Goal: Task Accomplishment & Management: Manage account settings

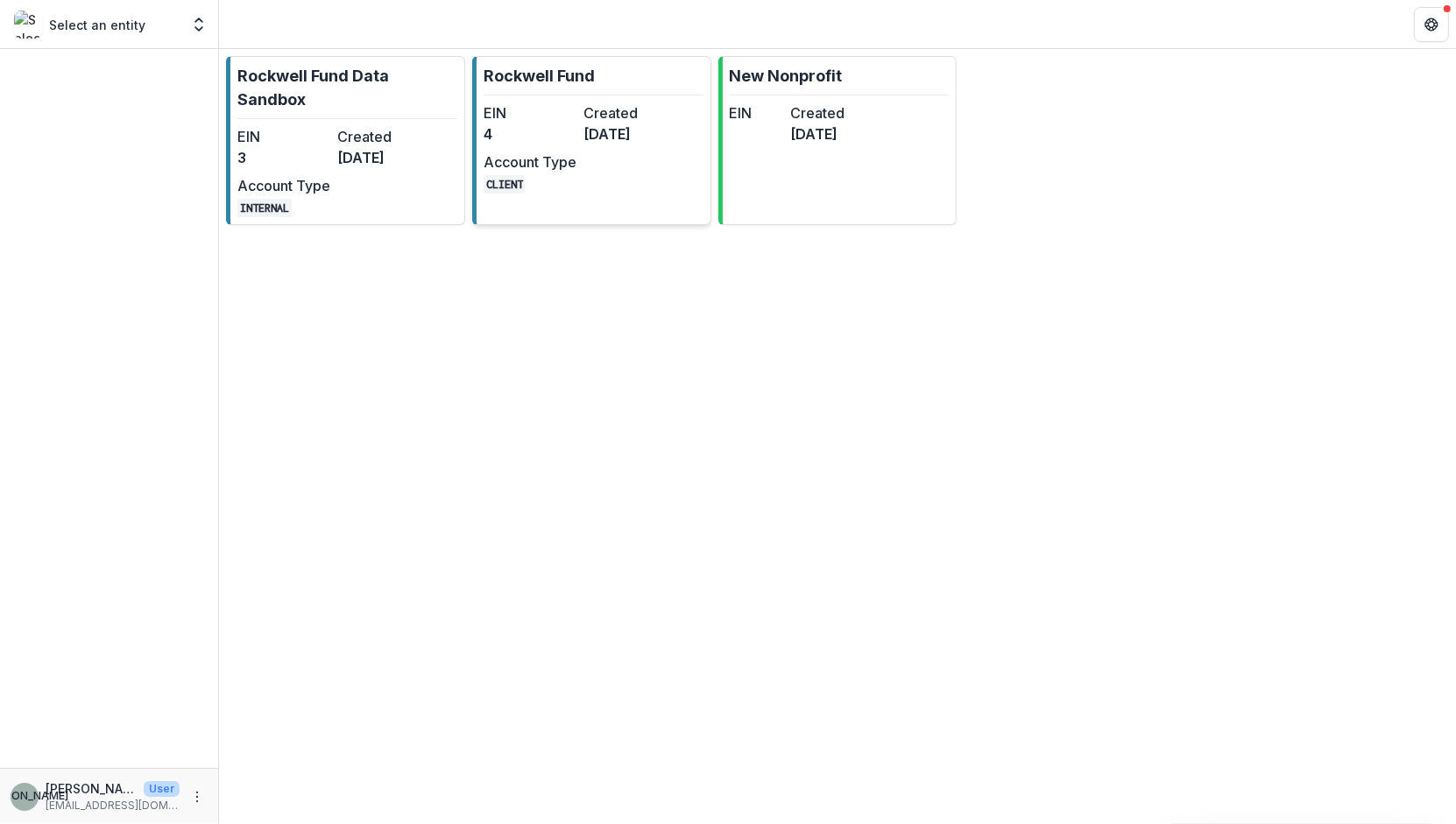
click at [591, 155] on div "EIN 4 Created [DATE] Account Type CLIENT" at bounding box center [579, 148] width 193 height 91
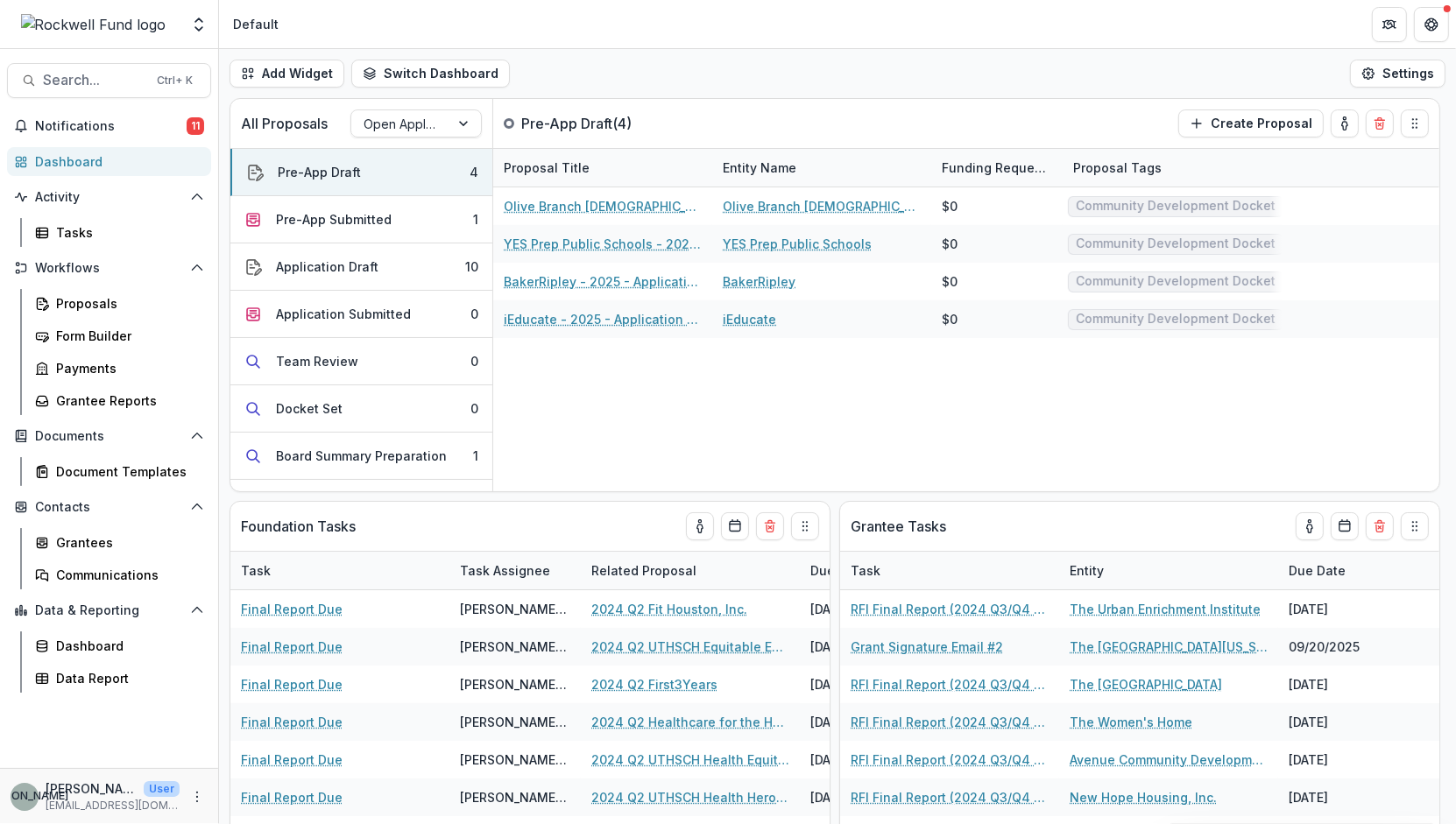
click at [610, 168] on div "Proposal Title" at bounding box center [602, 168] width 219 height 37
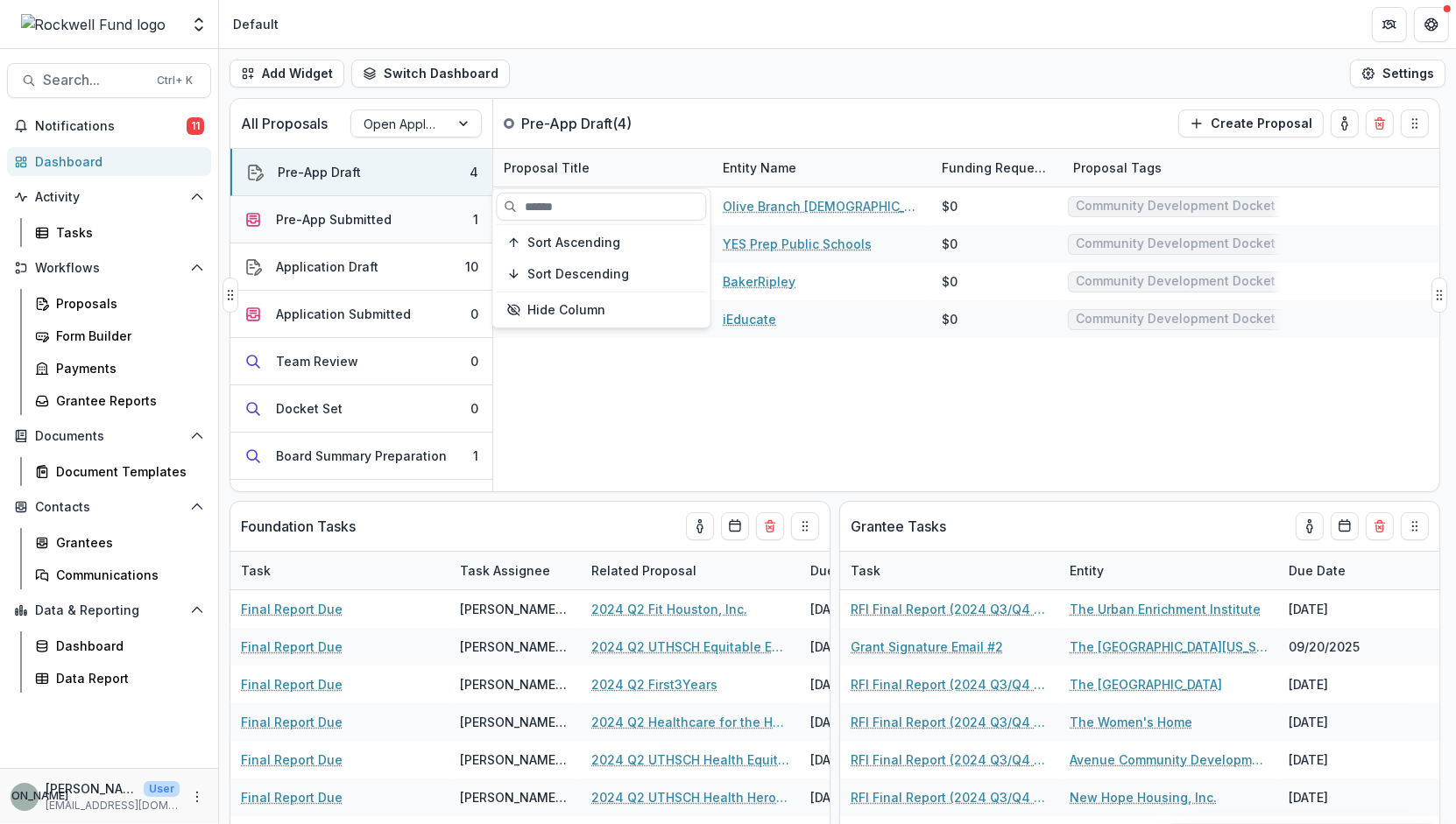
click at [380, 219] on div "Pre-App Submitted" at bounding box center [334, 219] width 115 height 19
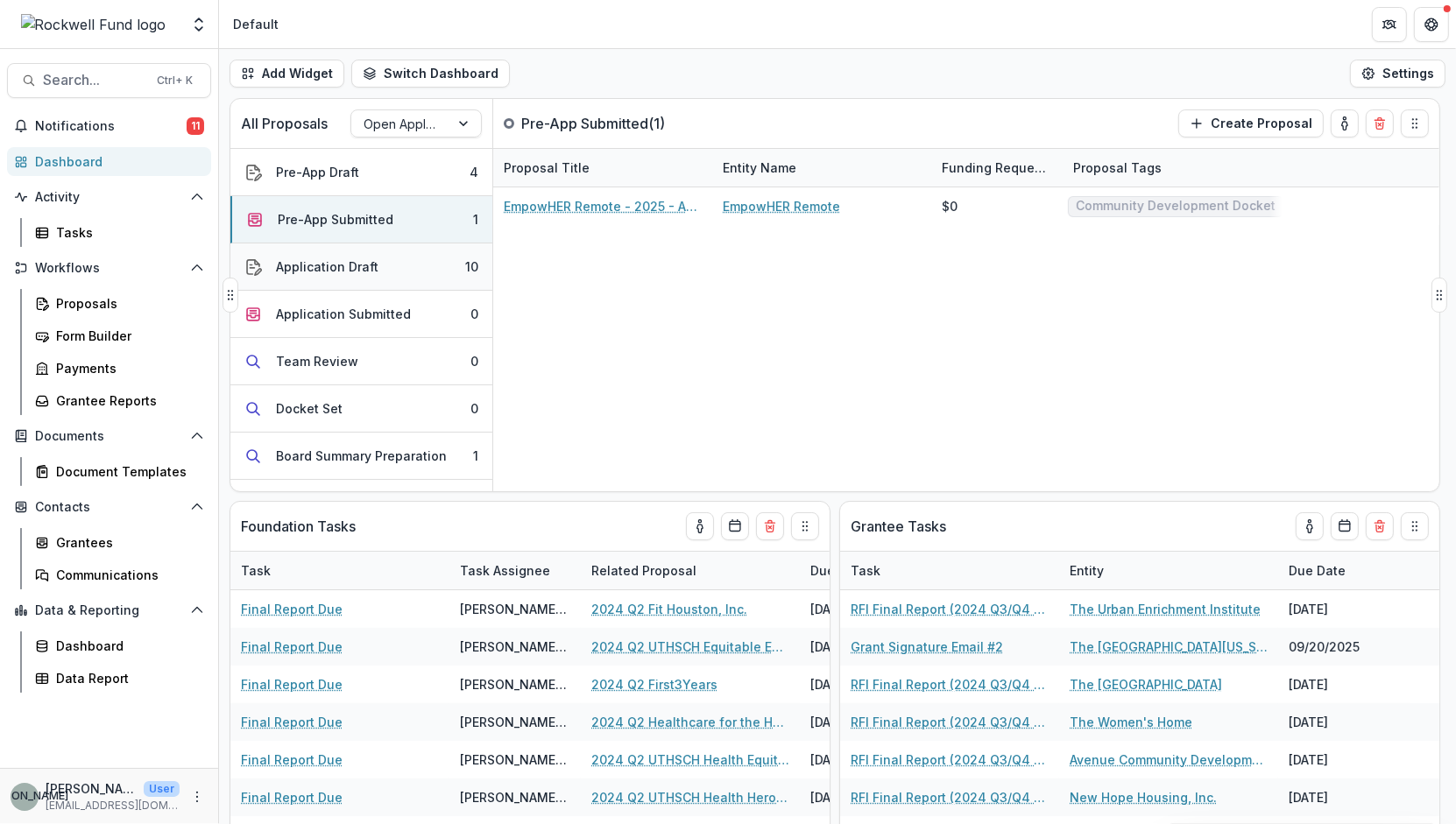
click at [385, 255] on button "Application Draft 10" at bounding box center [361, 266] width 262 height 47
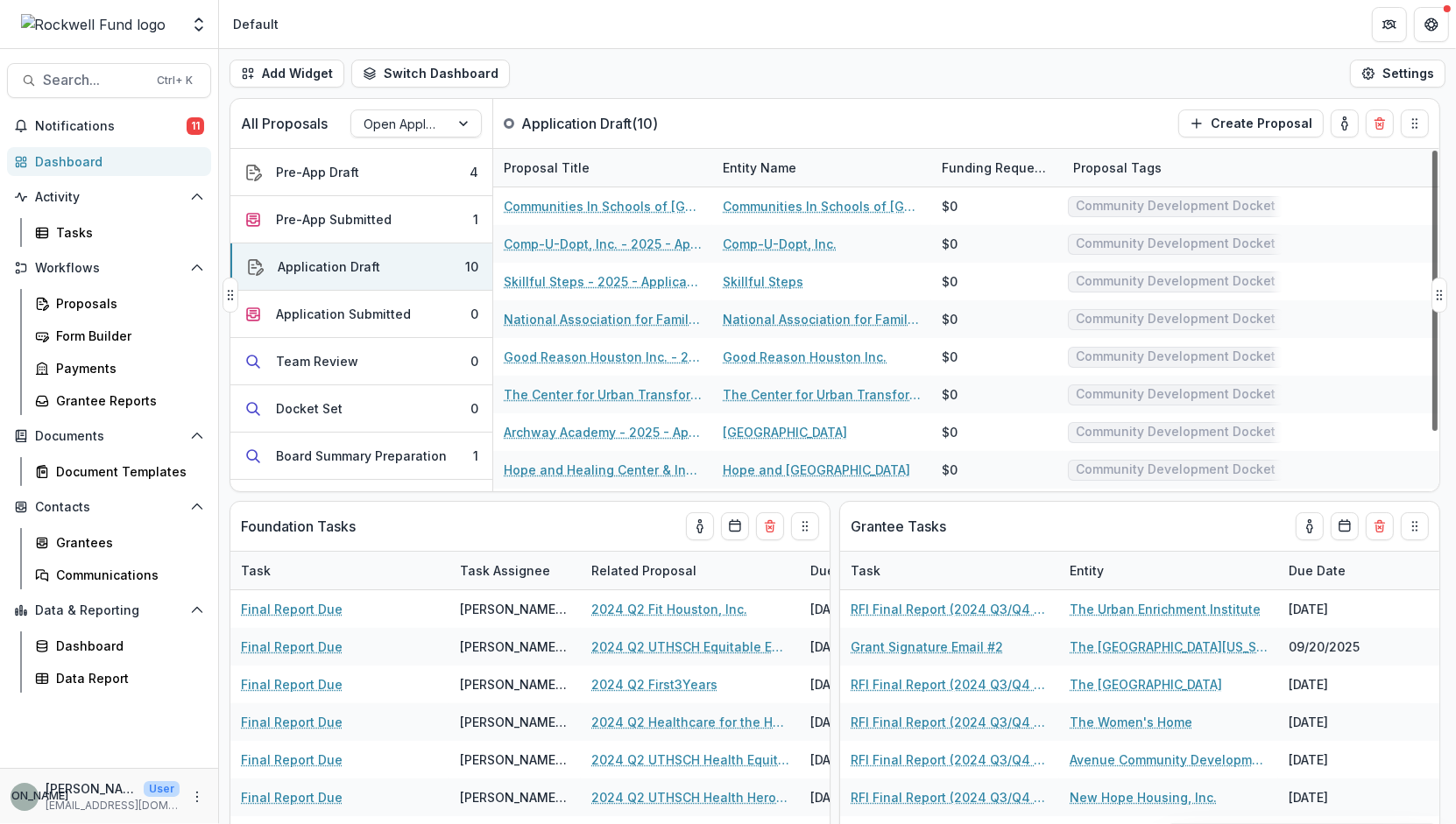
drag, startPoint x: 1434, startPoint y: 226, endPoint x: 1459, endPoint y: 127, distance: 102.1
click at [1437, 151] on div at bounding box center [1435, 291] width 5 height 280
click at [426, 459] on div "Board Summary Preparation" at bounding box center [361, 456] width 171 height 19
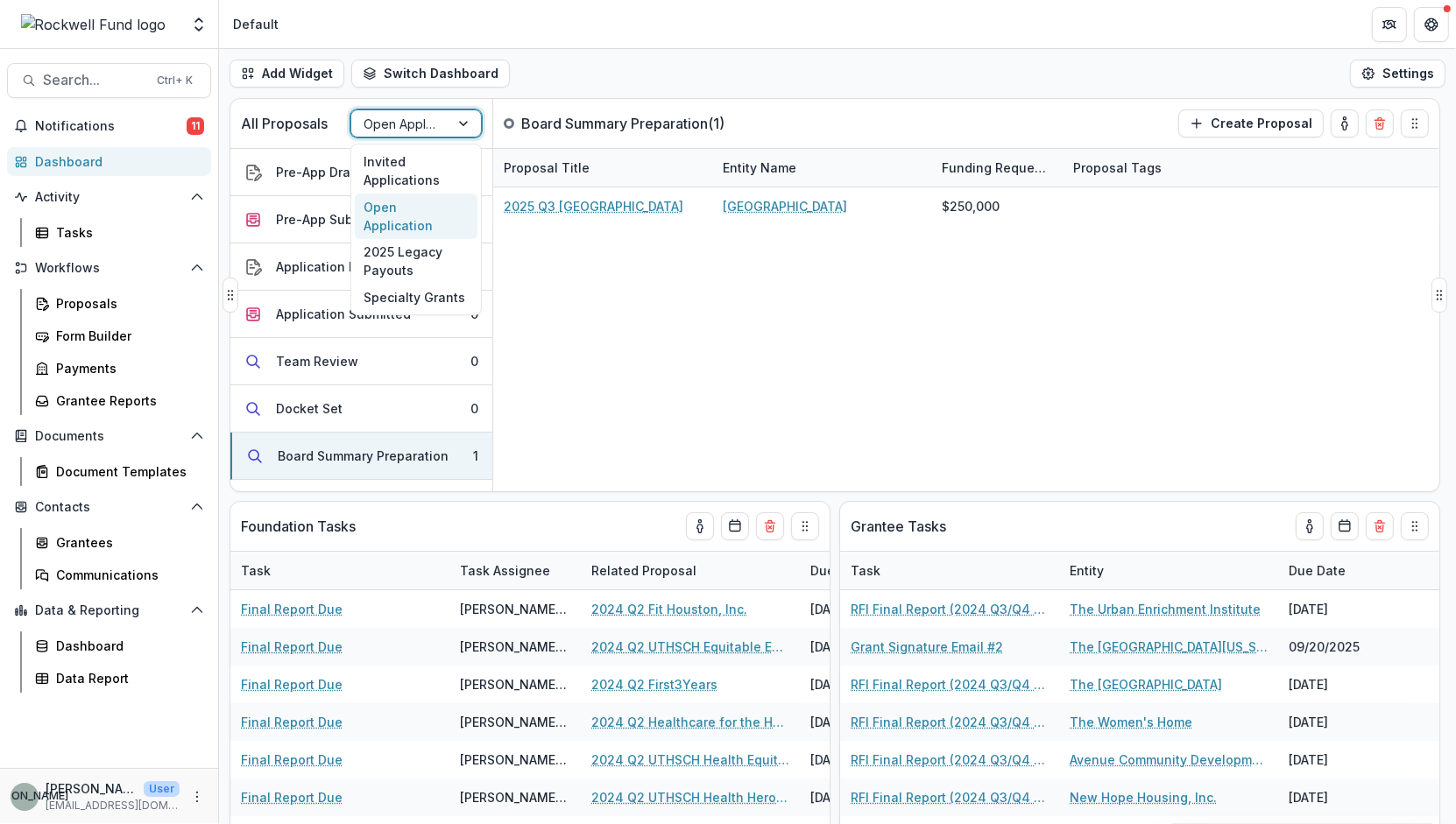
click at [462, 124] on div at bounding box center [466, 123] width 32 height 27
click at [432, 172] on div "Invited Applications" at bounding box center [416, 170] width 122 height 45
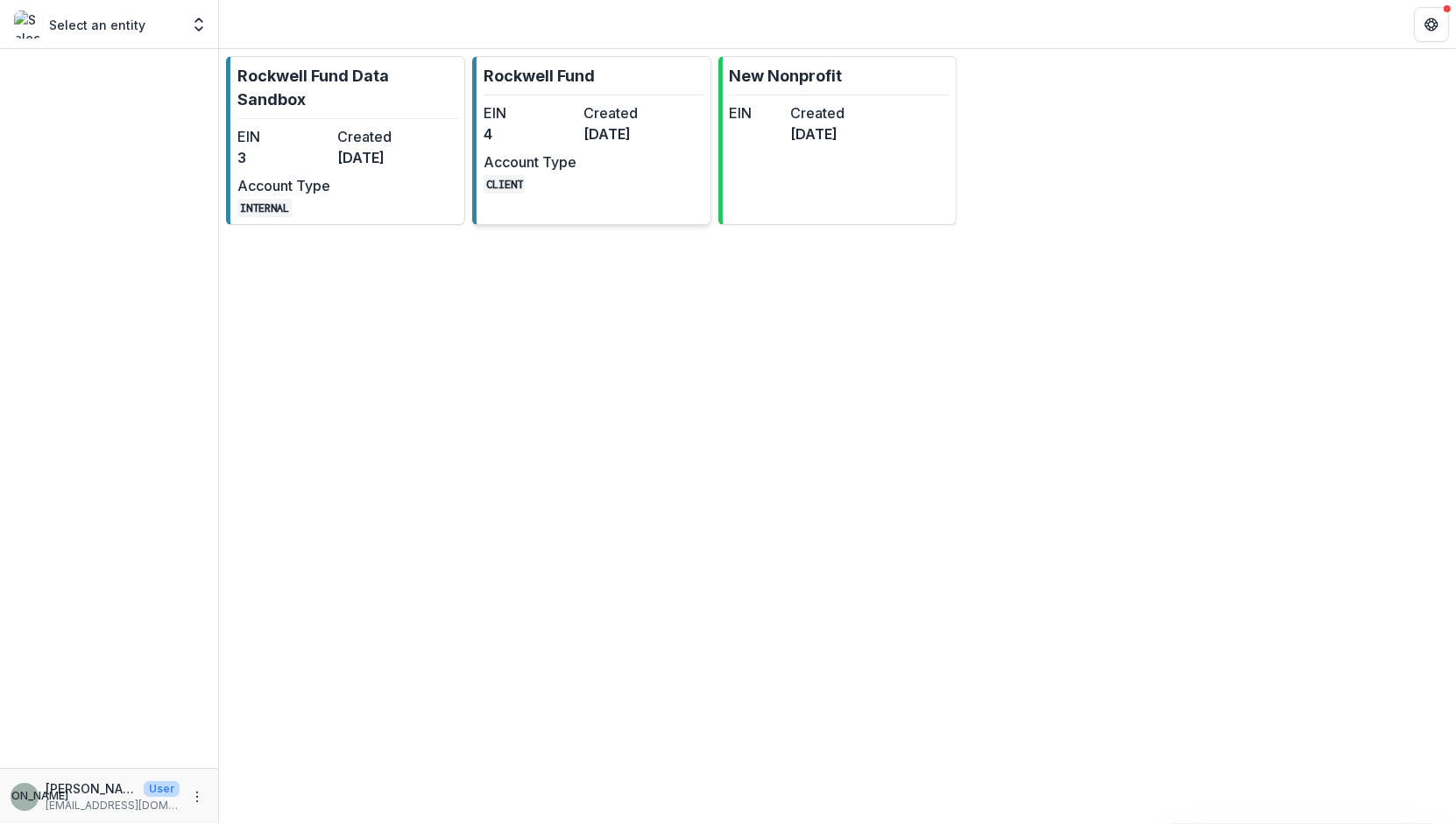
click at [648, 142] on dd "[DATE]" at bounding box center [630, 134] width 93 height 21
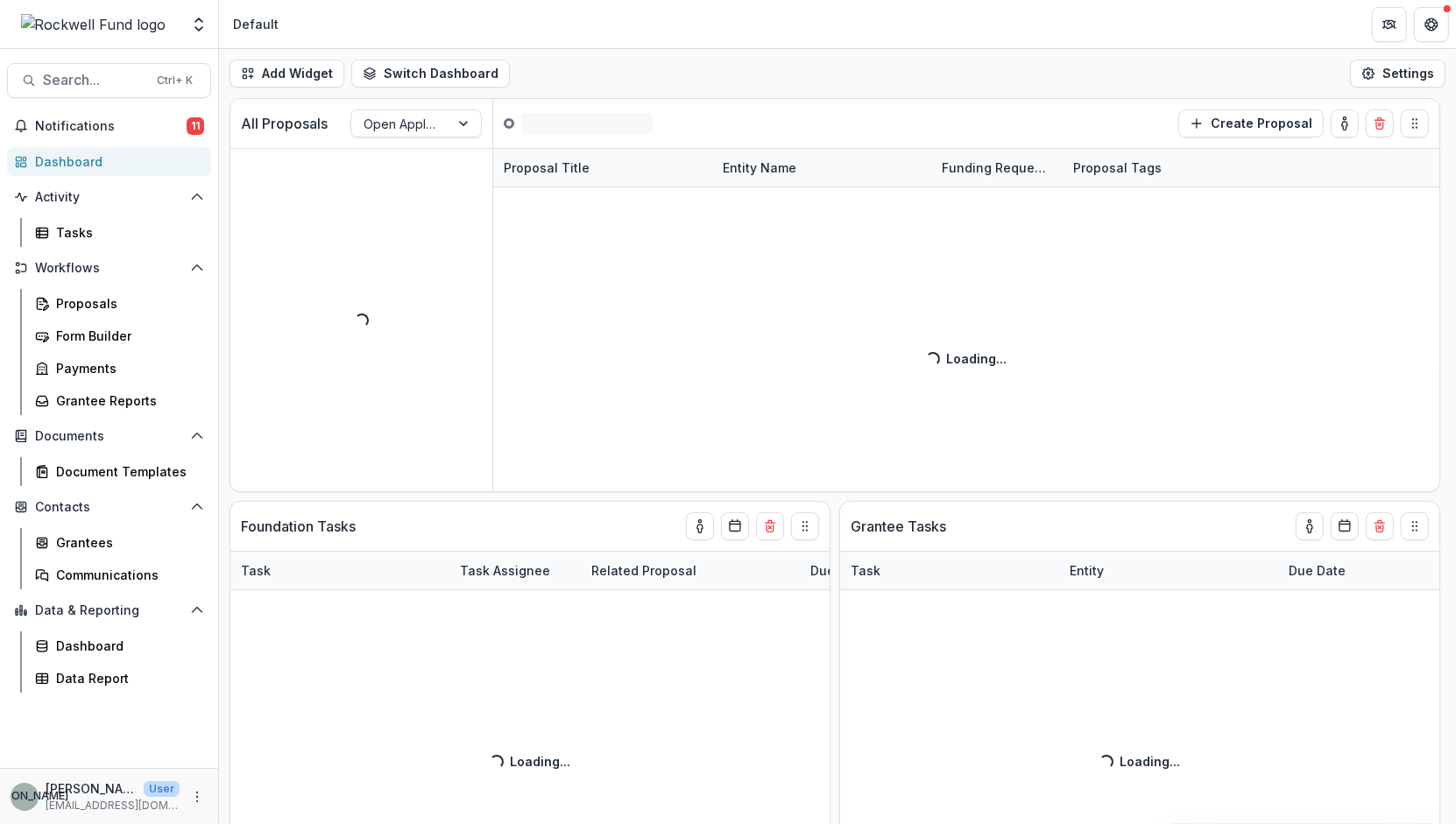
click at [648, 142] on div "All Proposals Open Application ( 0 ) Create Proposal" at bounding box center [799, 123] width 1136 height 49
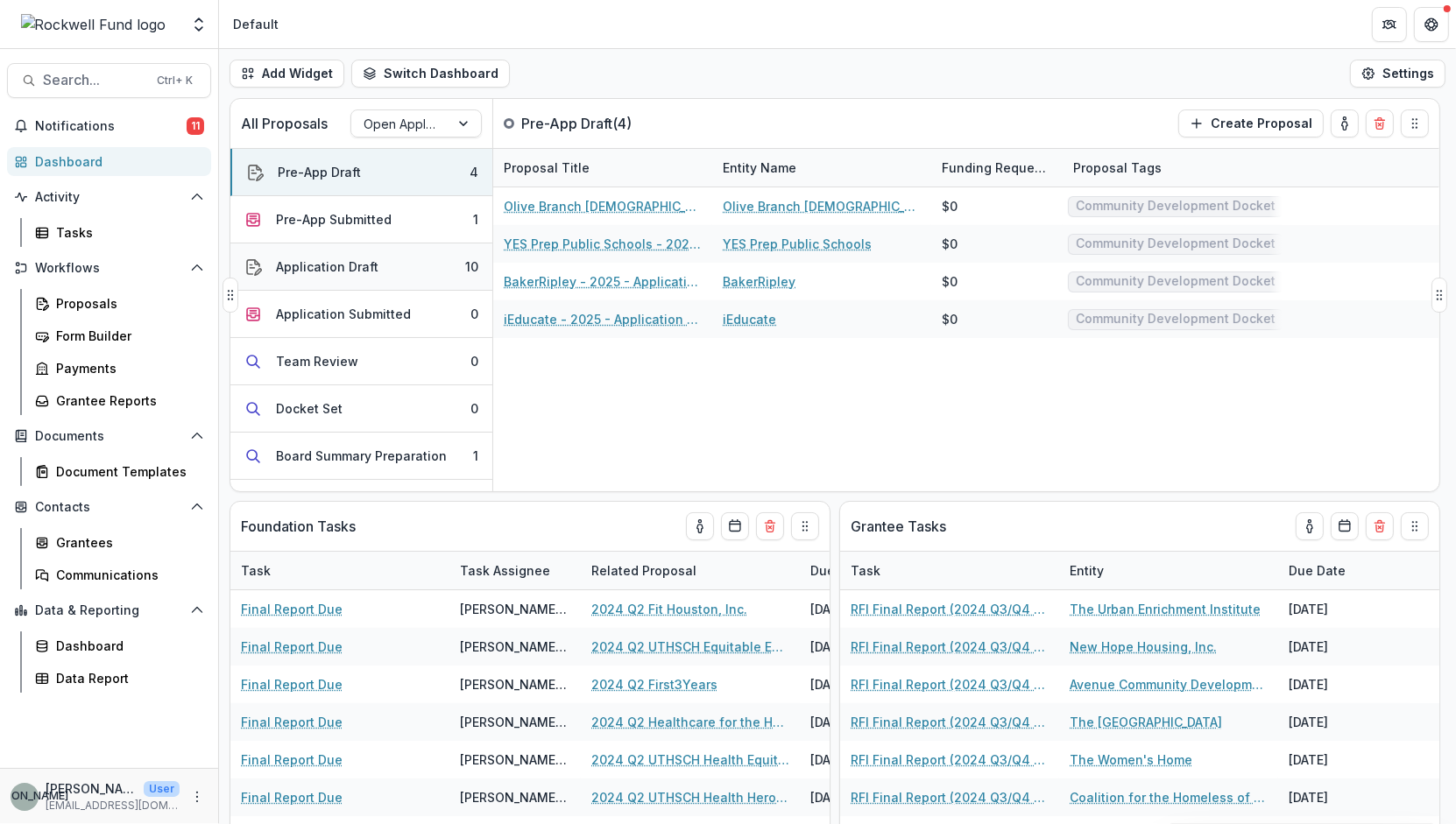
click at [426, 263] on button "Application Draft 10" at bounding box center [361, 266] width 262 height 47
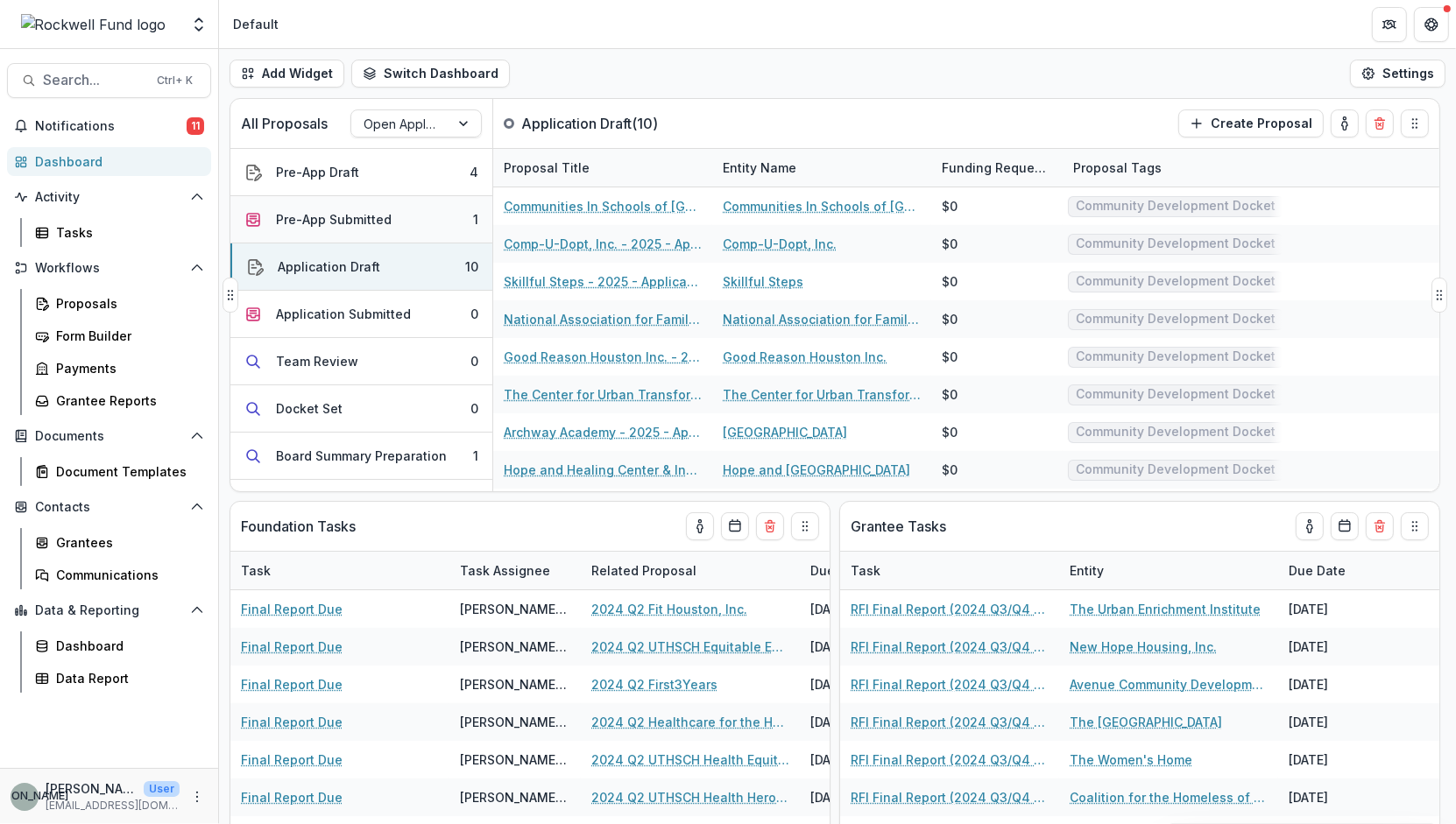
click at [424, 220] on button "Pre-App Submitted 1" at bounding box center [361, 219] width 262 height 47
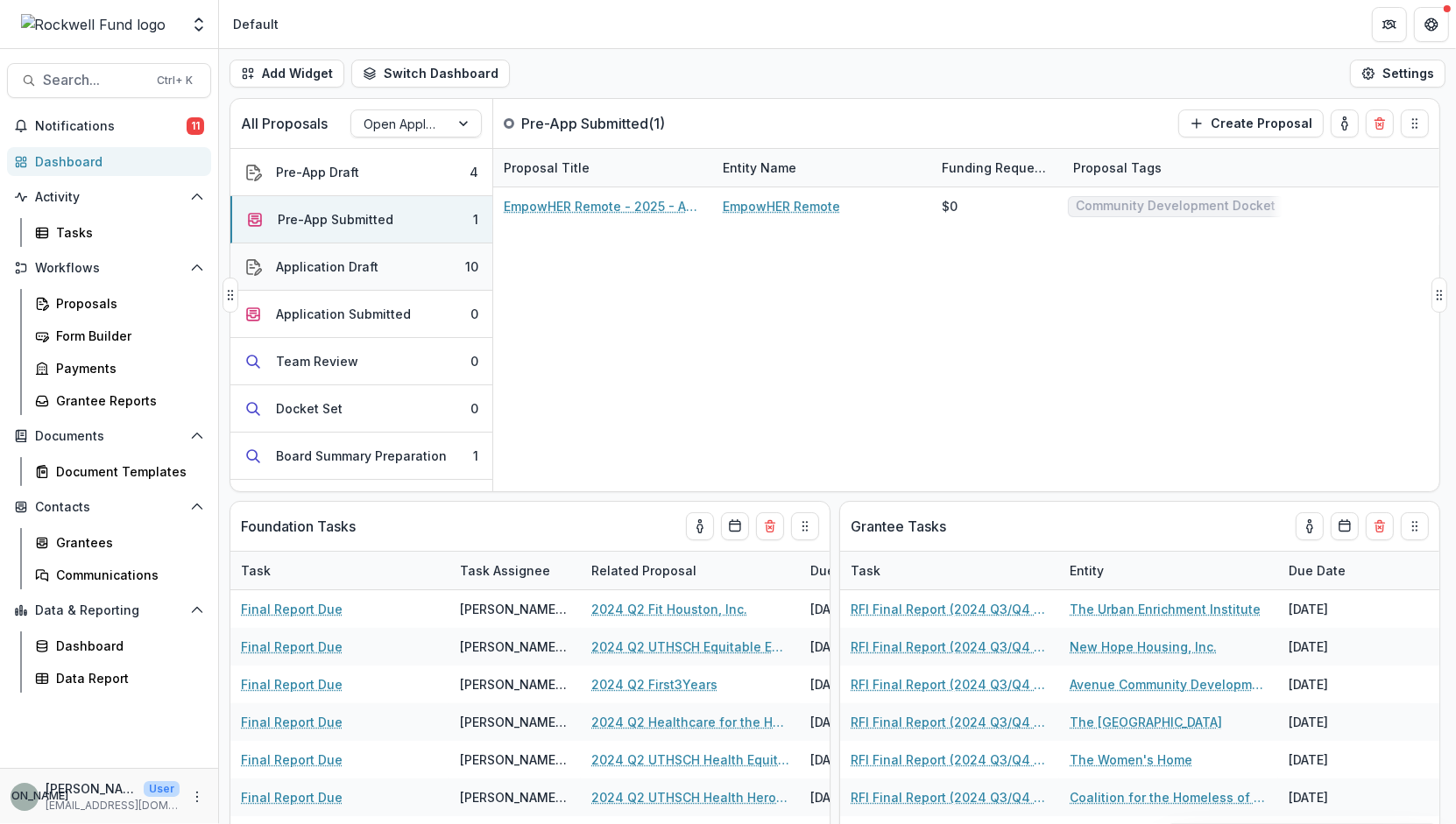
click at [429, 267] on button "Application Draft 10" at bounding box center [361, 266] width 262 height 47
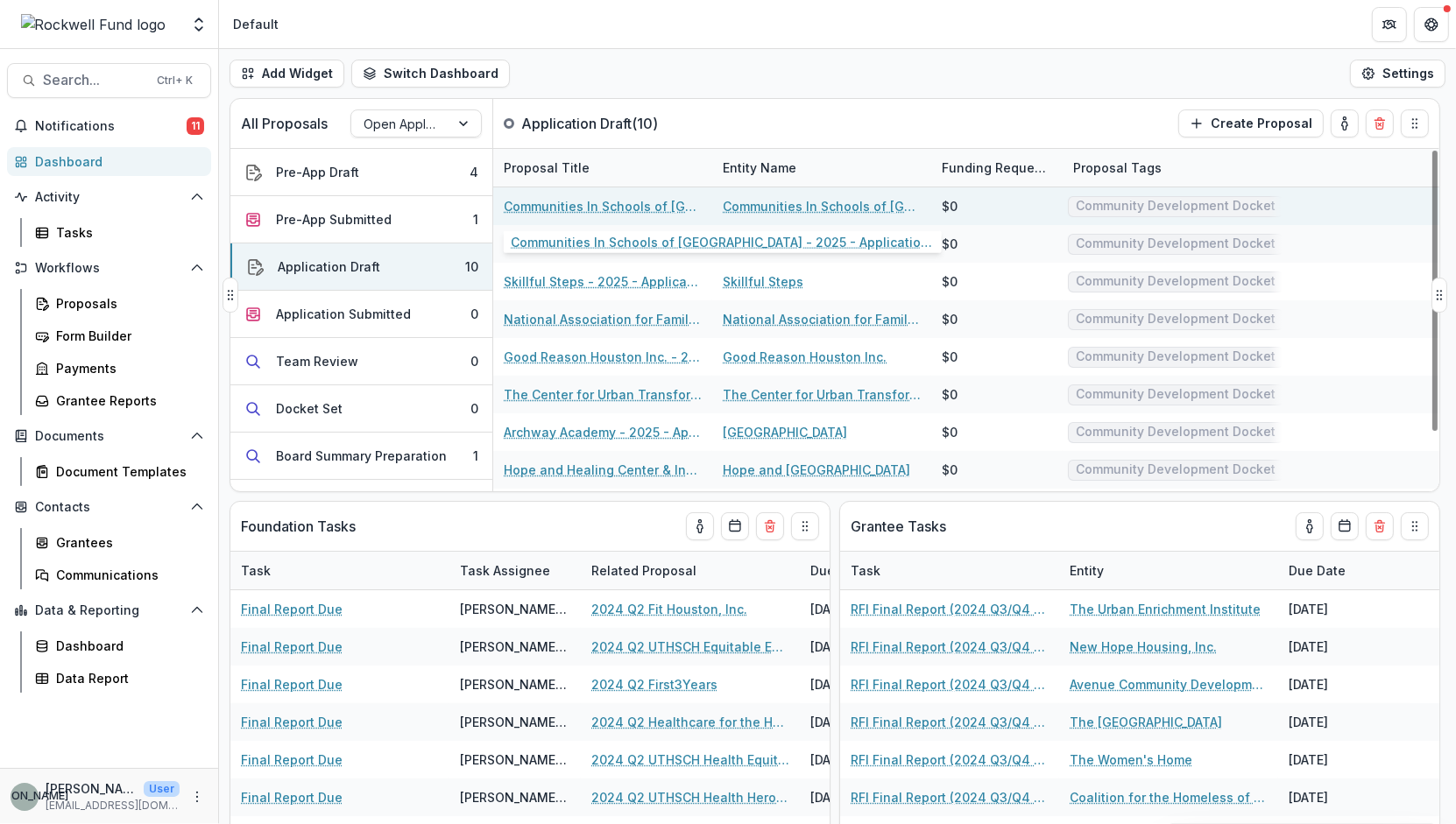
click at [649, 208] on link "Communities In Schools of [GEOGRAPHIC_DATA] - 2025 - Application Request Form -…" at bounding box center [602, 206] width 198 height 19
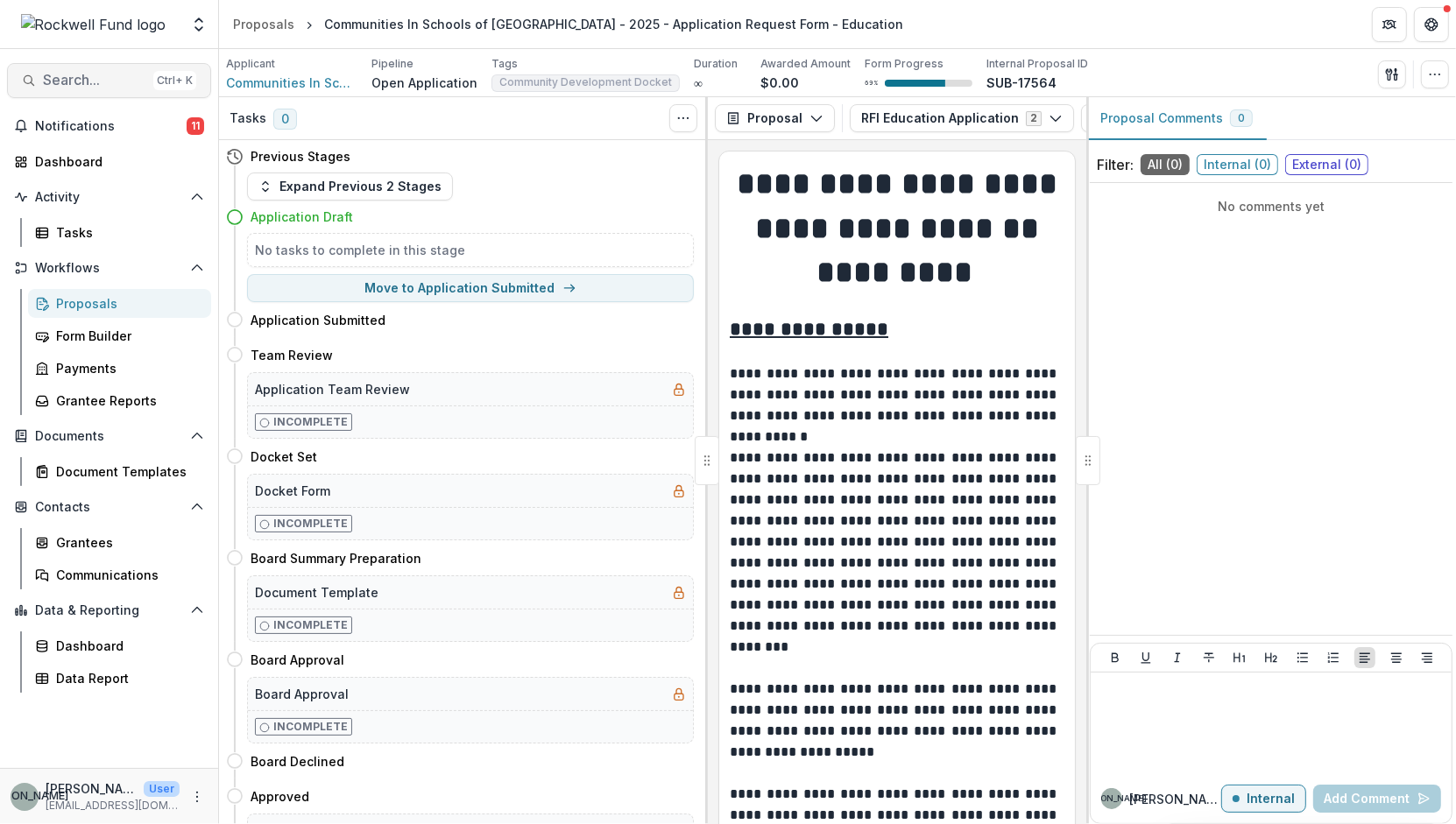
click at [59, 83] on span "Search..." at bounding box center [94, 80] width 104 height 17
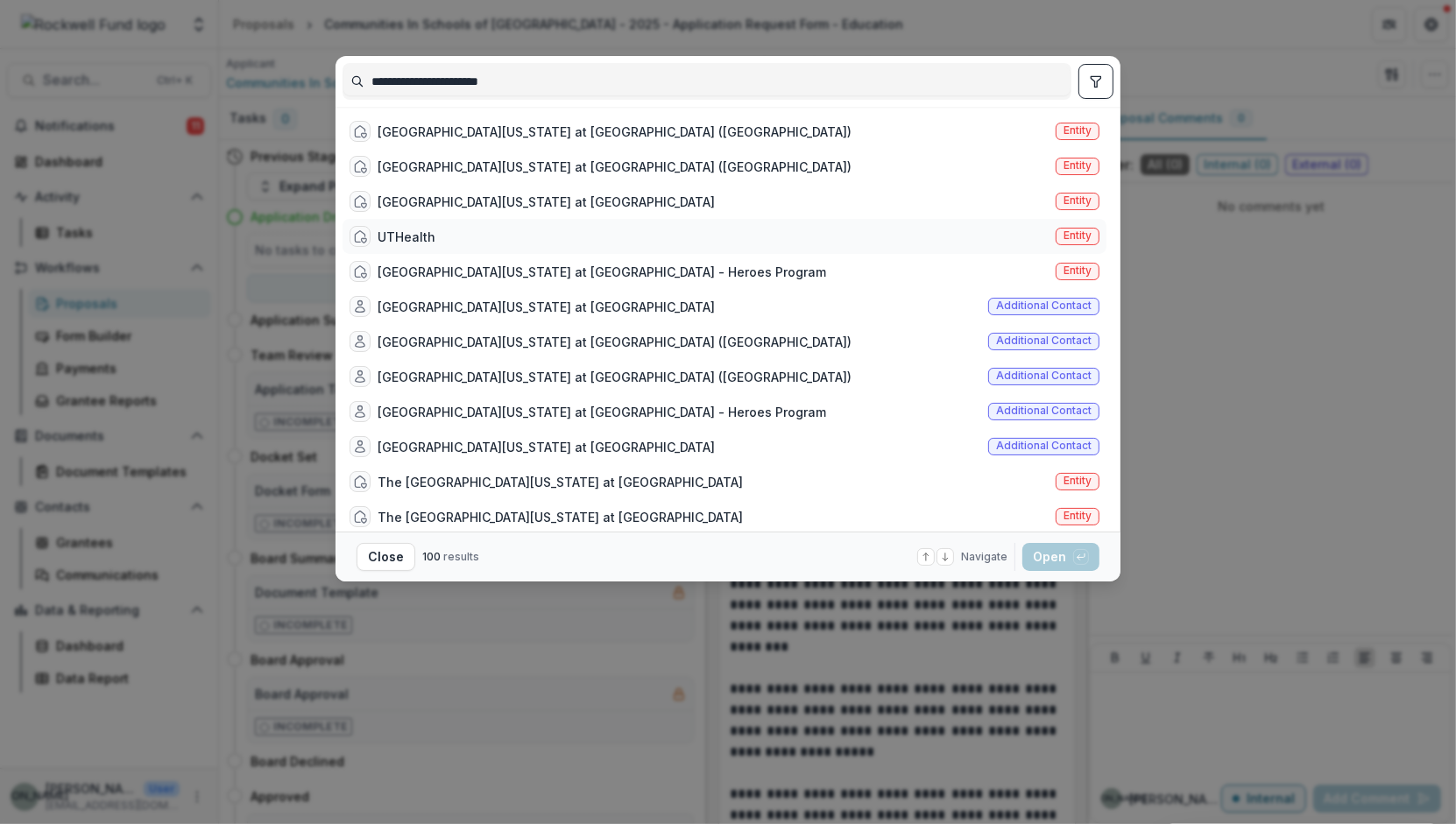
type input "**********"
click at [395, 242] on div "UTHealth" at bounding box center [406, 237] width 58 height 19
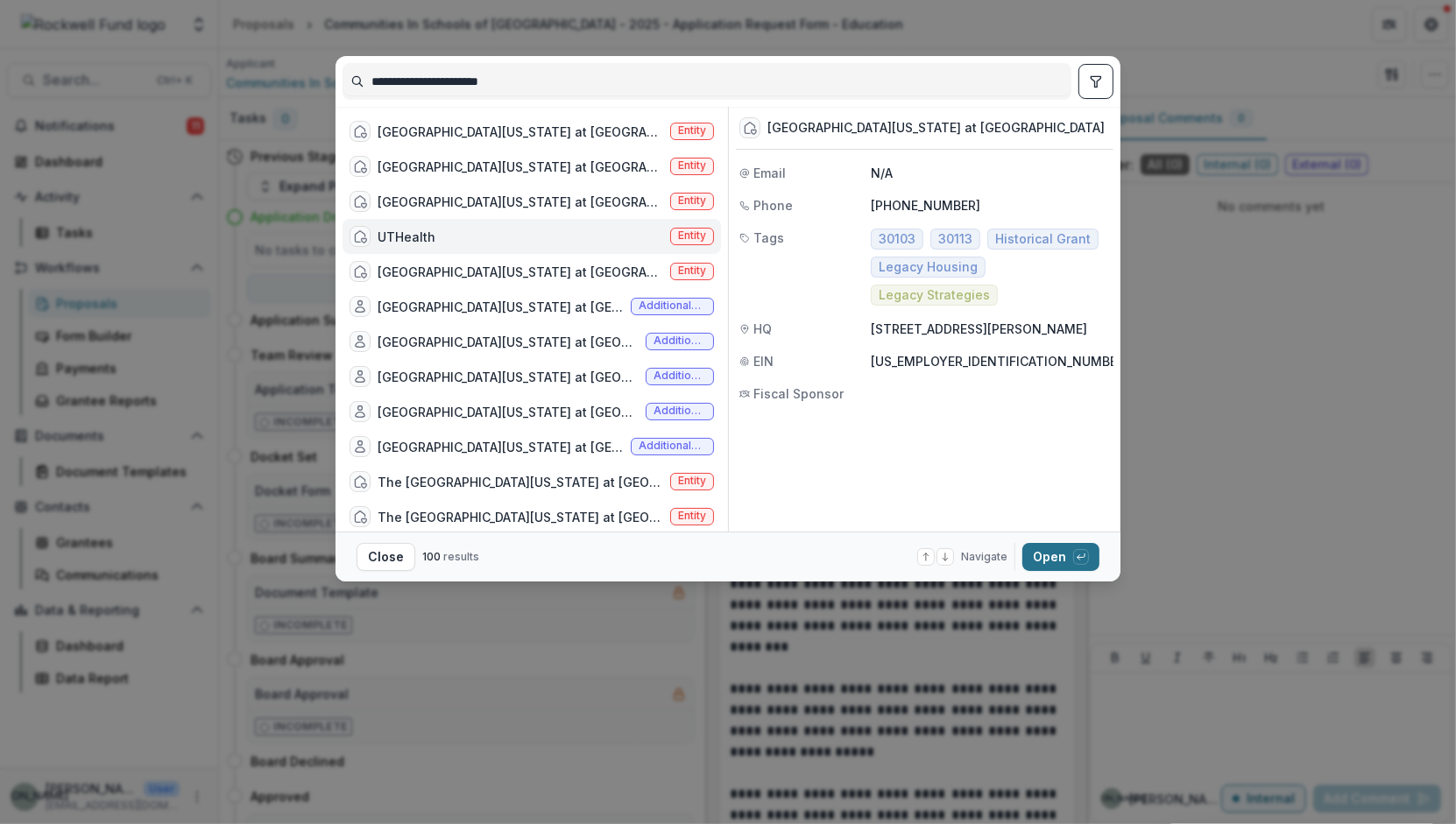
click at [1046, 553] on button "Open with enter key" at bounding box center [1060, 557] width 77 height 28
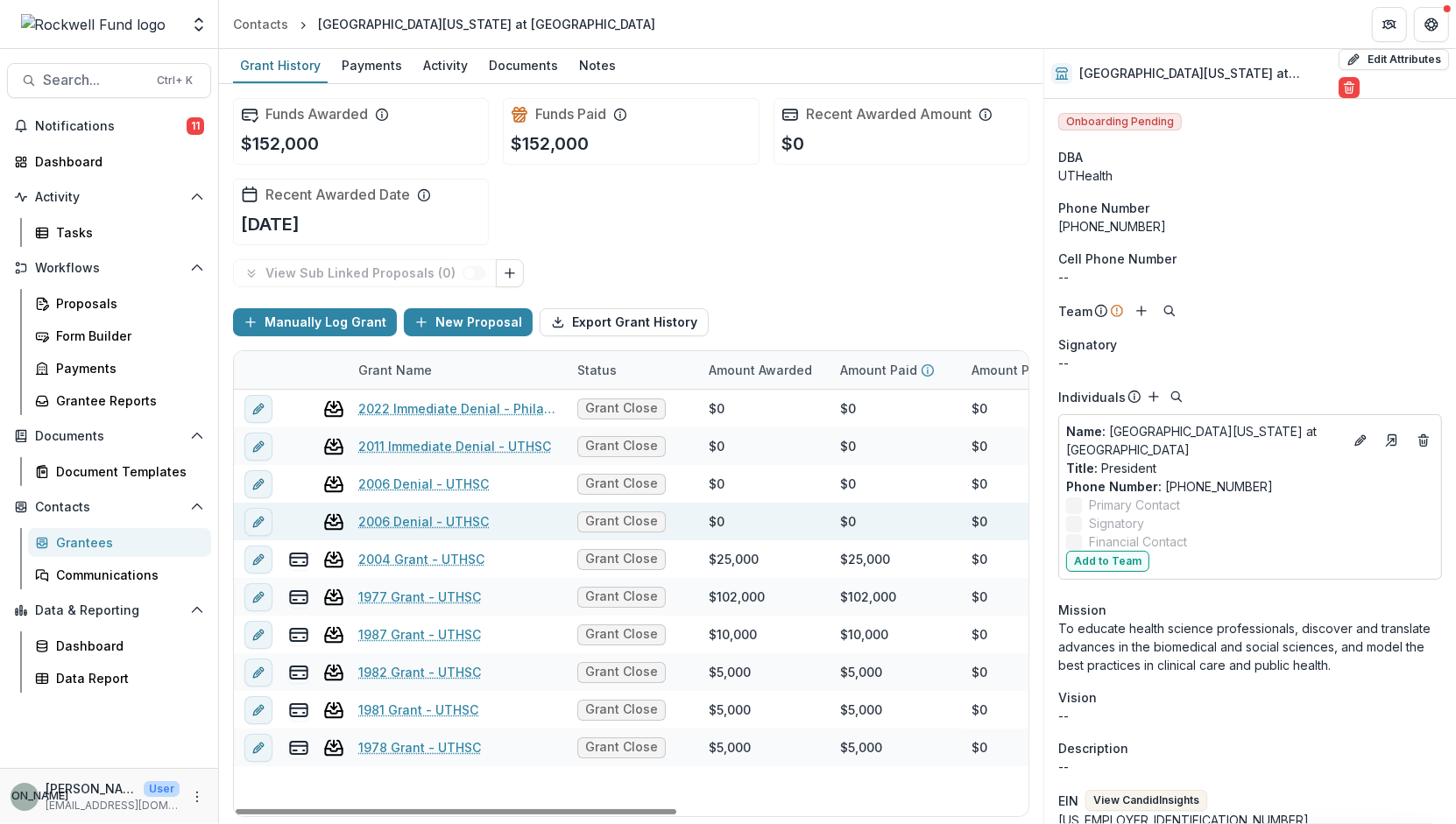
scroll to position [0, 2]
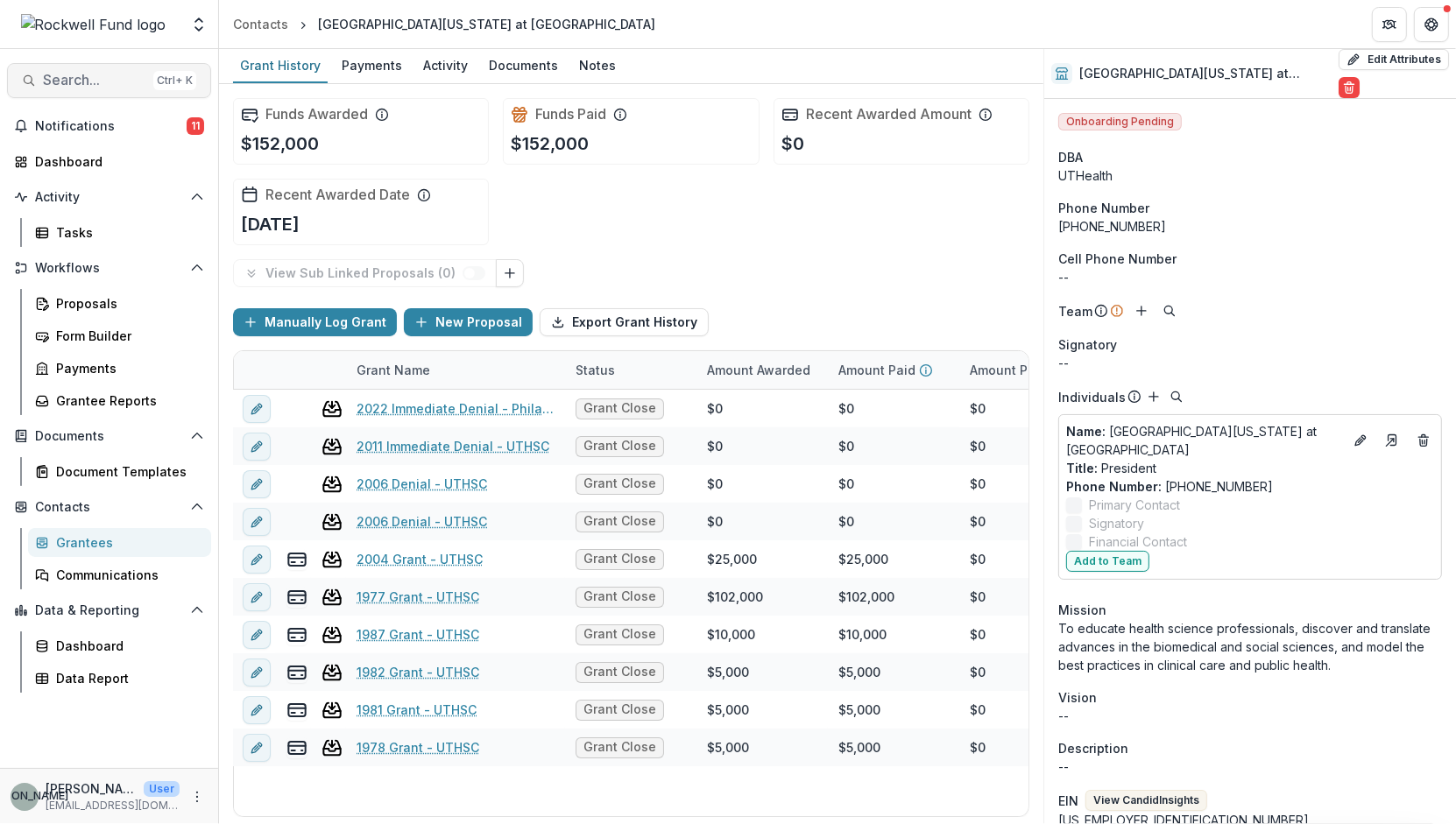
click at [83, 74] on span "Search..." at bounding box center [94, 80] width 104 height 17
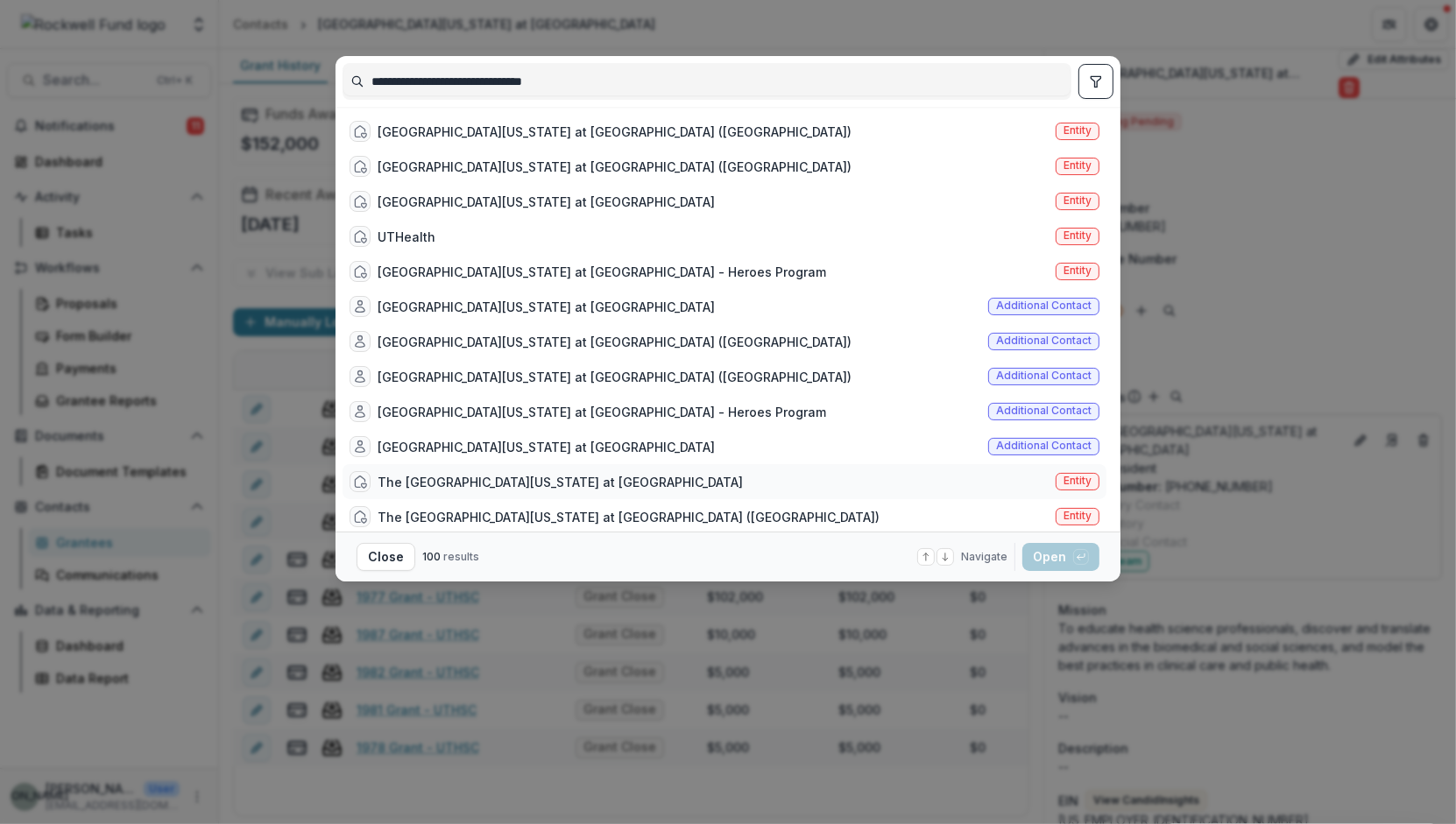
type input "**********"
click at [650, 483] on div "The [GEOGRAPHIC_DATA][US_STATE] at [GEOGRAPHIC_DATA]" at bounding box center [561, 482] width 366 height 19
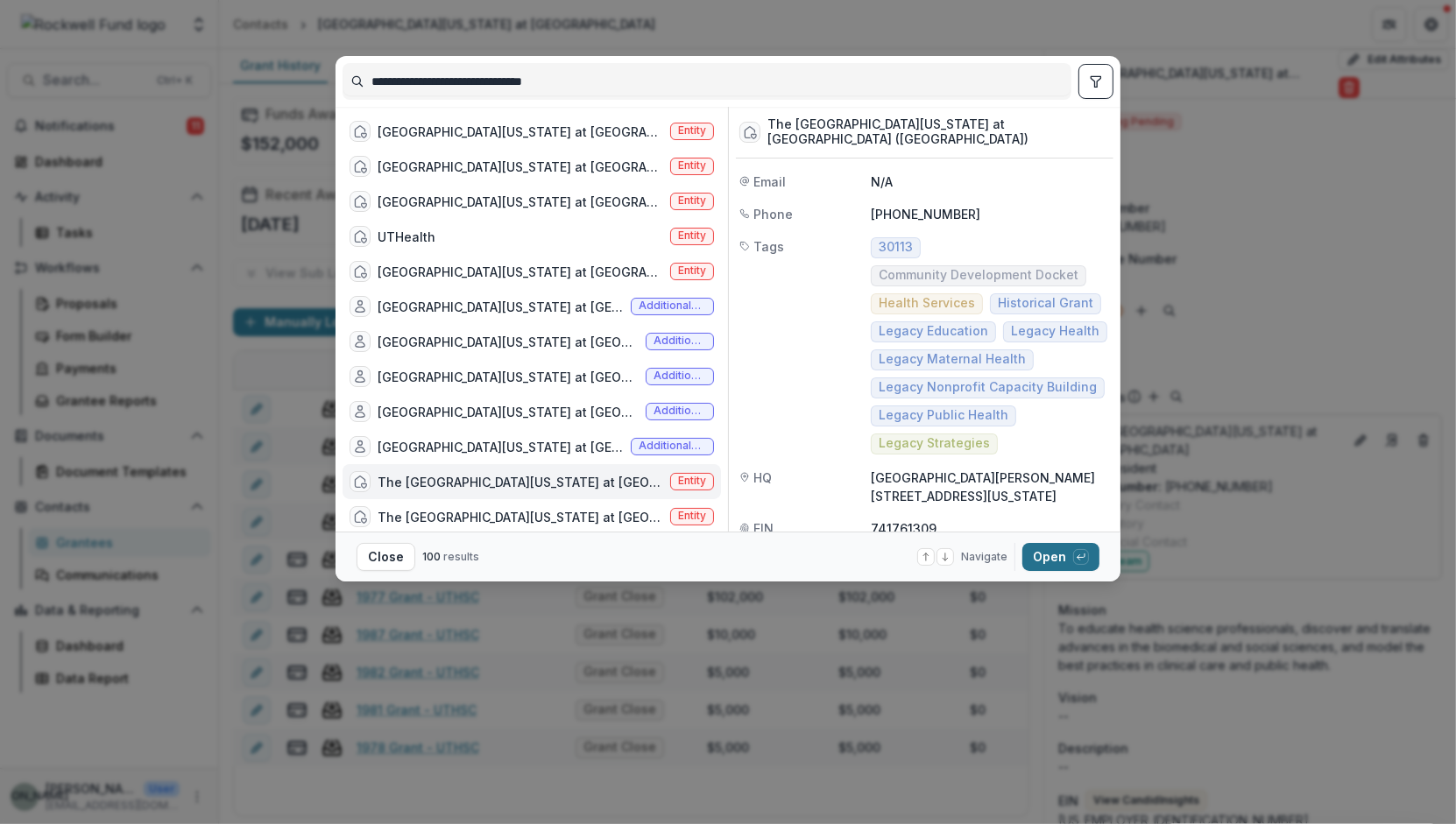
click at [1034, 555] on button "Open with enter key" at bounding box center [1060, 557] width 77 height 28
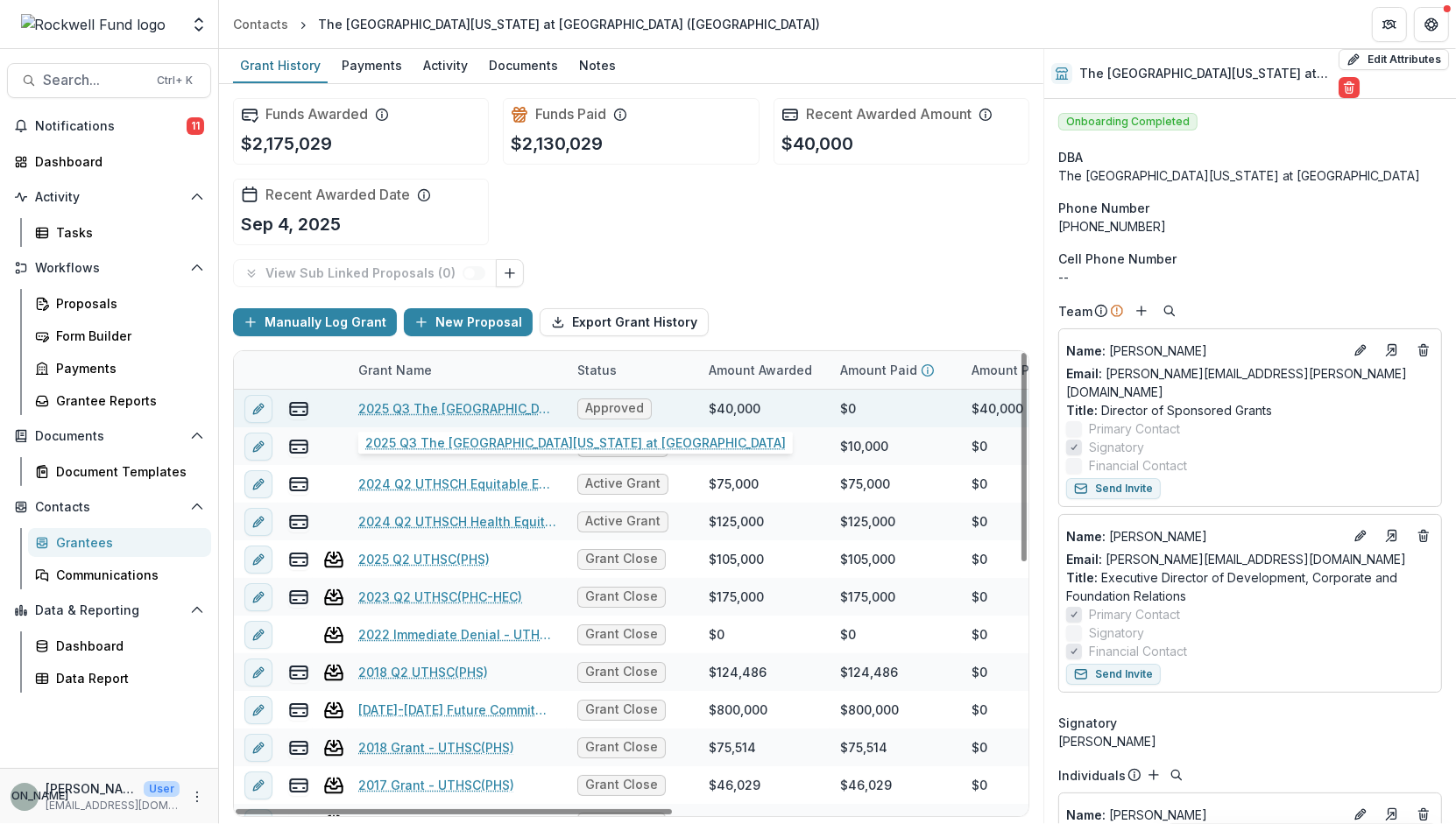
click at [490, 409] on link "2025 Q3 The University of Texas Health Science Center at Houston" at bounding box center [457, 408] width 198 height 19
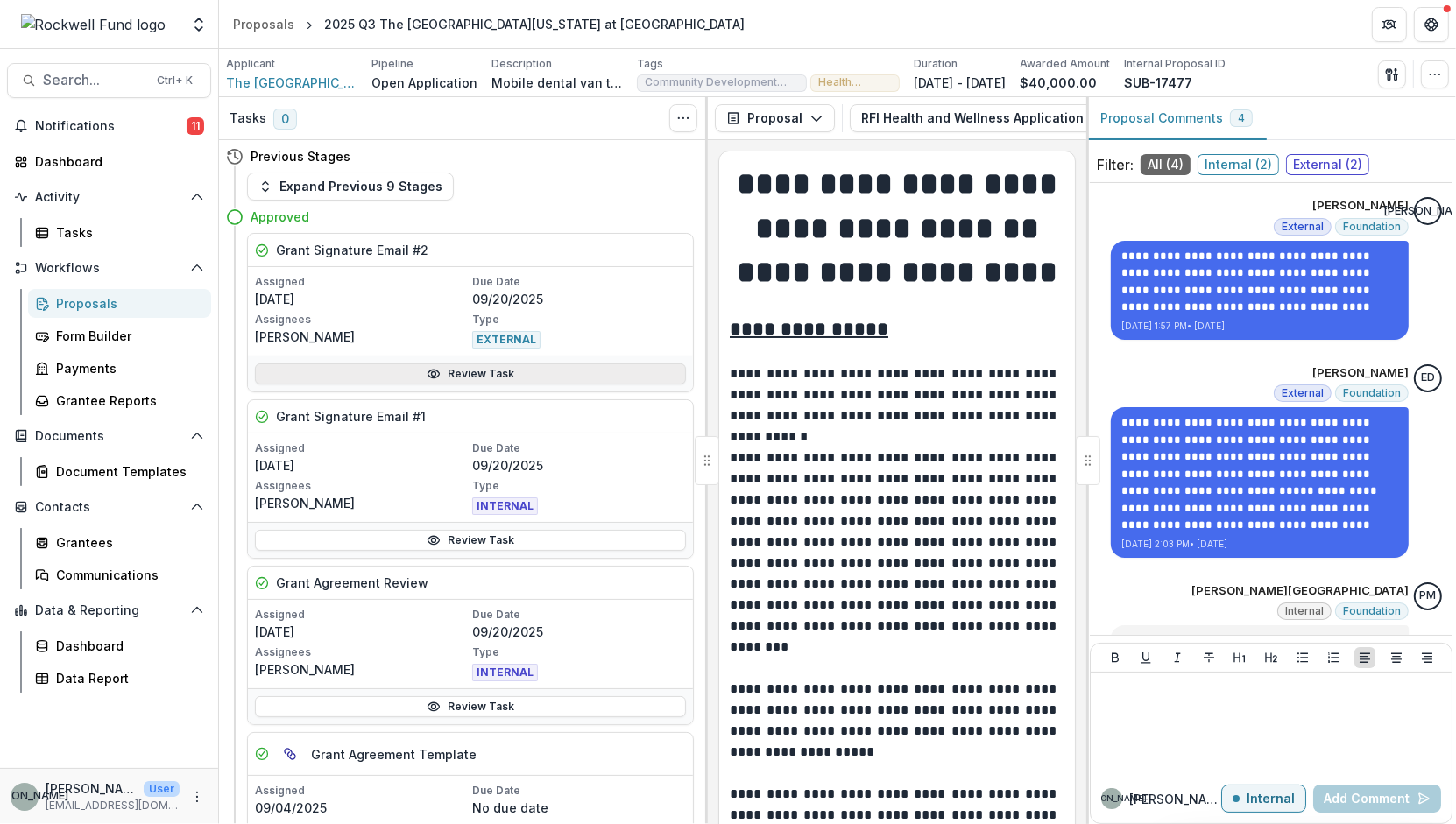
click at [530, 373] on link "Review Task" at bounding box center [470, 374] width 431 height 21
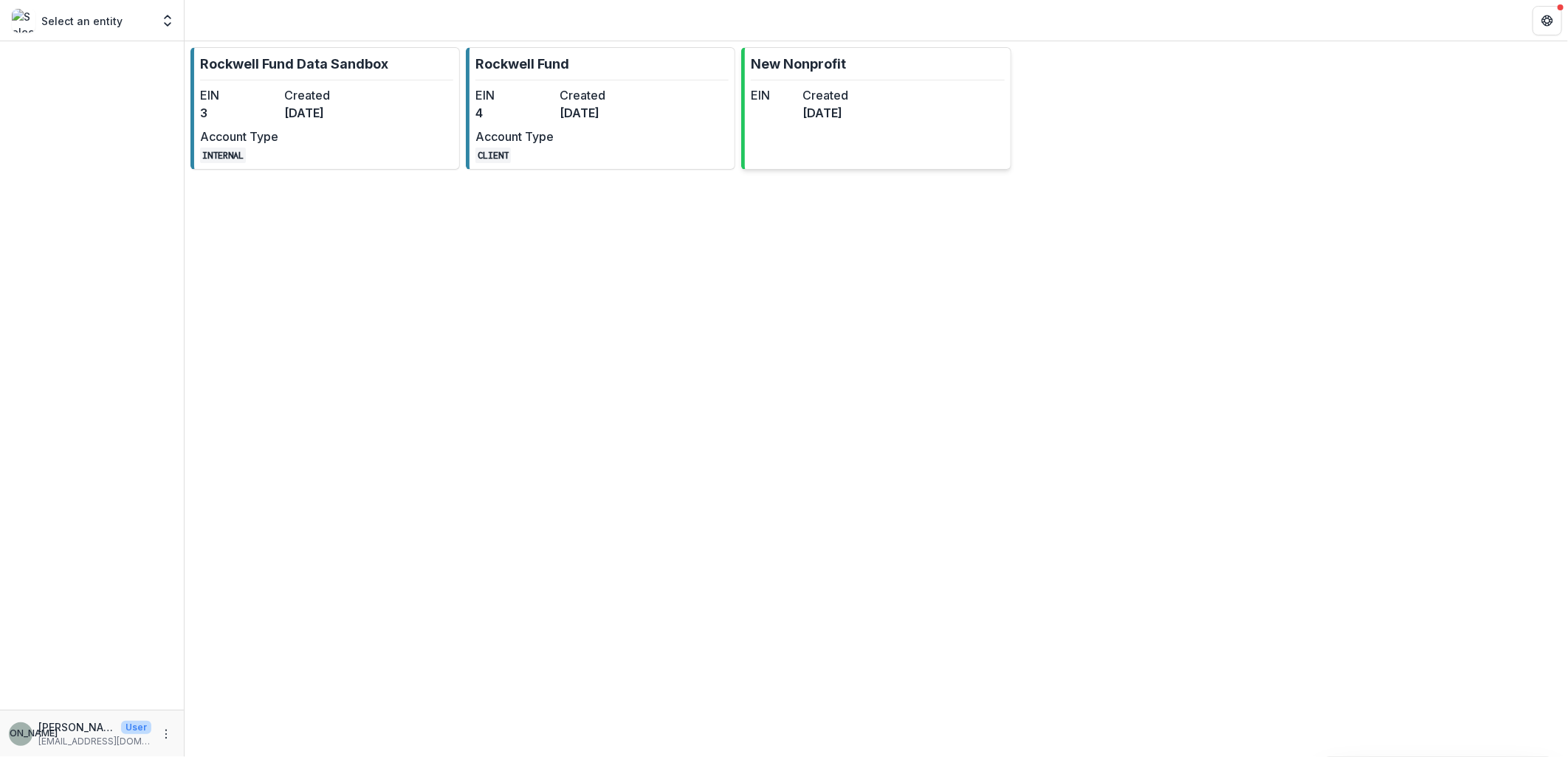
drag, startPoint x: 838, startPoint y: 132, endPoint x: 923, endPoint y: 107, distance: 88.6
click at [923, 107] on link "New Nonprofit EIN Created 11 days ago" at bounding box center [876, 108] width 269 height 123
drag, startPoint x: 884, startPoint y: 150, endPoint x: 695, endPoint y: 397, distance: 311.0
click at [695, 397] on div "Rockwell Fund Data Sandbox EIN 3 Created 4 months ago Account Type INTERNAL Roc…" at bounding box center [876, 399] width 1383 height 716
click at [551, 90] on dt "EIN" at bounding box center [514, 96] width 79 height 18
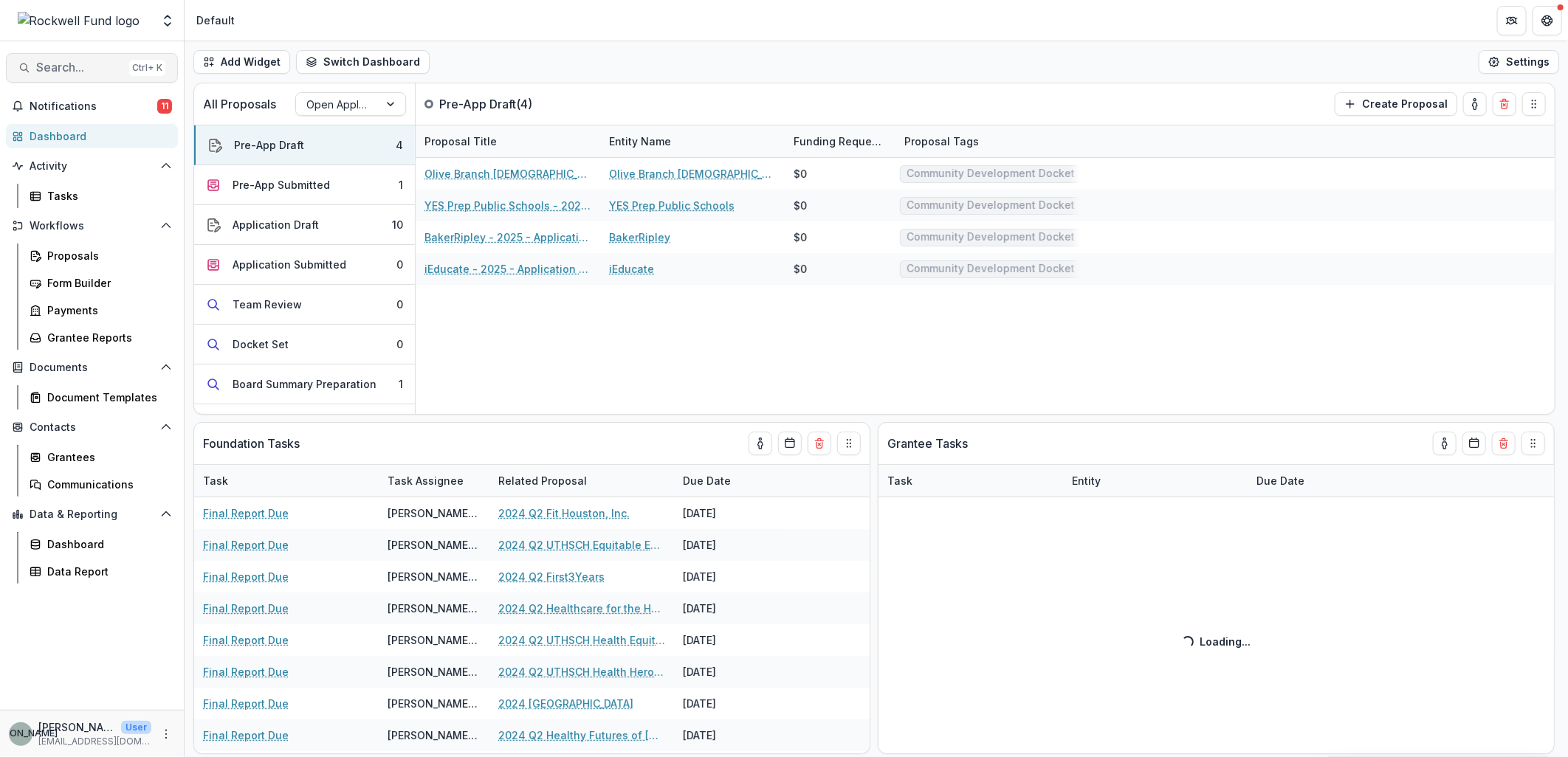
click at [49, 68] on span "Search..." at bounding box center [79, 67] width 87 height 14
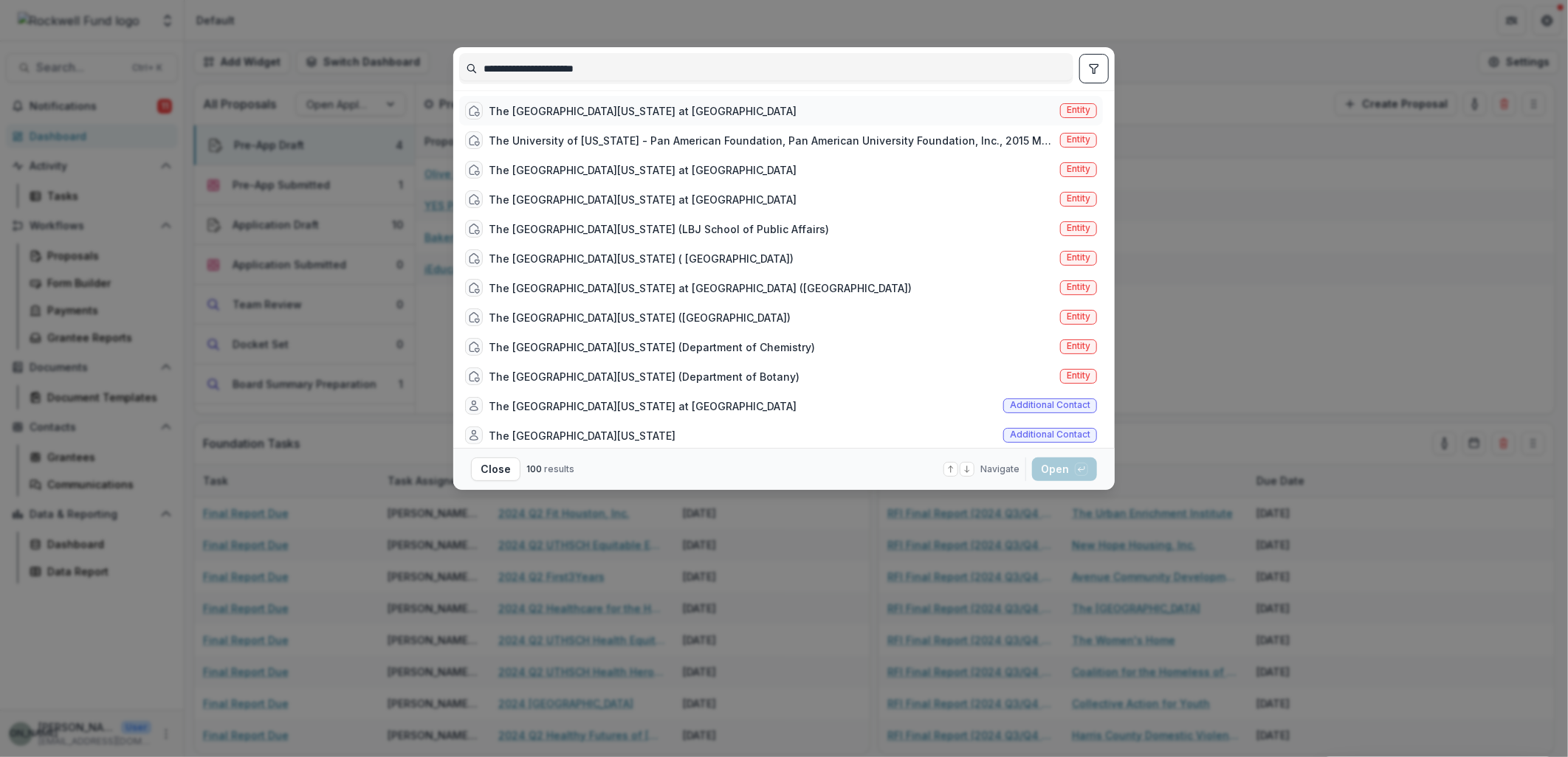
type input "**********"
click at [580, 105] on div "The University of Texas Health Science Center at Houston" at bounding box center [643, 111] width 308 height 16
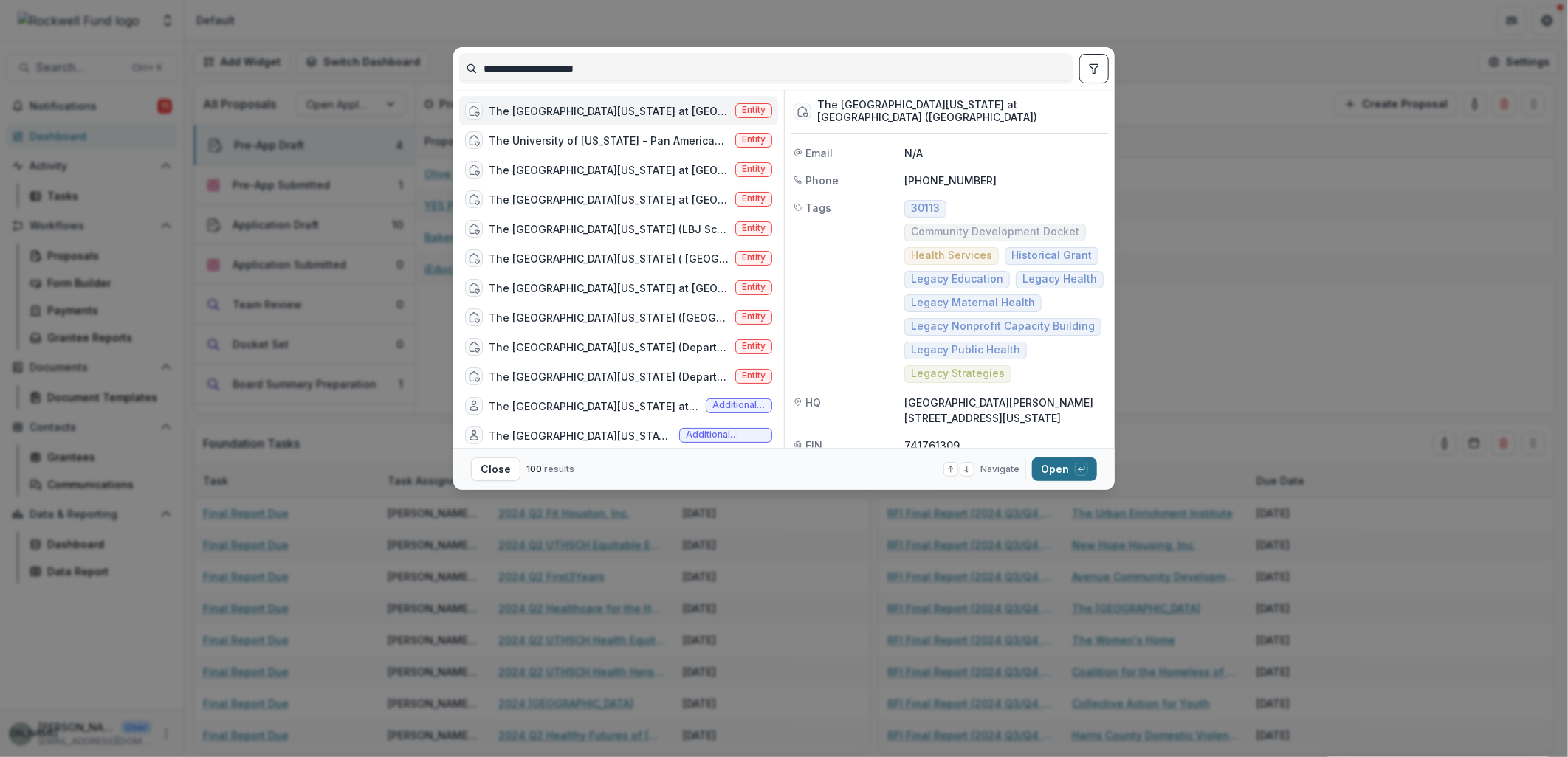
click at [1049, 466] on button "Open with enter key" at bounding box center [1064, 469] width 65 height 24
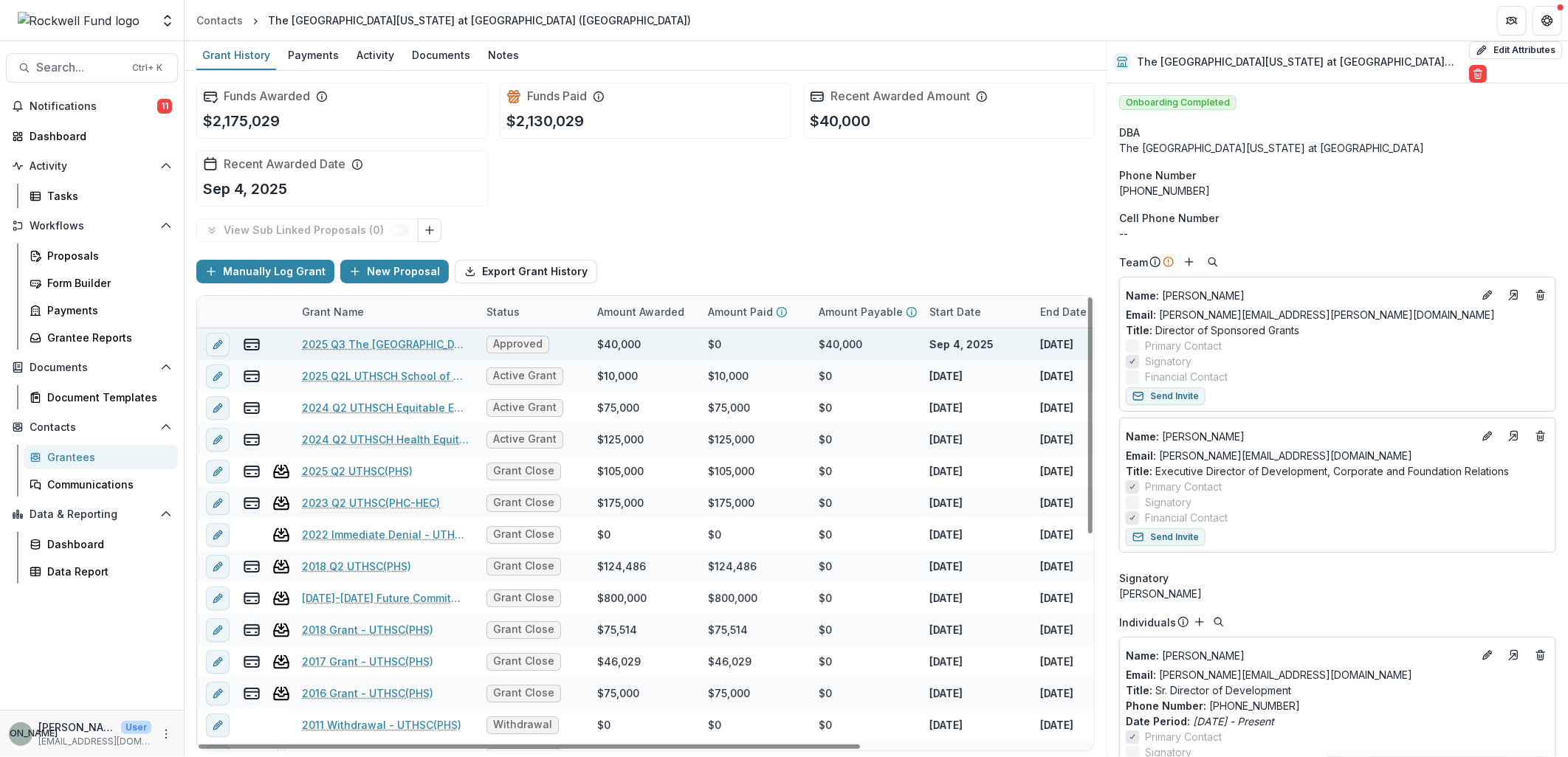
click at [387, 337] on link "2025 Q3 The University of Texas Health Science Center at Houston" at bounding box center [385, 344] width 167 height 16
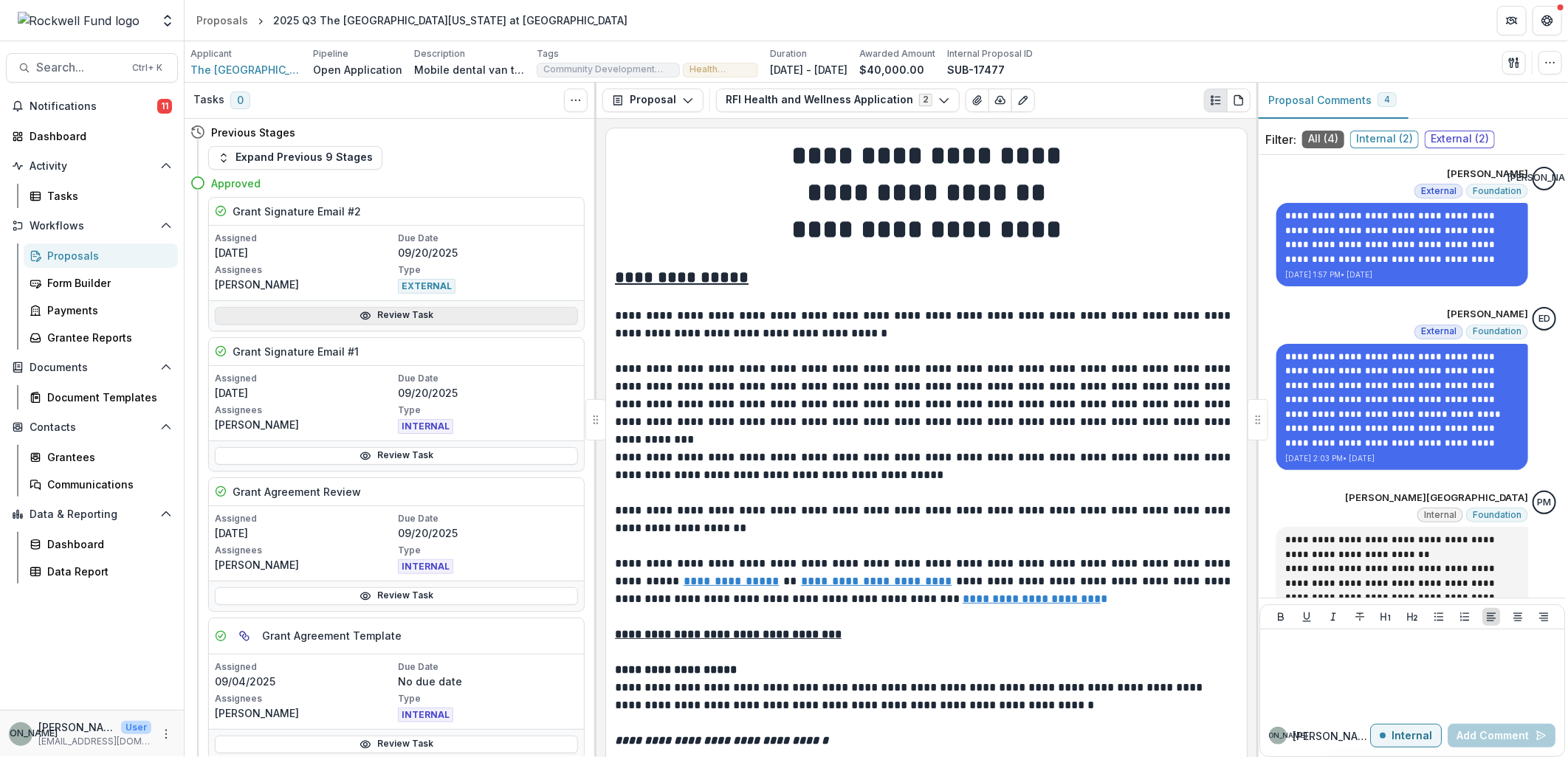
click at [393, 318] on link "Review Task" at bounding box center [396, 316] width 363 height 18
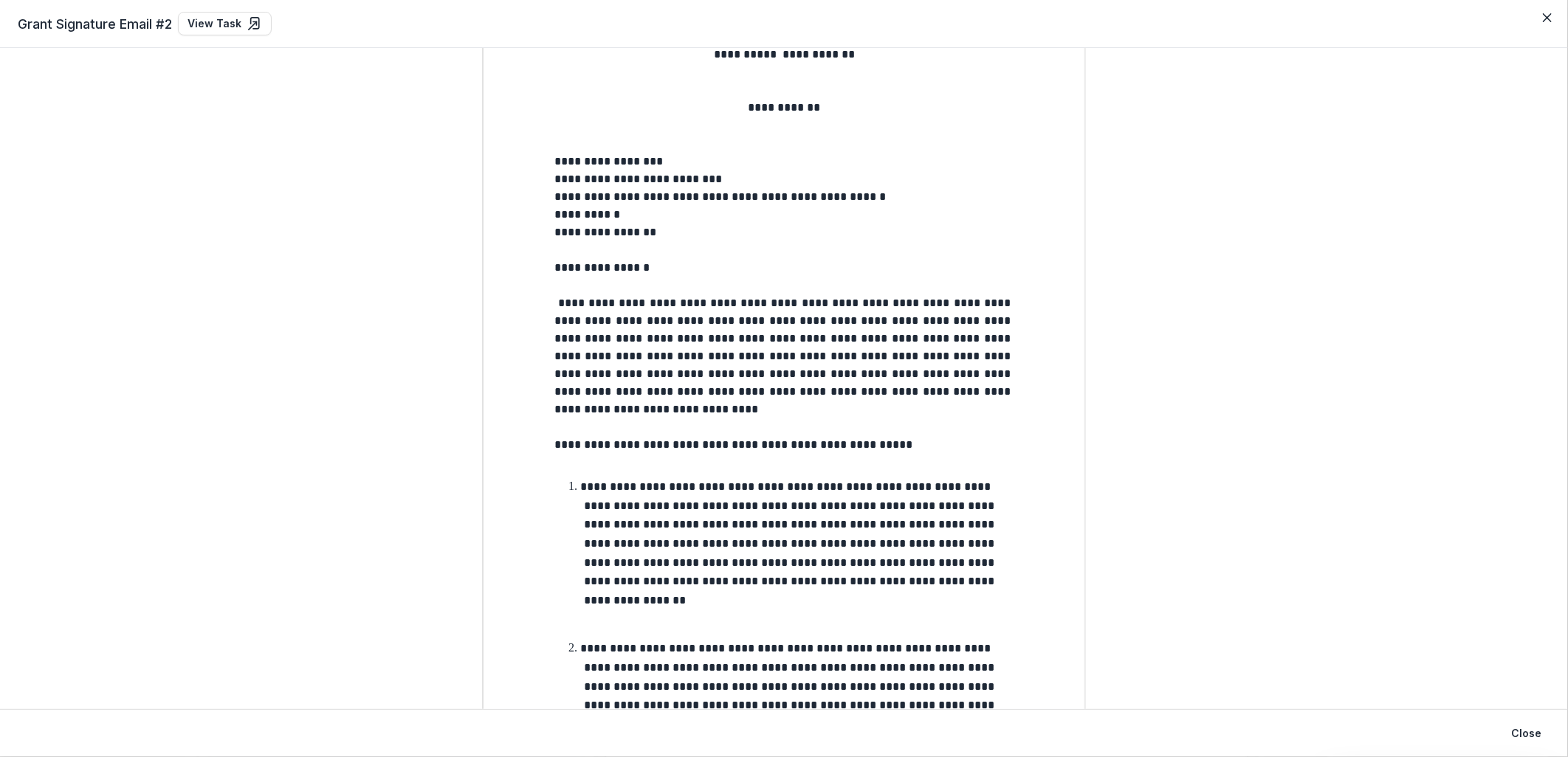
scroll to position [164, 0]
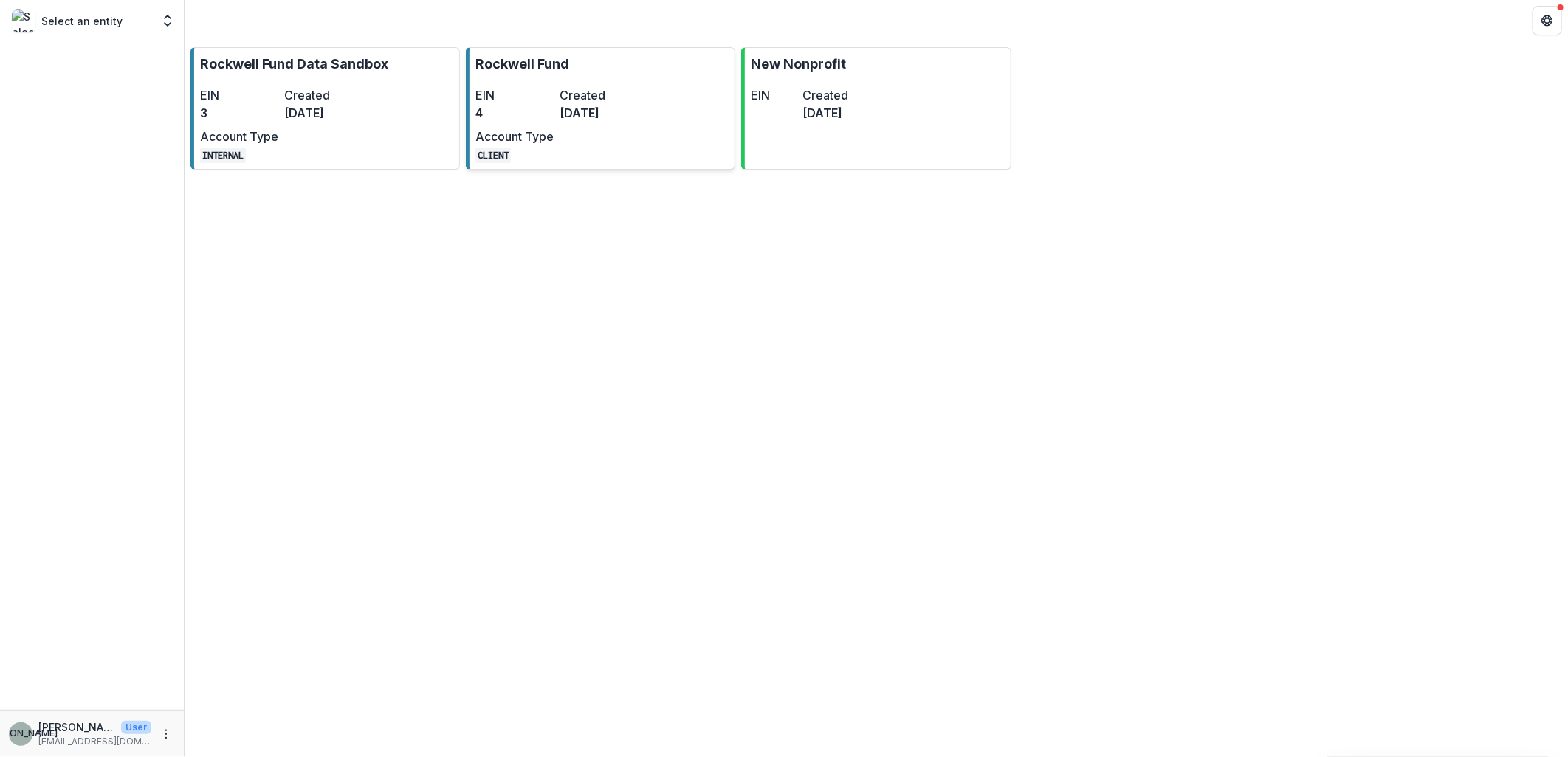
click at [639, 99] on link "Rockwell Fund EIN 4 Created [DATE] Account Type CLIENT" at bounding box center [600, 108] width 269 height 123
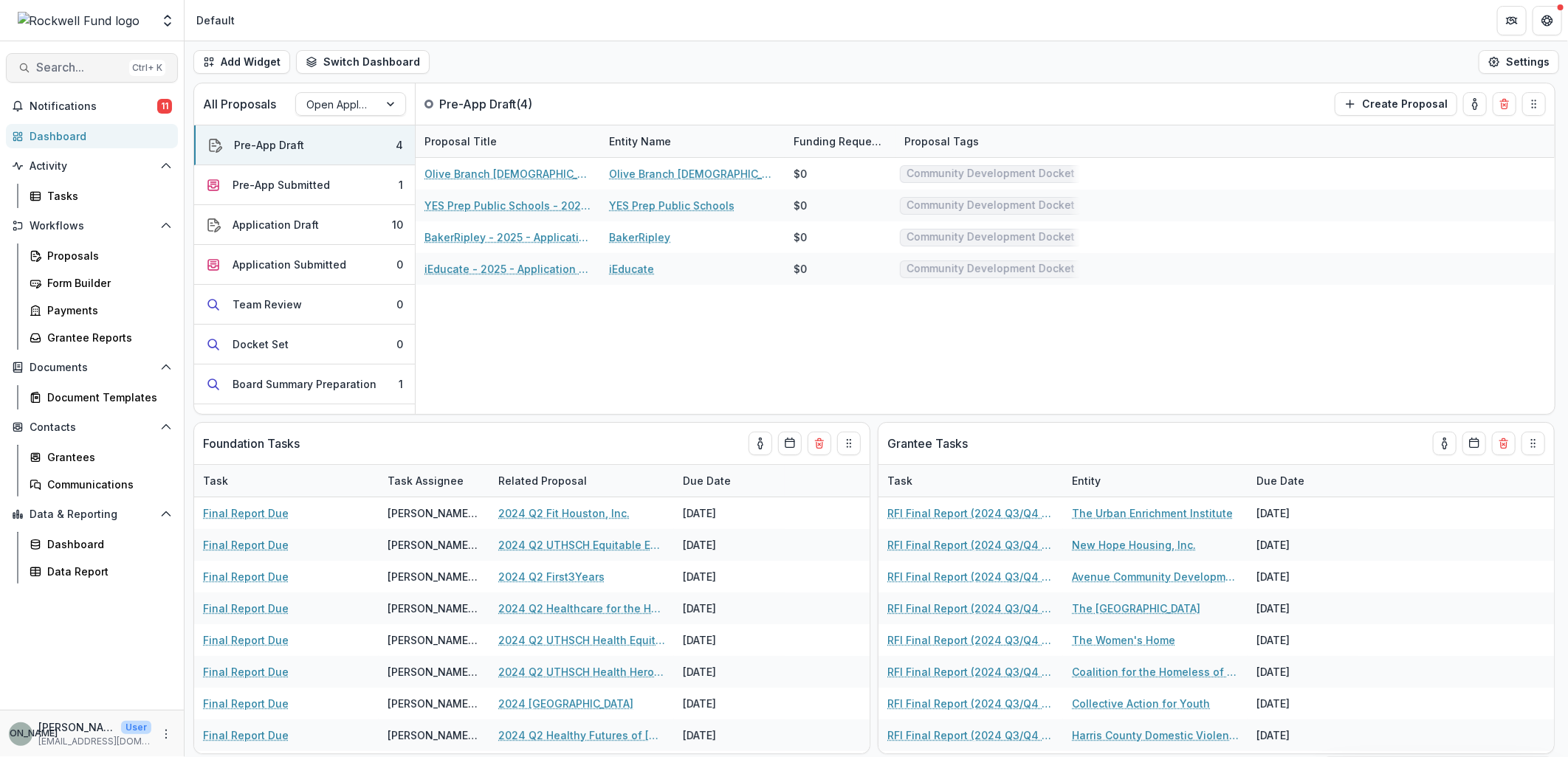
click at [67, 62] on span "Search..." at bounding box center [79, 67] width 87 height 14
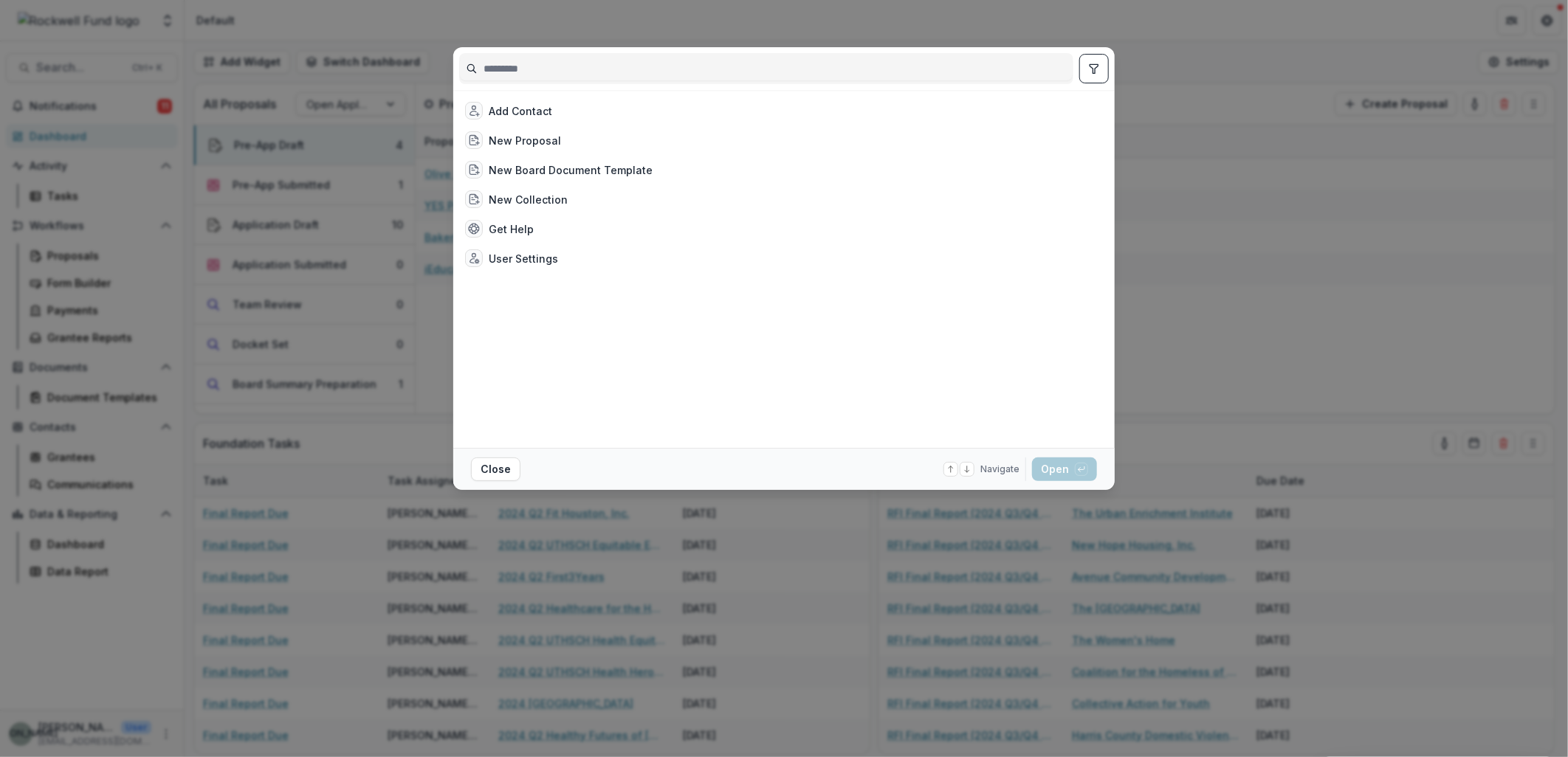
click at [495, 69] on input at bounding box center [766, 69] width 613 height 24
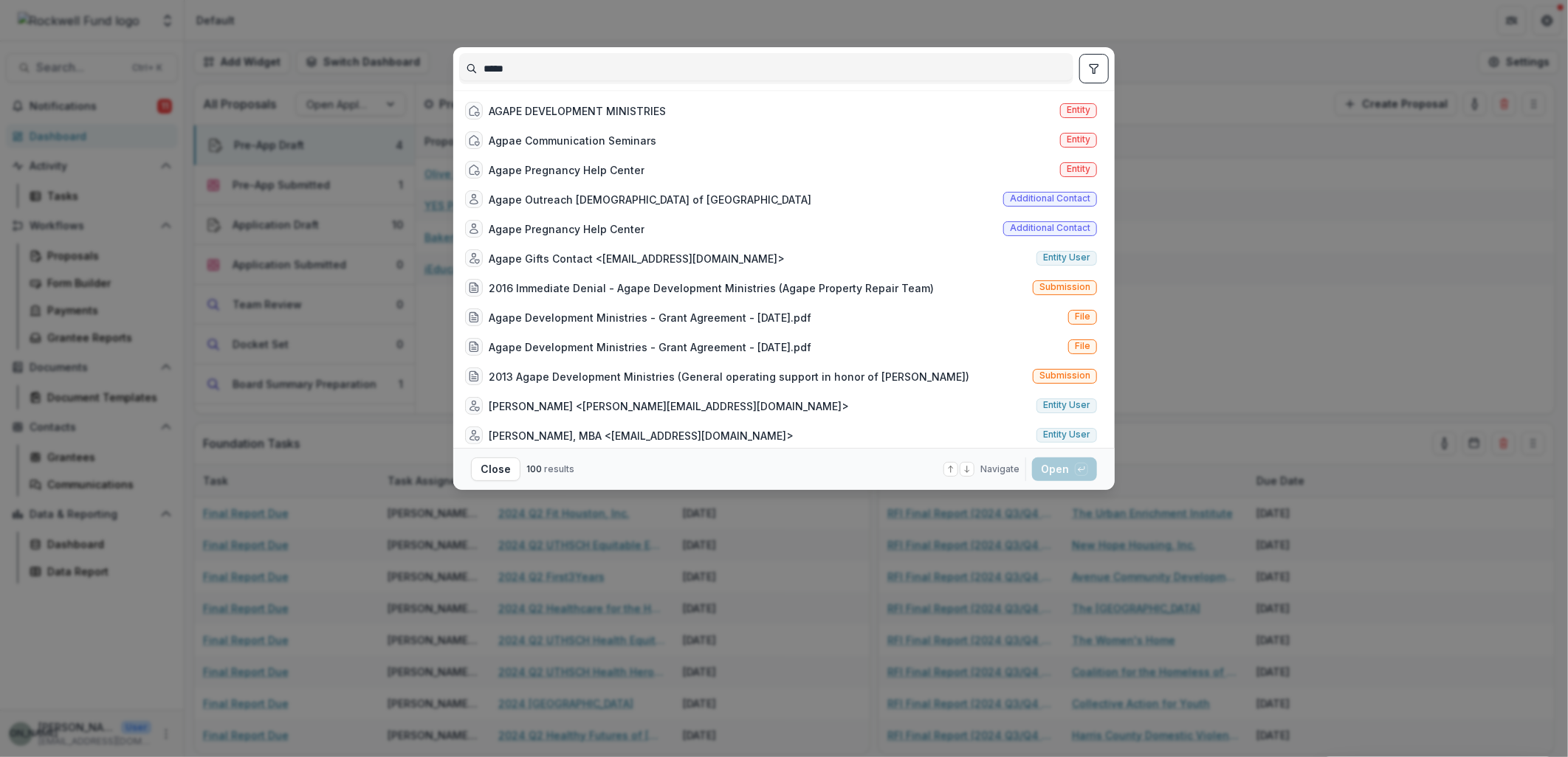
type input "*****"
click at [510, 107] on div "AGAPE DEVELOPMENT MINISTRIES" at bounding box center [577, 111] width 177 height 16
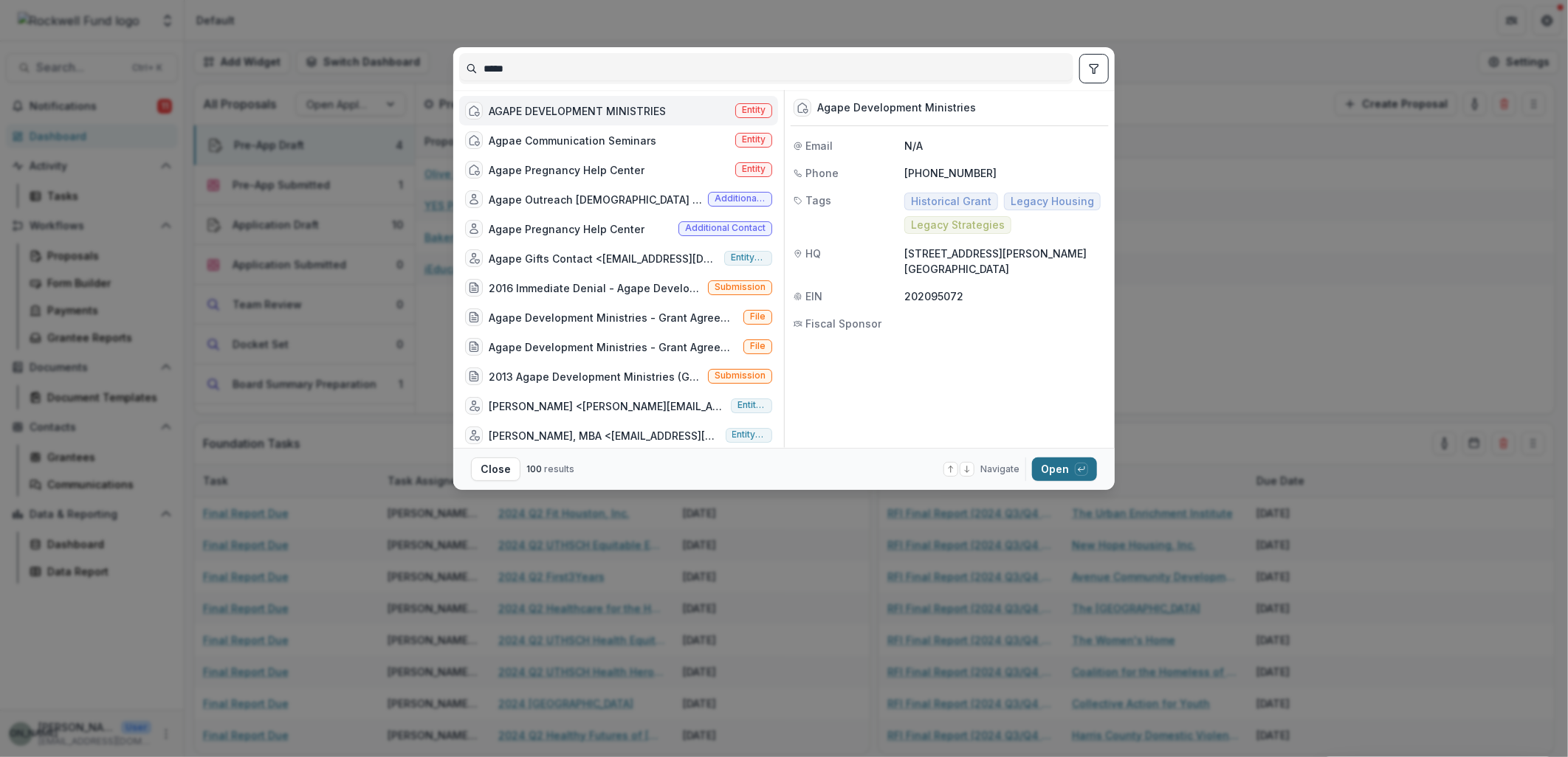
click at [1060, 469] on button "Open with enter key" at bounding box center [1064, 469] width 65 height 24
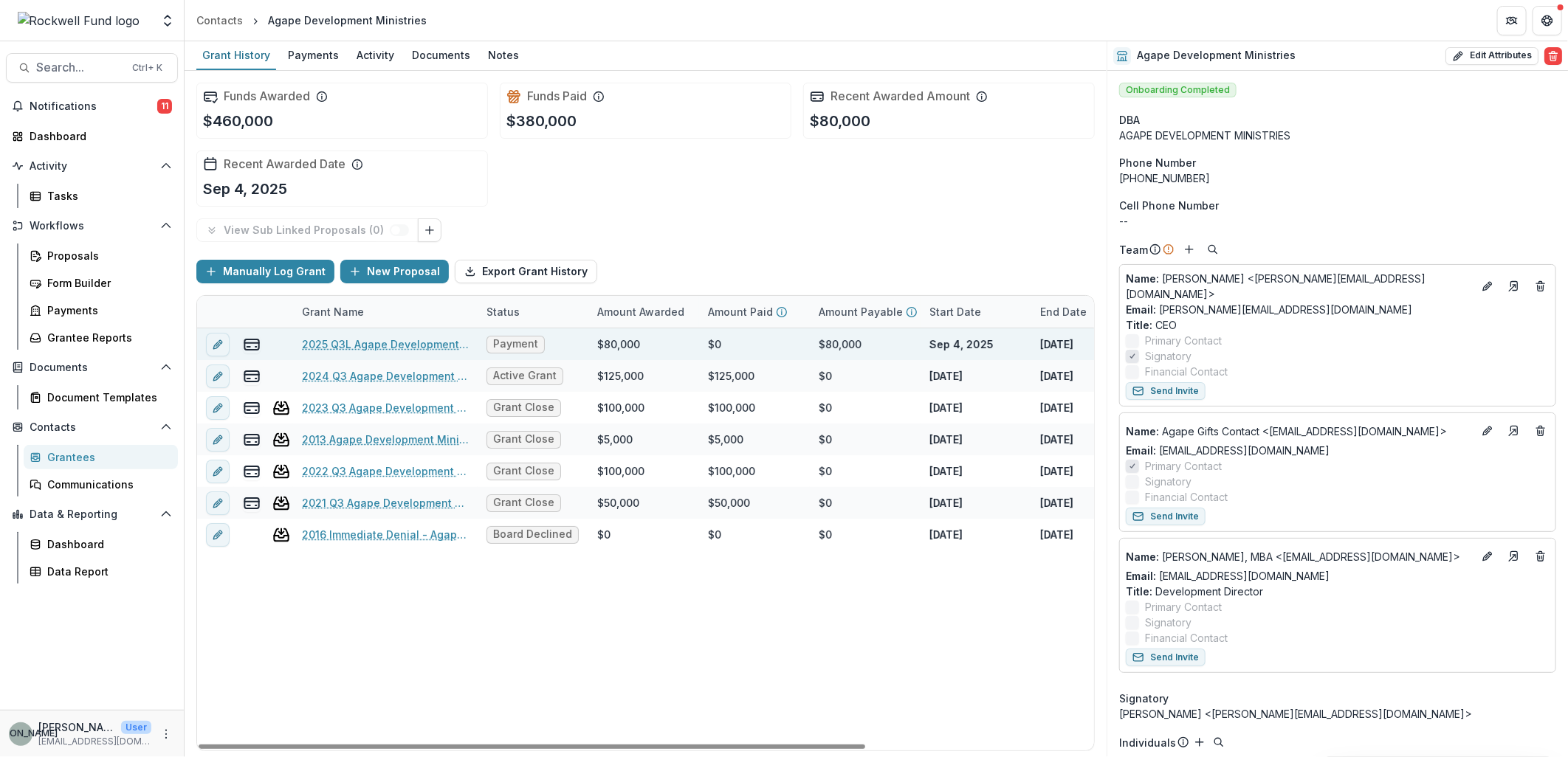
click at [423, 342] on link "2025 Q3L Agape Development Ministries" at bounding box center [385, 344] width 167 height 16
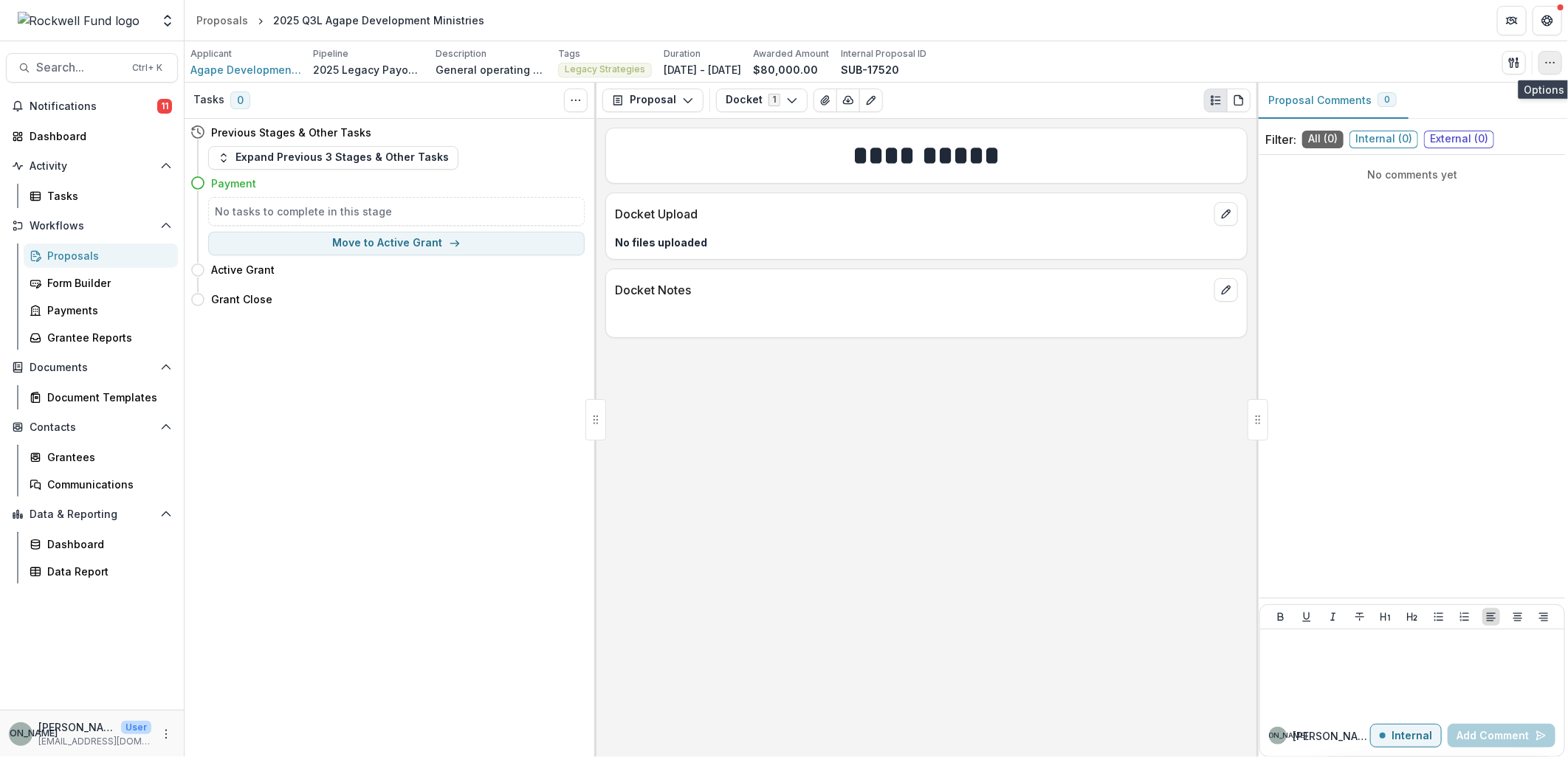
click at [1553, 65] on icon "button" at bounding box center [1551, 63] width 12 height 12
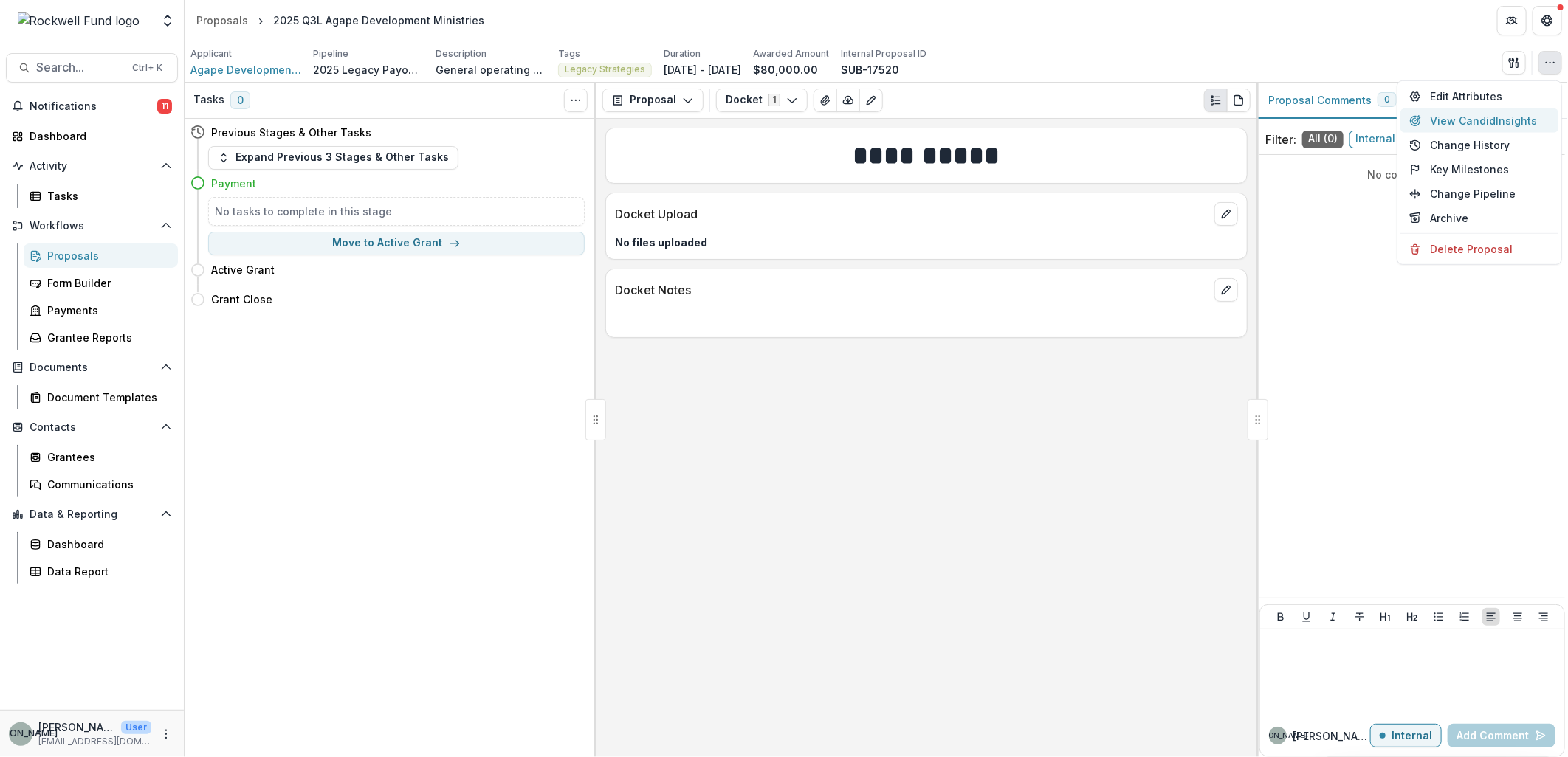
click at [1522, 120] on button "View Candid Insights" at bounding box center [1479, 120] width 158 height 25
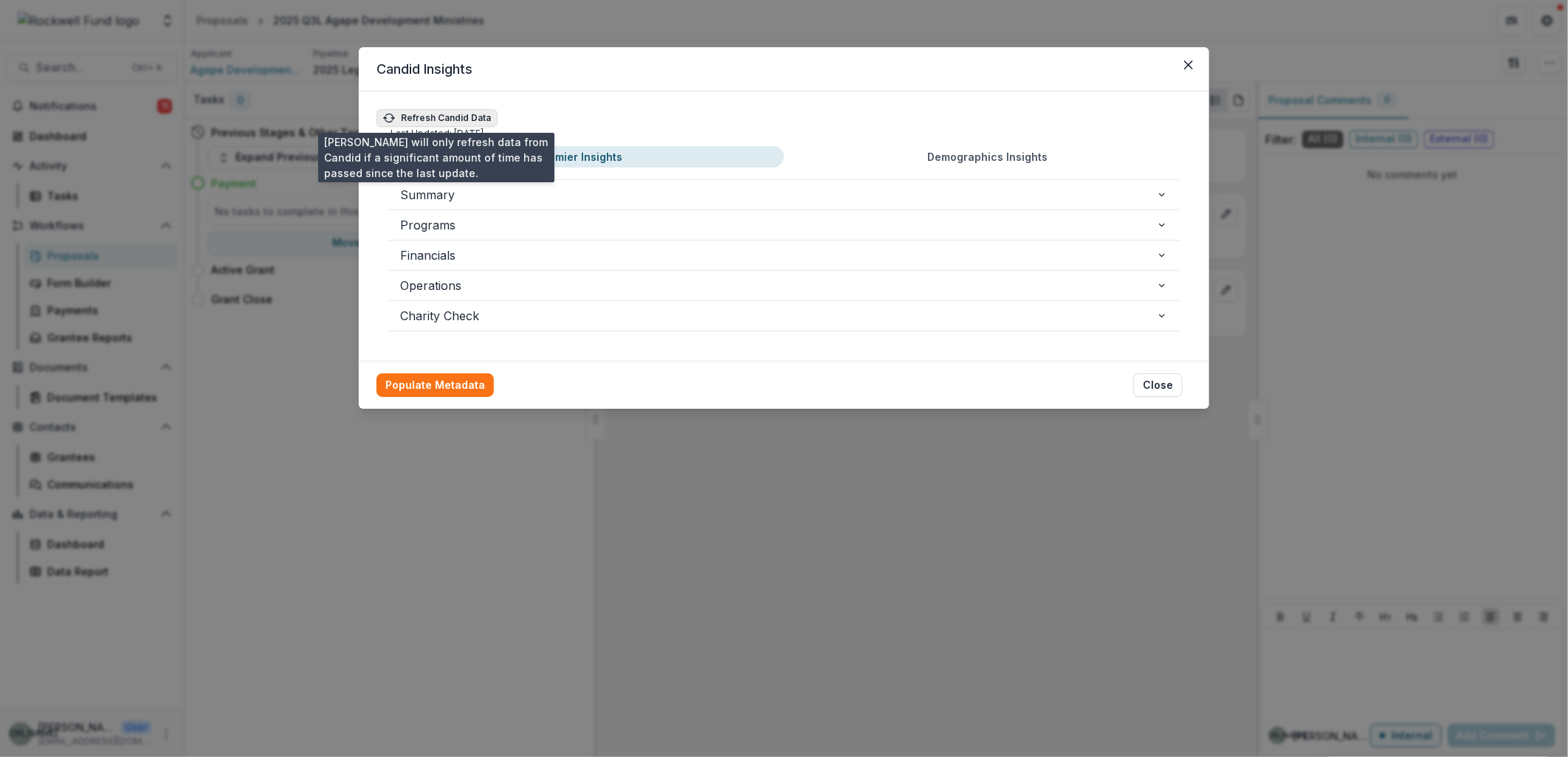
click at [460, 120] on button "Refresh Candid Data" at bounding box center [437, 118] width 121 height 18
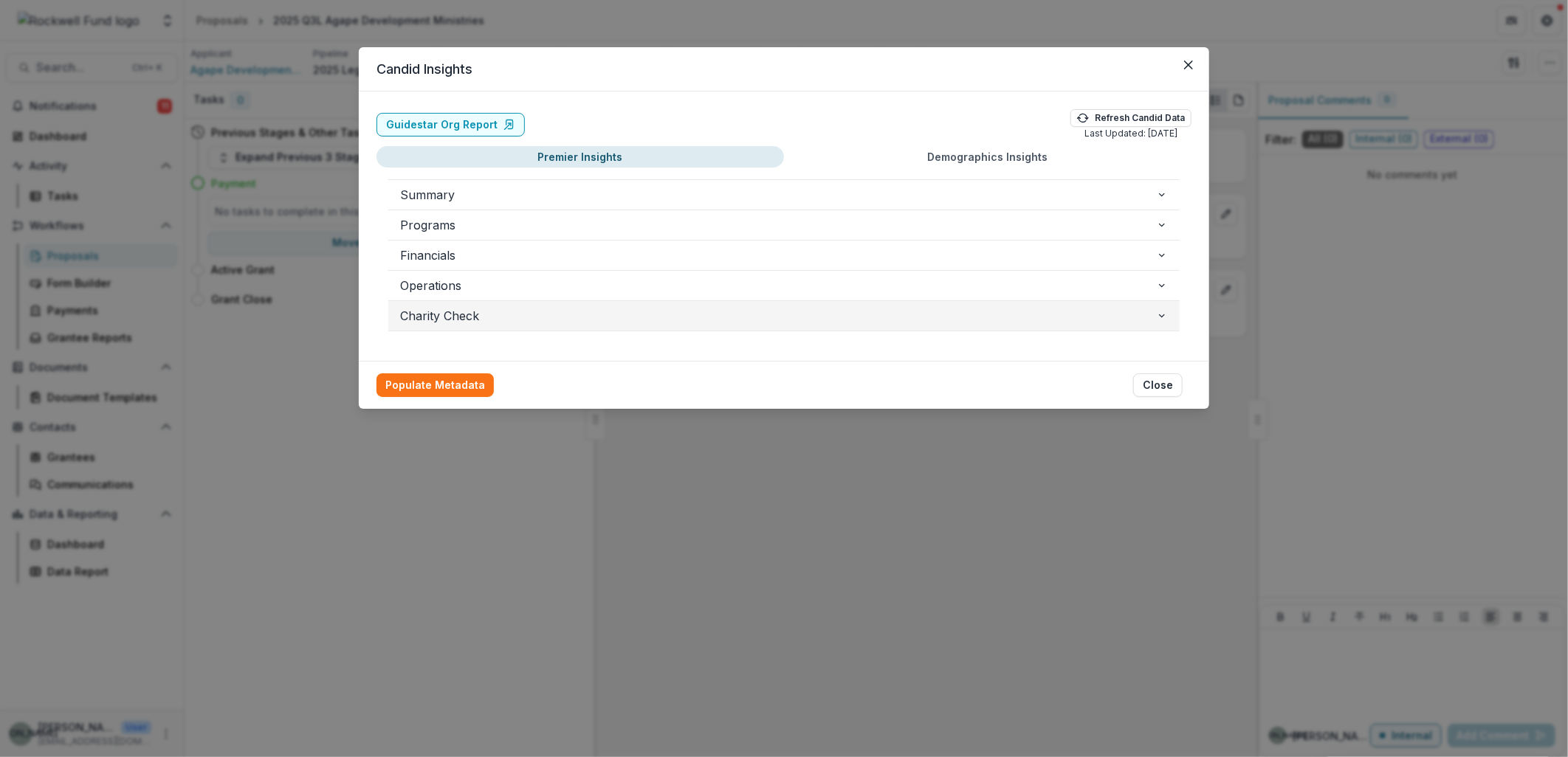
click at [1160, 315] on icon "button" at bounding box center [1162, 316] width 12 height 12
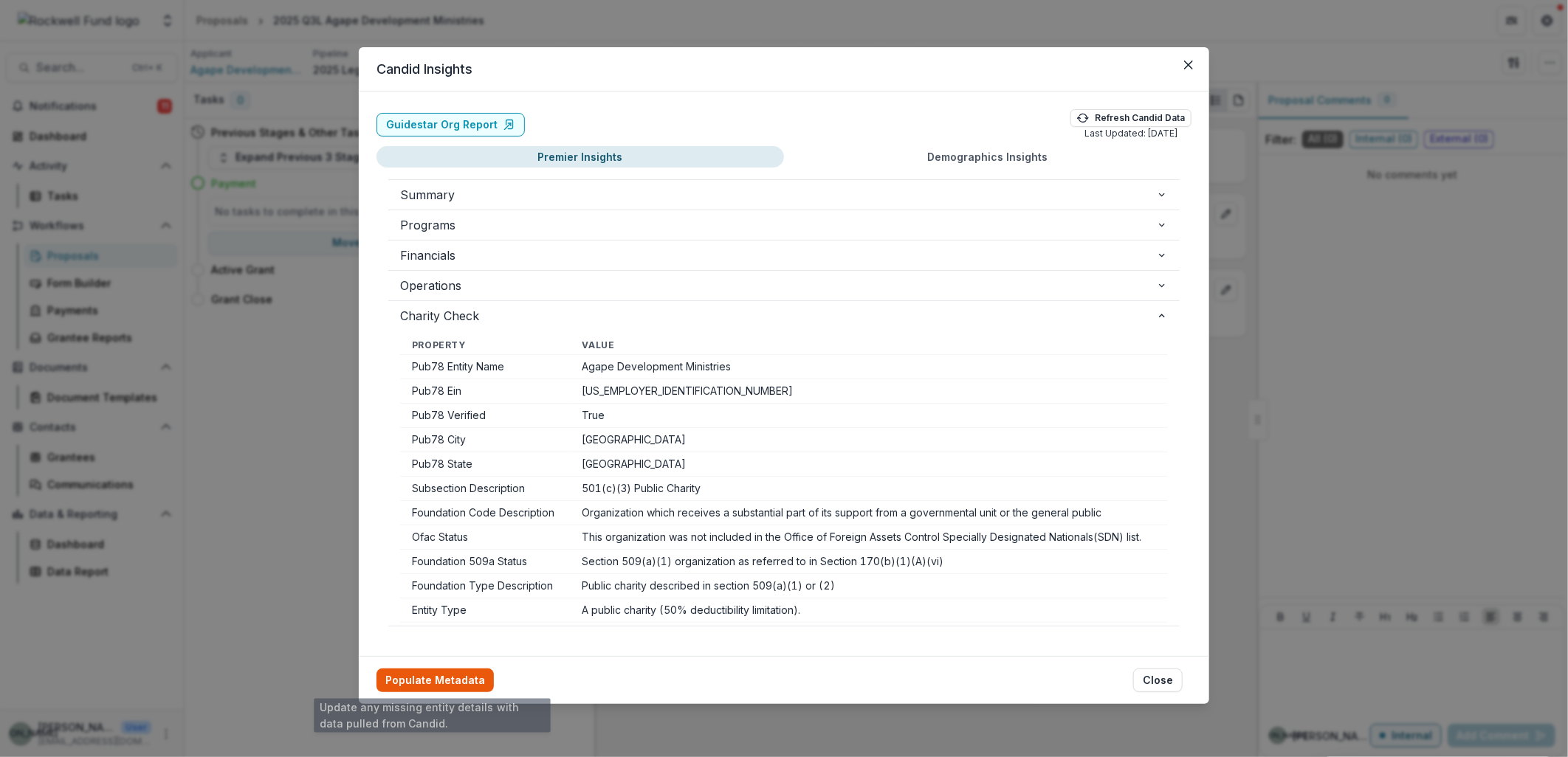
click at [436, 690] on button "Populate Metadata" at bounding box center [435, 681] width 117 height 24
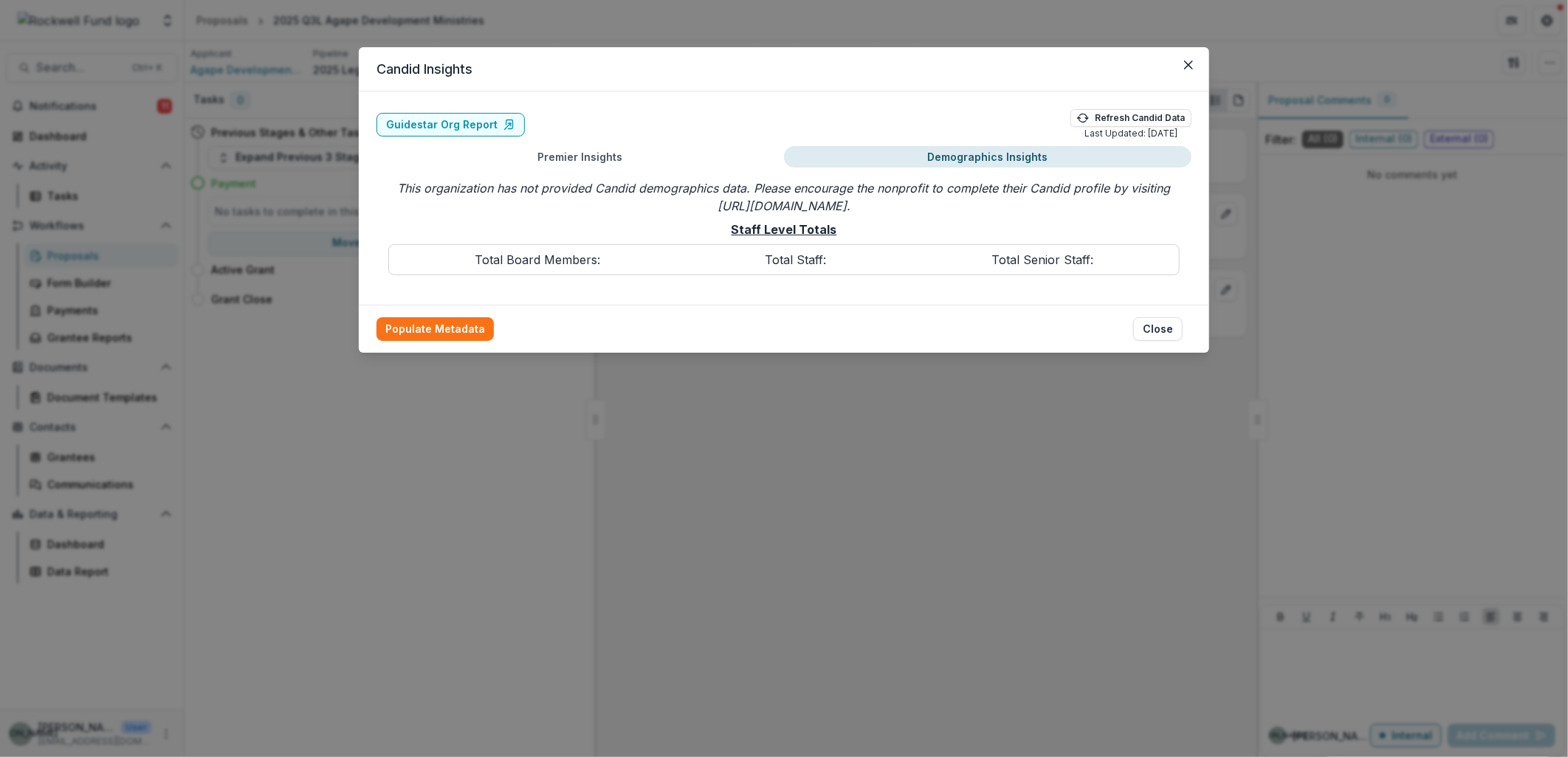
click at [968, 149] on button "Demographics Insights" at bounding box center [988, 157] width 408 height 22
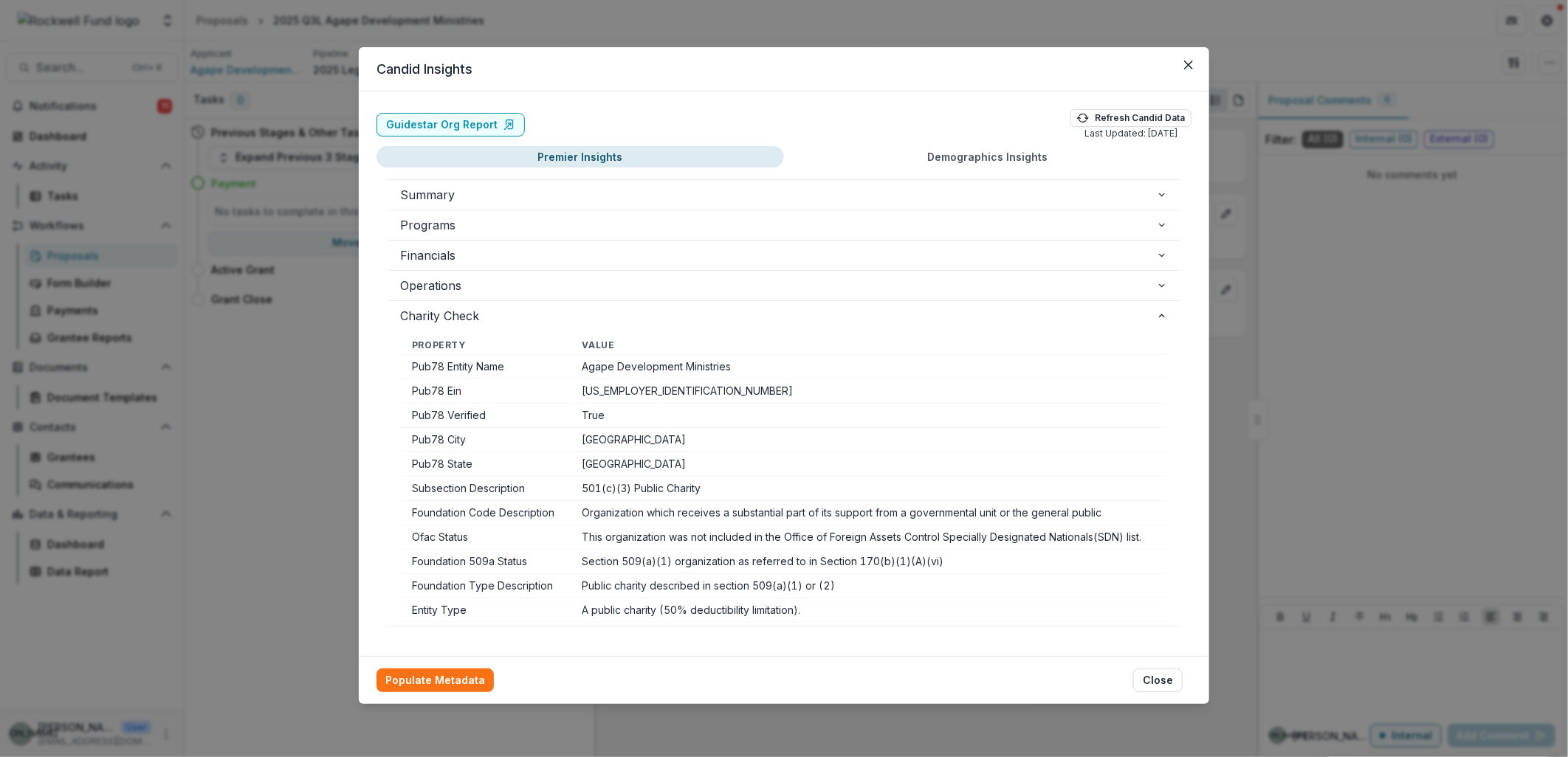
click at [576, 155] on button "Premier Insights" at bounding box center [580, 157] width 408 height 22
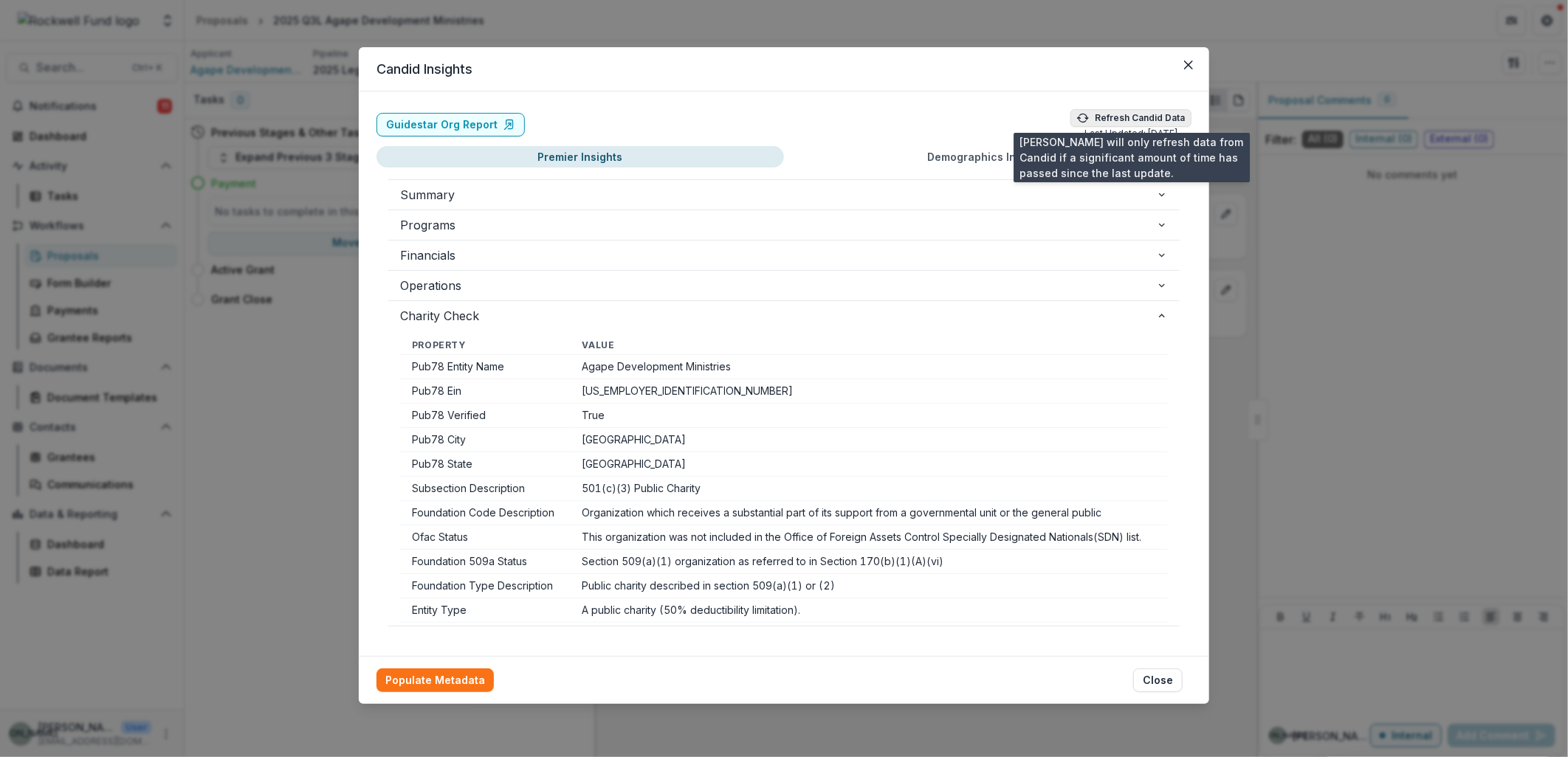
click at [1113, 114] on button "Refresh Candid Data" at bounding box center [1131, 118] width 121 height 18
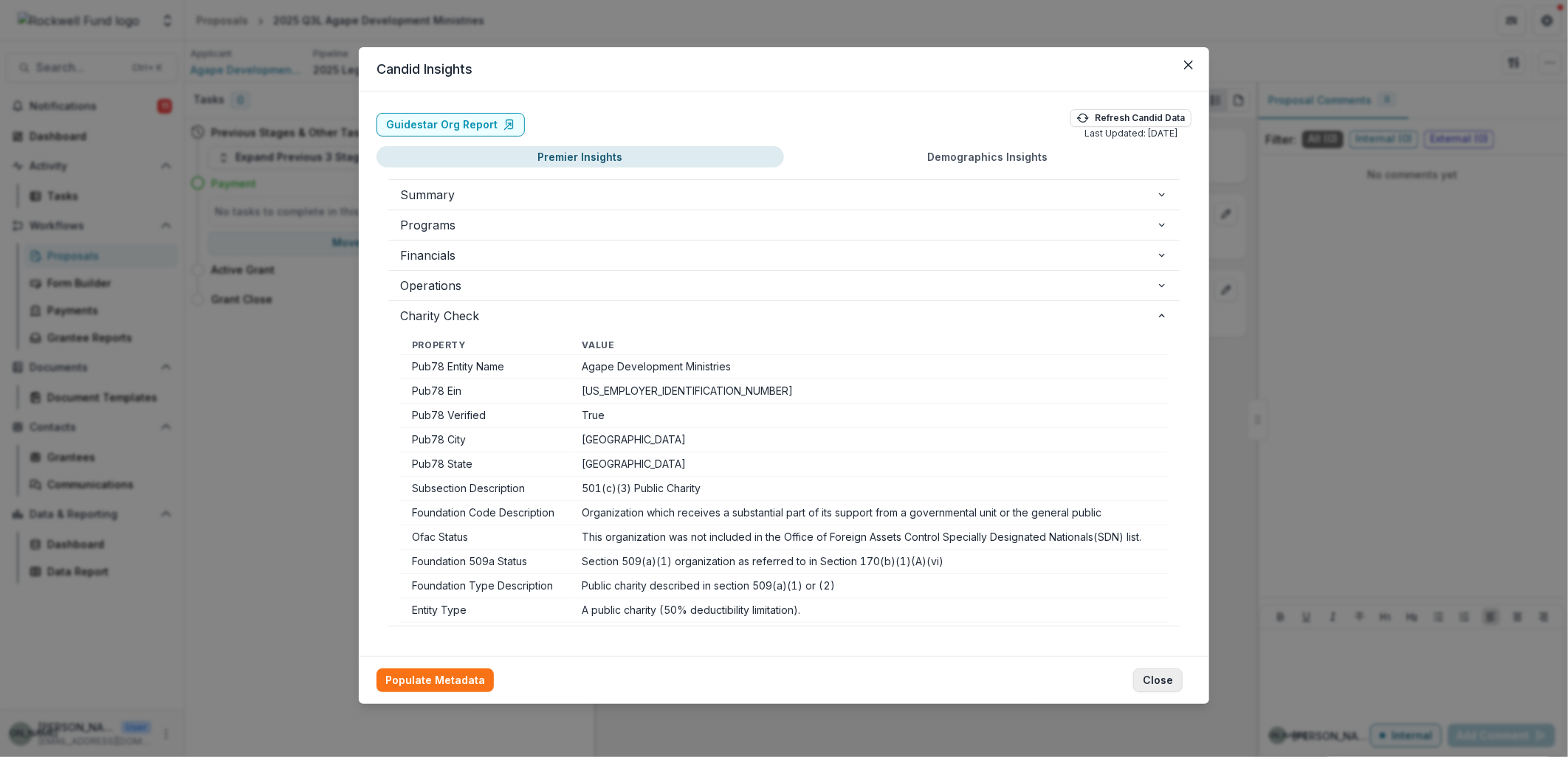
click at [1163, 681] on button "Close" at bounding box center [1158, 681] width 49 height 24
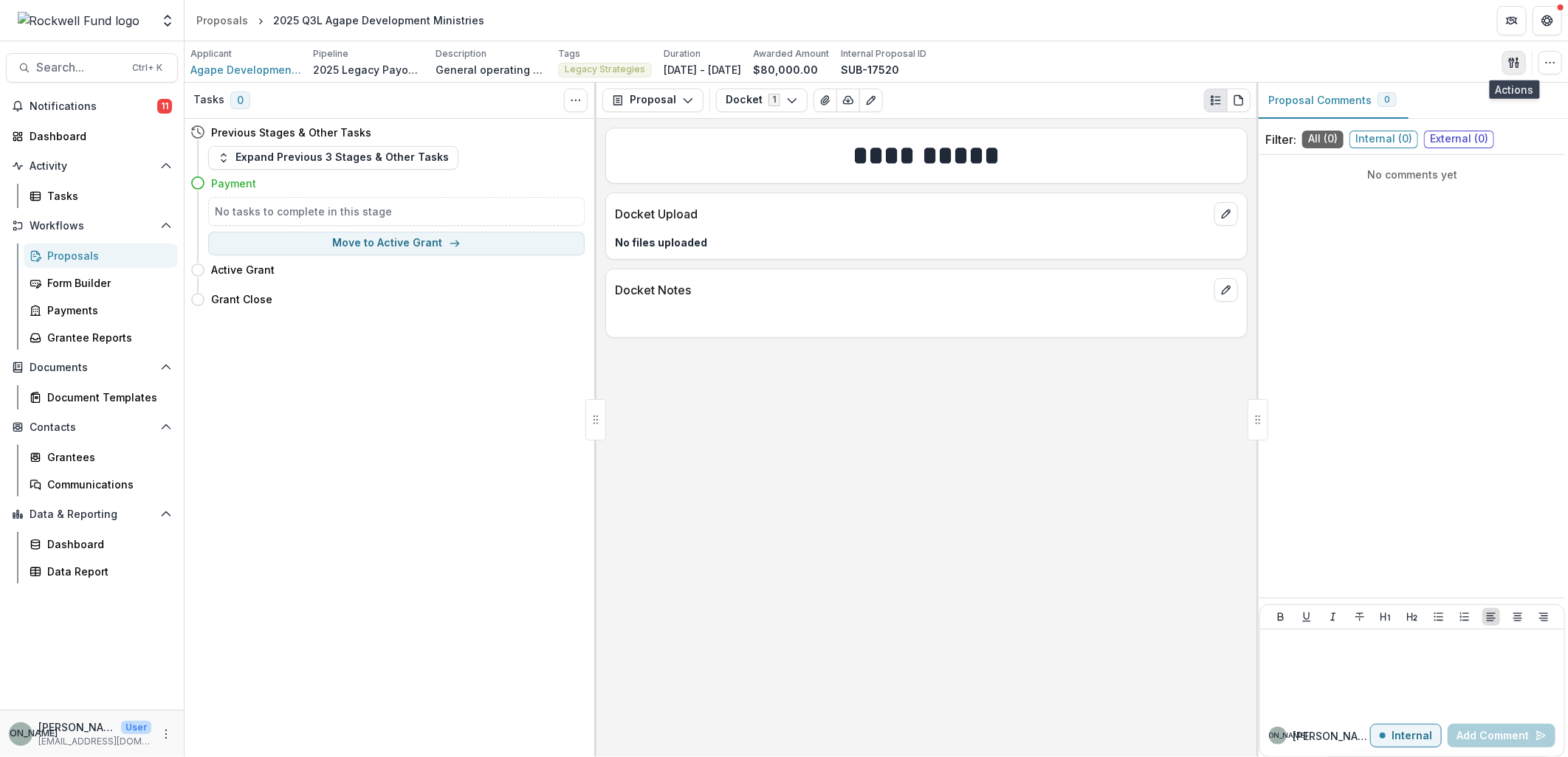
click at [1519, 65] on icon "button" at bounding box center [1514, 63] width 12 height 12
click at [1551, 64] on icon "button" at bounding box center [1551, 63] width 12 height 12
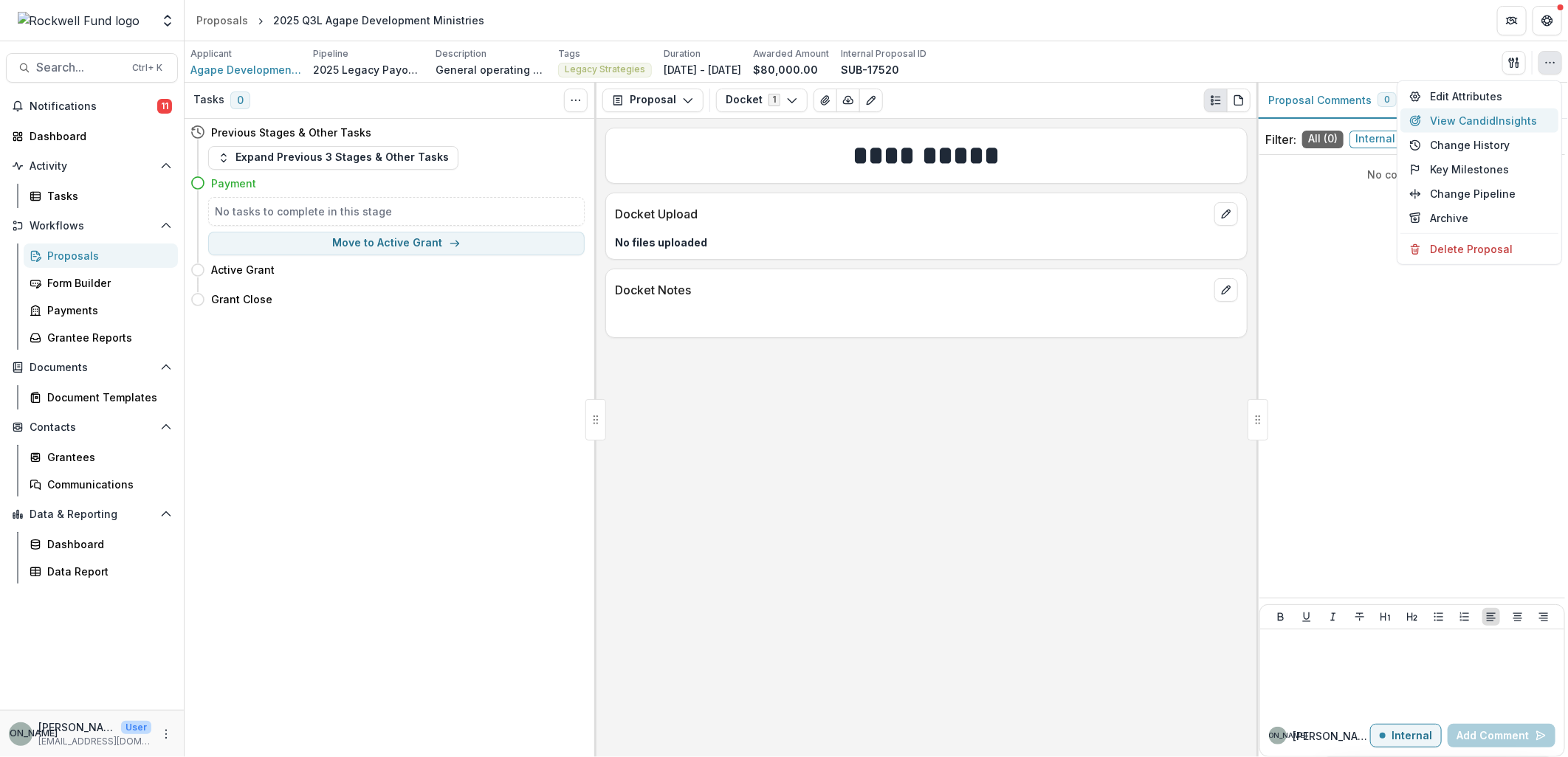
click at [1524, 115] on button "View Candid Insights" at bounding box center [1479, 120] width 158 height 25
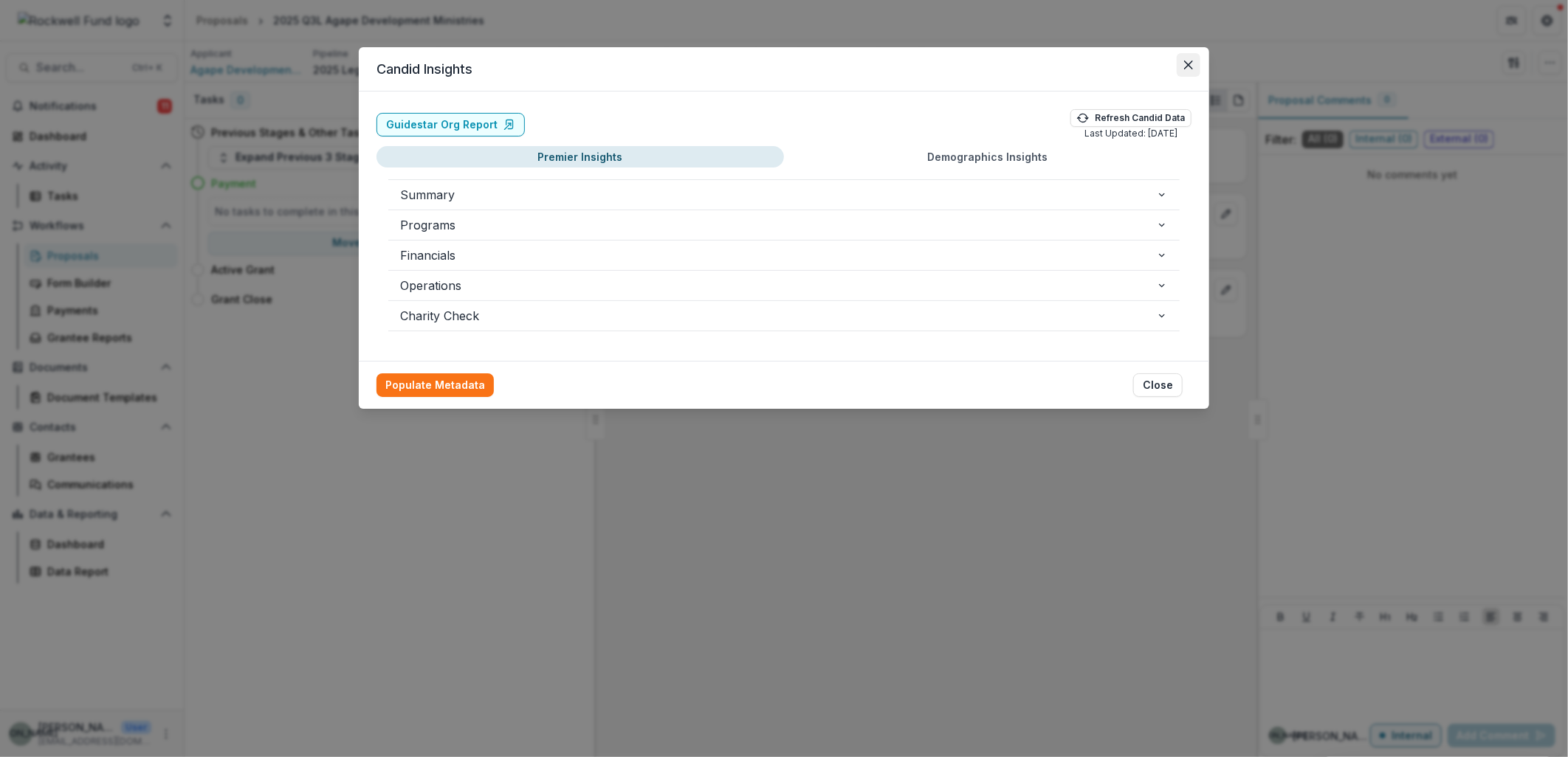
click at [1187, 62] on icon "Close" at bounding box center [1189, 65] width 9 height 9
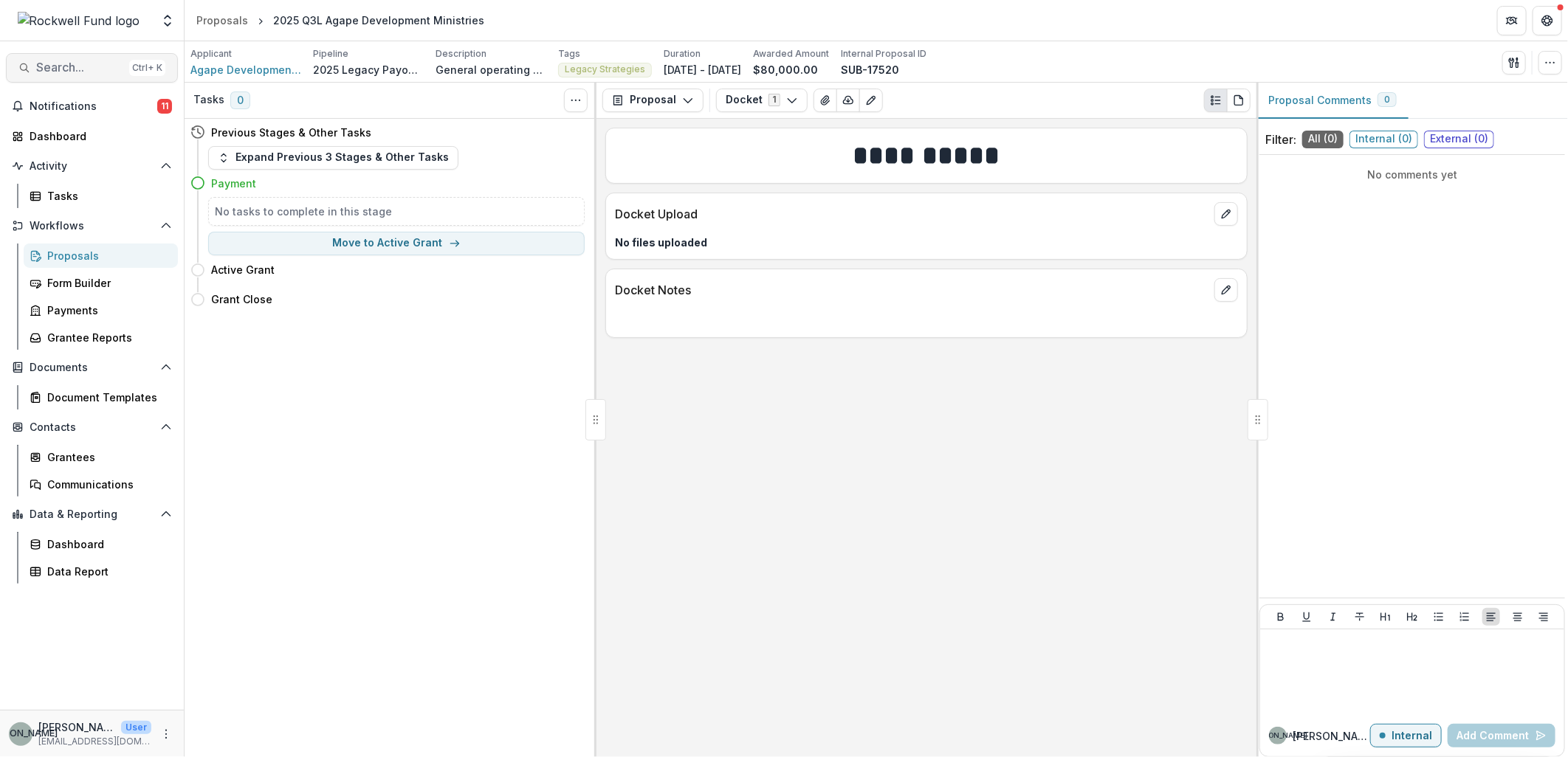
click at [58, 77] on button "Search... Ctrl + K" at bounding box center [92, 67] width 172 height 29
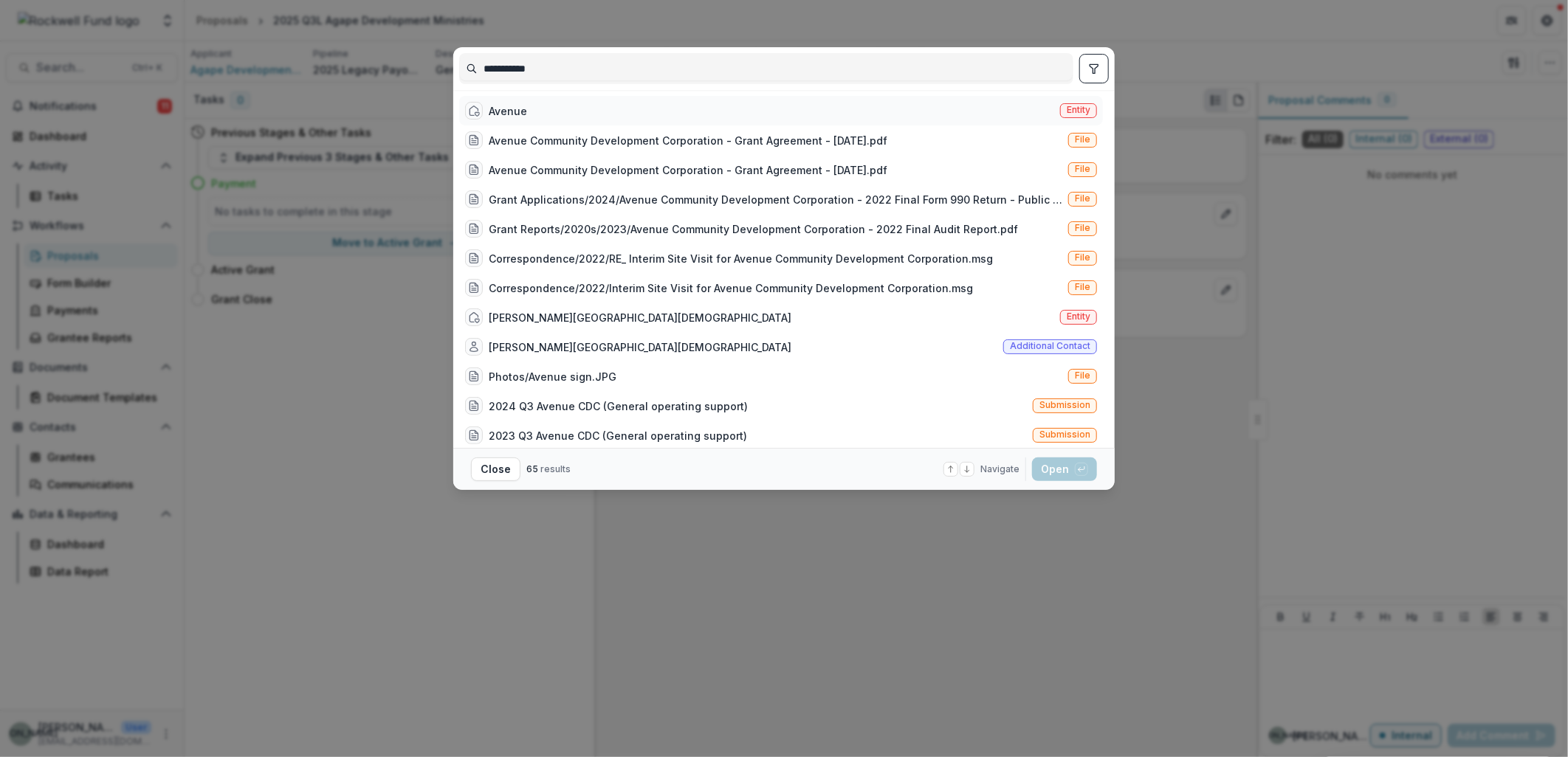
type input "**********"
click at [497, 105] on div "Avenue" at bounding box center [508, 111] width 38 height 16
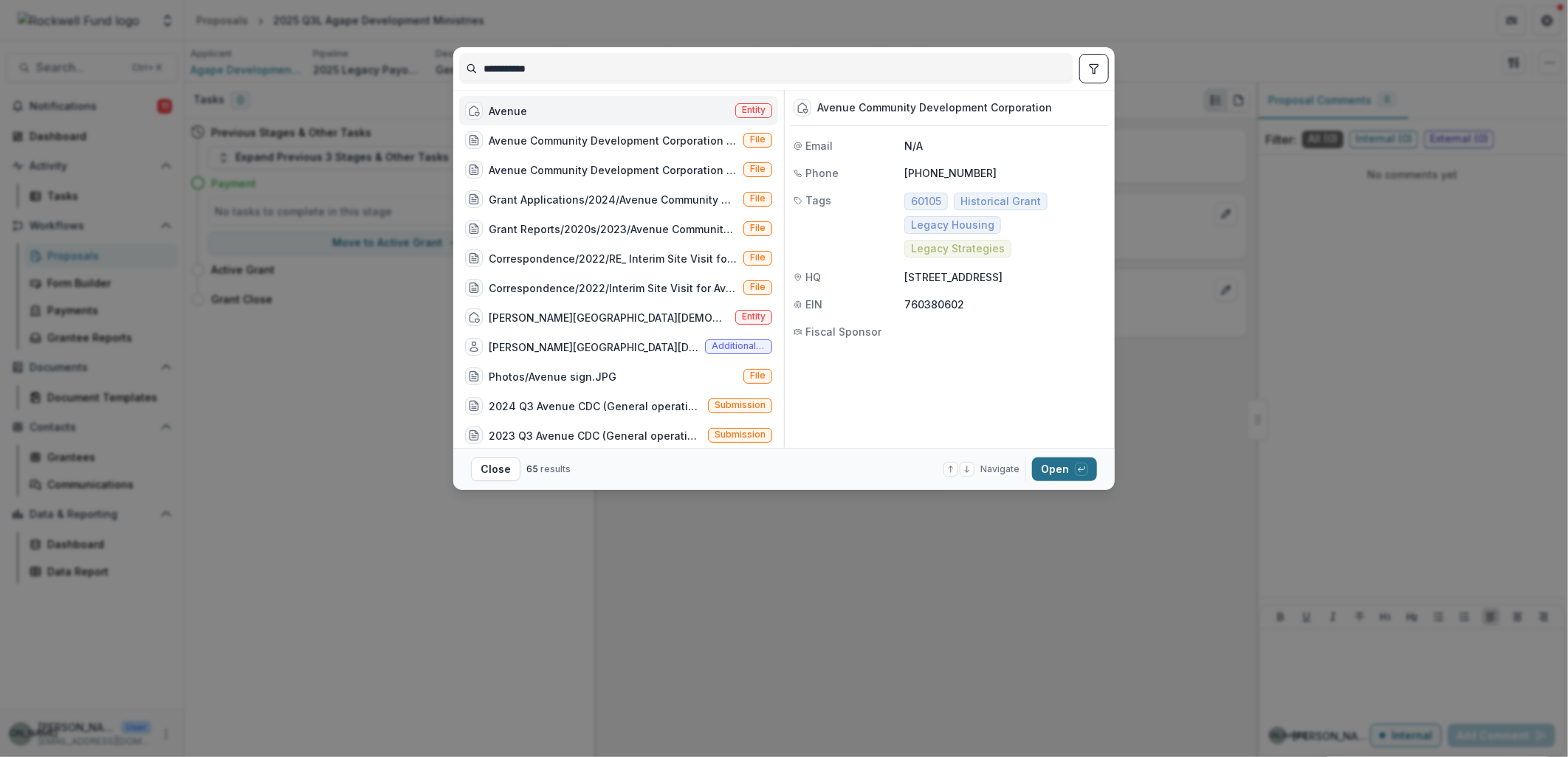
click at [1051, 474] on button "Open with enter key" at bounding box center [1064, 469] width 65 height 24
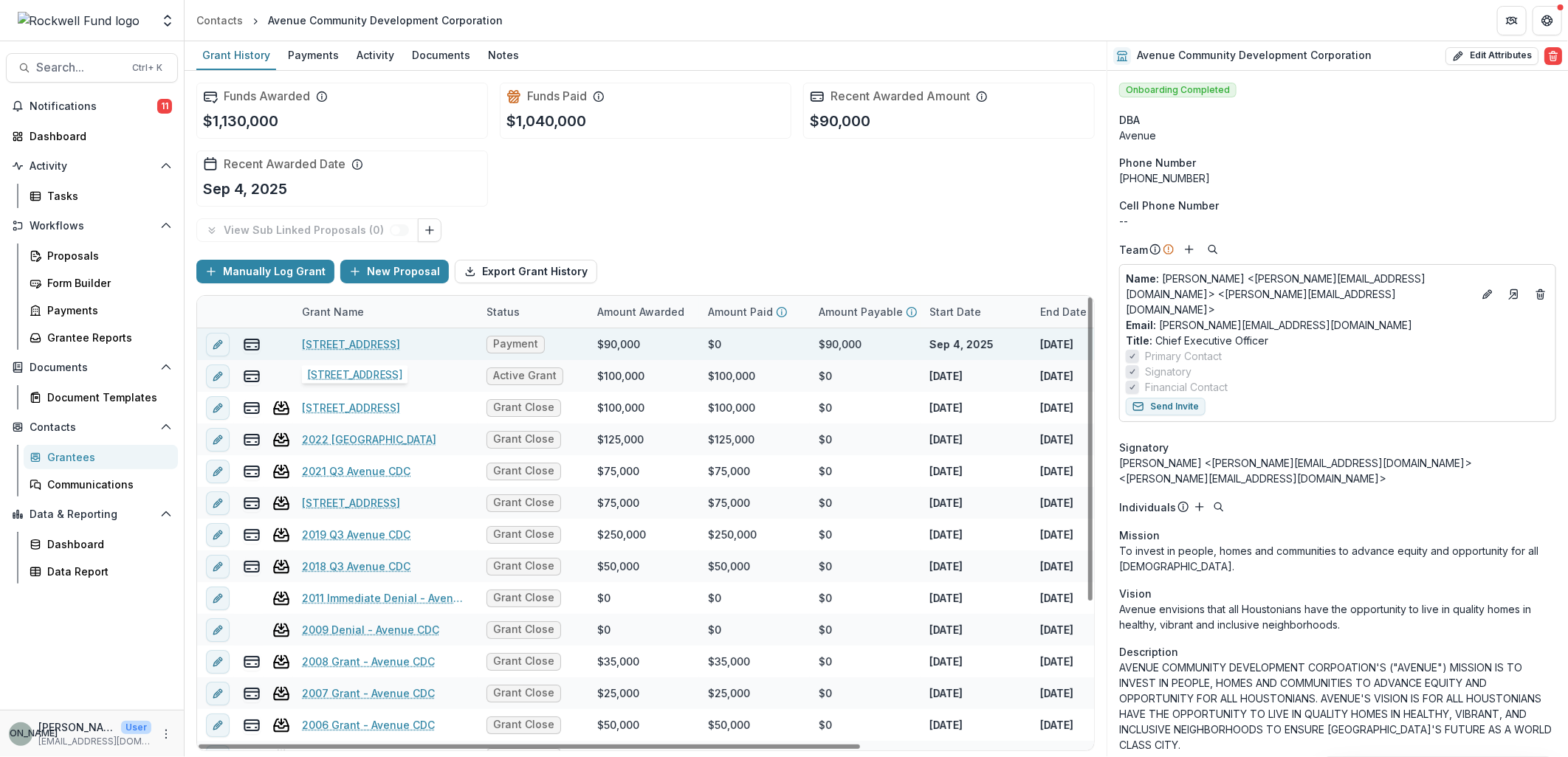
click at [372, 344] on link "2025 Q3L Avenue CDC" at bounding box center [351, 344] width 98 height 16
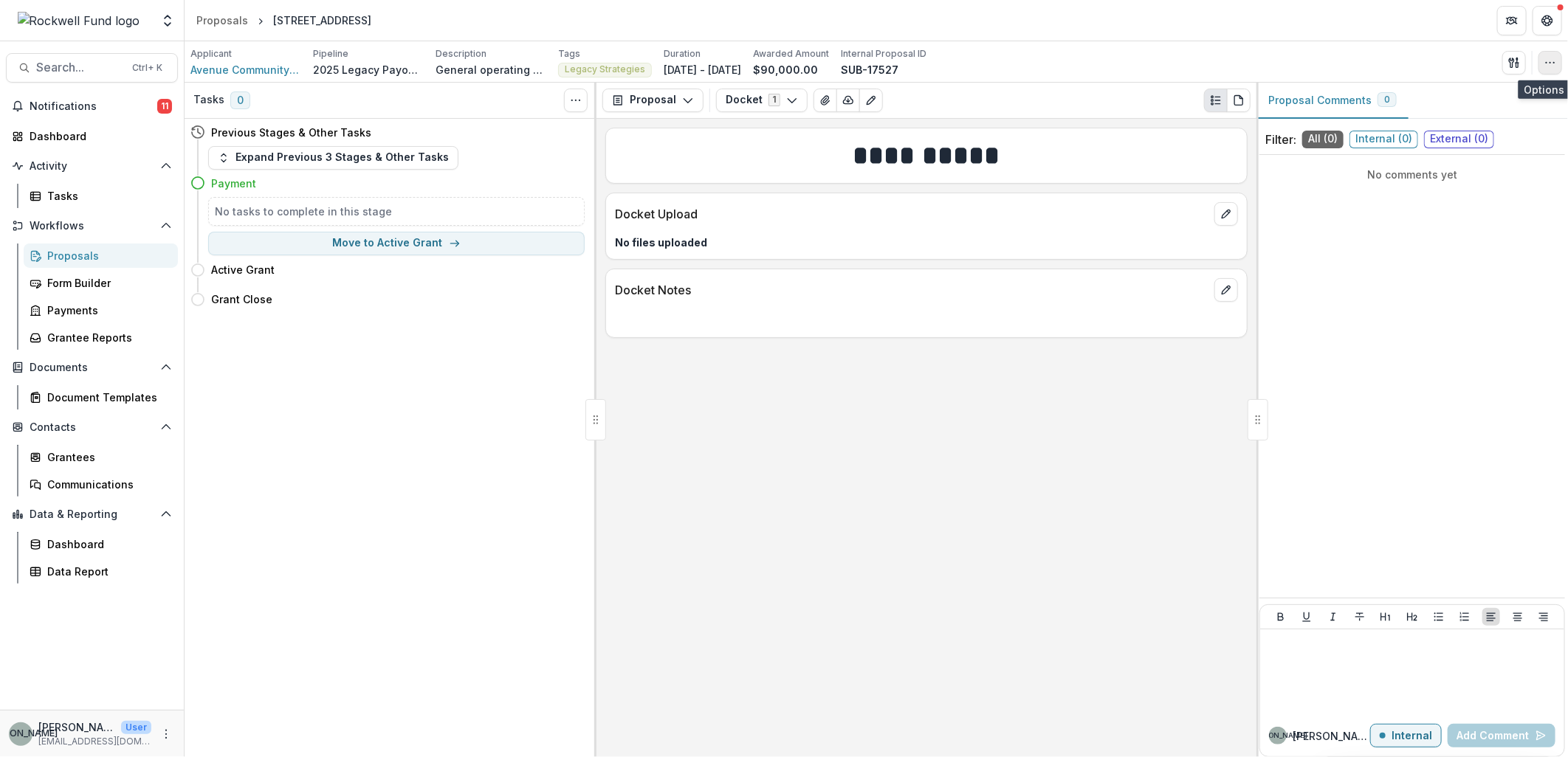
click at [1549, 64] on icon "button" at bounding box center [1551, 63] width 12 height 12
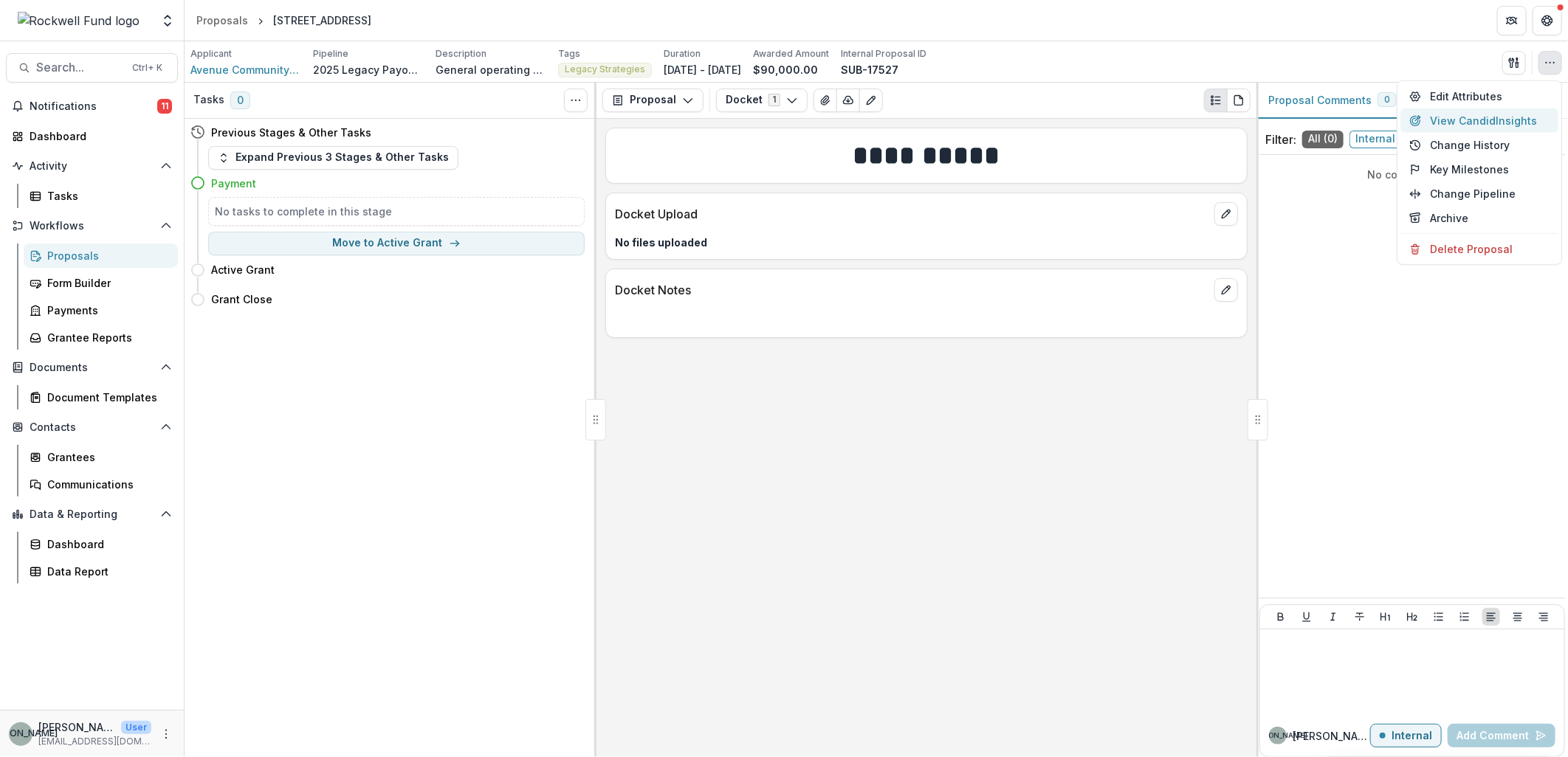
click at [1498, 114] on button "View Candid Insights" at bounding box center [1479, 120] width 158 height 25
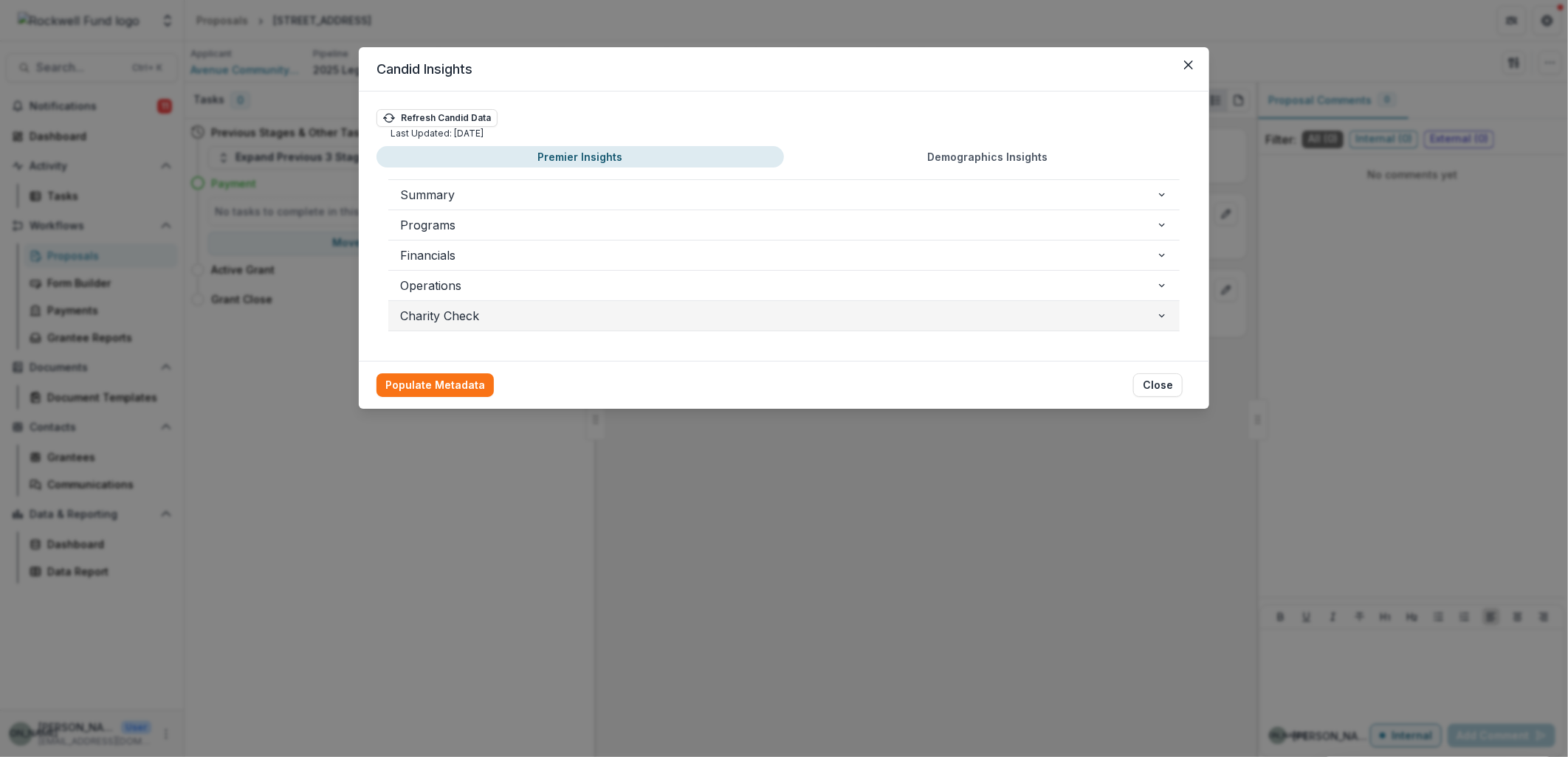
click at [1163, 315] on icon "button" at bounding box center [1162, 316] width 12 height 12
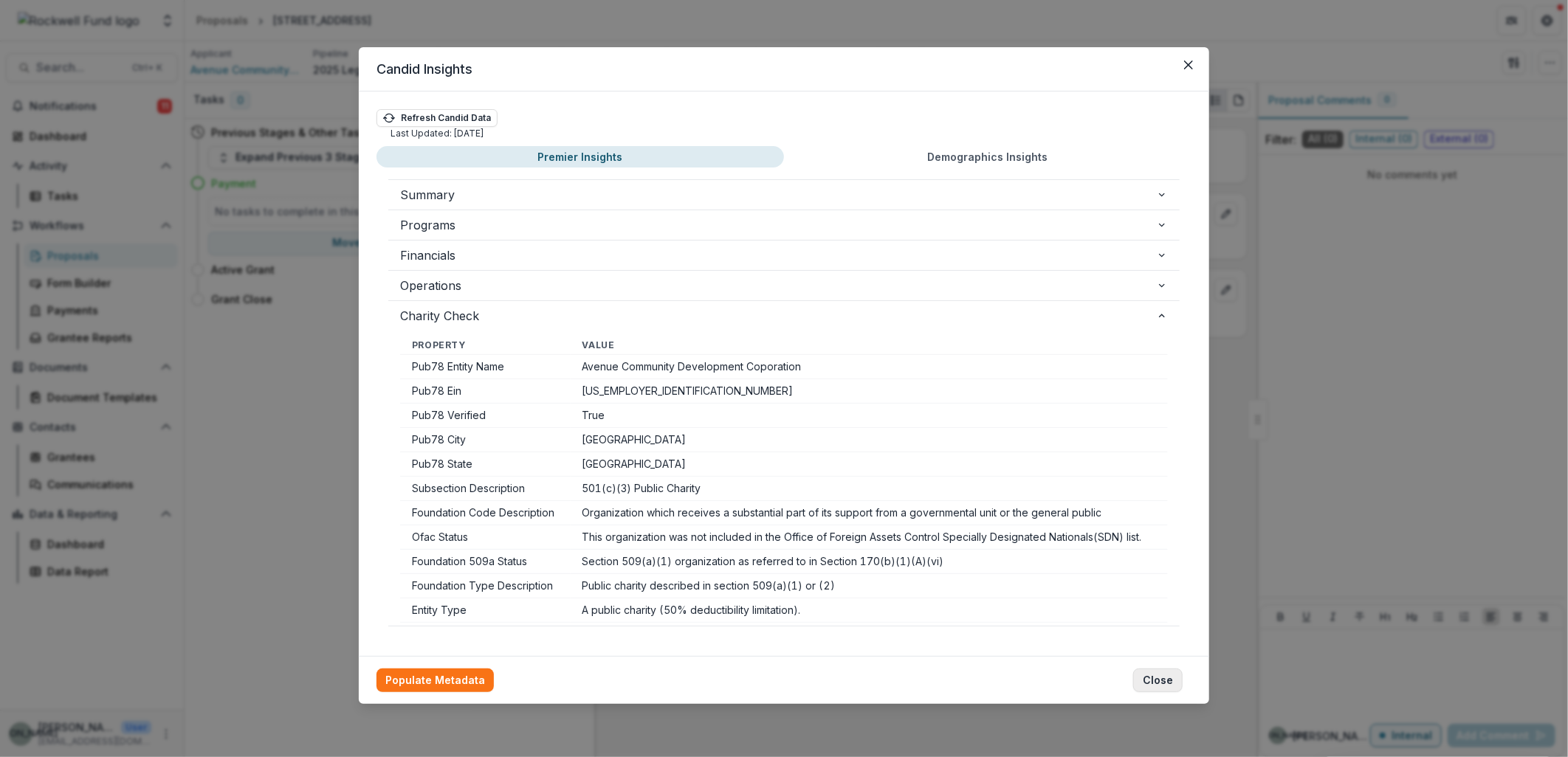
click at [1163, 682] on button "Close" at bounding box center [1158, 681] width 49 height 24
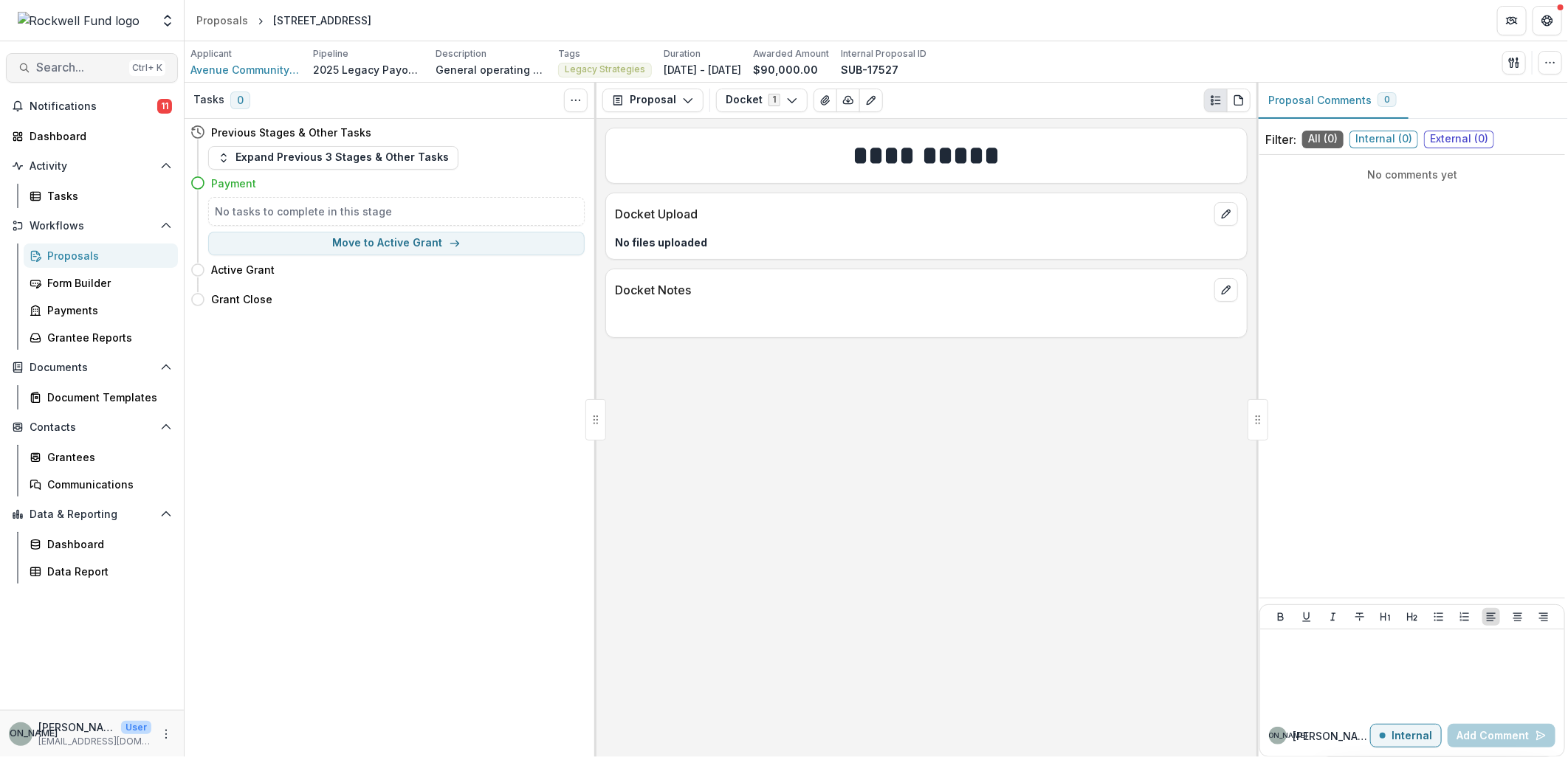
click at [56, 74] on span "Search..." at bounding box center [79, 67] width 87 height 14
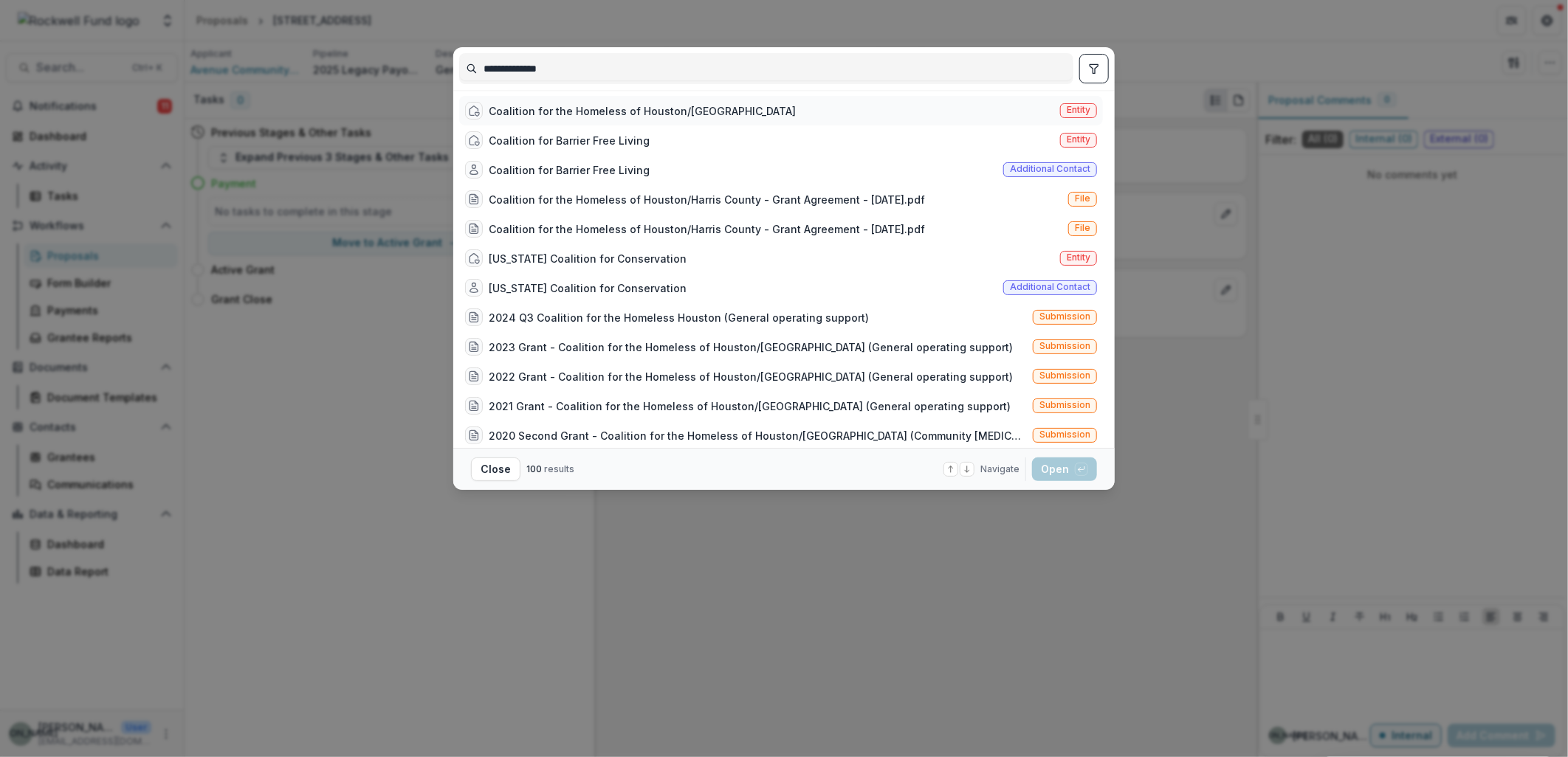
type input "**********"
click at [628, 104] on div "Coalition for the Homeless of Houston/[GEOGRAPHIC_DATA]" at bounding box center [642, 111] width 307 height 16
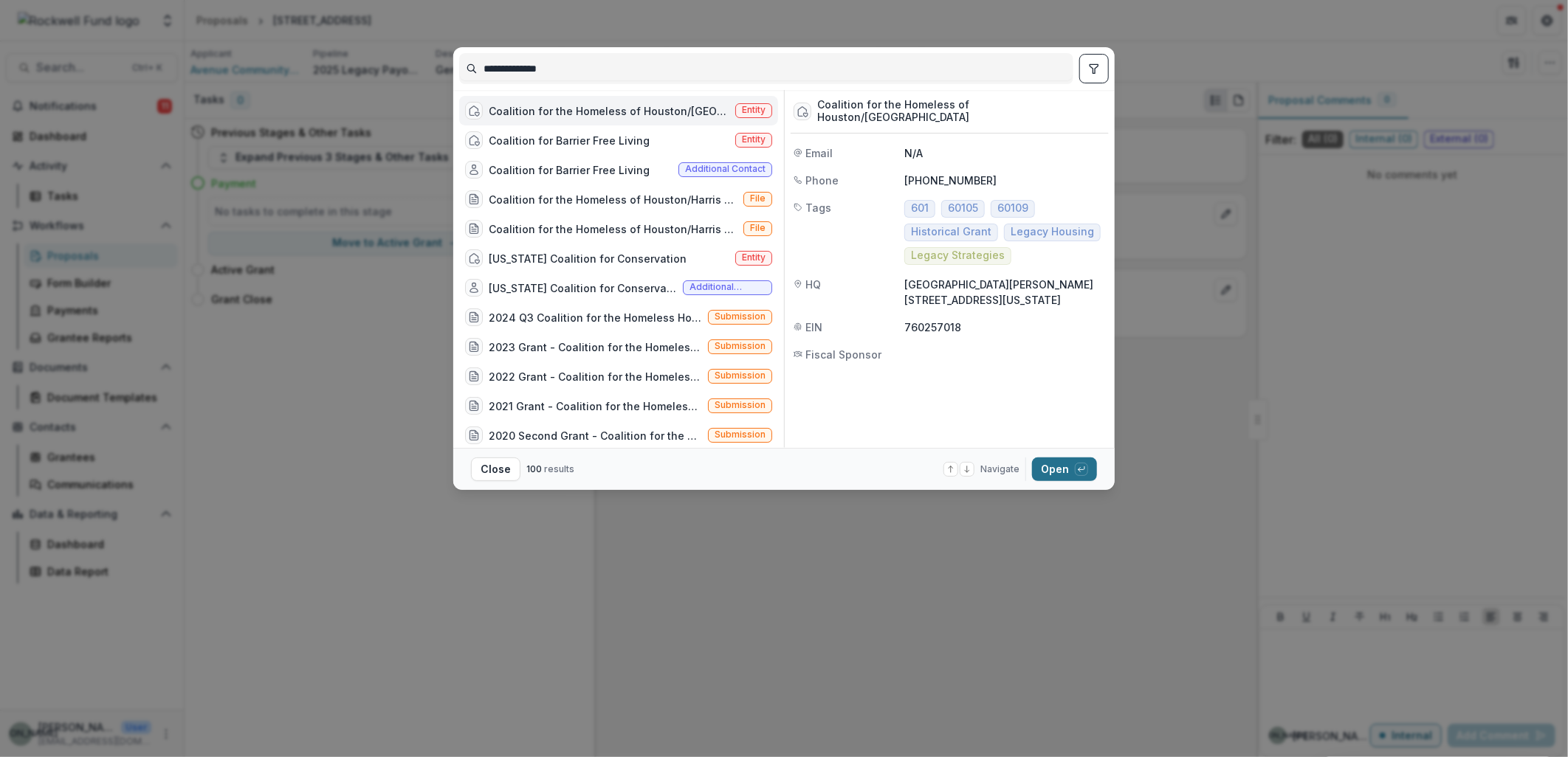
click at [1056, 463] on button "Open with enter key" at bounding box center [1064, 469] width 65 height 24
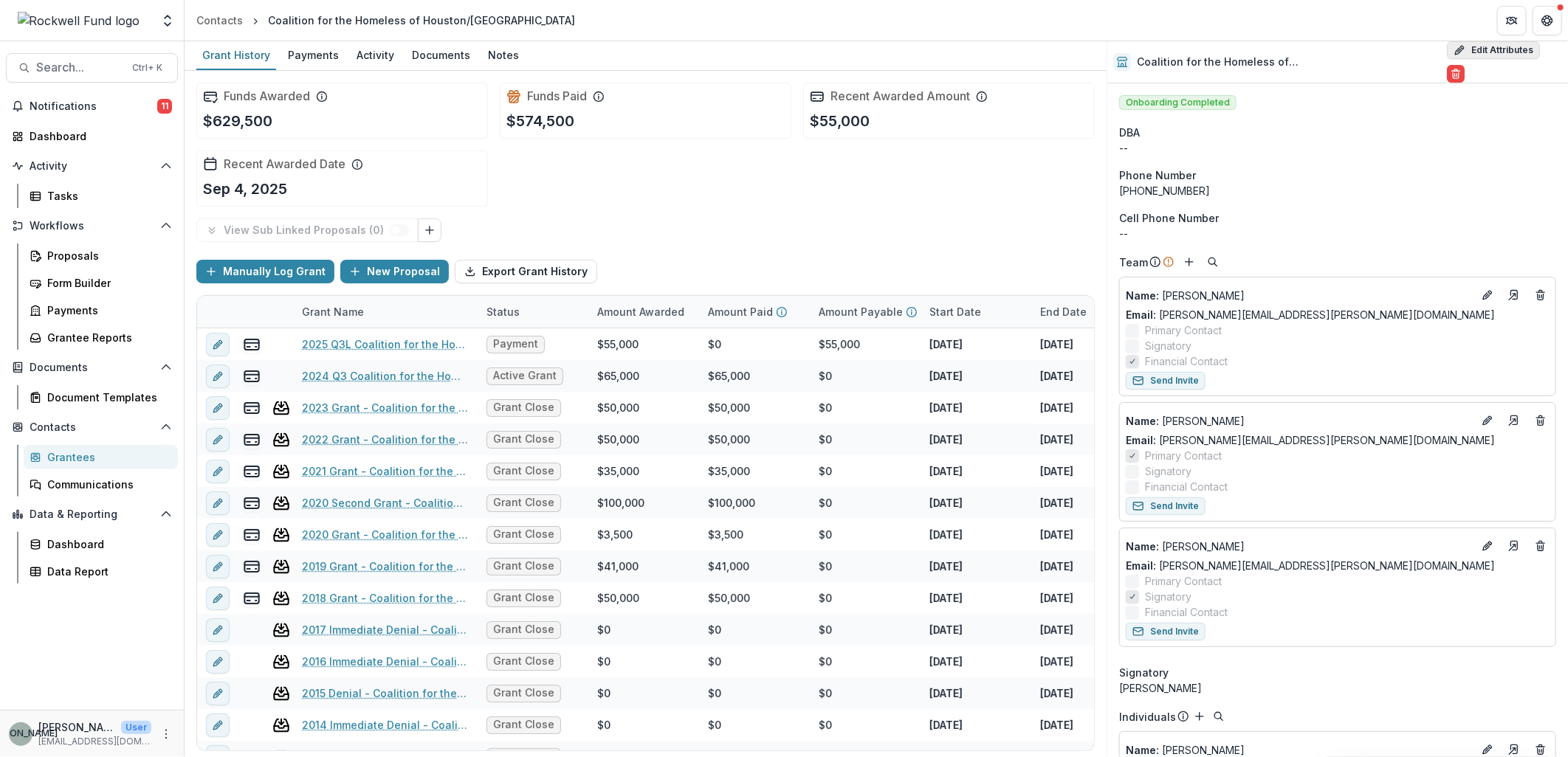
click at [1501, 54] on button "Edit Attributes" at bounding box center [1493, 50] width 93 height 18
select select
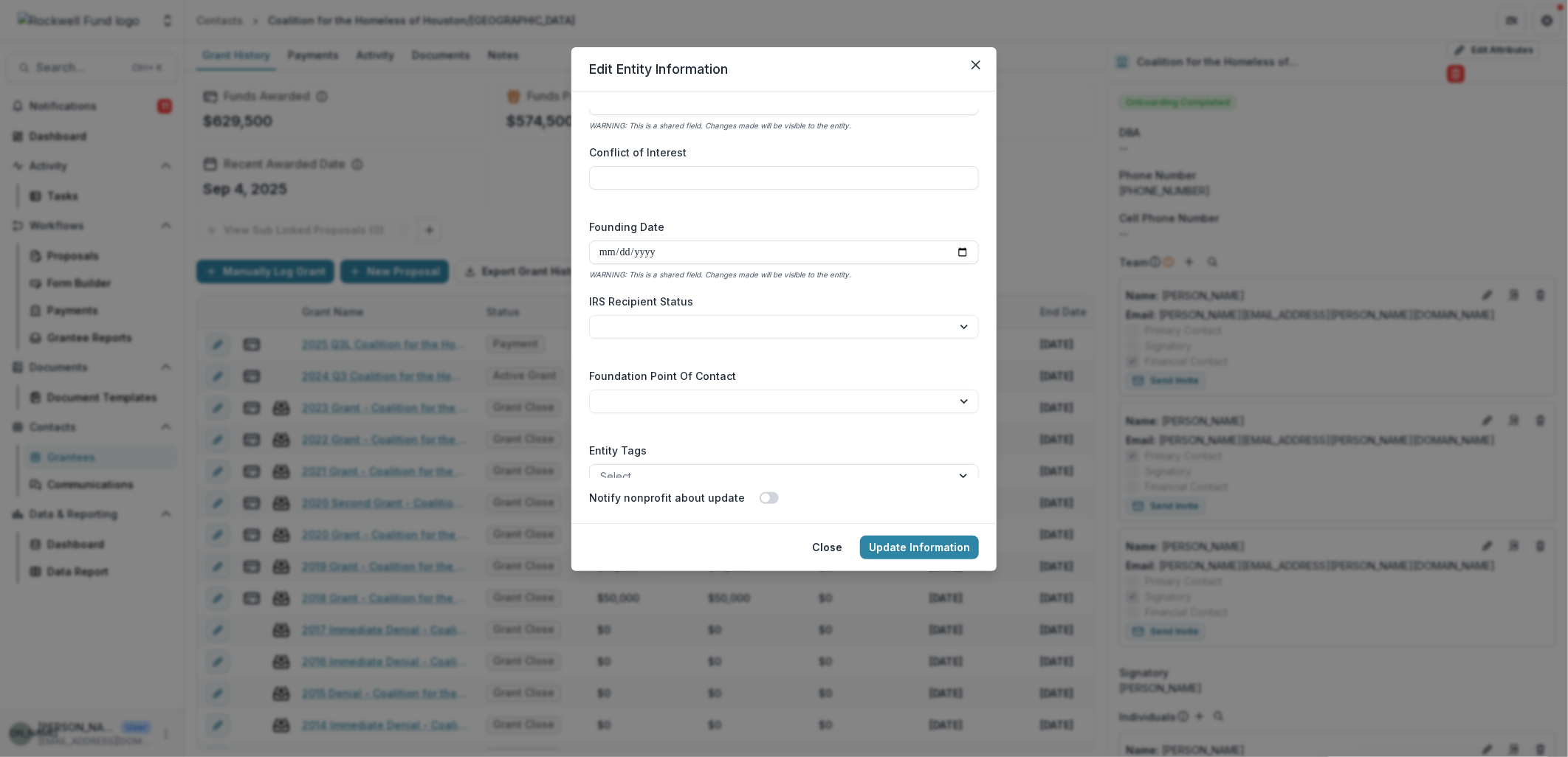
scroll to position [2166, 0]
click at [830, 547] on button "Close" at bounding box center [827, 548] width 48 height 24
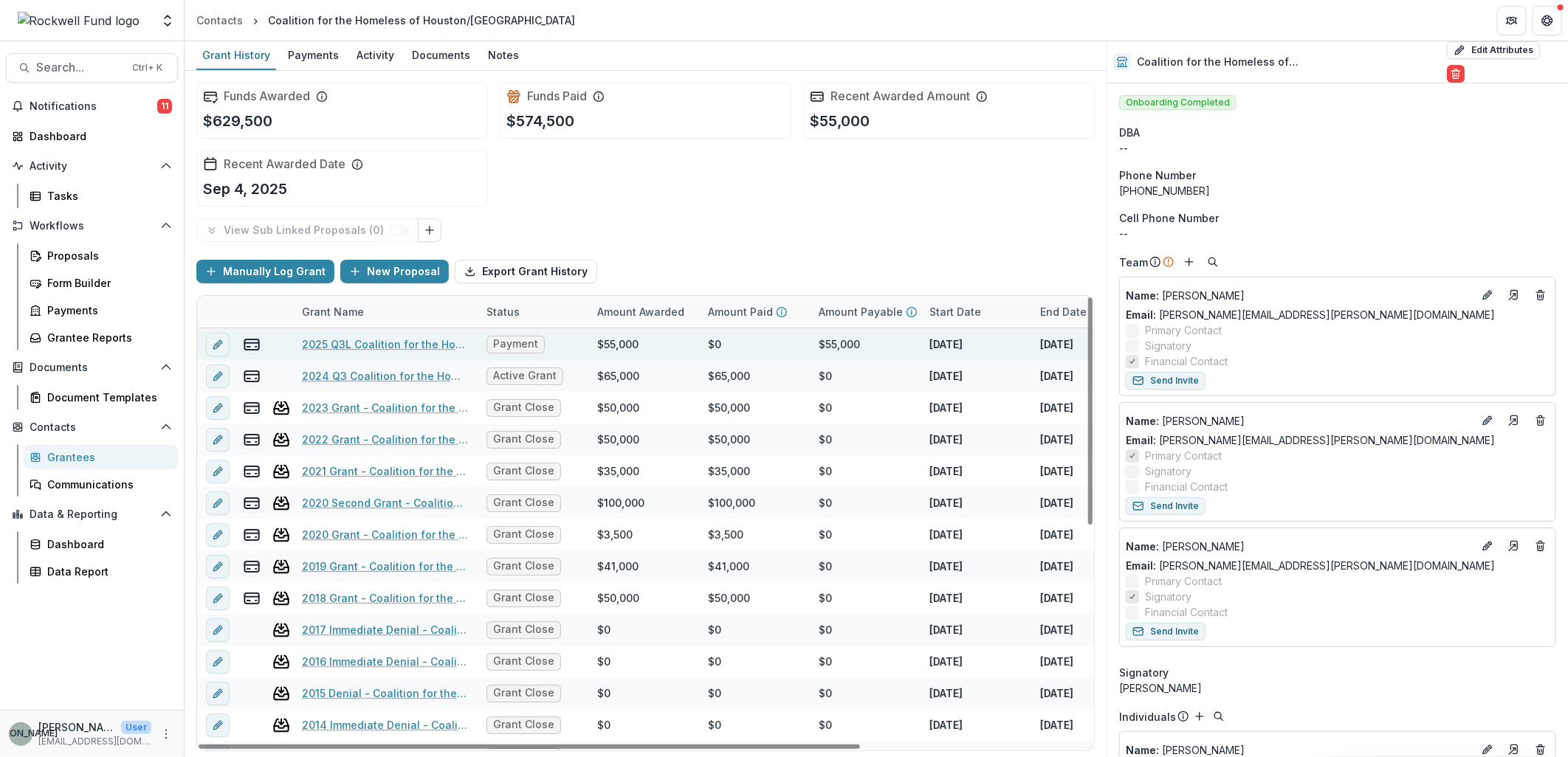
click at [431, 343] on link "2025 Q3L Coalition for the Homeless of Houston/Harris County" at bounding box center [385, 344] width 167 height 16
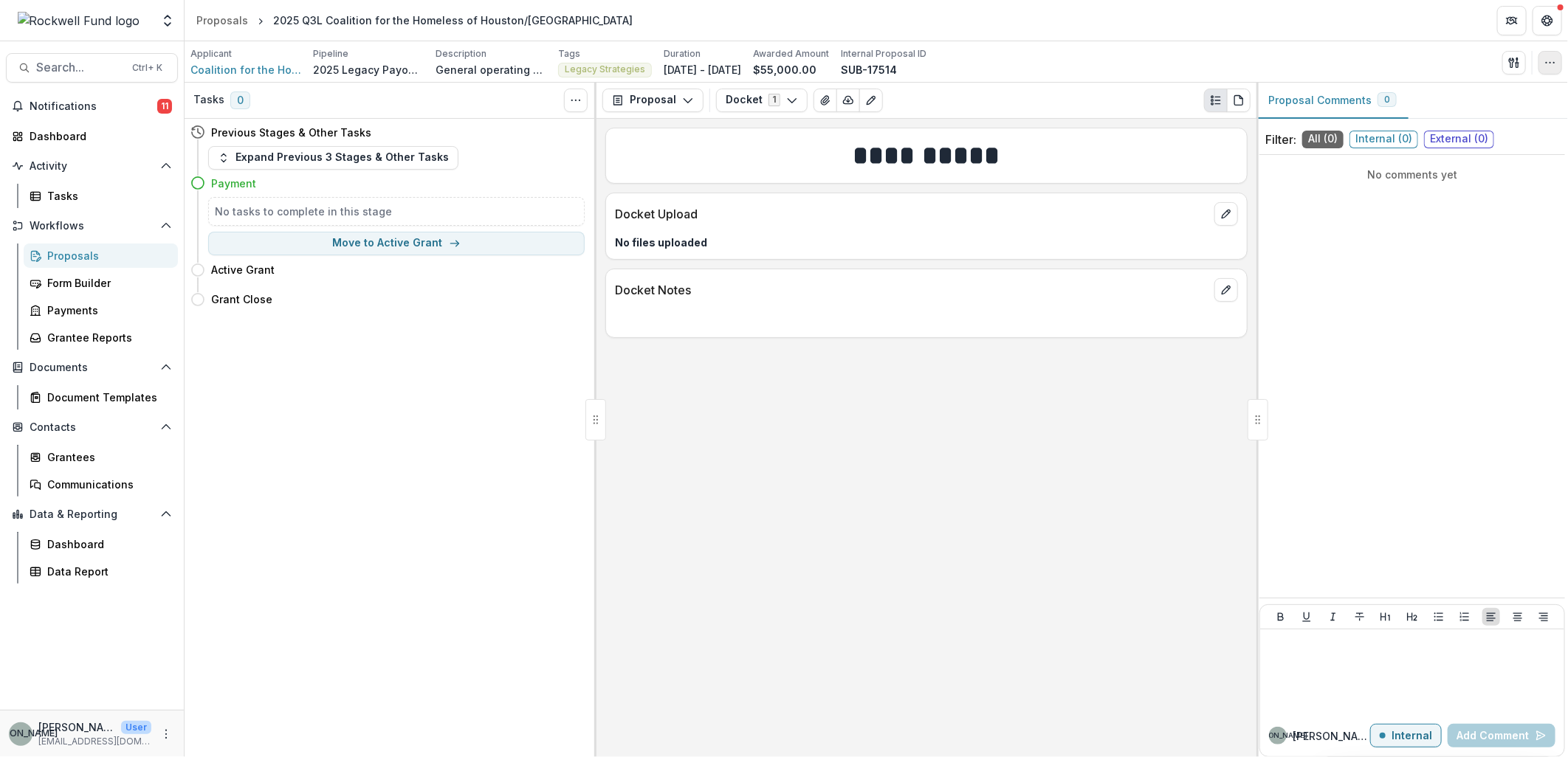
click at [1547, 59] on icon "button" at bounding box center [1551, 63] width 12 height 12
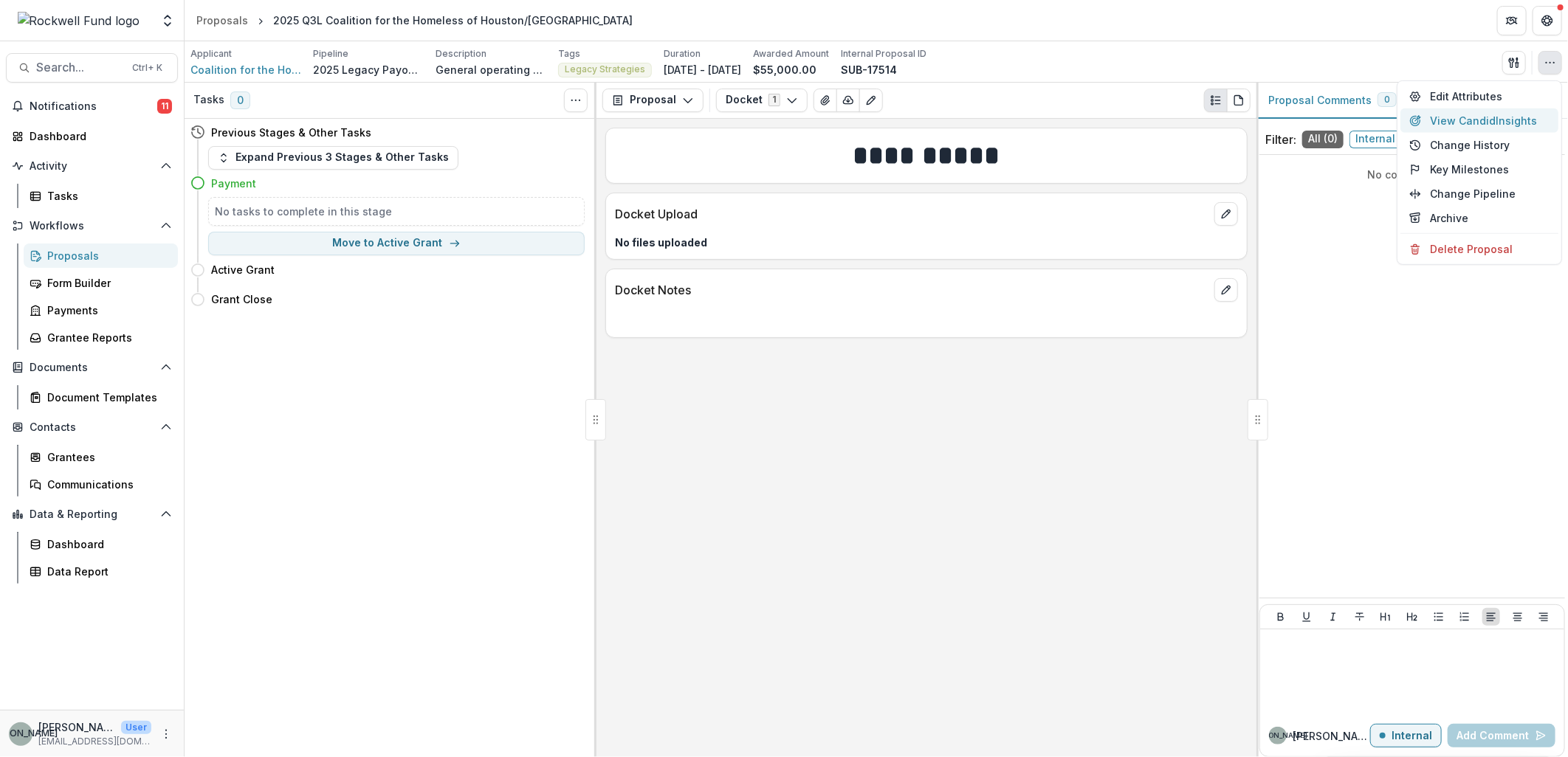
click at [1510, 121] on button "View Candid Insights" at bounding box center [1479, 120] width 158 height 25
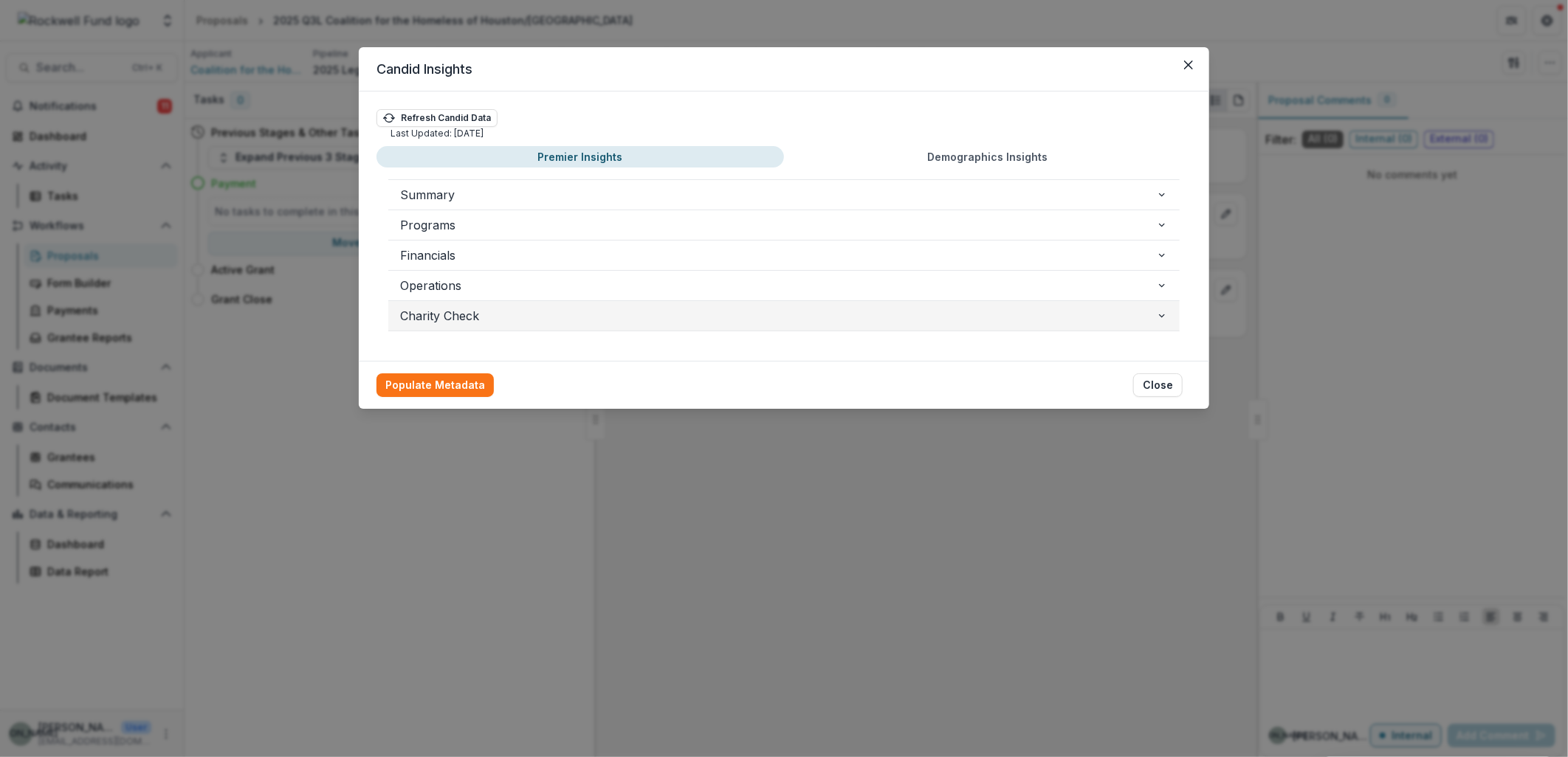
click at [1156, 320] on icon "button" at bounding box center [1162, 316] width 12 height 12
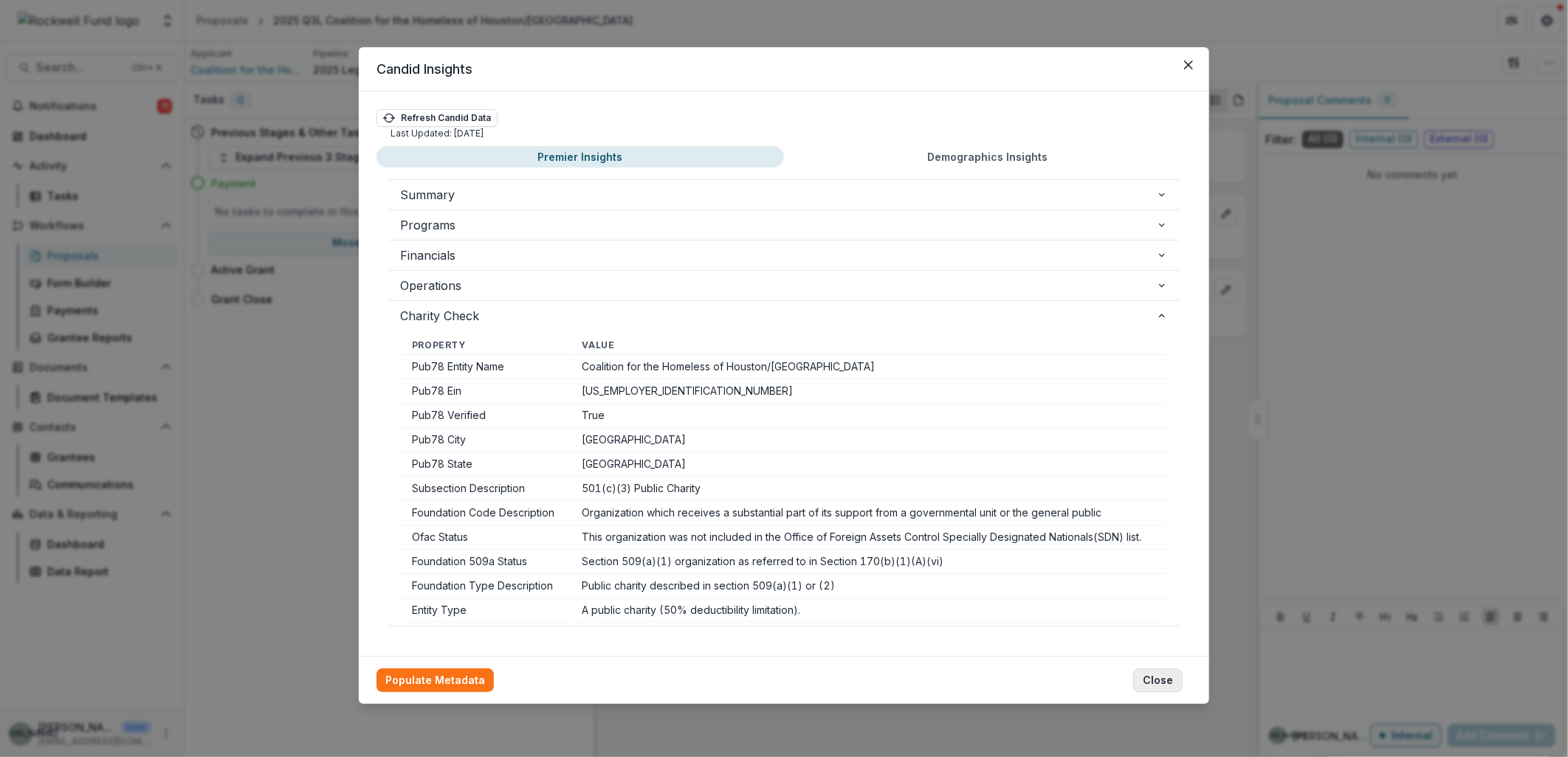
click at [1163, 683] on button "Close" at bounding box center [1158, 681] width 49 height 24
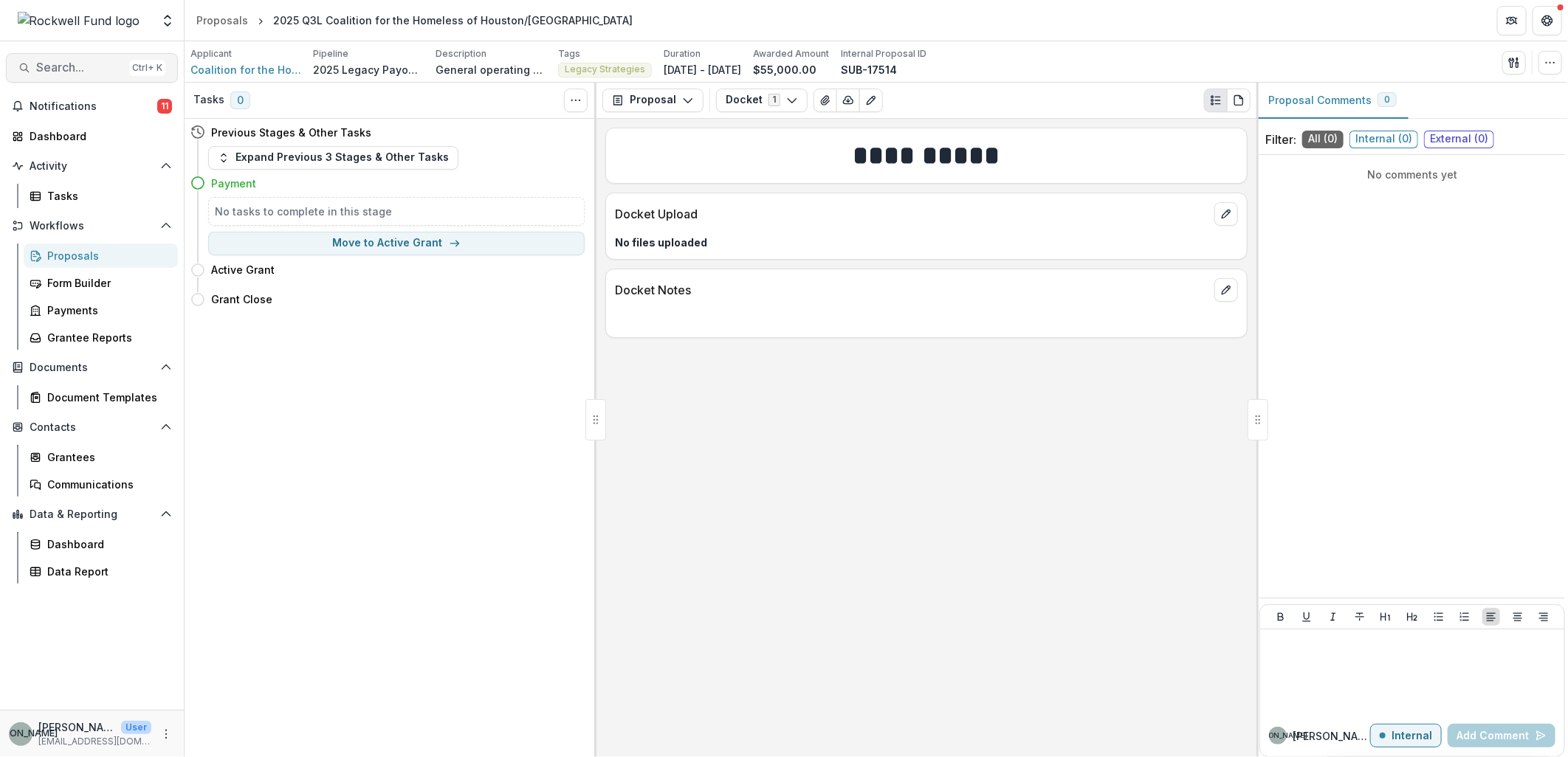
click at [40, 67] on span "Search..." at bounding box center [79, 67] width 87 height 14
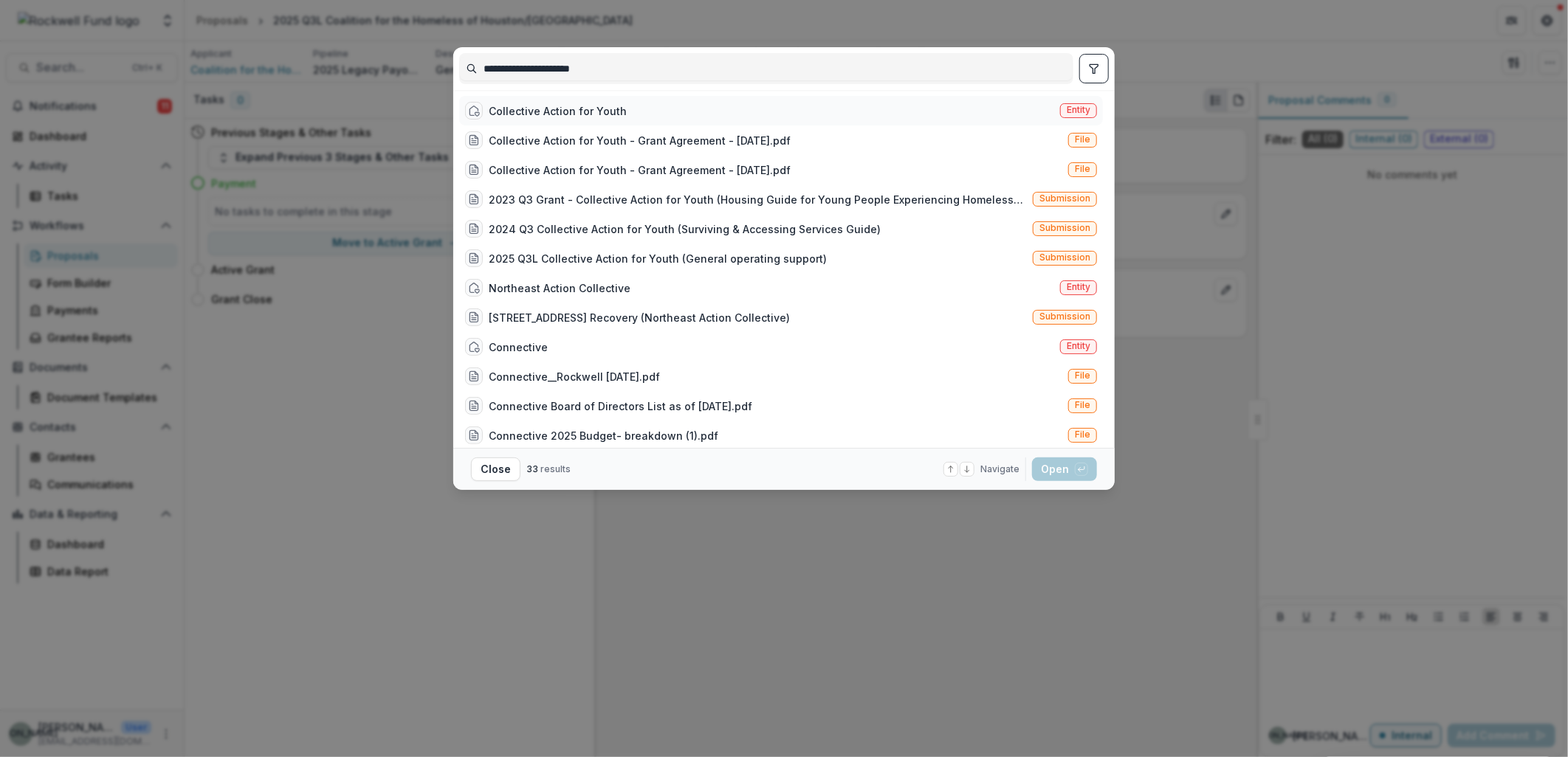
type input "**********"
click at [529, 107] on div "Collective Action for Youth" at bounding box center [558, 111] width 138 height 16
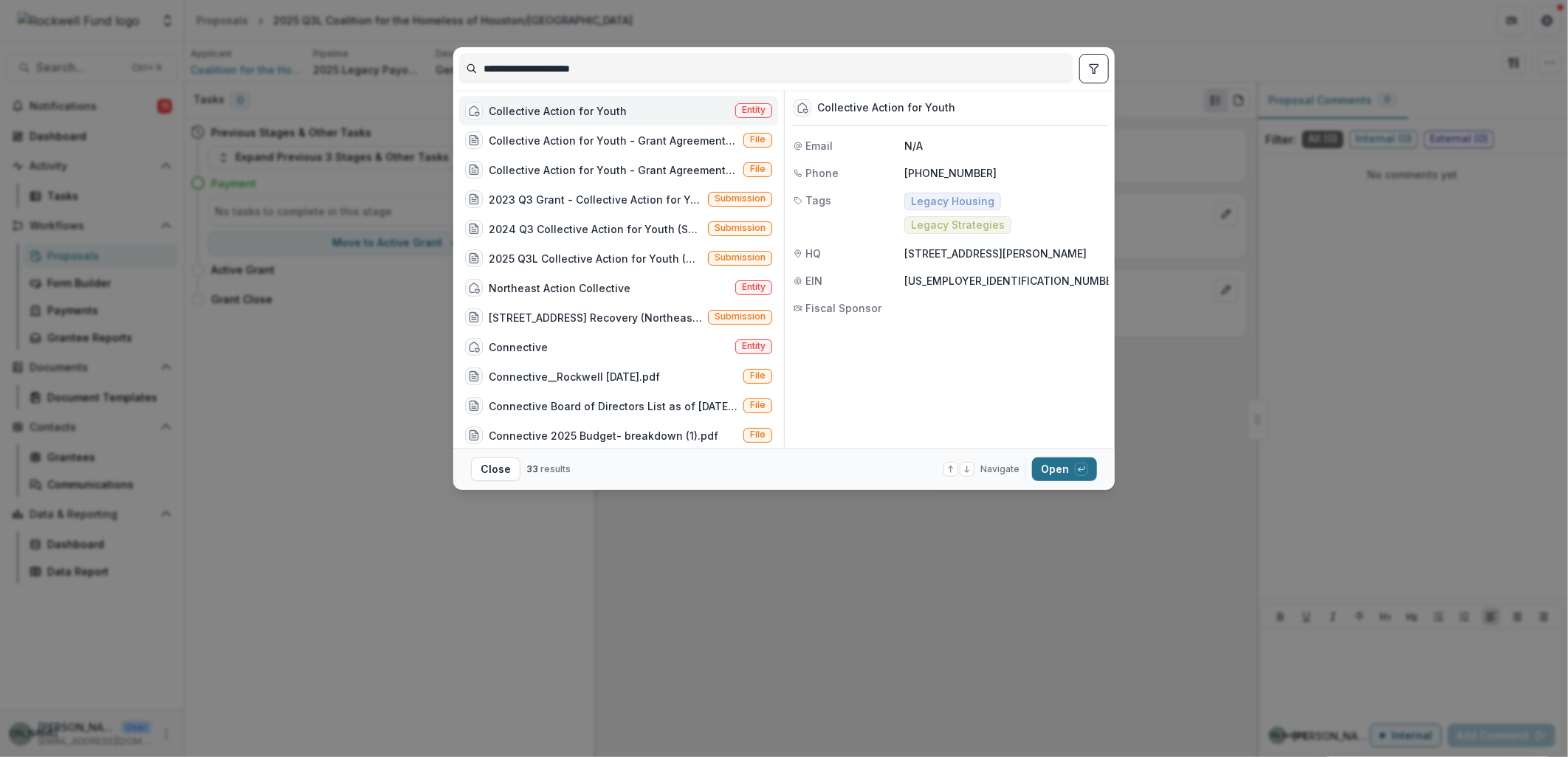
click at [1054, 469] on button "Open with enter key" at bounding box center [1064, 469] width 65 height 24
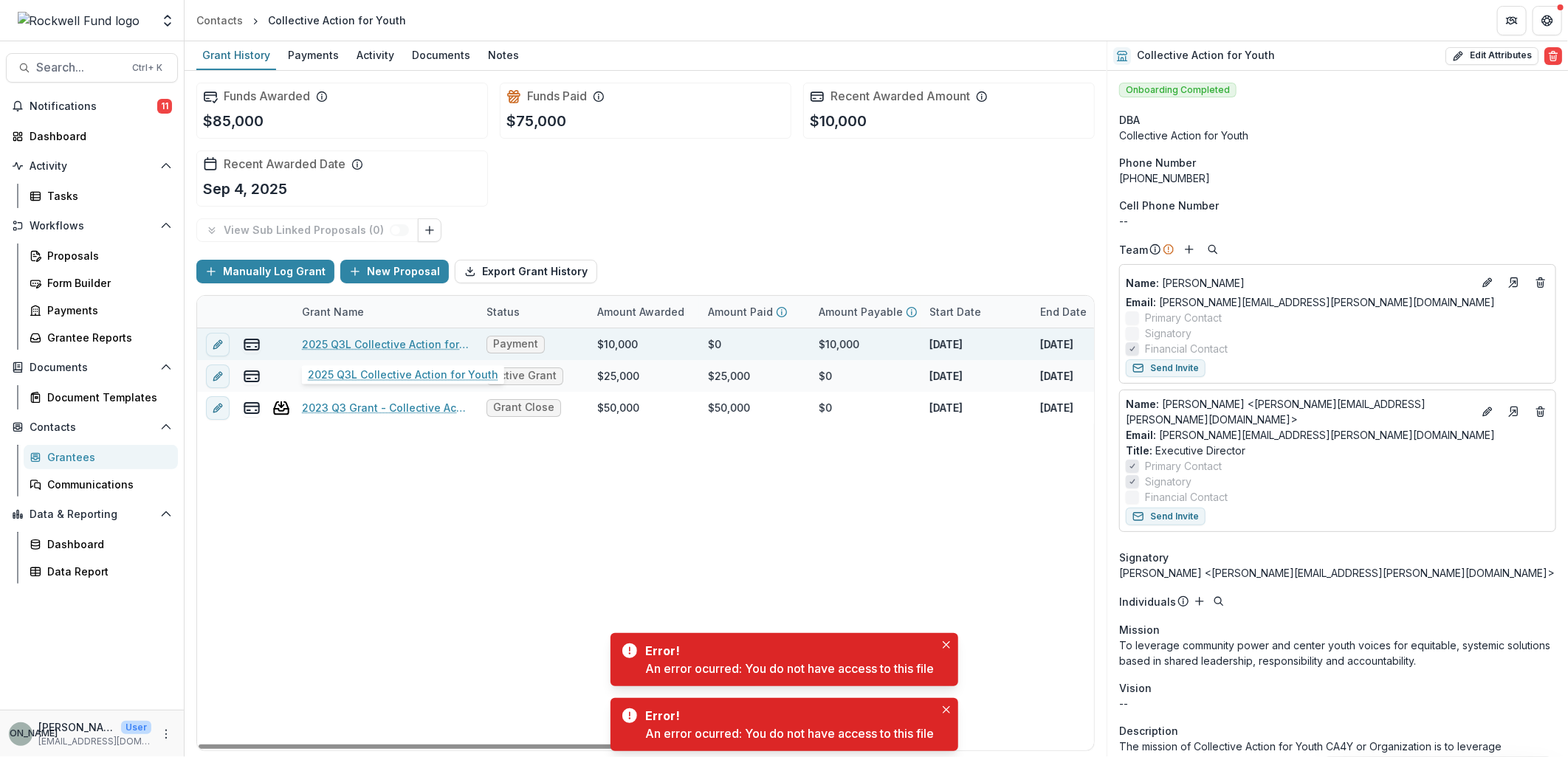
click at [396, 344] on link "2025 Q3L Collective Action for Youth" at bounding box center [385, 344] width 167 height 16
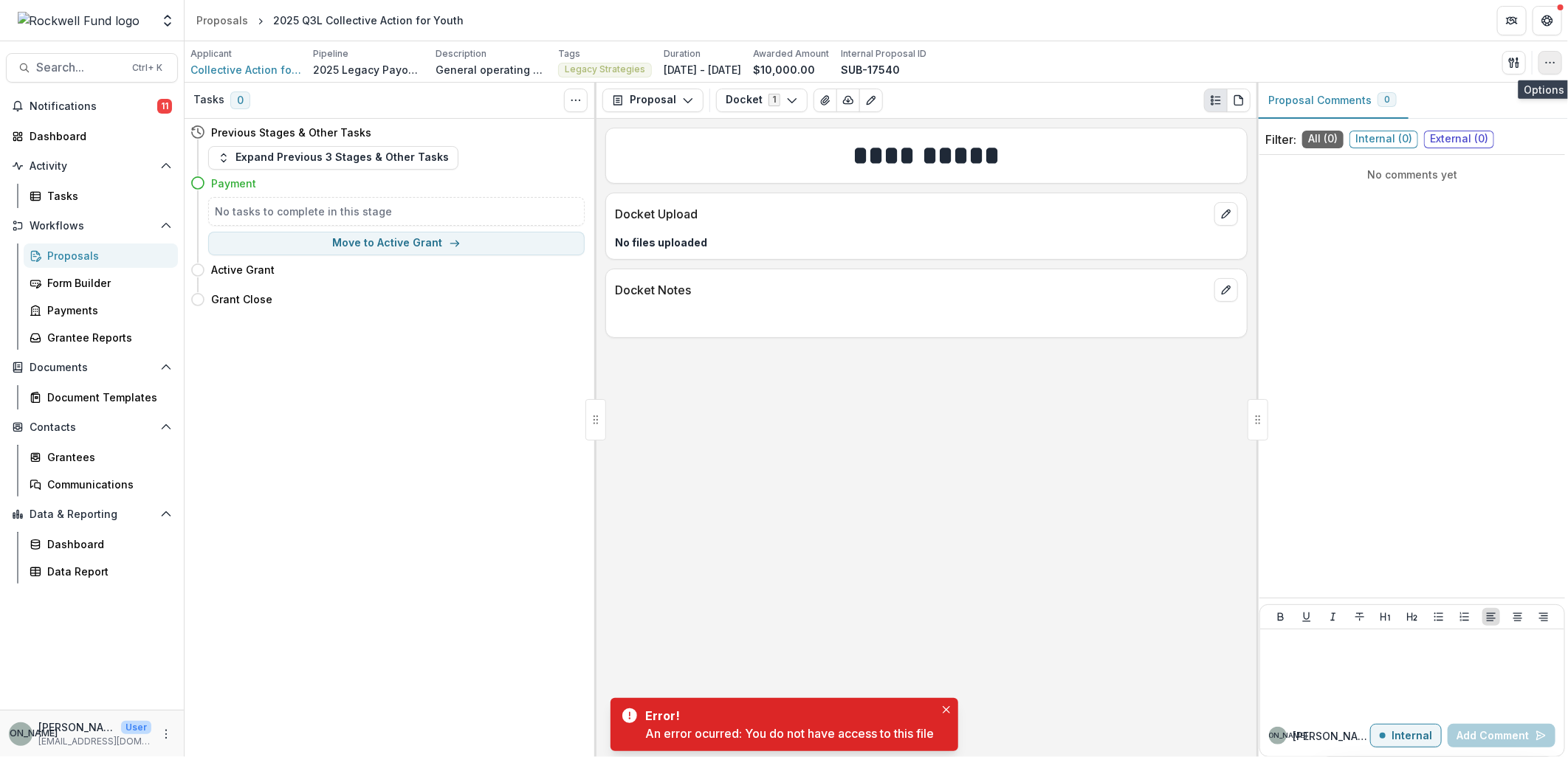
click at [1560, 65] on button "button" at bounding box center [1551, 63] width 24 height 24
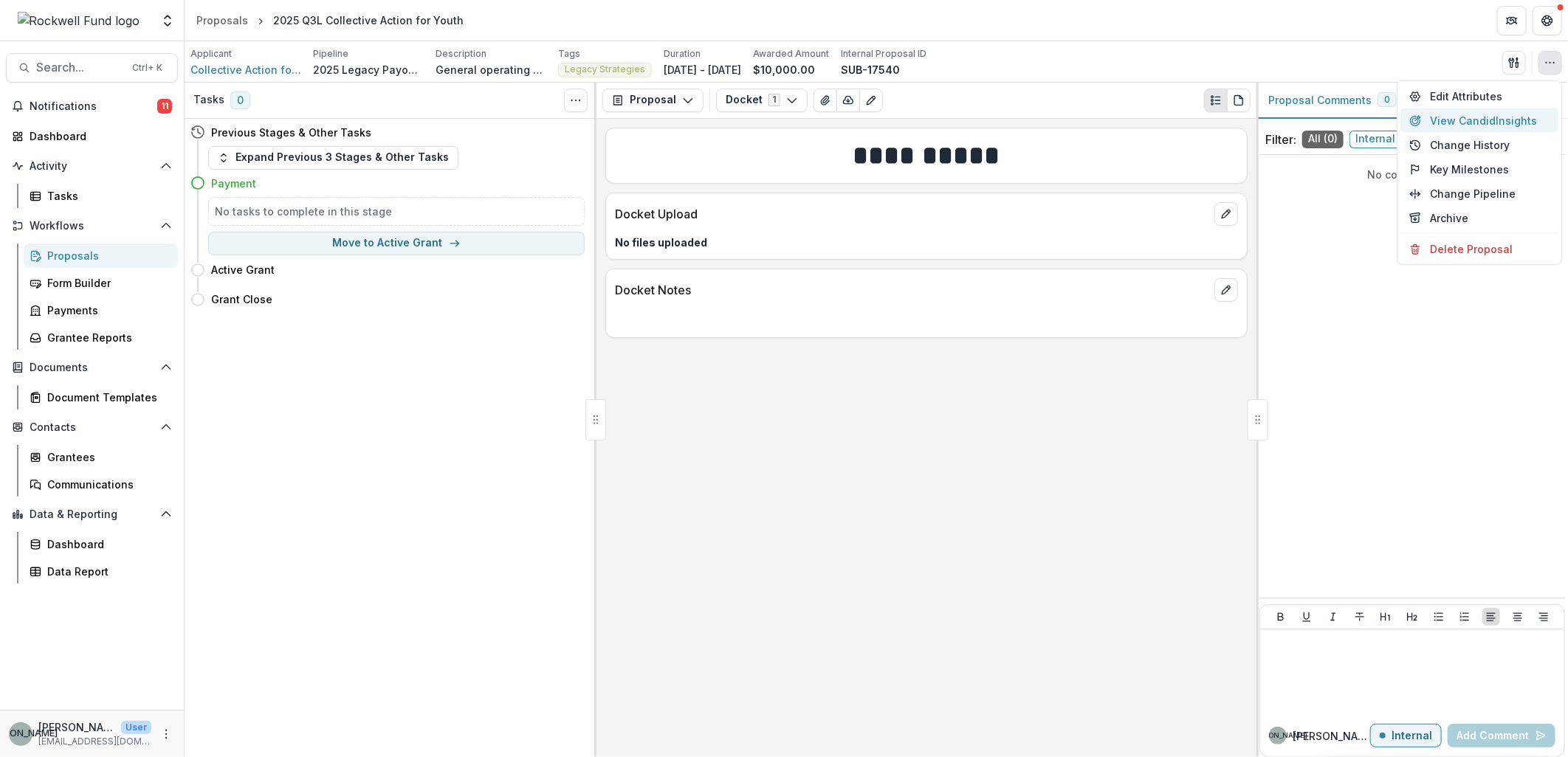
click at [1513, 116] on button "View Candid Insights" at bounding box center [1479, 120] width 158 height 25
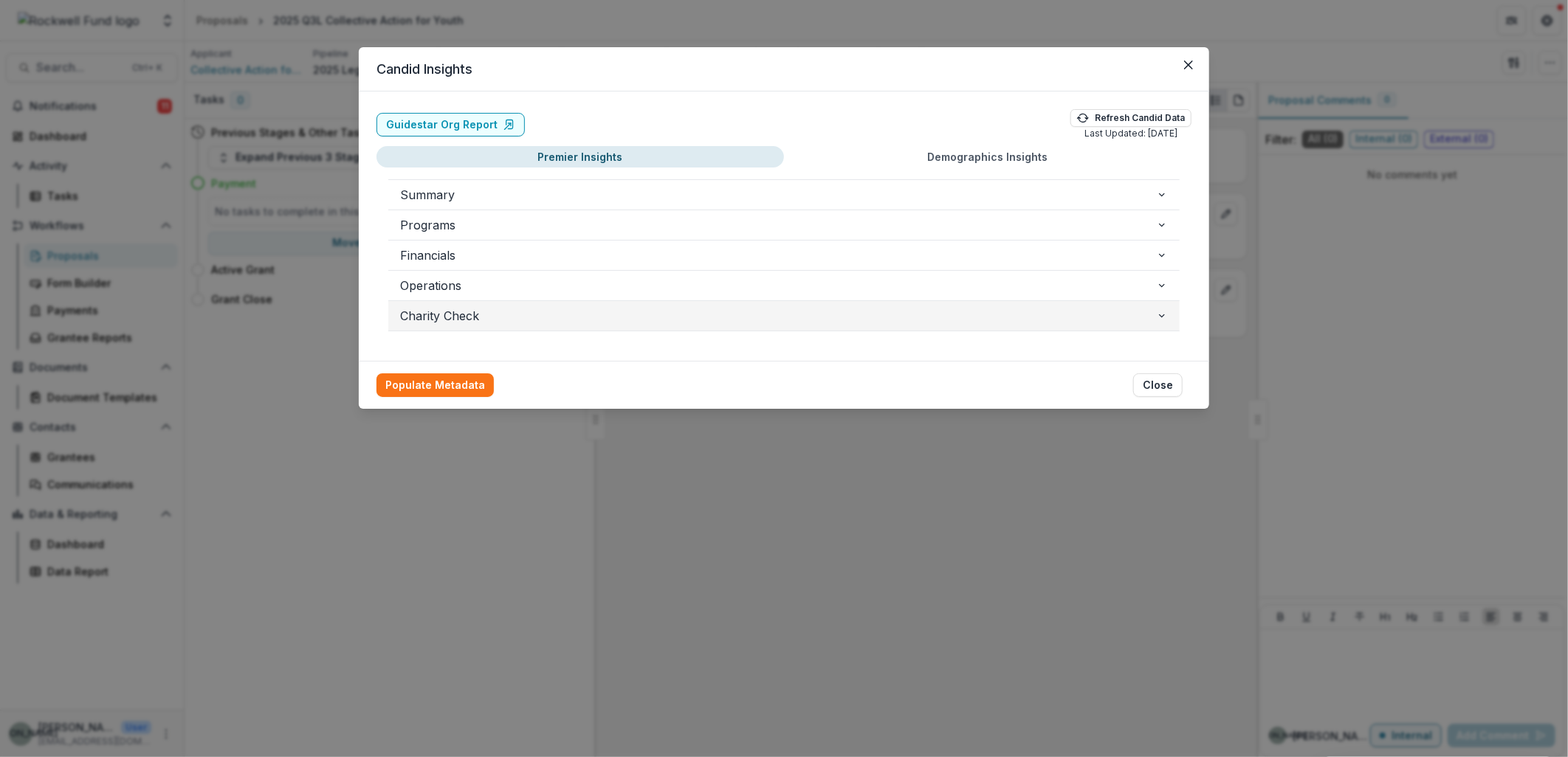
click at [1160, 316] on icon "button" at bounding box center [1162, 316] width 6 height 4
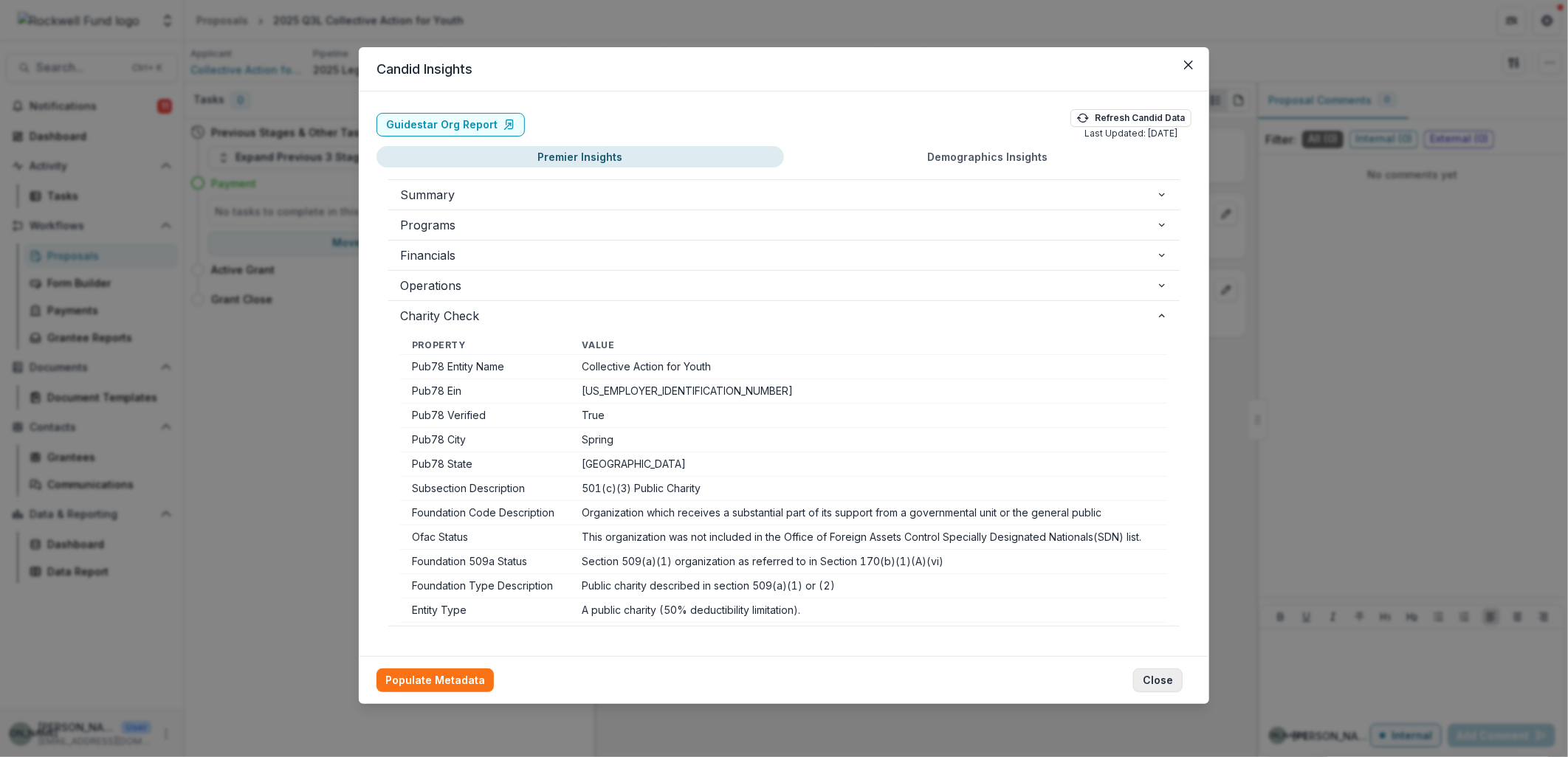
click at [1170, 679] on button "Close" at bounding box center [1158, 681] width 49 height 24
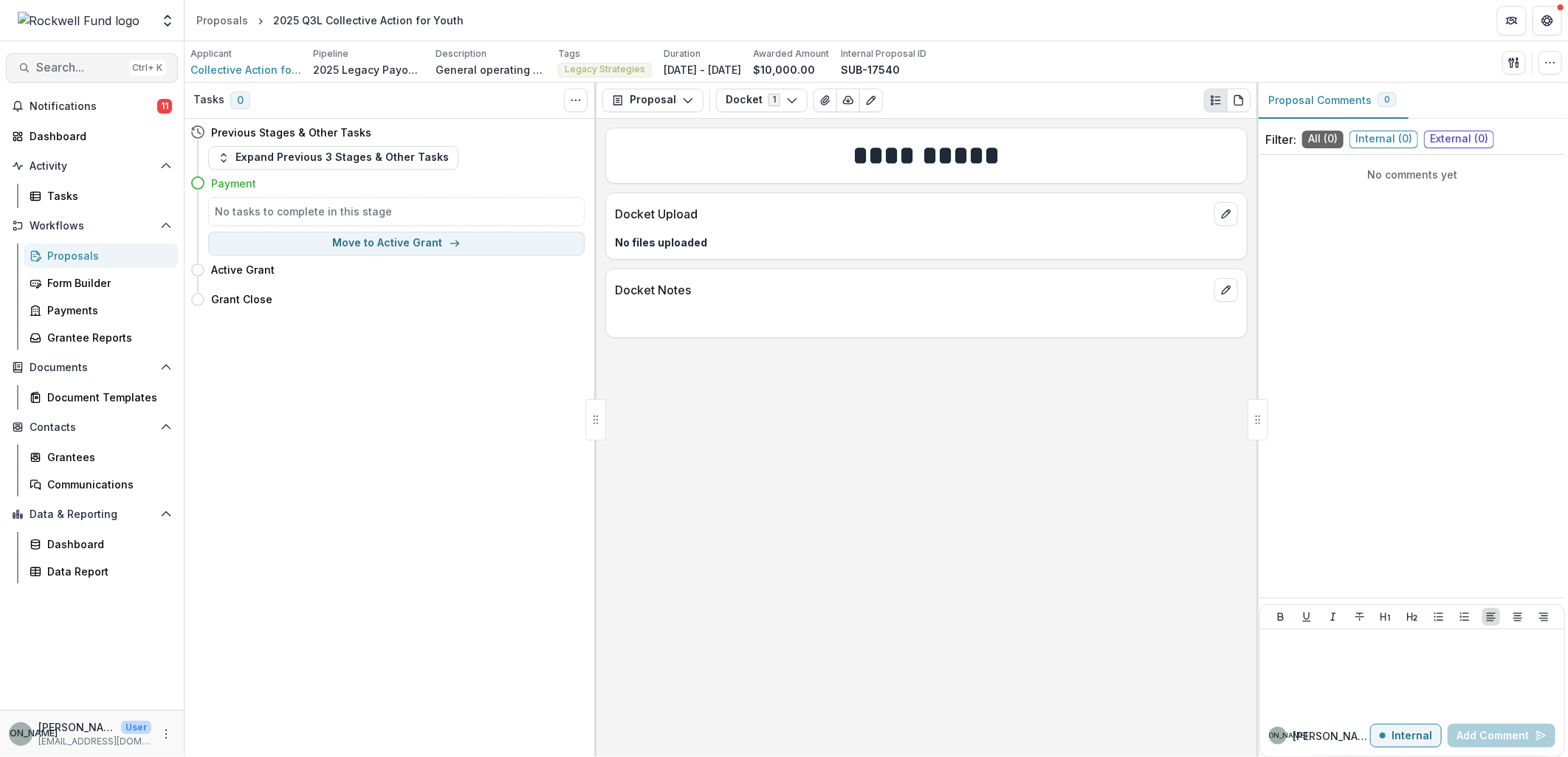
click at [70, 69] on span "Search..." at bounding box center [79, 67] width 87 height 14
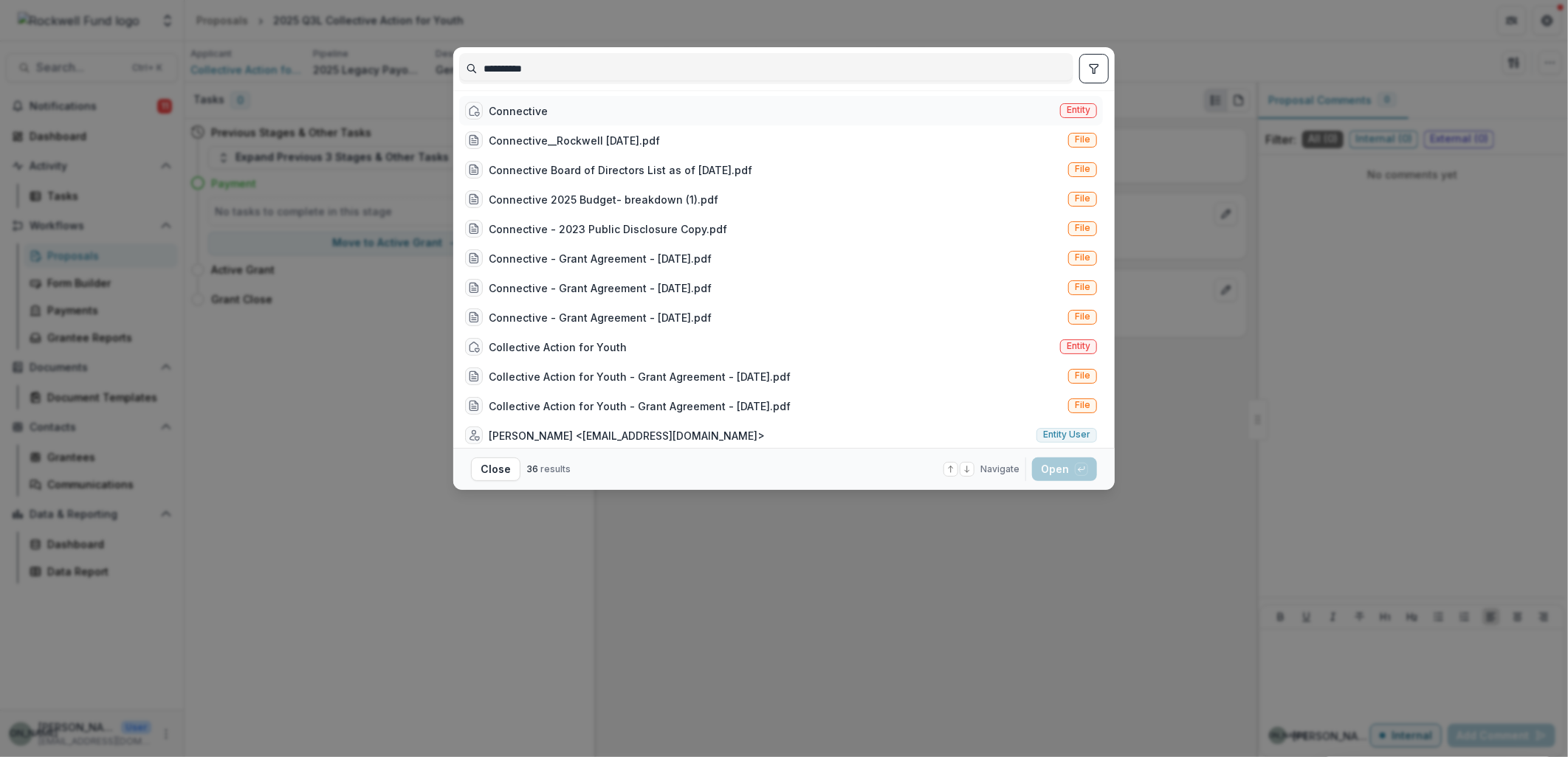
type input "**********"
click at [535, 114] on div "Connective" at bounding box center [518, 111] width 59 height 16
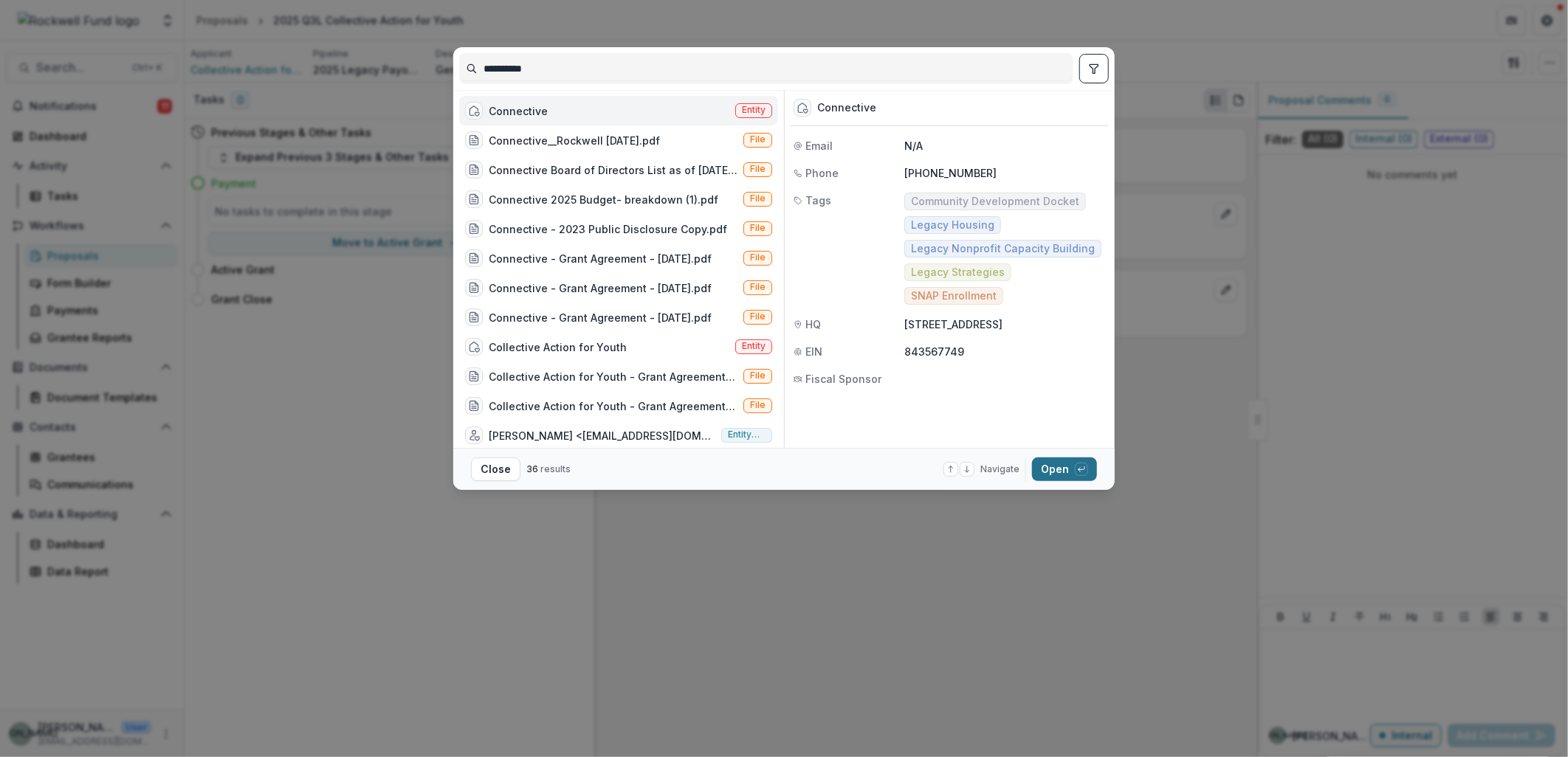
click at [1058, 469] on button "Open with enter key" at bounding box center [1064, 469] width 65 height 24
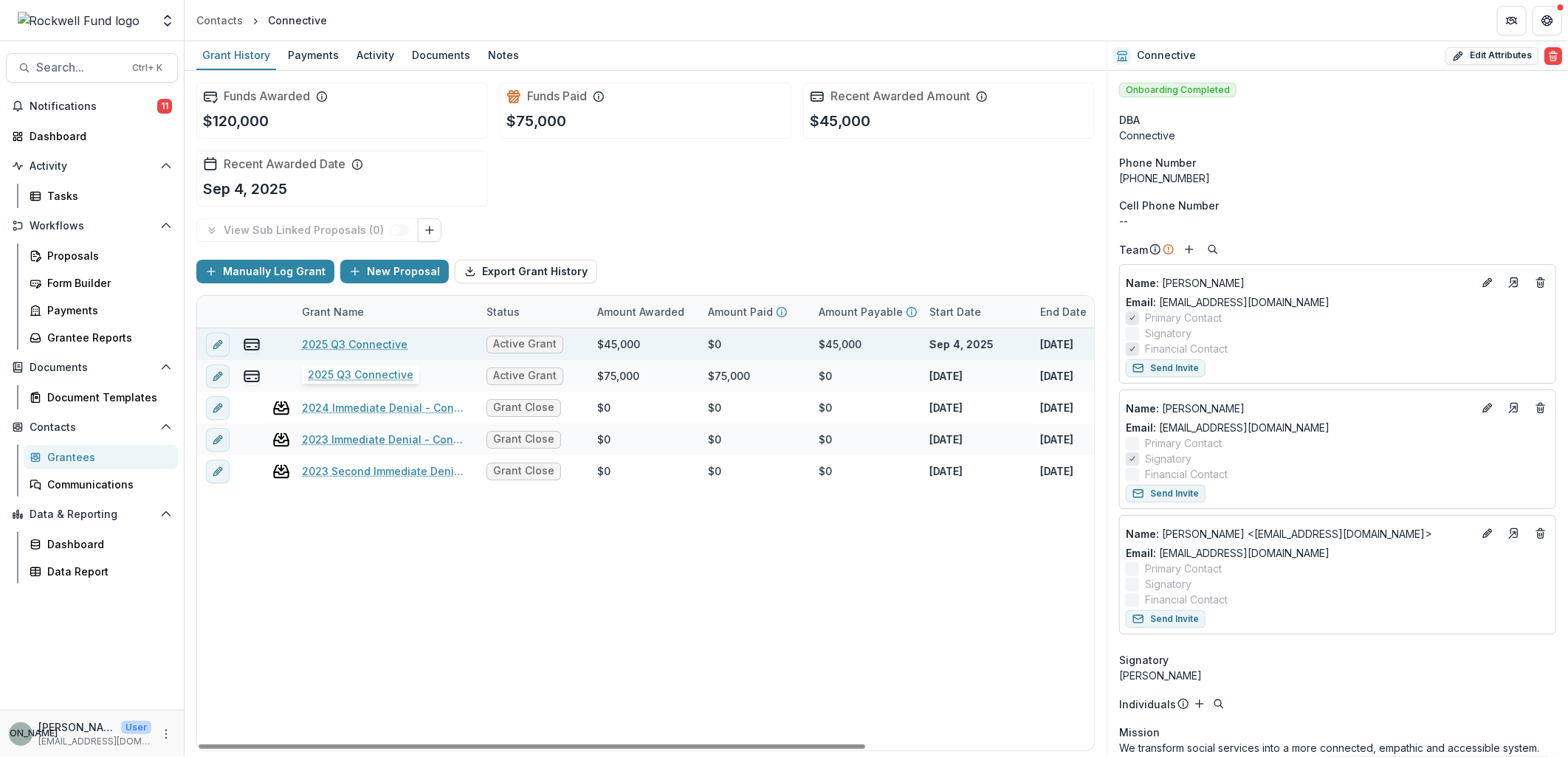
click at [367, 342] on link "2025 Q3 Connective" at bounding box center [354, 344] width 105 height 16
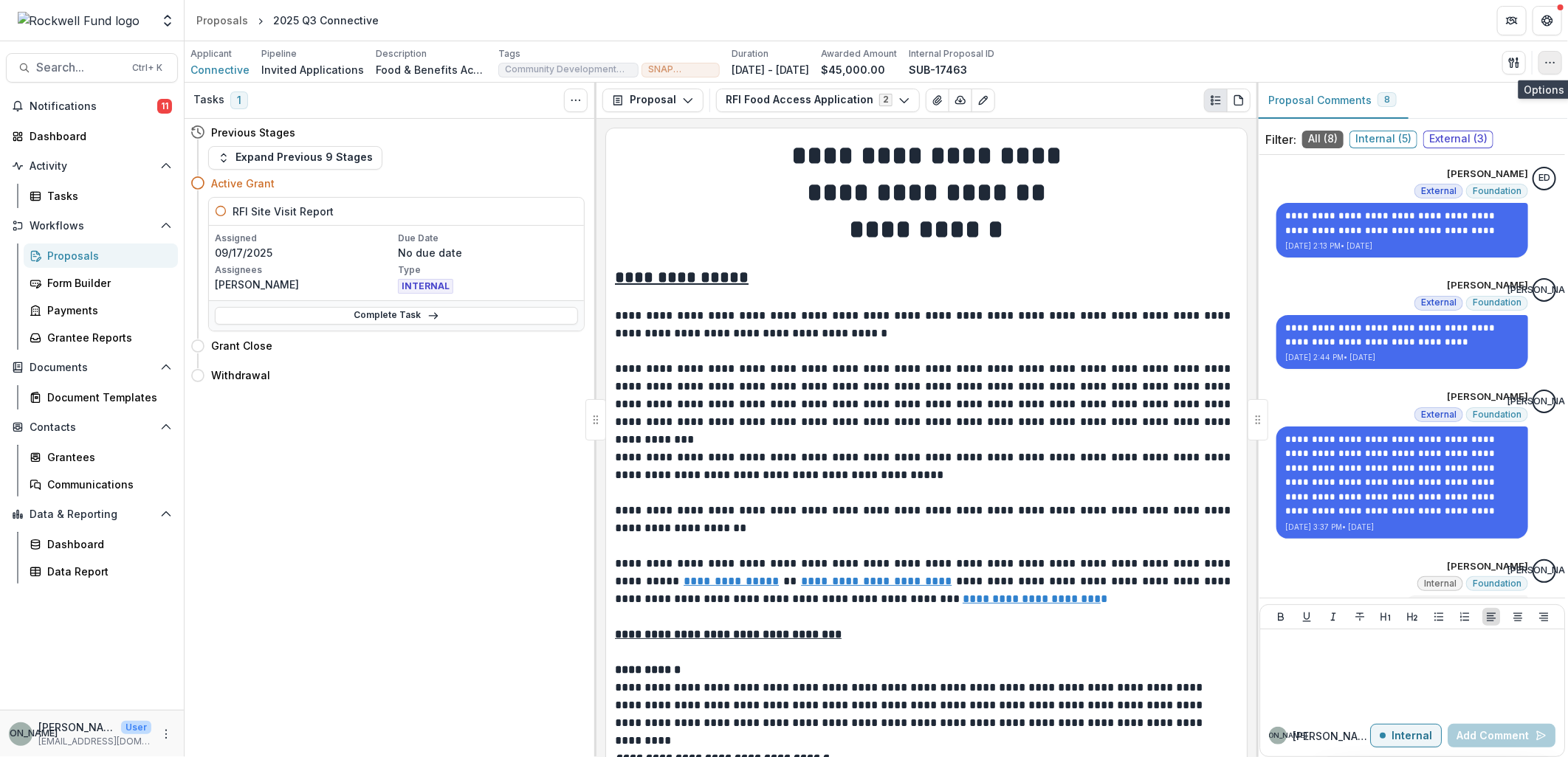
click at [1546, 67] on icon "button" at bounding box center [1551, 63] width 12 height 12
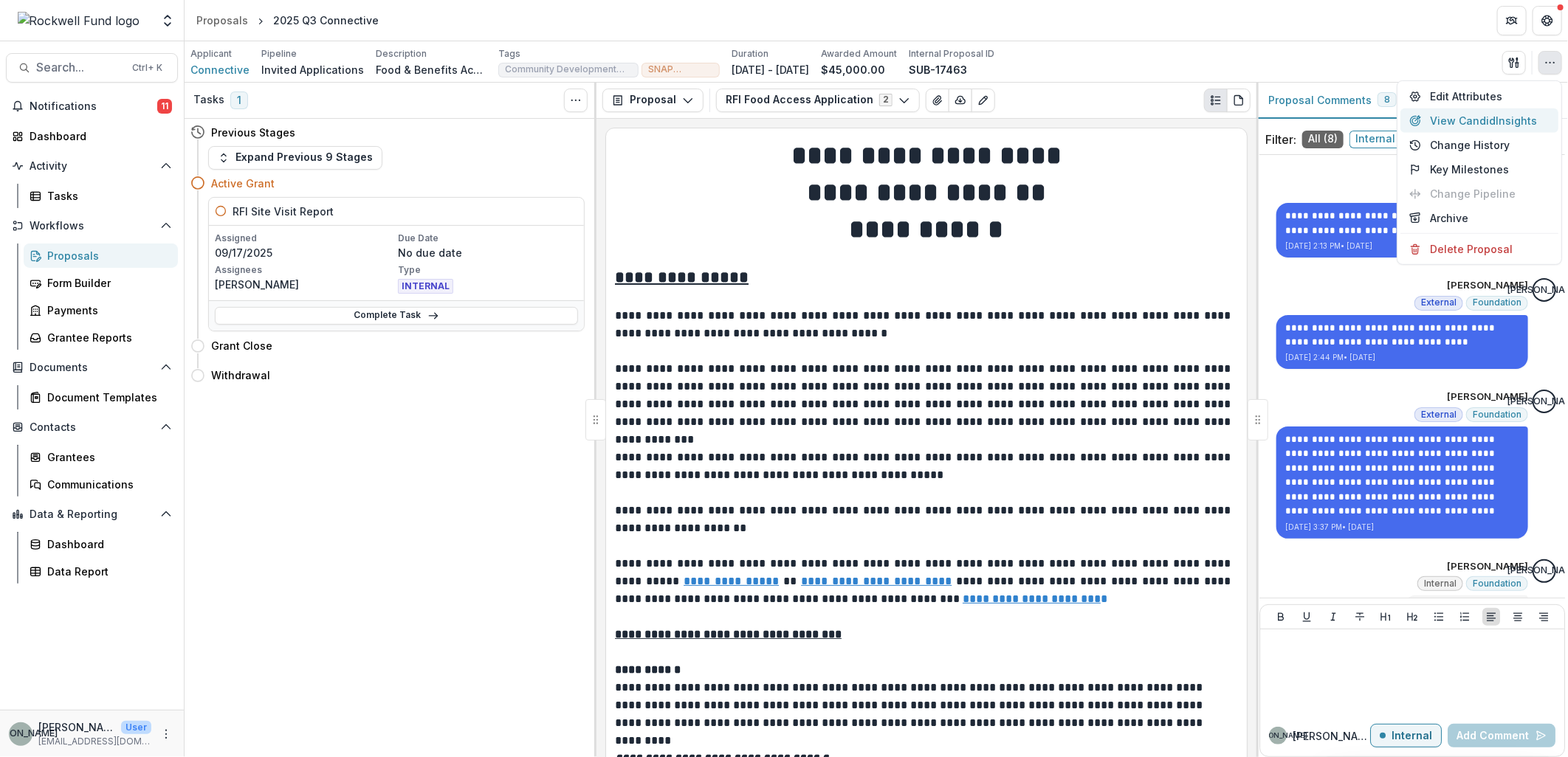
click at [1480, 123] on button "View Candid Insights" at bounding box center [1479, 120] width 158 height 25
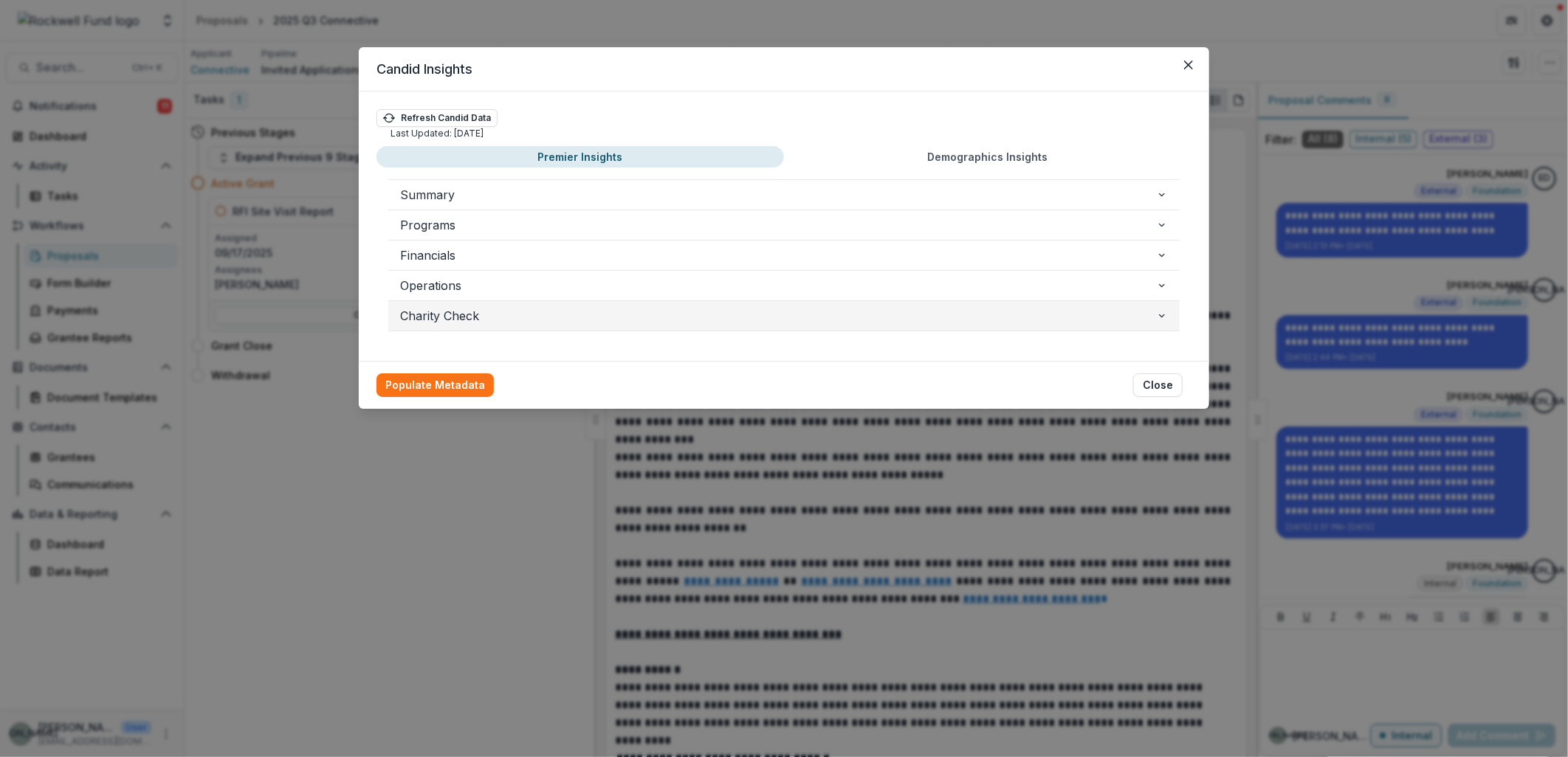
click at [1156, 316] on icon "button" at bounding box center [1162, 316] width 12 height 12
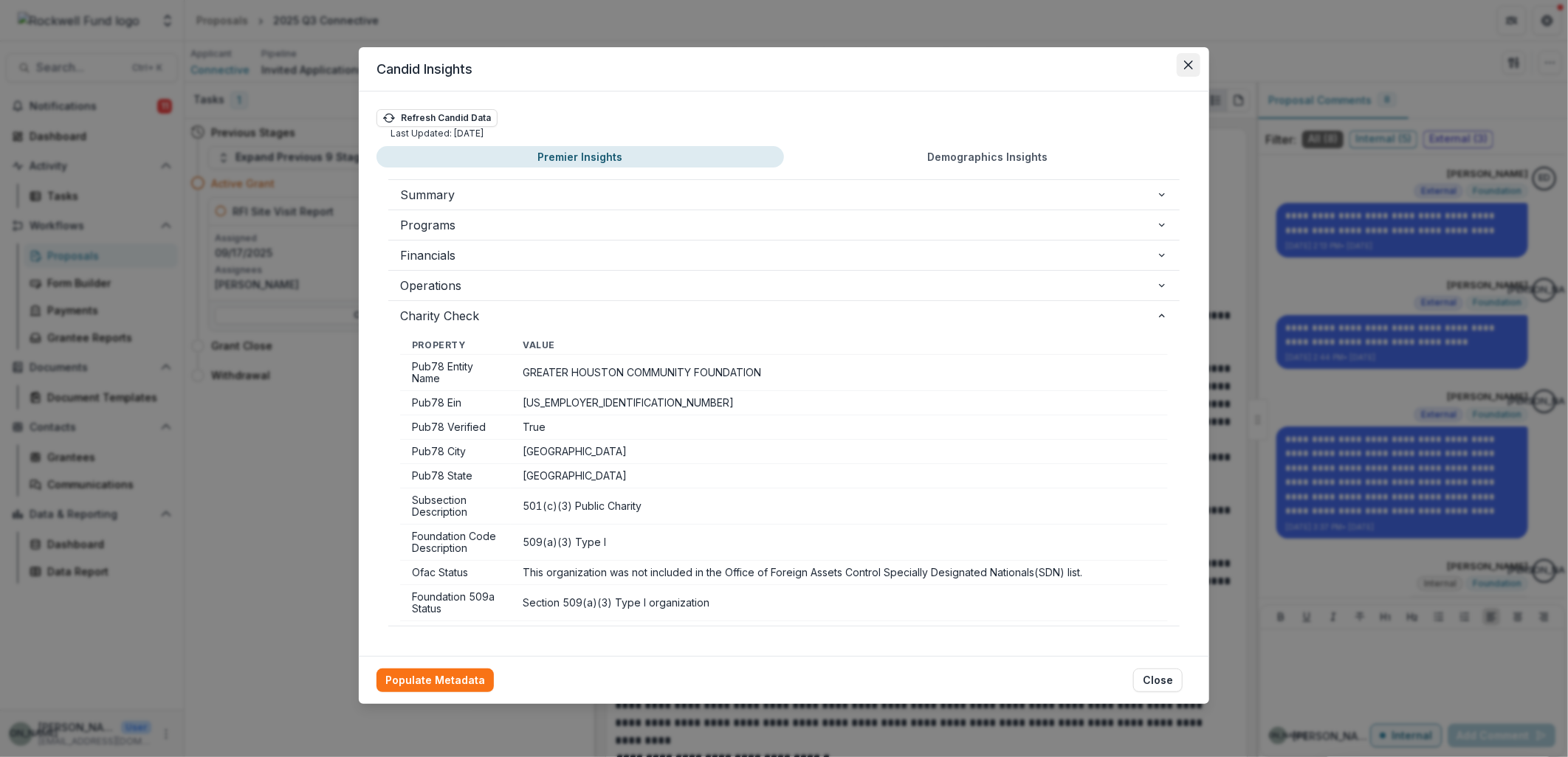
click at [1186, 62] on icon "Close" at bounding box center [1189, 65] width 9 height 9
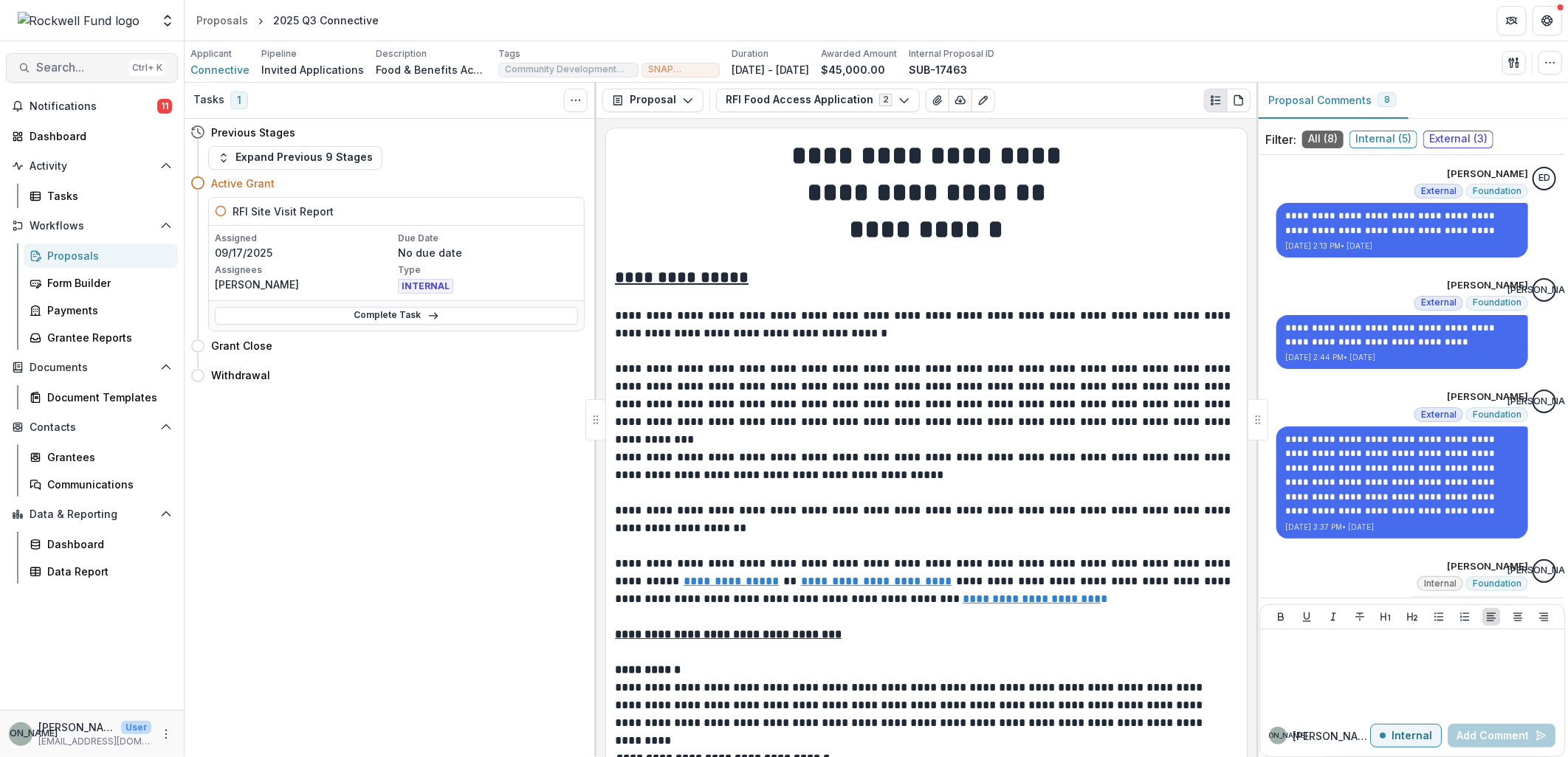
click at [49, 65] on span "Search..." at bounding box center [79, 67] width 87 height 14
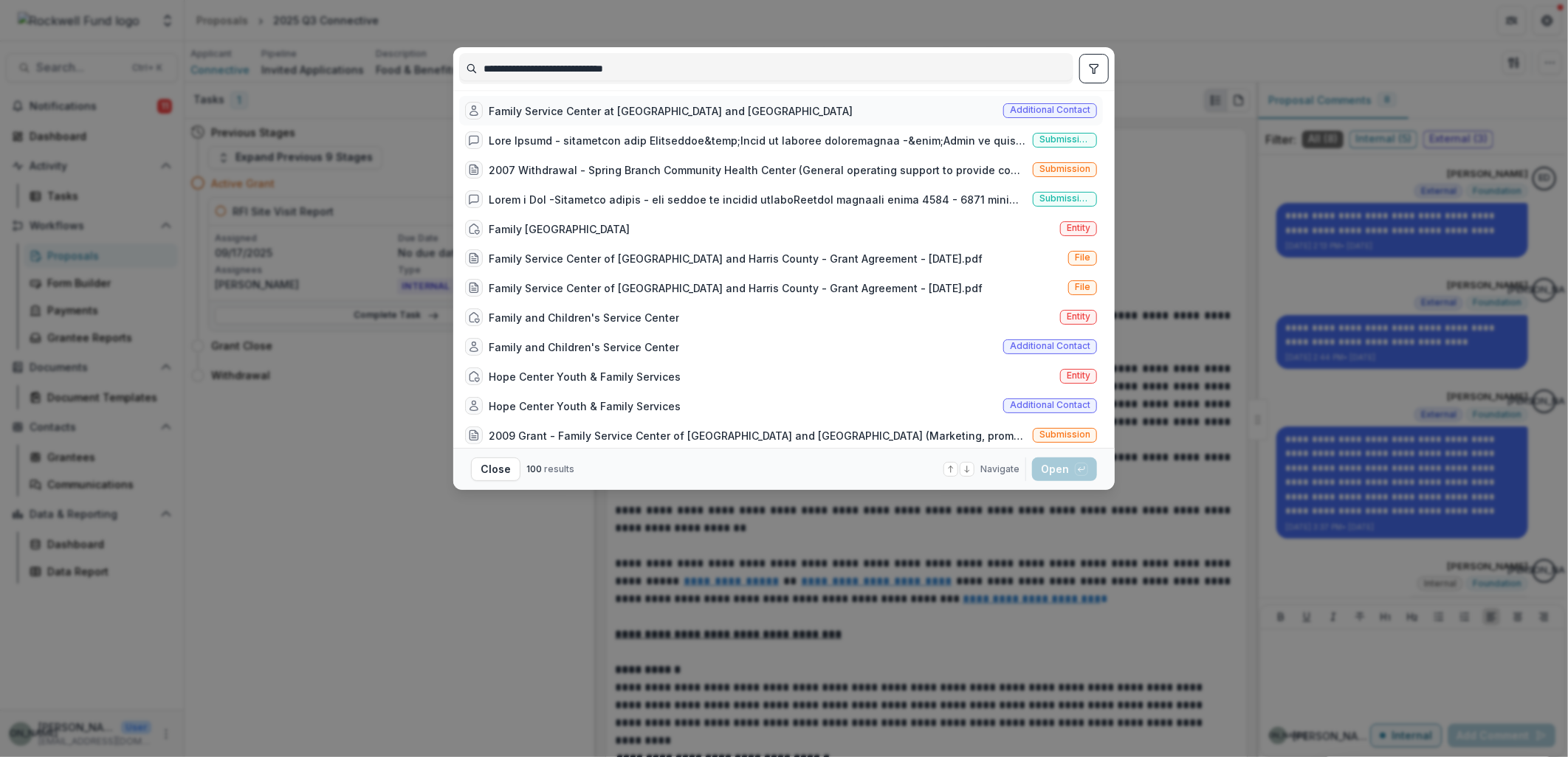
type input "**********"
click at [631, 106] on div "Family Service Center at Houston and Harris County" at bounding box center [671, 111] width 364 height 16
click at [586, 233] on div "Family Houston Entity" at bounding box center [781, 228] width 644 height 29
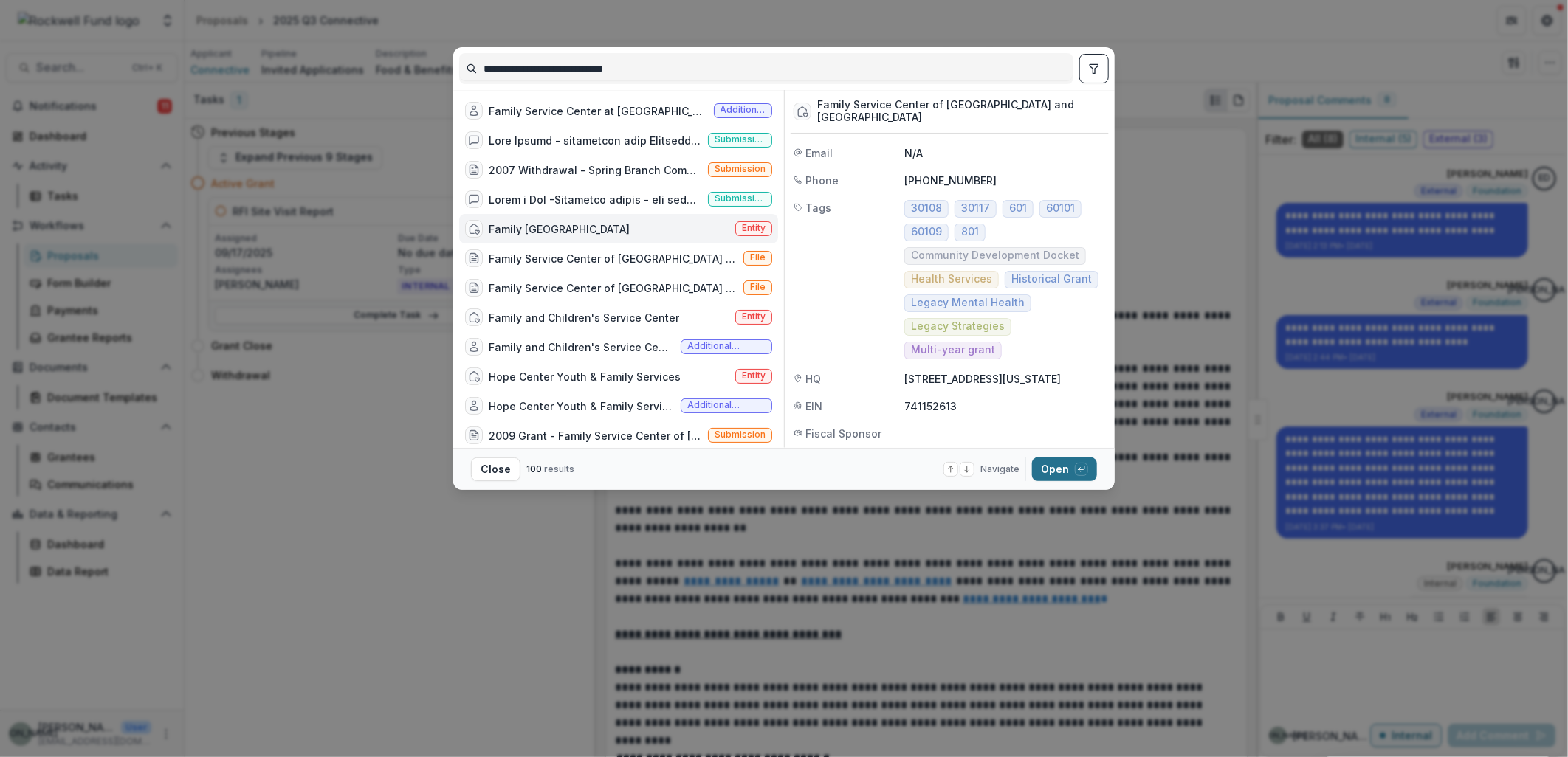
click at [1057, 466] on button "Open with enter key" at bounding box center [1064, 469] width 65 height 24
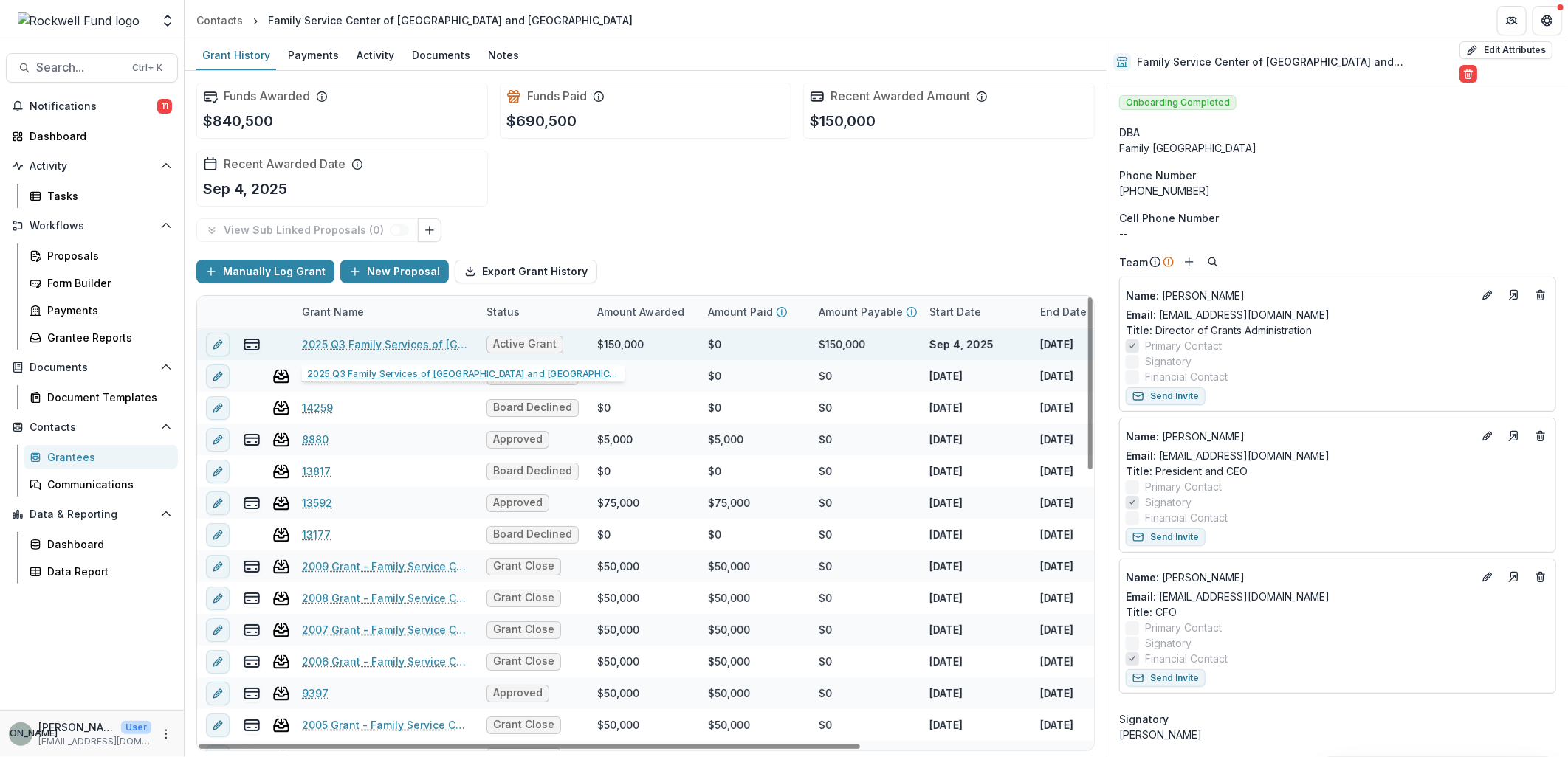
click at [399, 336] on link "2025 Q3 Family Services of Houston and Harris County" at bounding box center [385, 344] width 167 height 16
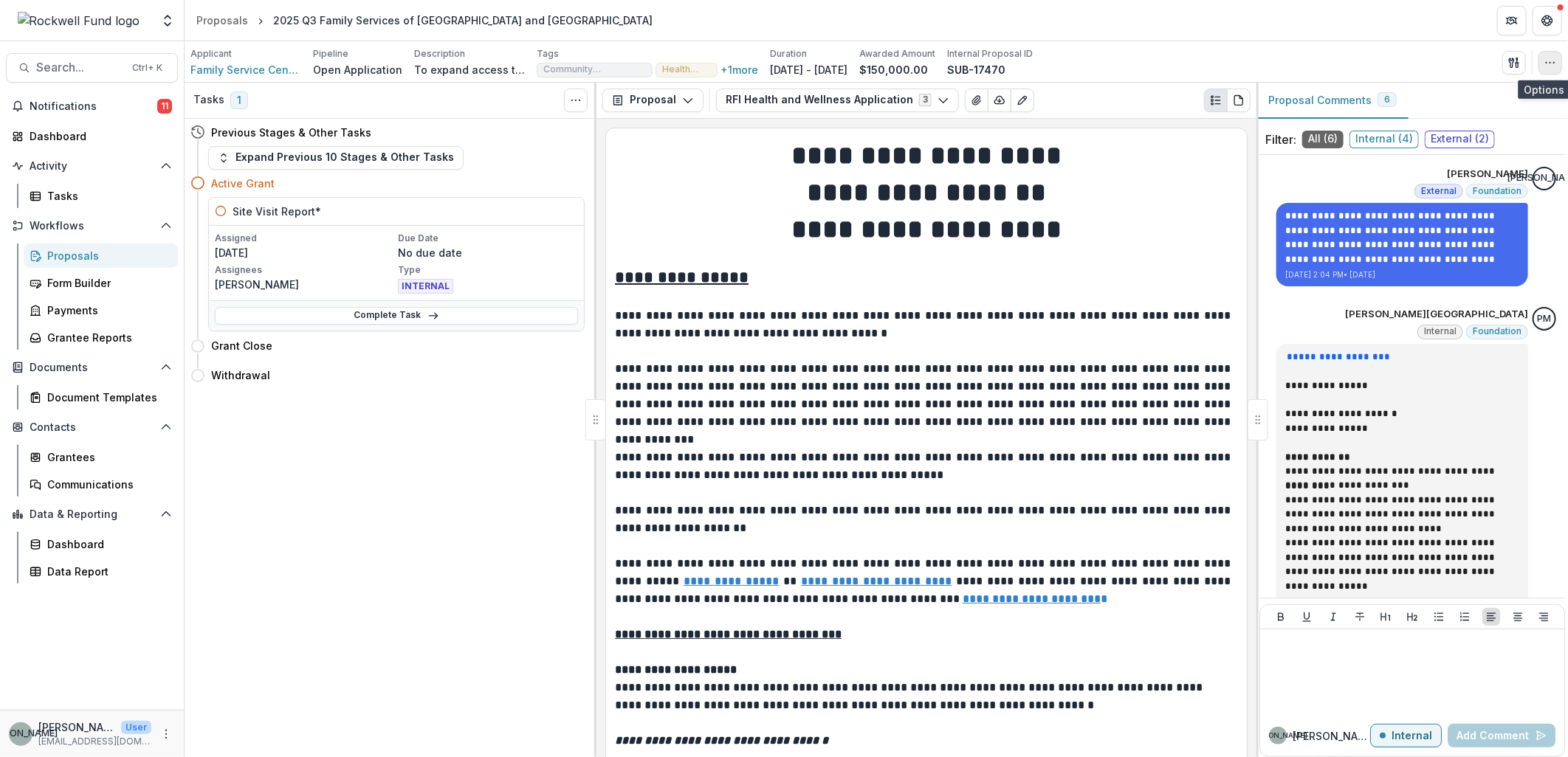
click at [1552, 61] on icon "button" at bounding box center [1551, 63] width 12 height 12
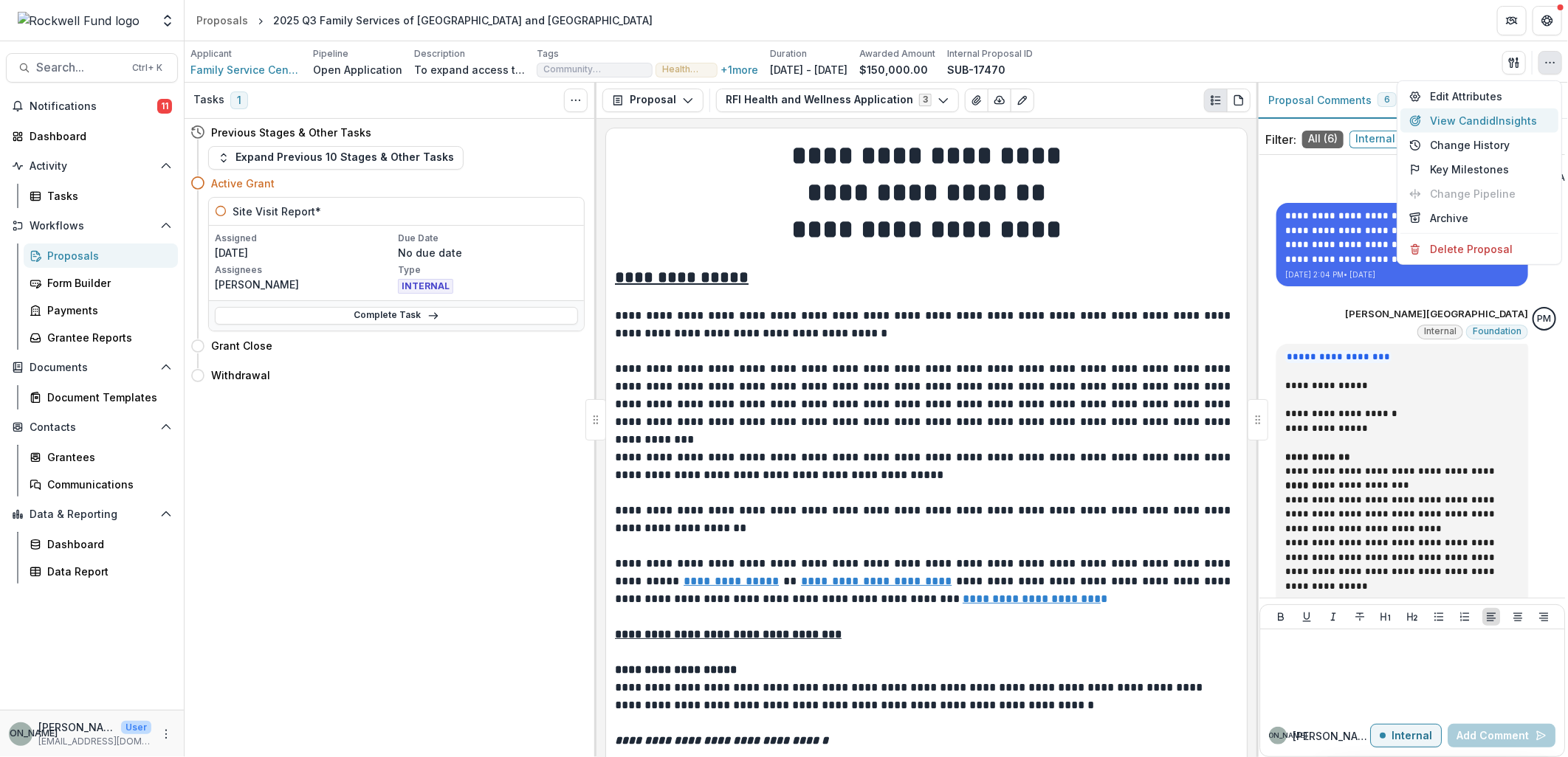
click at [1486, 120] on button "View Candid Insights" at bounding box center [1479, 120] width 158 height 25
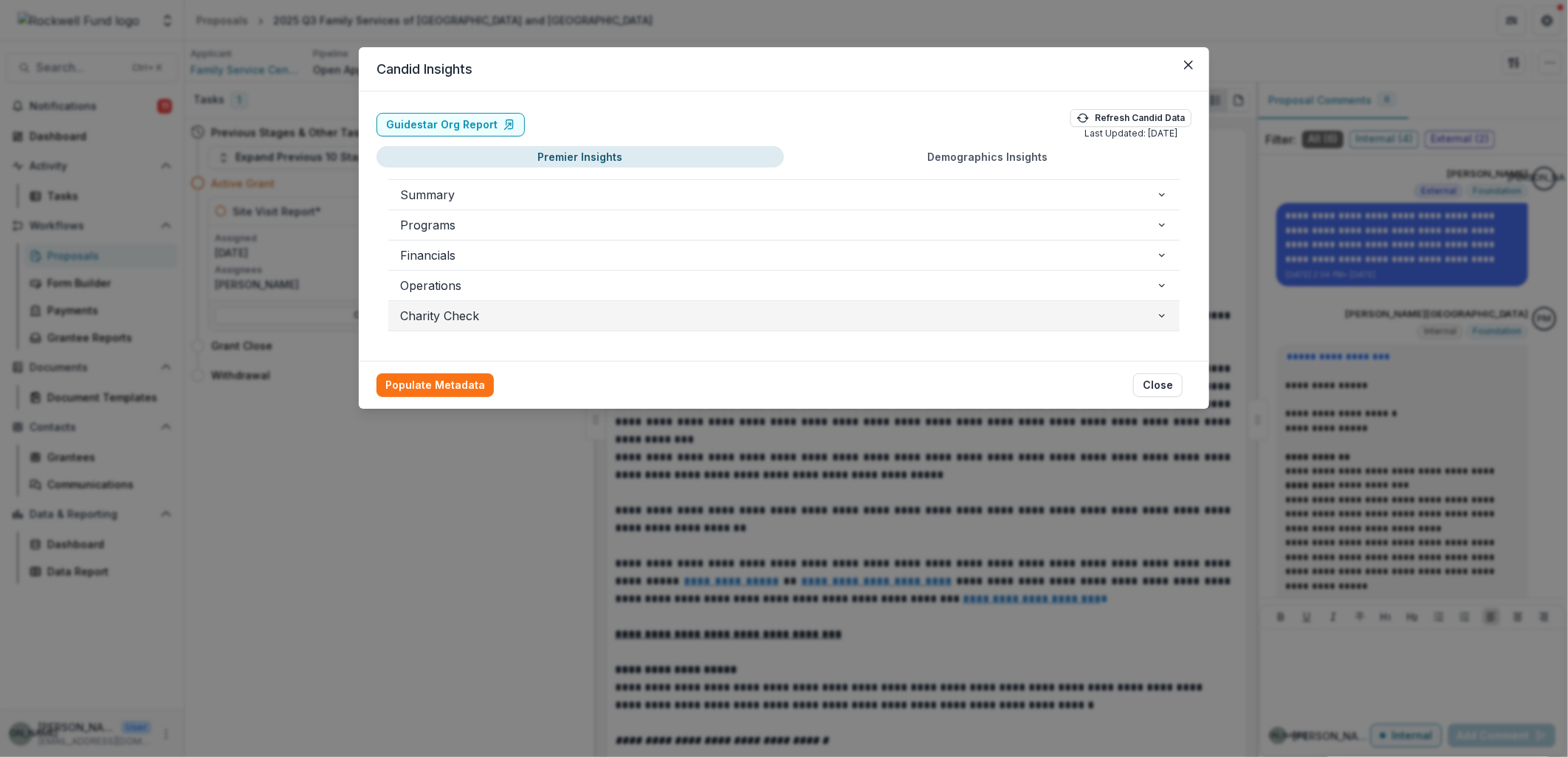
click at [1160, 318] on icon "button" at bounding box center [1162, 316] width 12 height 12
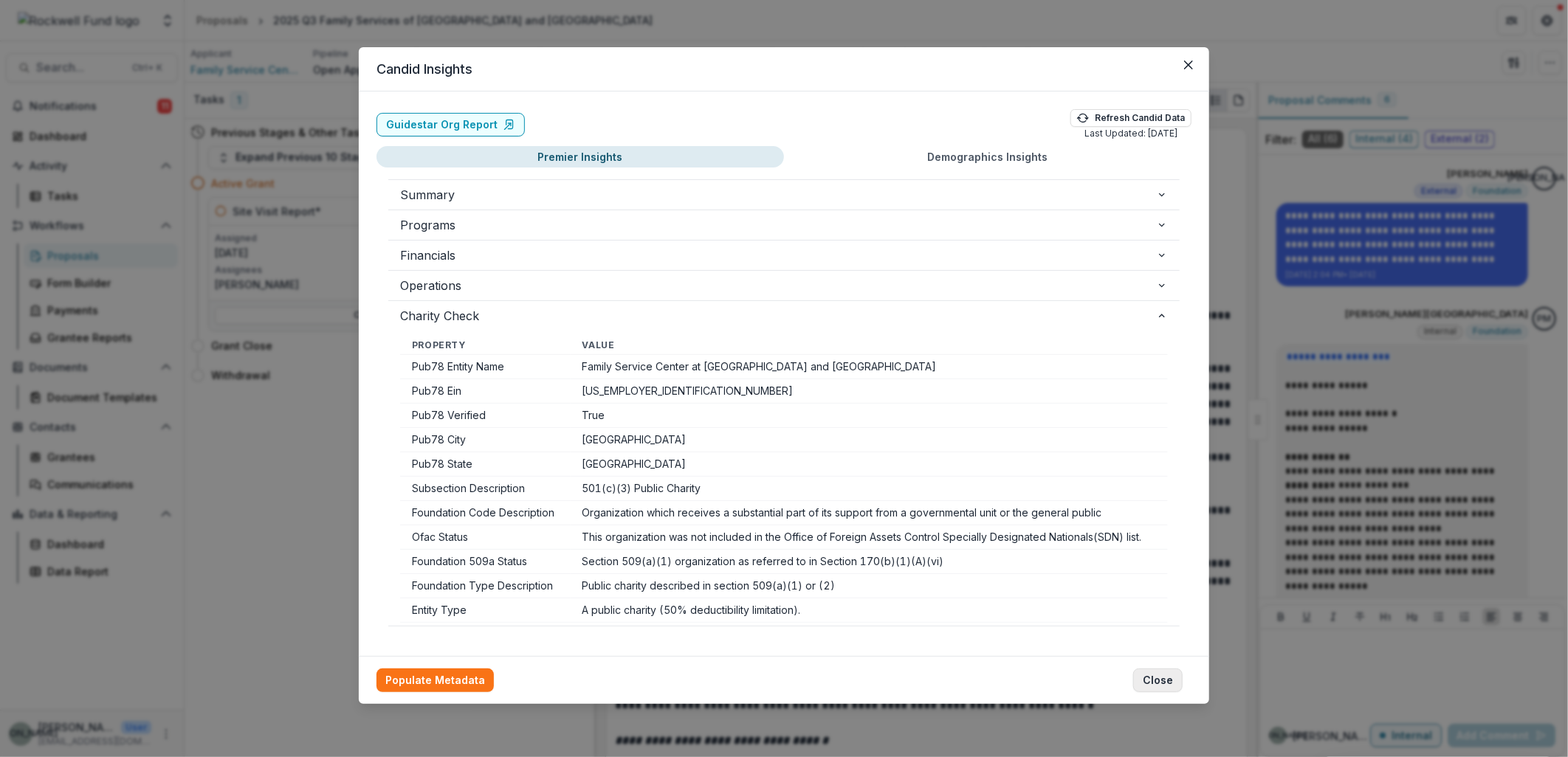
click at [1157, 681] on button "Close" at bounding box center [1158, 681] width 49 height 24
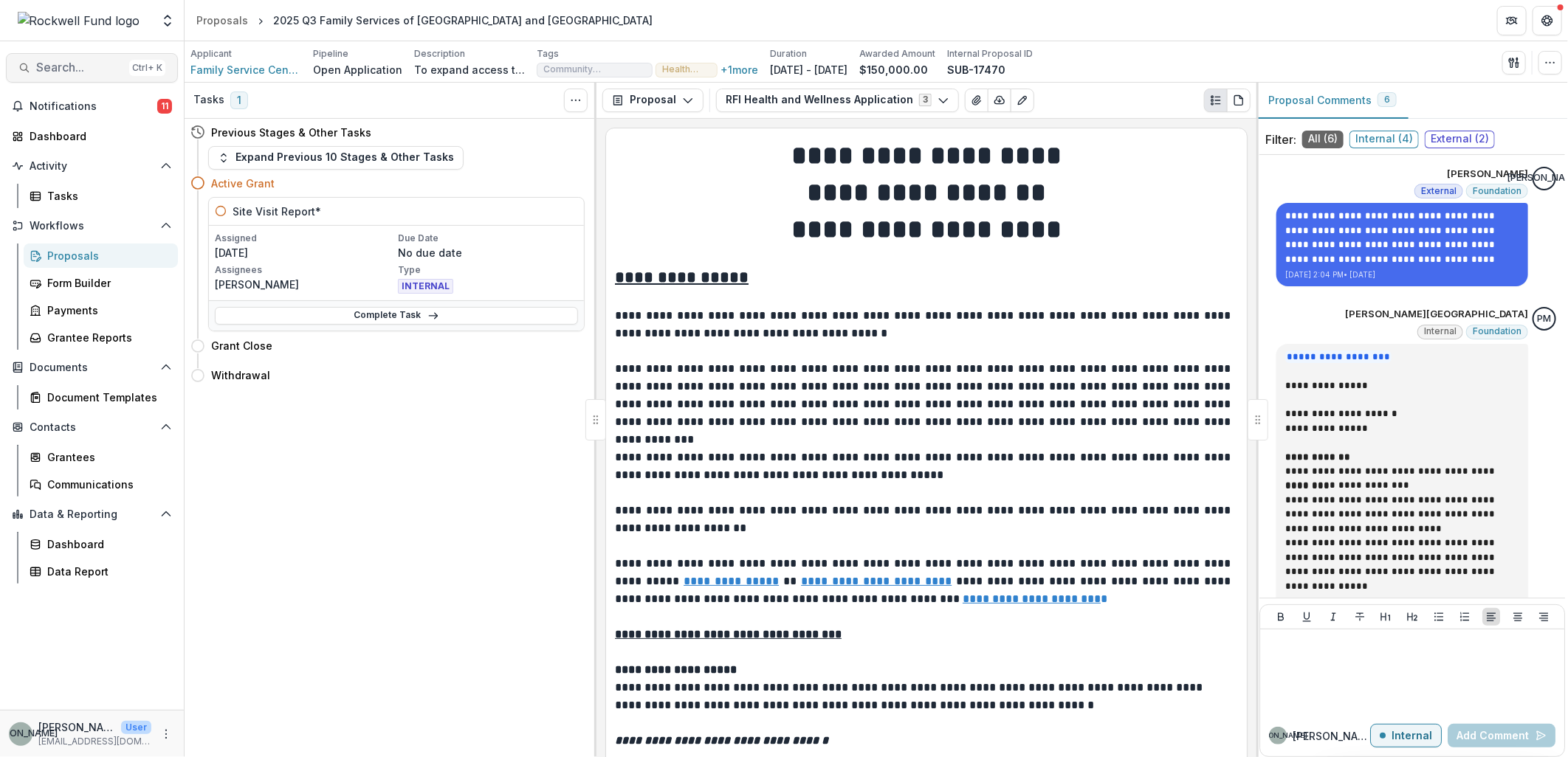
click at [55, 64] on span "Search..." at bounding box center [79, 67] width 87 height 14
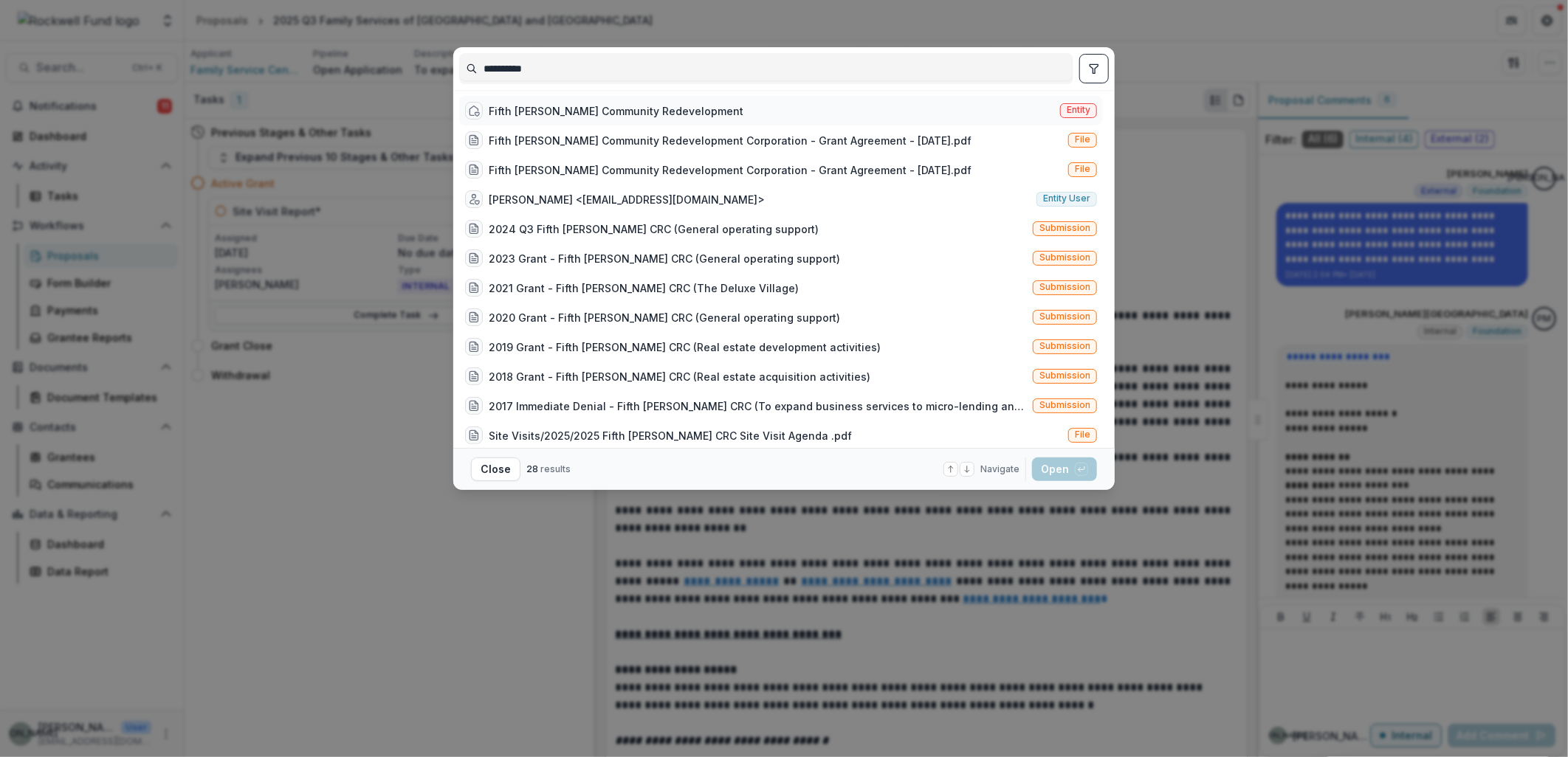
type input "**********"
click at [588, 108] on div "Fifth Ward Community Redevelopment" at bounding box center [616, 111] width 255 height 16
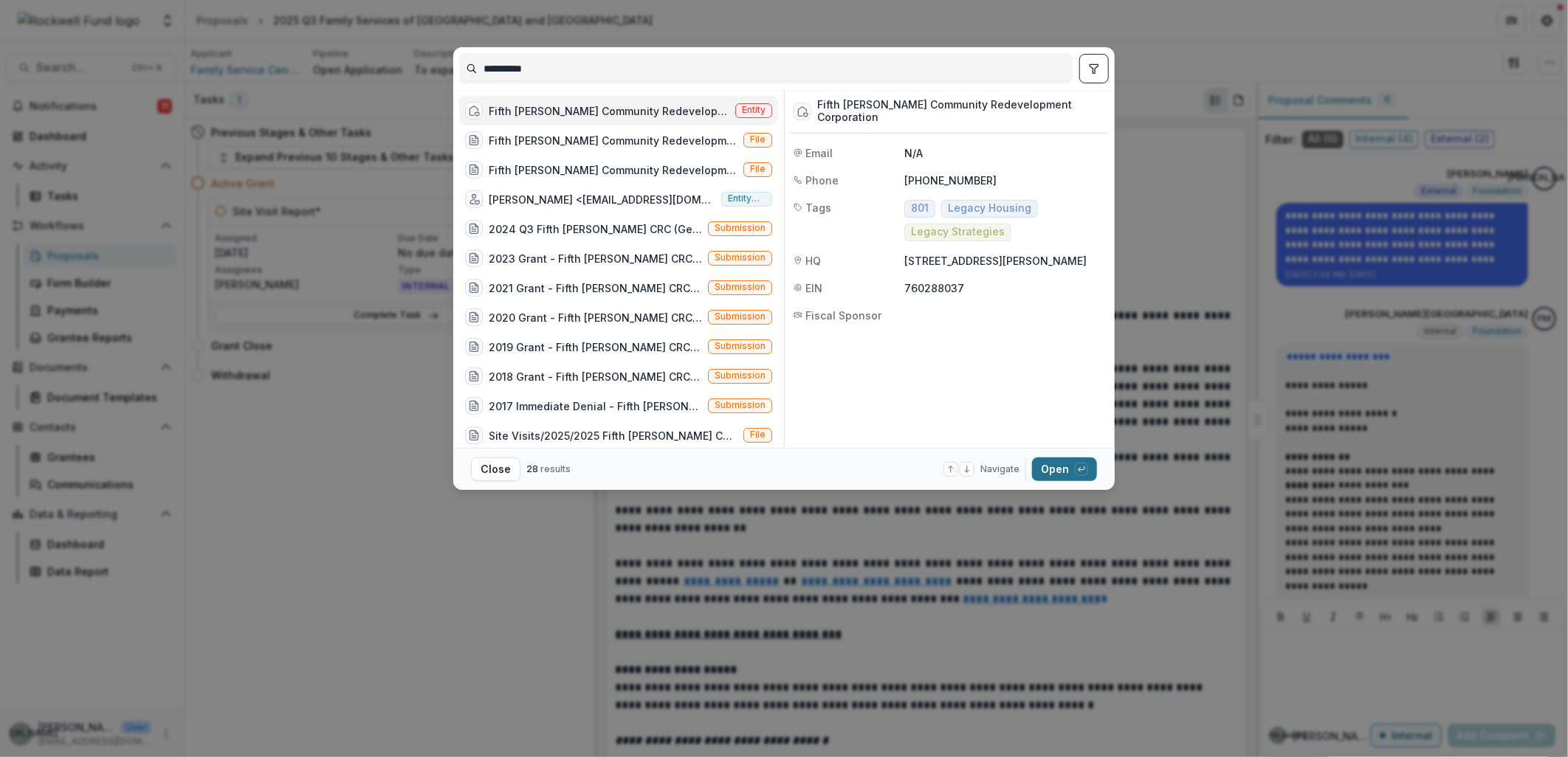
click at [1057, 478] on button "Open with enter key" at bounding box center [1064, 469] width 65 height 24
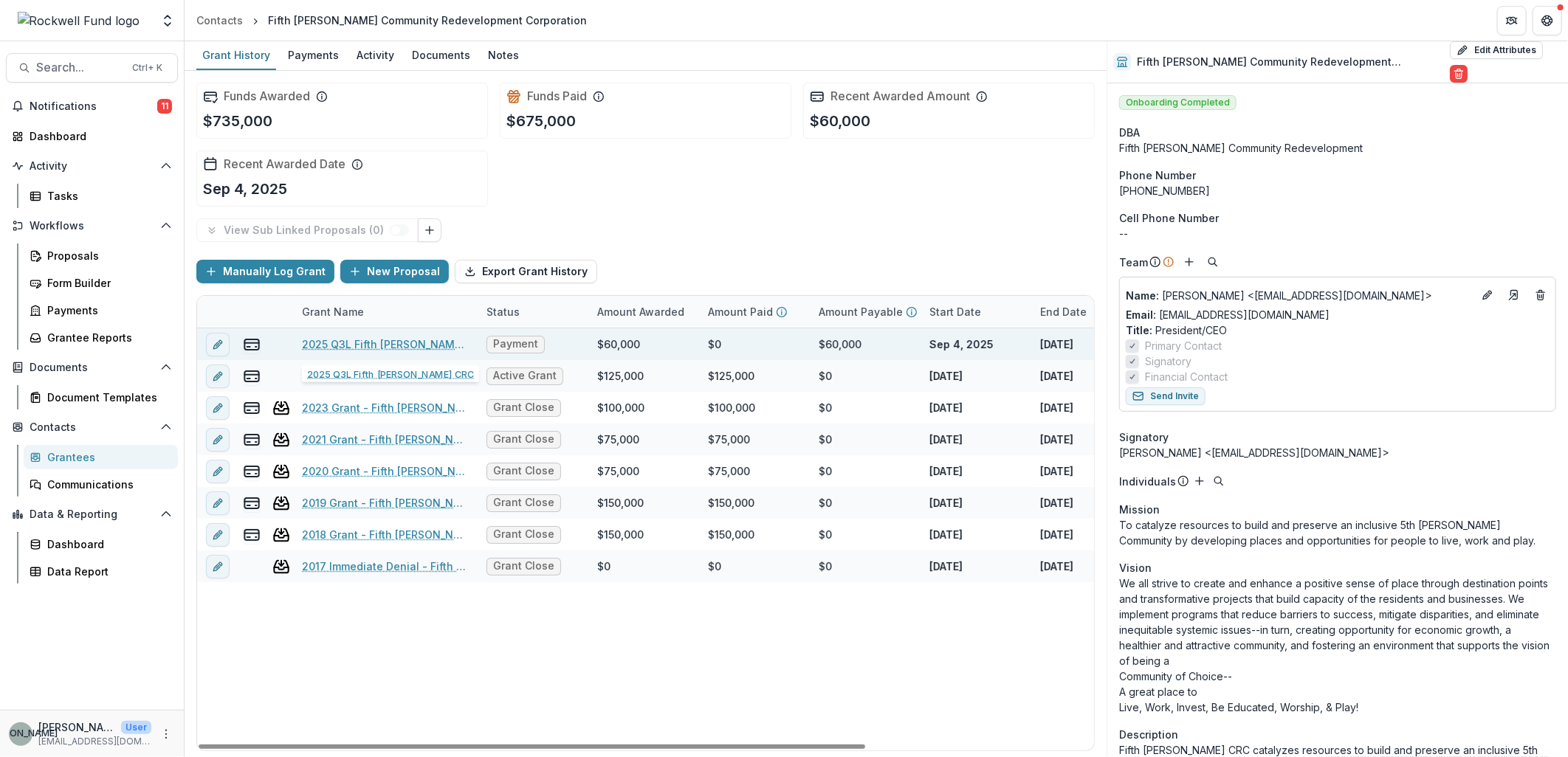
click at [380, 347] on link "2025 Q3L Fifth Ward CRC" at bounding box center [385, 344] width 167 height 16
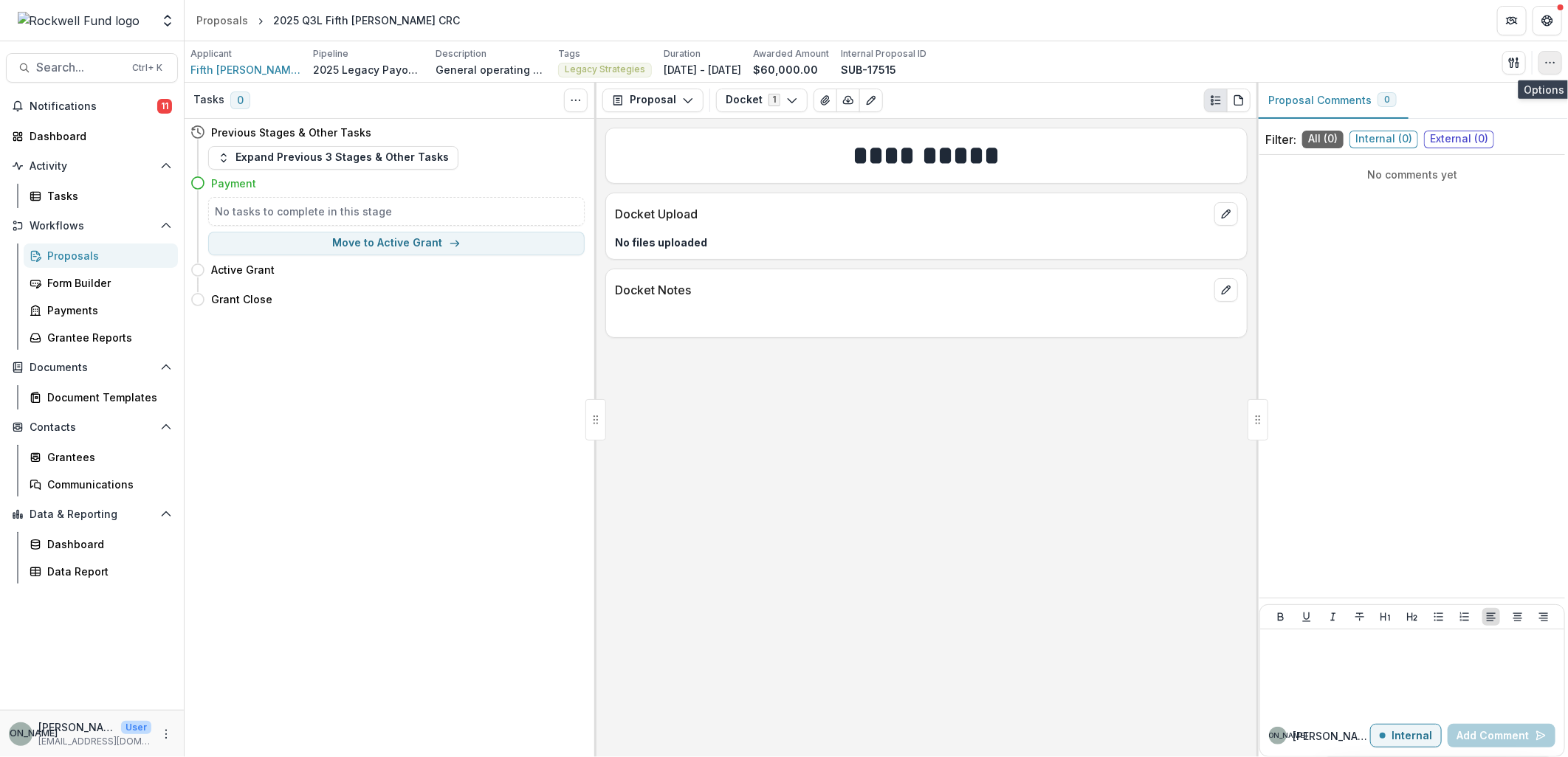
click at [1552, 65] on icon "button" at bounding box center [1551, 63] width 12 height 12
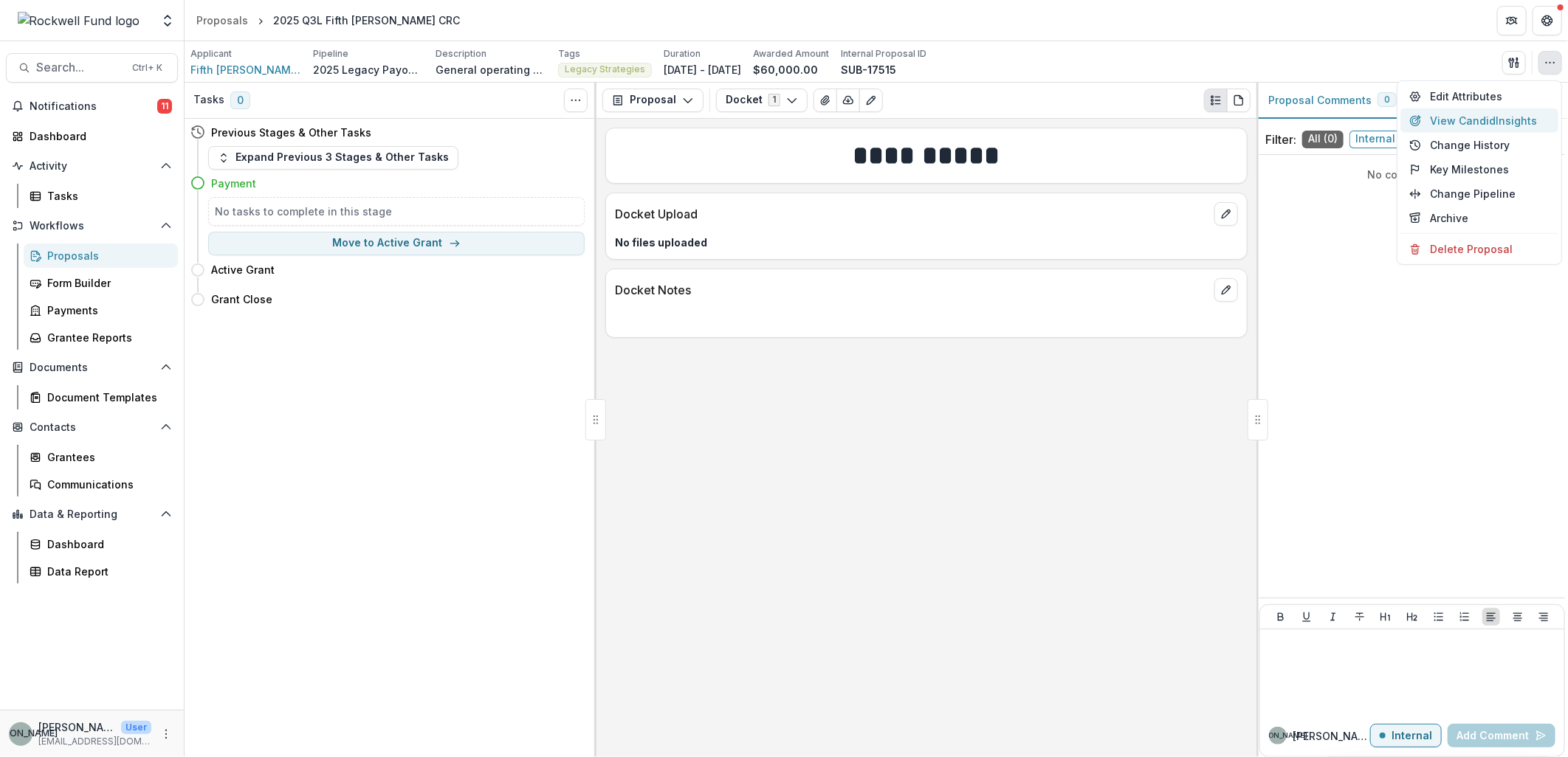
click at [1508, 123] on button "View Candid Insights" at bounding box center [1479, 120] width 158 height 25
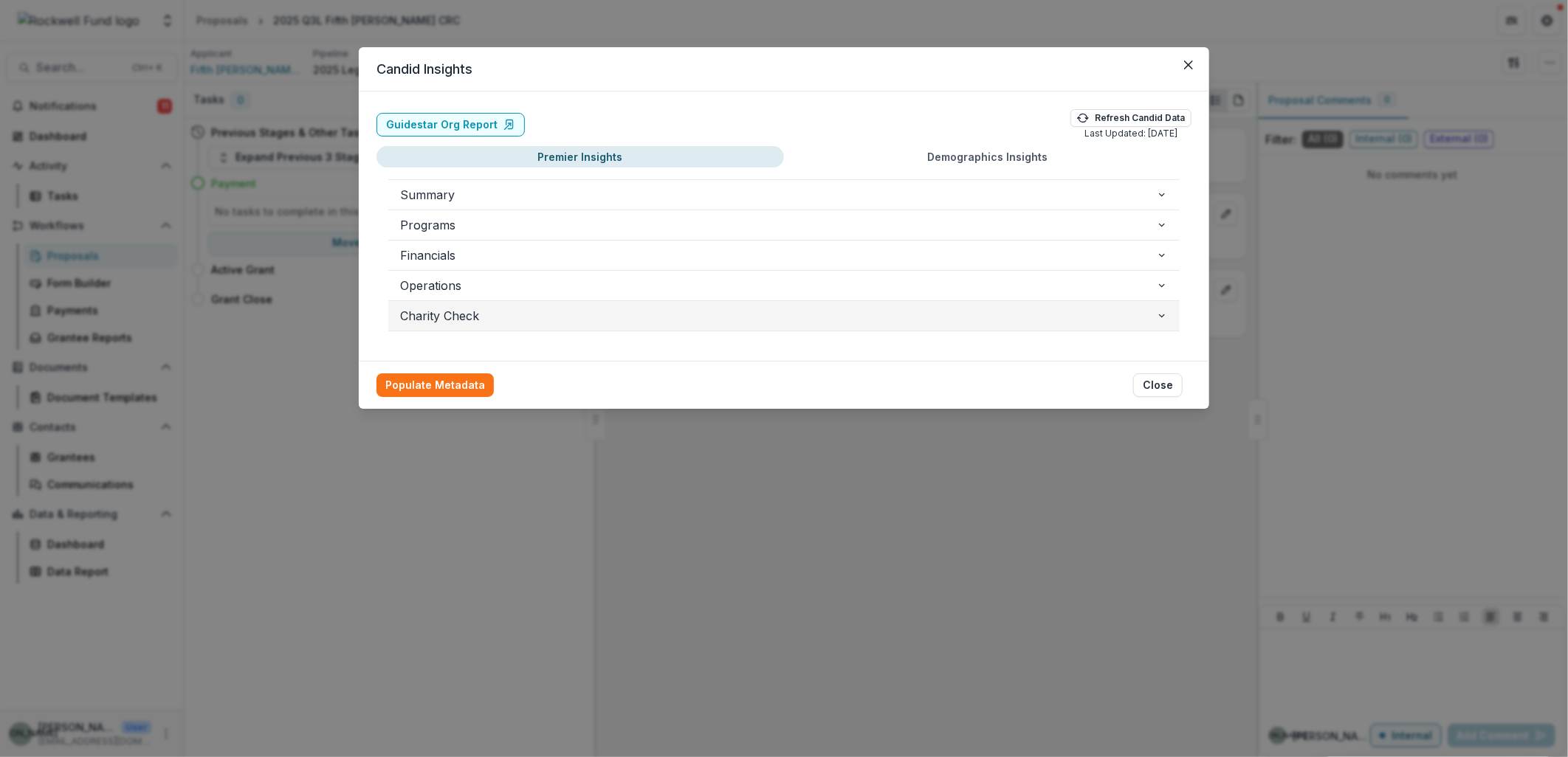
click at [1160, 320] on icon "button" at bounding box center [1162, 316] width 12 height 12
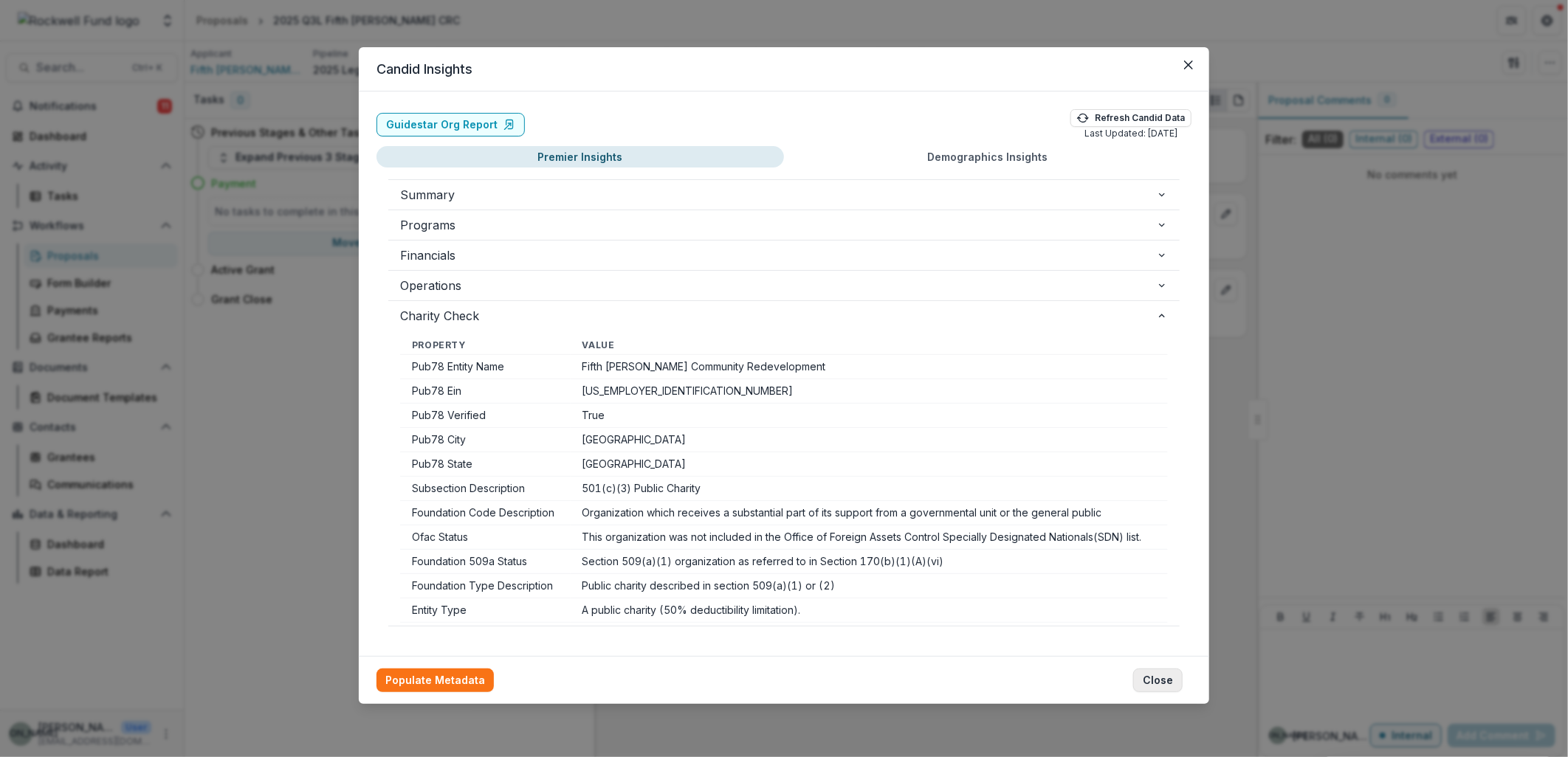
click at [1149, 673] on button "Close" at bounding box center [1158, 681] width 49 height 24
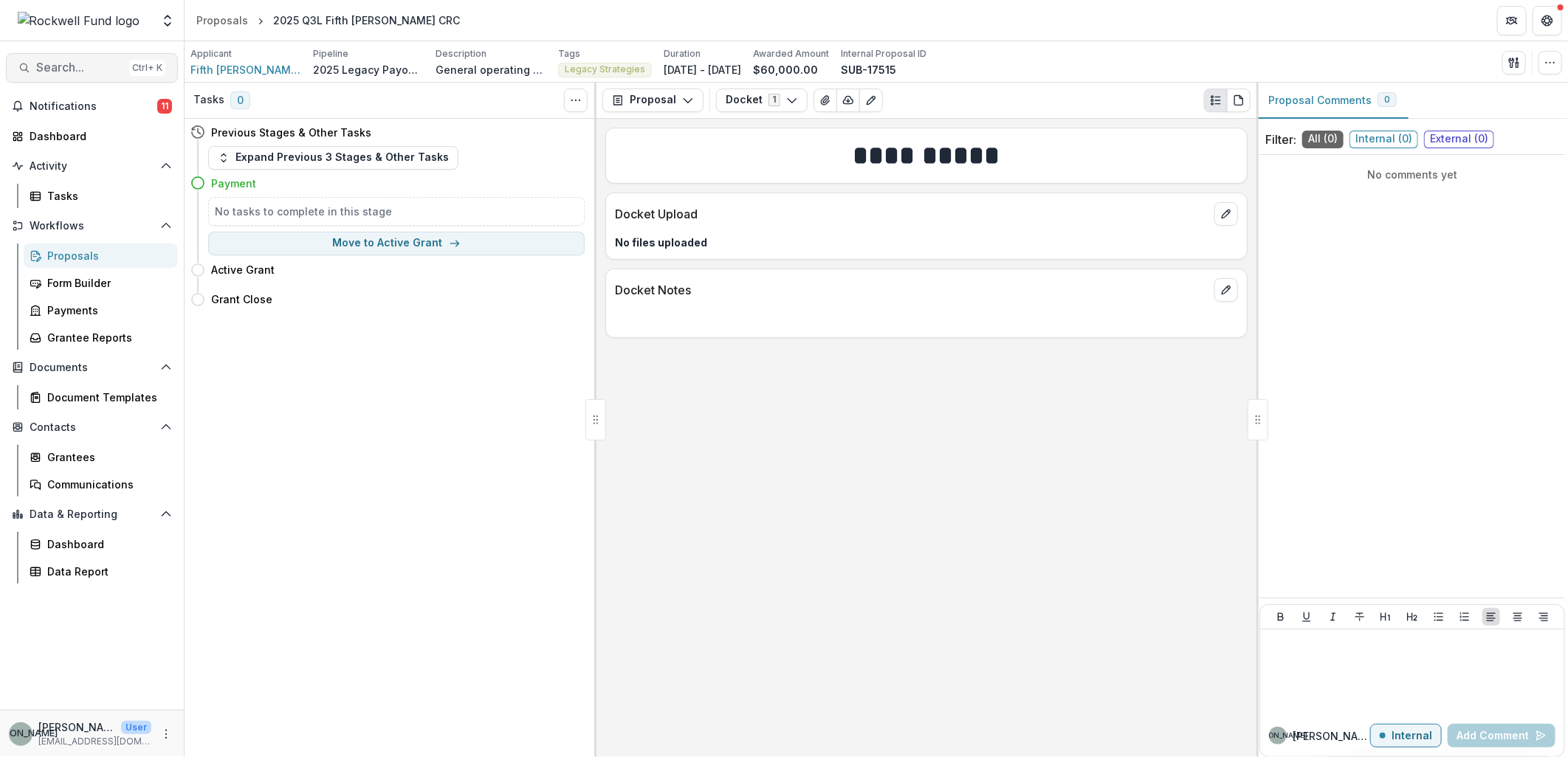
click at [55, 63] on span "Search..." at bounding box center [79, 67] width 87 height 14
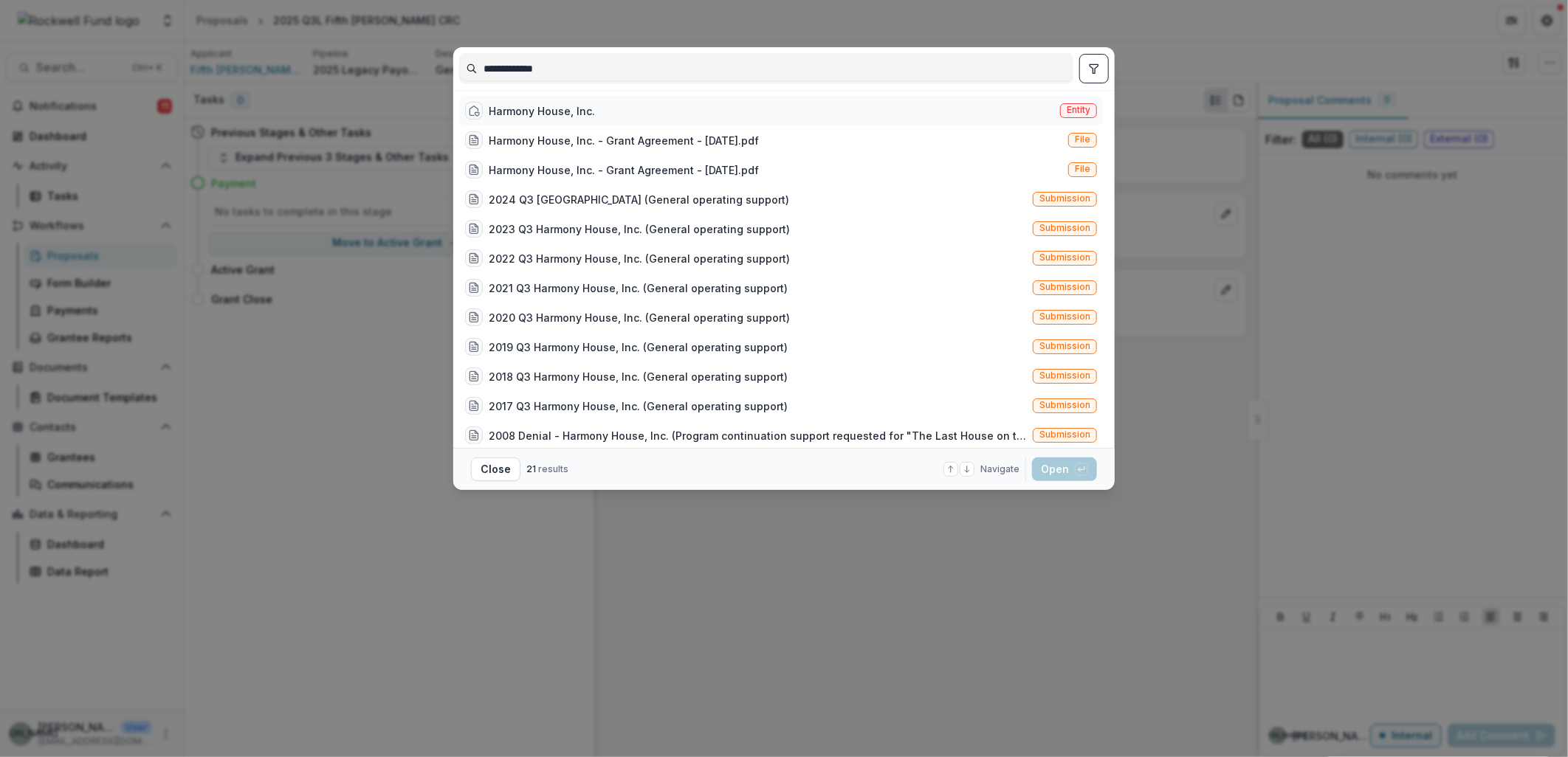
type input "**********"
click at [571, 106] on div "Harmony House, Inc." at bounding box center [542, 111] width 106 height 16
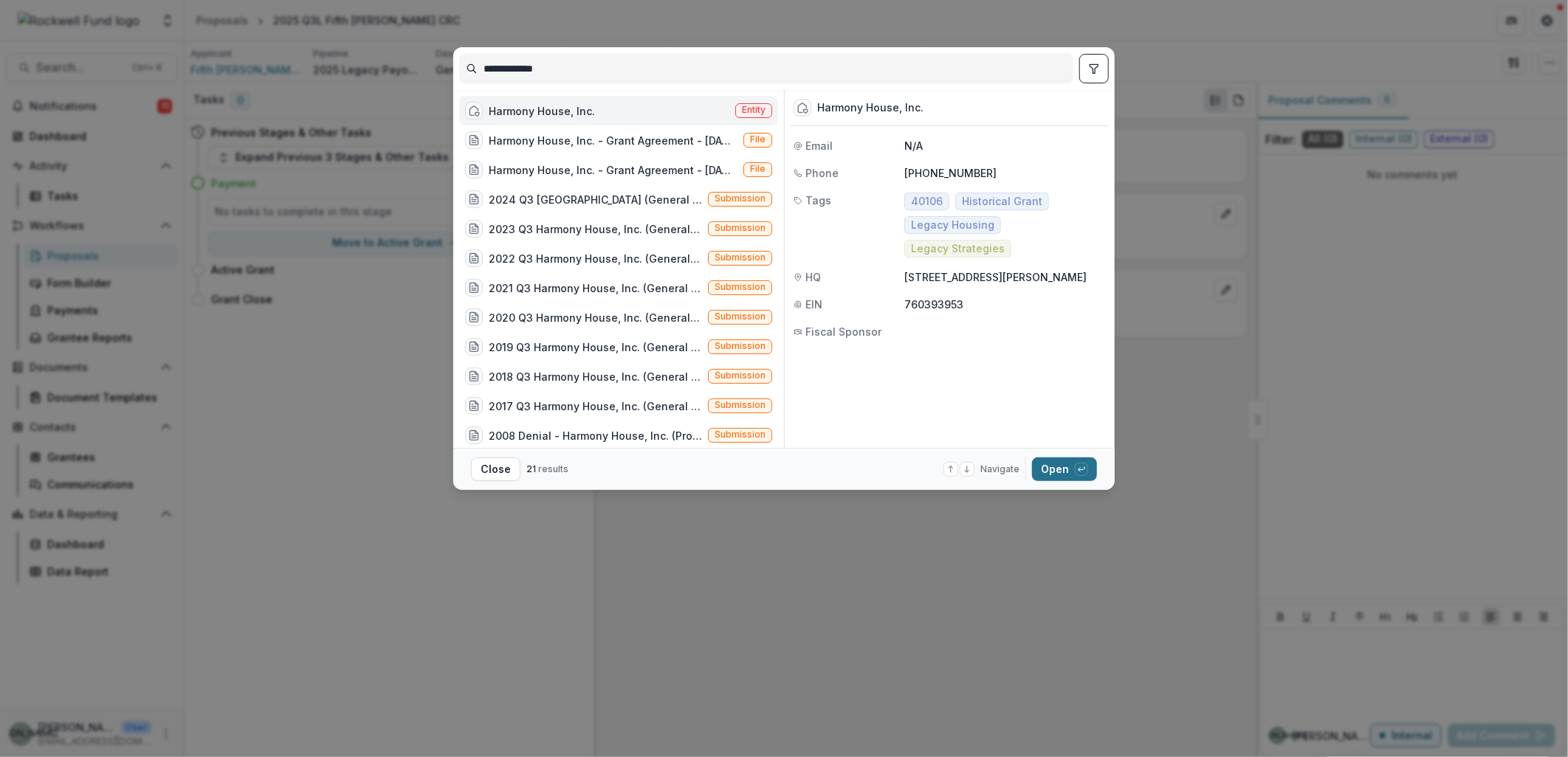
click at [1058, 458] on button "Open with enter key" at bounding box center [1064, 469] width 65 height 24
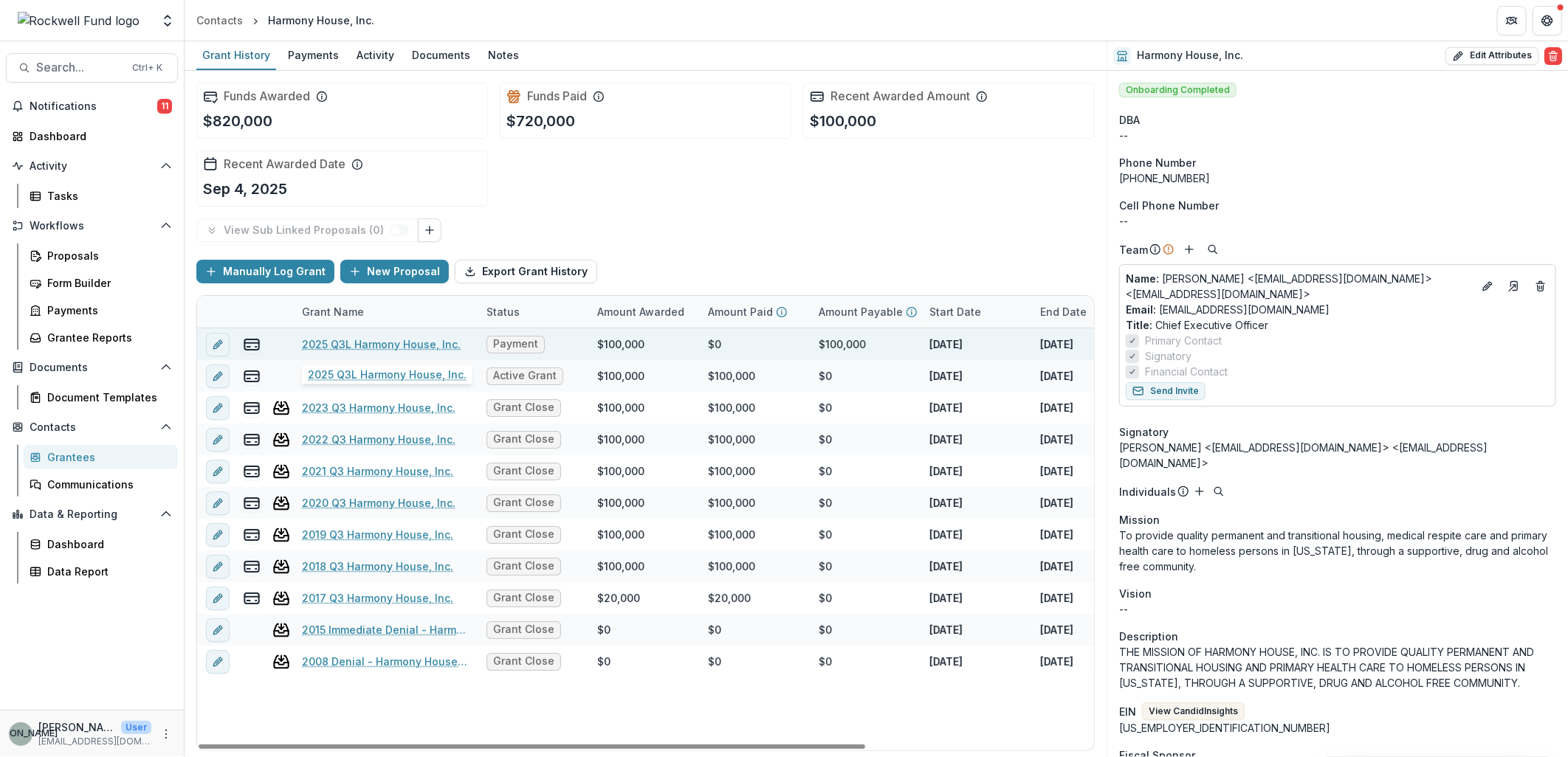
click at [373, 341] on link "2025 Q3L Harmony House, Inc." at bounding box center [381, 344] width 159 height 16
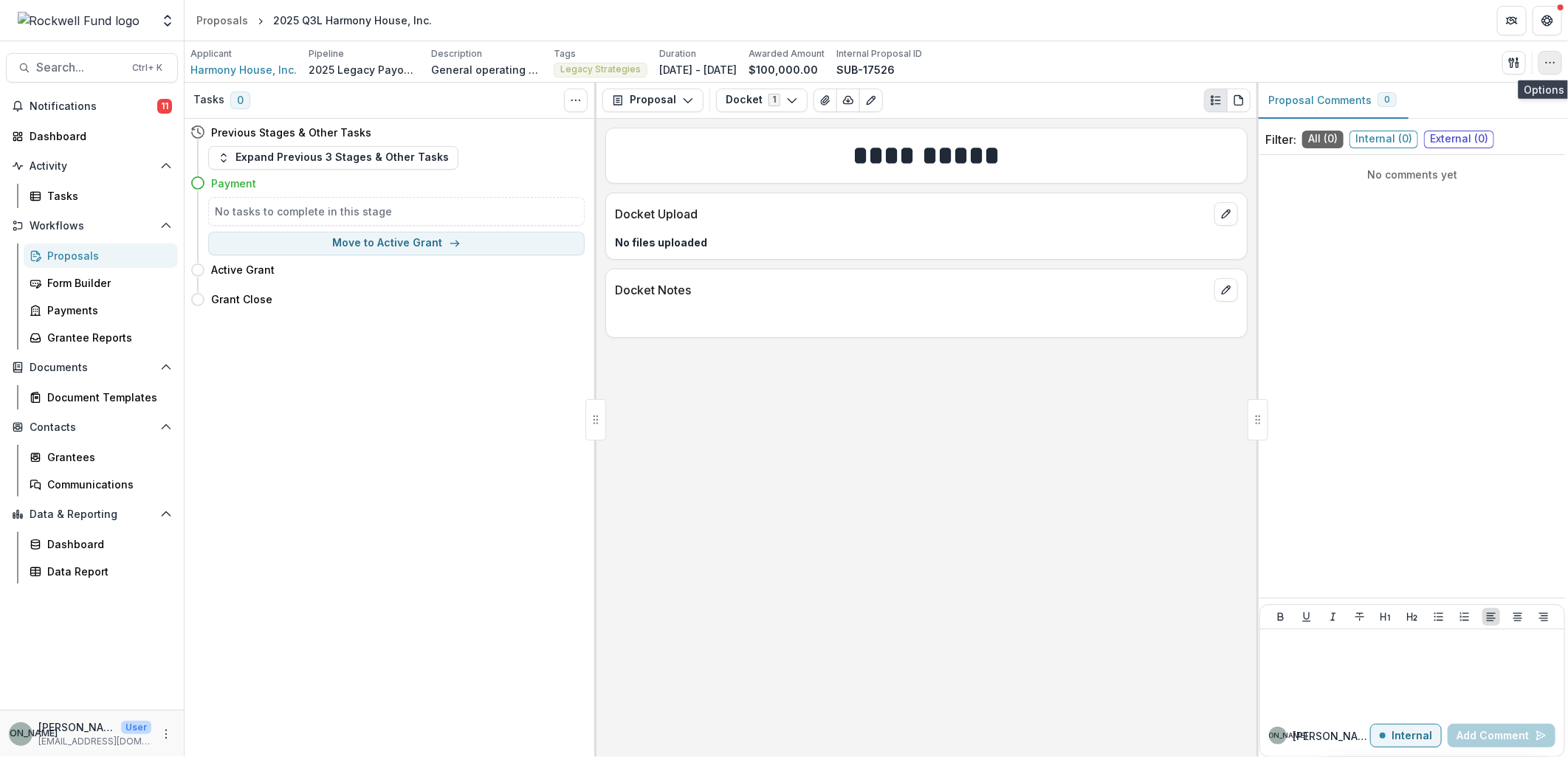
click at [1546, 67] on icon "button" at bounding box center [1551, 63] width 12 height 12
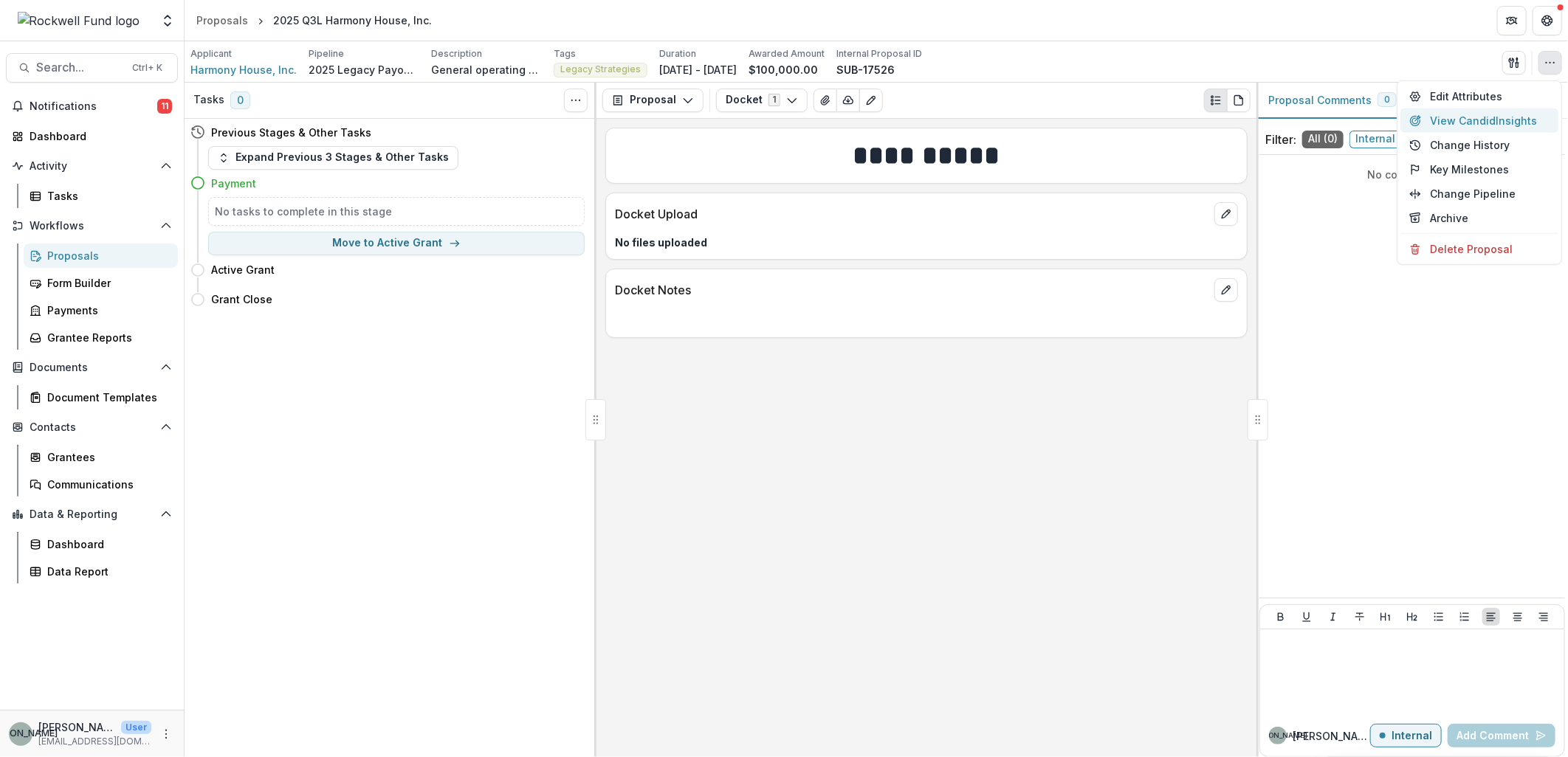
click at [1462, 120] on button "View Candid Insights" at bounding box center [1479, 120] width 158 height 25
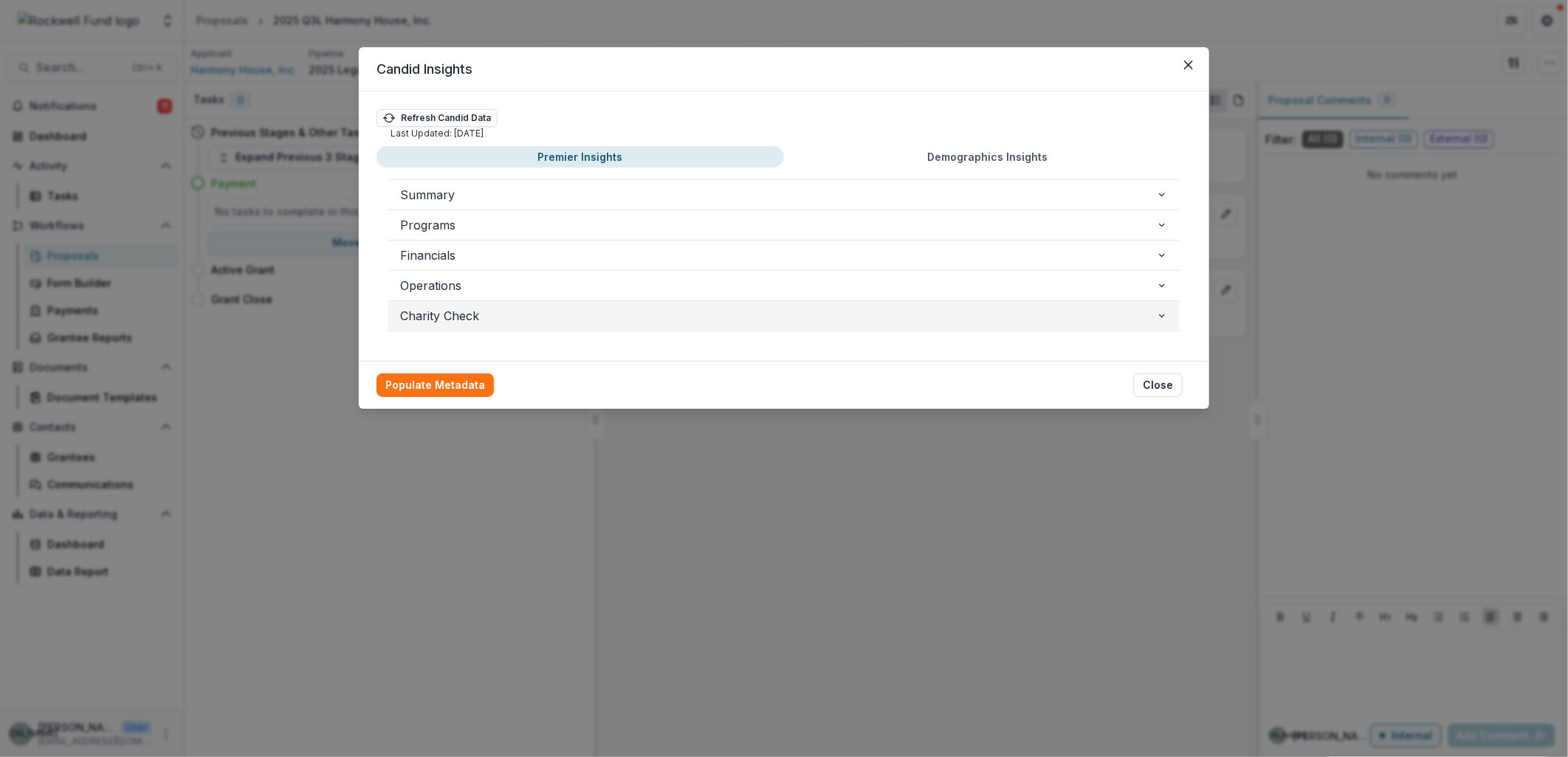
click at [1163, 310] on icon "button" at bounding box center [1162, 316] width 12 height 12
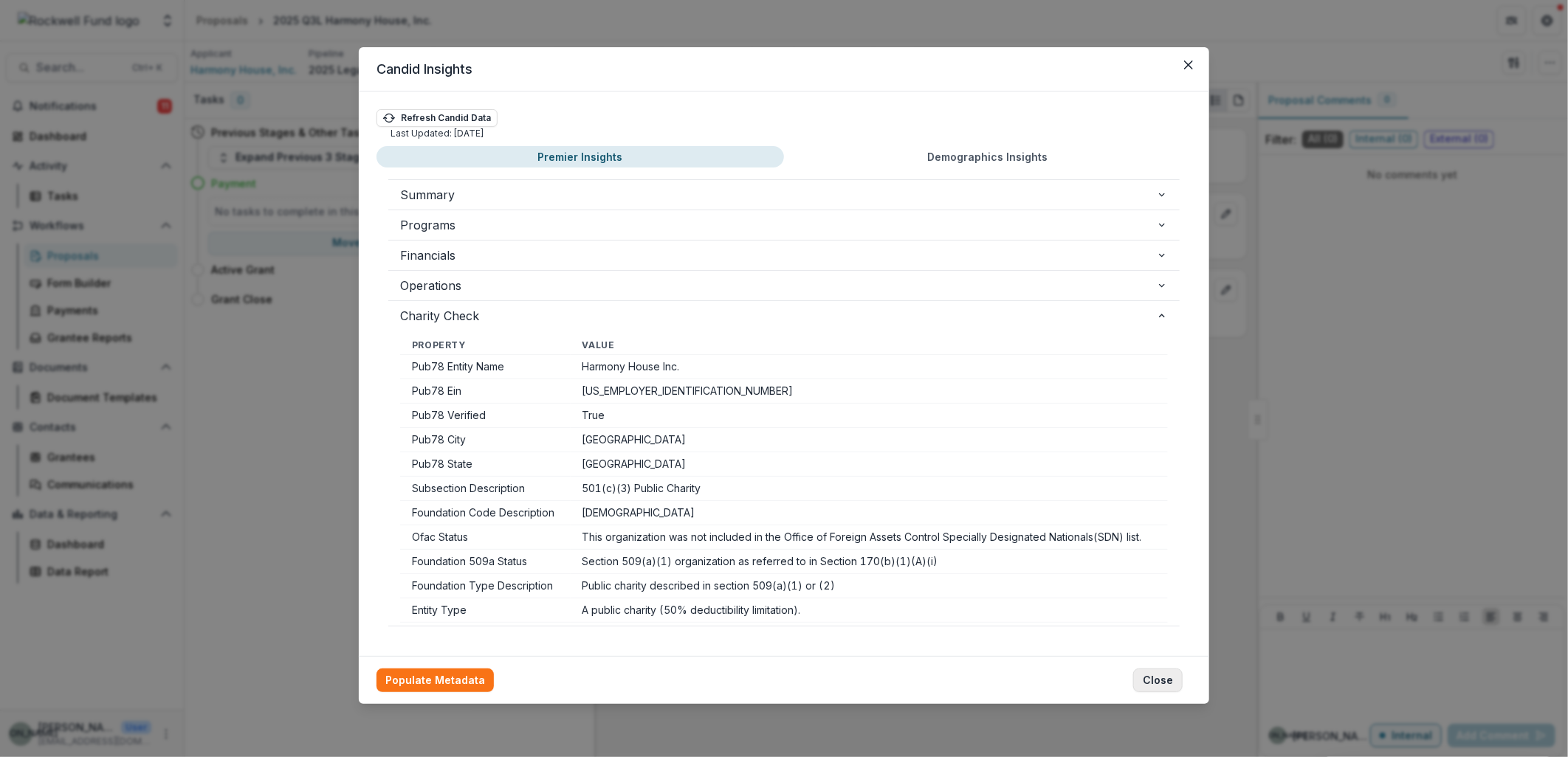
click at [1149, 677] on button "Close" at bounding box center [1158, 681] width 49 height 24
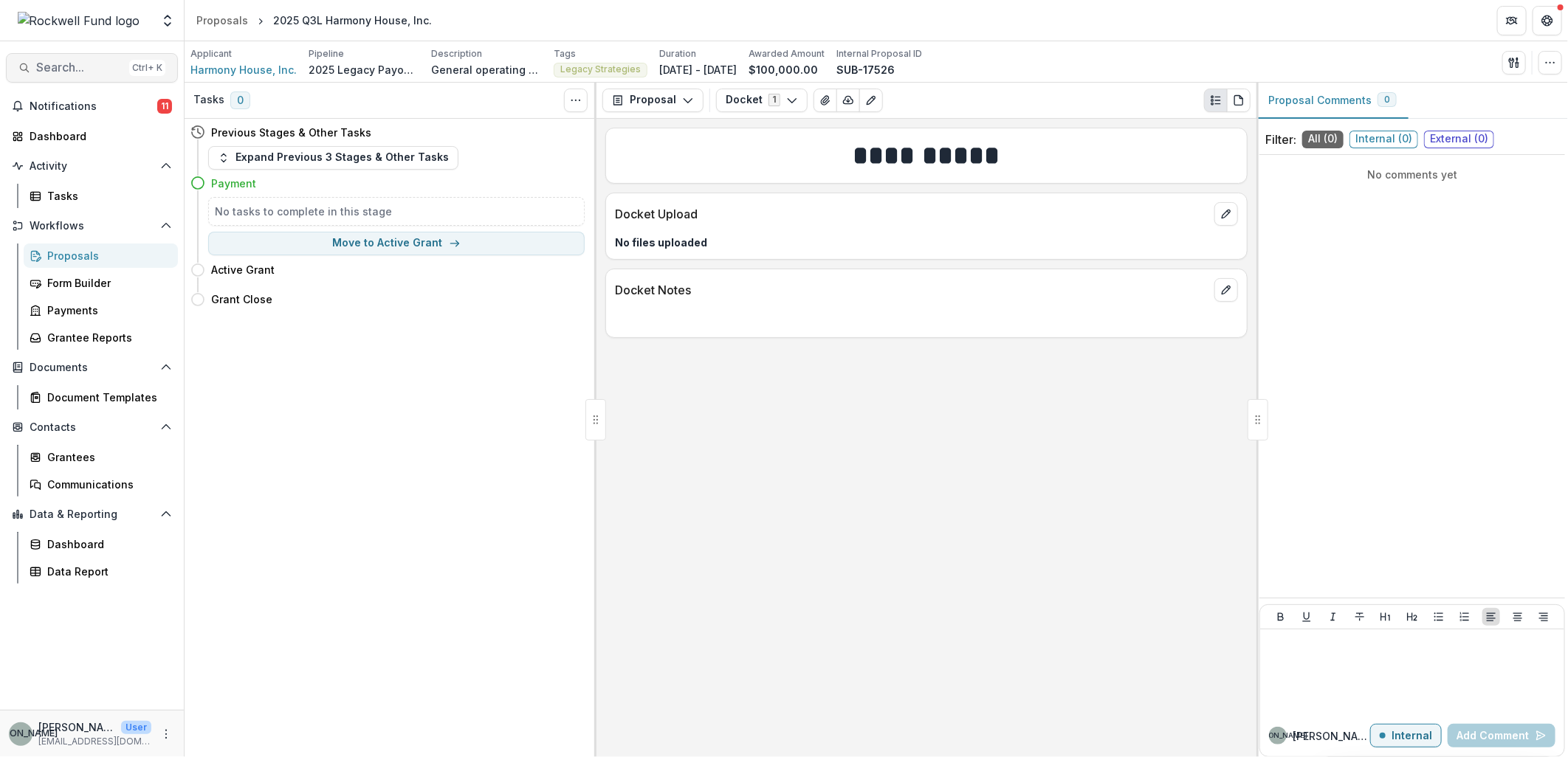
click at [59, 69] on span "Search..." at bounding box center [79, 67] width 87 height 14
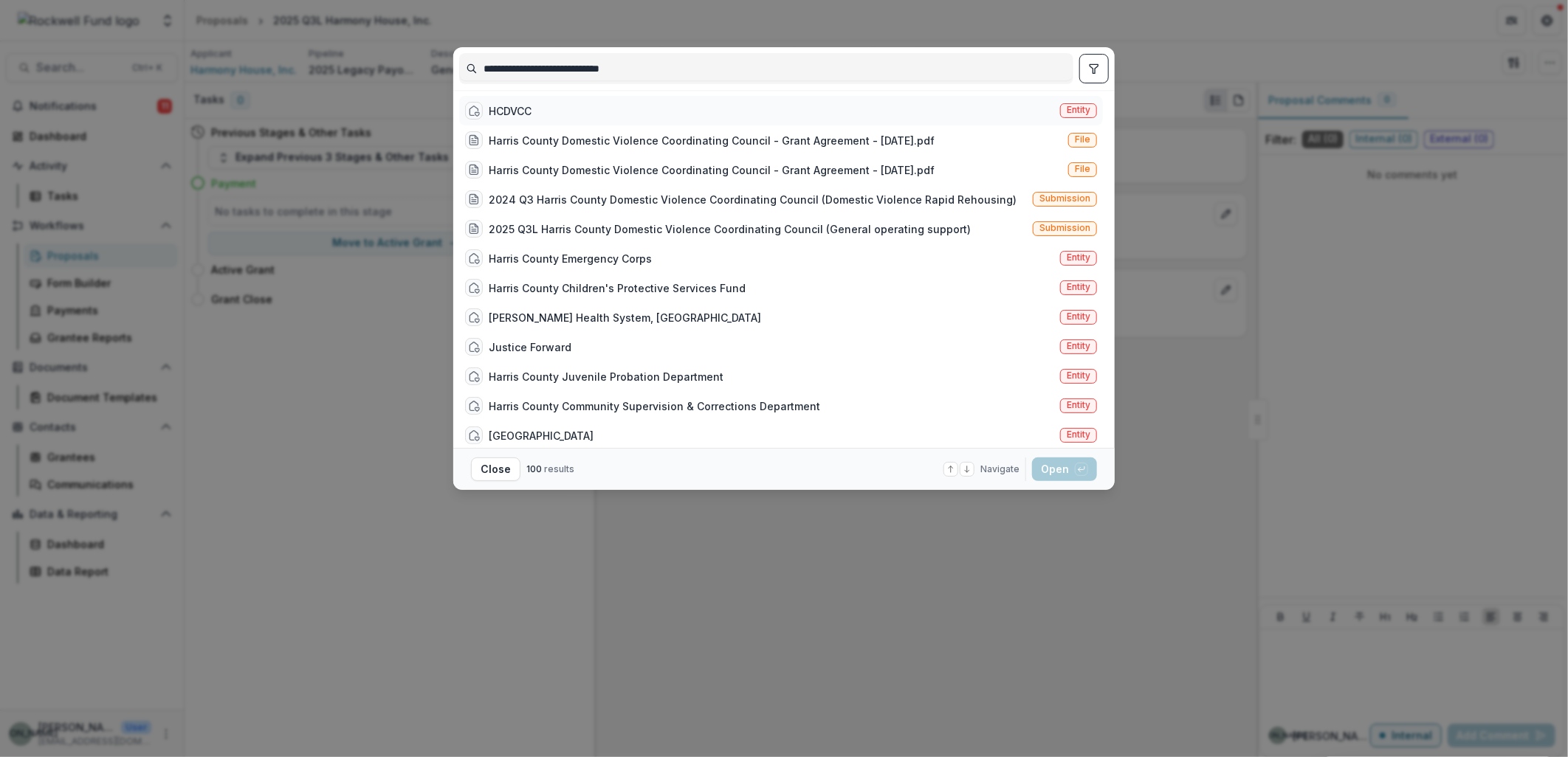
type input "**********"
click at [518, 105] on div "HCDVCC" at bounding box center [510, 111] width 43 height 16
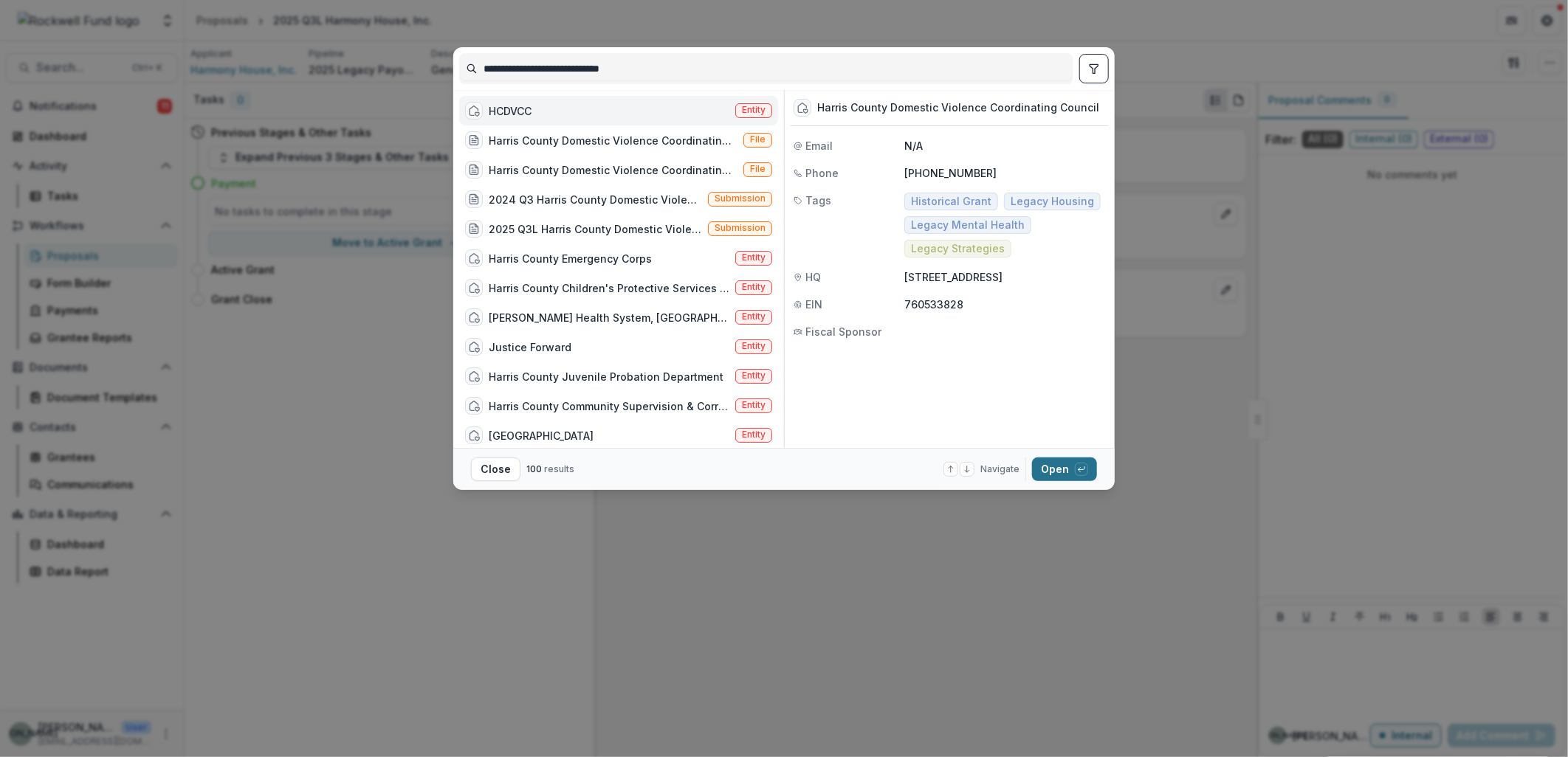
click at [1054, 475] on button "Open with enter key" at bounding box center [1064, 469] width 65 height 24
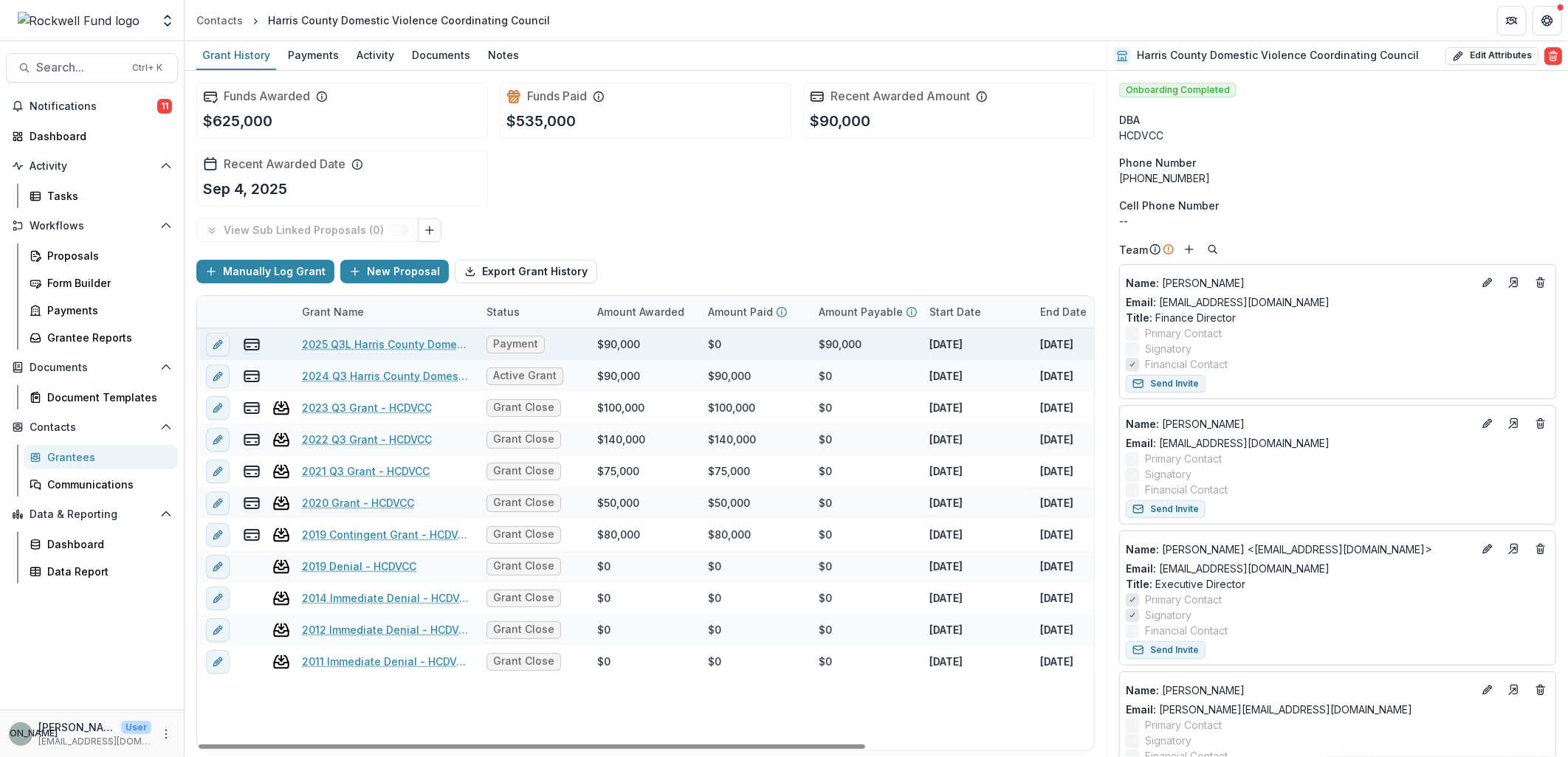
click at [422, 342] on link "2025 Q3L Harris County Domestic Violence Coordinating Council" at bounding box center [385, 344] width 167 height 16
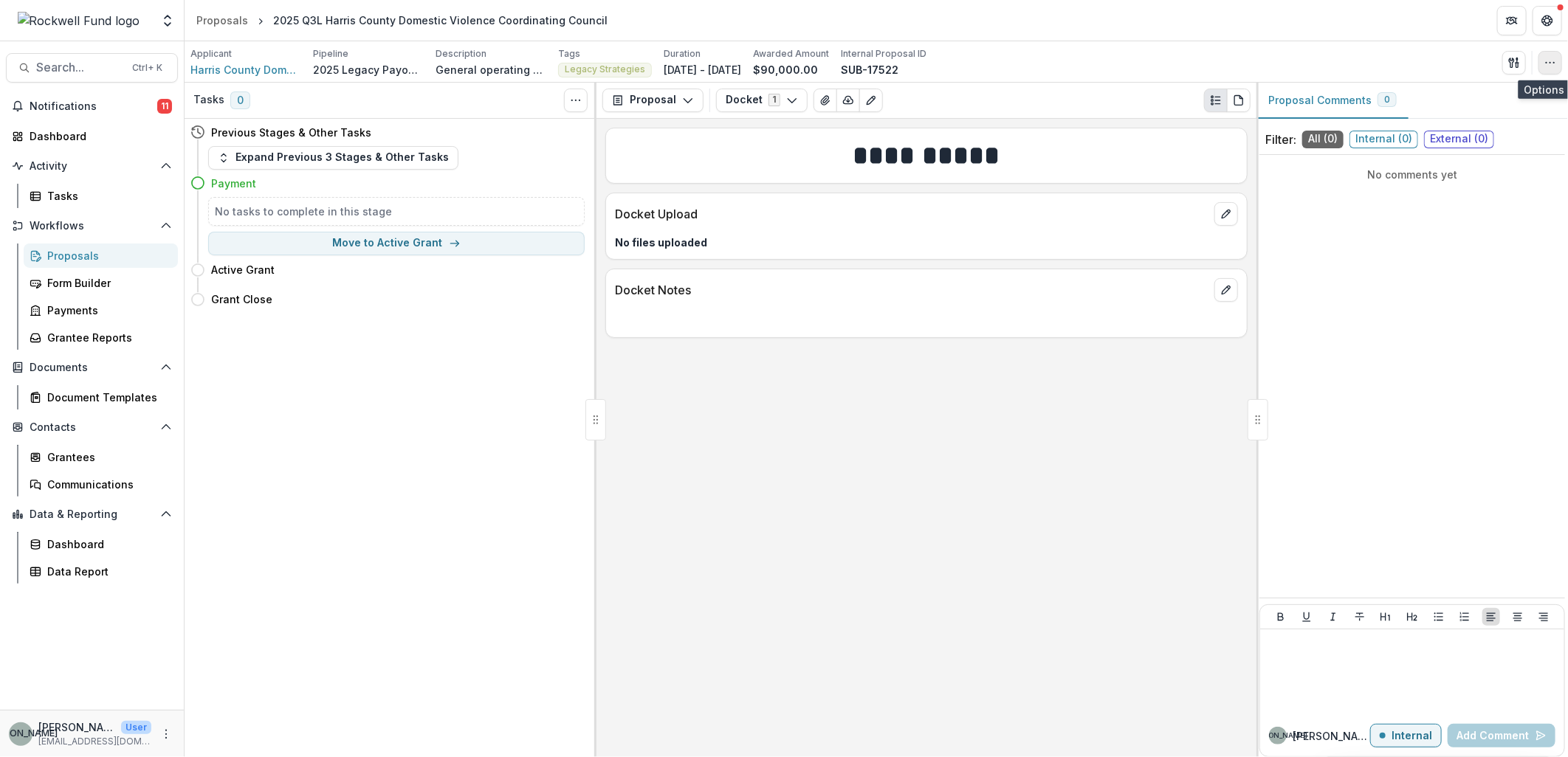
click at [1553, 60] on icon "button" at bounding box center [1551, 63] width 12 height 12
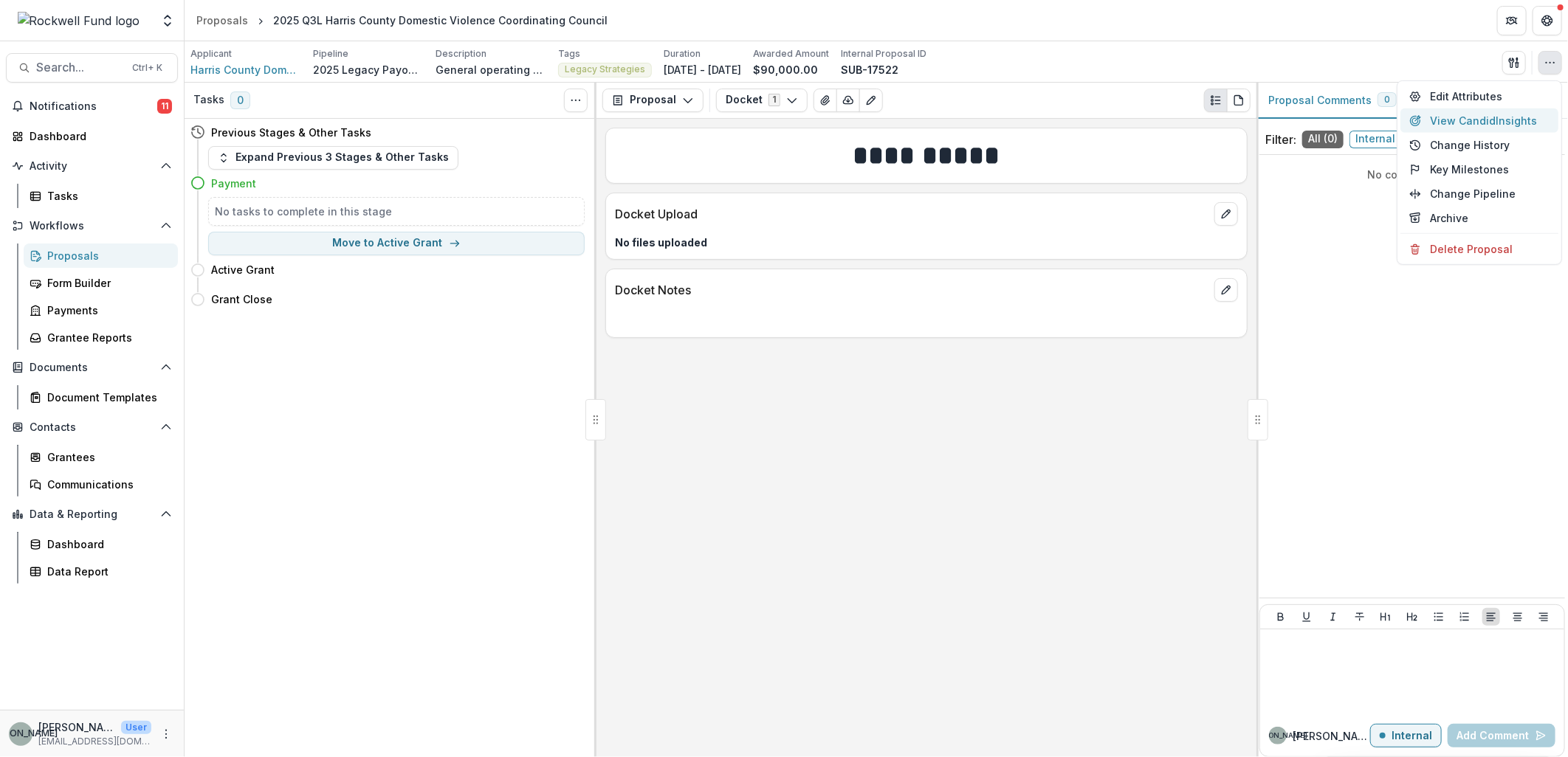
click at [1481, 115] on button "View Candid Insights" at bounding box center [1479, 120] width 158 height 25
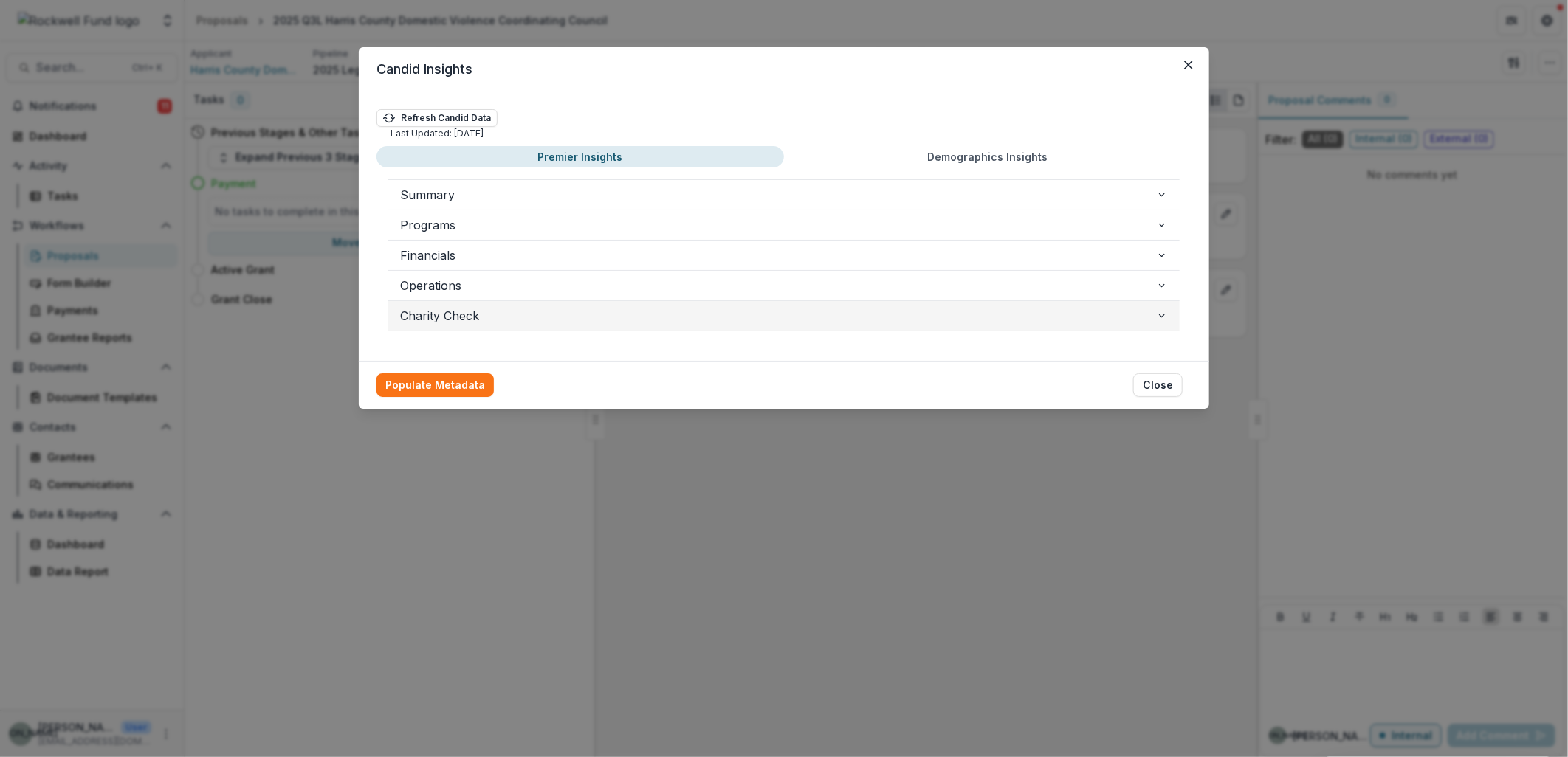
click at [1162, 313] on icon "button" at bounding box center [1162, 316] width 12 height 12
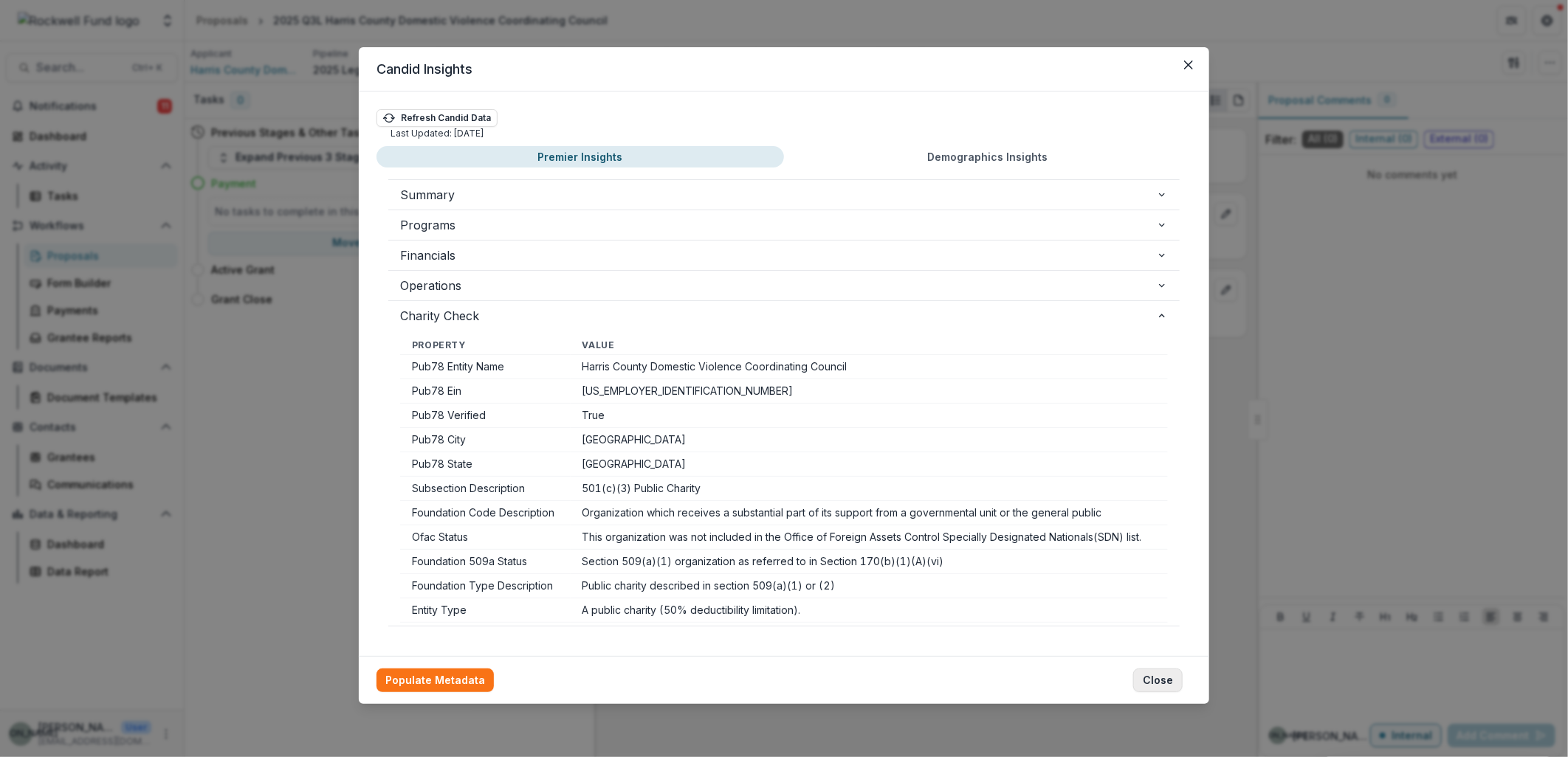
click at [1160, 680] on button "Close" at bounding box center [1158, 681] width 49 height 24
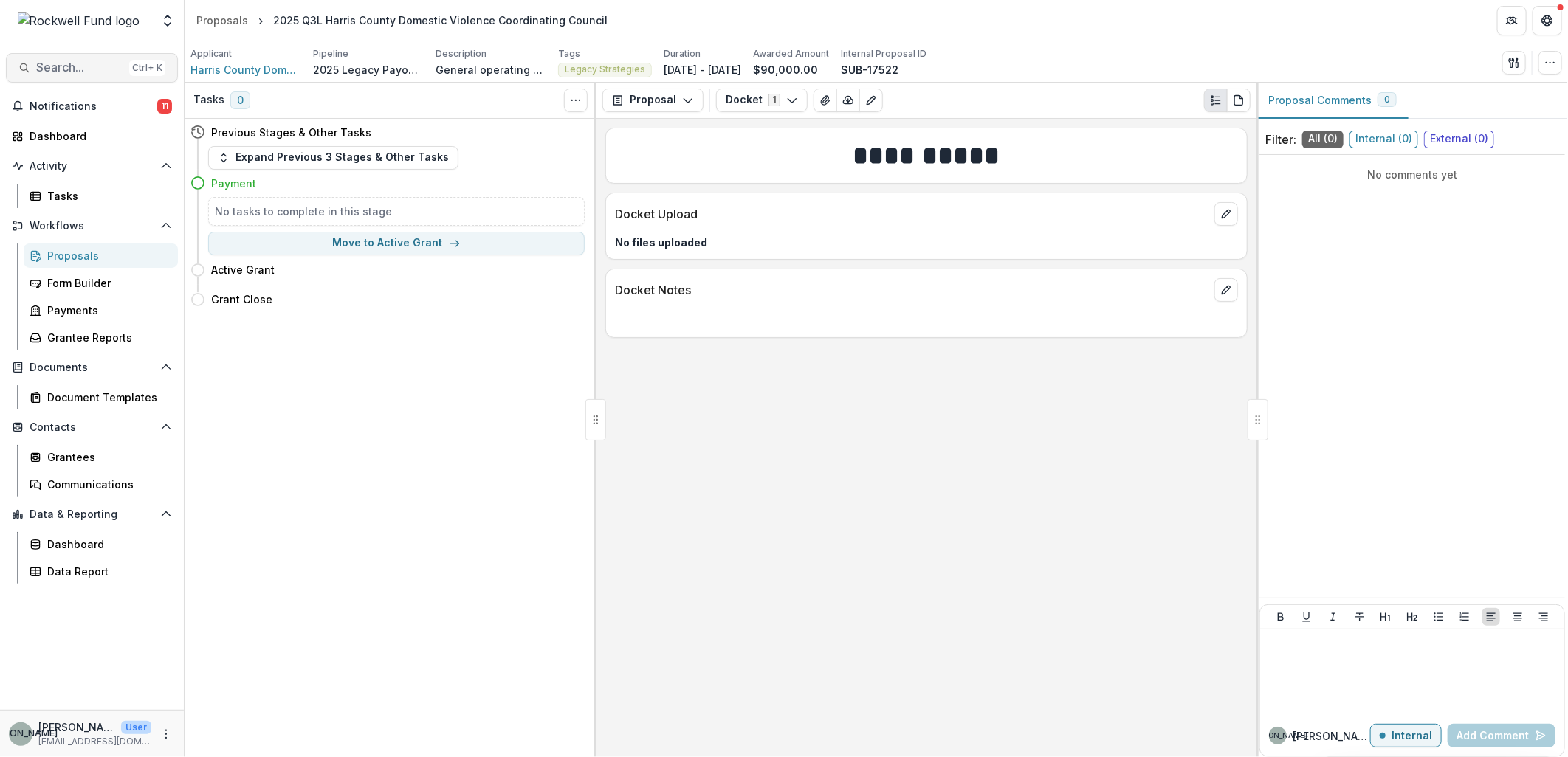
click at [86, 64] on span "Search..." at bounding box center [79, 67] width 87 height 14
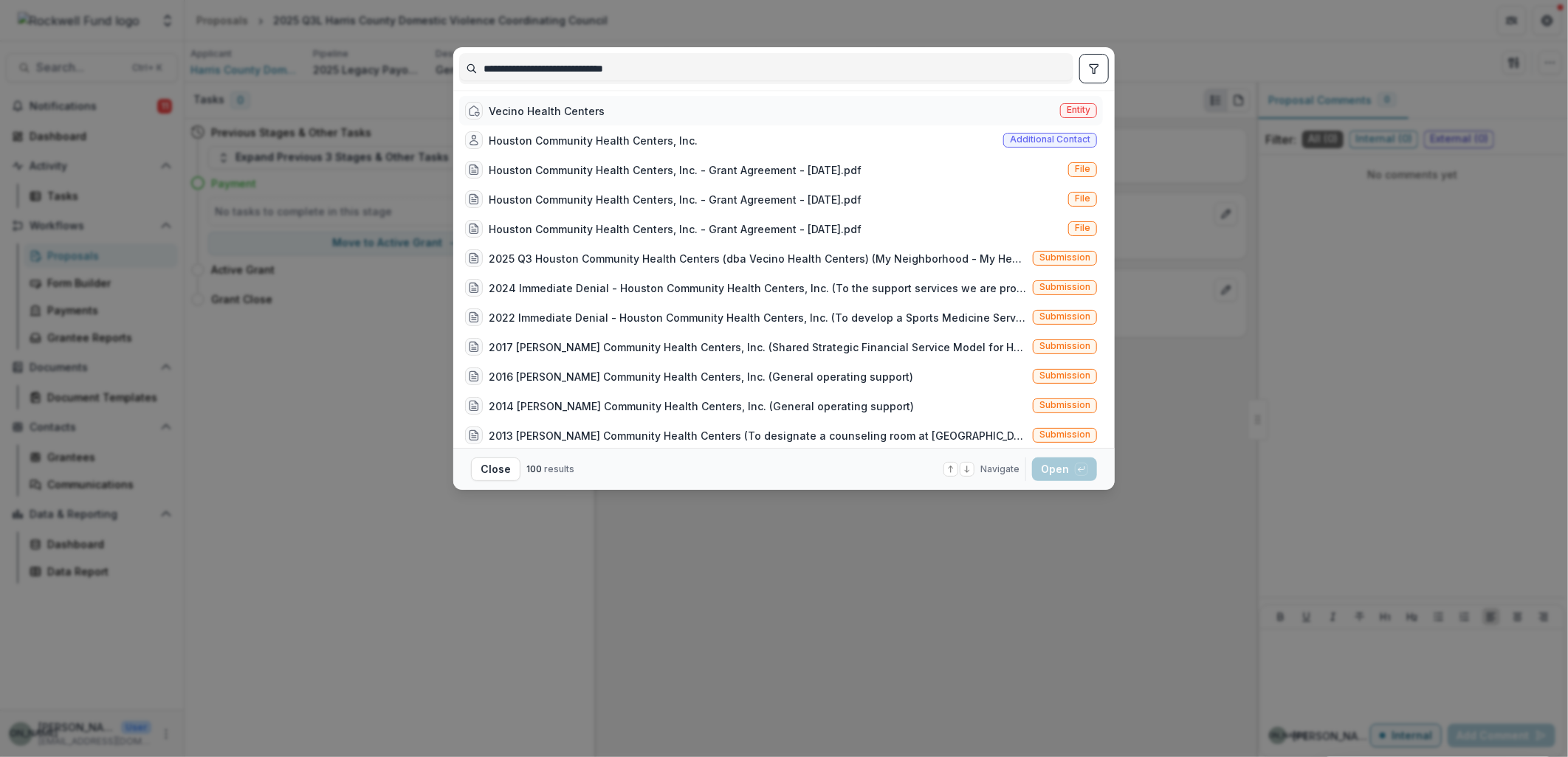
type input "**********"
click at [559, 108] on div "Vecino Health Centers" at bounding box center [547, 111] width 116 height 16
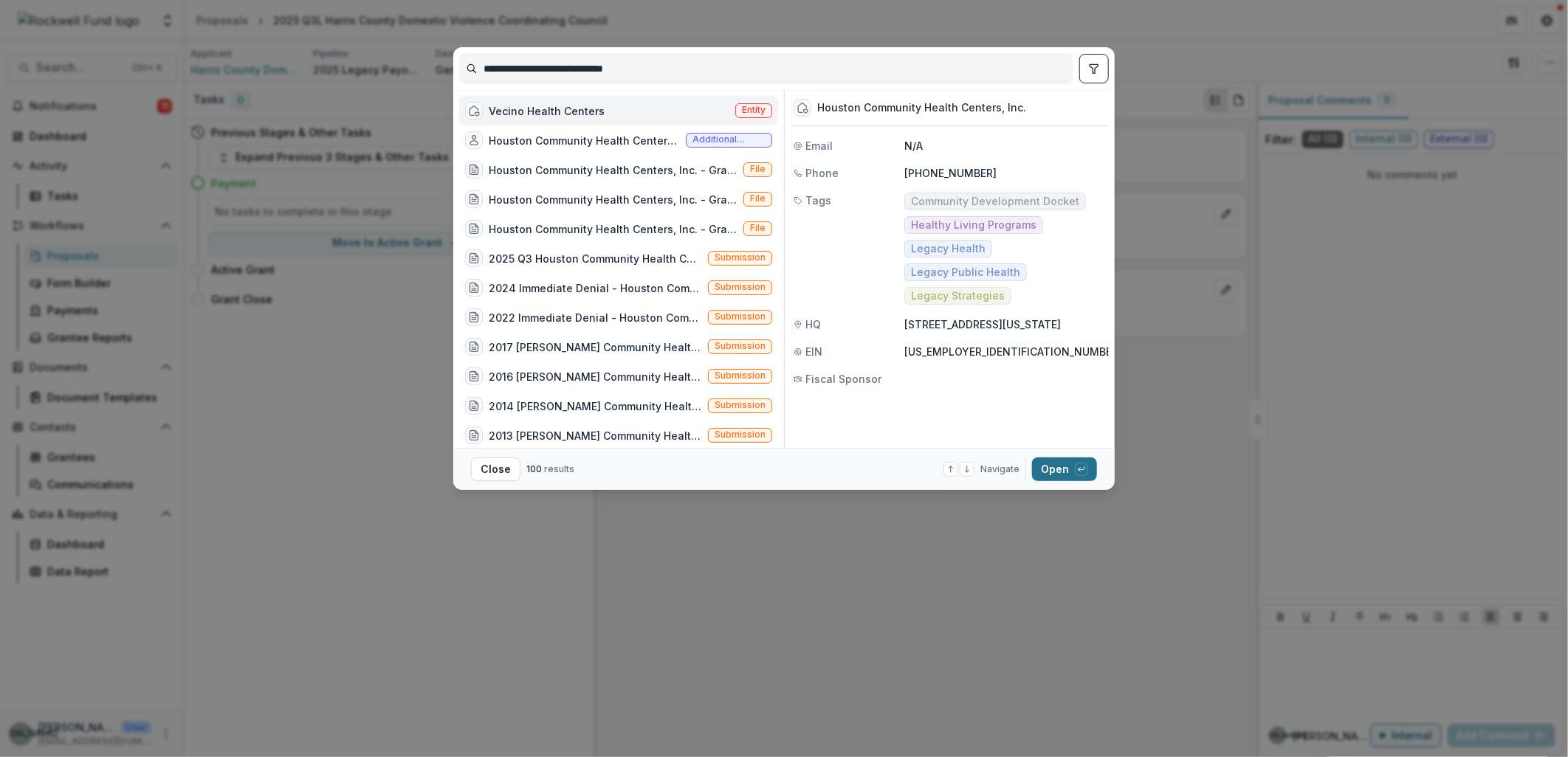
click at [1071, 466] on button "Open with enter key" at bounding box center [1064, 469] width 65 height 24
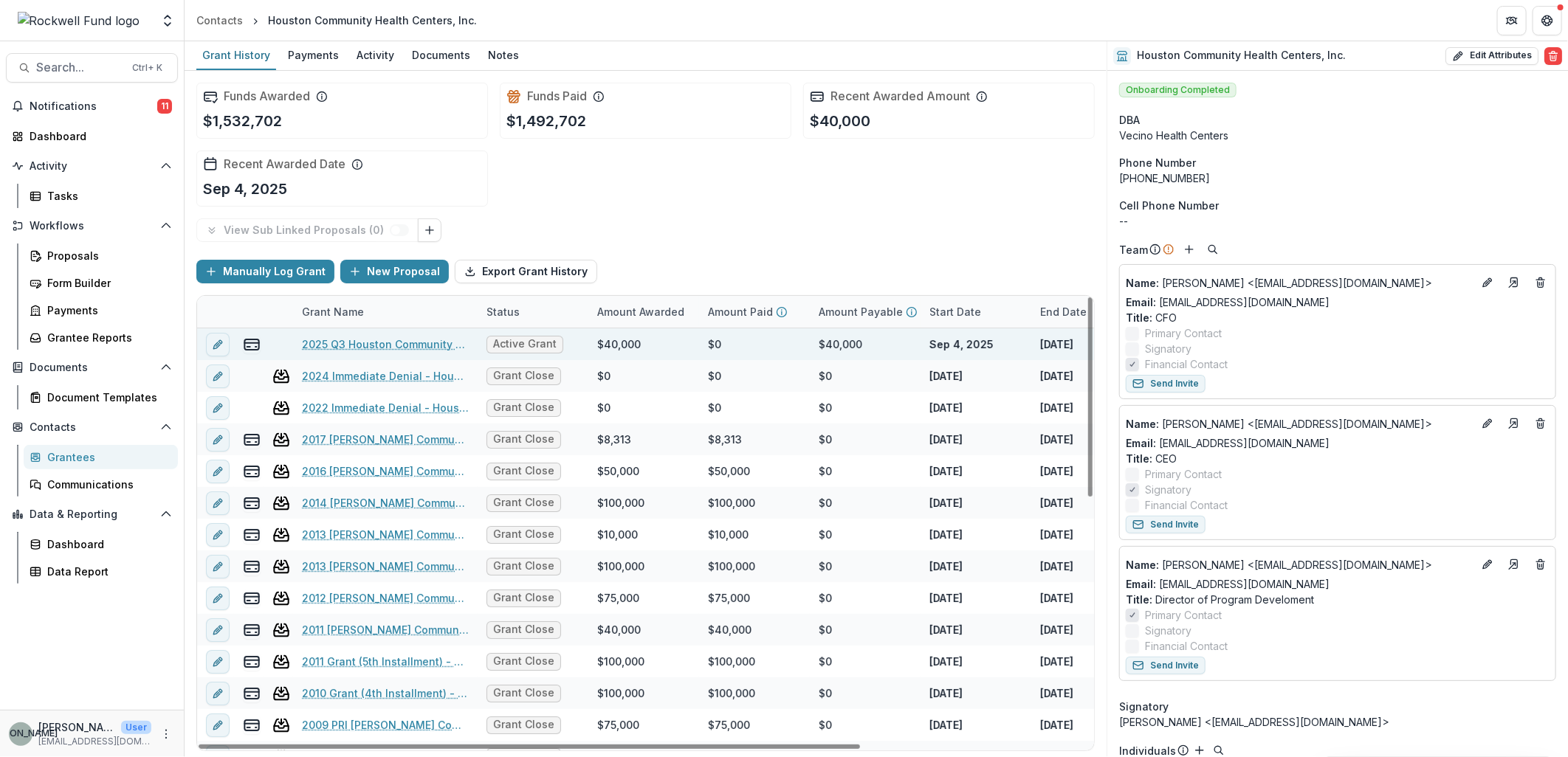
click at [407, 344] on link "2025 Q3 Houston Community Health Centers (dba Vecino Health Centers)" at bounding box center [385, 344] width 167 height 16
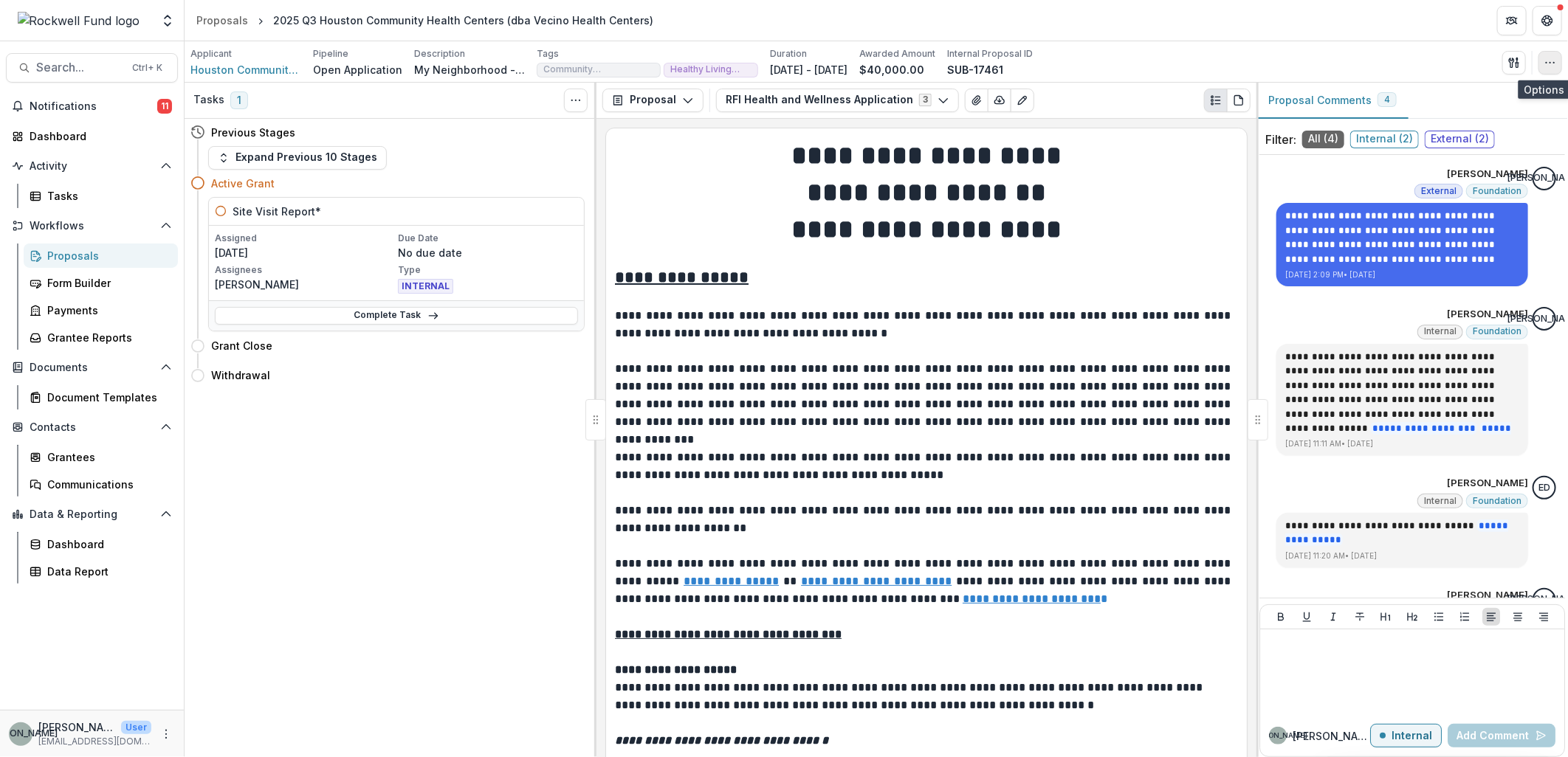
click at [1549, 65] on icon "button" at bounding box center [1551, 63] width 12 height 12
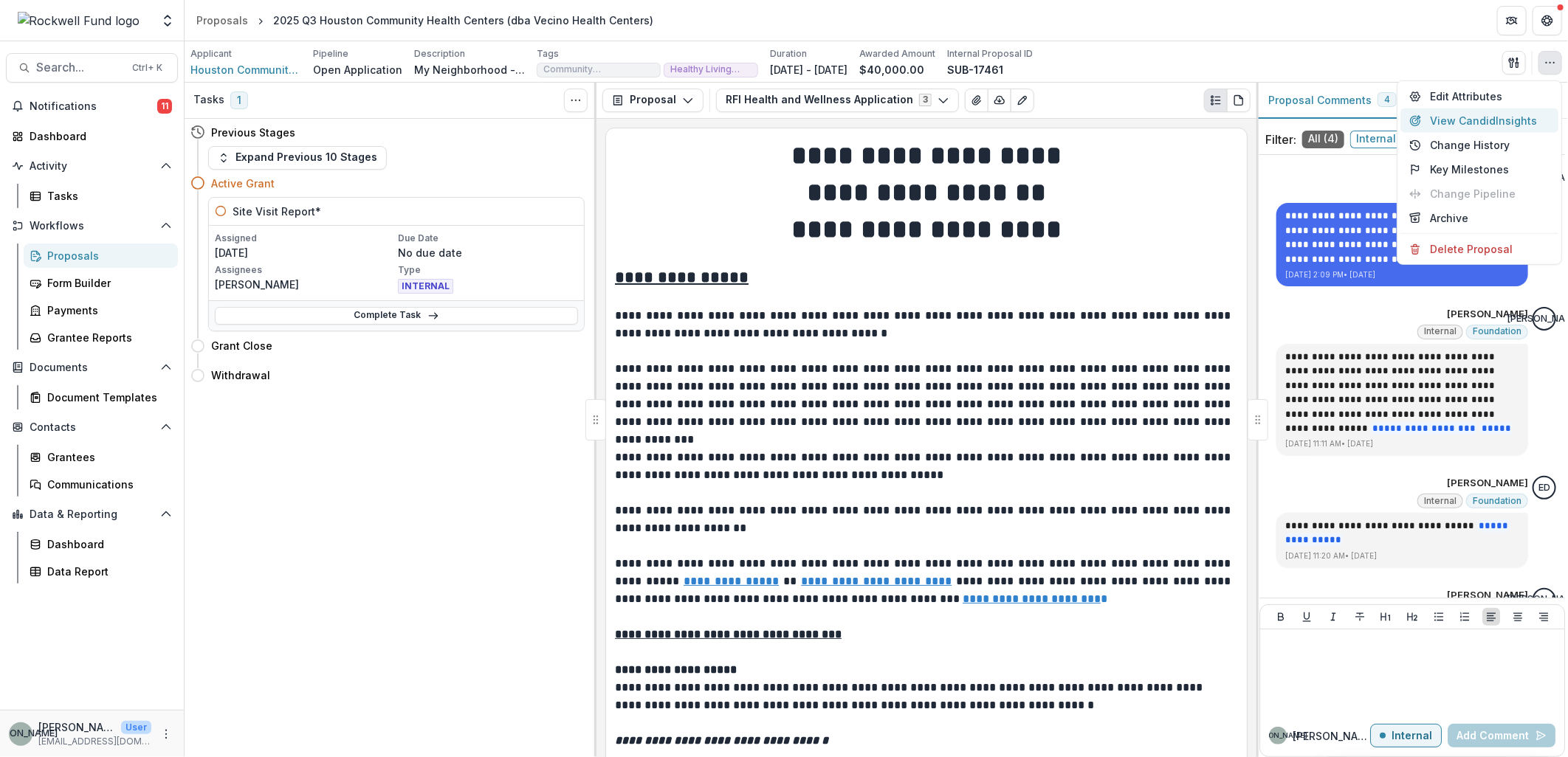
click at [1494, 122] on button "View Candid Insights" at bounding box center [1479, 120] width 158 height 25
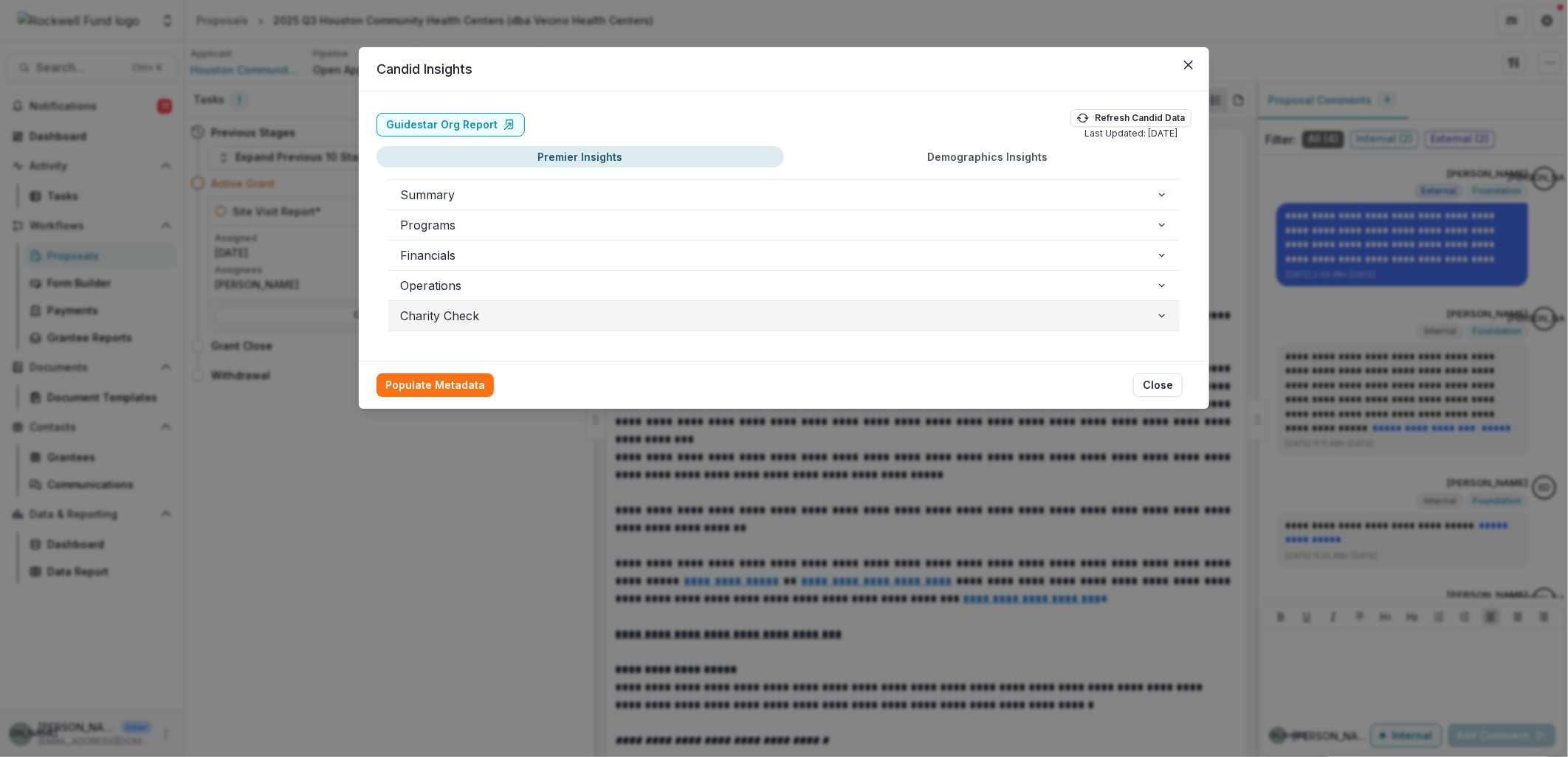
click at [1163, 318] on icon "button" at bounding box center [1162, 316] width 12 height 12
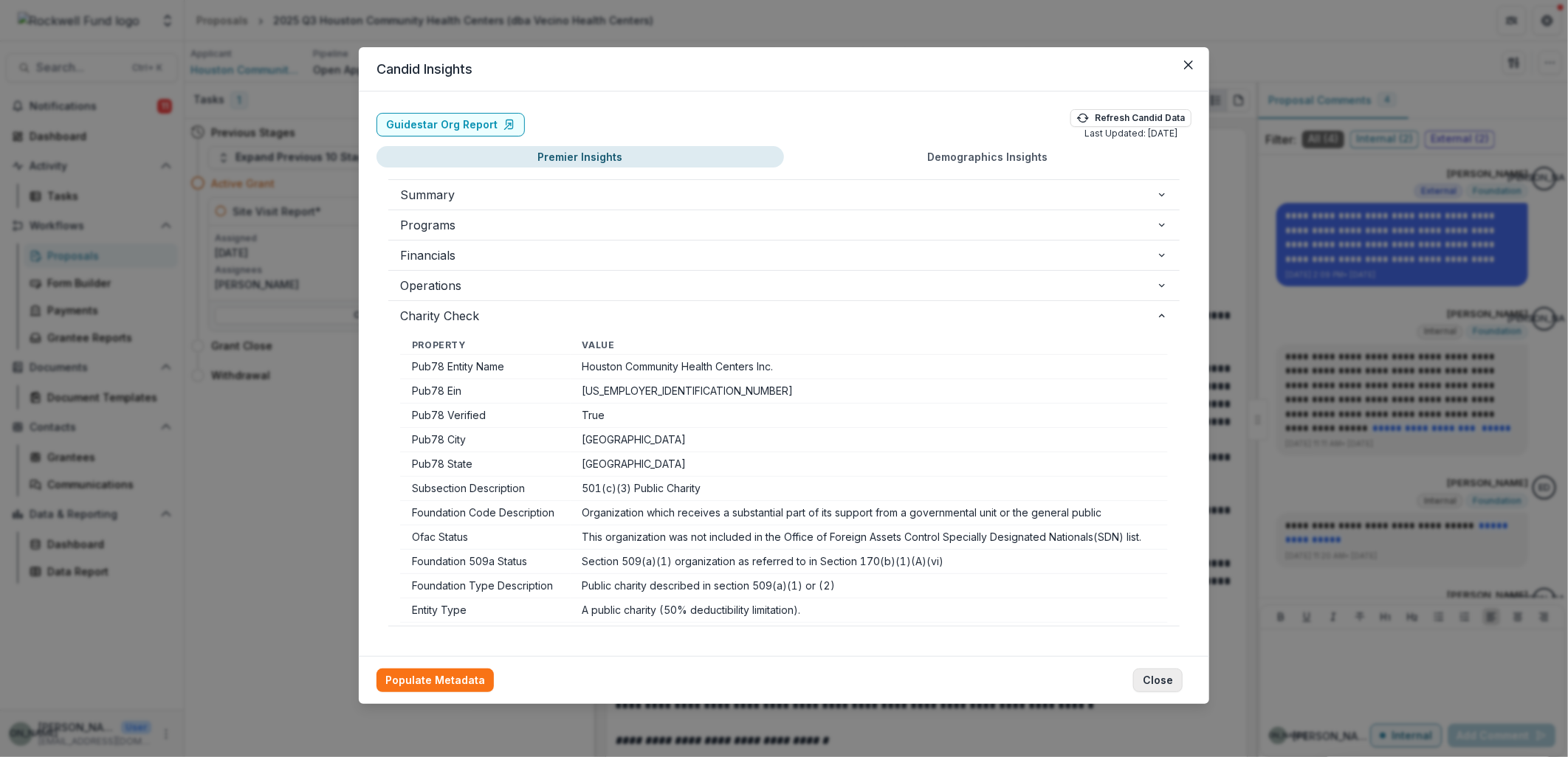
click at [1157, 677] on button "Close" at bounding box center [1158, 681] width 49 height 24
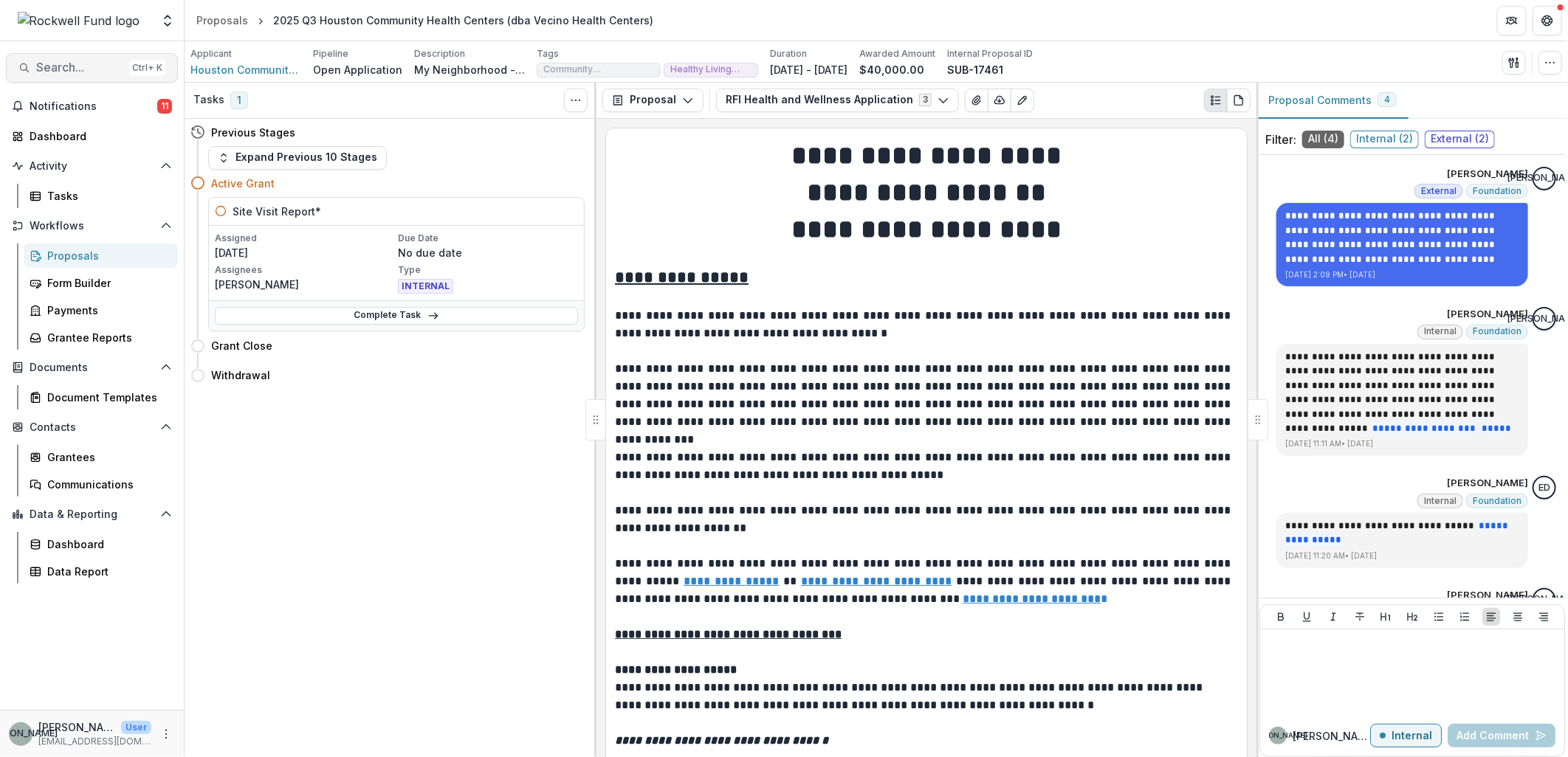
click at [52, 62] on span "Search..." at bounding box center [79, 67] width 87 height 14
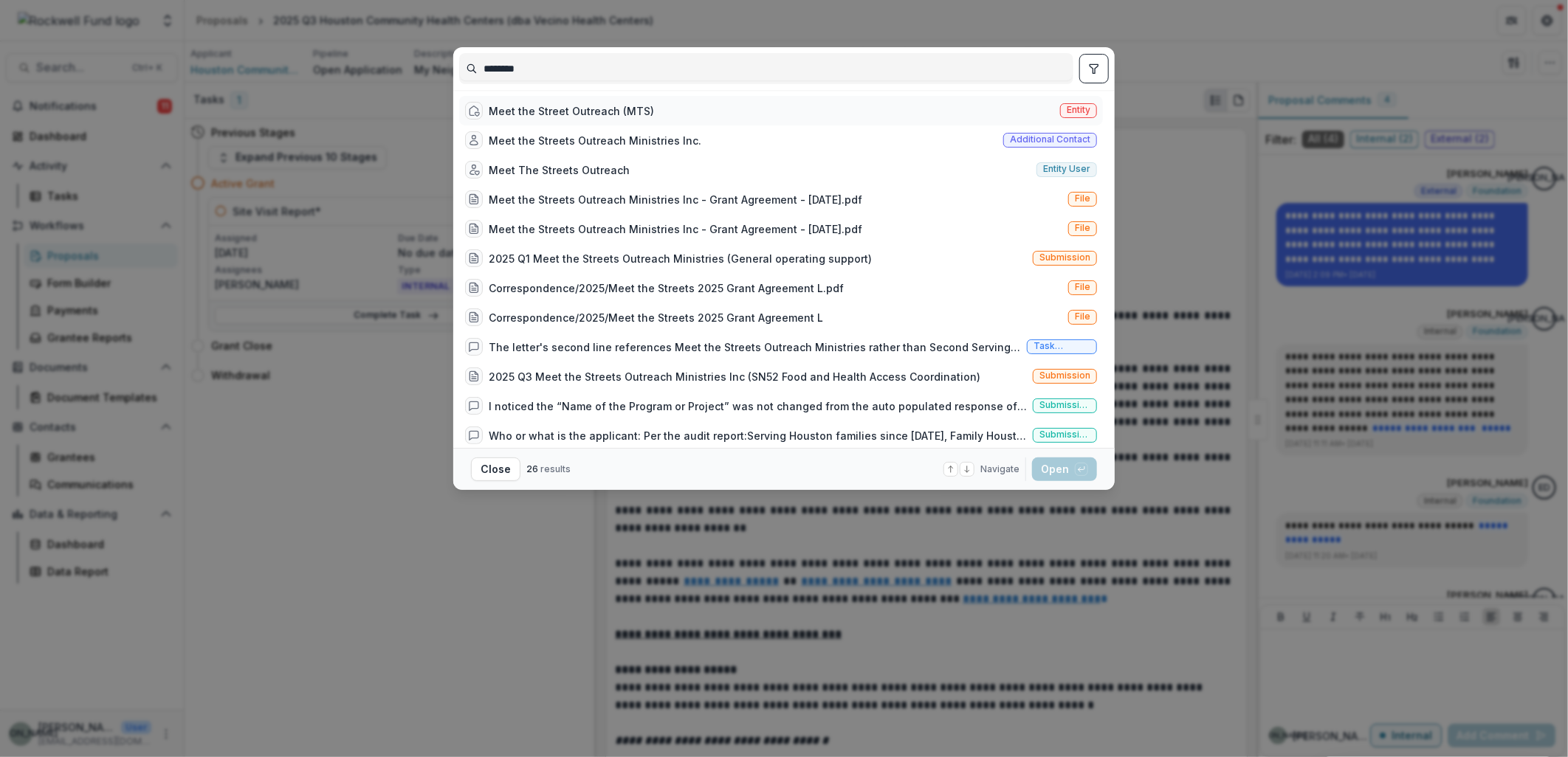
type input "********"
click at [609, 113] on div "Meet the Street Outreach (MTS)" at bounding box center [571, 111] width 165 height 16
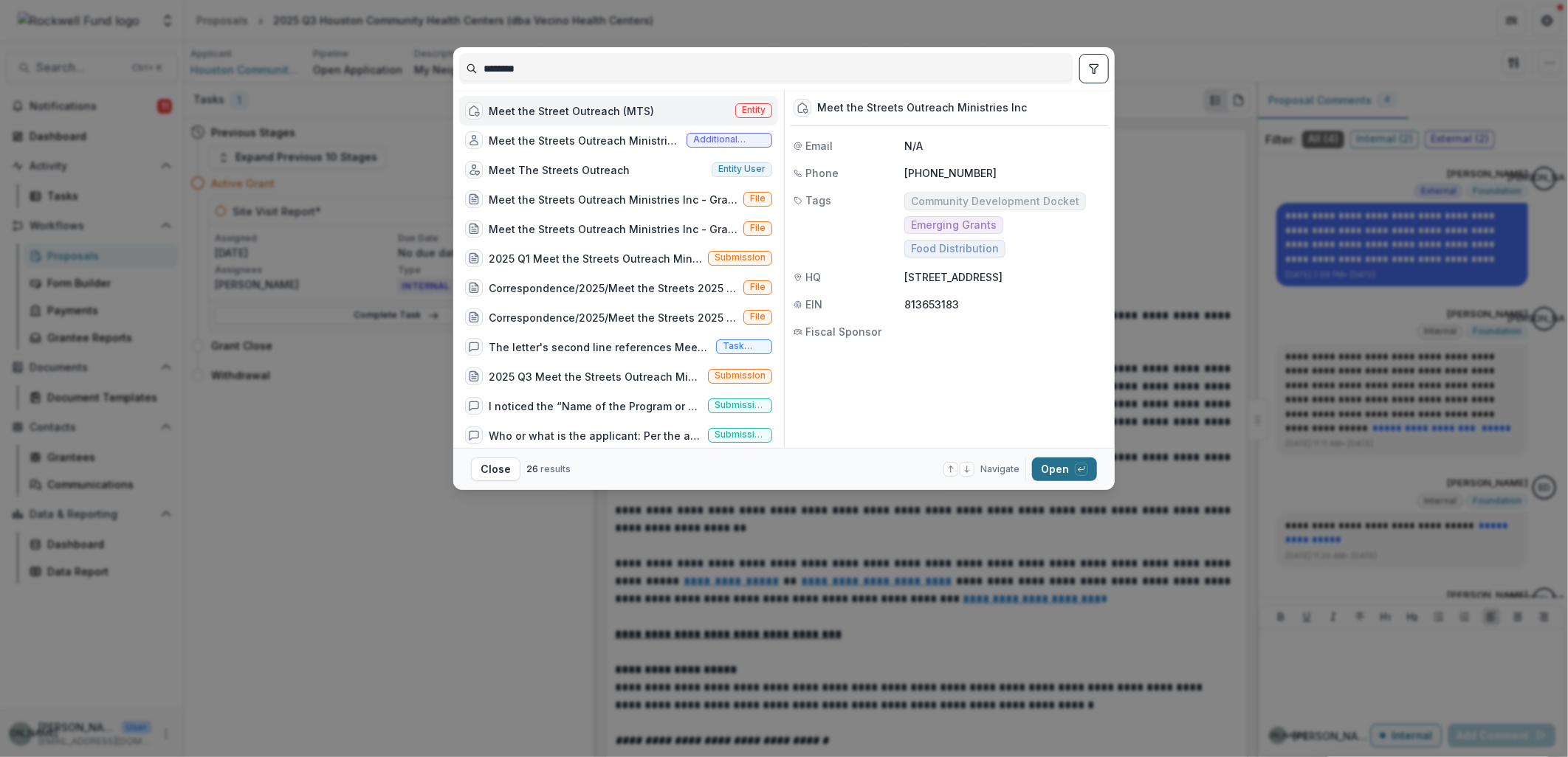
click at [1054, 467] on button "Open with enter key" at bounding box center [1064, 469] width 65 height 24
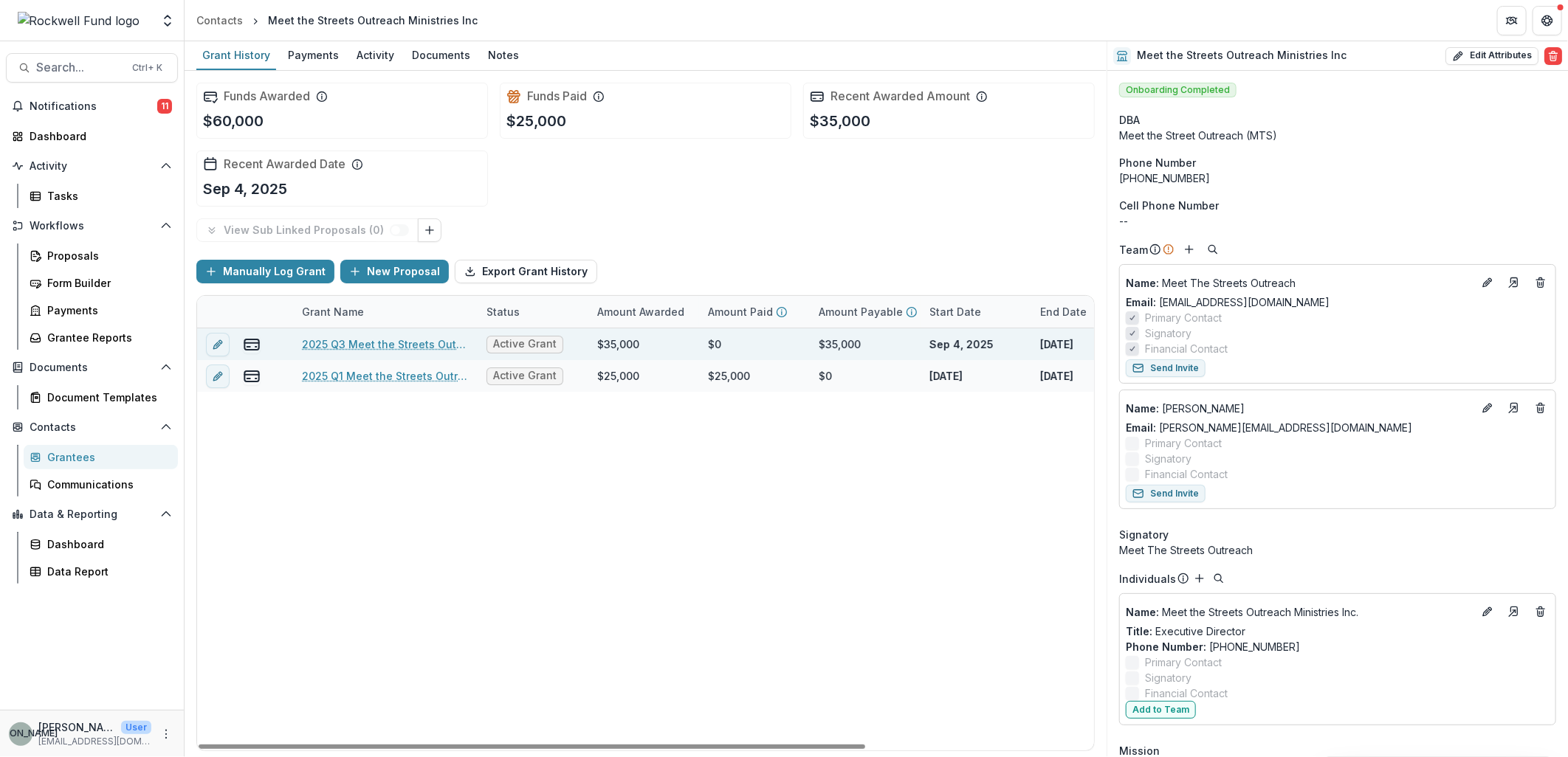
click at [359, 345] on link "2025 Q3 Meet the Streets Outreach Ministries Inc" at bounding box center [385, 344] width 167 height 16
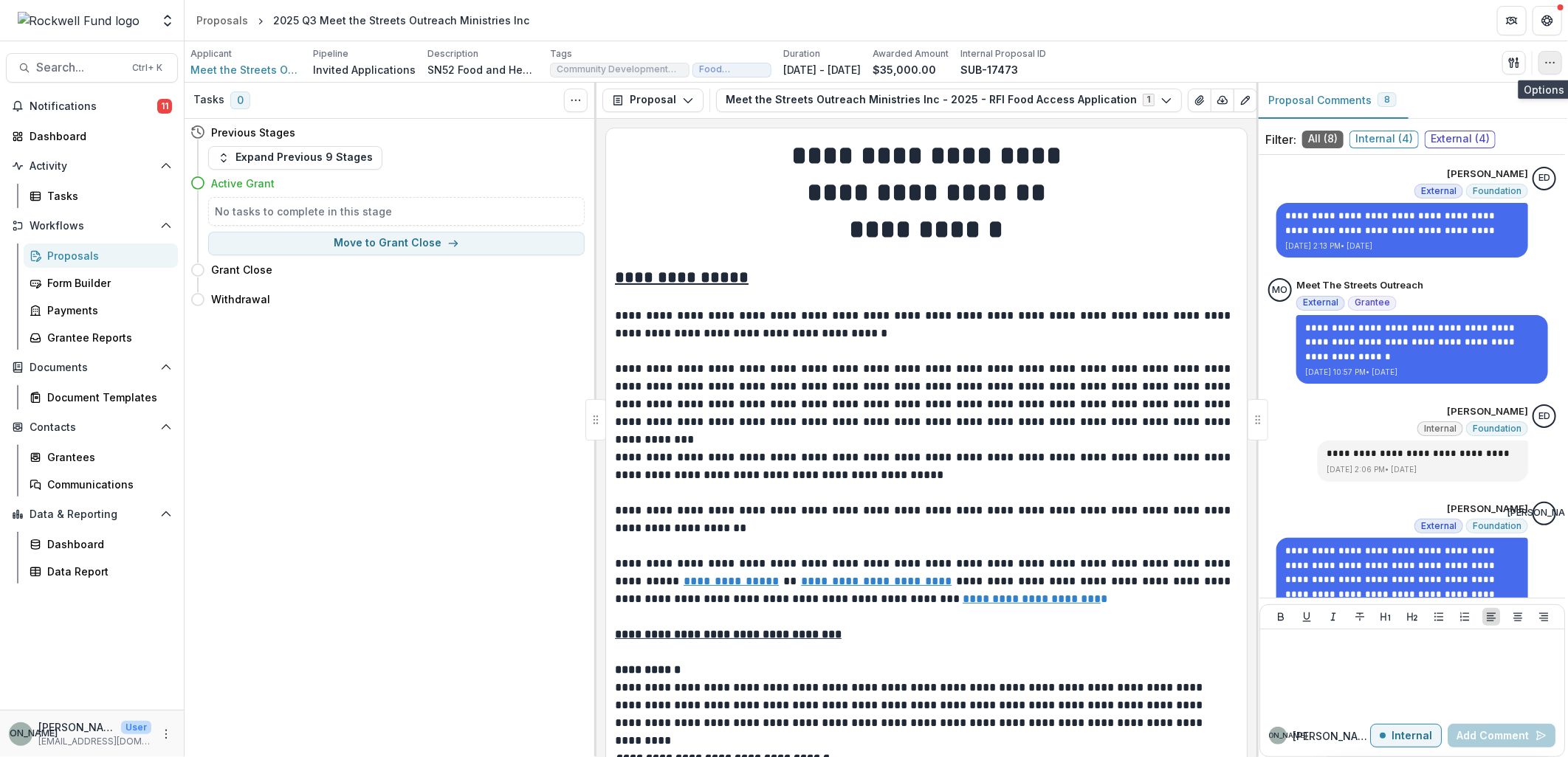
click at [1548, 69] on button "button" at bounding box center [1551, 63] width 24 height 24
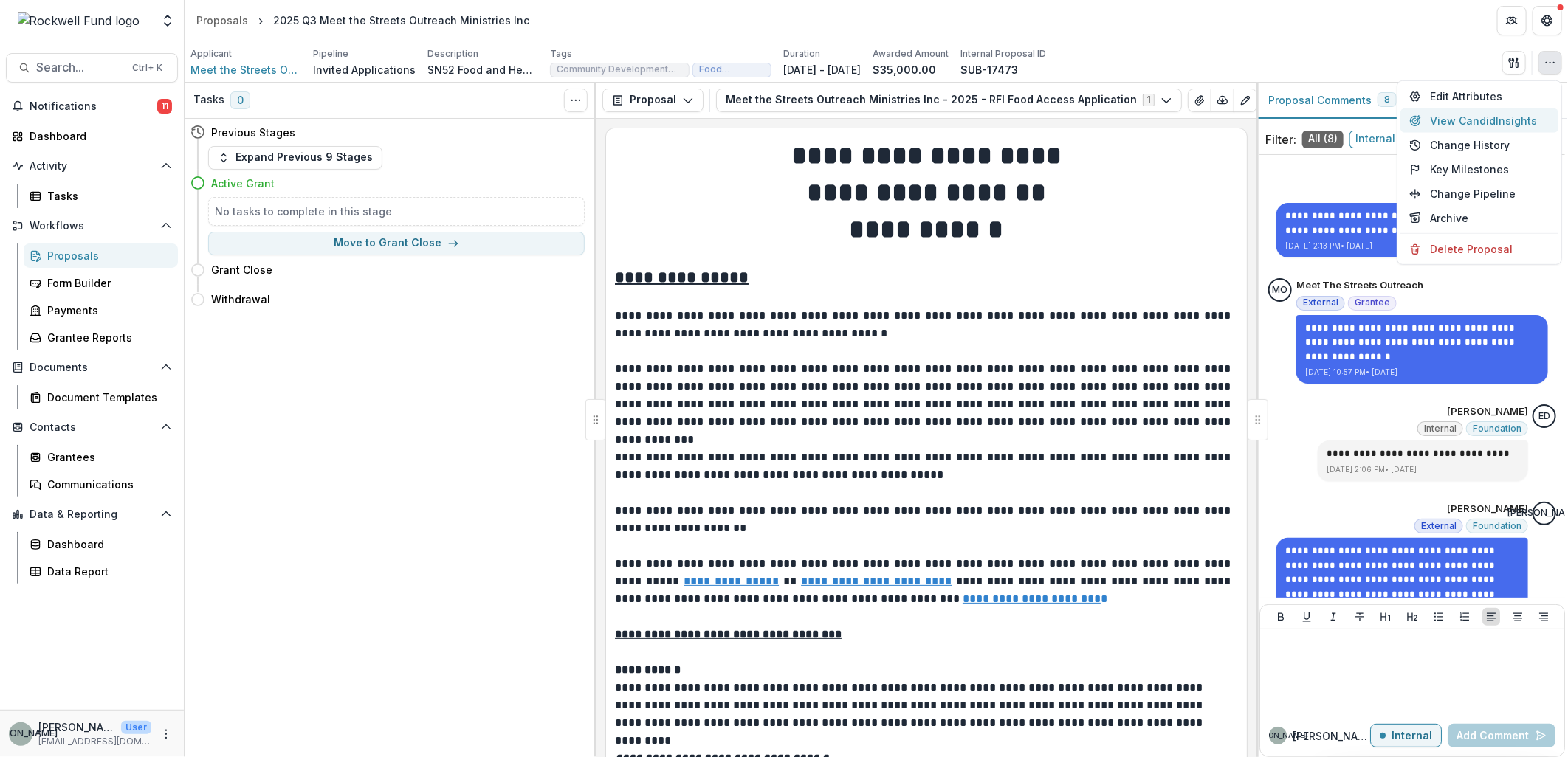
click at [1508, 121] on button "View Candid Insights" at bounding box center [1479, 120] width 158 height 25
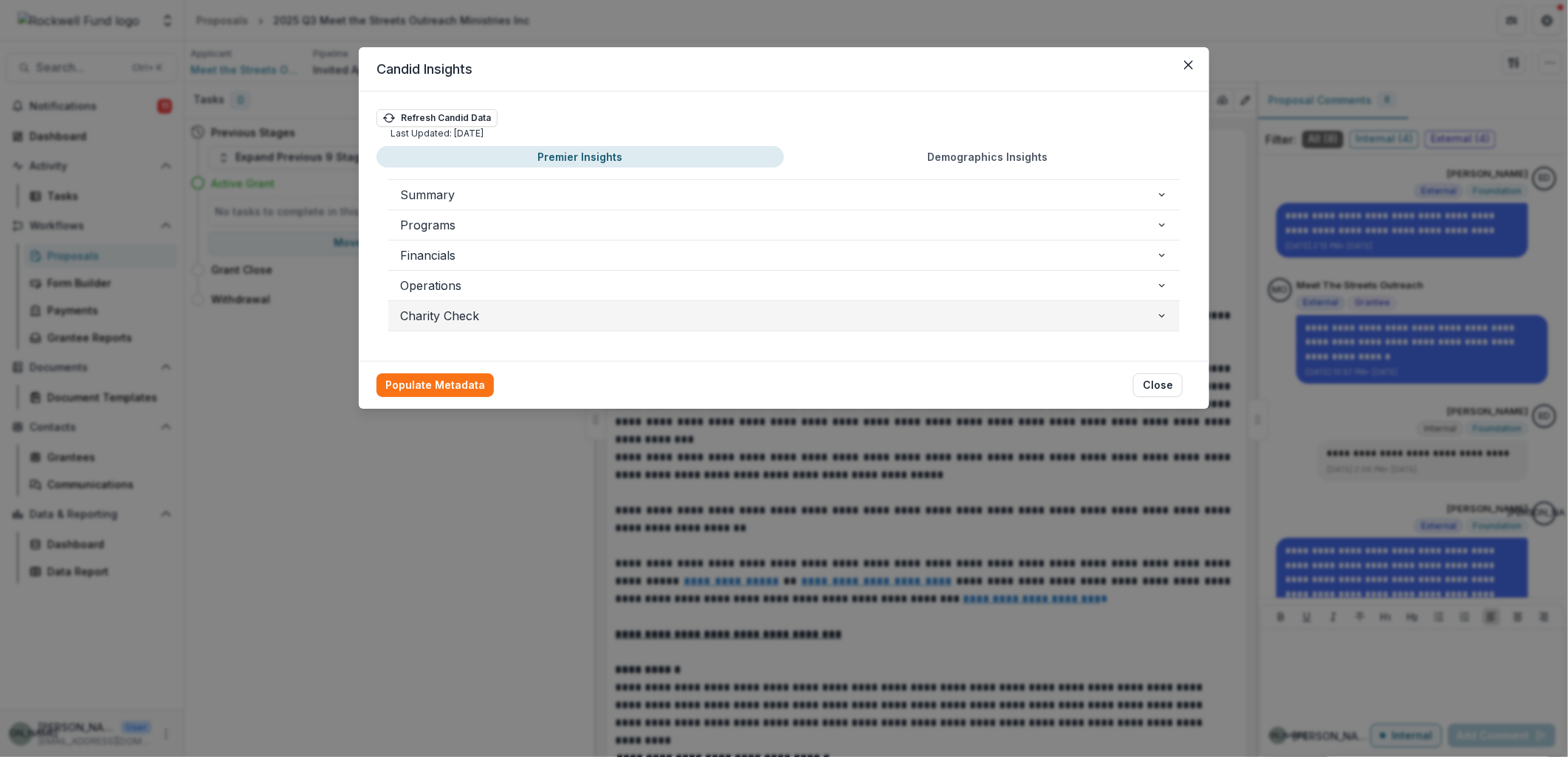
click at [1175, 319] on button "Charity Check" at bounding box center [784, 315] width 791 height 29
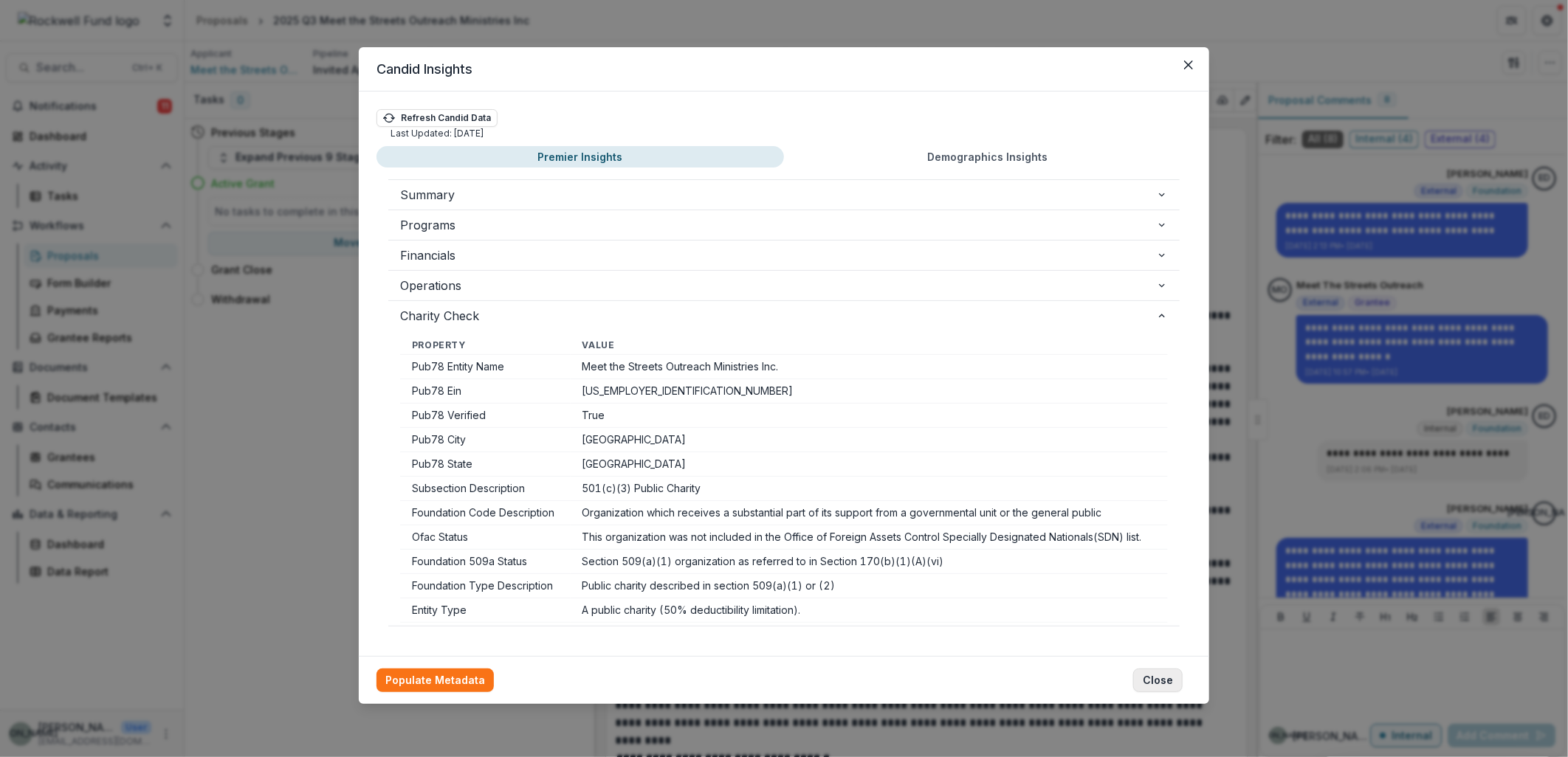
click at [1157, 679] on button "Close" at bounding box center [1158, 681] width 49 height 24
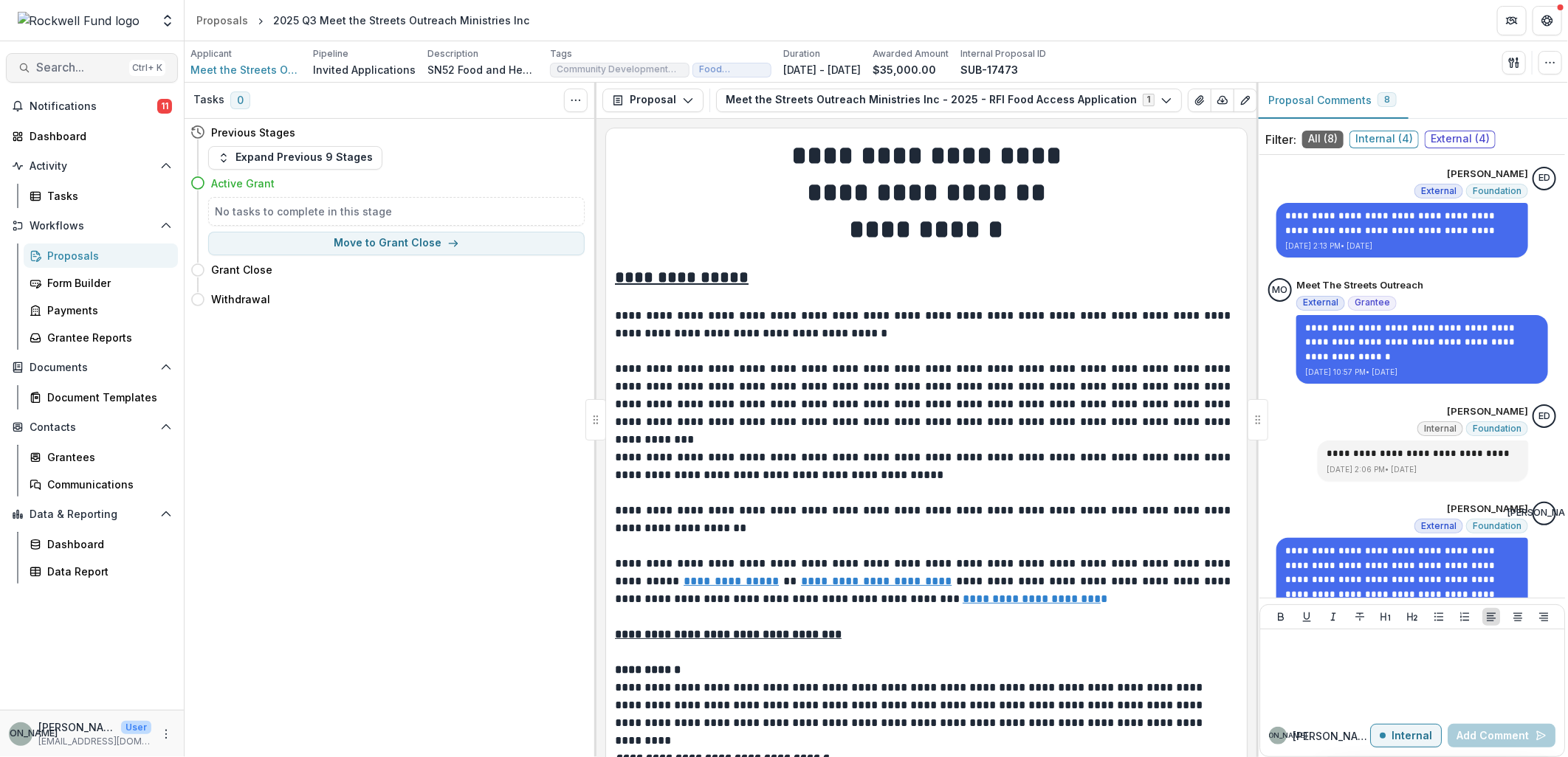
click at [87, 78] on button "Search... Ctrl + K" at bounding box center [92, 67] width 172 height 29
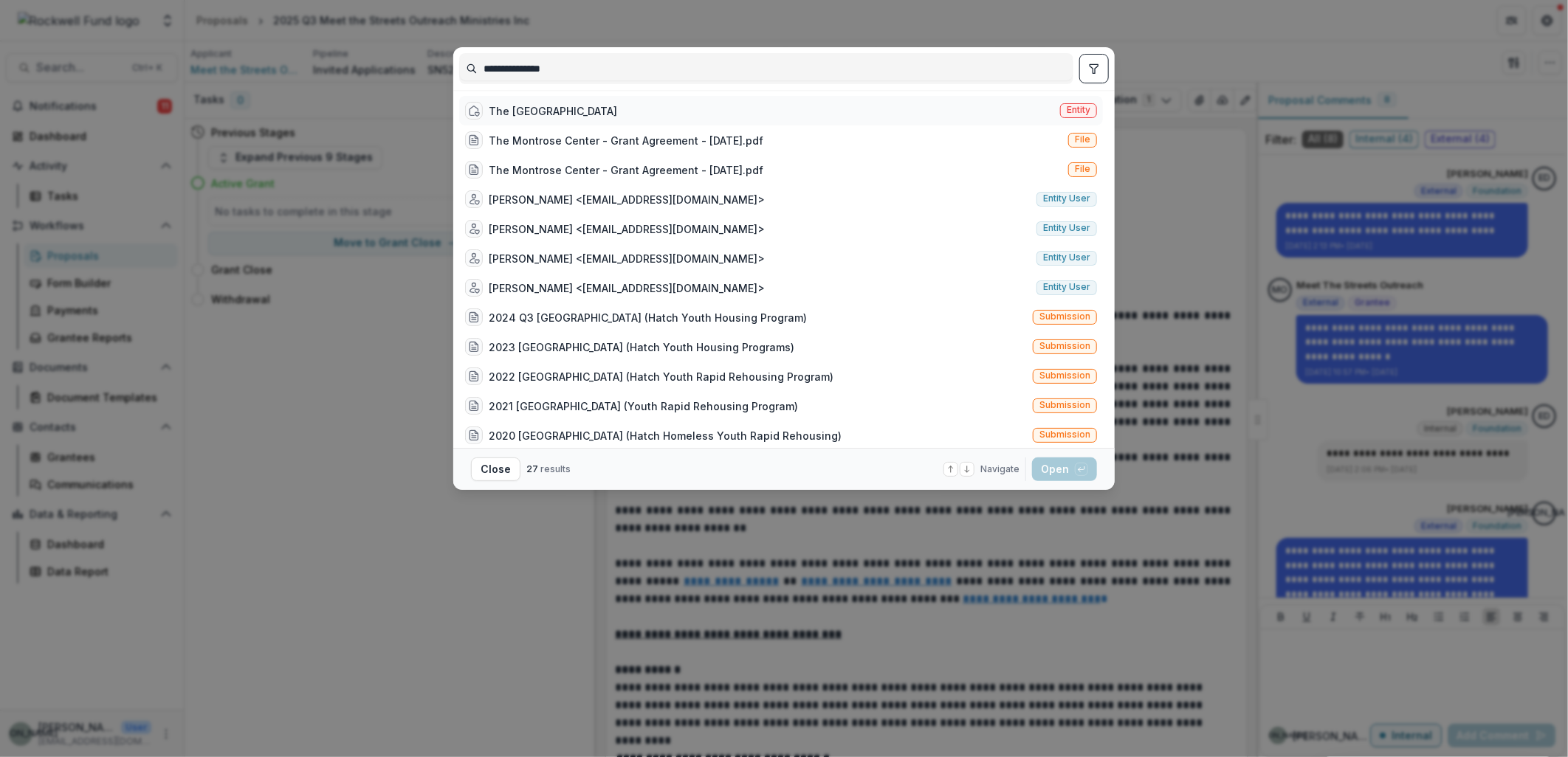
type input "**********"
click at [556, 105] on div "The [GEOGRAPHIC_DATA]" at bounding box center [553, 111] width 129 height 16
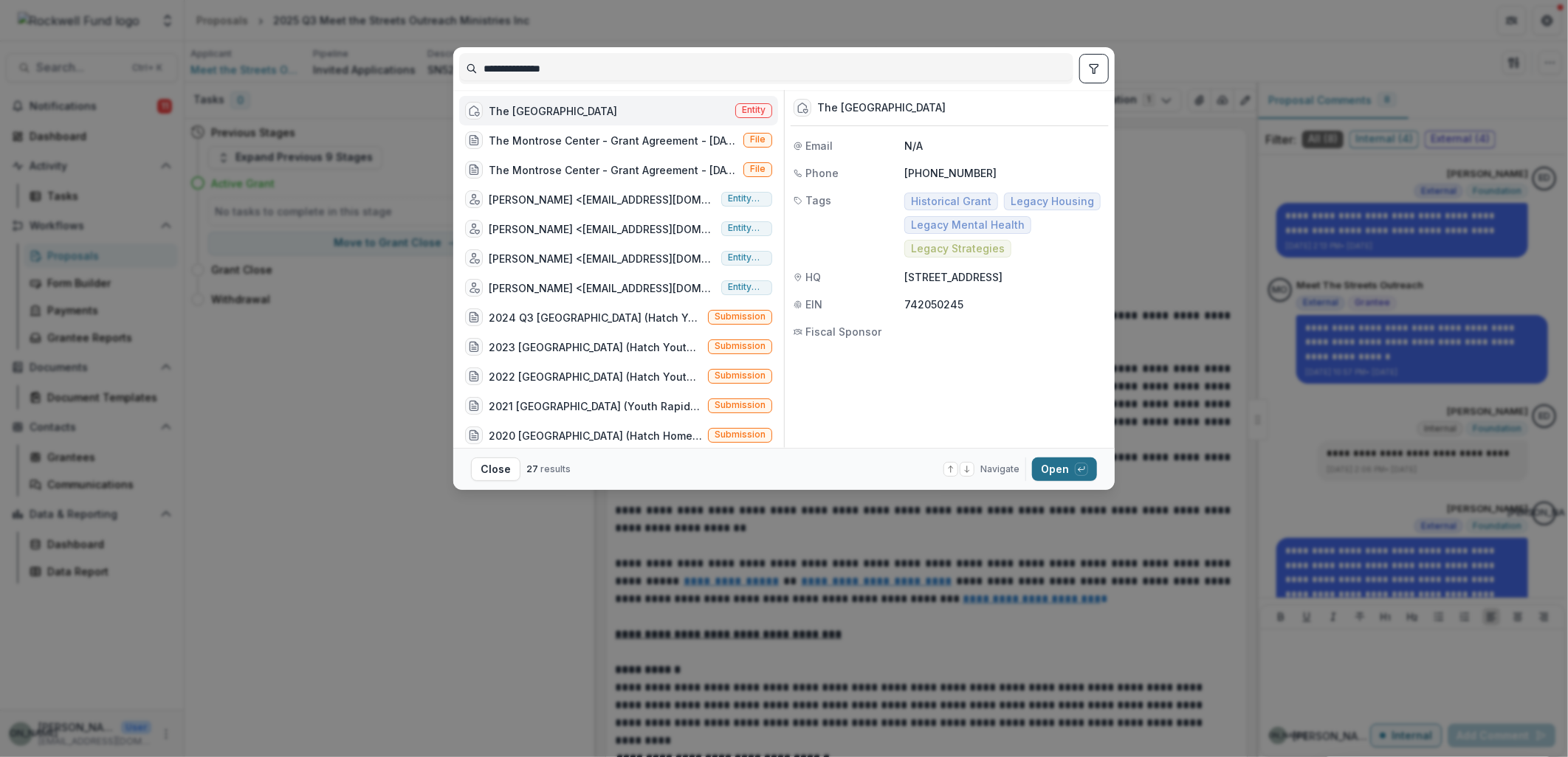
click at [1051, 467] on button "Open with enter key" at bounding box center [1064, 469] width 65 height 24
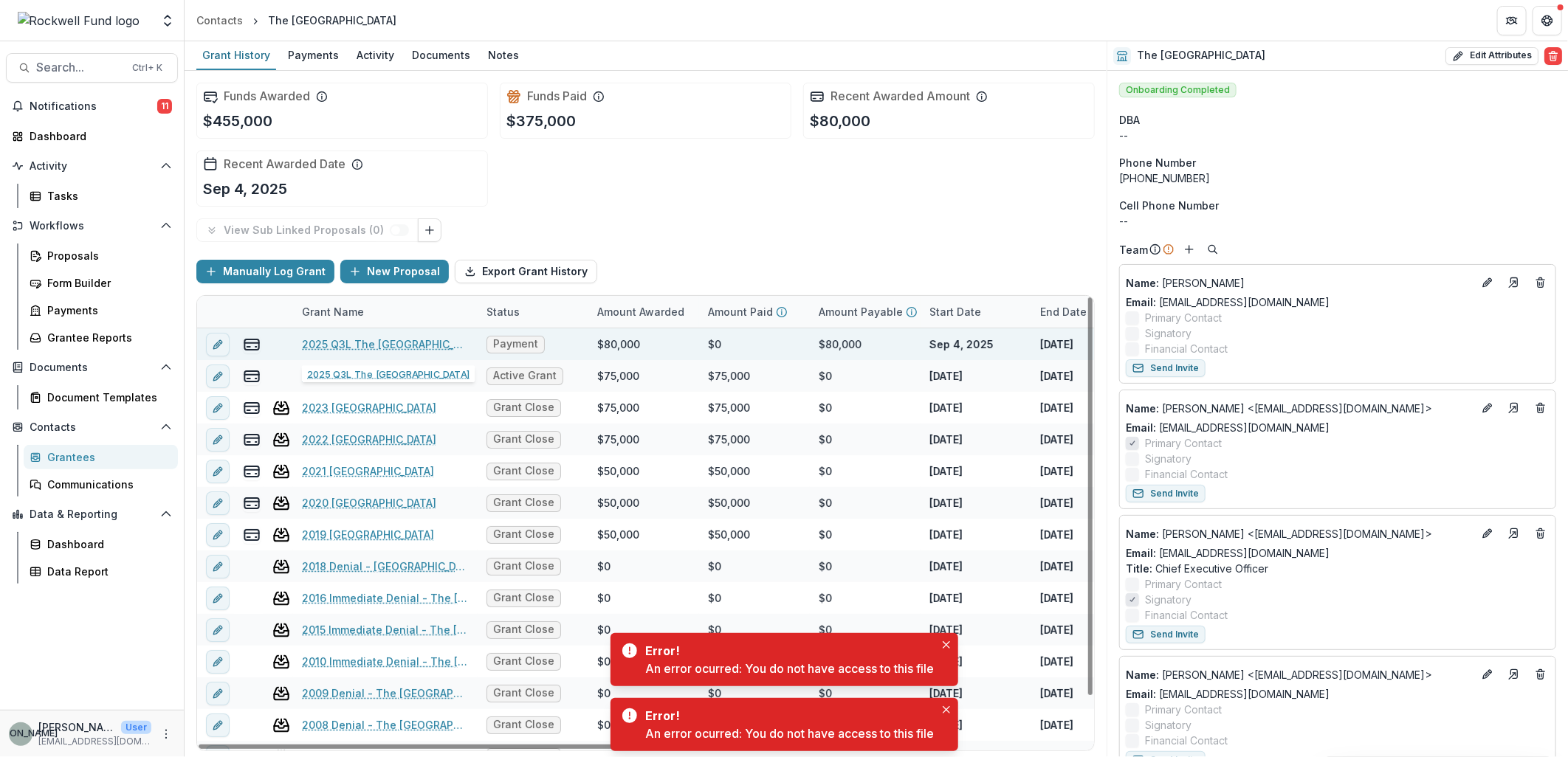
click at [402, 343] on link "2025 Q3L The Montrose Center" at bounding box center [385, 344] width 167 height 16
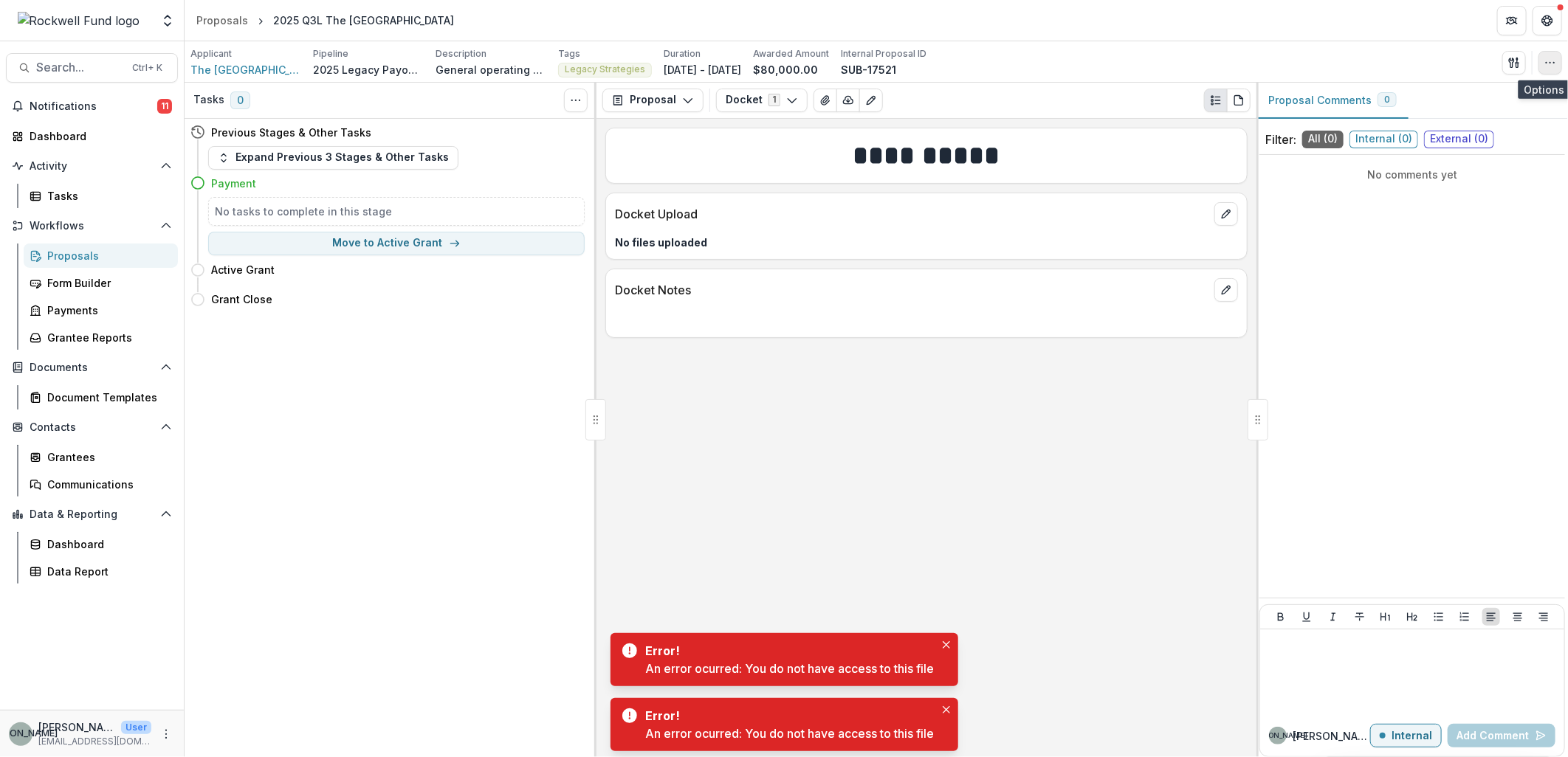
click at [1549, 63] on icon "button" at bounding box center [1551, 63] width 12 height 12
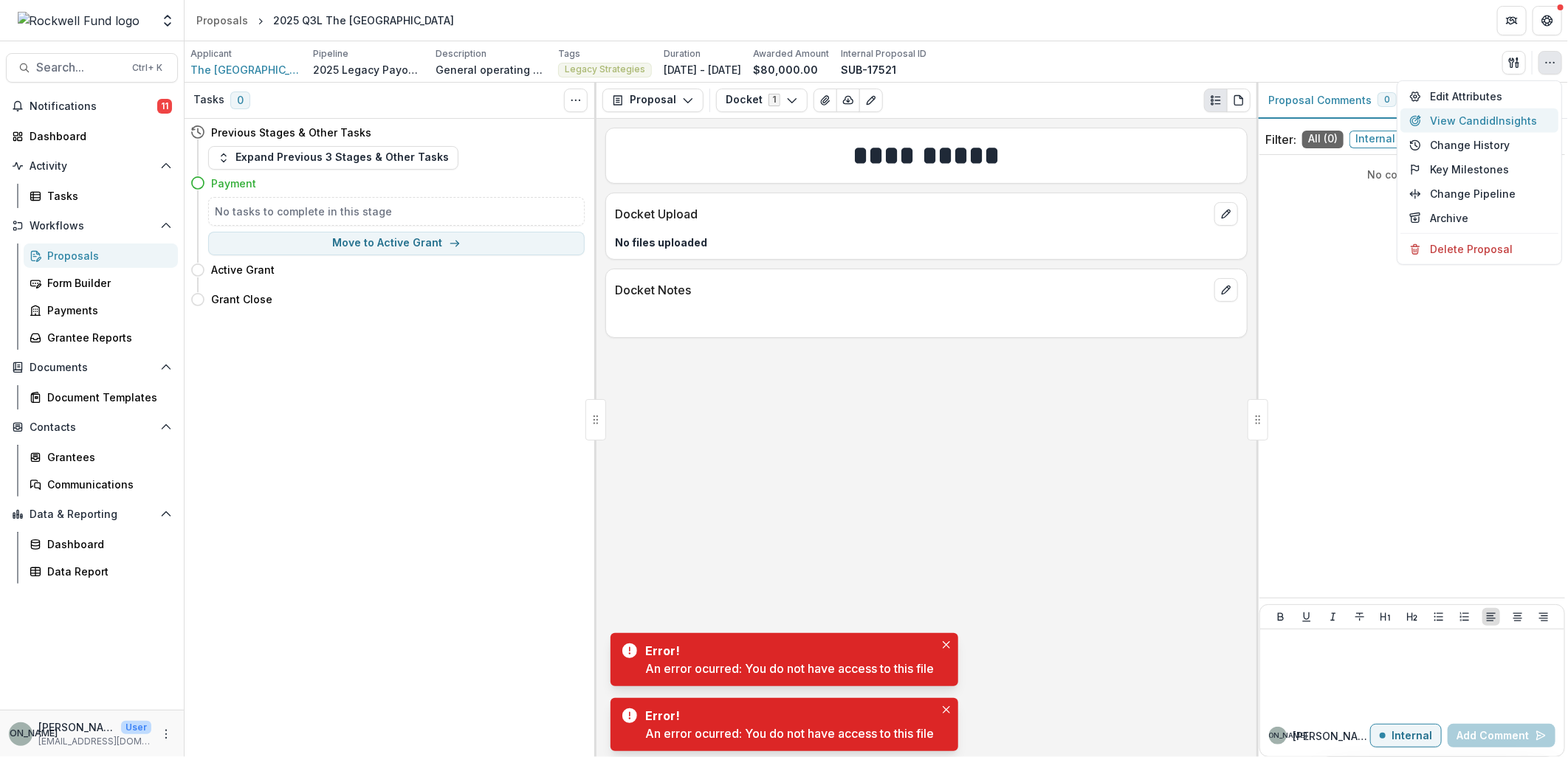
click at [1459, 117] on button "View Candid Insights" at bounding box center [1479, 120] width 158 height 25
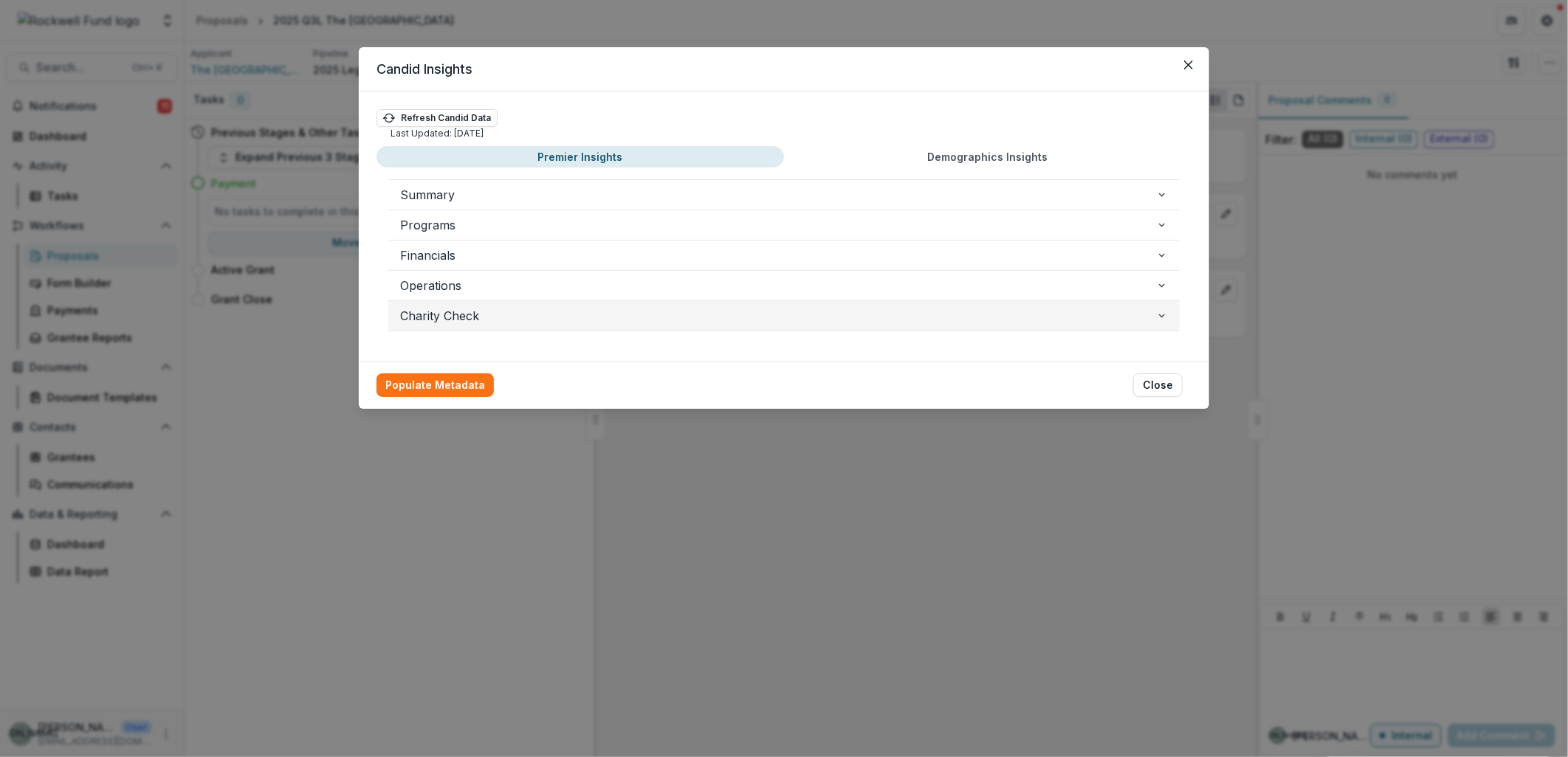
click at [1165, 312] on icon "button" at bounding box center [1162, 316] width 12 height 12
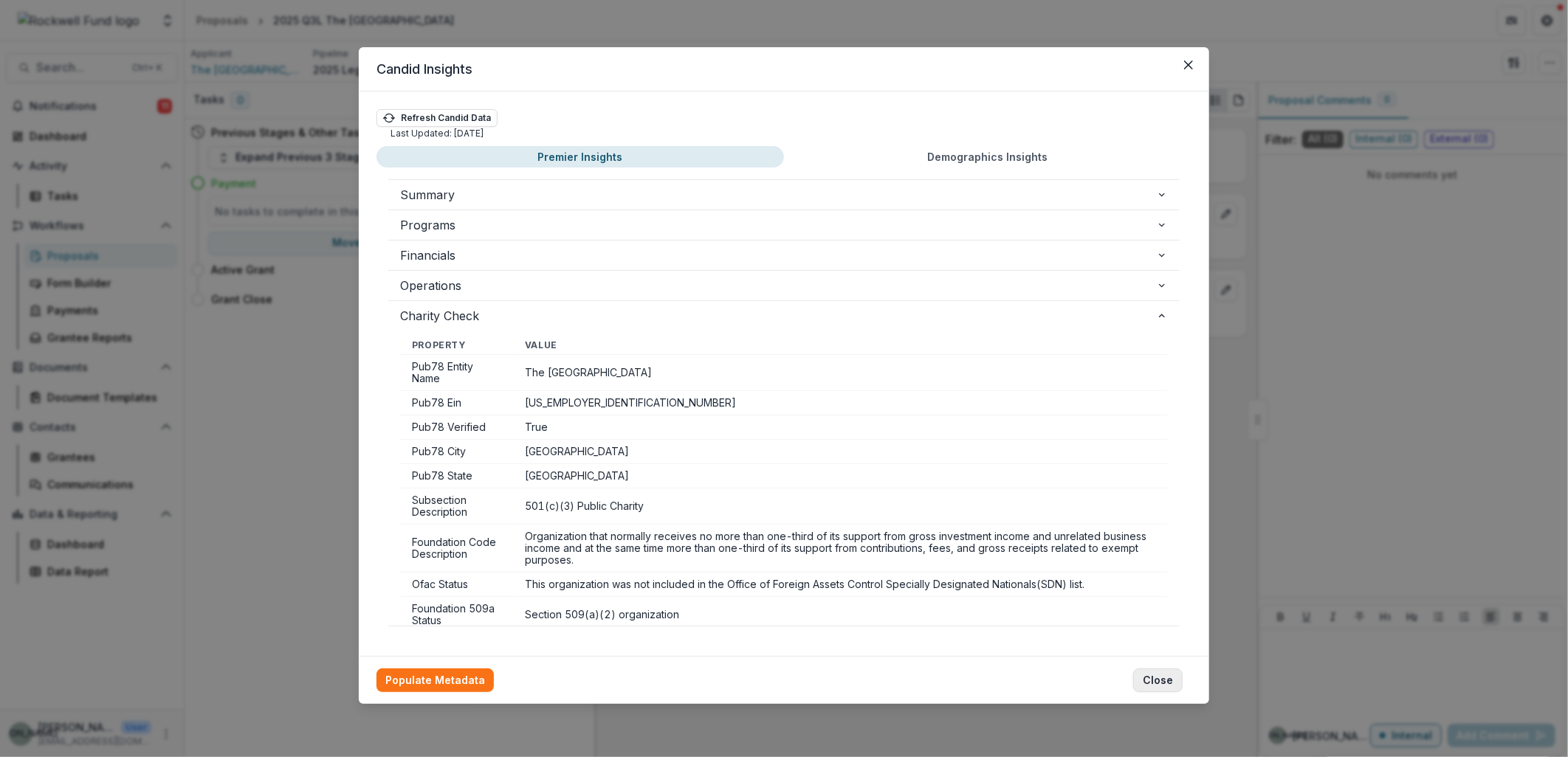
click at [1163, 675] on button "Close" at bounding box center [1158, 681] width 49 height 24
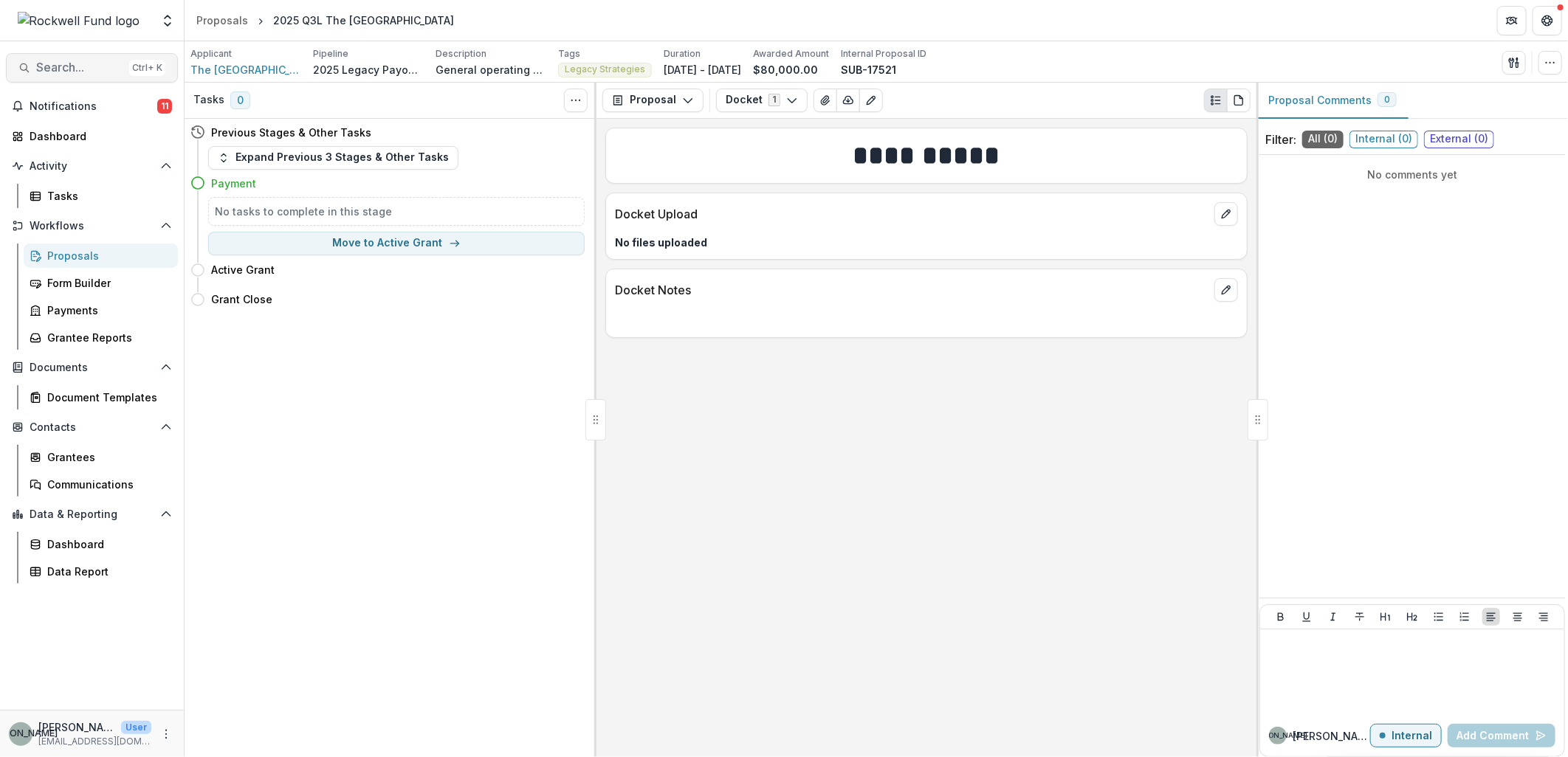
click at [100, 72] on span "Search..." at bounding box center [79, 67] width 87 height 14
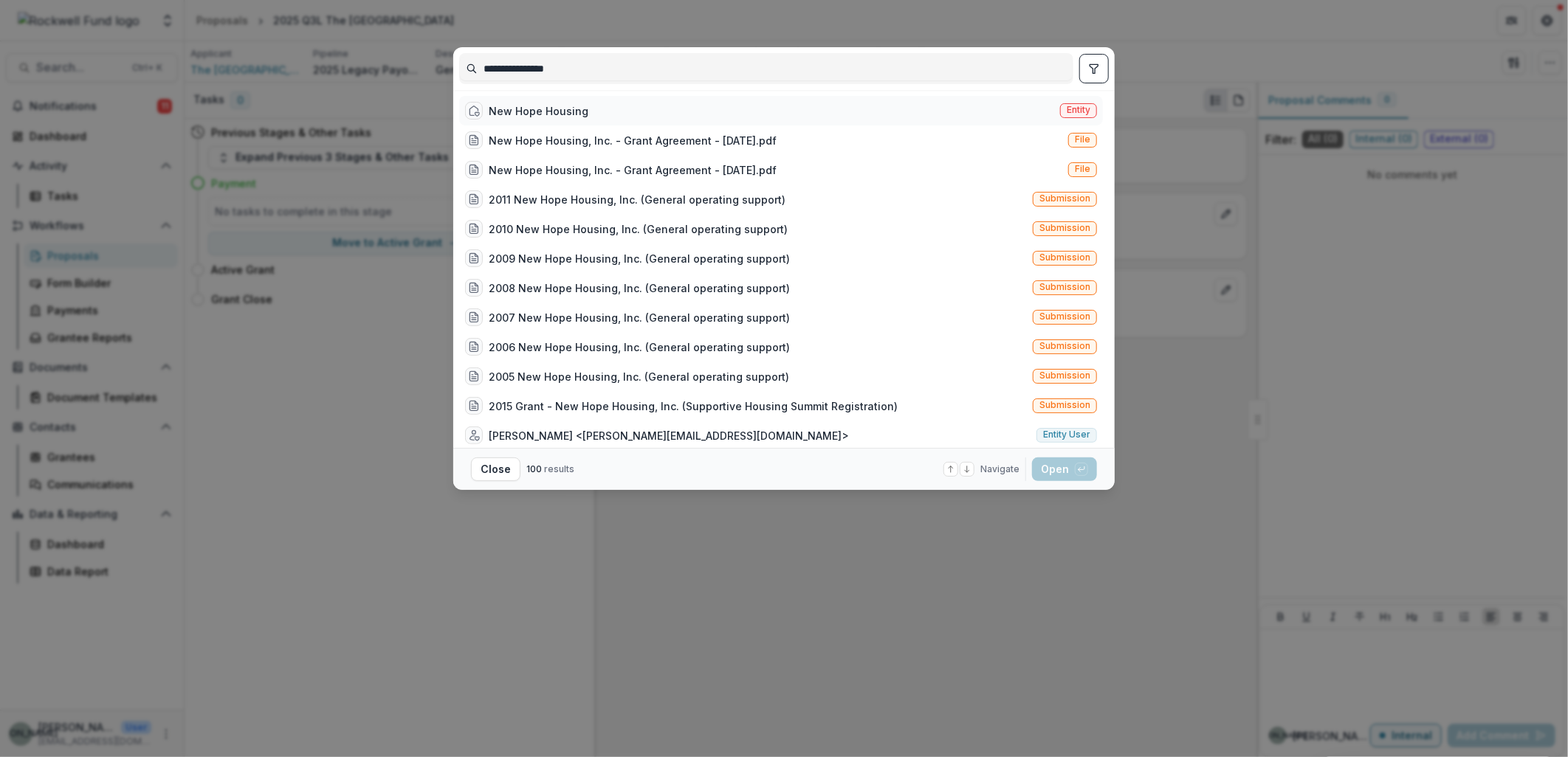
type input "**********"
click at [534, 108] on div "New Hope Housing" at bounding box center [538, 111] width 99 height 16
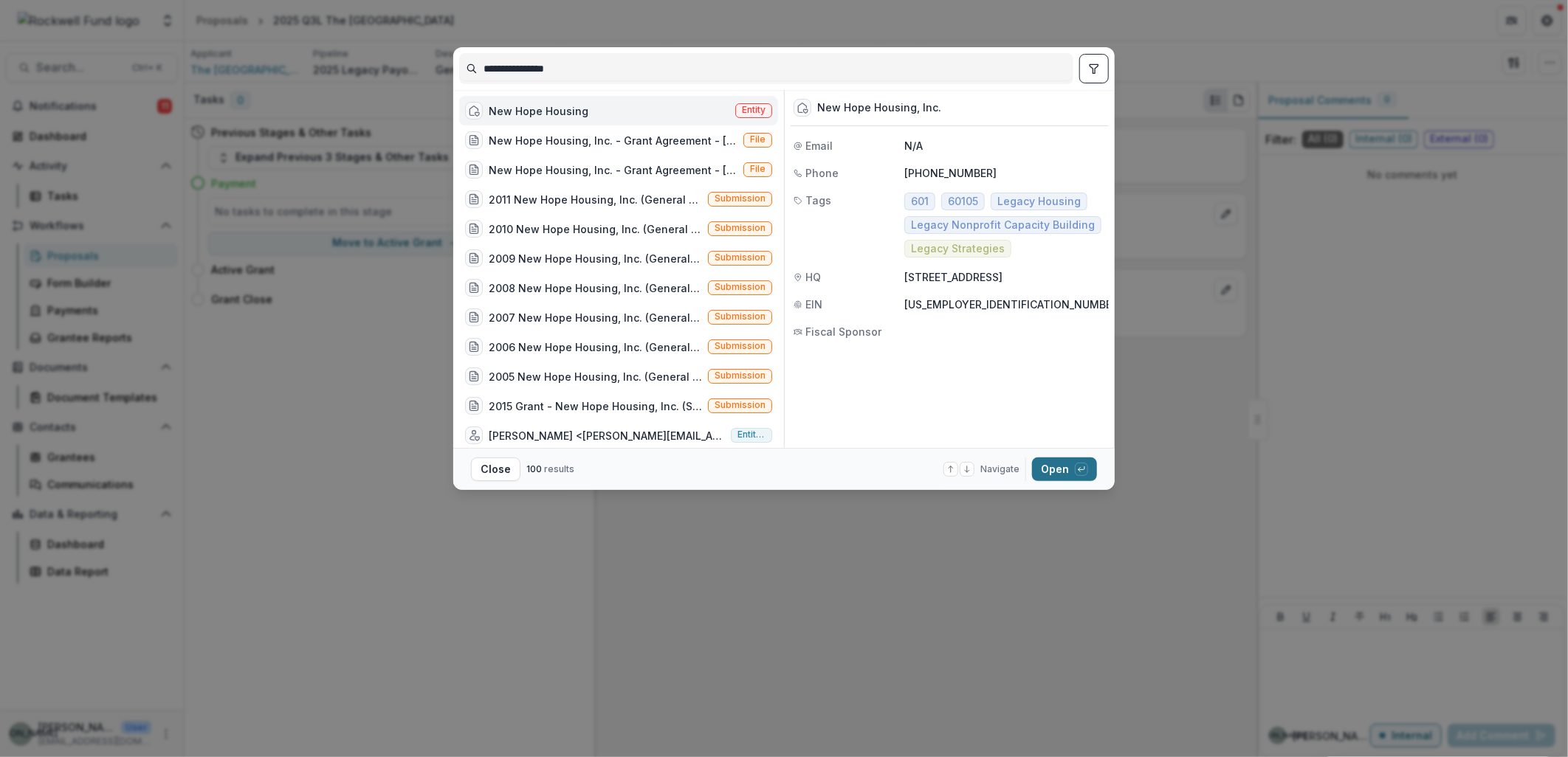
click at [1054, 465] on button "Open with enter key" at bounding box center [1064, 469] width 65 height 24
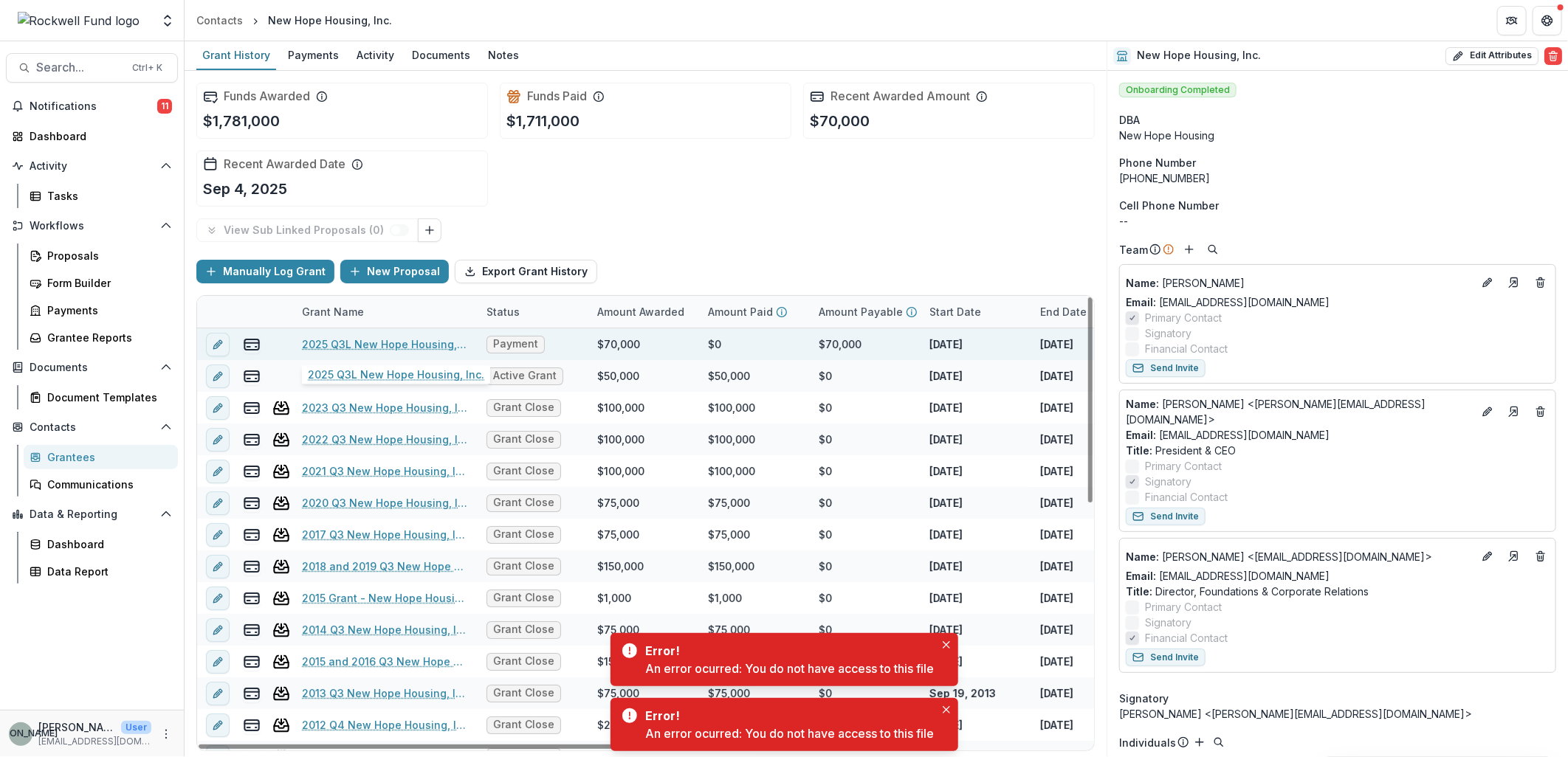
click at [358, 345] on link "2025 Q3L New Hope Housing, Inc." at bounding box center [385, 344] width 167 height 16
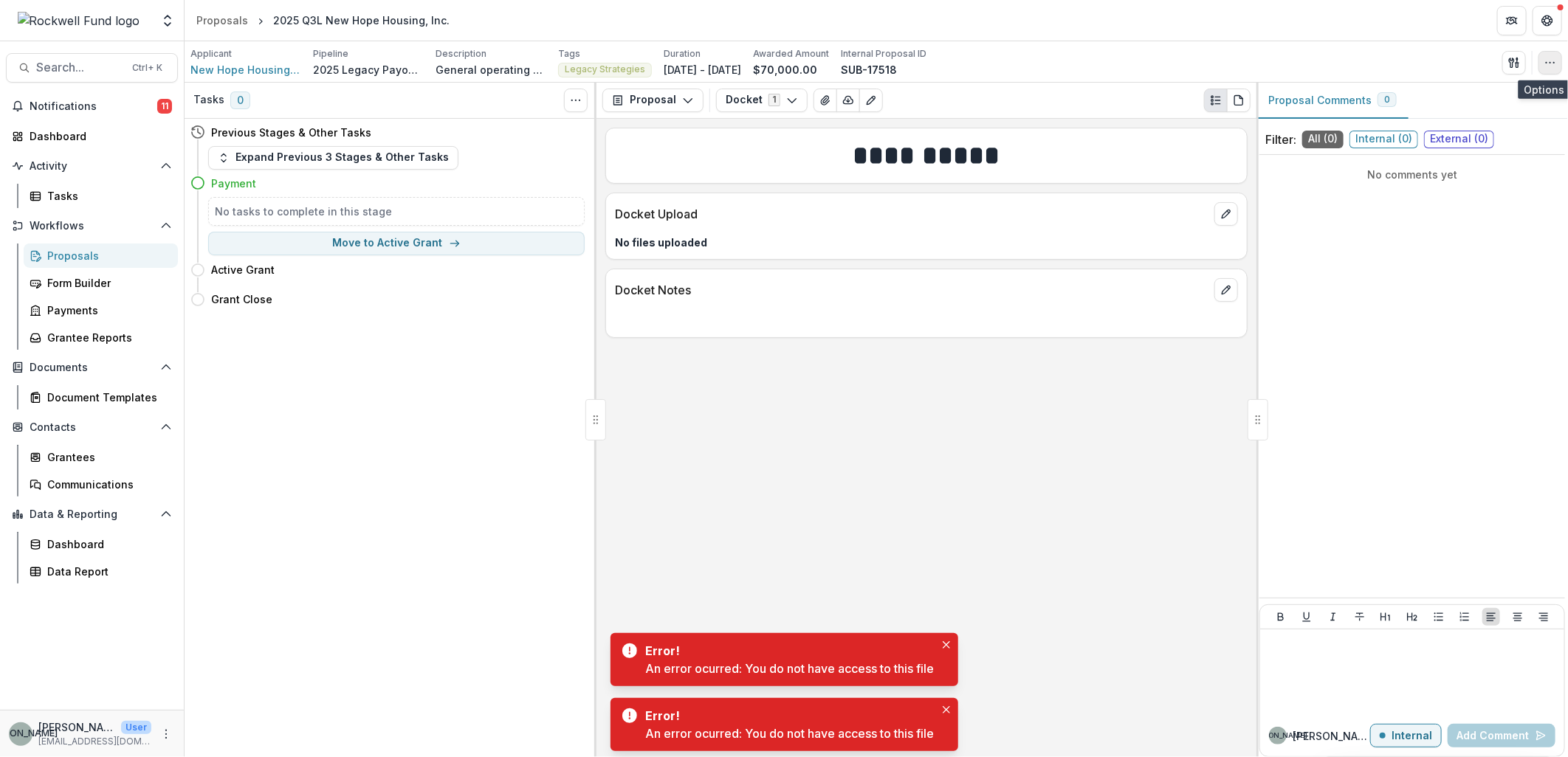
click at [1551, 61] on icon "button" at bounding box center [1551, 63] width 12 height 12
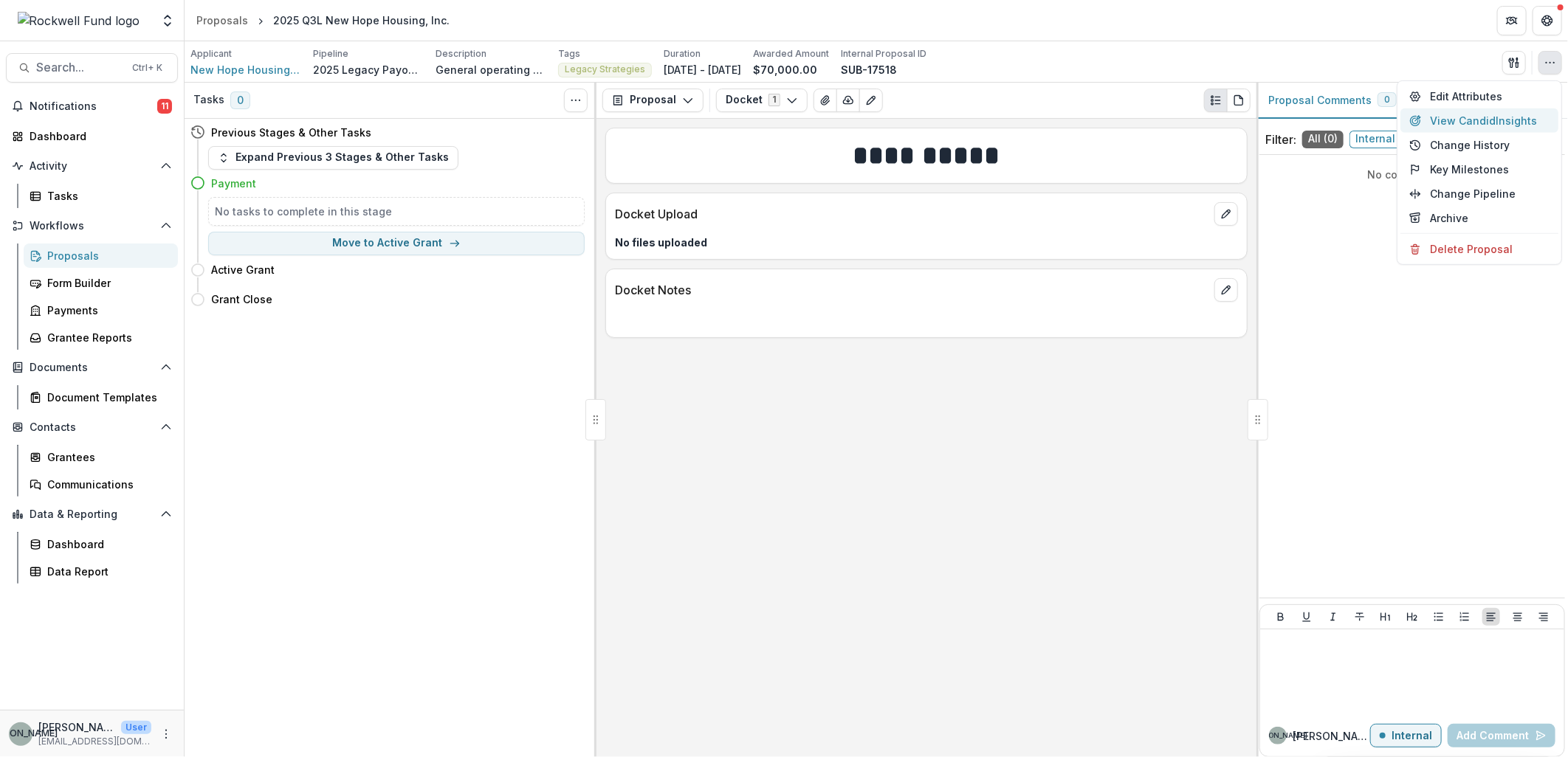
click at [1502, 120] on button "View Candid Insights" at bounding box center [1479, 120] width 158 height 25
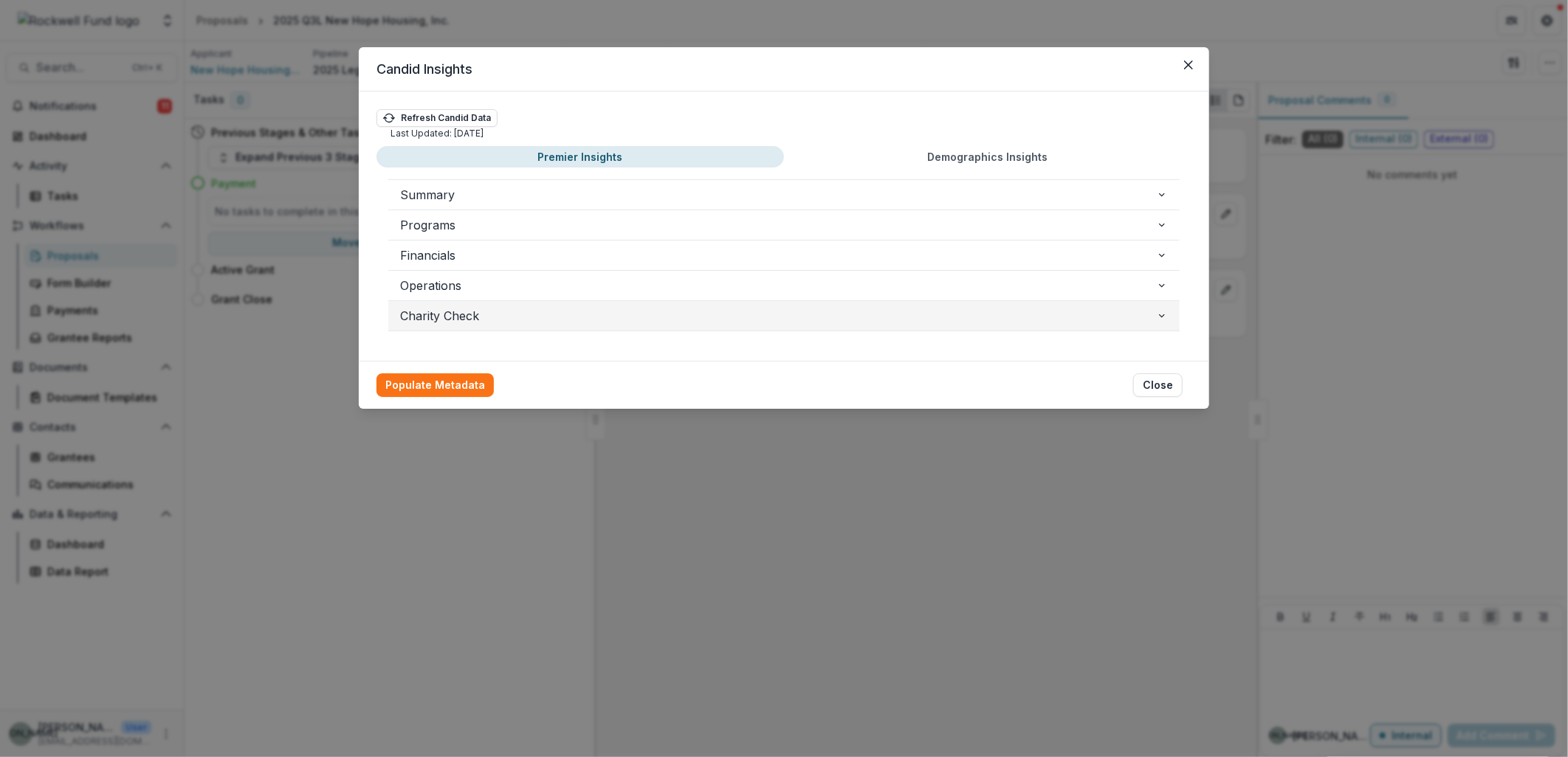
click at [1167, 321] on icon "button" at bounding box center [1162, 316] width 12 height 12
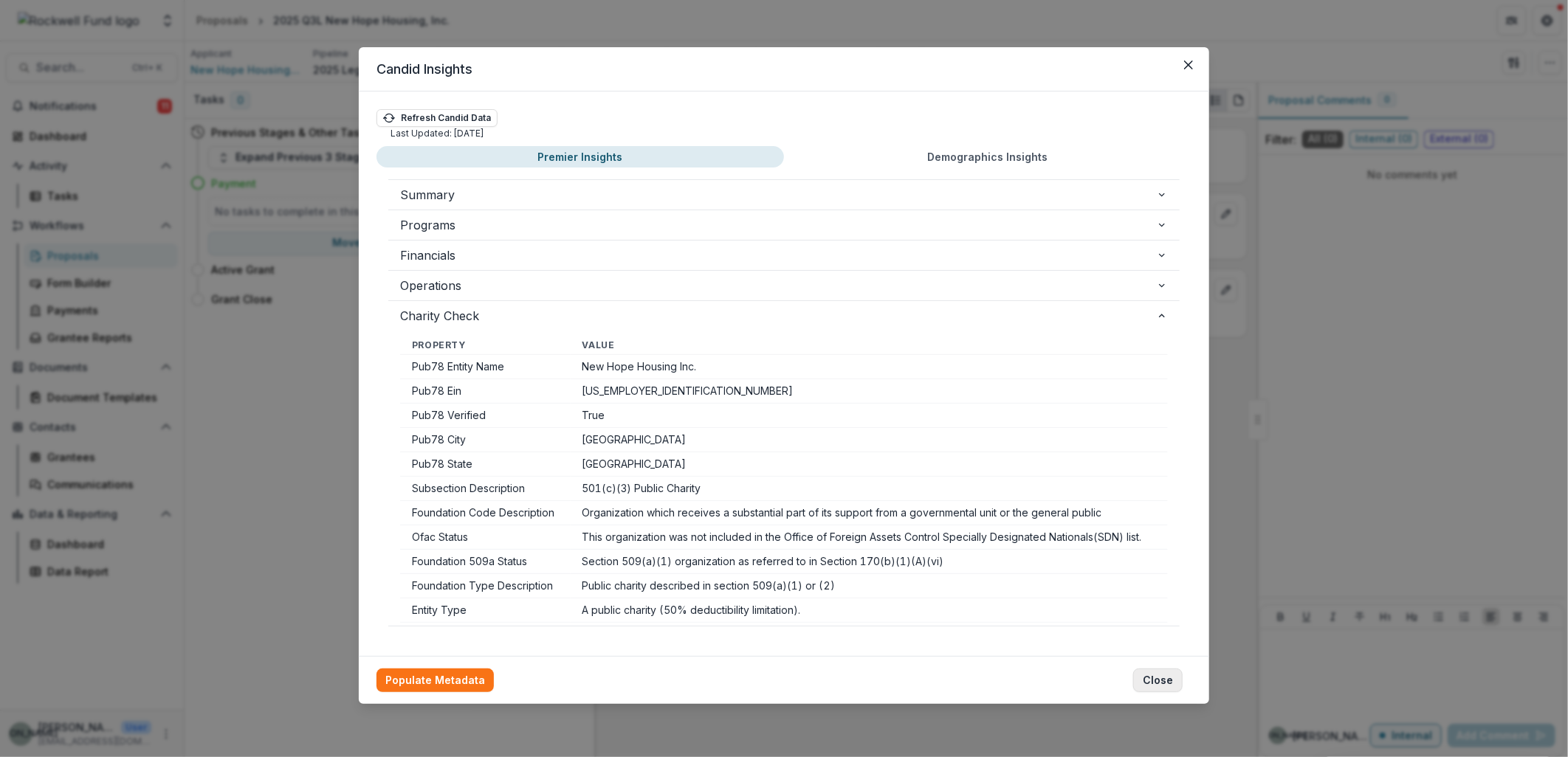
click at [1156, 679] on button "Close" at bounding box center [1158, 681] width 49 height 24
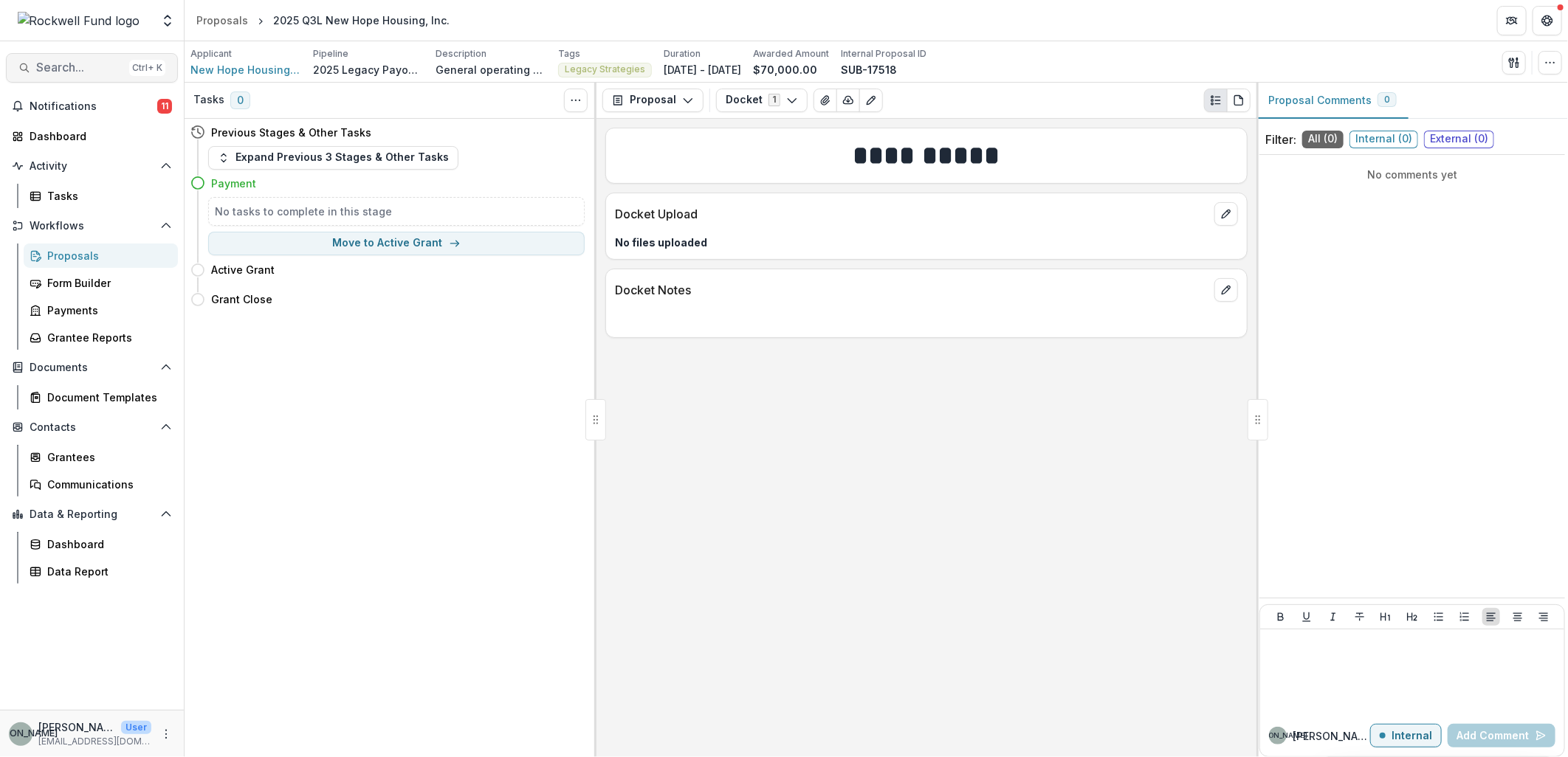
click at [60, 67] on span "Search..." at bounding box center [79, 67] width 87 height 14
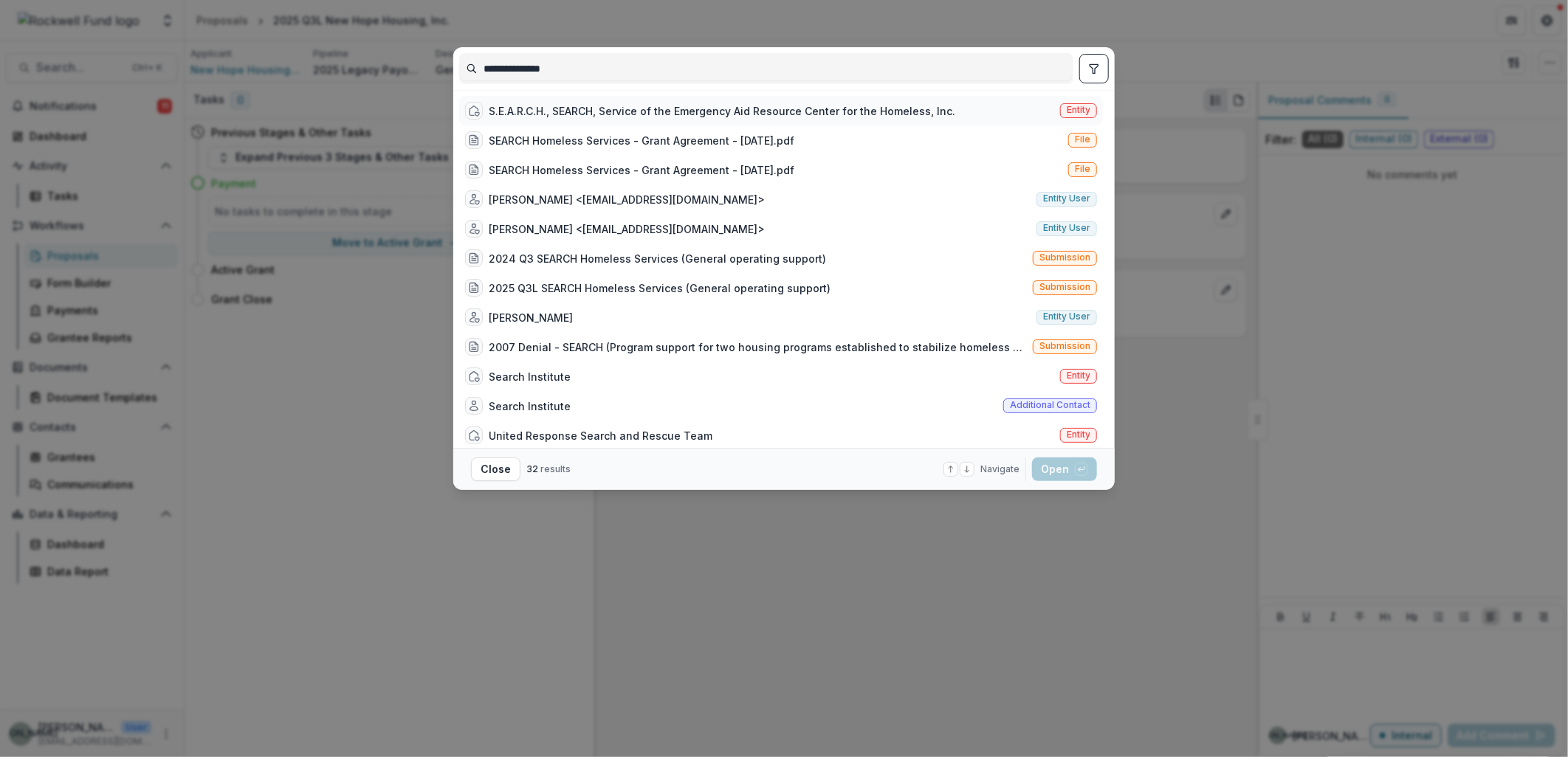
type input "**********"
click at [684, 111] on div "S.E.A.R.C.H., SEARCH, Service of the Emergency Aid Resource Center for the Home…" at bounding box center [722, 111] width 467 height 16
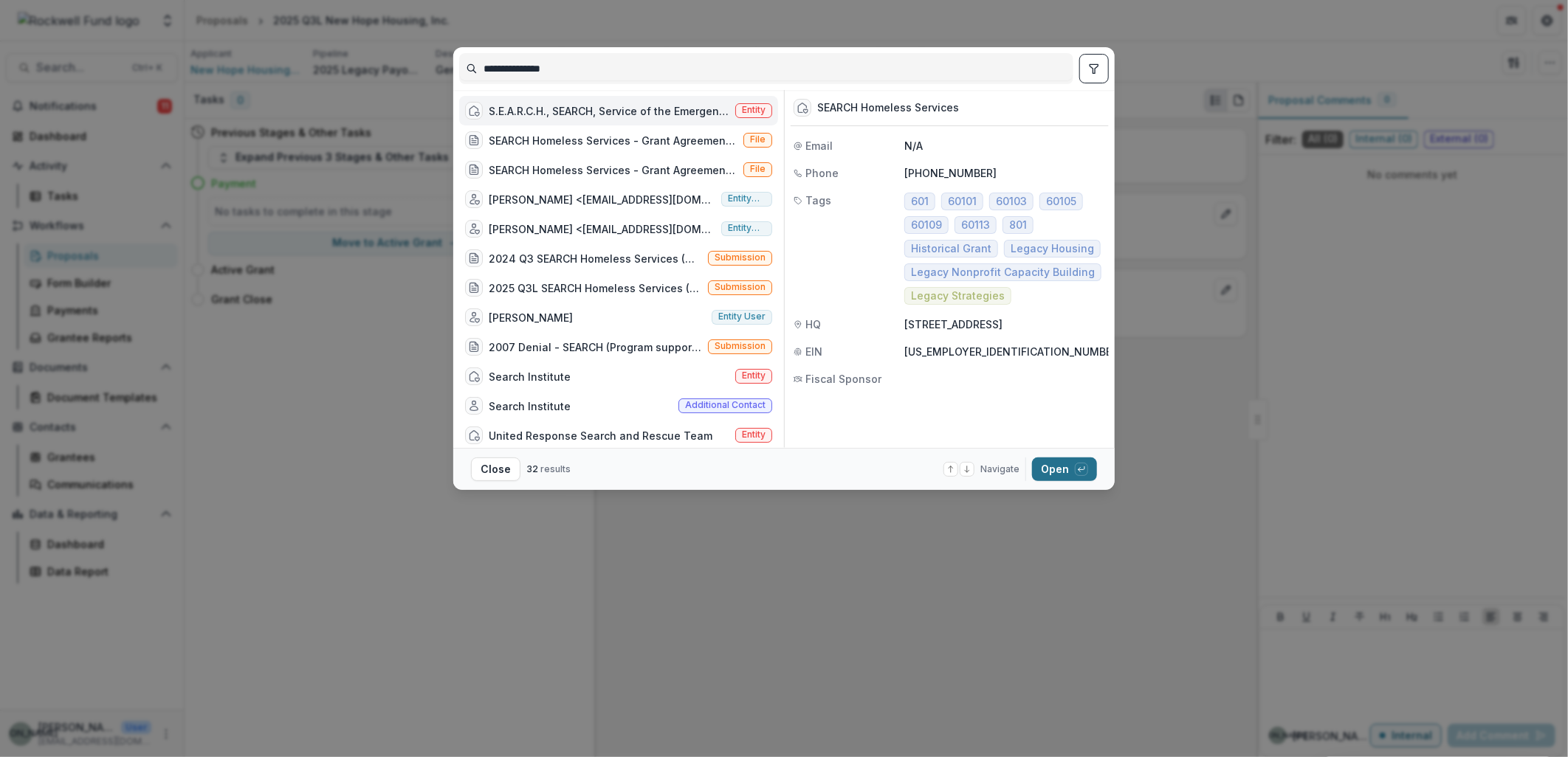
click at [1036, 474] on button "Open with enter key" at bounding box center [1064, 469] width 65 height 24
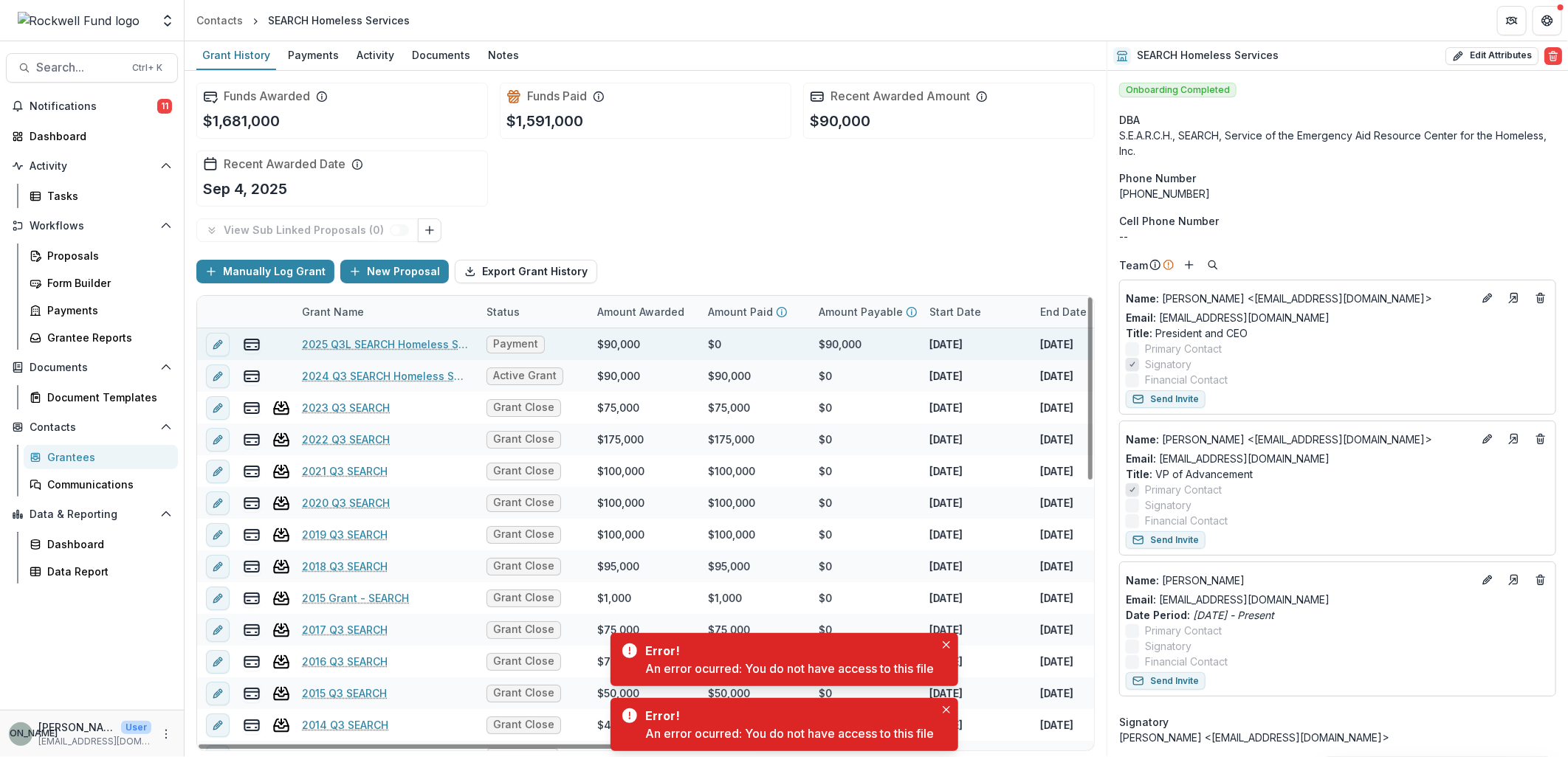
click at [373, 342] on link "2025 Q3L SEARCH Homeless Services" at bounding box center [385, 344] width 167 height 16
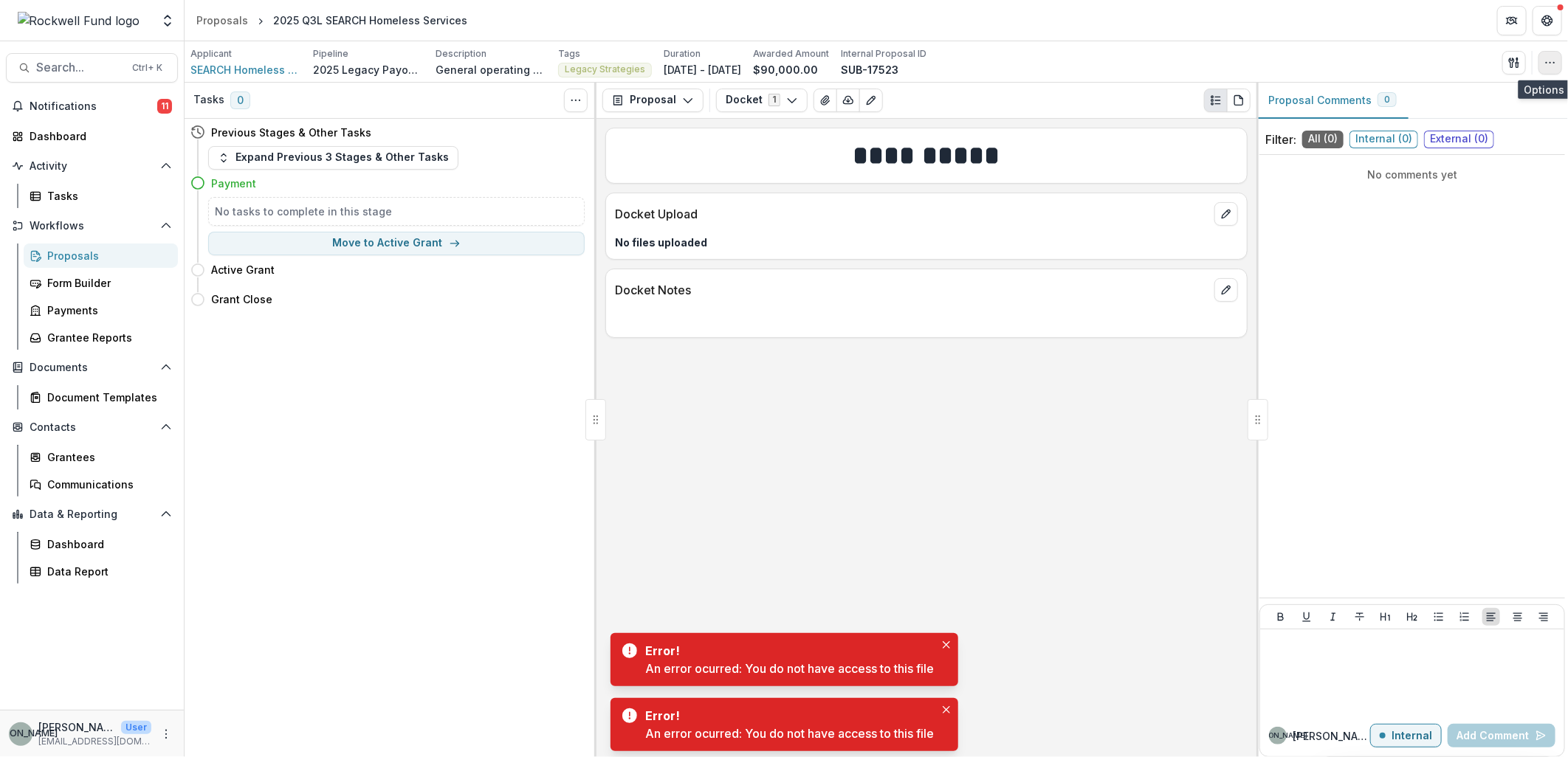
click at [1551, 67] on icon "button" at bounding box center [1551, 63] width 12 height 12
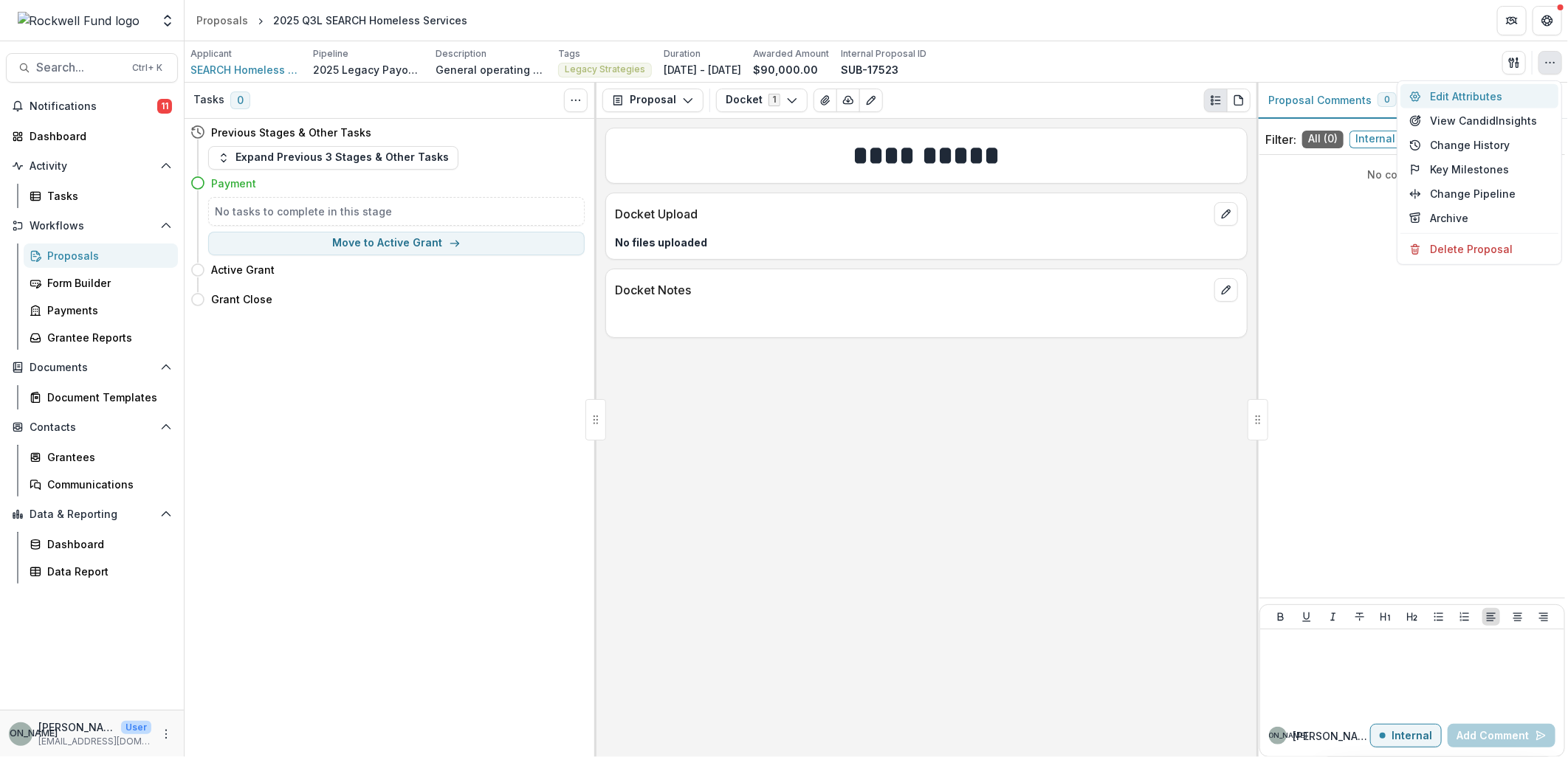
click at [1460, 99] on button "Edit Attributes" at bounding box center [1479, 96] width 158 height 25
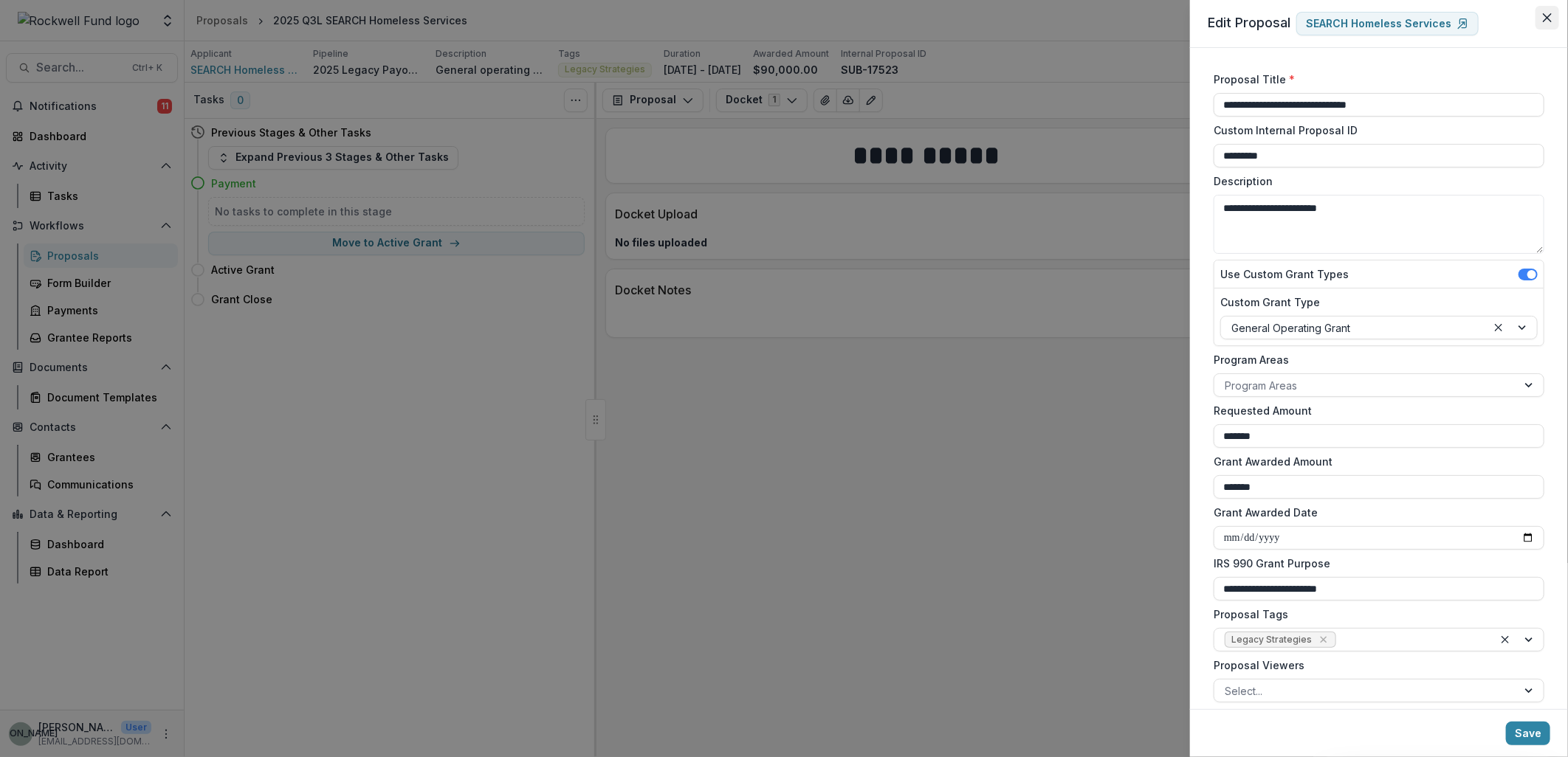
click at [1549, 20] on icon "Close" at bounding box center [1548, 18] width 9 height 9
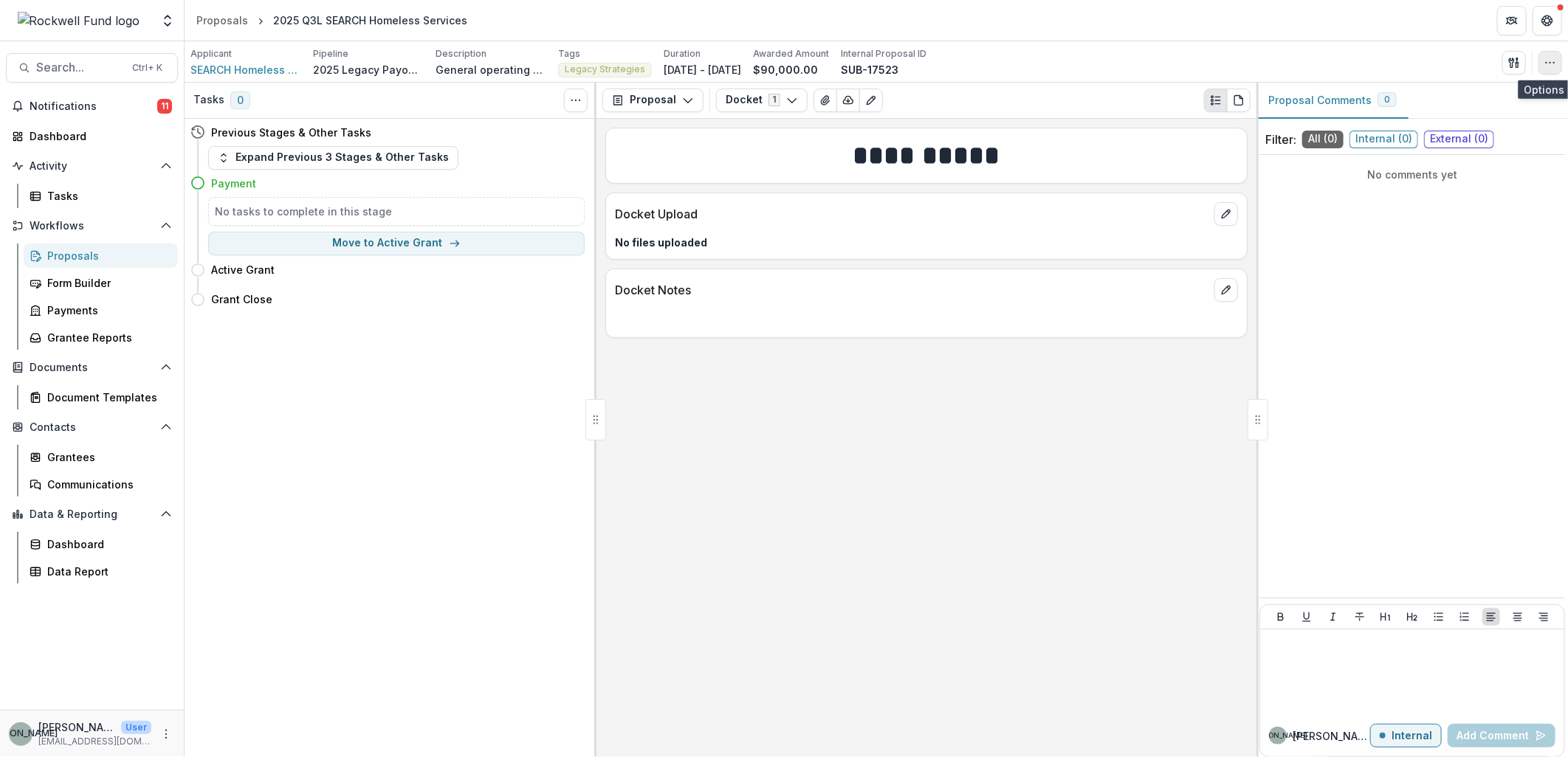
click at [1546, 61] on icon "button" at bounding box center [1551, 63] width 12 height 12
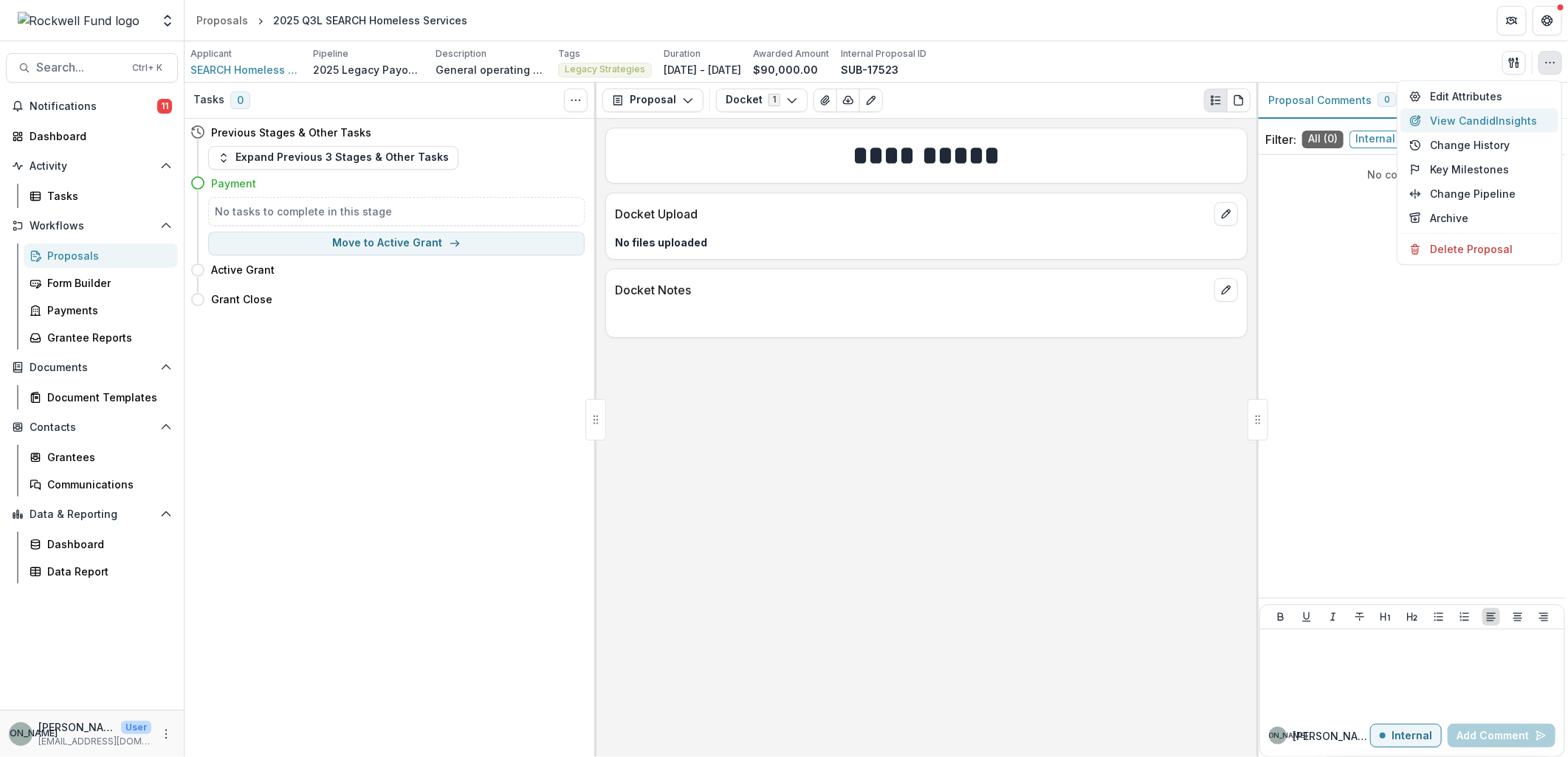
click at [1525, 116] on button "View Candid Insights" at bounding box center [1479, 120] width 158 height 25
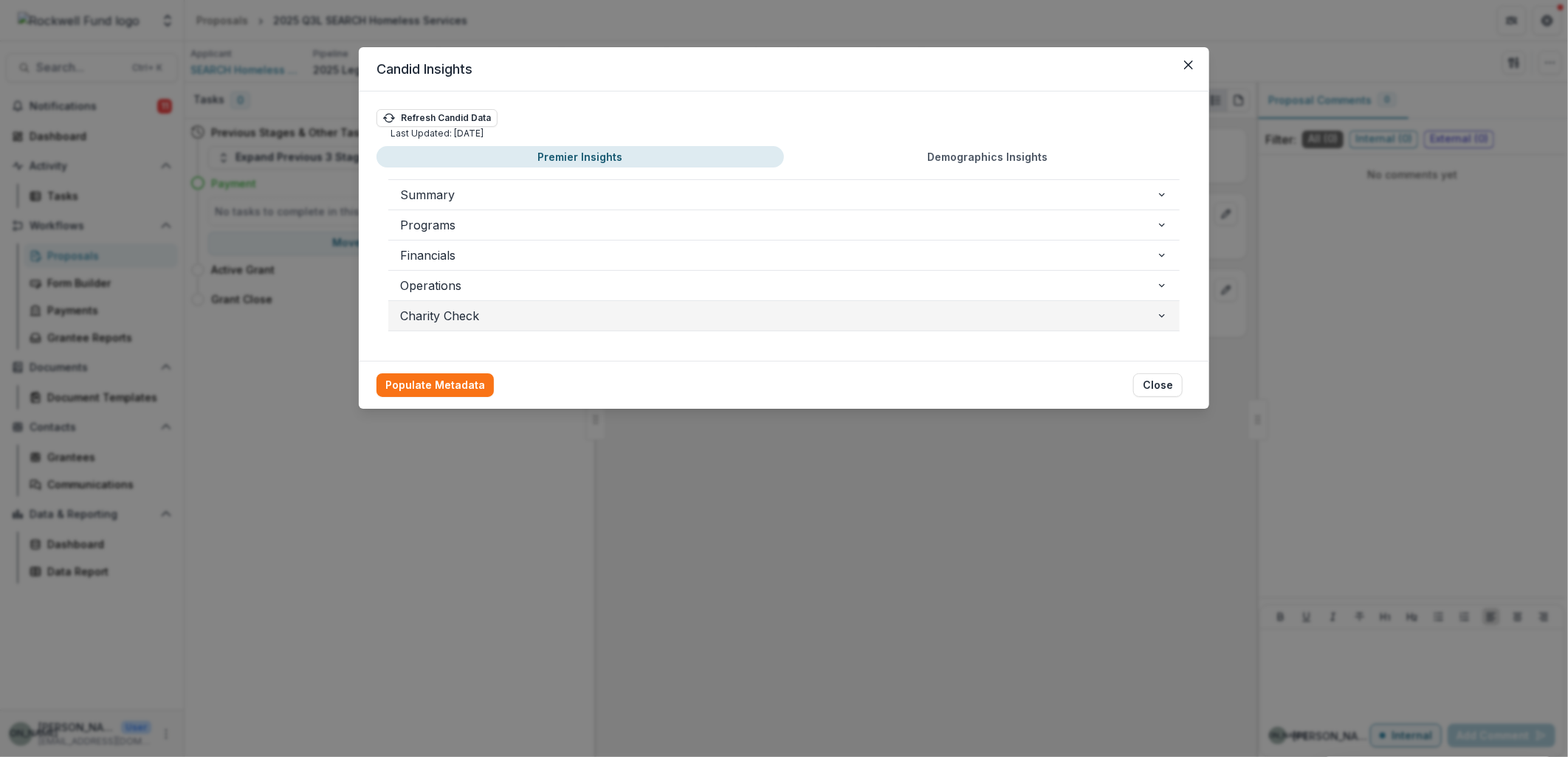
click at [1163, 314] on icon "button" at bounding box center [1162, 316] width 12 height 12
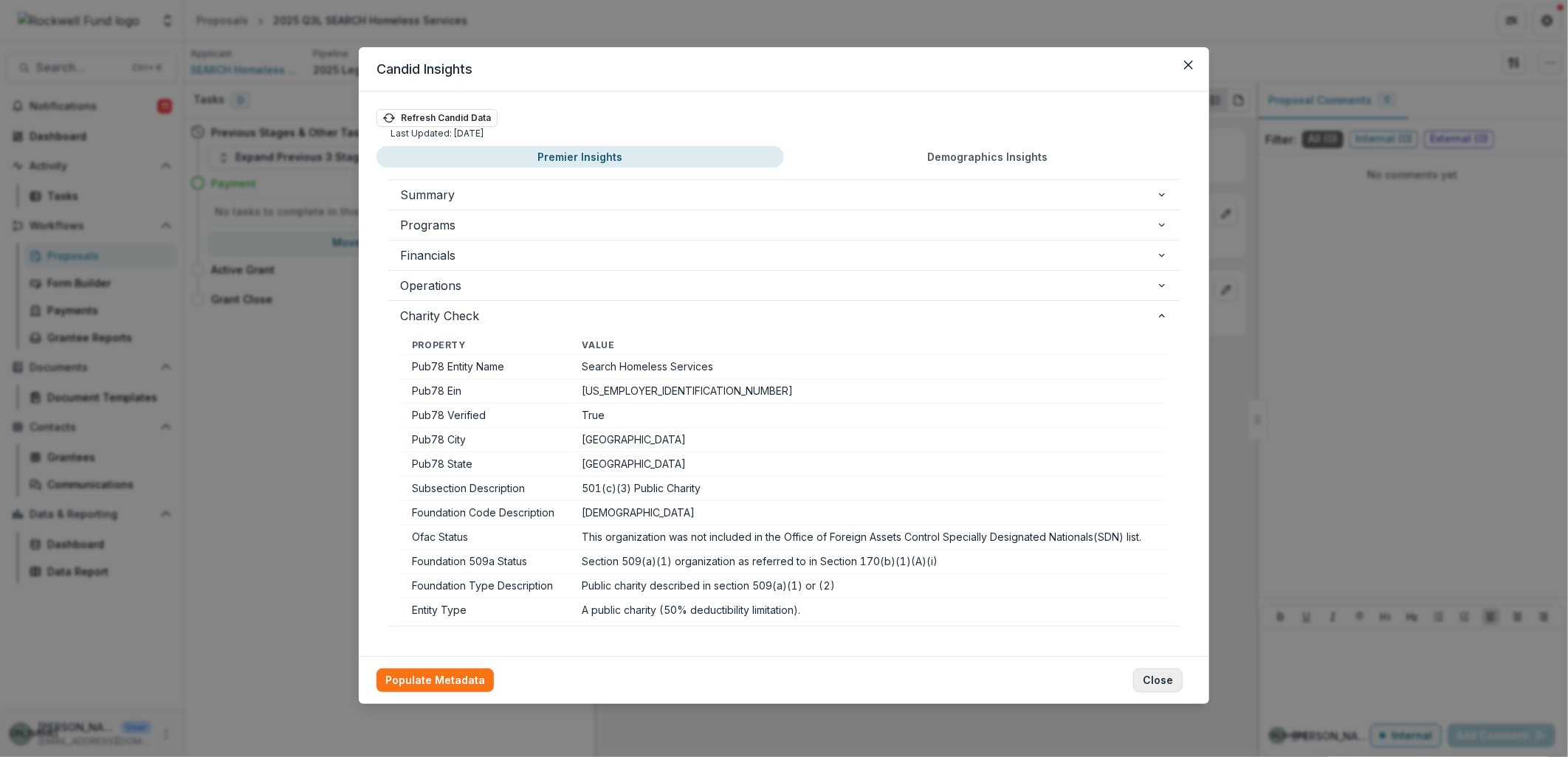
click at [1152, 675] on button "Close" at bounding box center [1158, 681] width 49 height 24
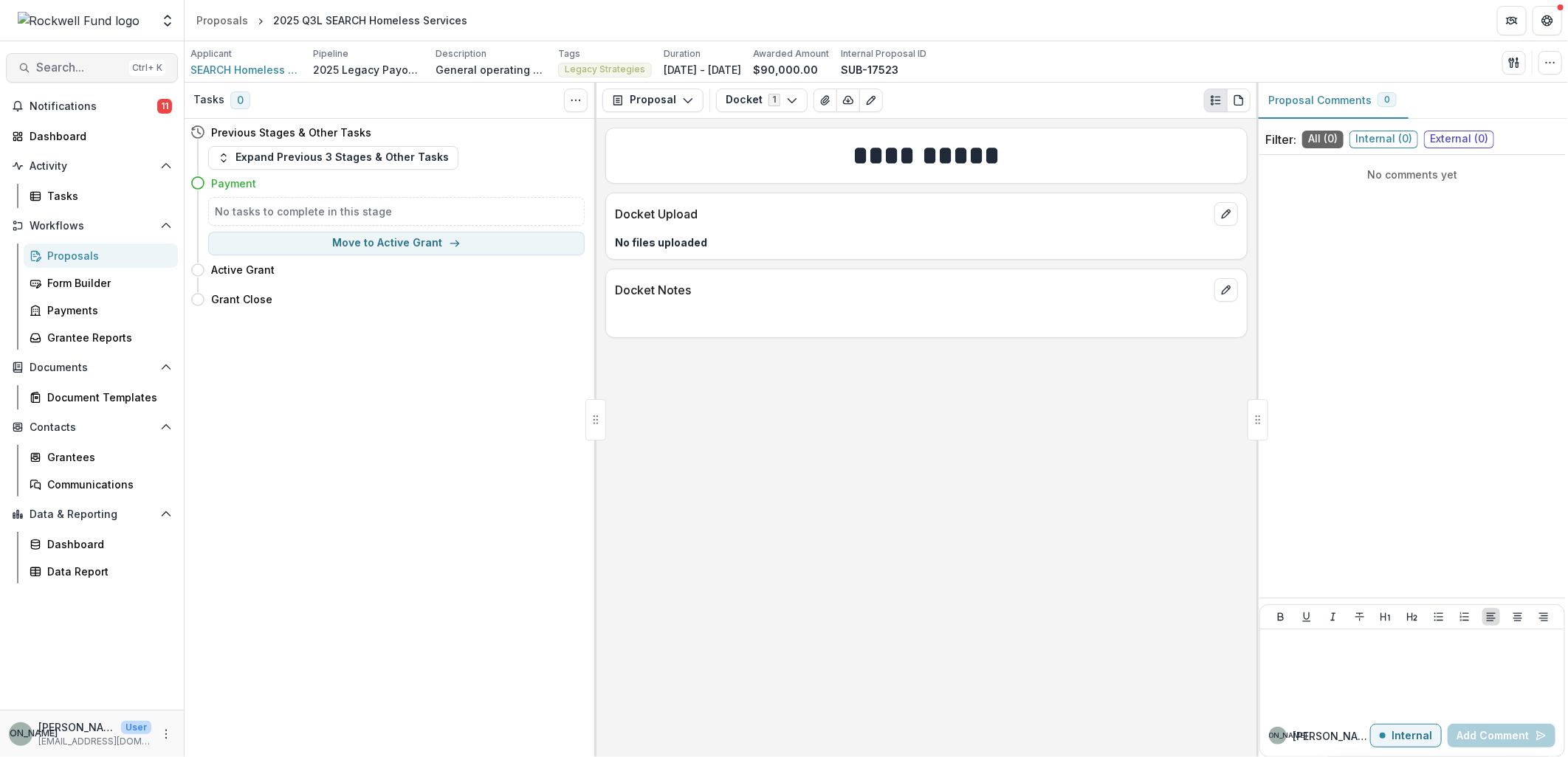
click at [74, 65] on span "Search..." at bounding box center [79, 67] width 87 height 14
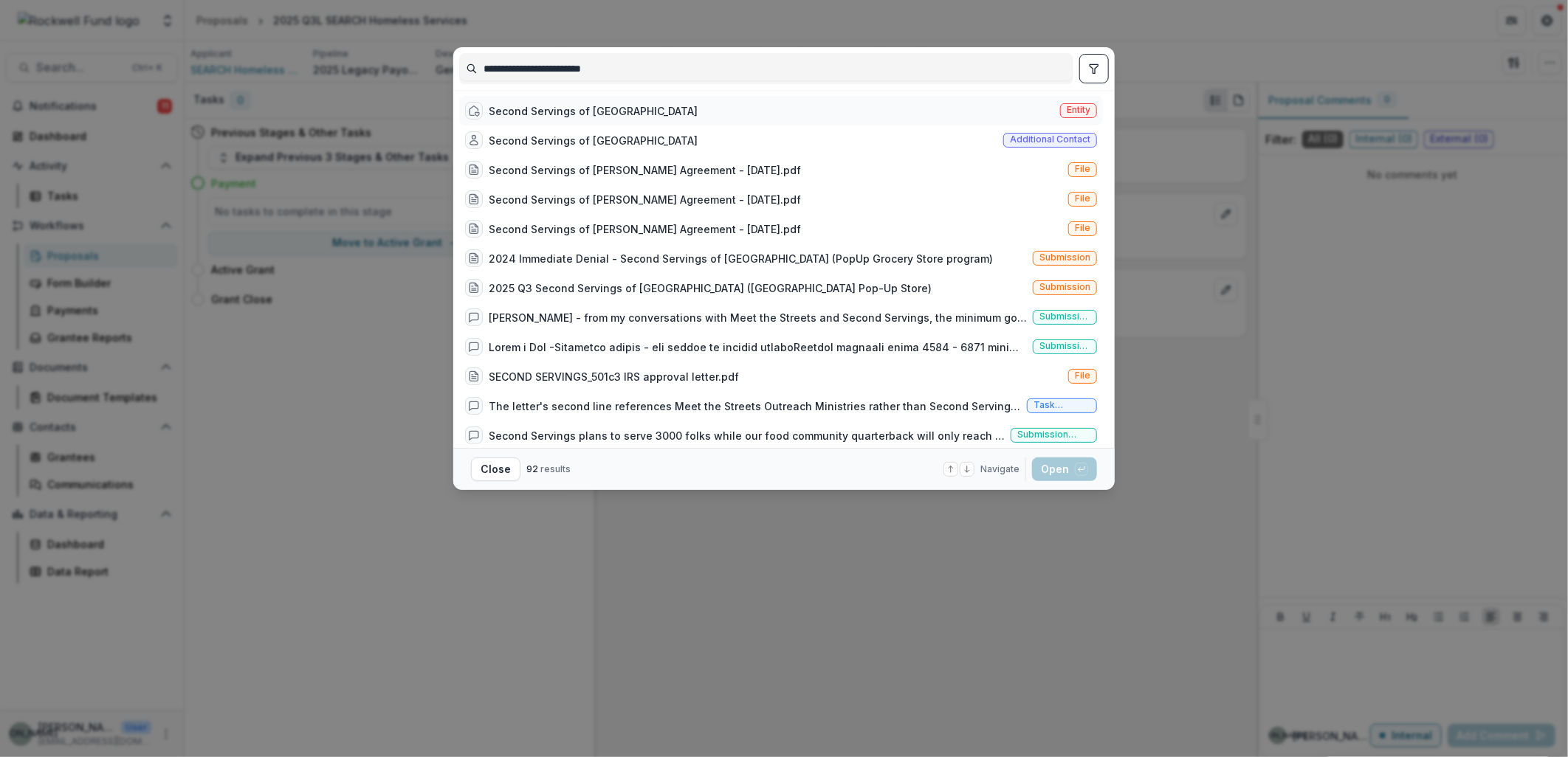
type input "**********"
click at [544, 109] on div "Second Servings of Houston" at bounding box center [593, 111] width 209 height 16
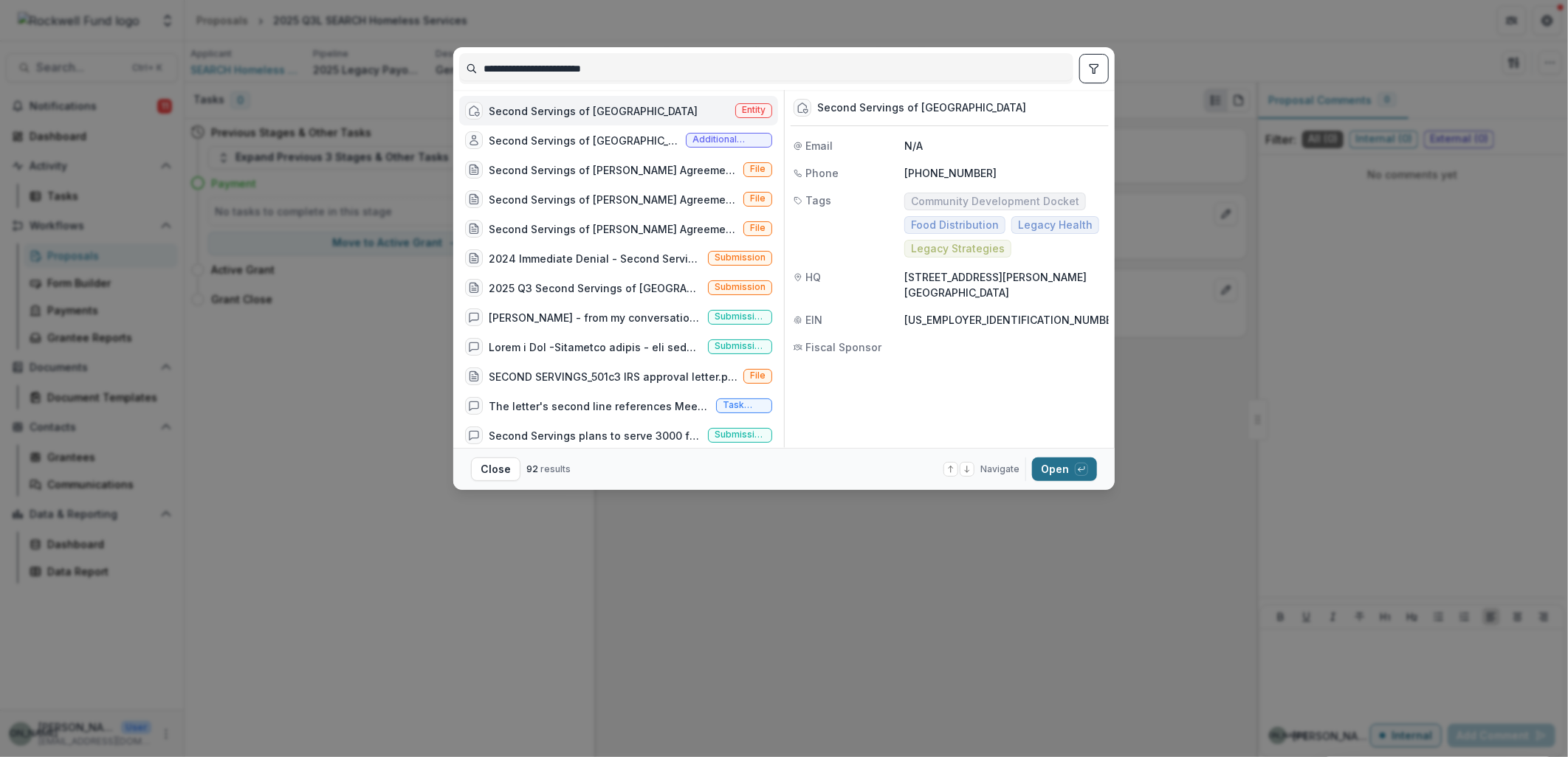
click at [1059, 468] on button "Open with enter key" at bounding box center [1064, 469] width 65 height 24
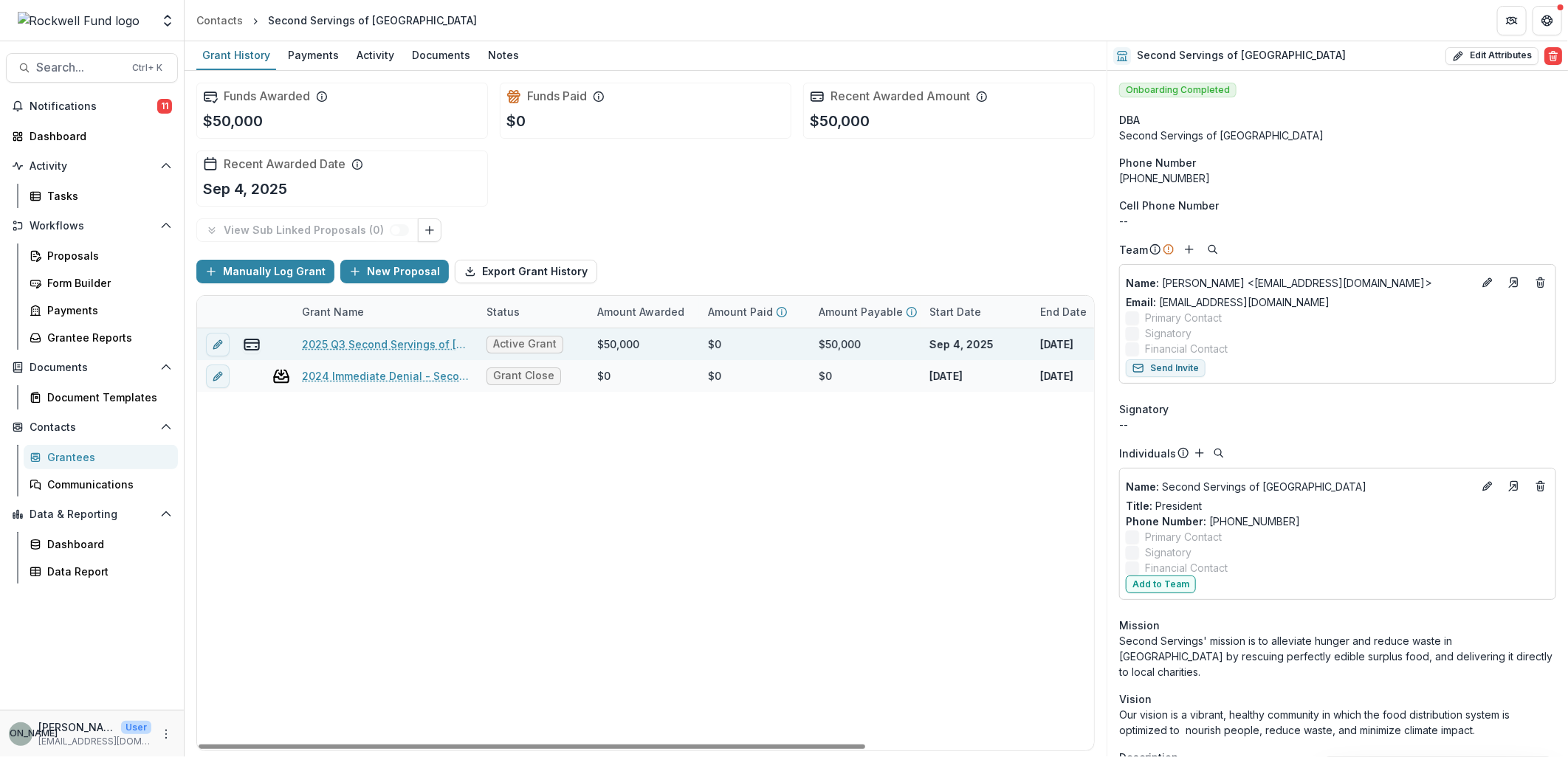
click at [419, 342] on link "2025 Q3 Second Servings of Houston" at bounding box center [385, 344] width 167 height 16
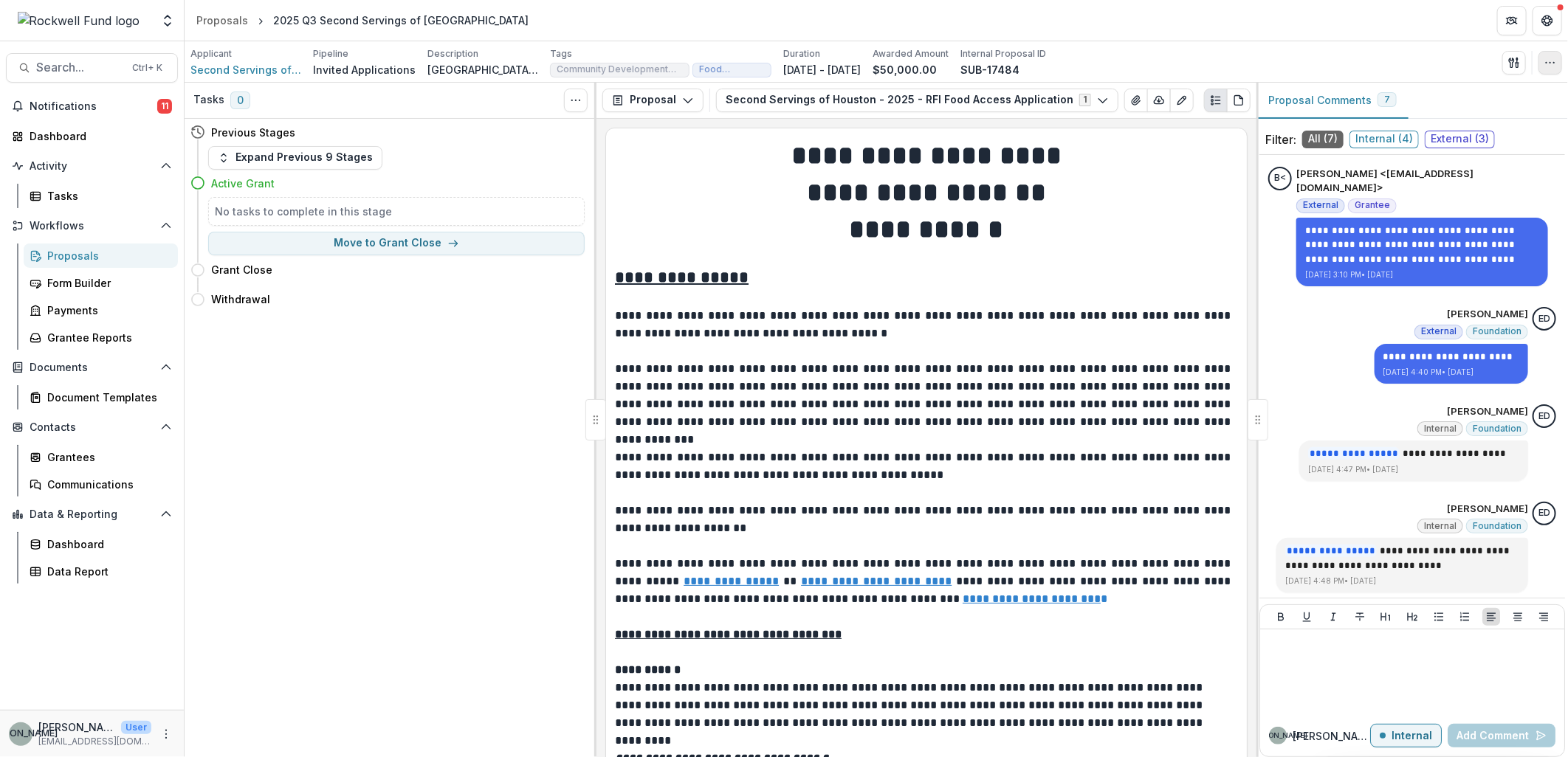
click at [1552, 61] on icon "button" at bounding box center [1551, 63] width 12 height 12
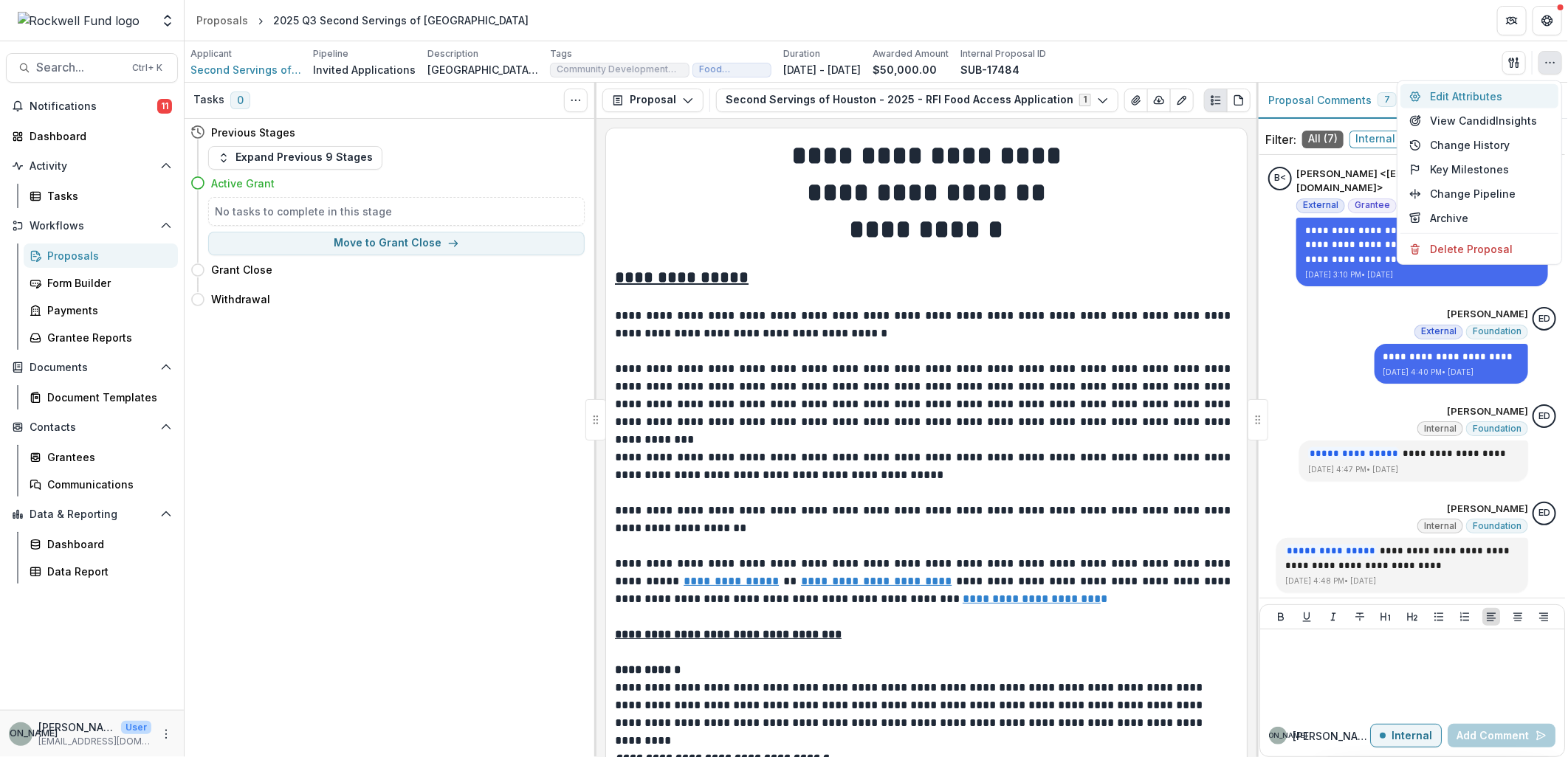
click at [1500, 94] on button "Edit Attributes" at bounding box center [1479, 96] width 158 height 25
type input "*******"
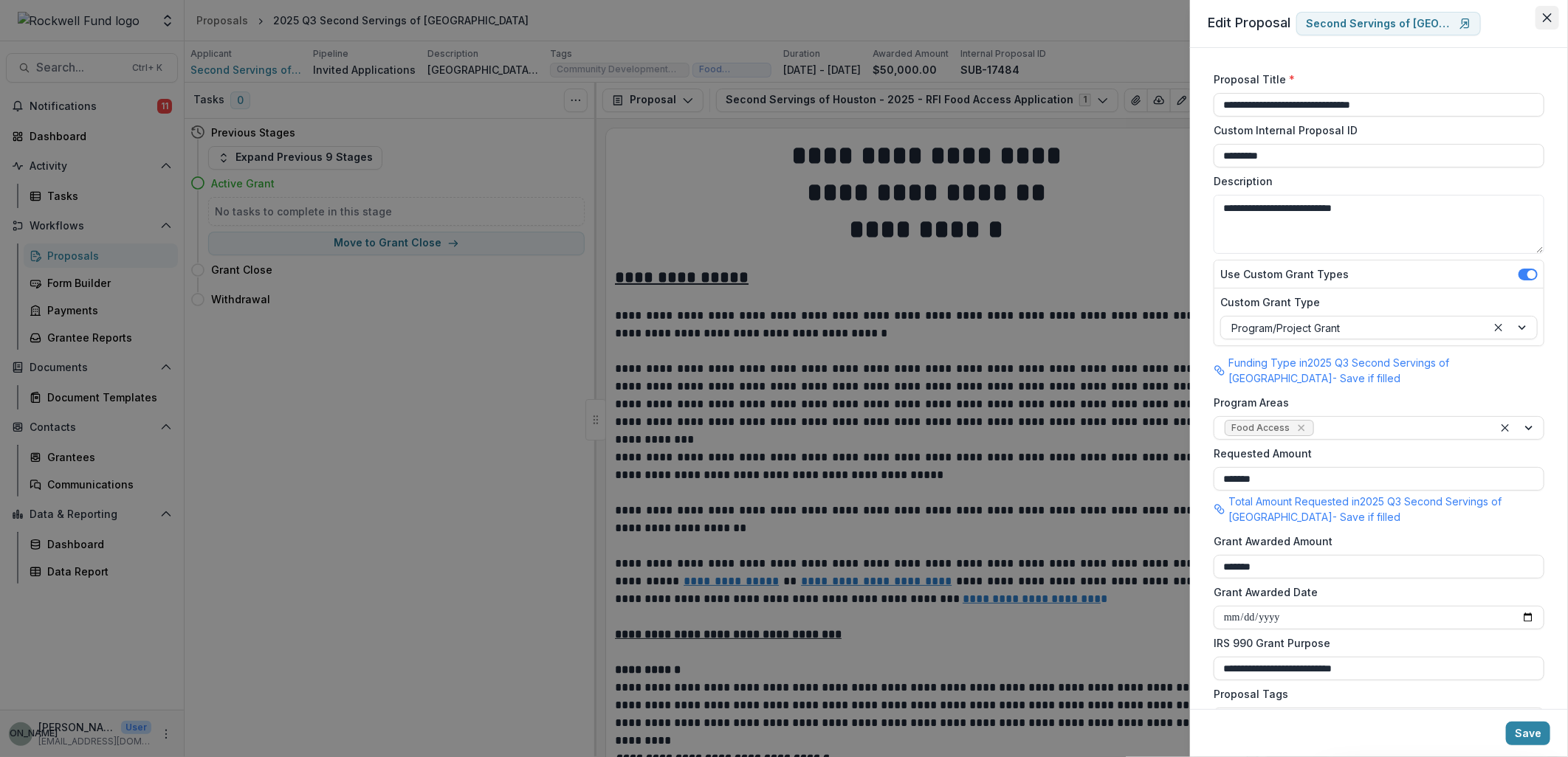
click at [1544, 21] on icon "Close" at bounding box center [1548, 18] width 9 height 9
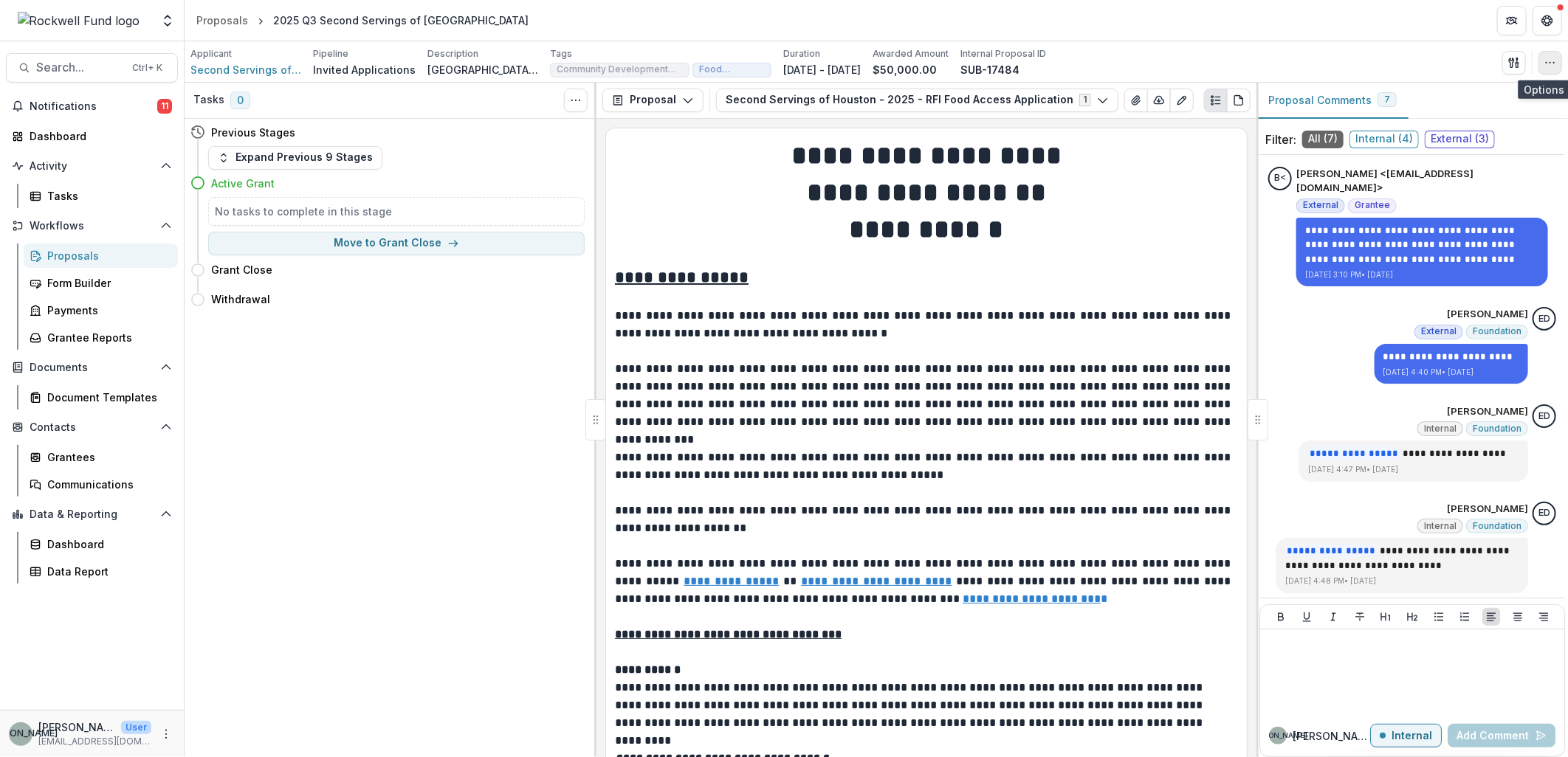
click at [1551, 61] on icon "button" at bounding box center [1551, 63] width 12 height 12
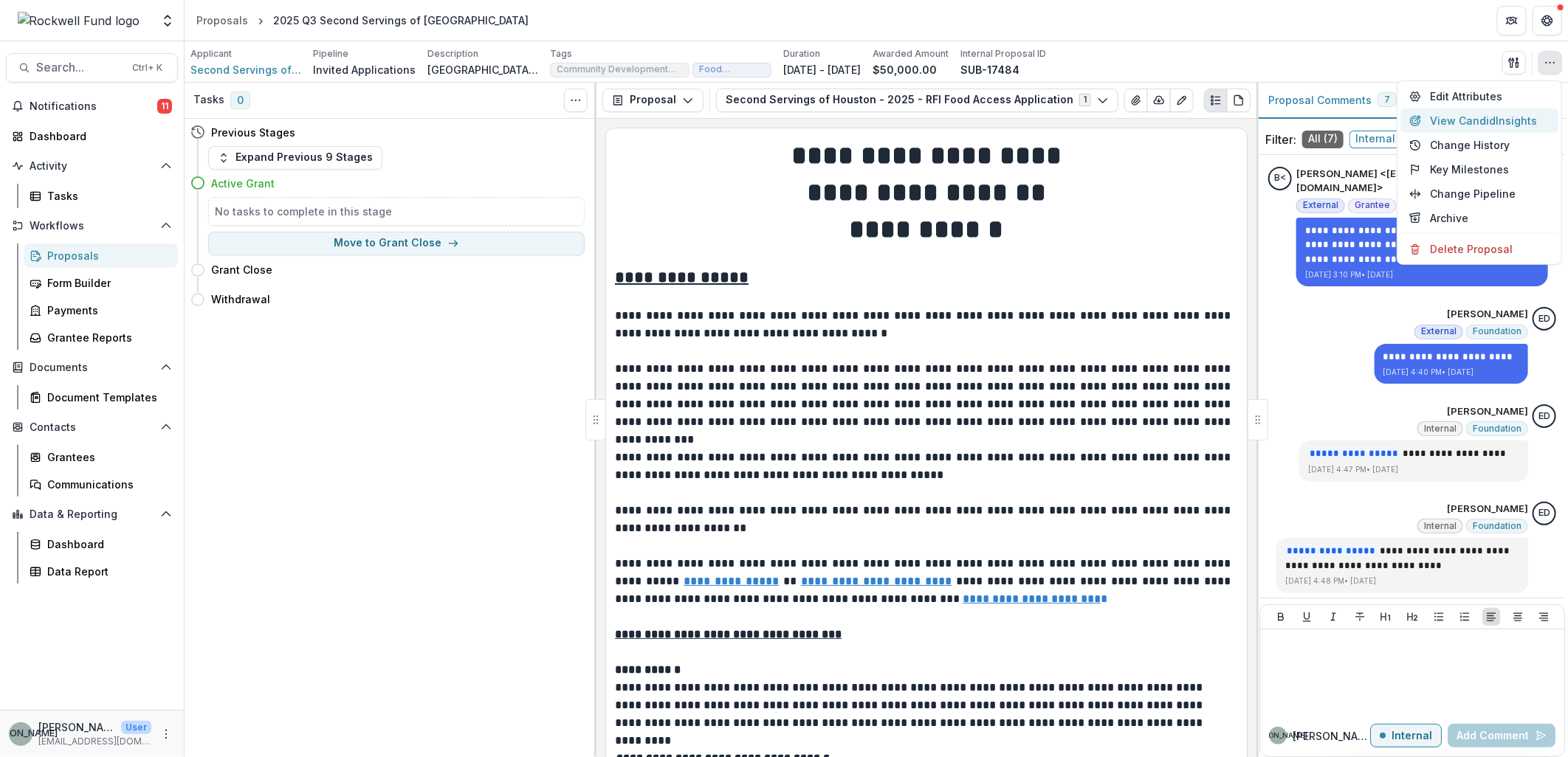
click at [1496, 113] on button "View Candid Insights" at bounding box center [1479, 120] width 158 height 25
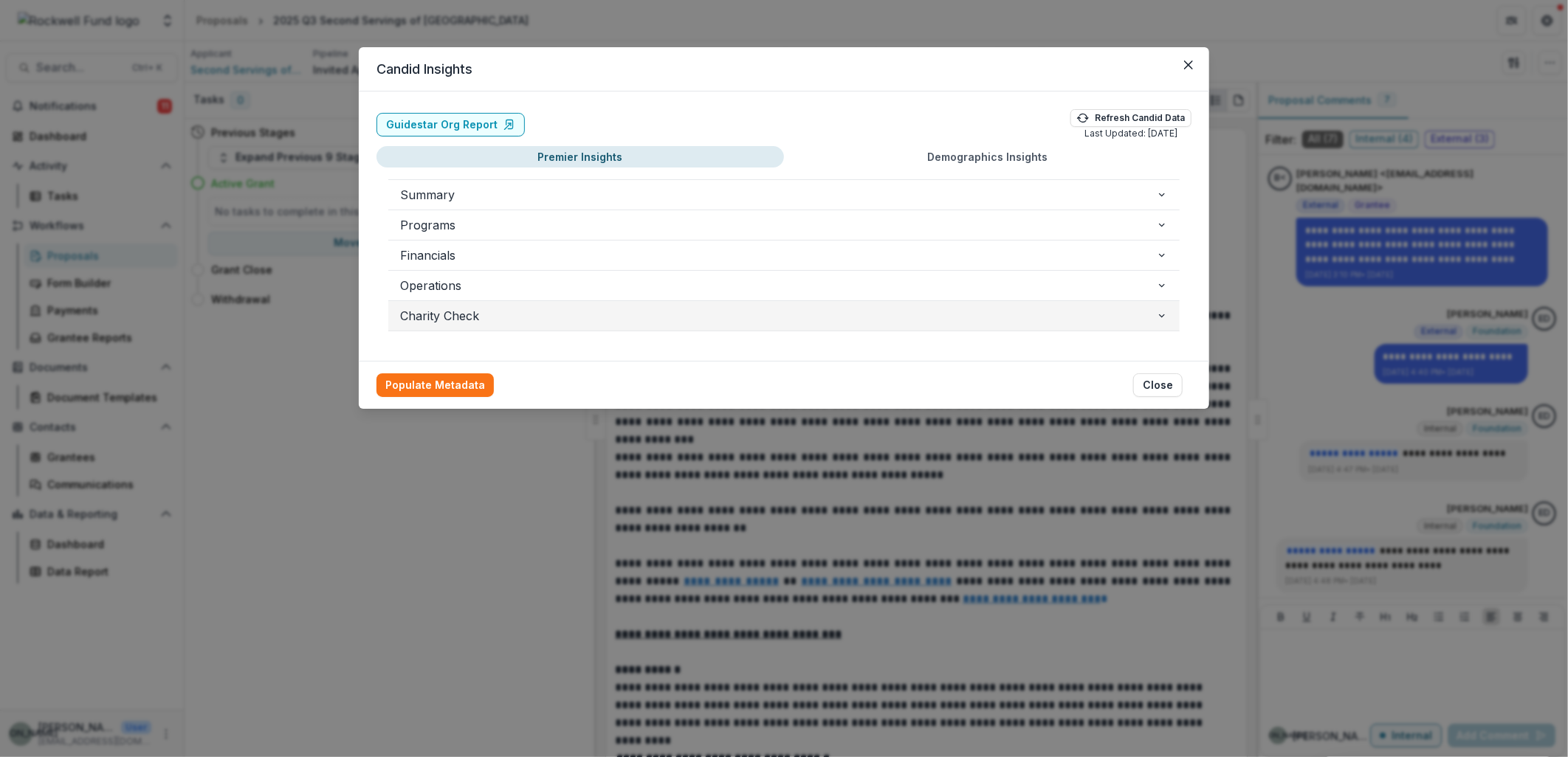
click at [1163, 321] on icon "button" at bounding box center [1162, 316] width 12 height 12
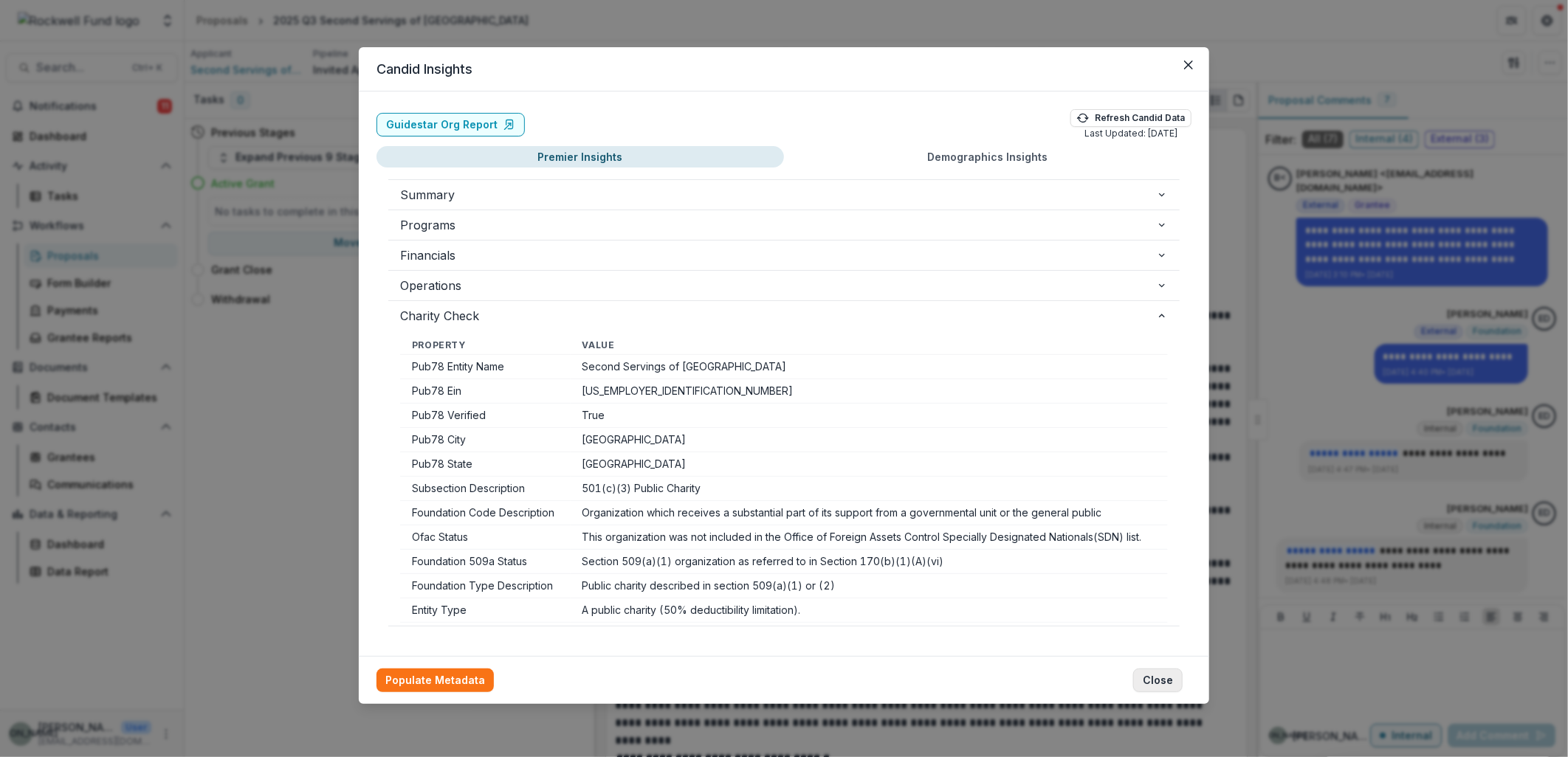
click at [1161, 681] on button "Close" at bounding box center [1158, 681] width 49 height 24
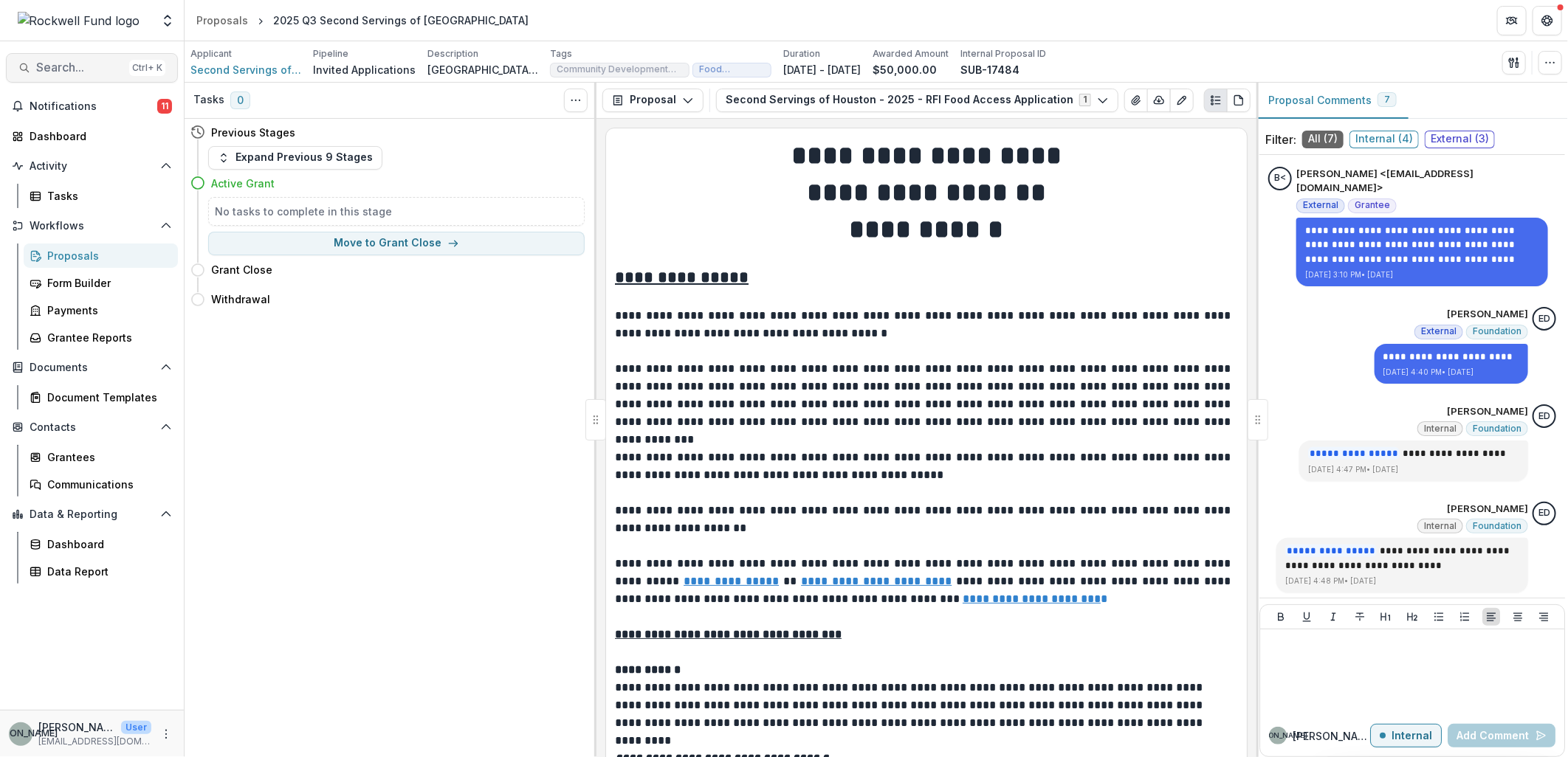
click at [55, 62] on span "Search..." at bounding box center [79, 67] width 87 height 14
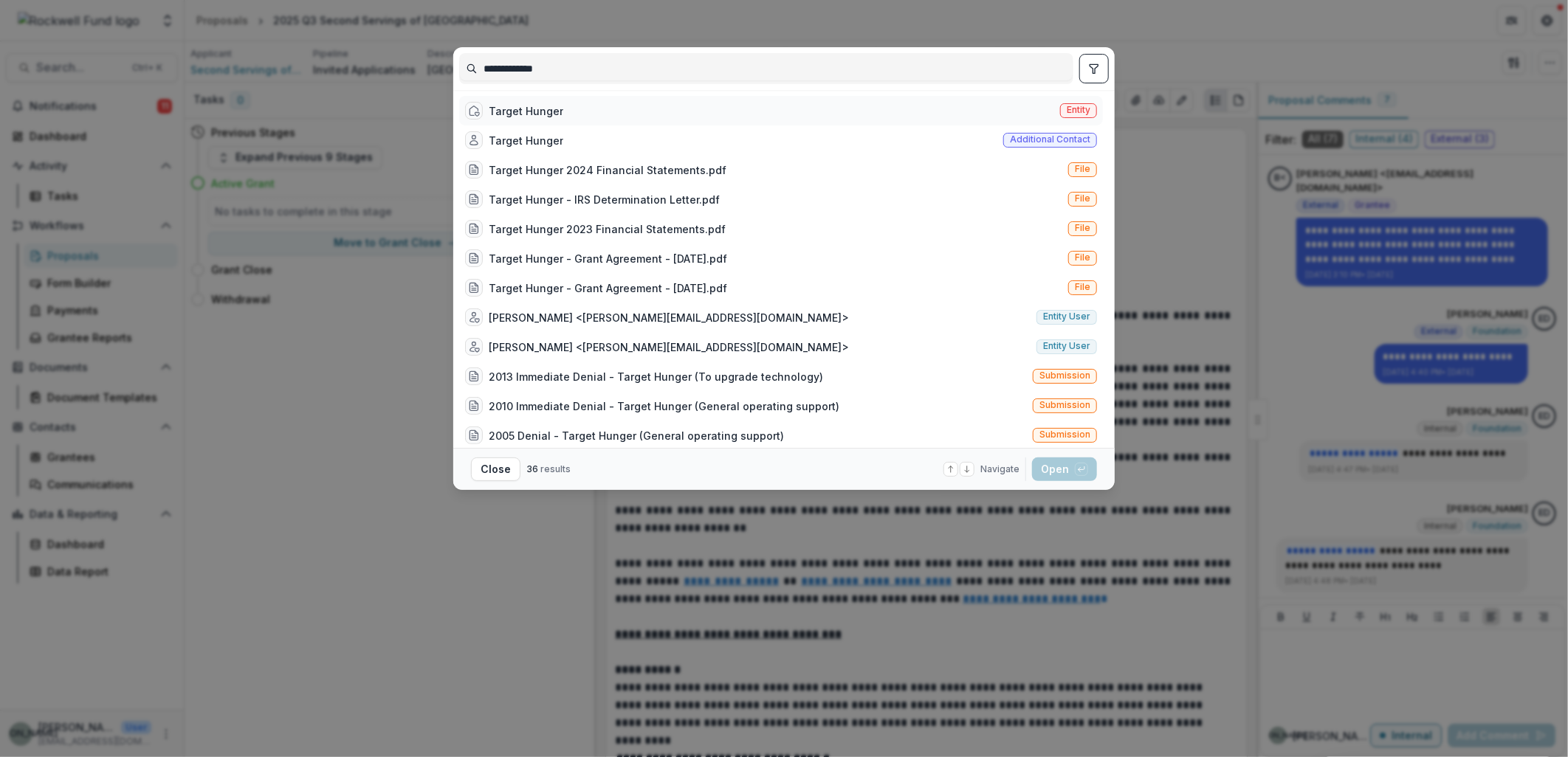
type input "**********"
click at [561, 96] on div "Target Hunger Entity" at bounding box center [781, 110] width 644 height 29
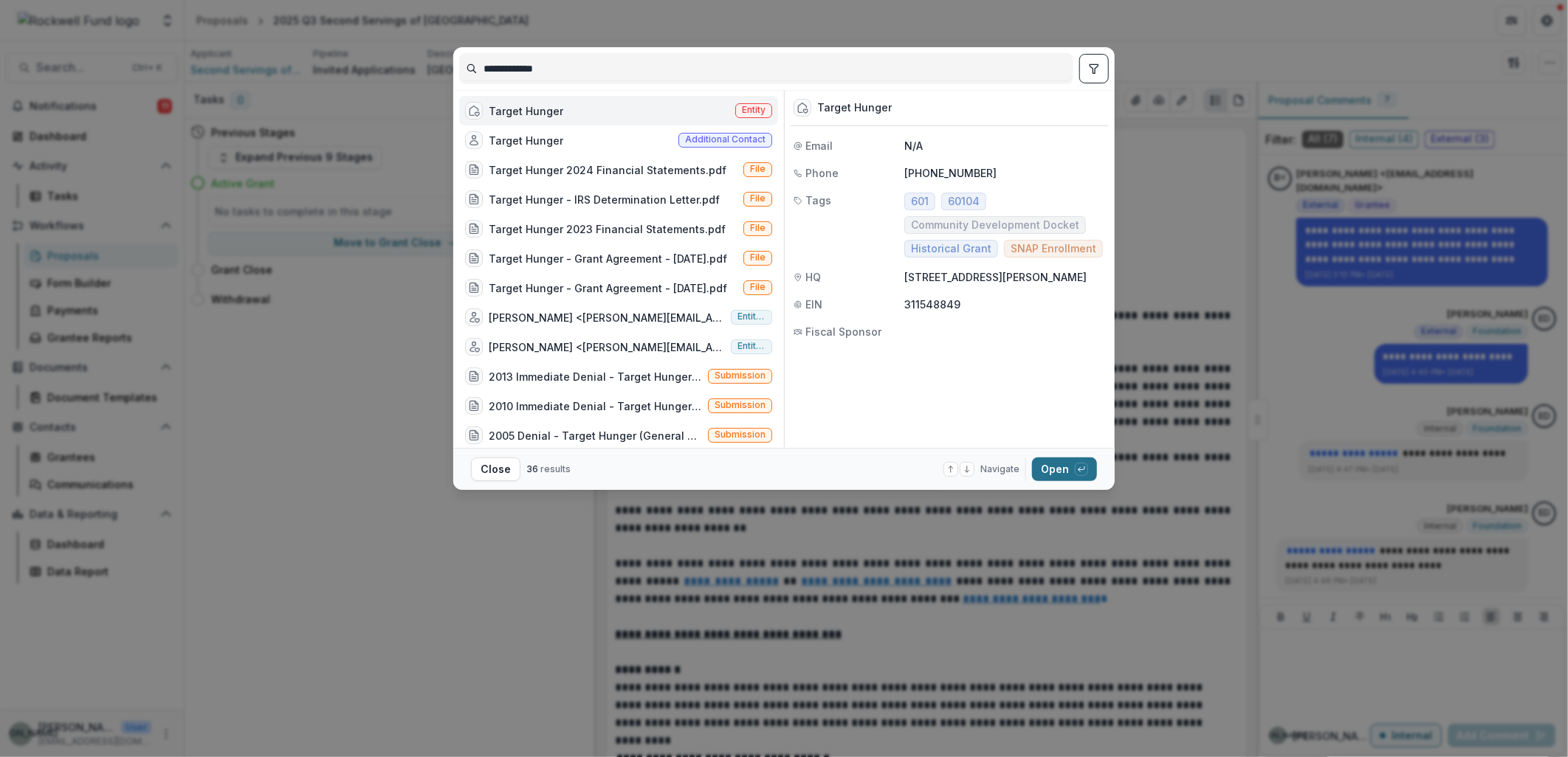
drag, startPoint x: 1058, startPoint y: 452, endPoint x: 1051, endPoint y: 466, distance: 15.7
click at [1054, 463] on footer "Close 36 results Navigate up and down with arrow keys Open with enter key" at bounding box center [784, 469] width 662 height 42
click at [1051, 466] on button "Open with enter key" at bounding box center [1064, 469] width 65 height 24
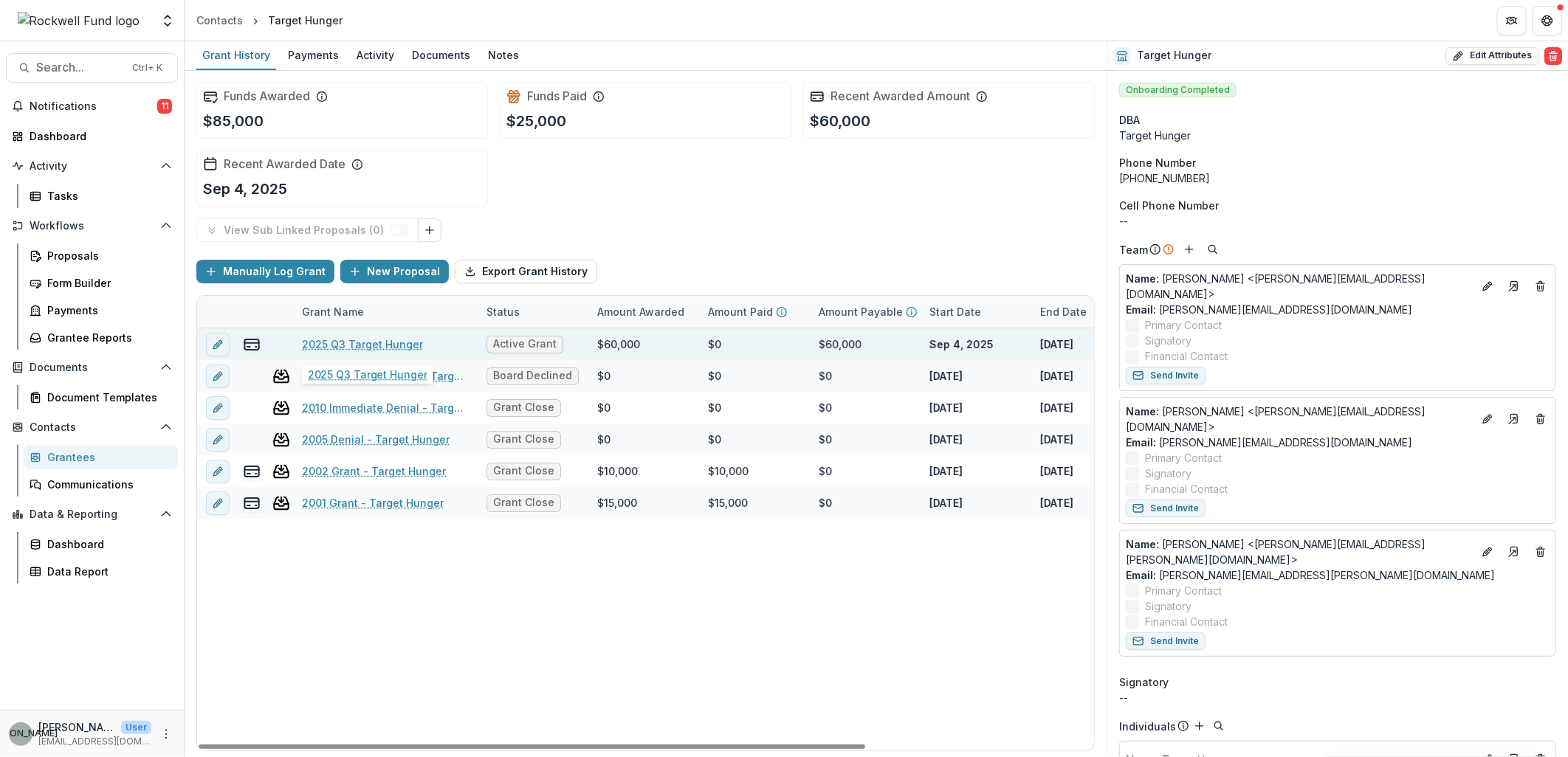
click at [369, 334] on div "2025 Q3 Target Hunger" at bounding box center [385, 344] width 167 height 31
click at [366, 340] on link "2025 Q3 Target Hunger" at bounding box center [363, 344] width 121 height 16
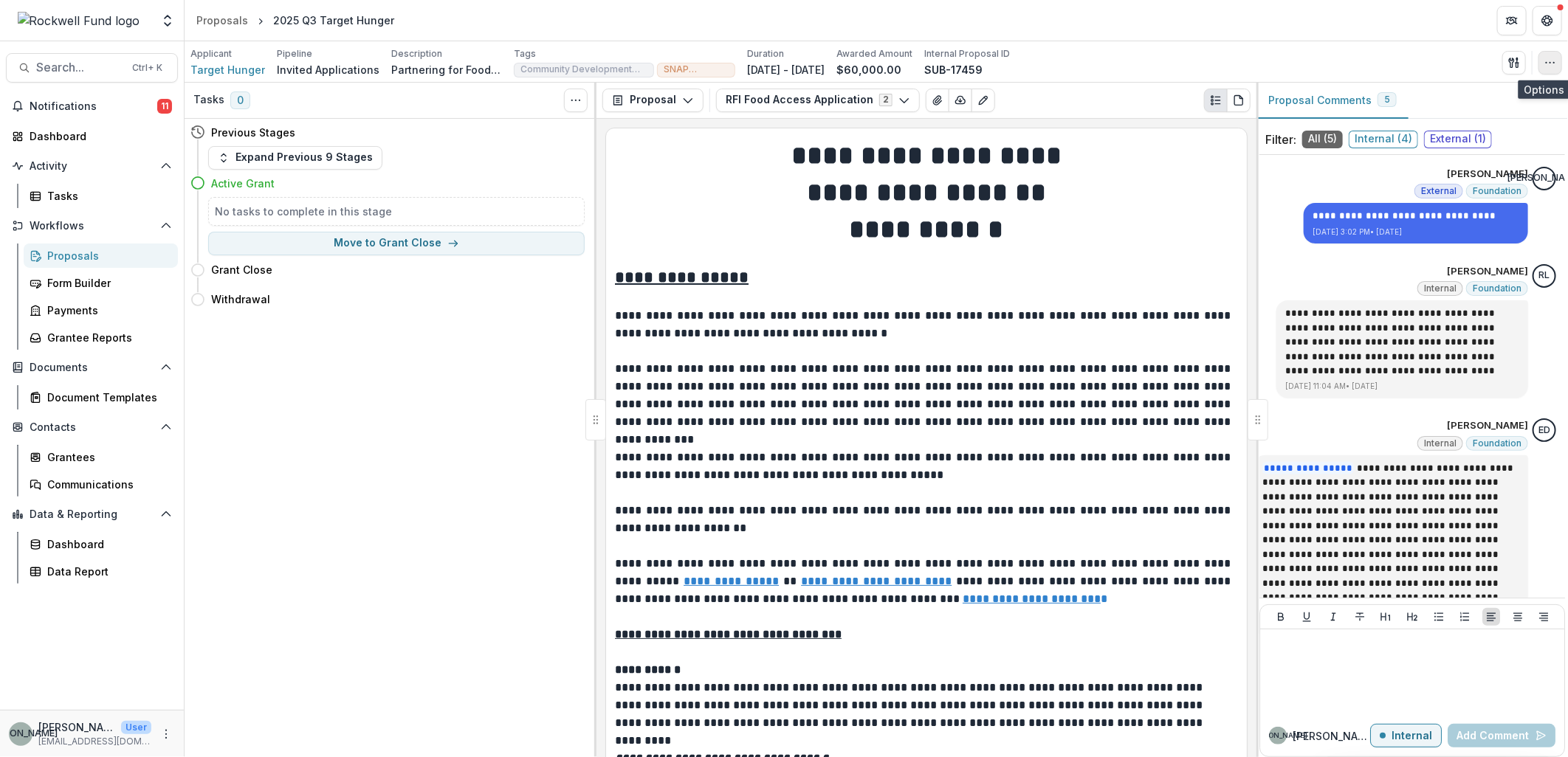
click at [1553, 64] on icon "button" at bounding box center [1551, 63] width 12 height 12
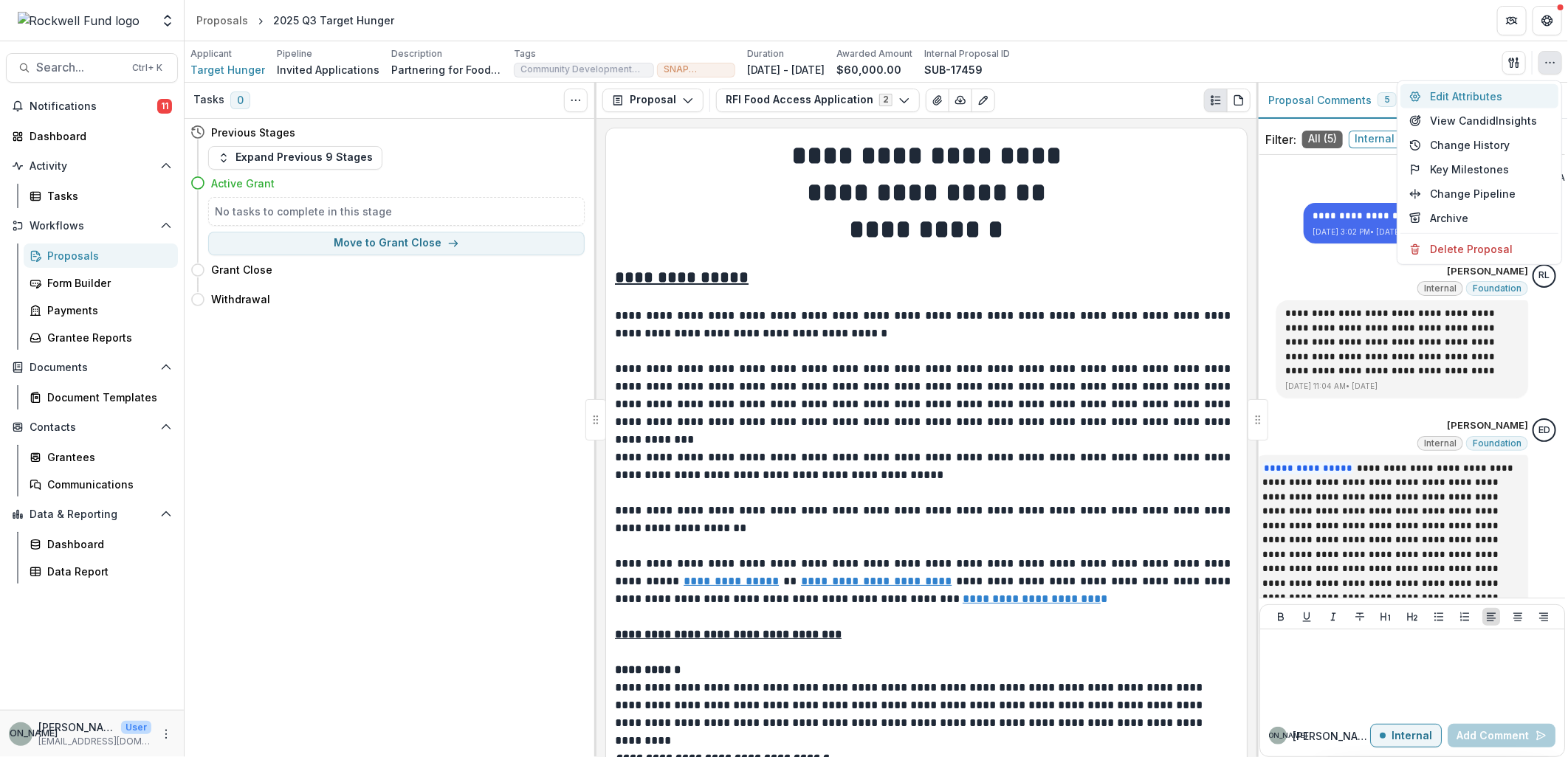
click at [1492, 97] on button "Edit Attributes" at bounding box center [1479, 96] width 158 height 25
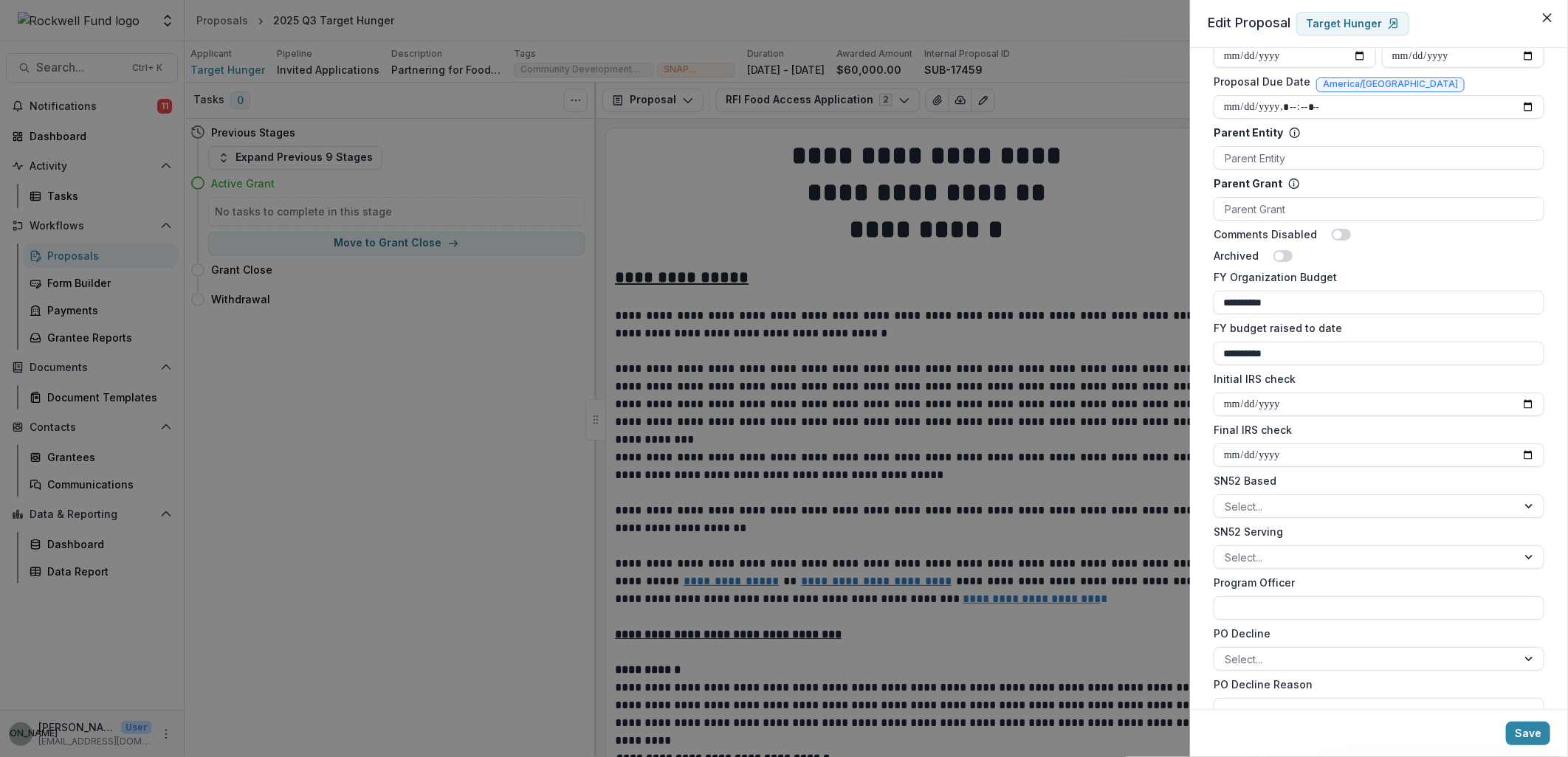
scroll to position [820, 0]
click at [1521, 462] on input "Final IRS check" at bounding box center [1379, 451] width 330 height 24
type input "**********"
click at [1526, 738] on button "Save" at bounding box center [1528, 734] width 44 height 24
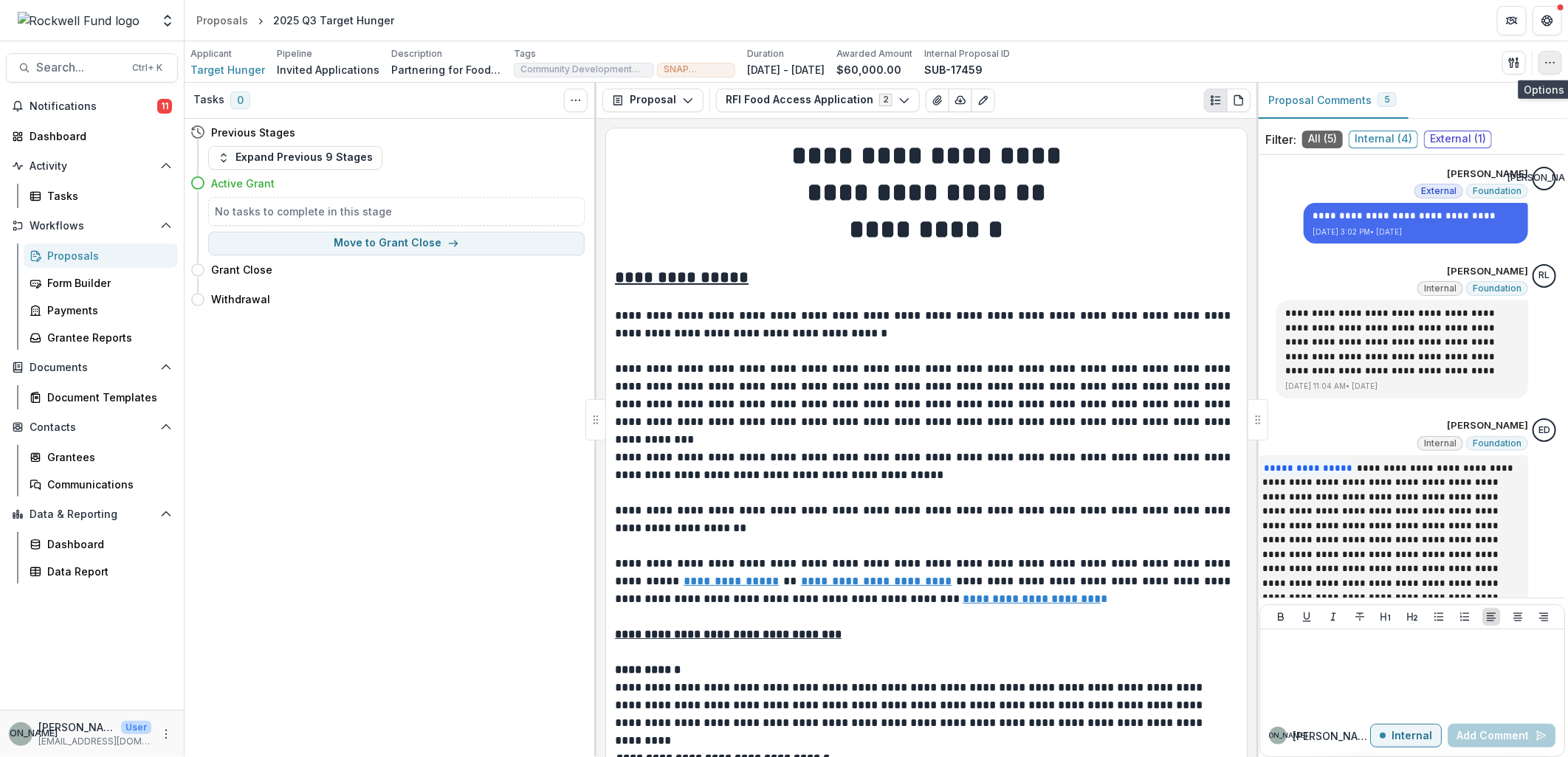
click at [1553, 64] on icon "button" at bounding box center [1551, 63] width 12 height 12
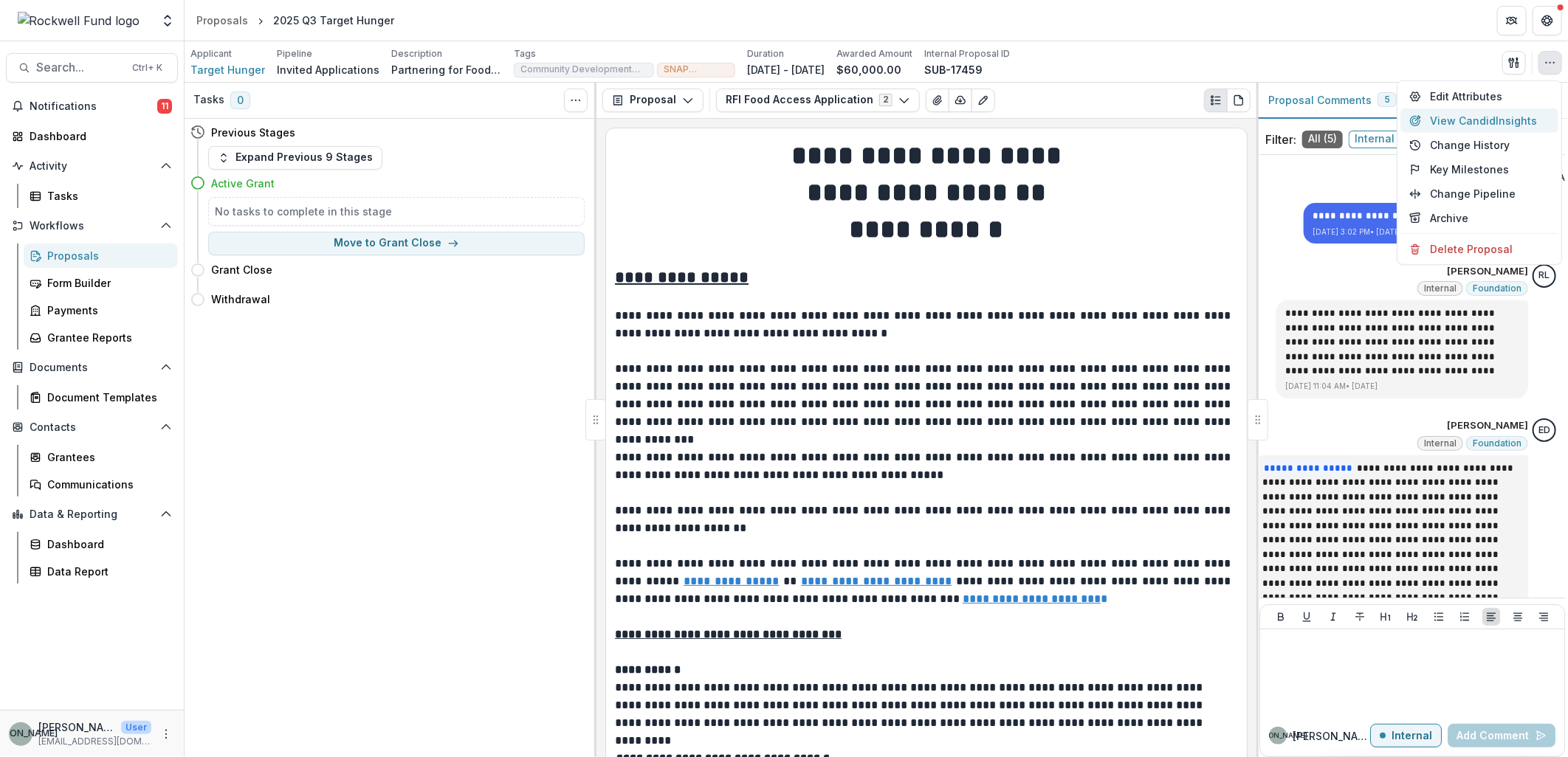
click at [1496, 119] on button "View Candid Insights" at bounding box center [1479, 120] width 158 height 25
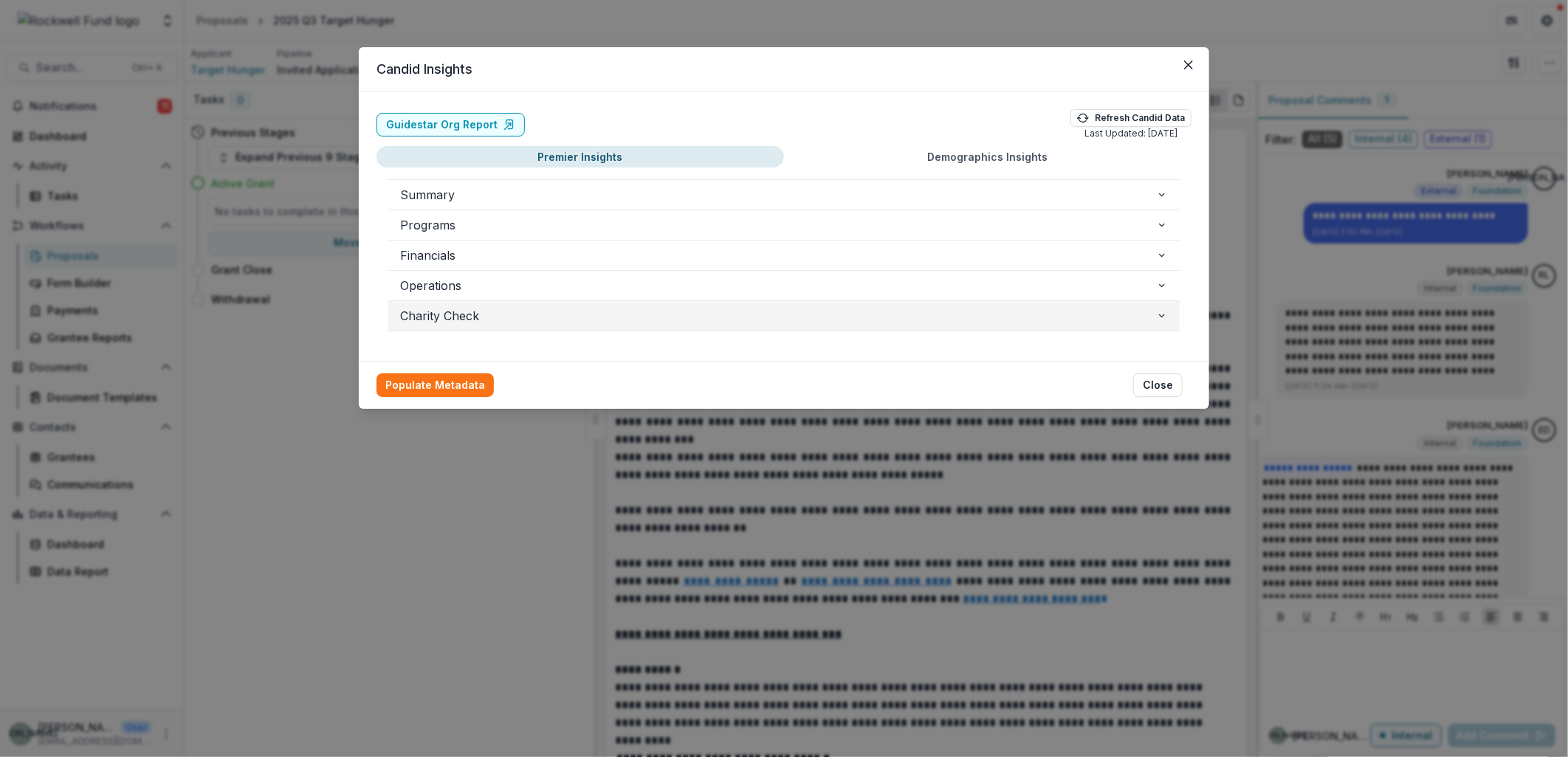
click at [1166, 309] on button "Charity Check" at bounding box center [784, 315] width 791 height 29
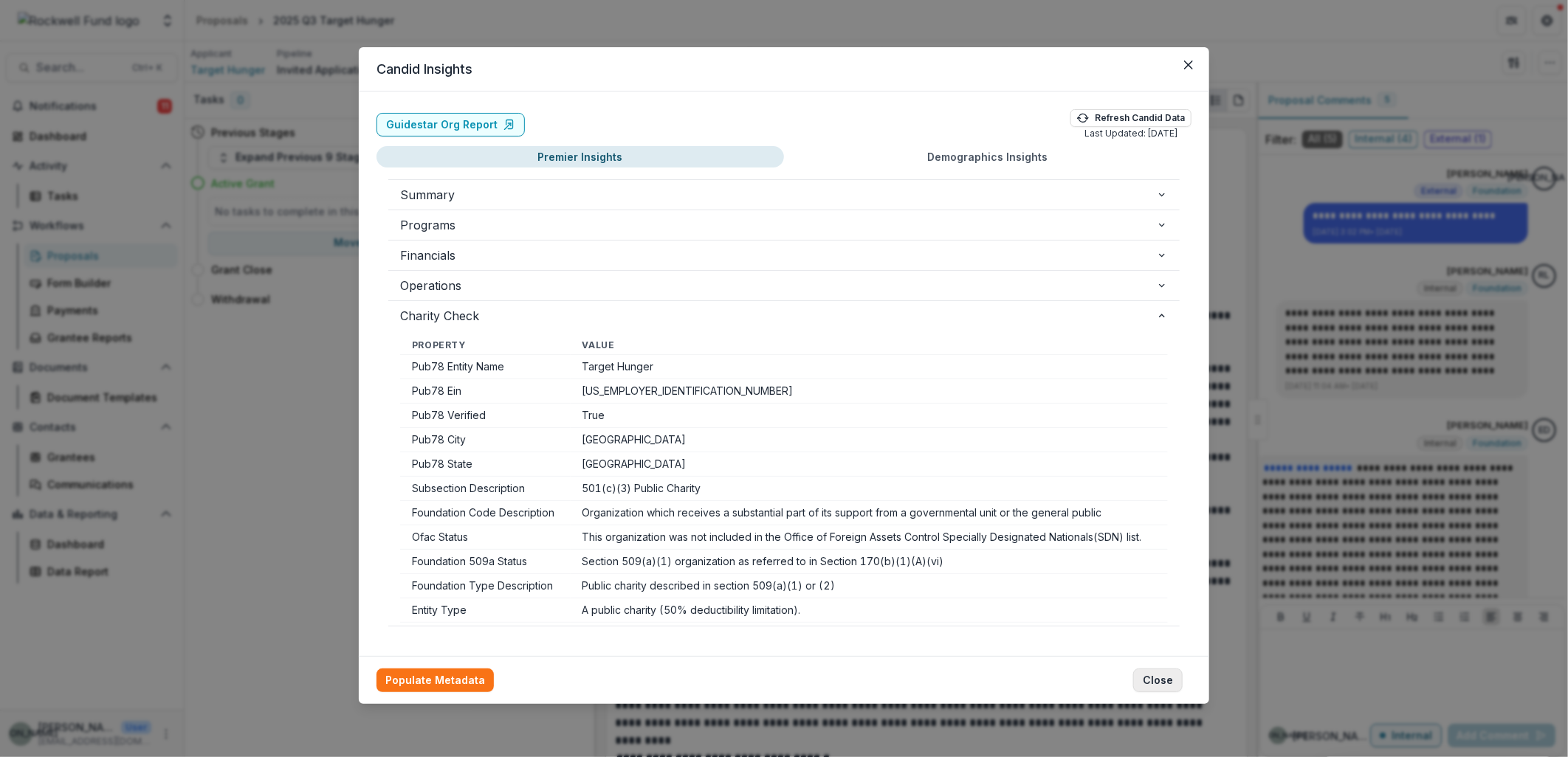
click at [1175, 673] on button "Close" at bounding box center [1158, 681] width 49 height 24
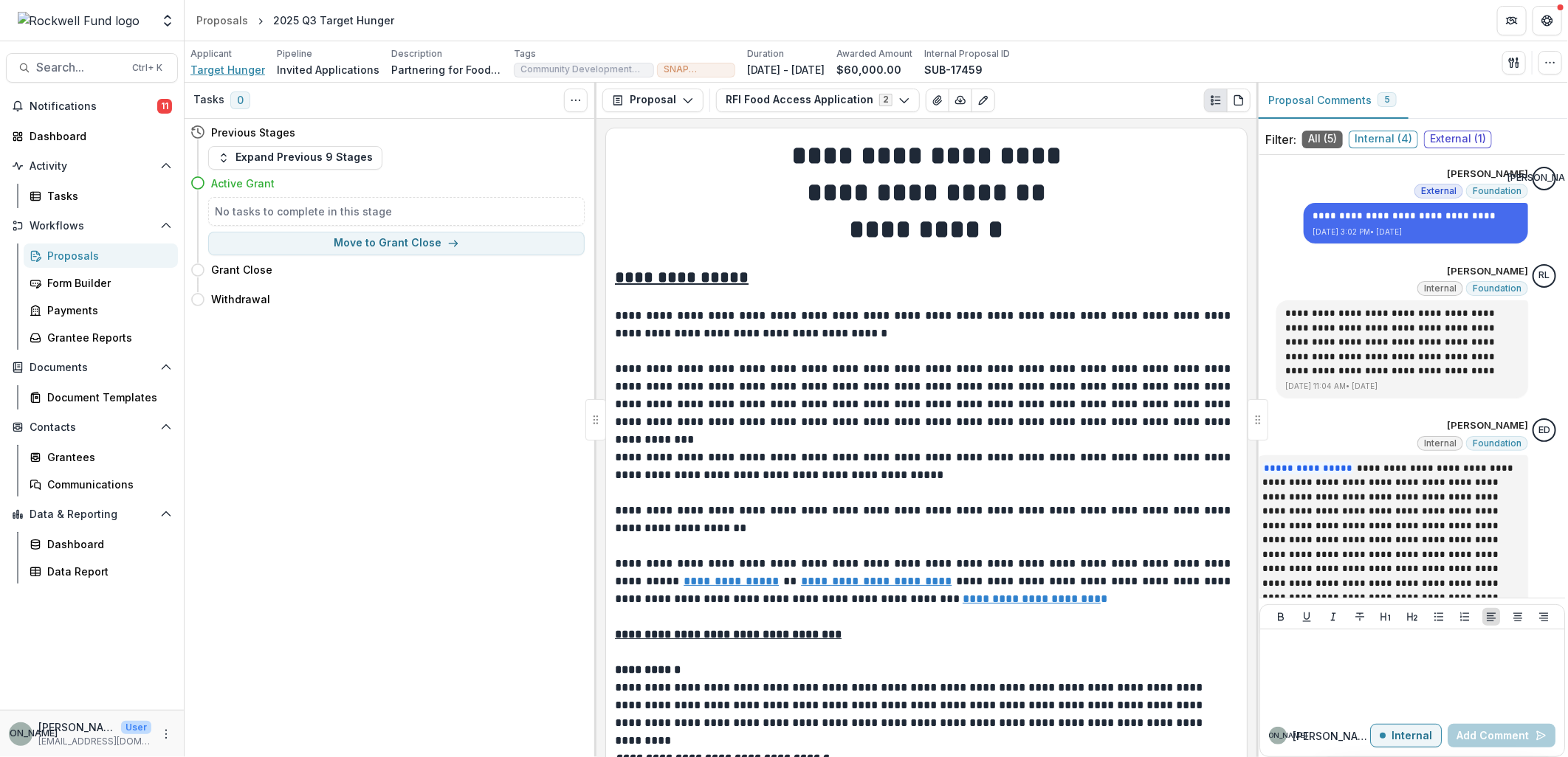
click at [224, 65] on span "Target Hunger" at bounding box center [228, 69] width 75 height 16
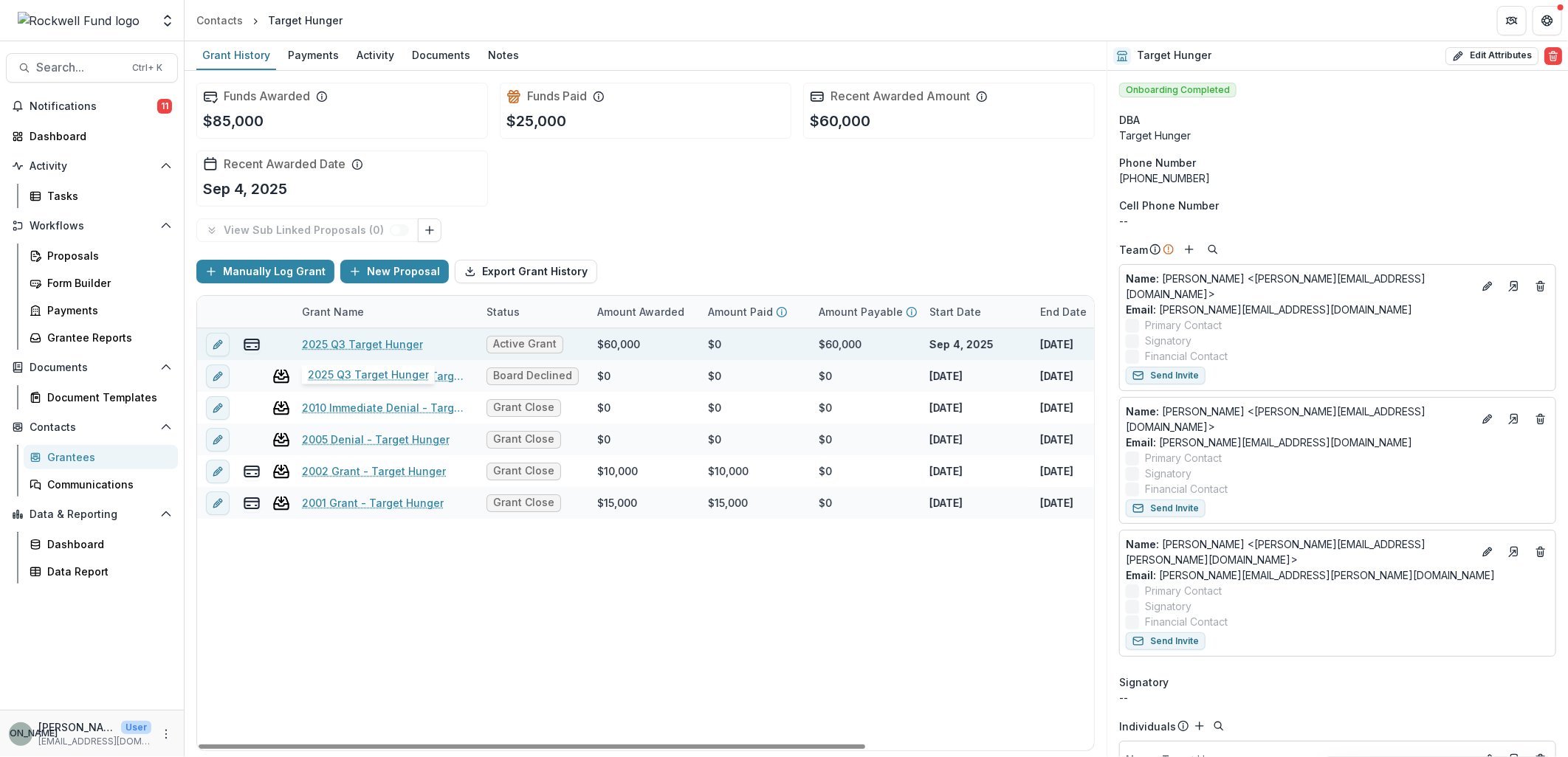
click at [426, 343] on div "2025 Q3 Target Hunger" at bounding box center [385, 344] width 167 height 31
click at [399, 342] on link "2025 Q3 Target Hunger" at bounding box center [363, 344] width 121 height 16
click at [220, 343] on icon "edit" at bounding box center [218, 344] width 12 height 12
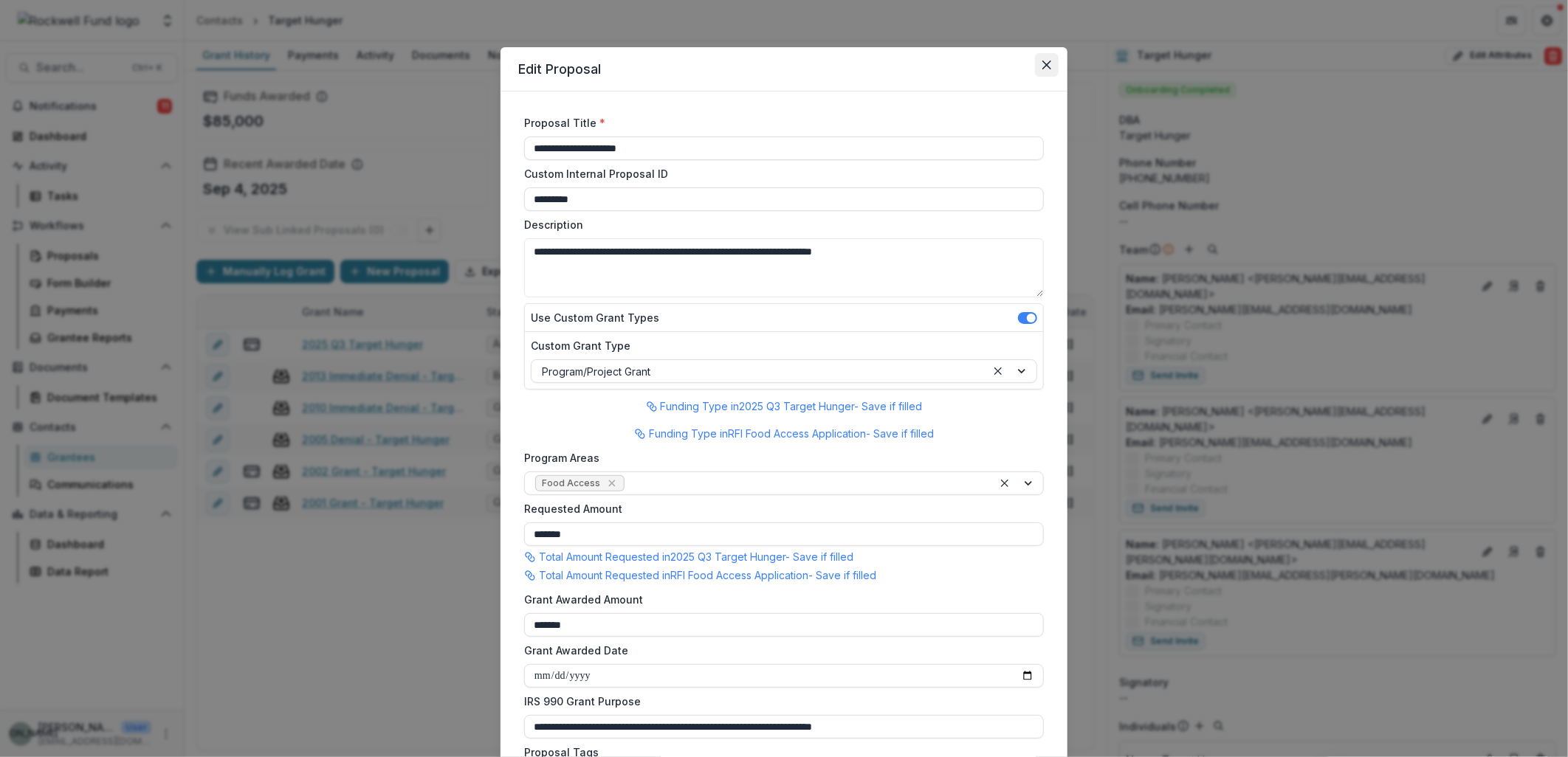
click at [1042, 67] on icon "Close" at bounding box center [1047, 65] width 9 height 9
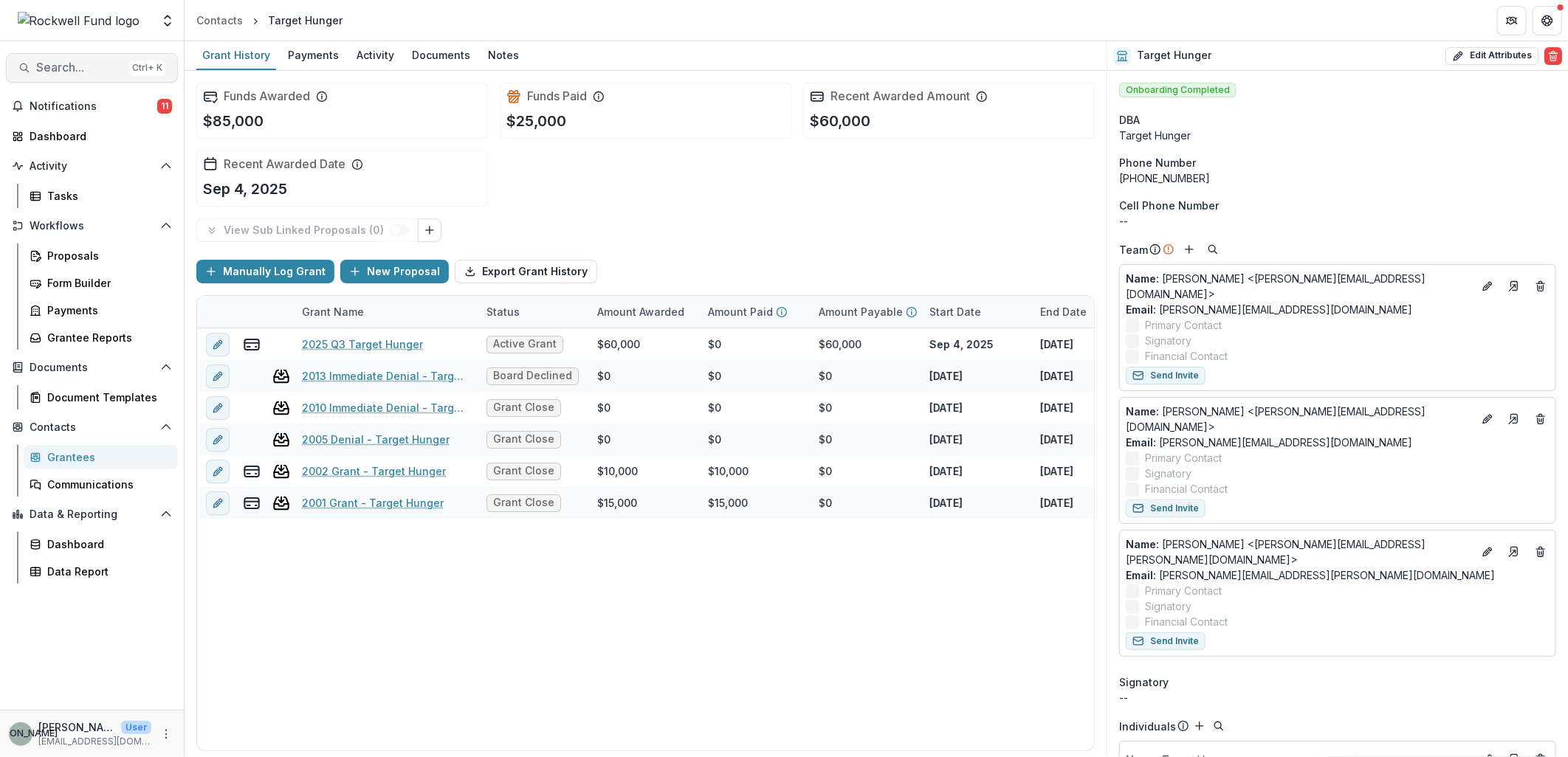
click at [70, 69] on span "Search..." at bounding box center [79, 67] width 87 height 14
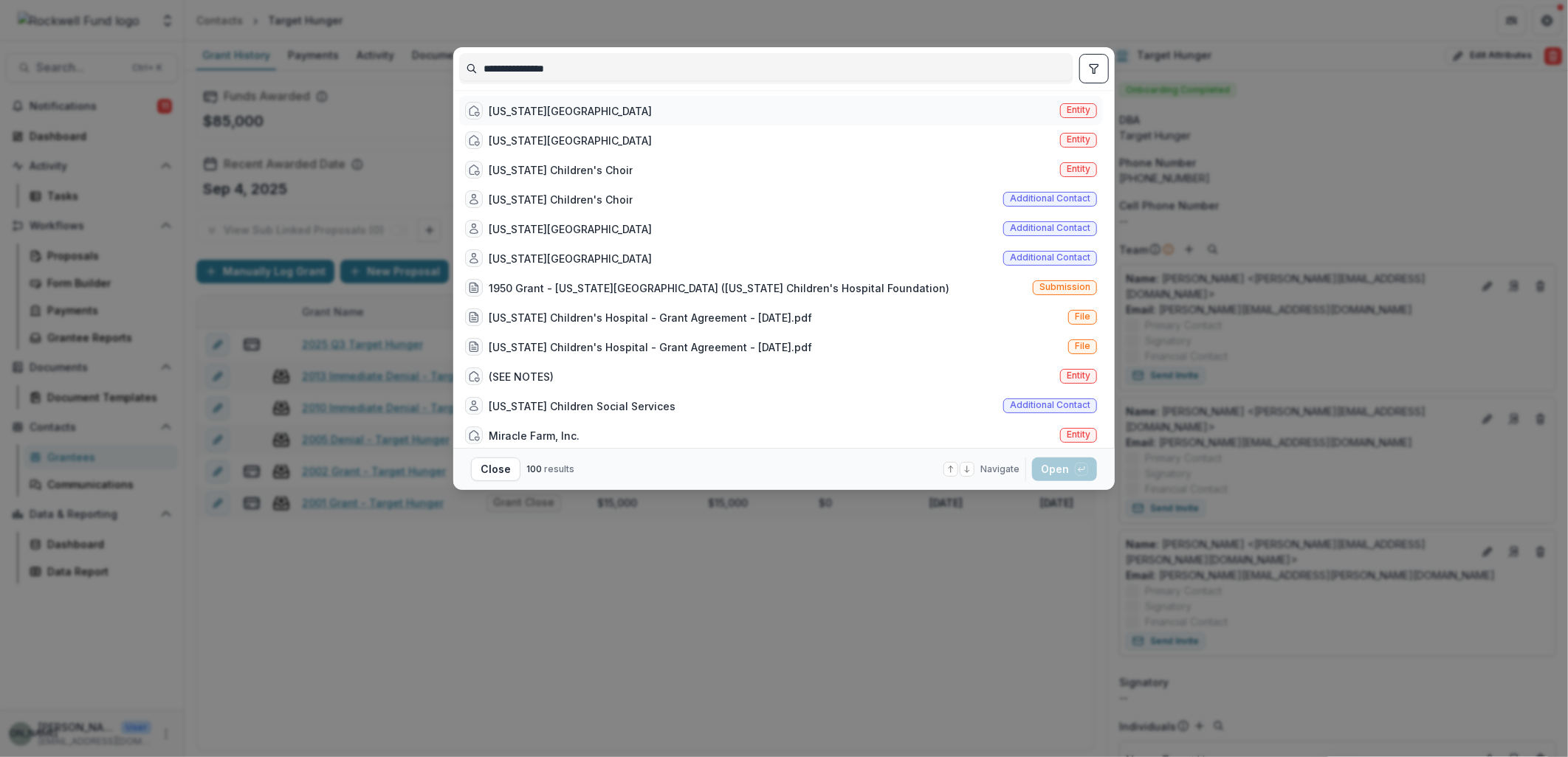
type input "**********"
click at [562, 111] on div "Texas Children's Hospital" at bounding box center [571, 111] width 163 height 16
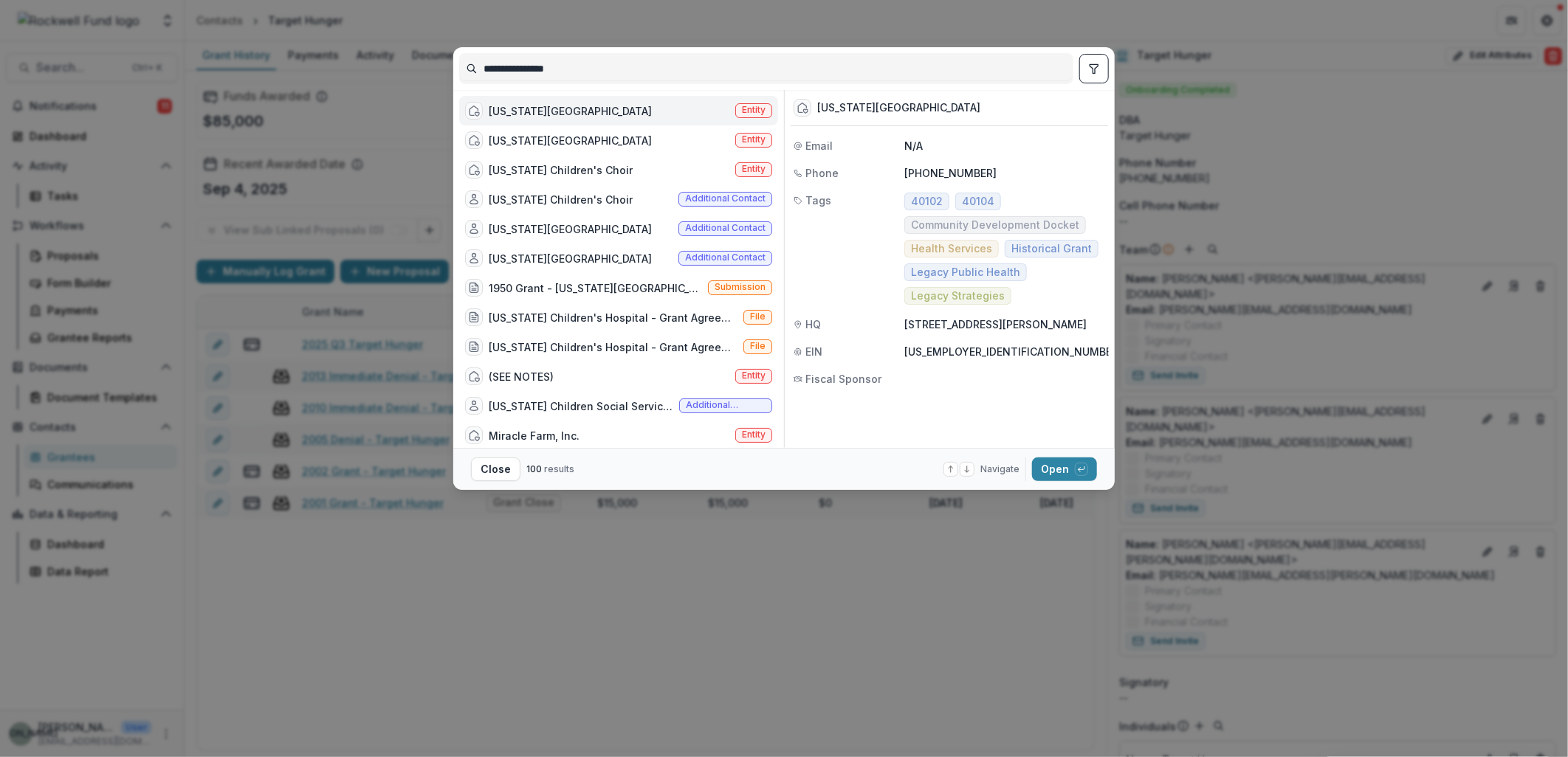
click at [1057, 445] on div "Texas Children's Hospital Email N/A Phone +1 832-824-2083 Tags 40102 40104 Comm…" at bounding box center [947, 268] width 325 height 358
click at [1054, 466] on button "Open with enter key" at bounding box center [1064, 469] width 65 height 24
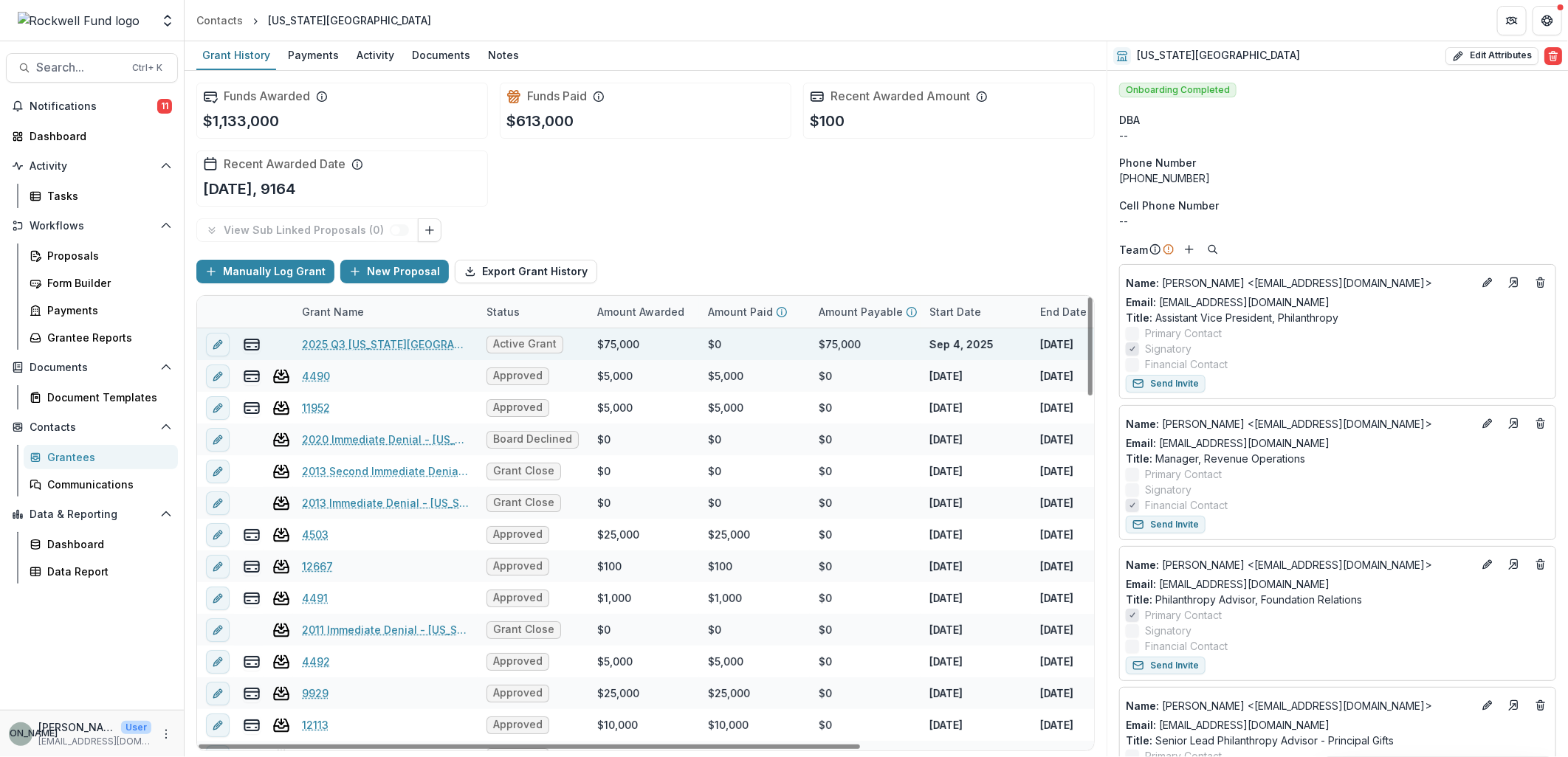
click at [404, 337] on link "2025 Q3 Texas Children's Hospital" at bounding box center [385, 344] width 167 height 16
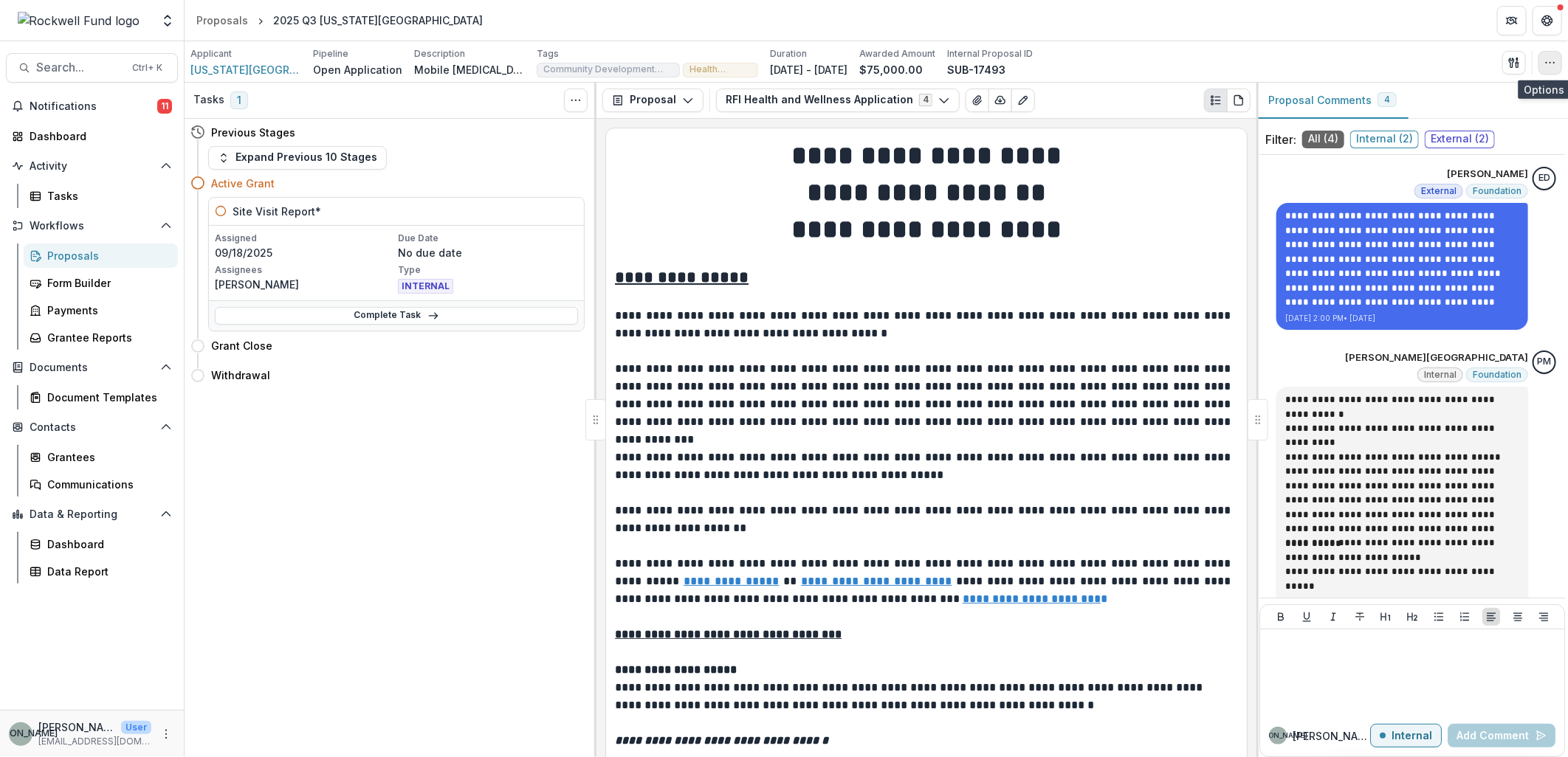
click at [1552, 65] on icon "button" at bounding box center [1551, 63] width 12 height 12
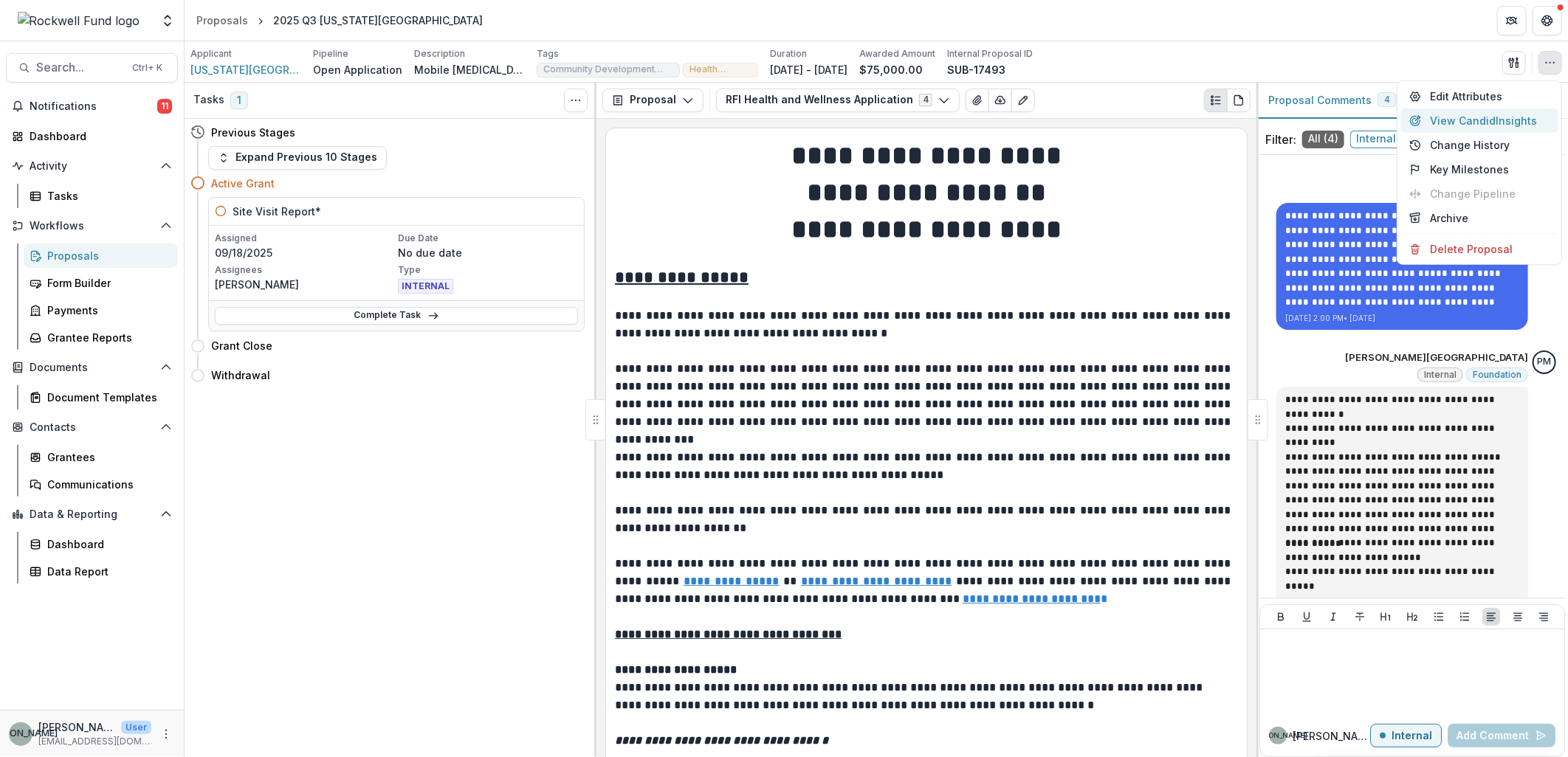
click at [1506, 122] on button "View Candid Insights" at bounding box center [1479, 120] width 158 height 25
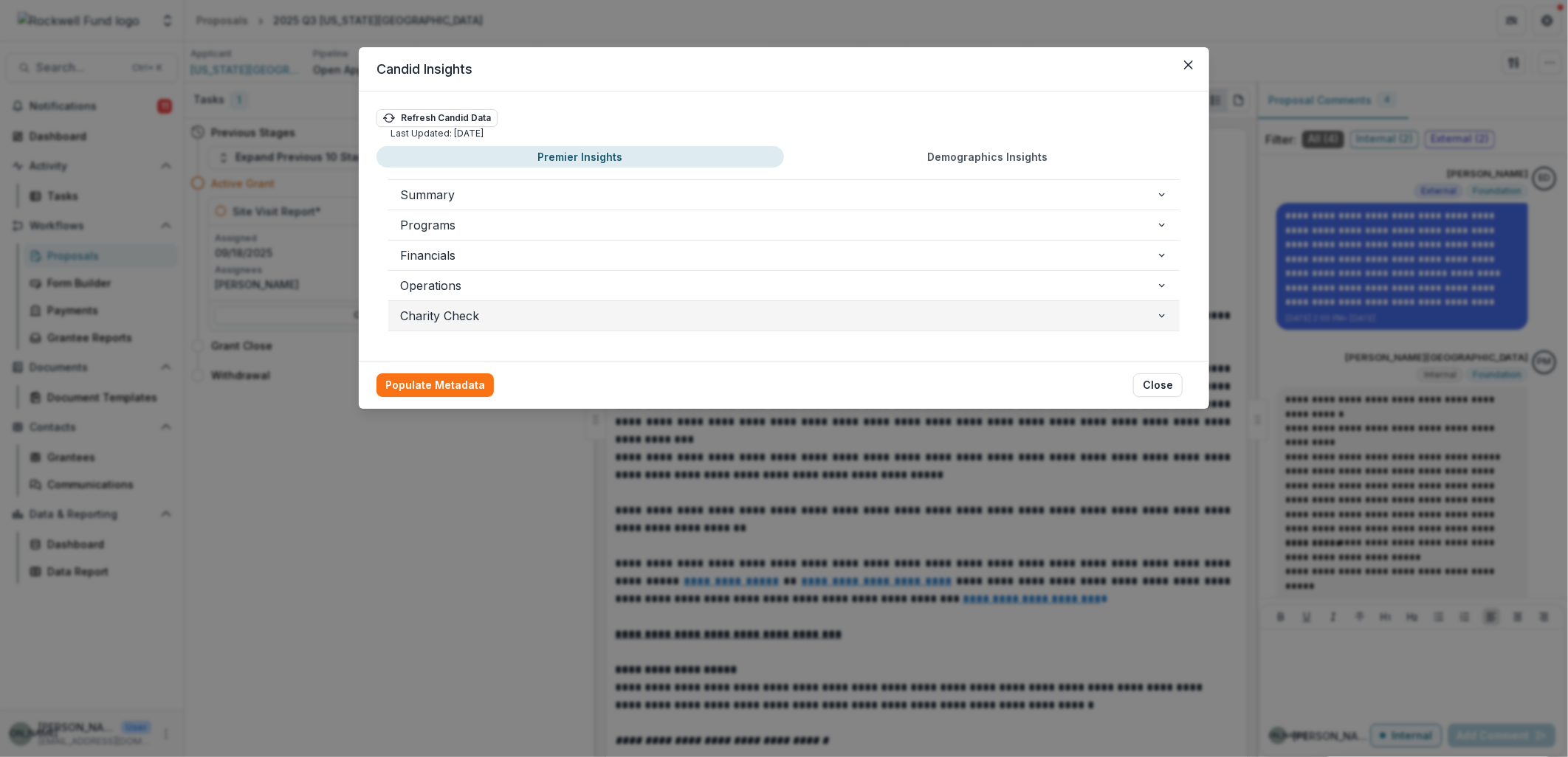
click at [1148, 318] on span "Charity Check" at bounding box center [778, 316] width 756 height 18
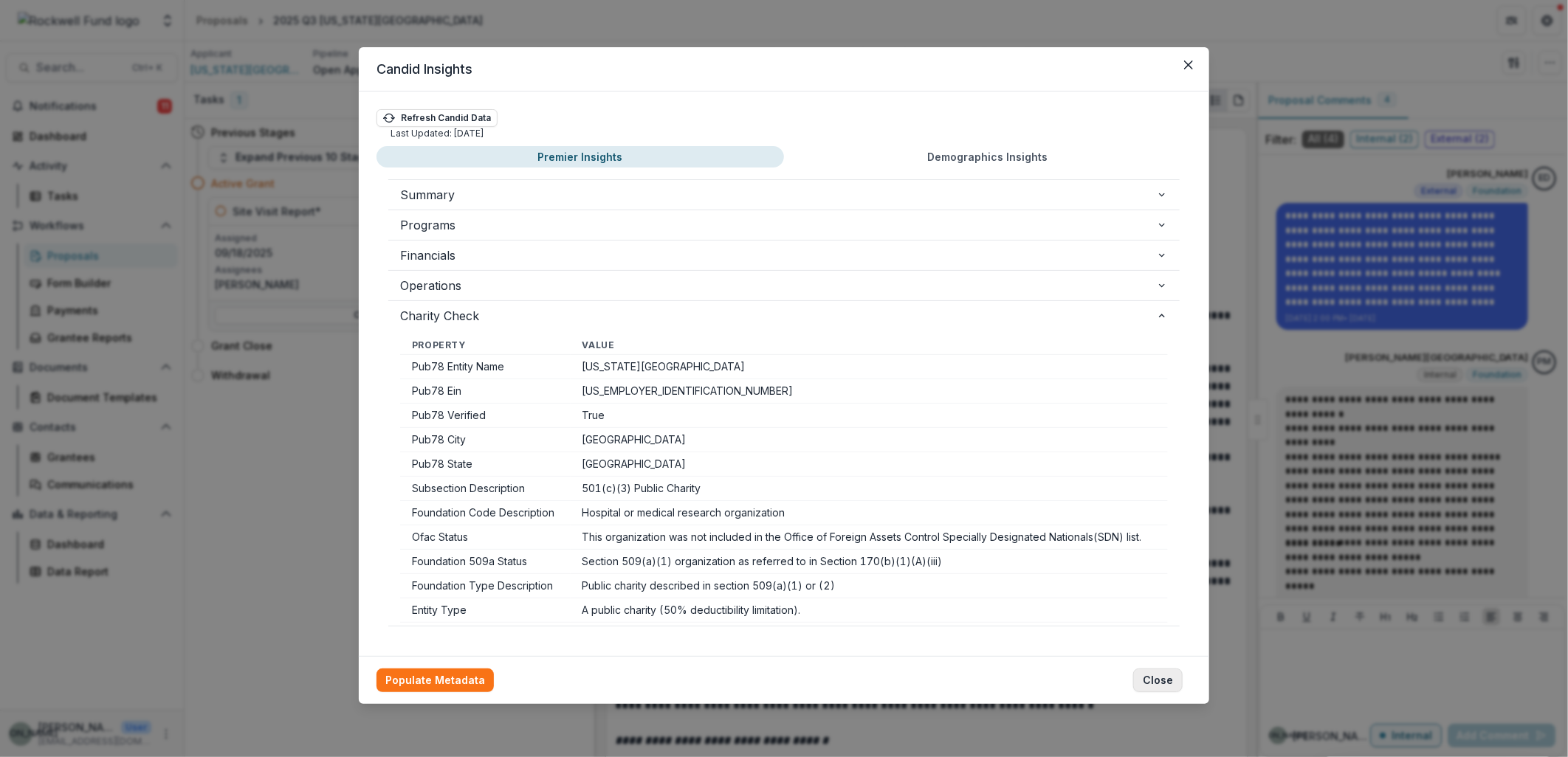
click at [1164, 681] on button "Close" at bounding box center [1158, 681] width 49 height 24
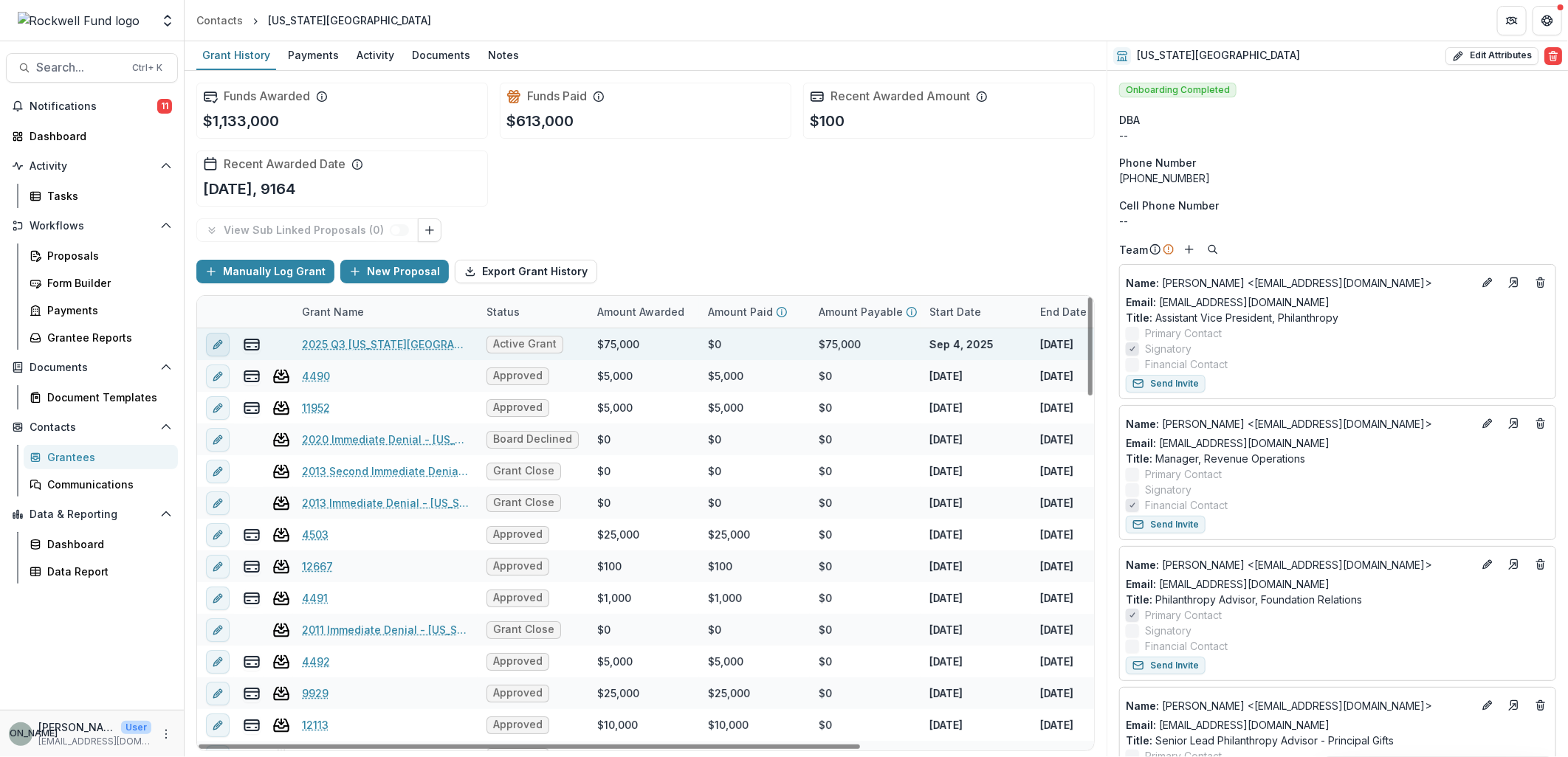
click at [219, 345] on icon "edit" at bounding box center [218, 344] width 12 height 12
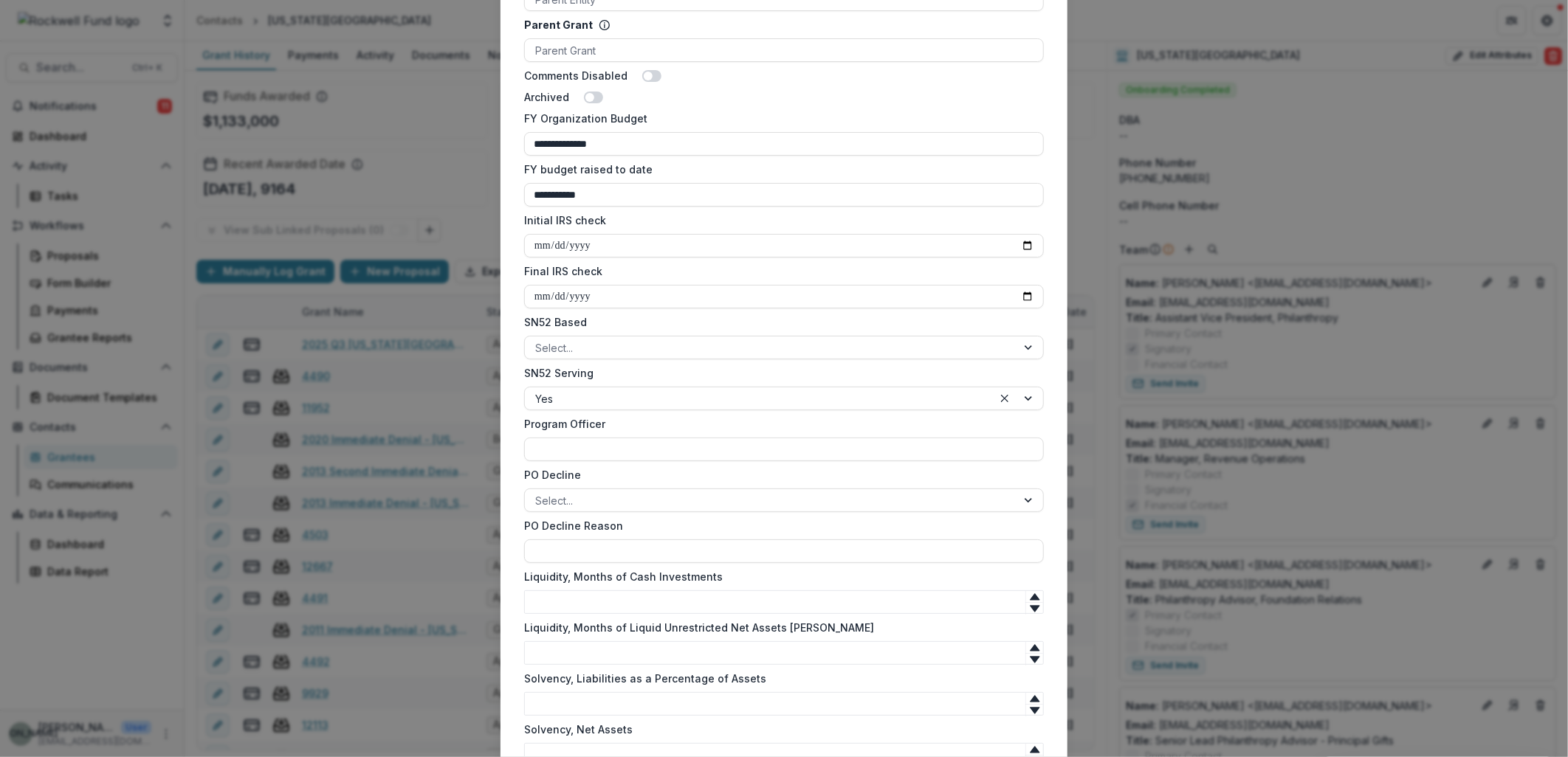
scroll to position [1066, 0]
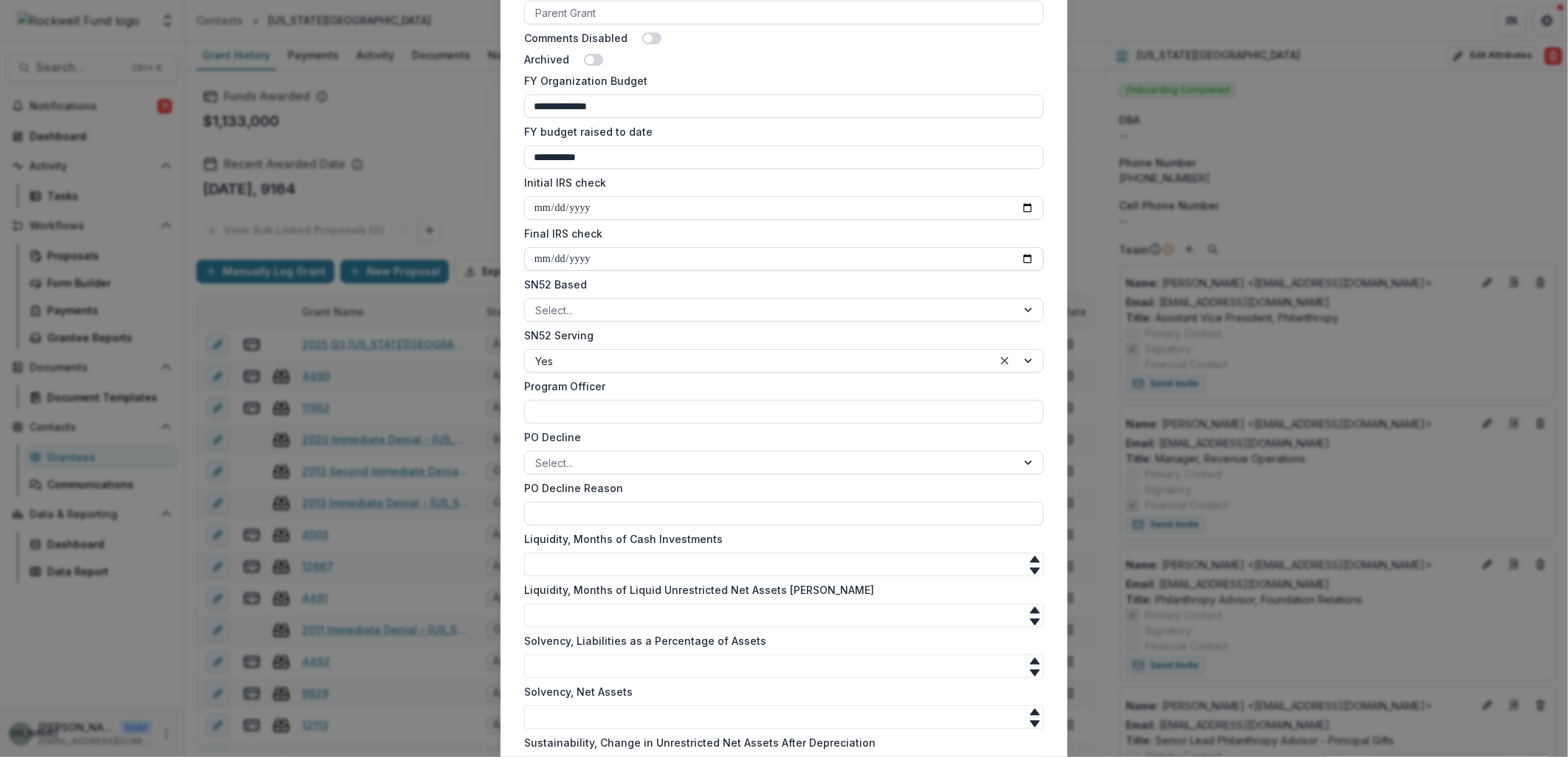
click at [1021, 255] on input "Final IRS check" at bounding box center [784, 259] width 520 height 24
type input "**********"
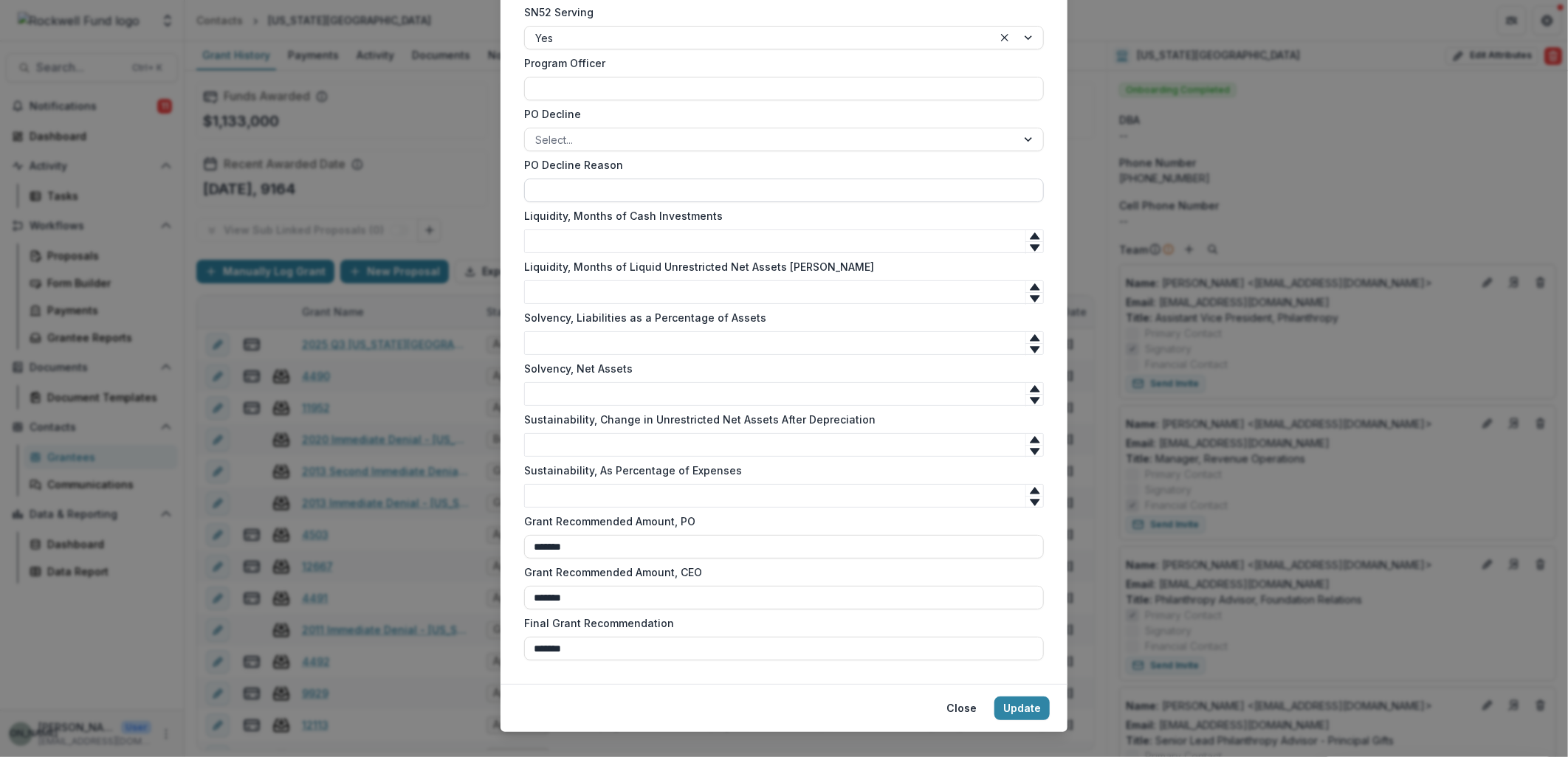
scroll to position [1393, 0]
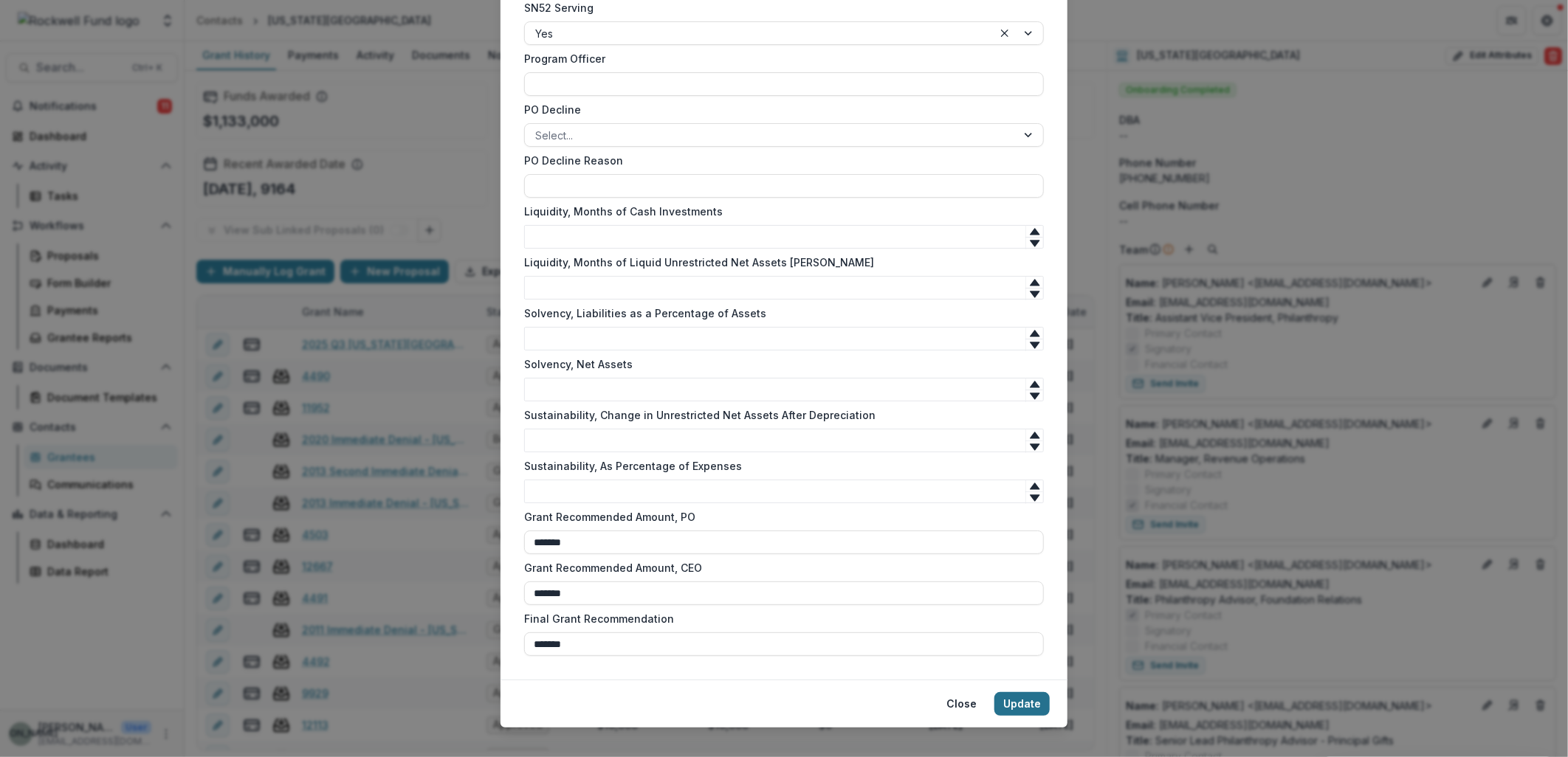
click at [1010, 692] on button "Update" at bounding box center [1022, 704] width 55 height 24
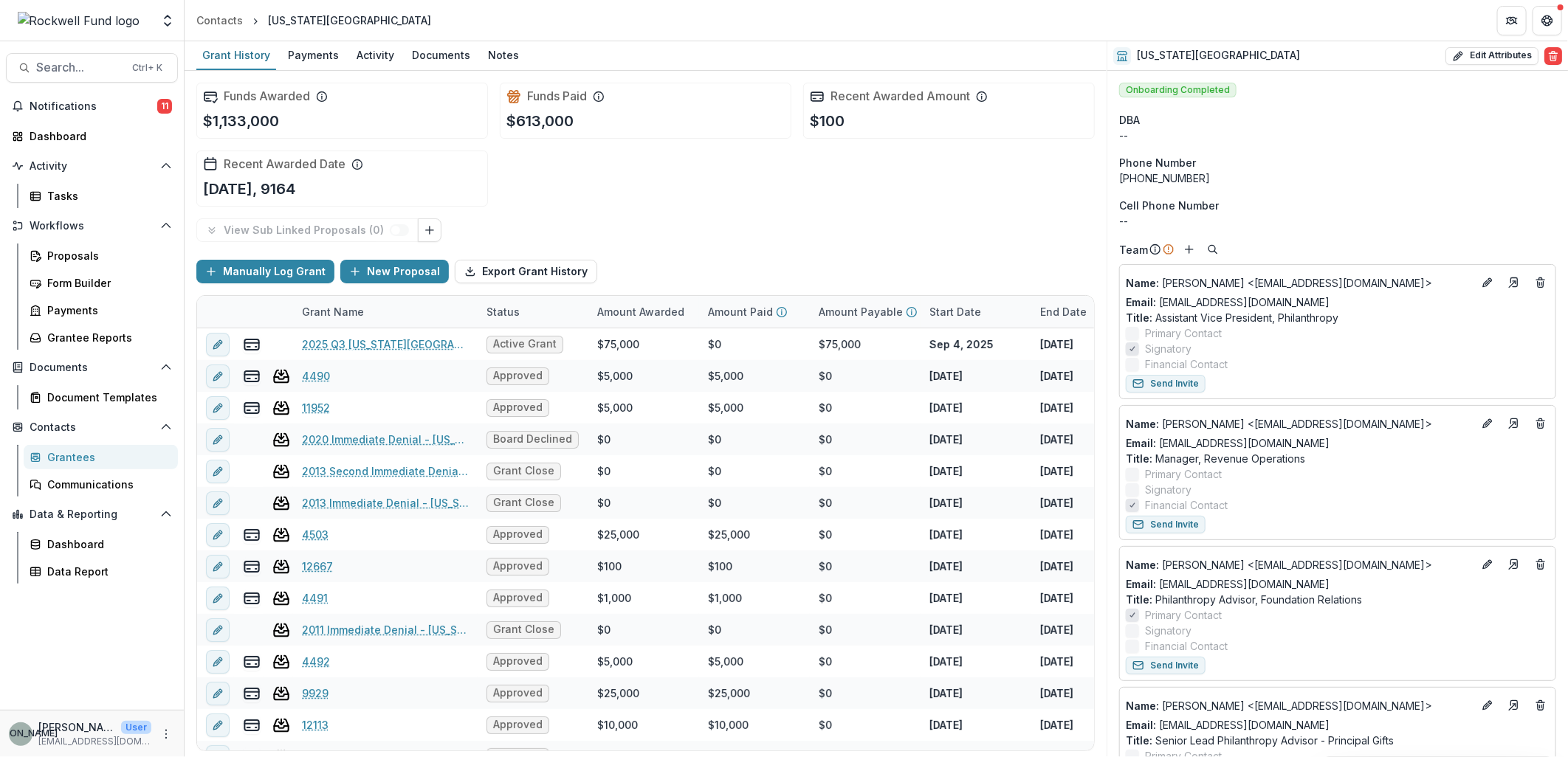
scroll to position [0, 0]
click at [60, 69] on span "Search..." at bounding box center [79, 67] width 87 height 14
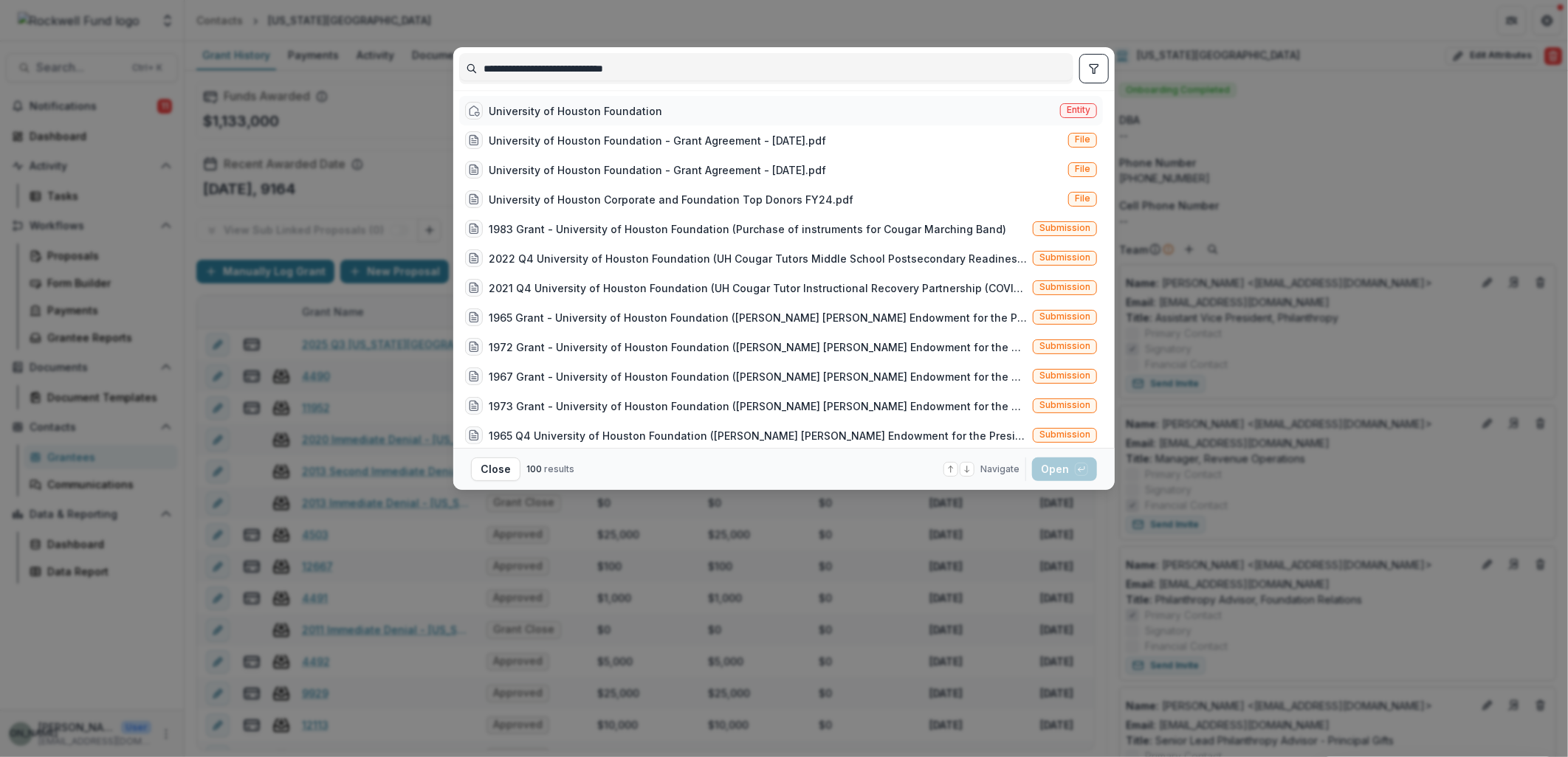
type input "**********"
click at [610, 111] on div "University of Houston Foundation" at bounding box center [576, 111] width 173 height 16
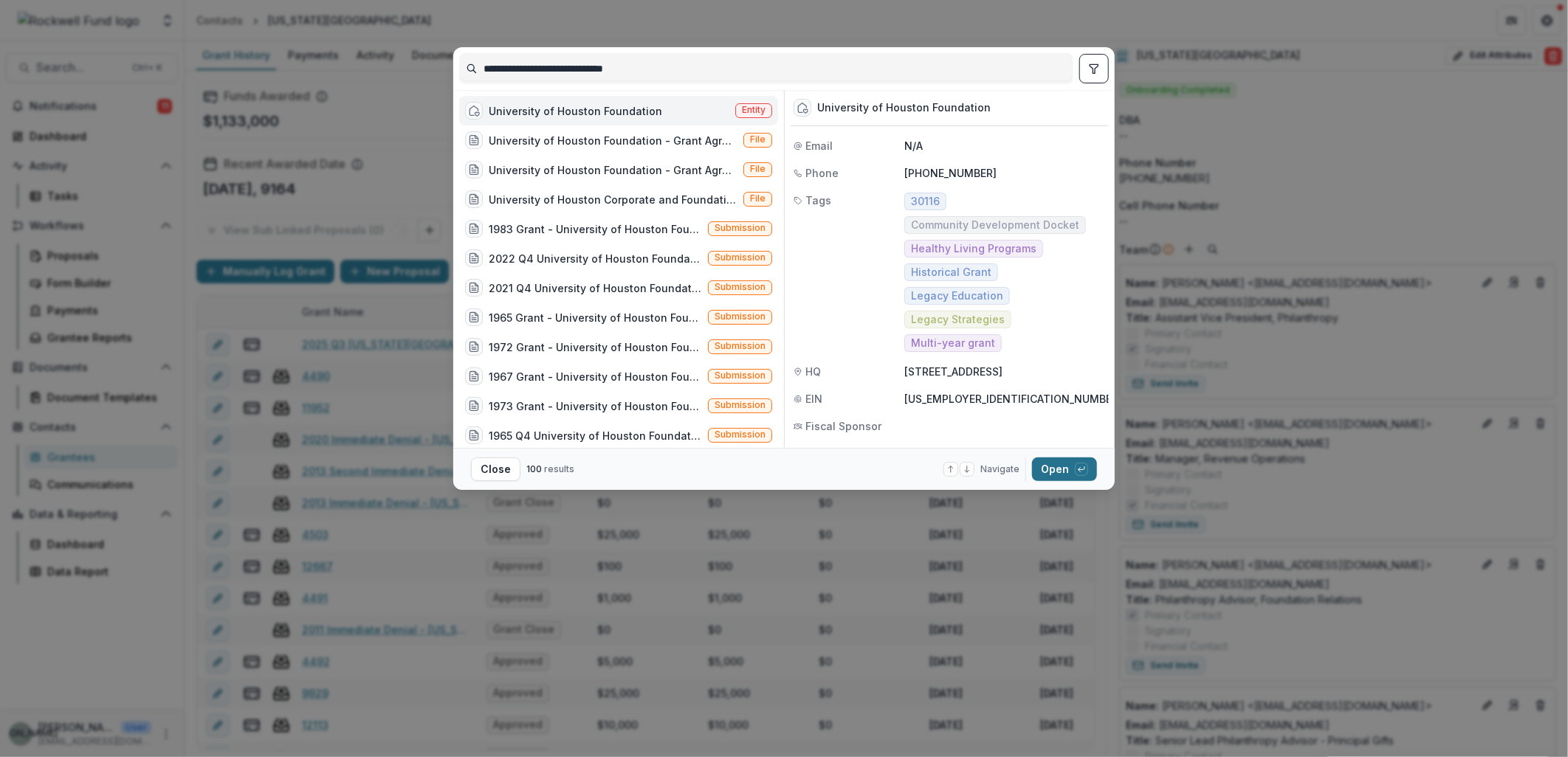
click at [1056, 468] on button "Open with enter key" at bounding box center [1064, 469] width 65 height 24
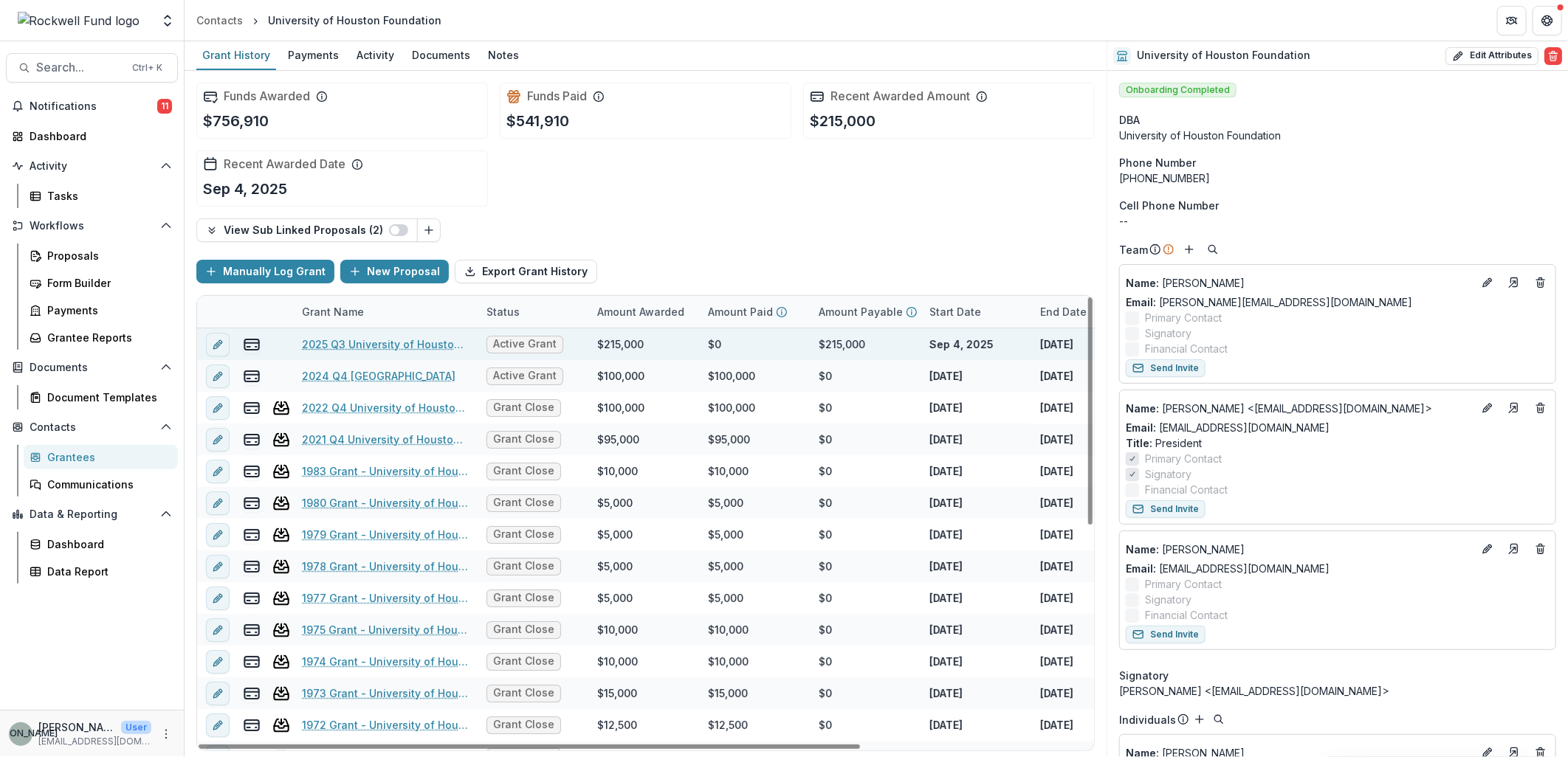
click at [409, 343] on link "2025 Q3 University of Houston Foundation" at bounding box center [385, 344] width 167 height 16
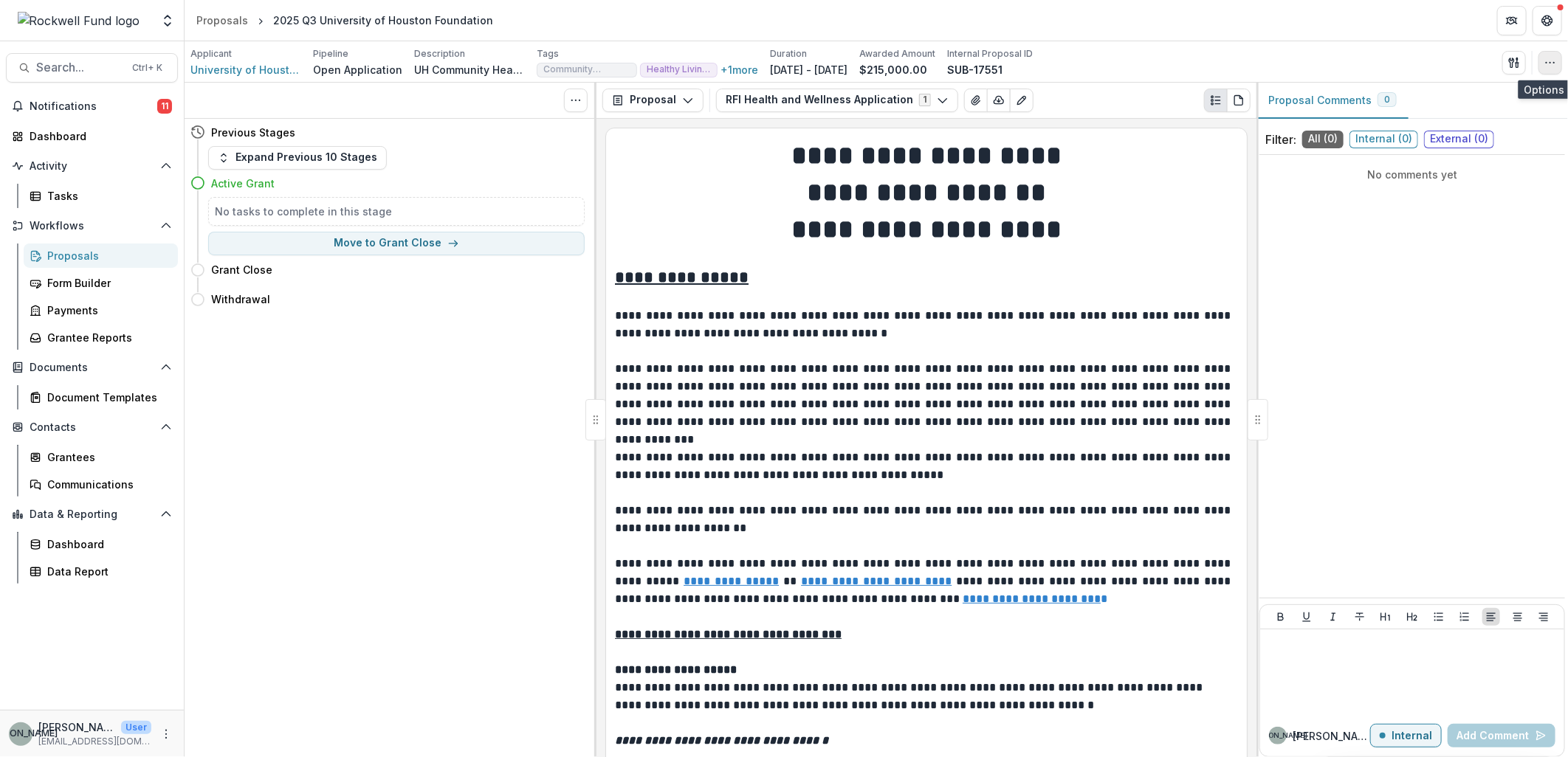
click at [1555, 61] on icon "button" at bounding box center [1551, 63] width 12 height 12
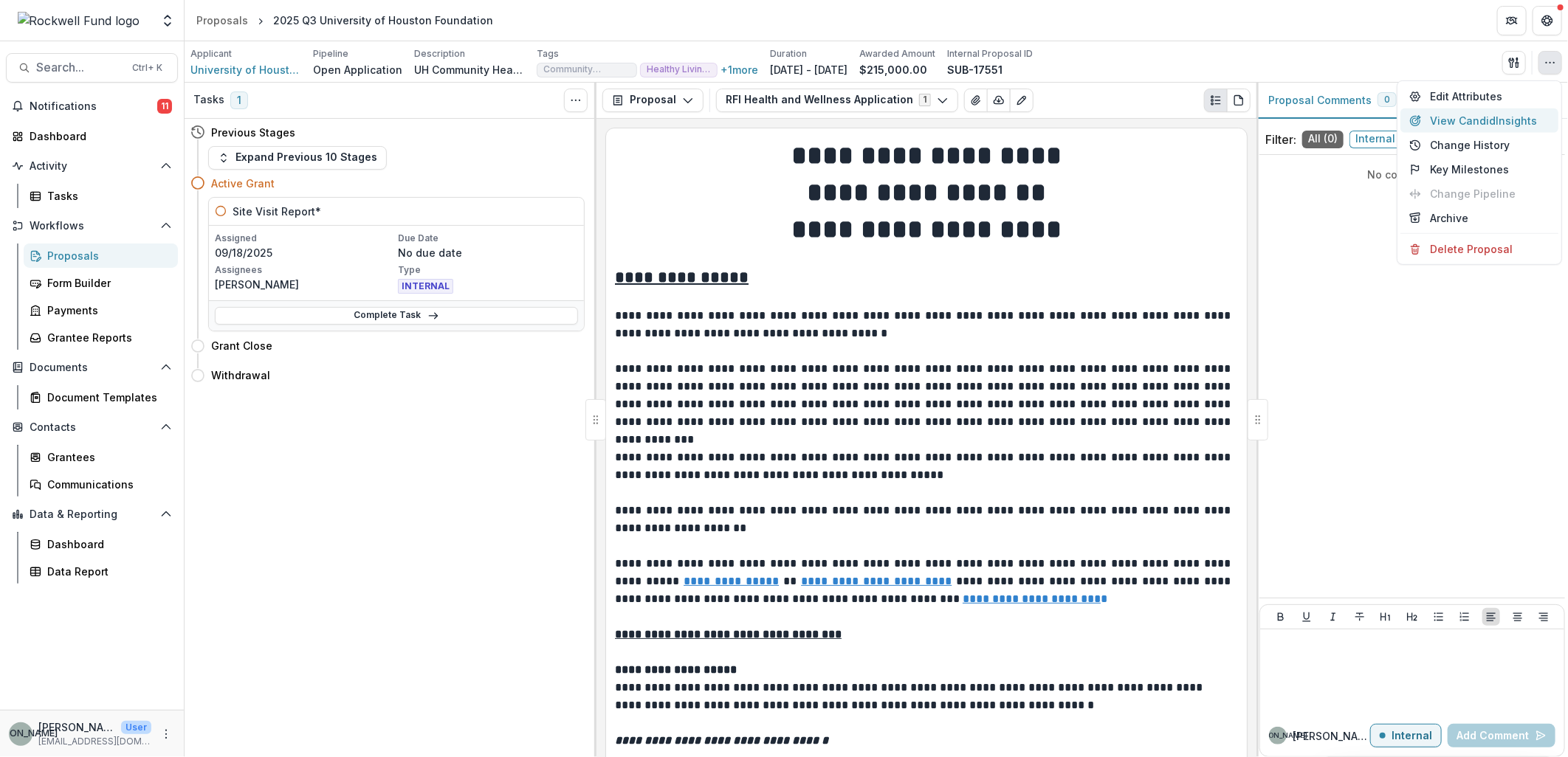
click at [1513, 118] on button "View Candid Insights" at bounding box center [1479, 120] width 158 height 25
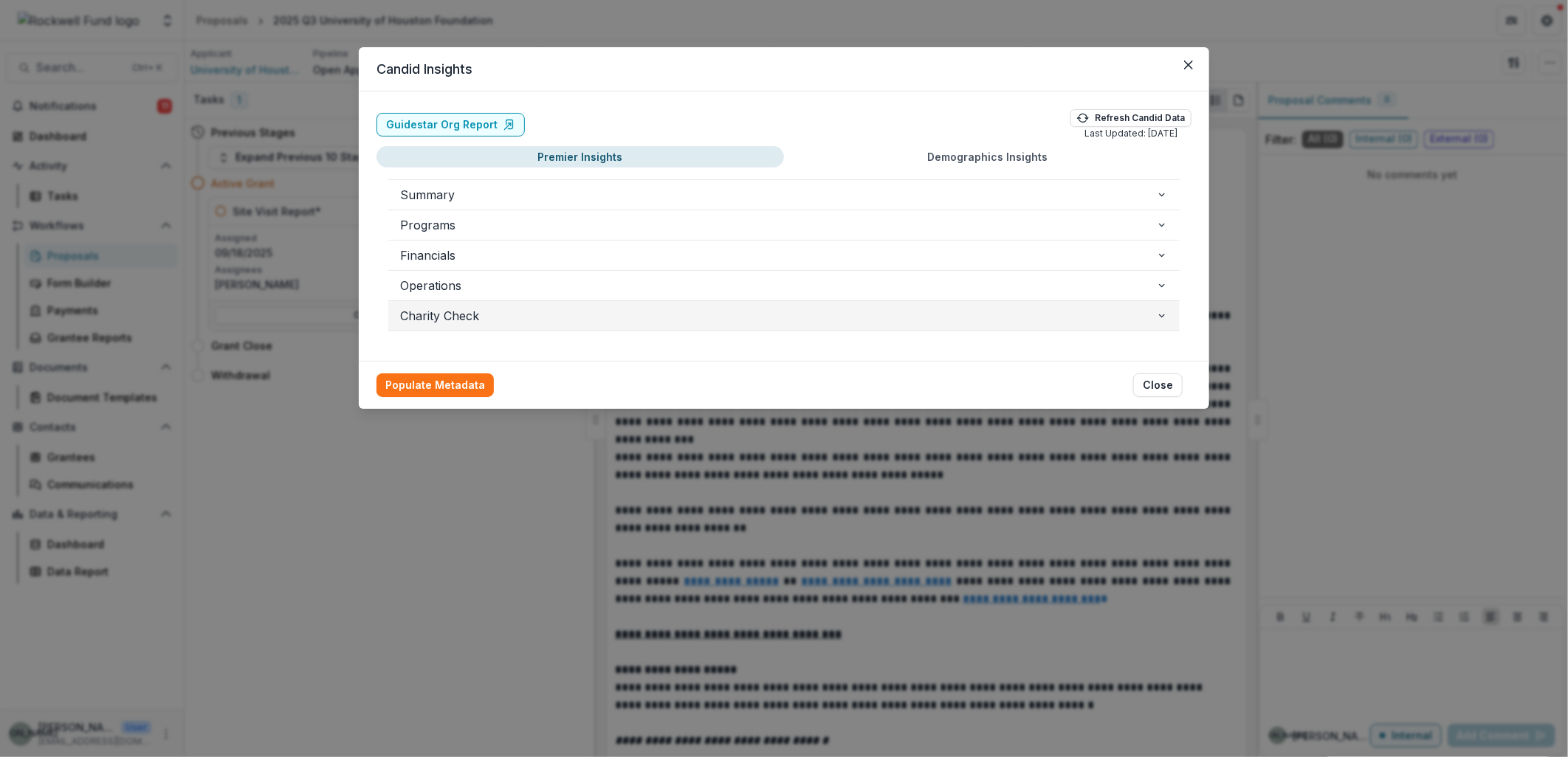
click at [1161, 319] on icon "button" at bounding box center [1162, 316] width 12 height 12
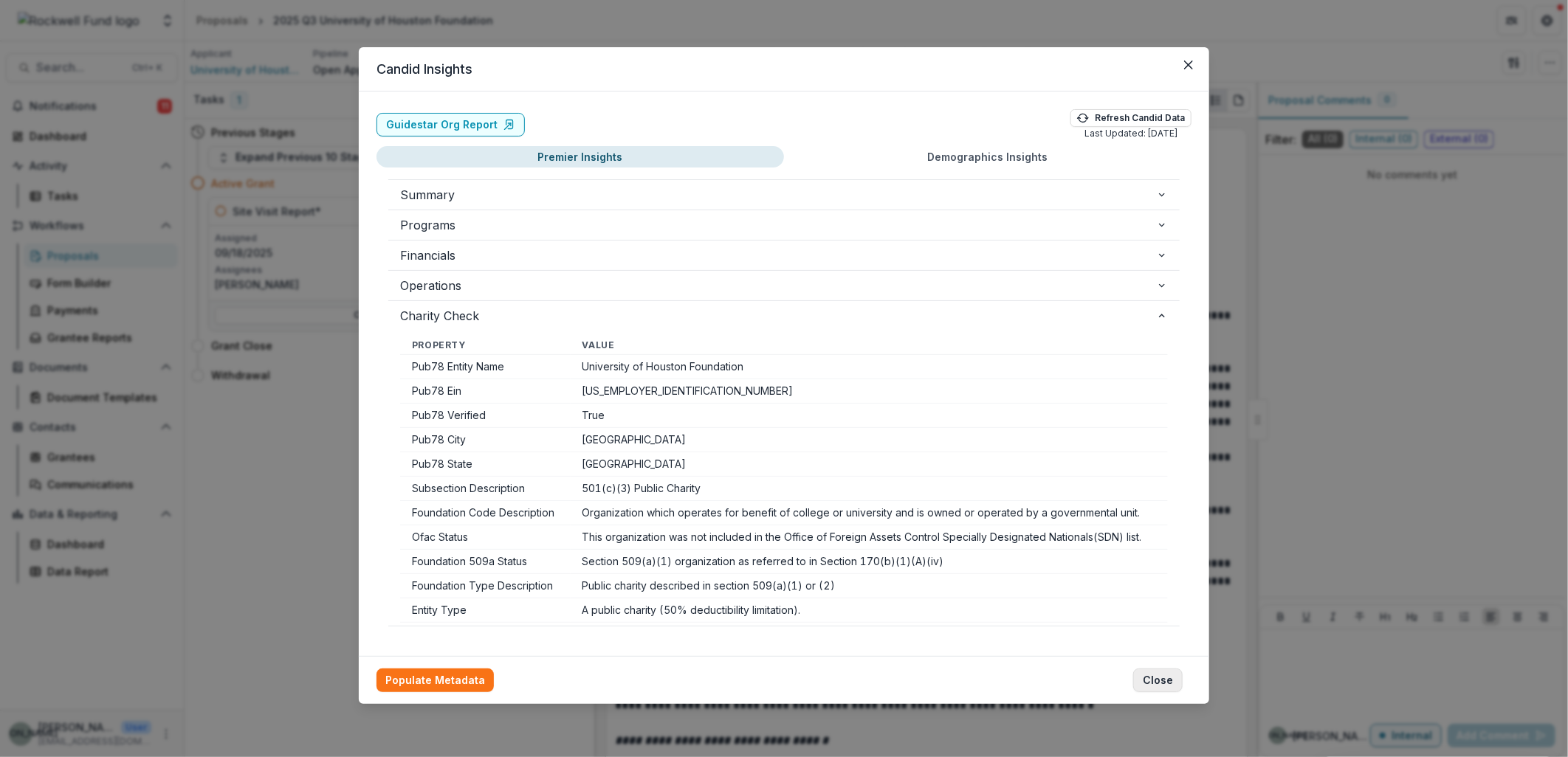
click at [1152, 684] on button "Close" at bounding box center [1158, 681] width 49 height 24
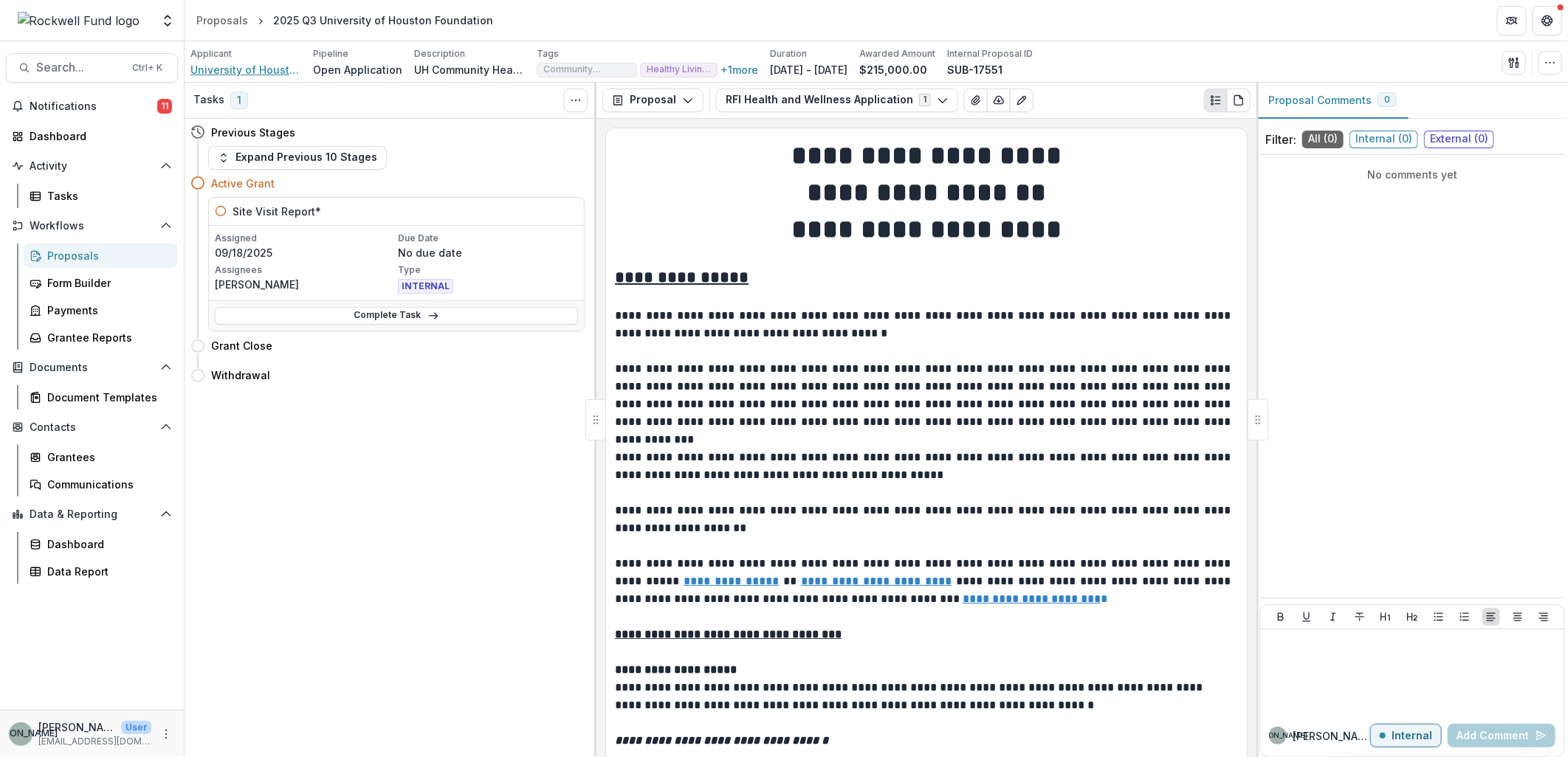
click at [217, 64] on span "University of Houston Foundation" at bounding box center [246, 69] width 111 height 16
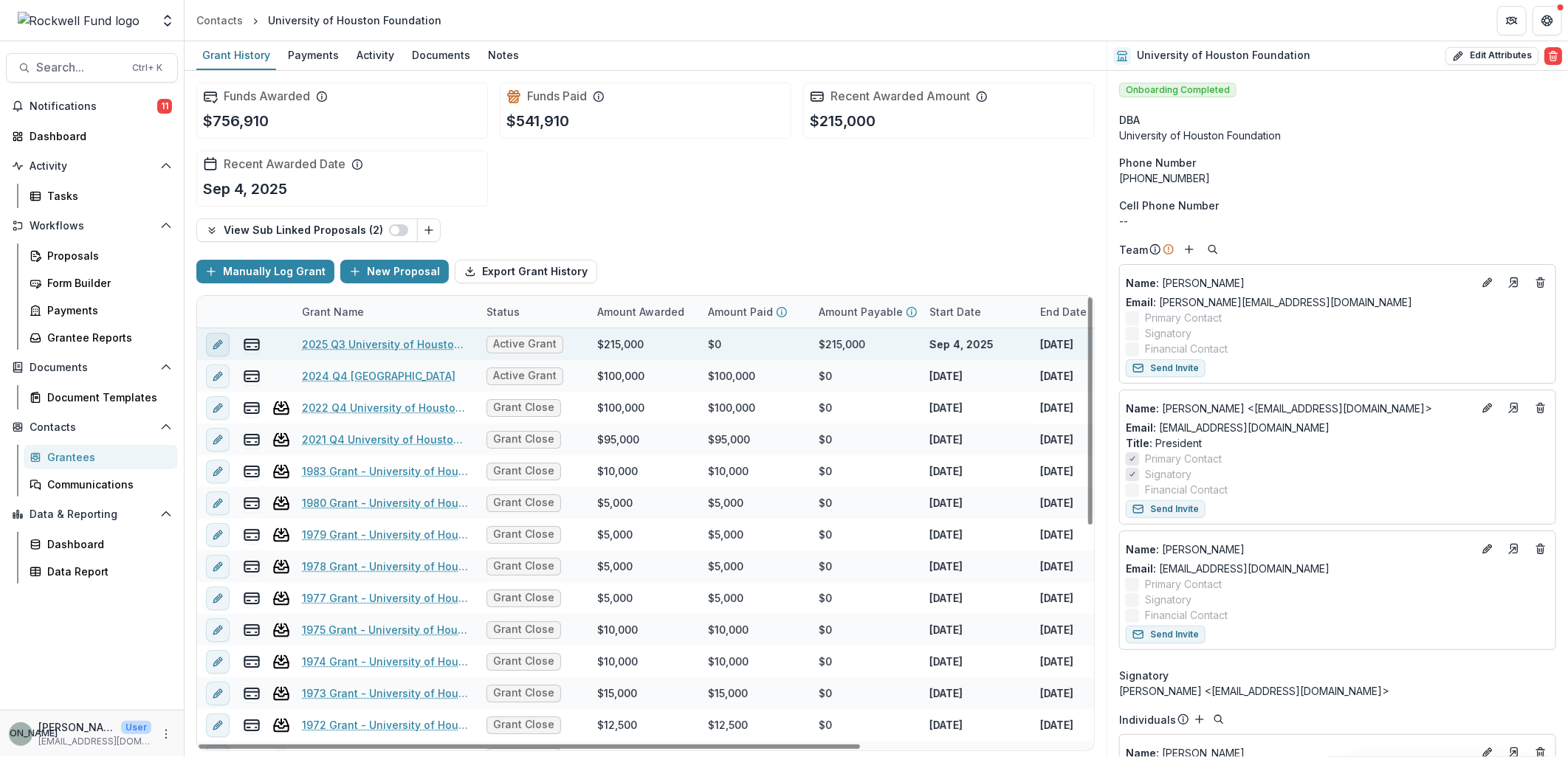
click at [216, 344] on line "edit" at bounding box center [218, 344] width 3 height 3
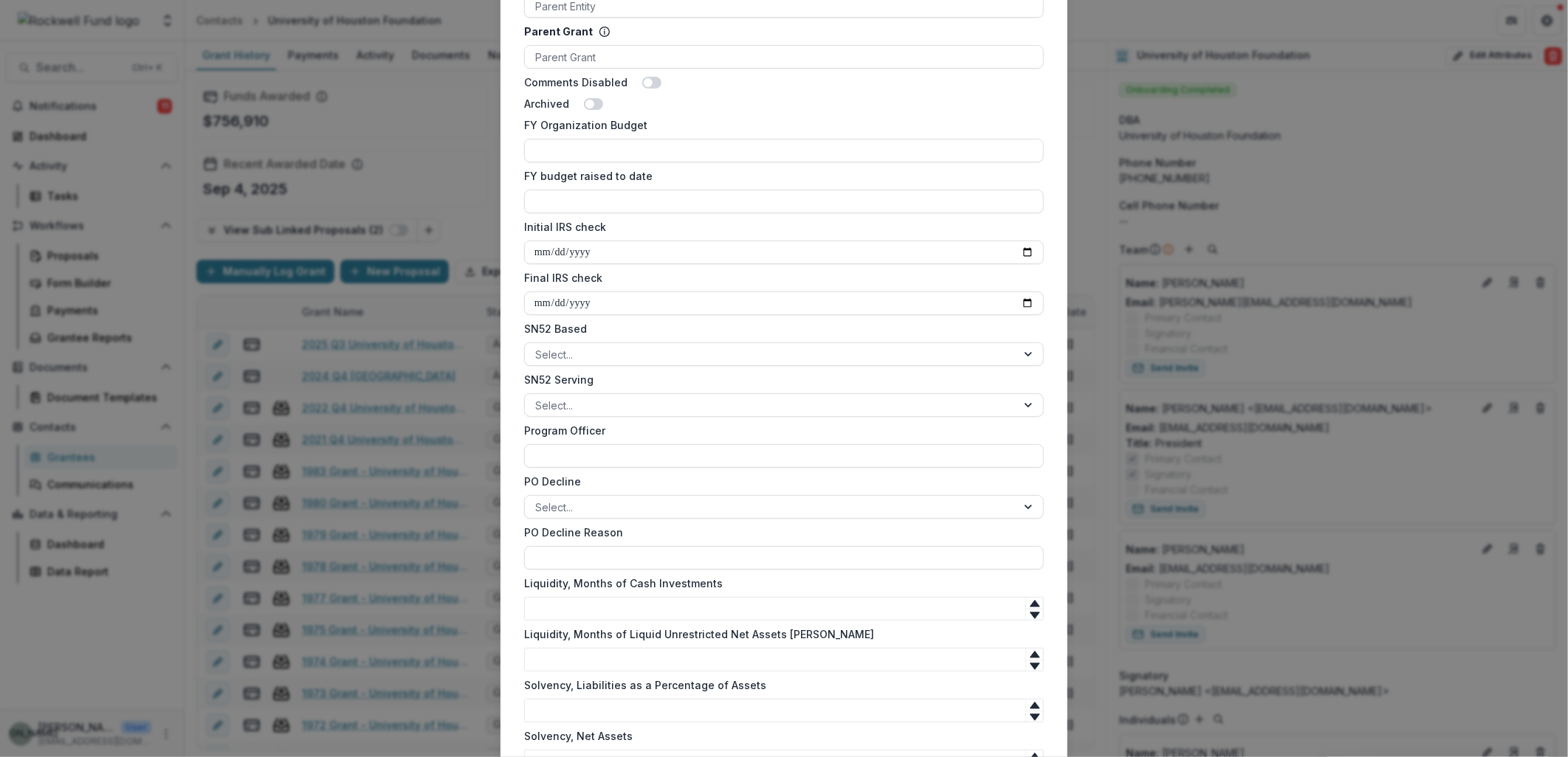
scroll to position [908, 0]
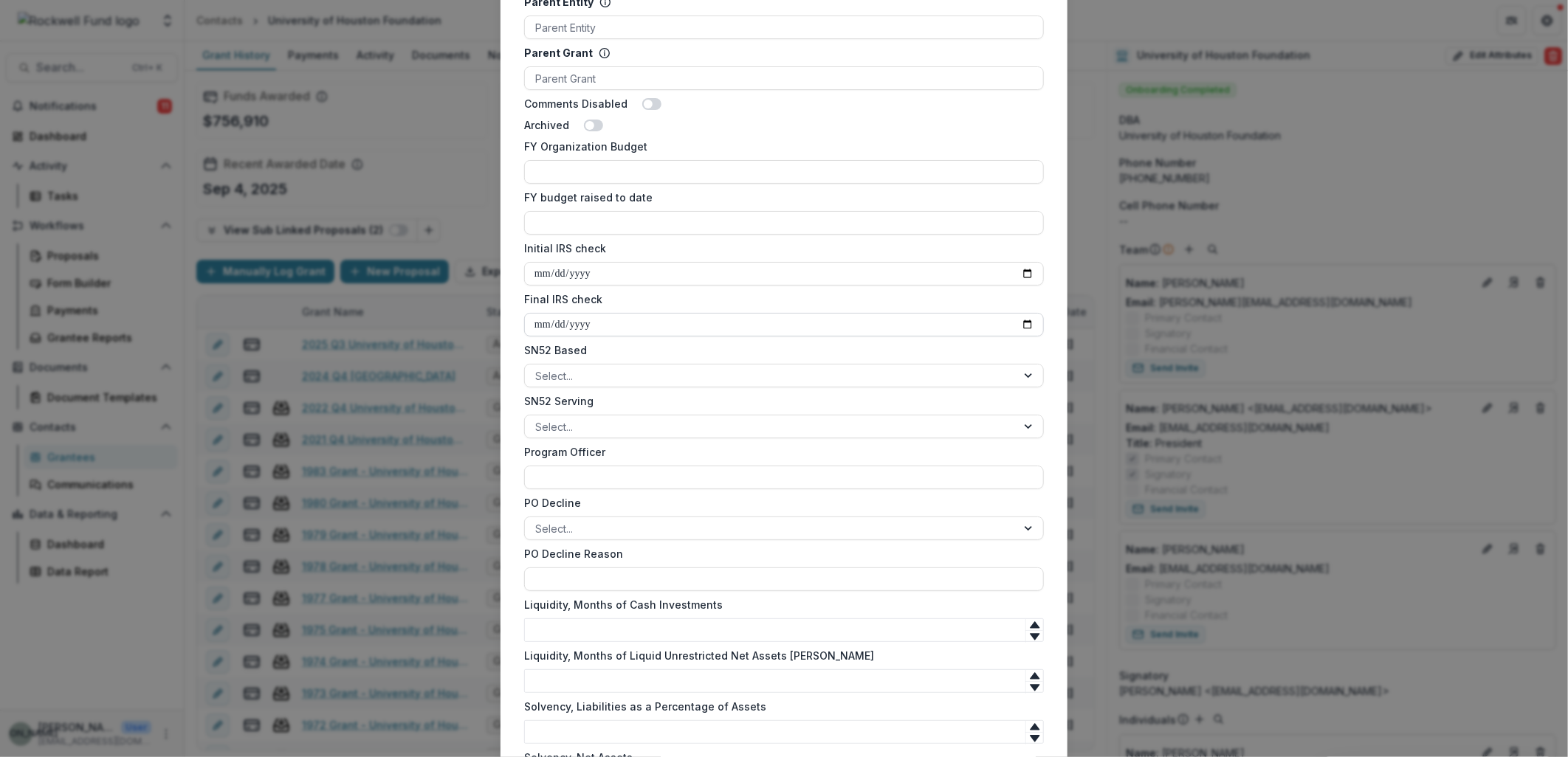
click at [1028, 322] on input "Final IRS check" at bounding box center [784, 325] width 520 height 24
type input "**********"
click at [1034, 268] on input "Initial IRS check" at bounding box center [784, 274] width 520 height 24
click at [1026, 274] on input "Initial IRS check" at bounding box center [784, 274] width 520 height 24
type input "**********"
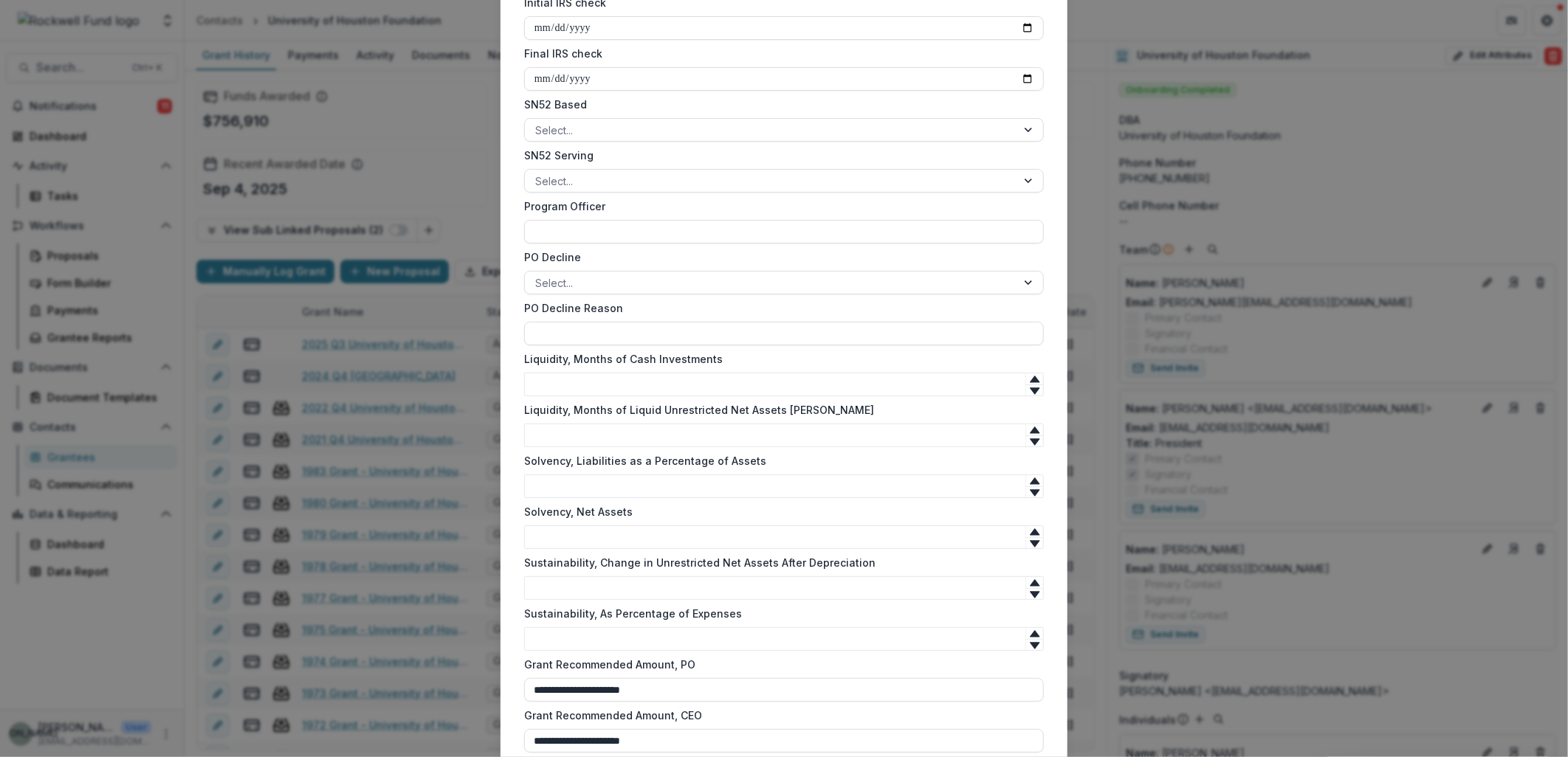
scroll to position [1318, 0]
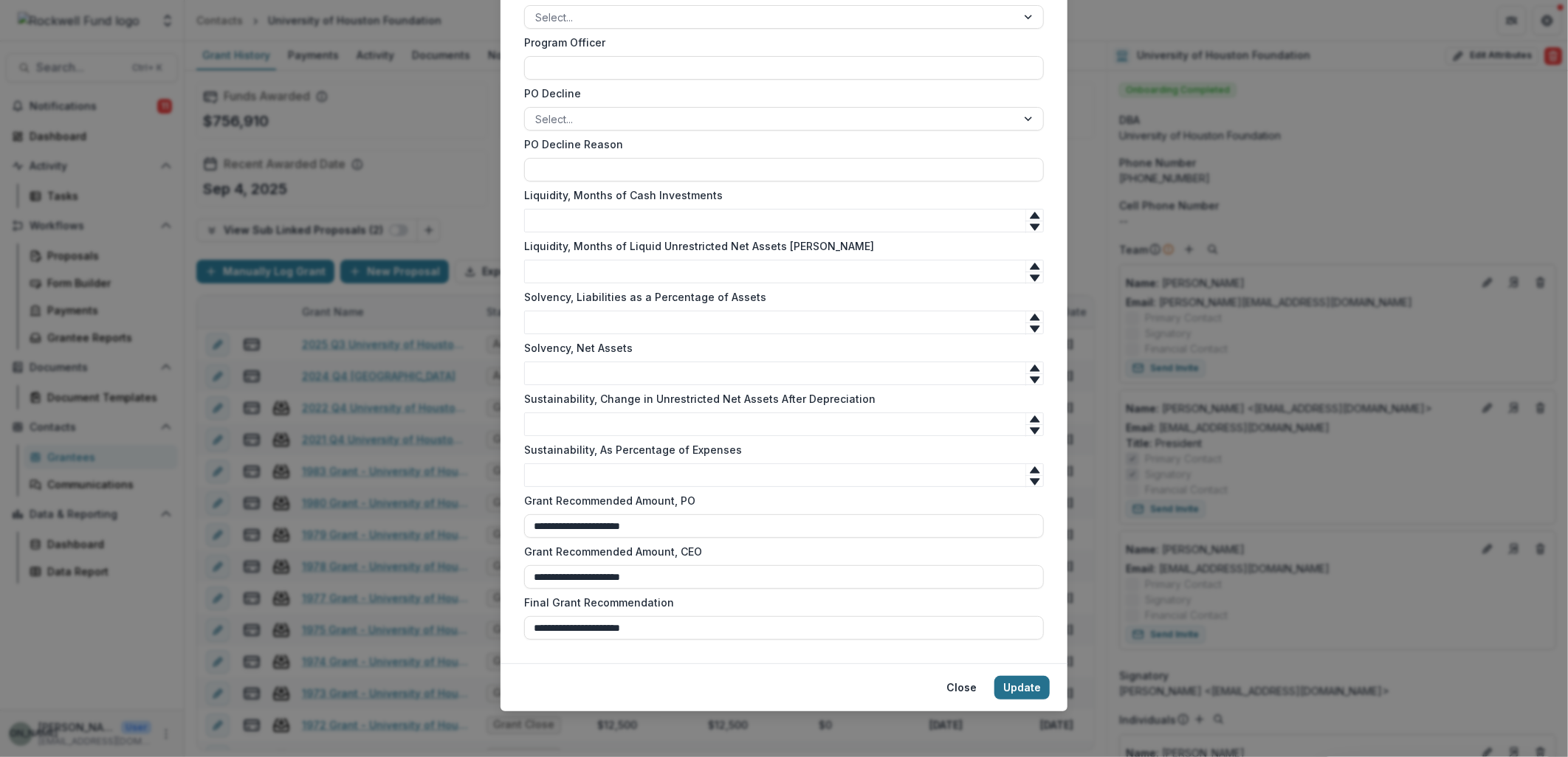
click at [1021, 690] on button "Update" at bounding box center [1022, 688] width 55 height 24
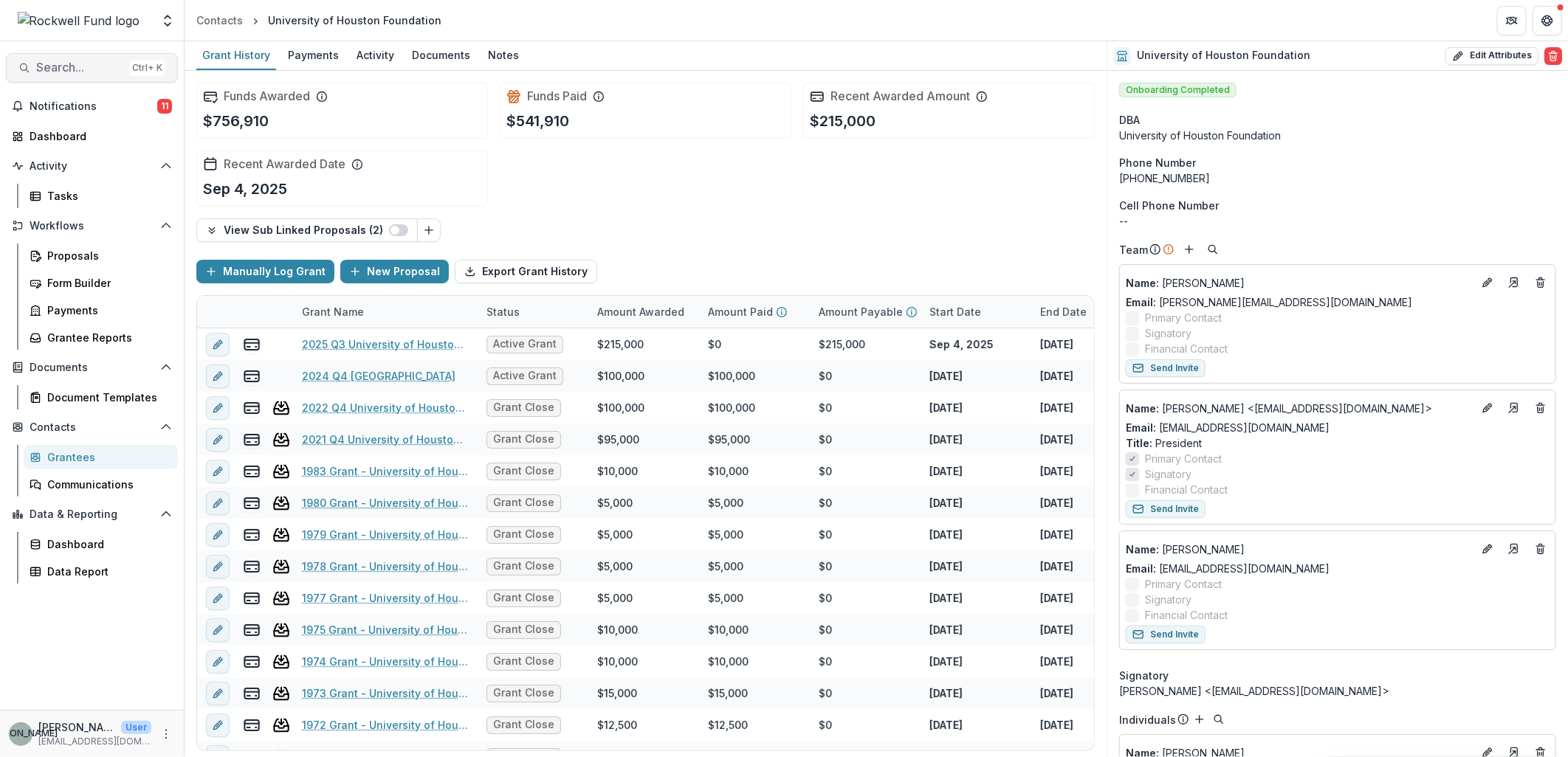
click at [79, 72] on span "Search..." at bounding box center [79, 67] width 87 height 14
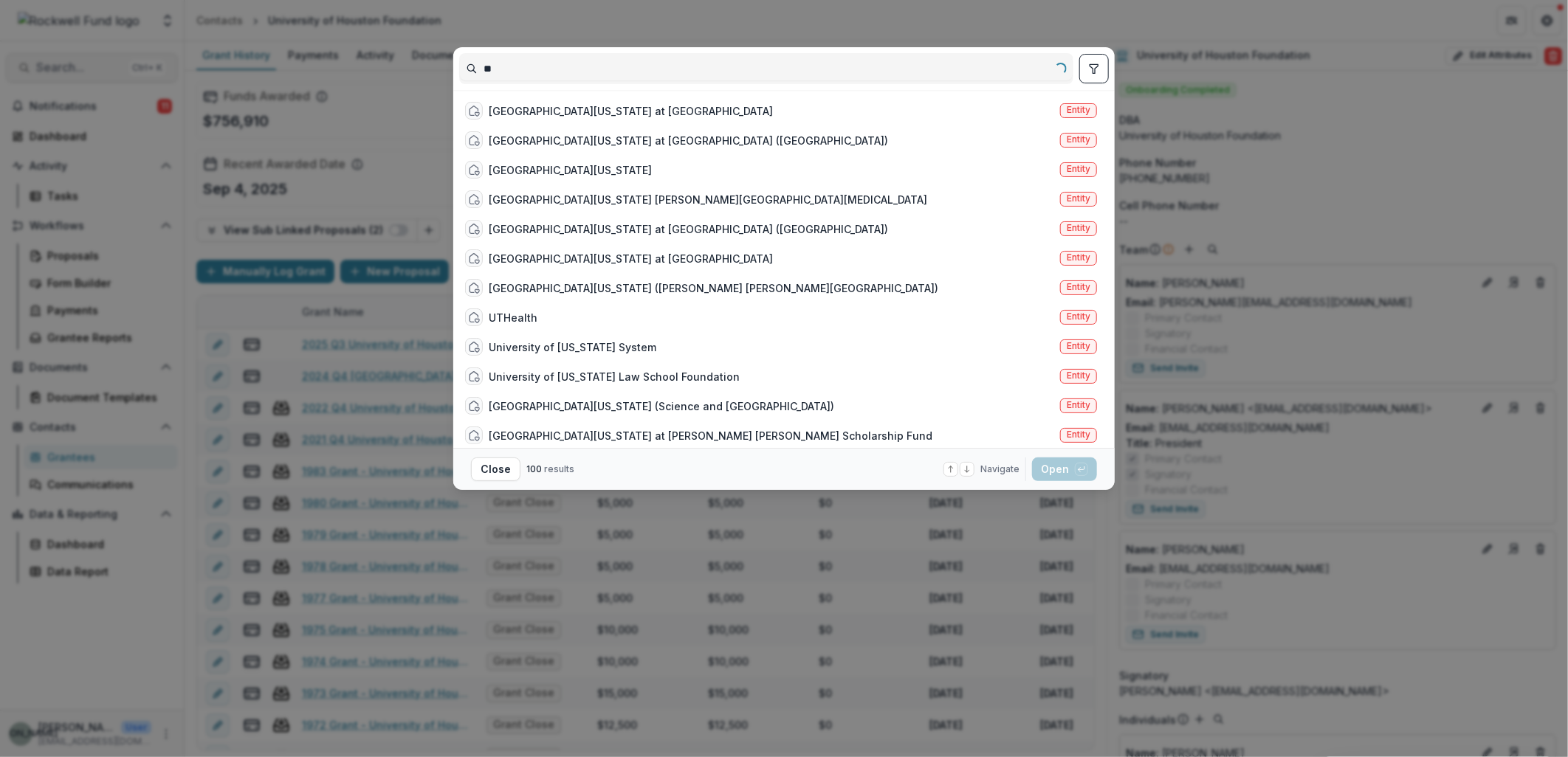
type input "*"
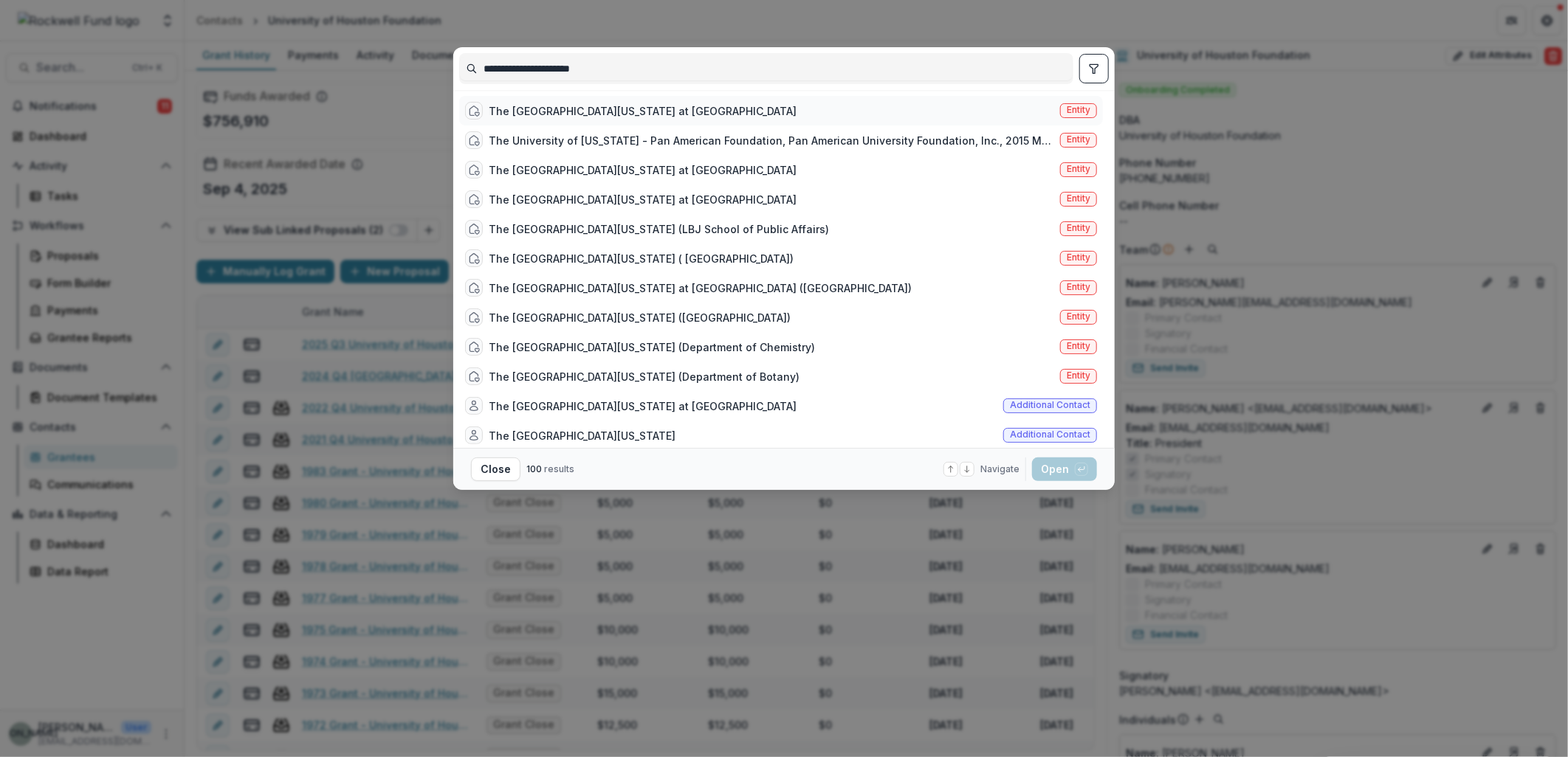
type input "**********"
click at [647, 100] on div "The University of Texas Health Science Center at Houston Entity" at bounding box center [781, 110] width 644 height 29
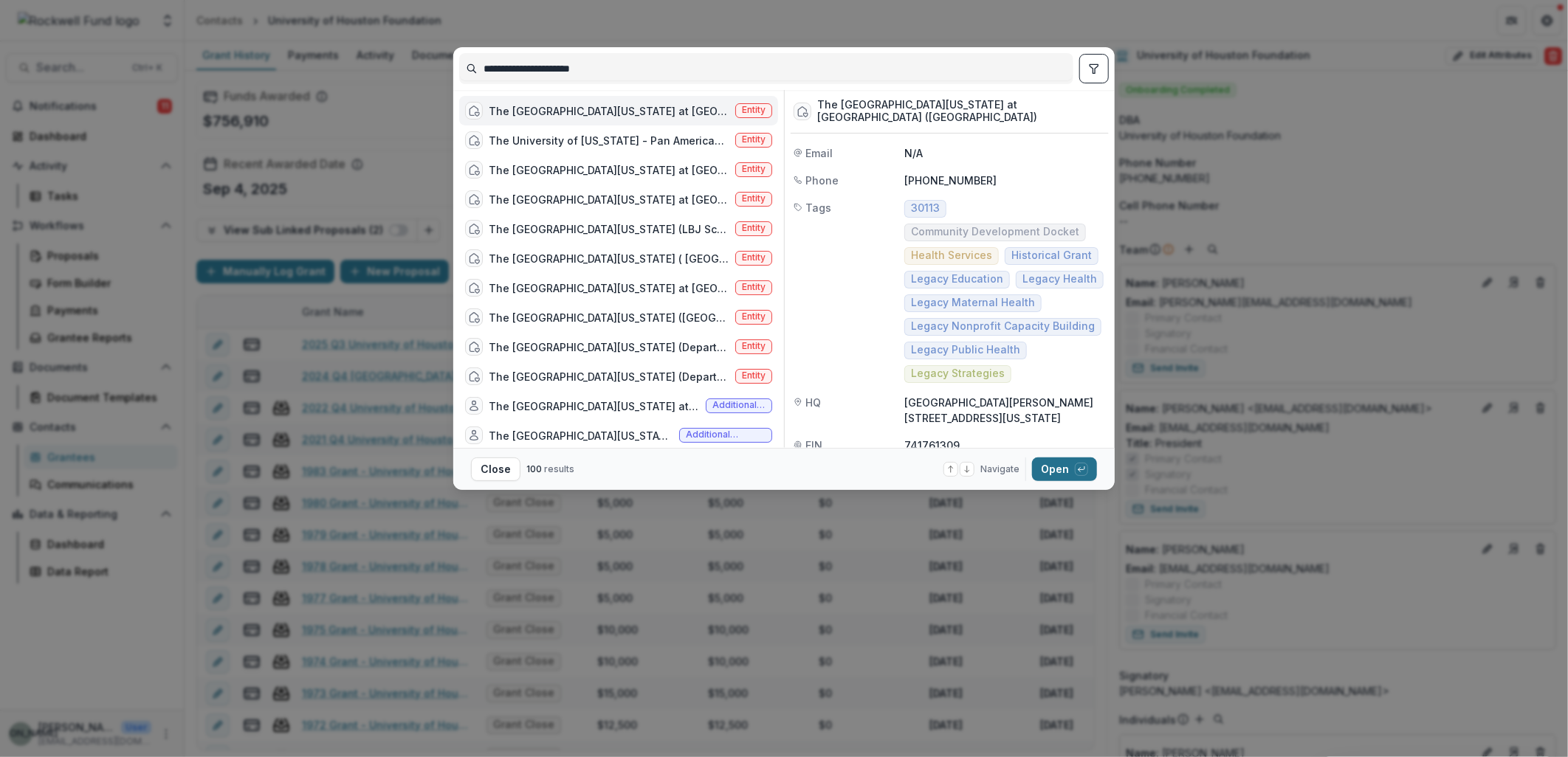
click at [1061, 466] on button "Open with enter key" at bounding box center [1064, 469] width 65 height 24
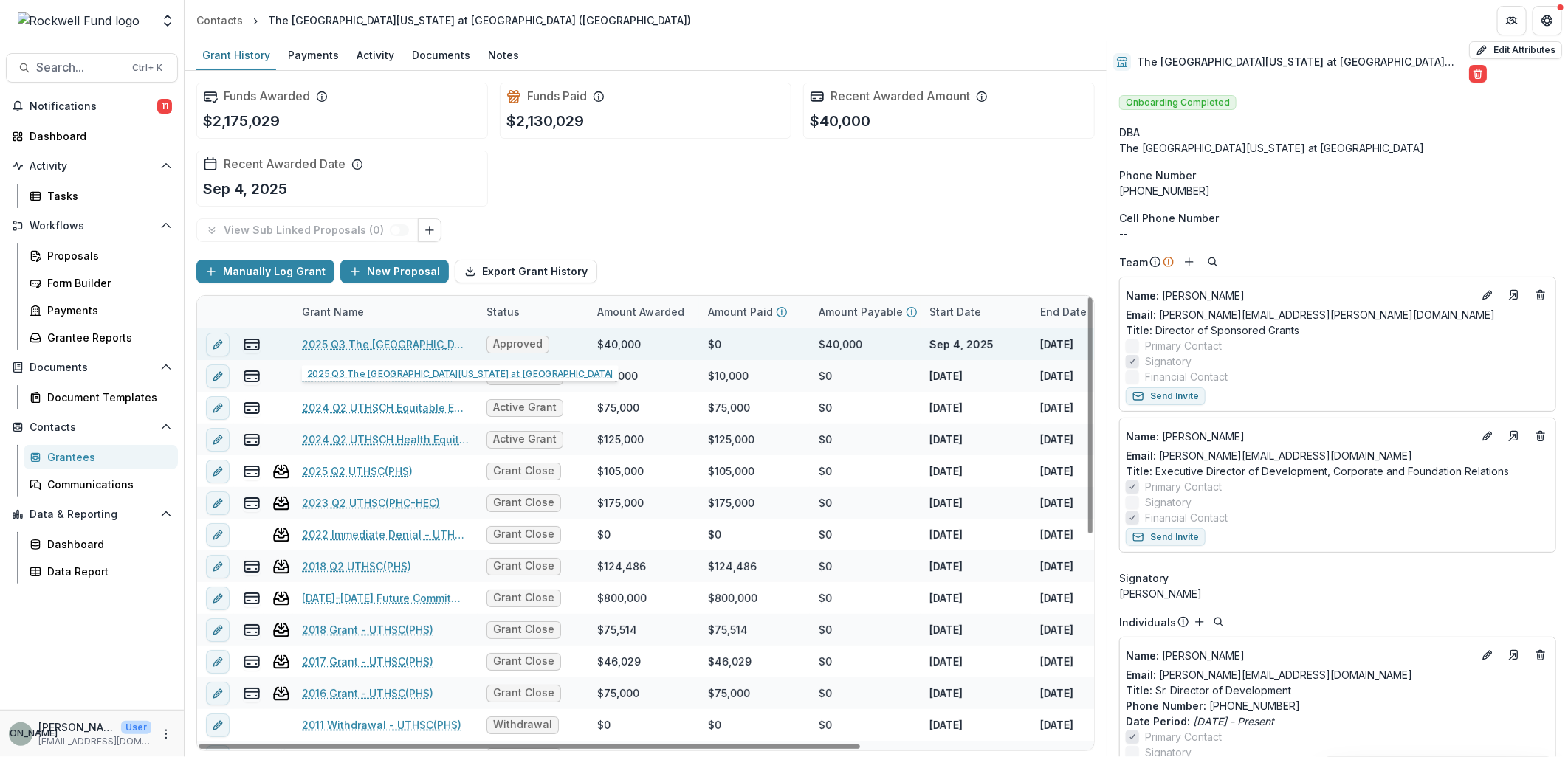
click at [385, 342] on link "2025 Q3 The University of Texas Health Science Center at Houston" at bounding box center [385, 344] width 167 height 16
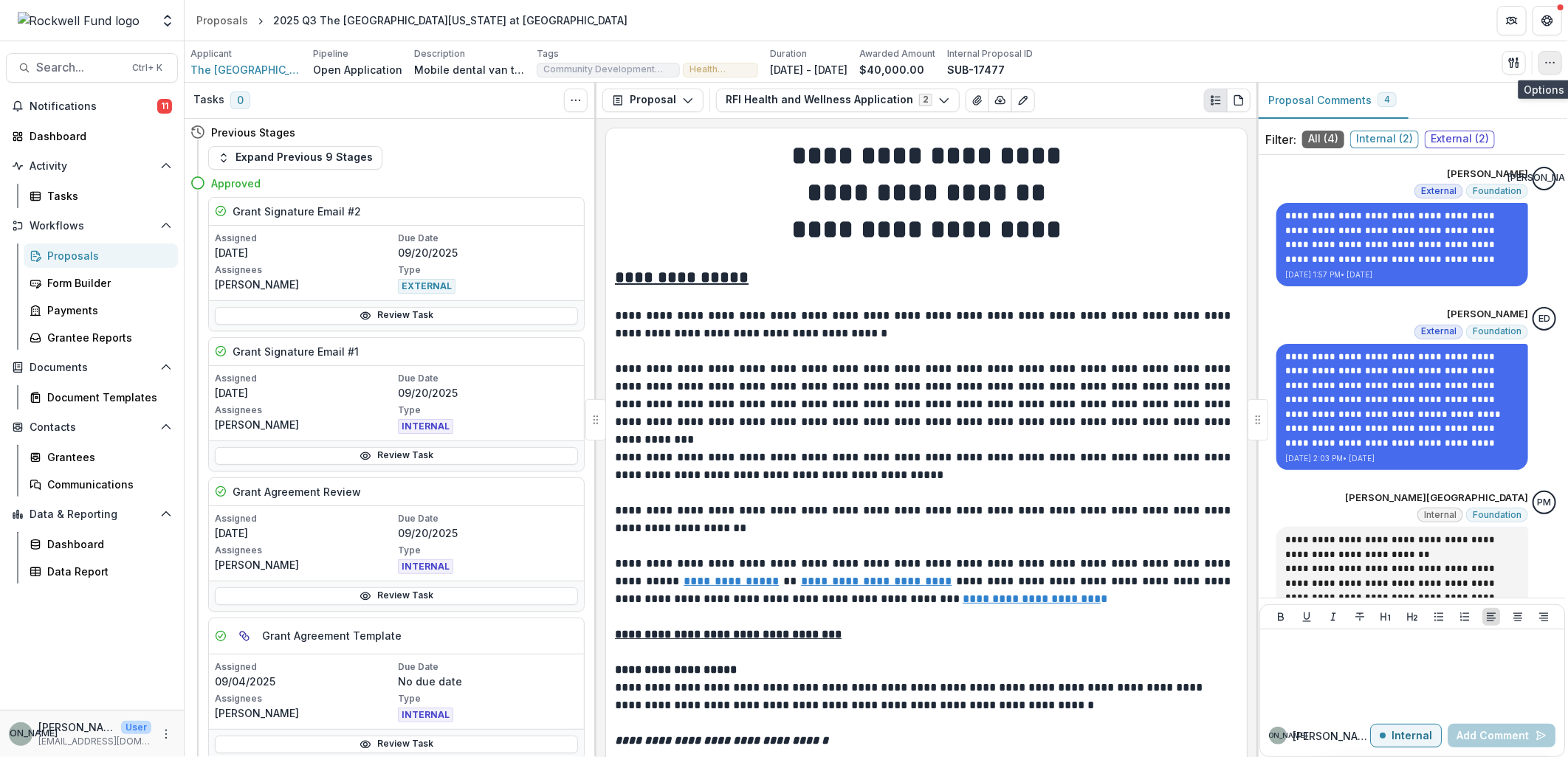
click at [1549, 58] on icon "button" at bounding box center [1551, 63] width 12 height 12
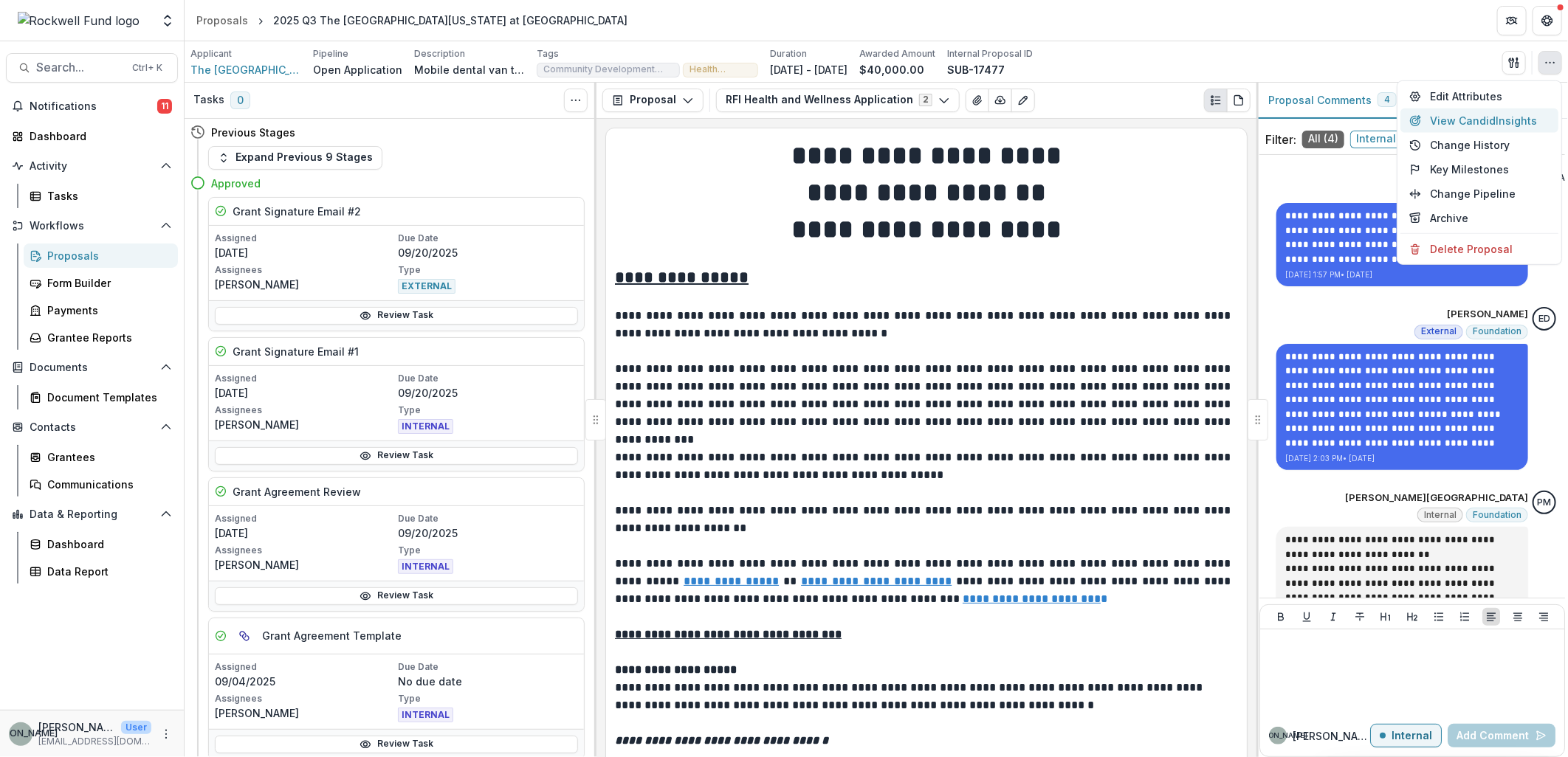
click at [1490, 120] on button "View Candid Insights" at bounding box center [1479, 120] width 158 height 25
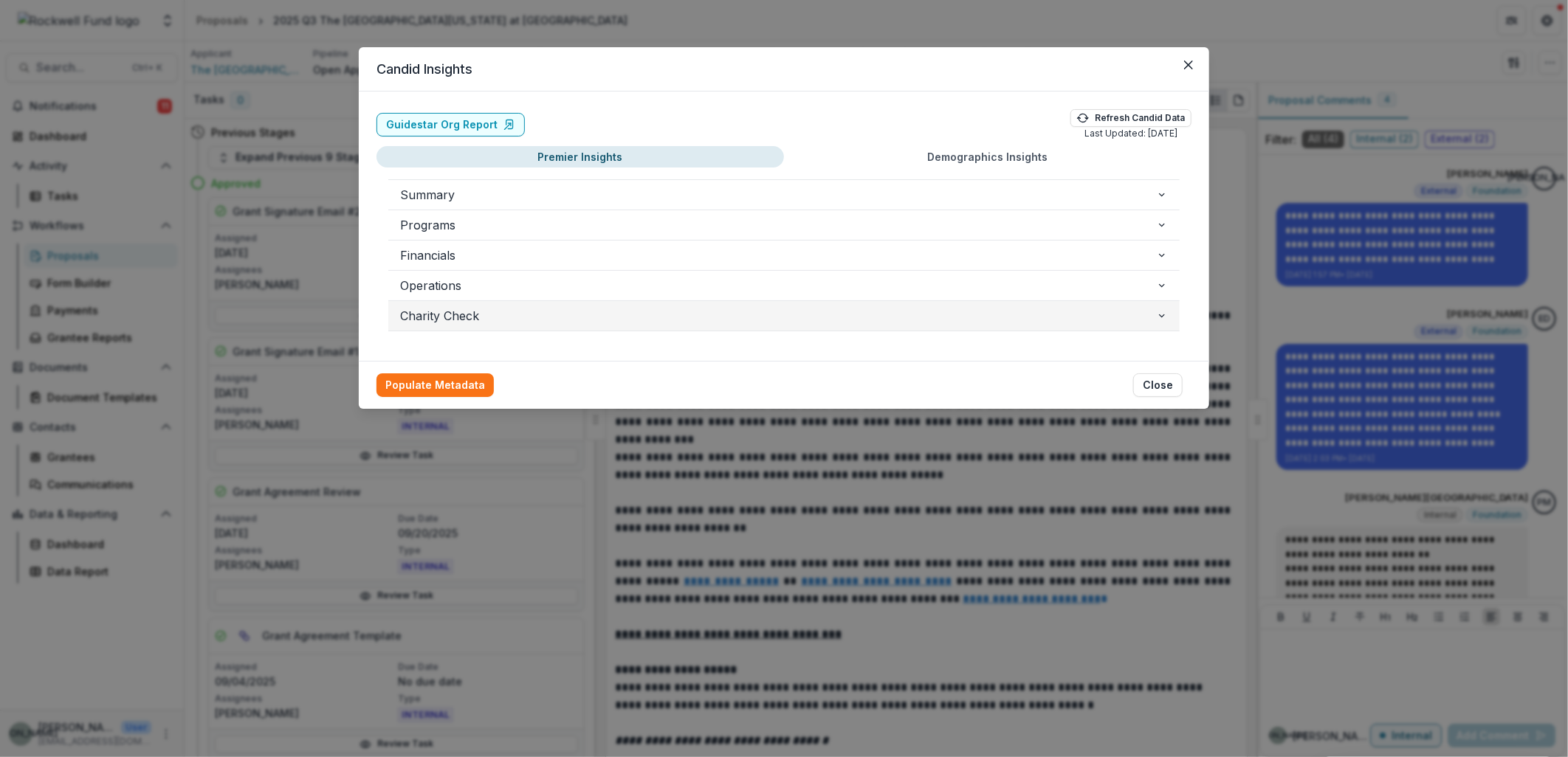
click at [1157, 313] on icon "button" at bounding box center [1162, 316] width 12 height 12
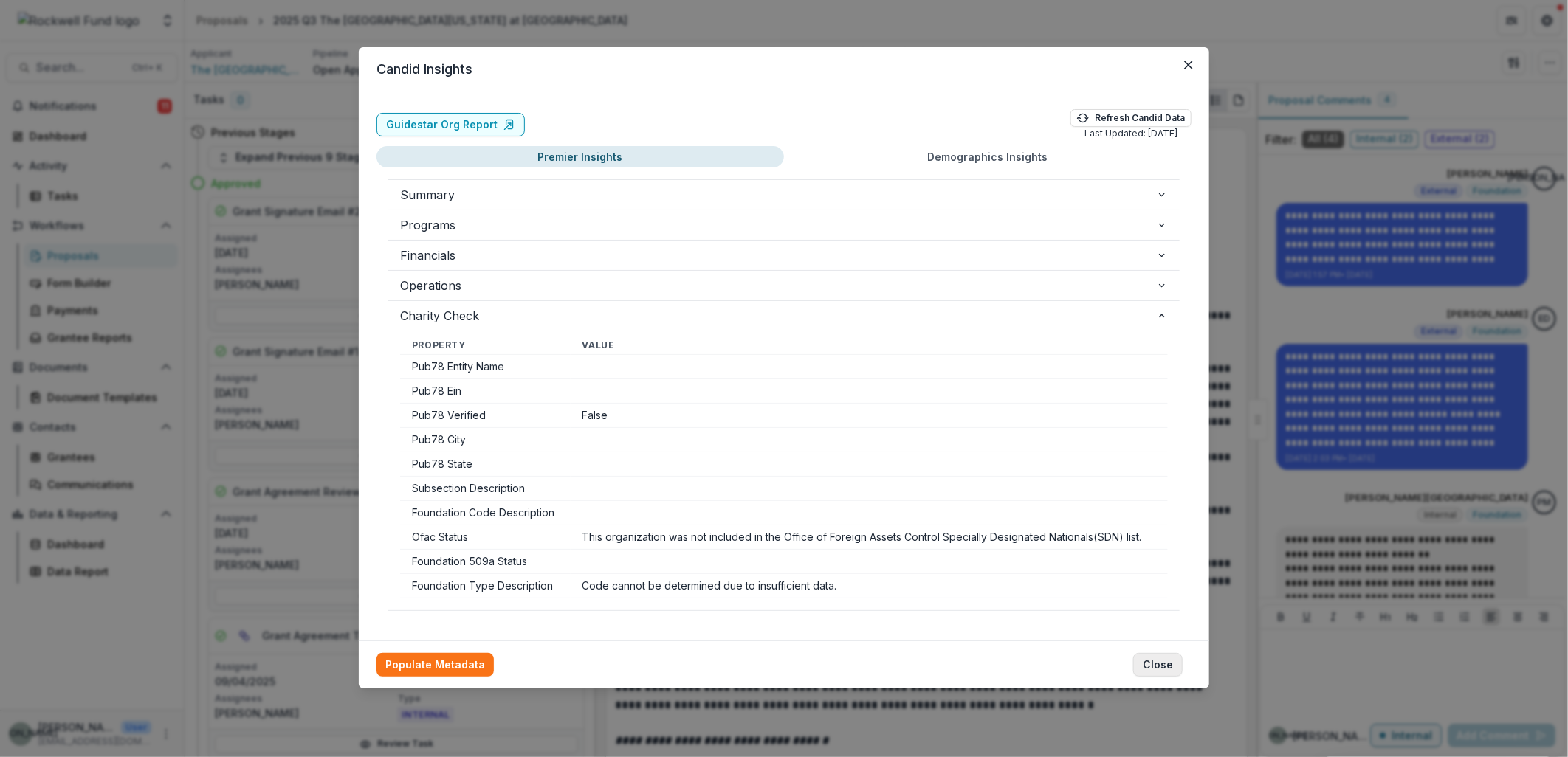
click at [1166, 667] on button "Close" at bounding box center [1158, 665] width 49 height 24
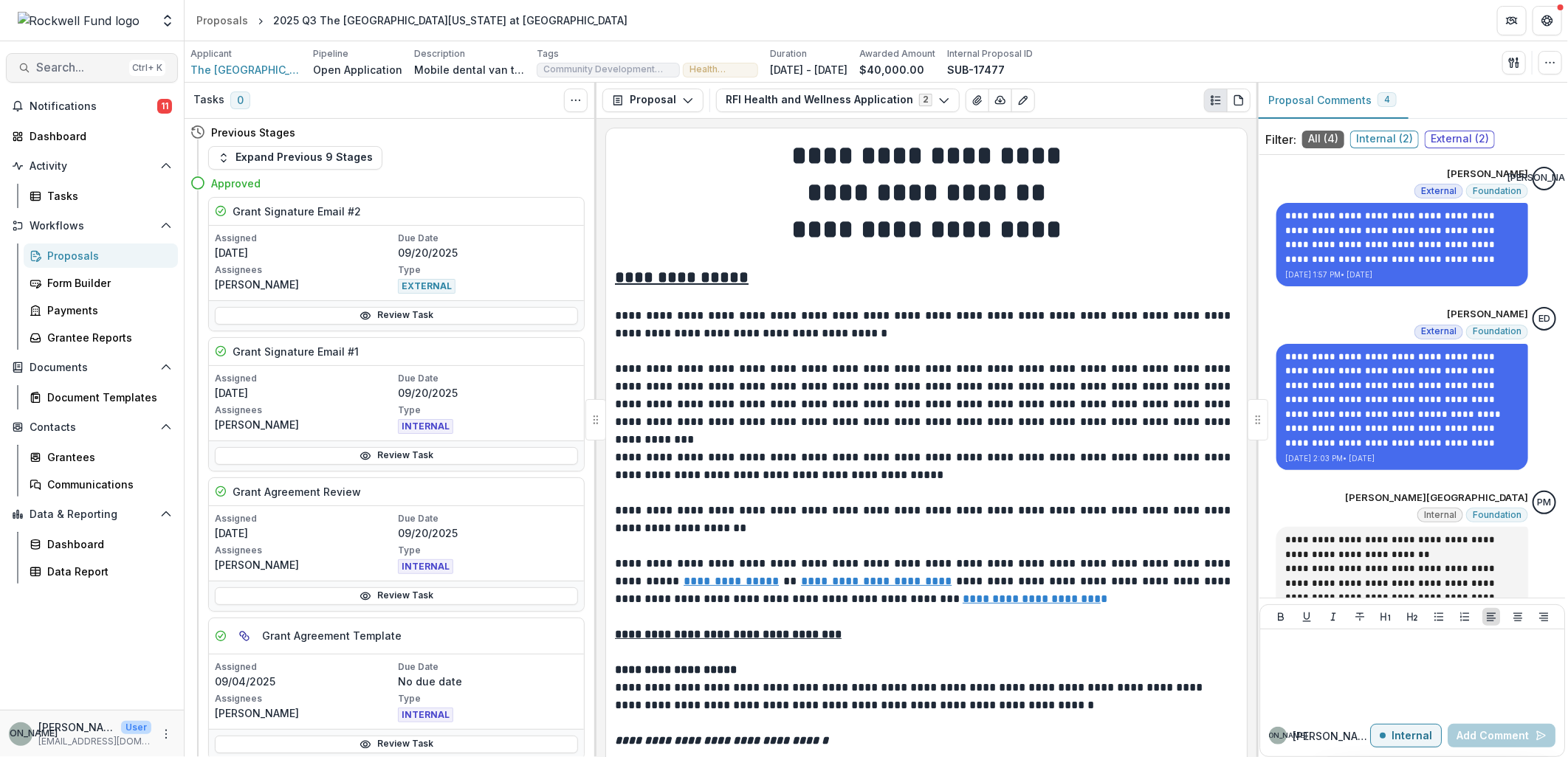
click at [72, 59] on button "Search... Ctrl + K" at bounding box center [92, 67] width 172 height 29
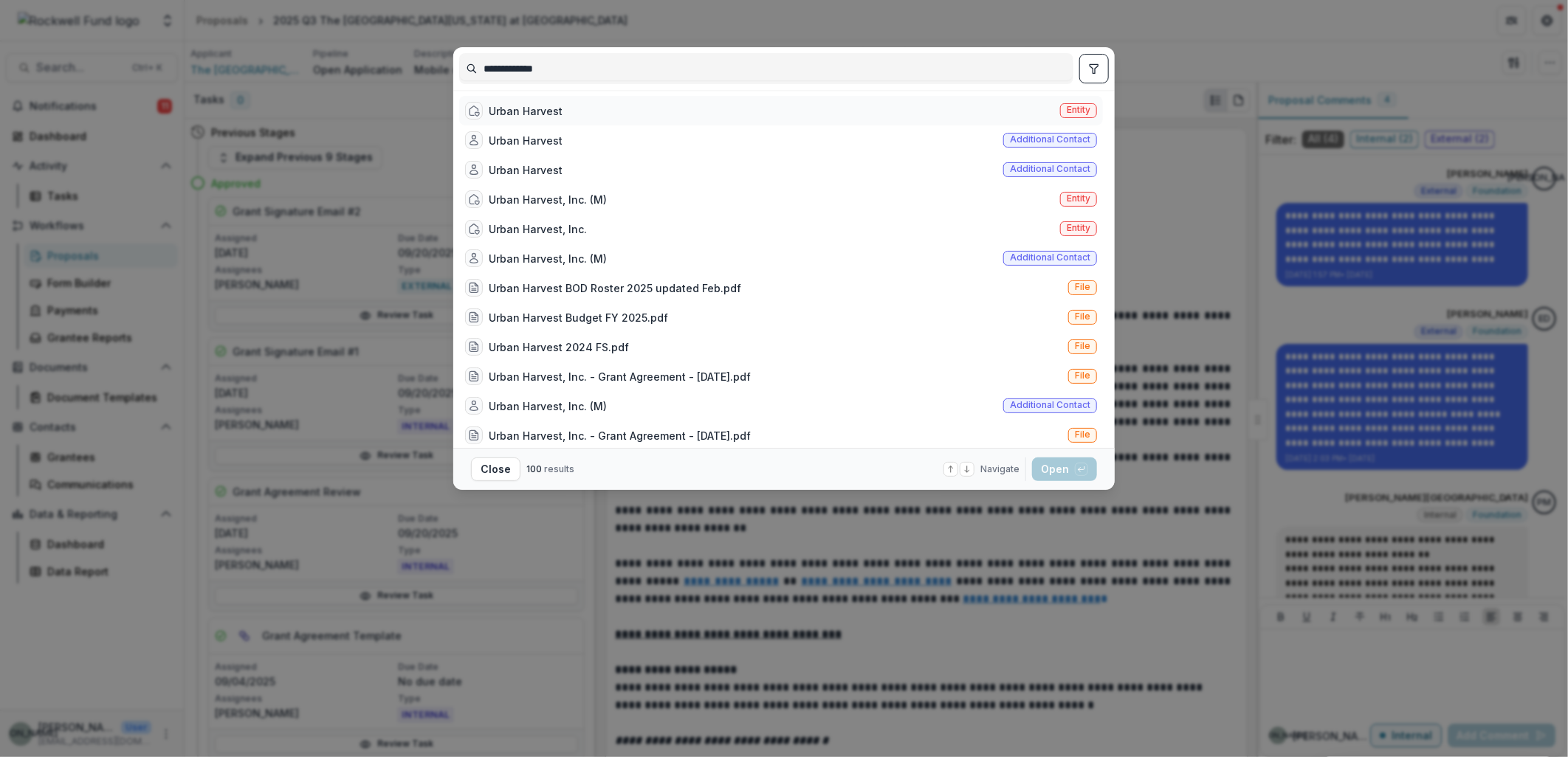
type input "**********"
click at [586, 112] on div "Urban Harvest Entity" at bounding box center [781, 110] width 644 height 29
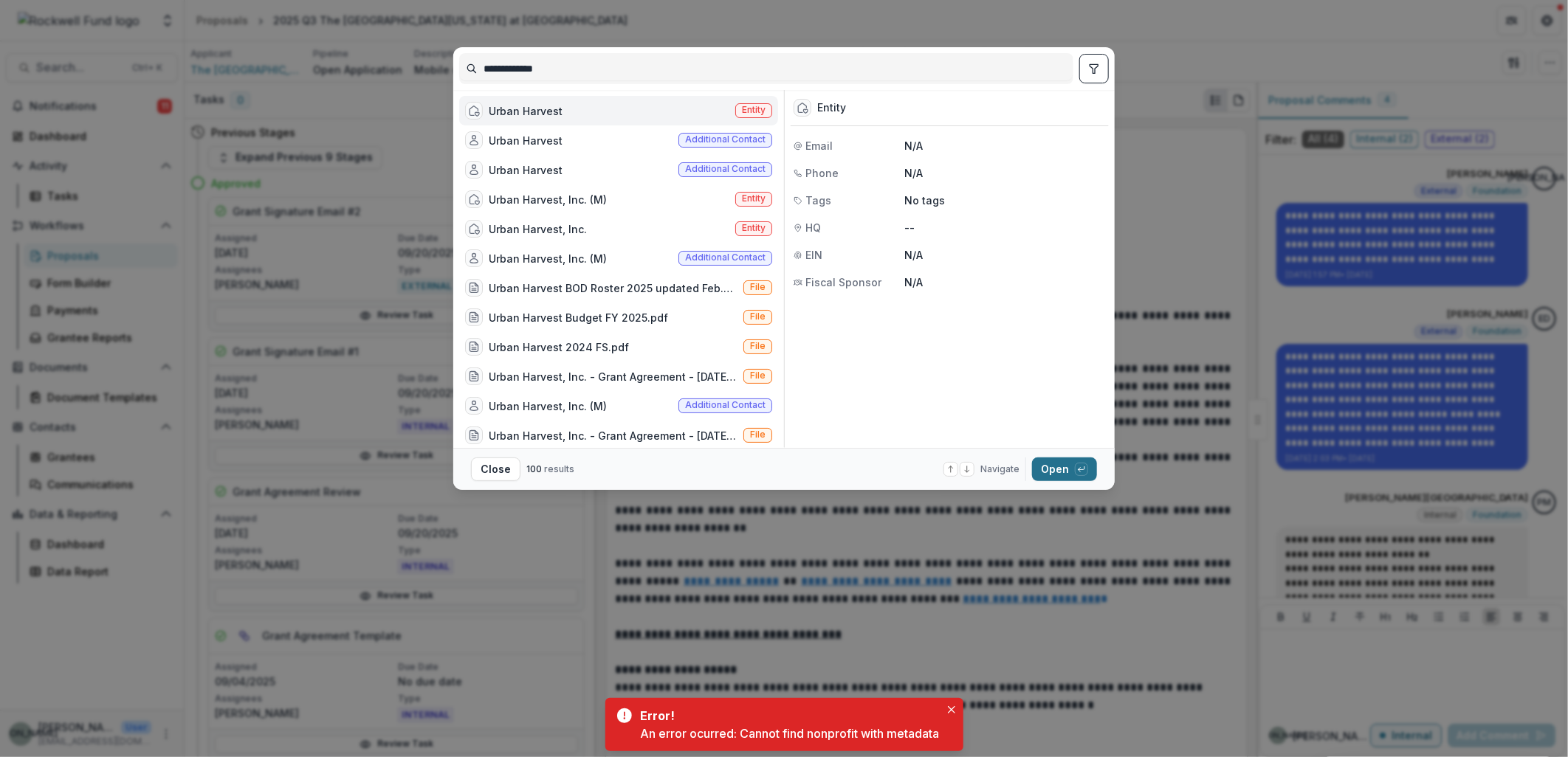
click at [1059, 471] on button "Open with enter key" at bounding box center [1064, 469] width 65 height 24
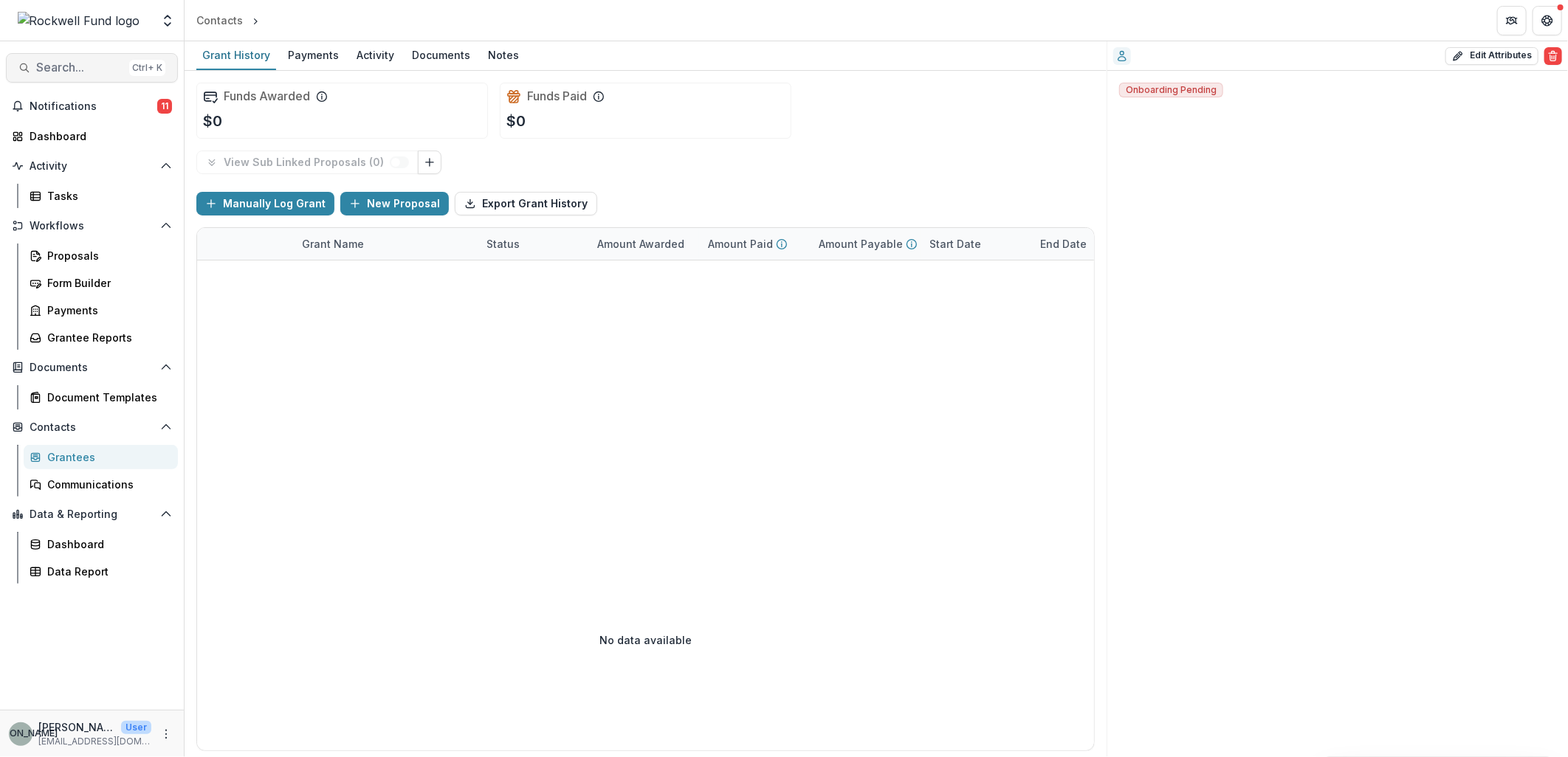
click at [62, 71] on span "Search..." at bounding box center [79, 67] width 87 height 14
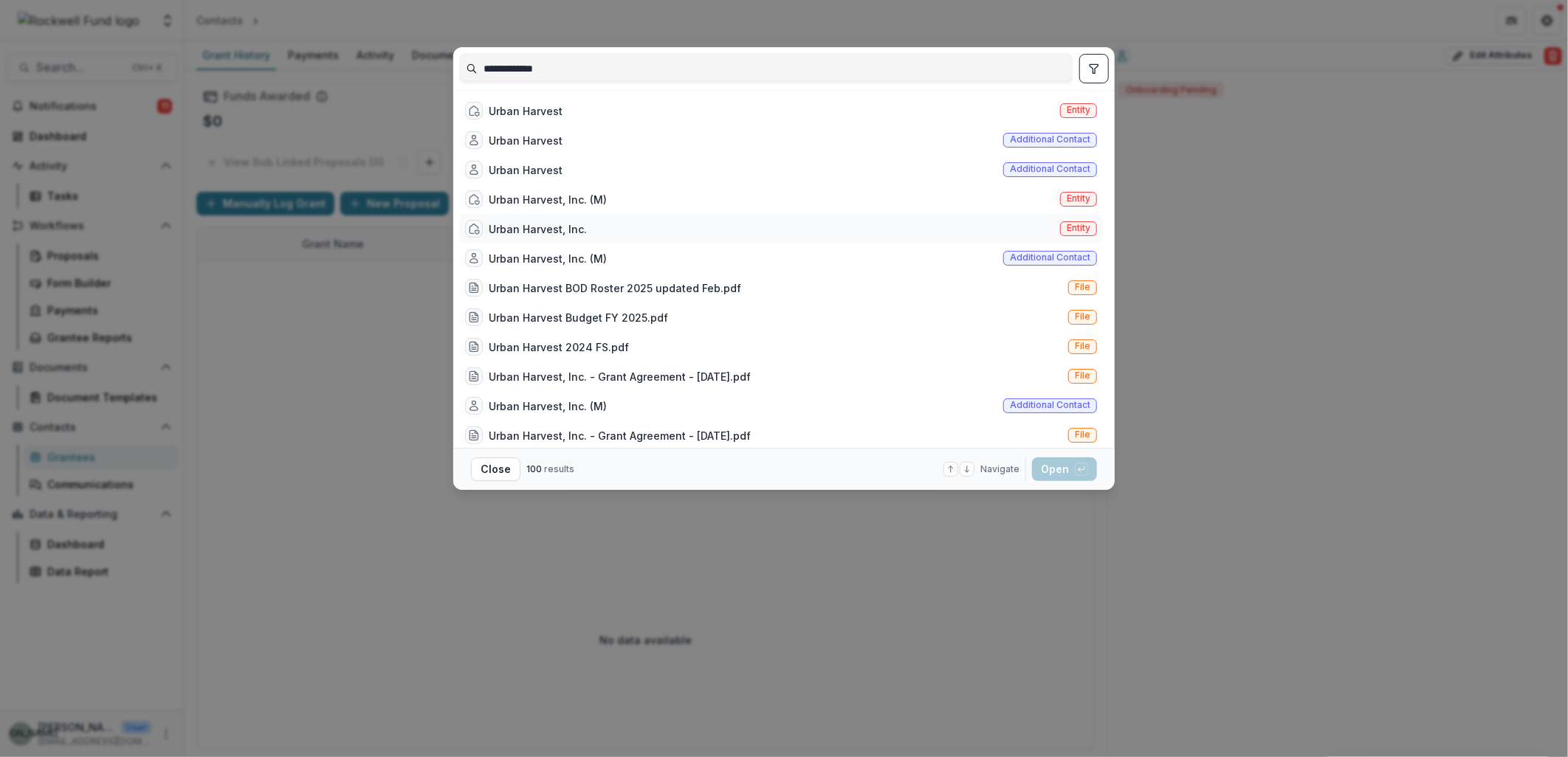
type input "**********"
click at [543, 224] on div "Urban Harvest, Inc." at bounding box center [538, 229] width 98 height 16
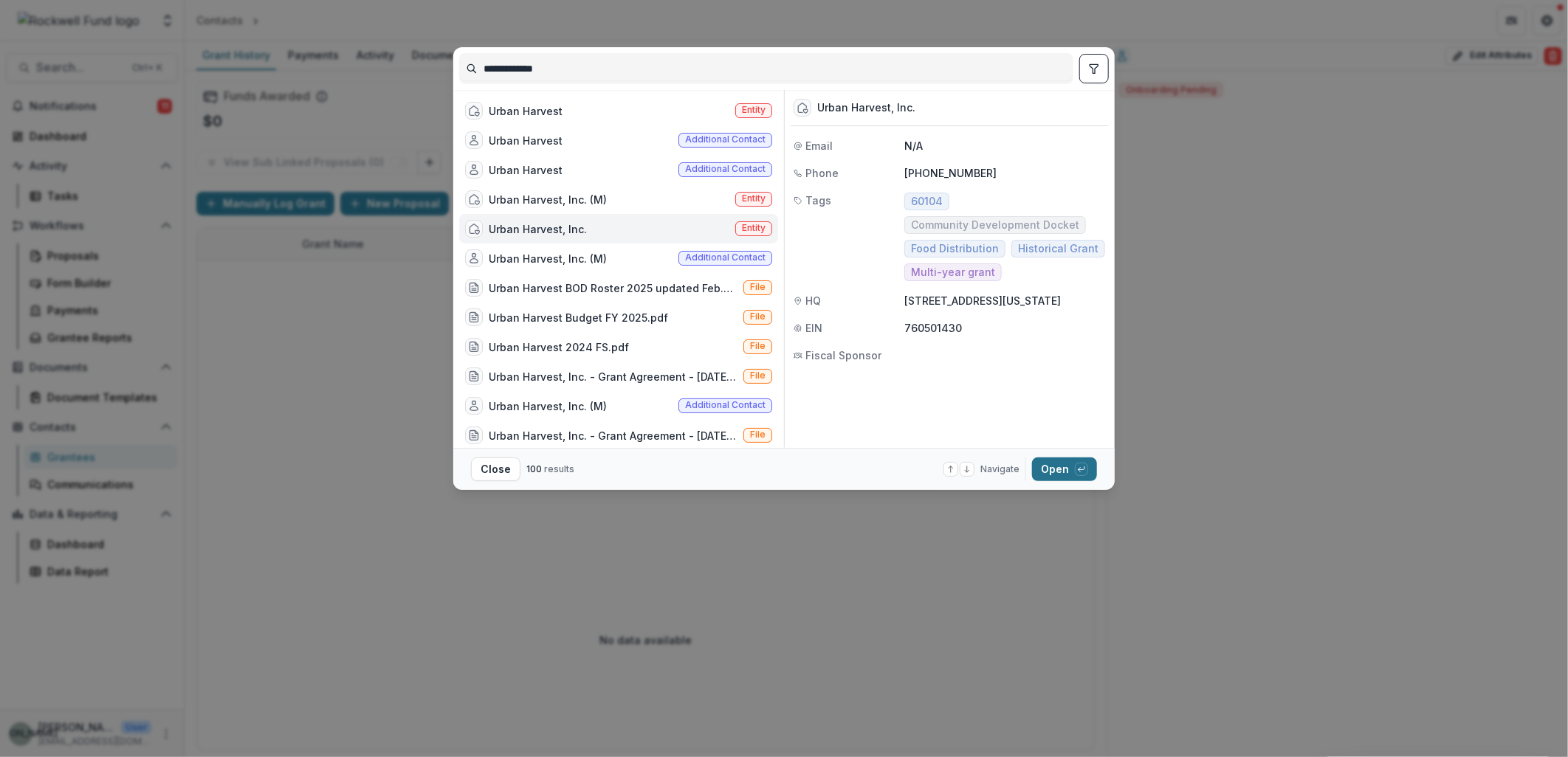
click at [1062, 476] on button "Open with enter key" at bounding box center [1064, 469] width 65 height 24
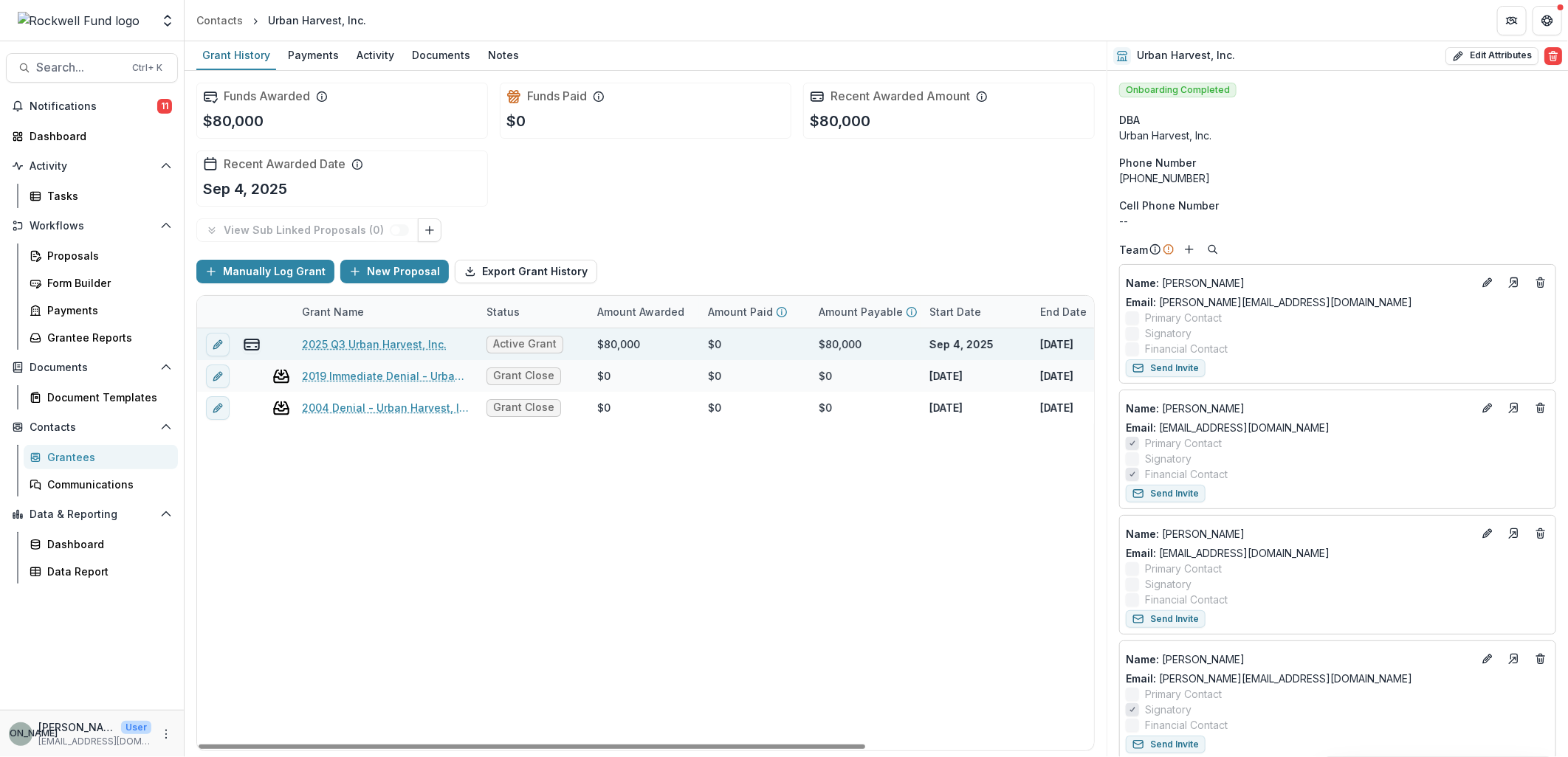
click at [362, 343] on link "2025 Q3 Urban Harvest, Inc." at bounding box center [375, 344] width 145 height 16
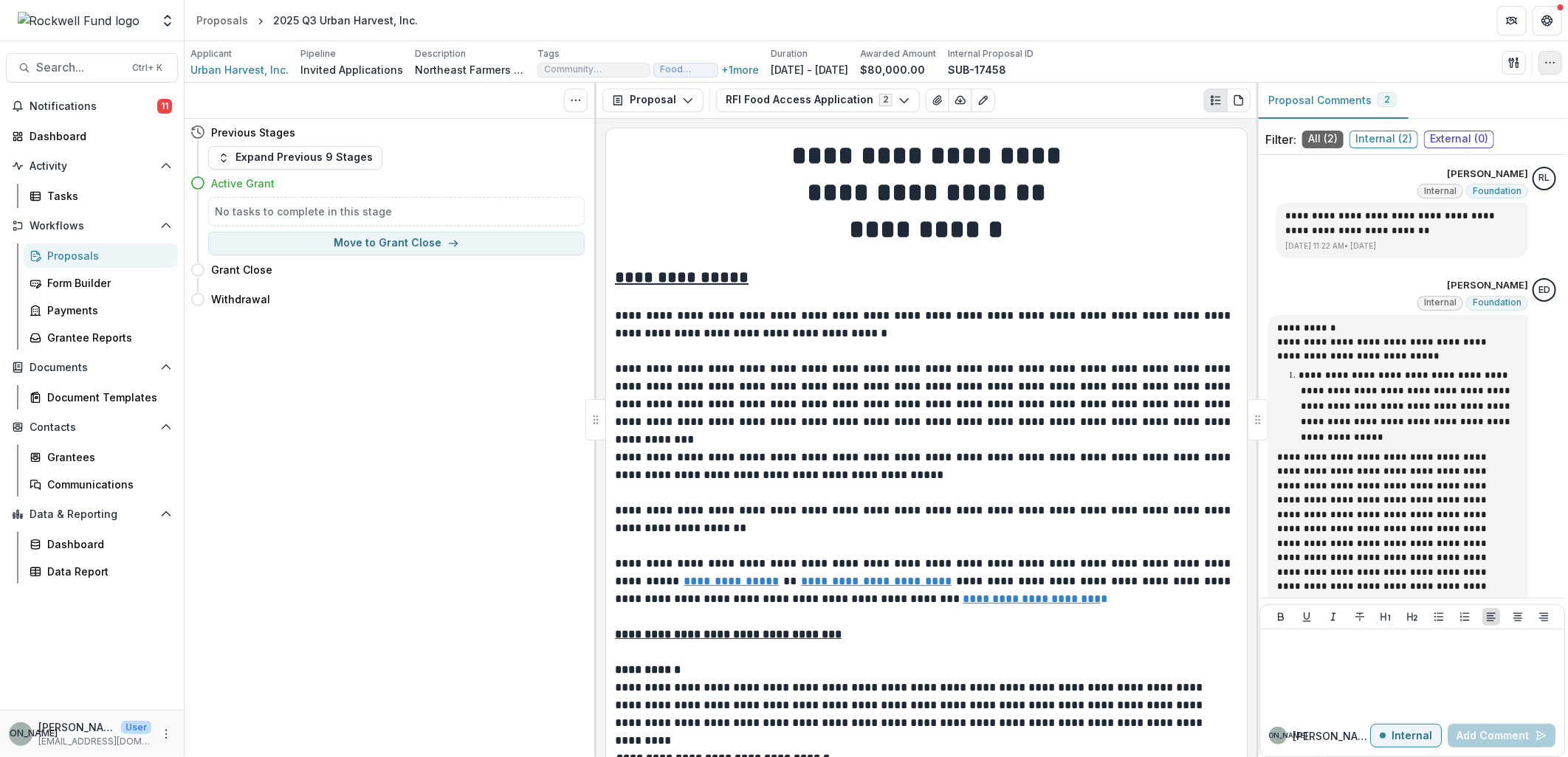
click at [1552, 65] on icon "button" at bounding box center [1551, 63] width 12 height 12
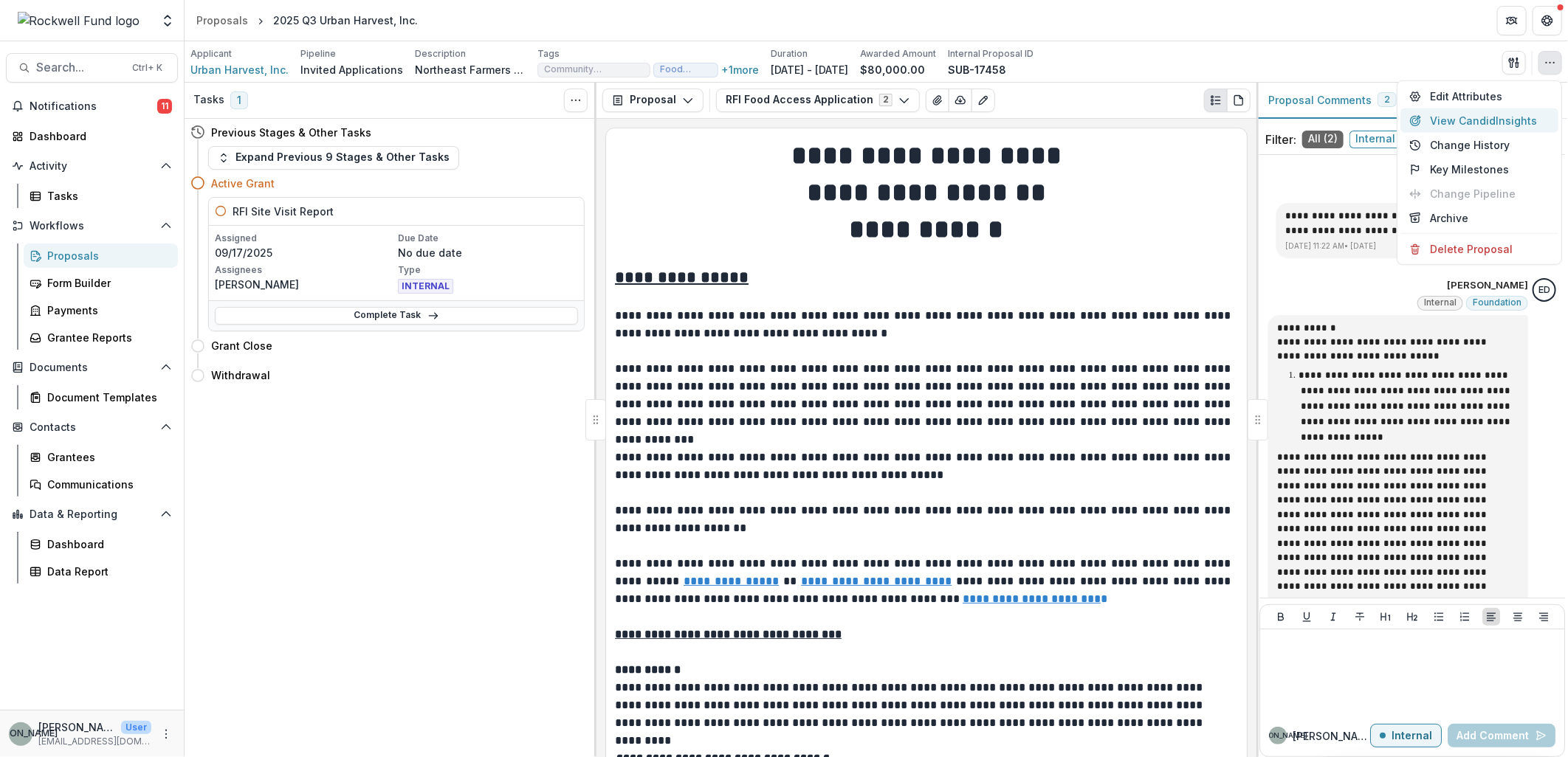
click at [1500, 114] on button "View Candid Insights" at bounding box center [1479, 120] width 158 height 25
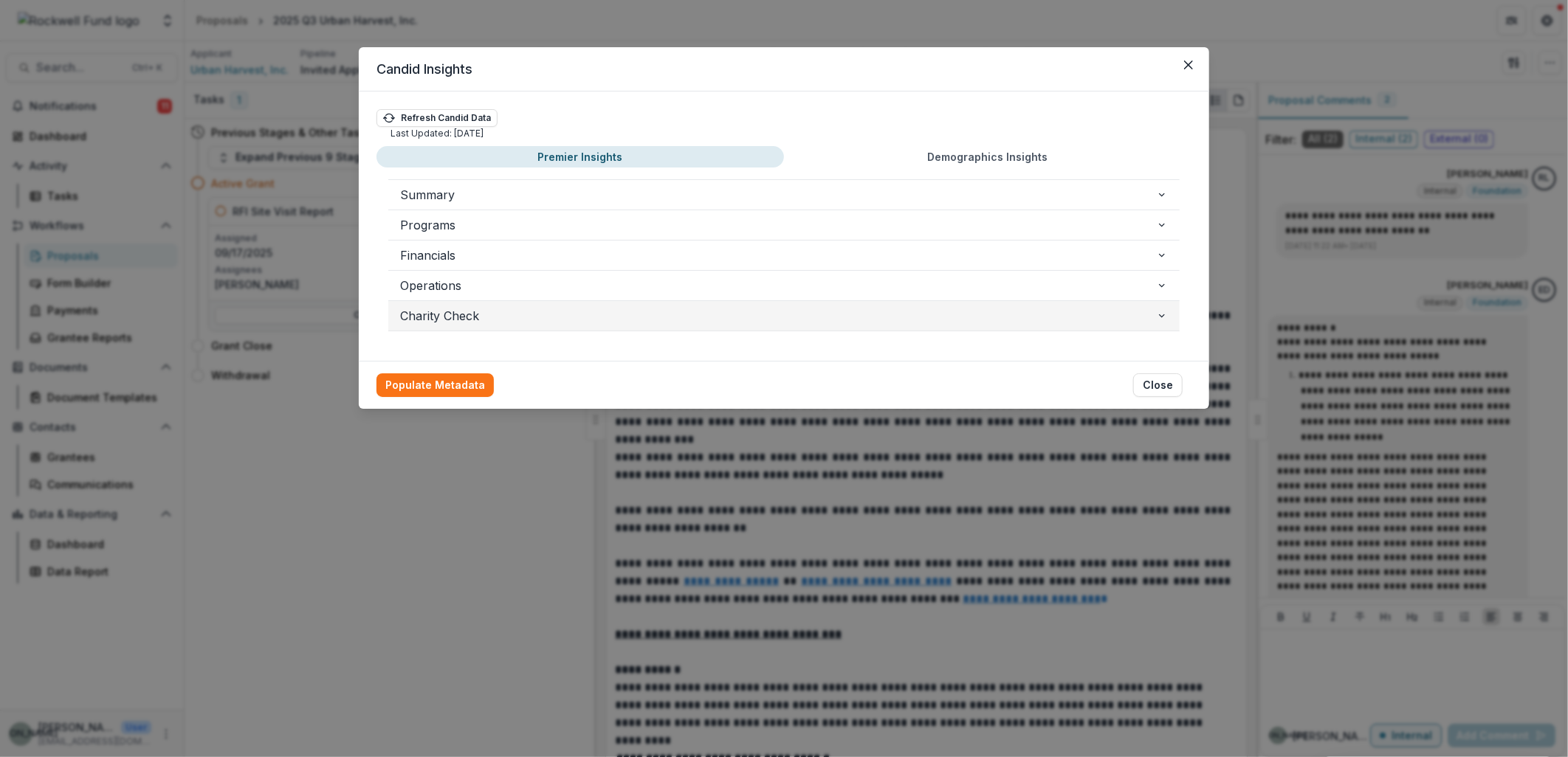
click at [1155, 315] on span "Charity Check" at bounding box center [778, 316] width 756 height 18
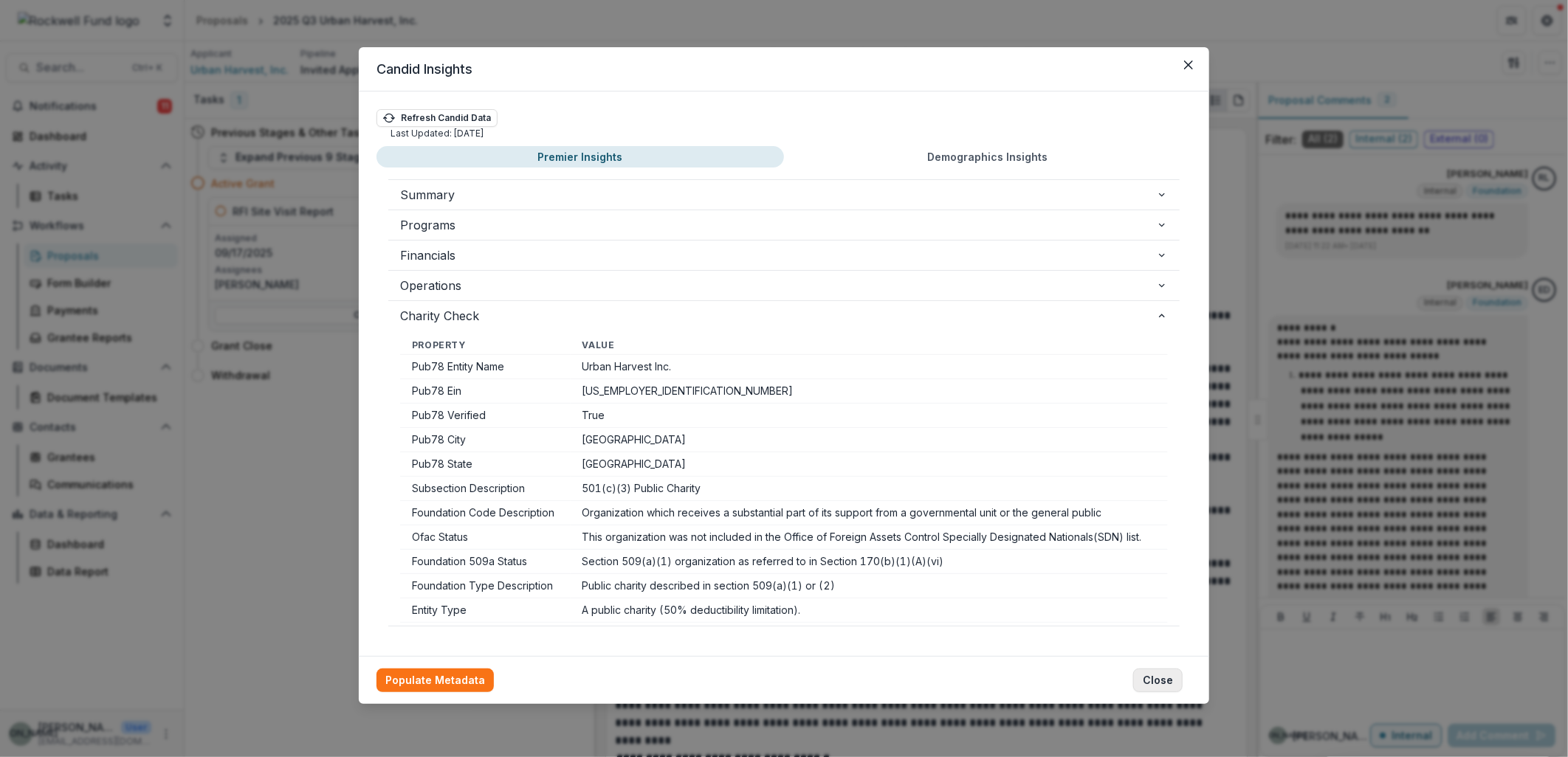
click at [1160, 679] on button "Close" at bounding box center [1158, 681] width 49 height 24
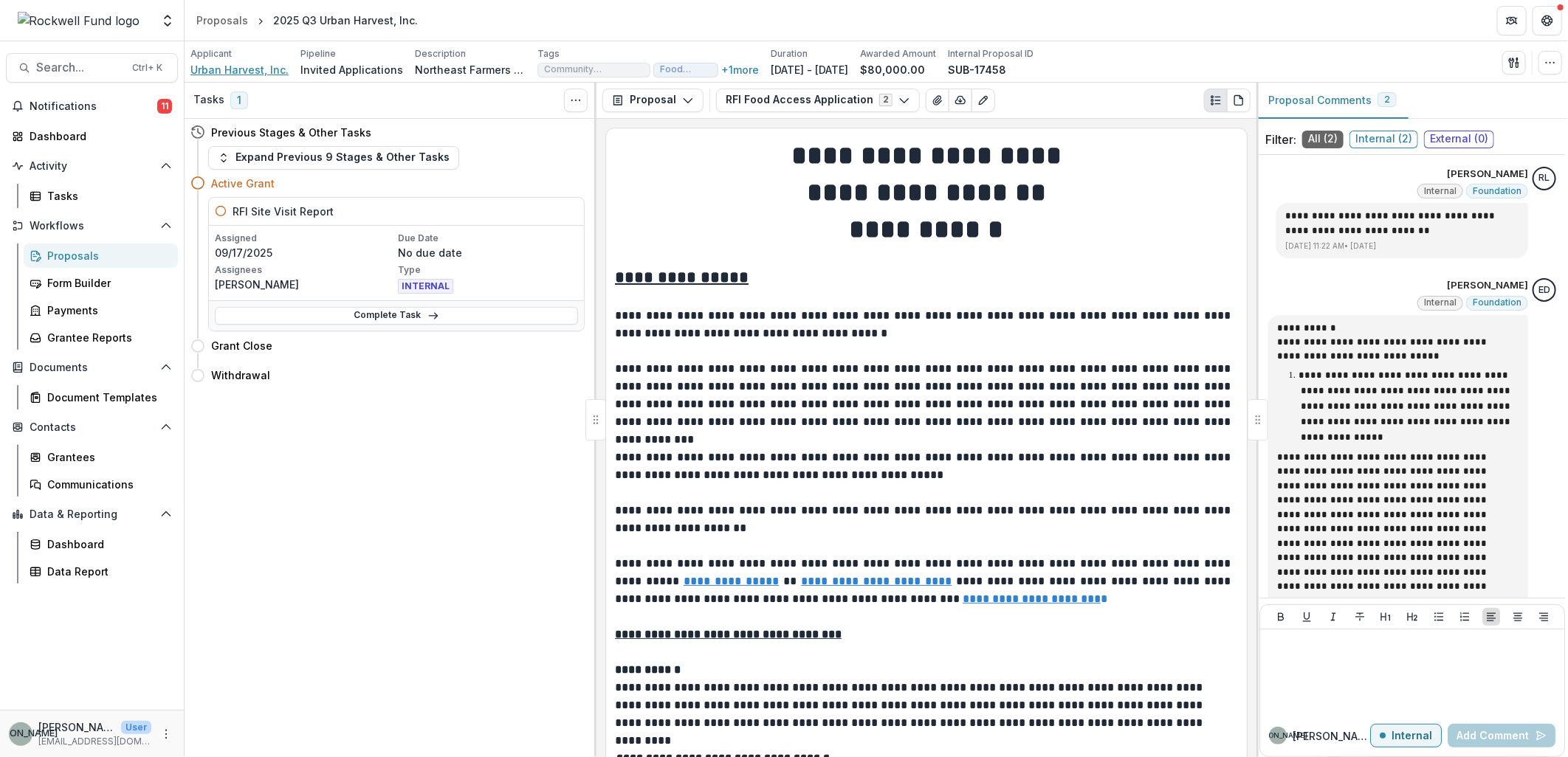
click at [235, 72] on span "Urban Harvest, Inc." at bounding box center [239, 69] width 98 height 16
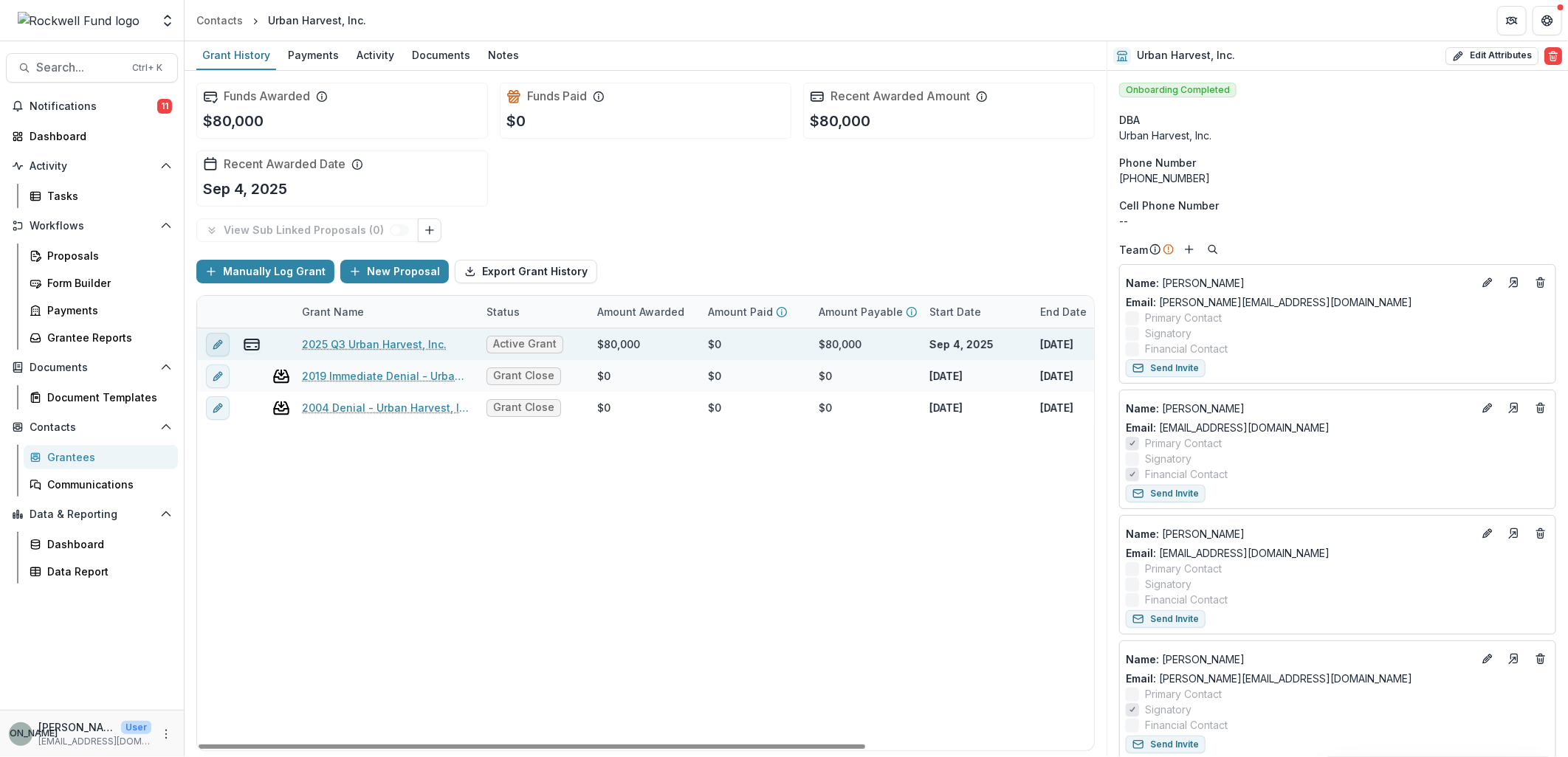
click at [220, 345] on icon "edit" at bounding box center [218, 344] width 12 height 12
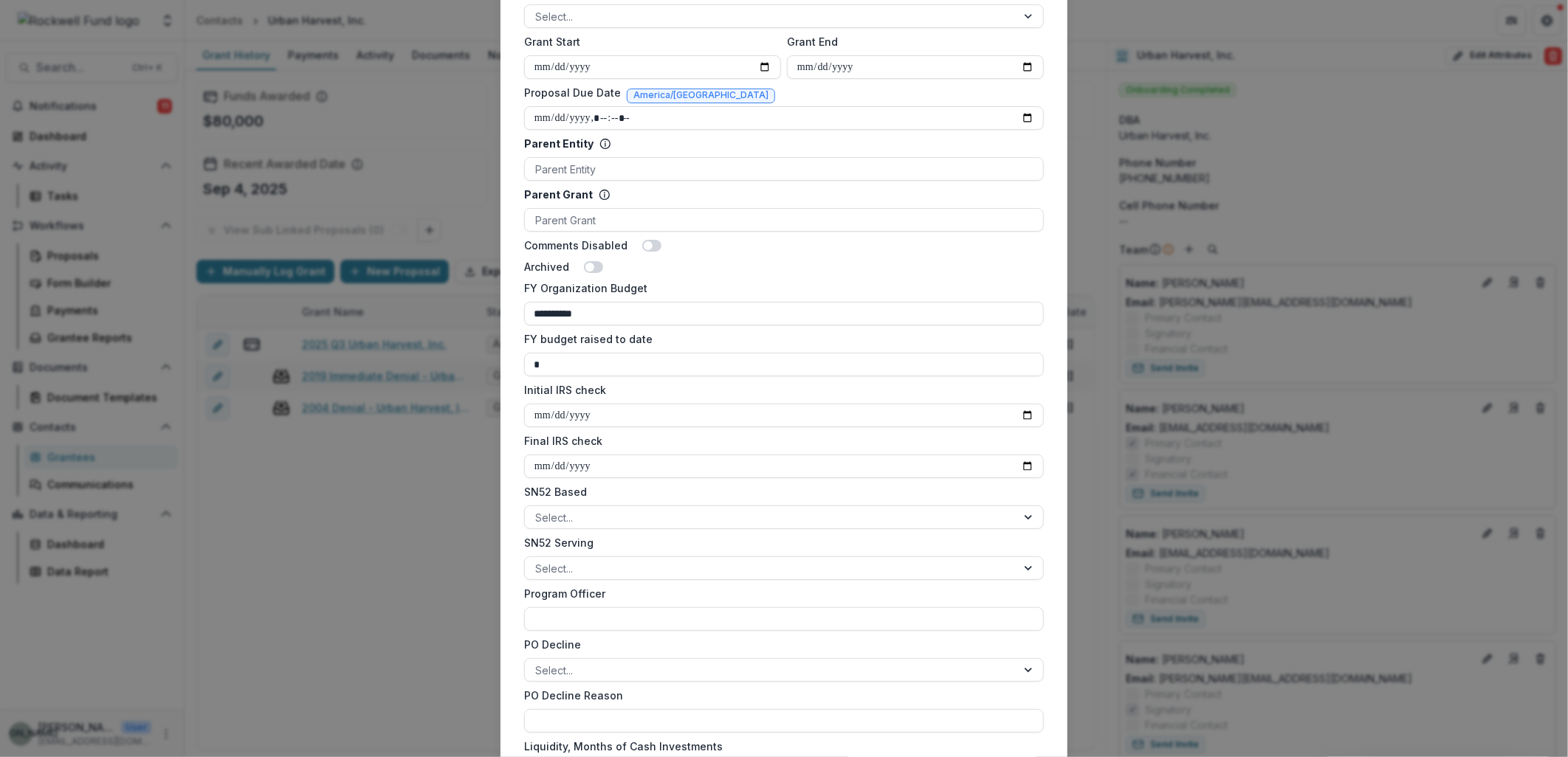
scroll to position [820, 0]
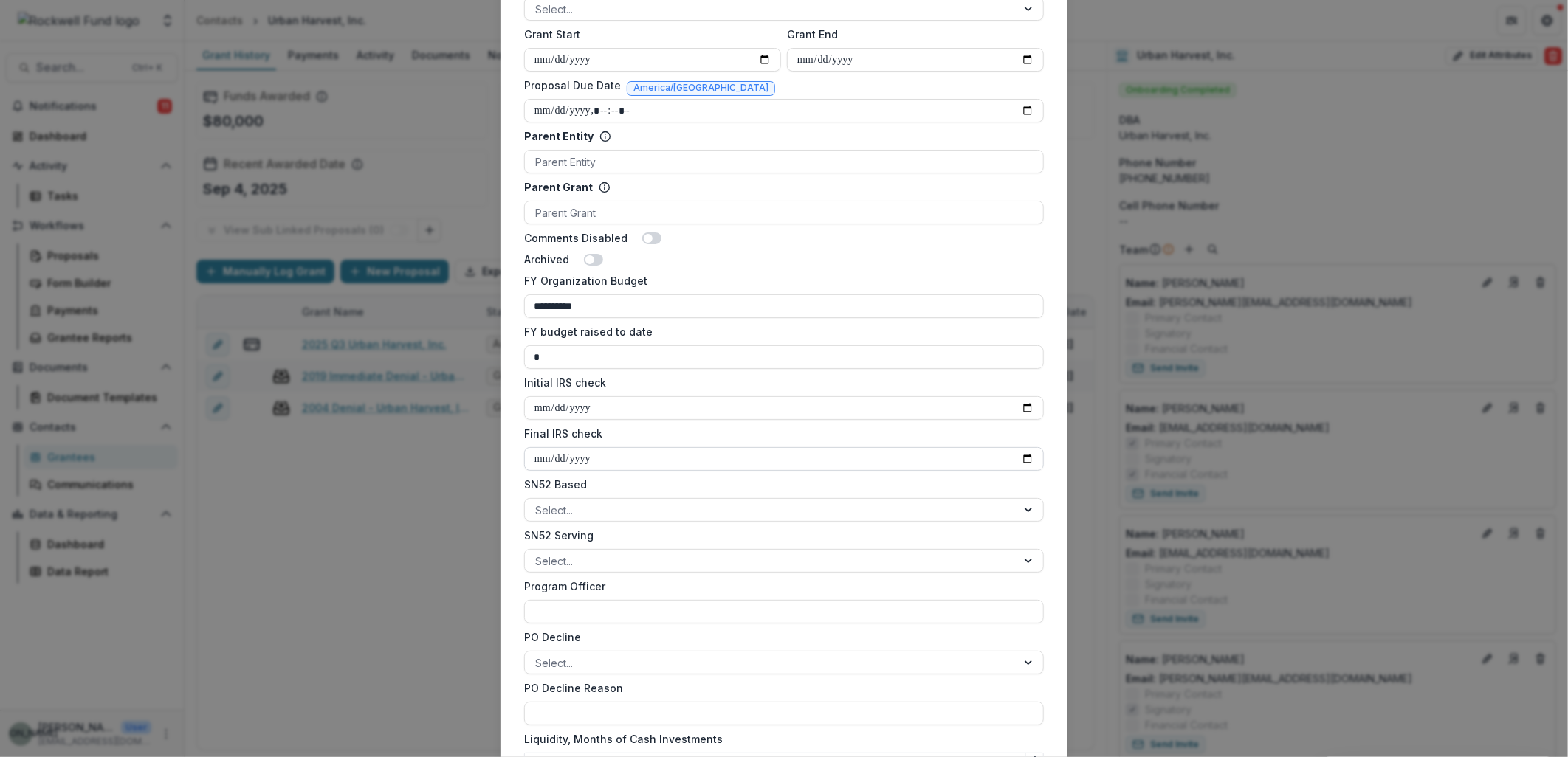
click at [761, 463] on input "Final IRS check" at bounding box center [784, 459] width 520 height 24
click at [1033, 454] on input "Final IRS check" at bounding box center [784, 459] width 520 height 24
click at [1024, 457] on input "Final IRS check" at bounding box center [784, 459] width 520 height 24
type input "**********"
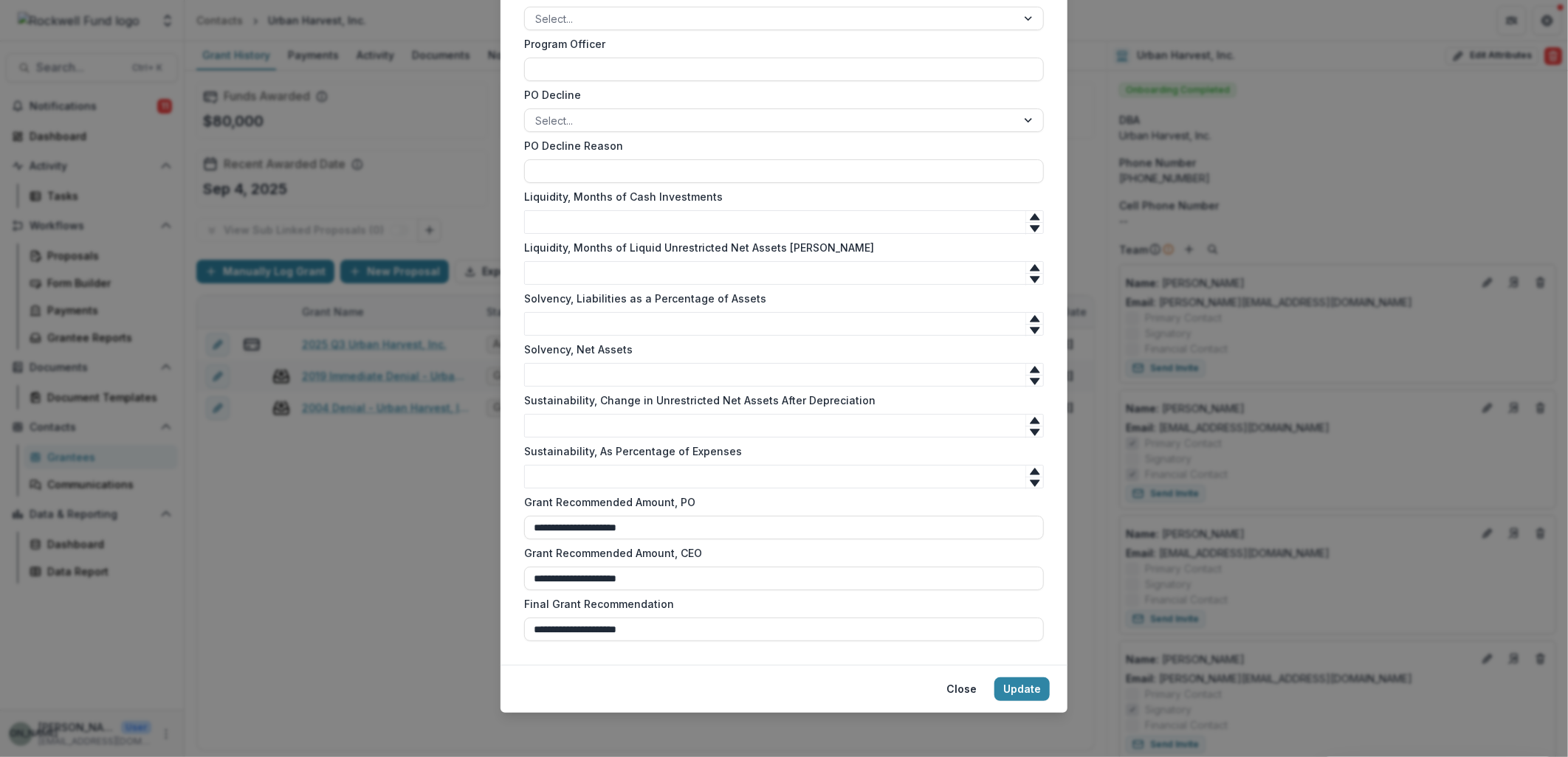
scroll to position [1364, 0]
click at [1002, 692] on button "Update" at bounding box center [1022, 688] width 55 height 24
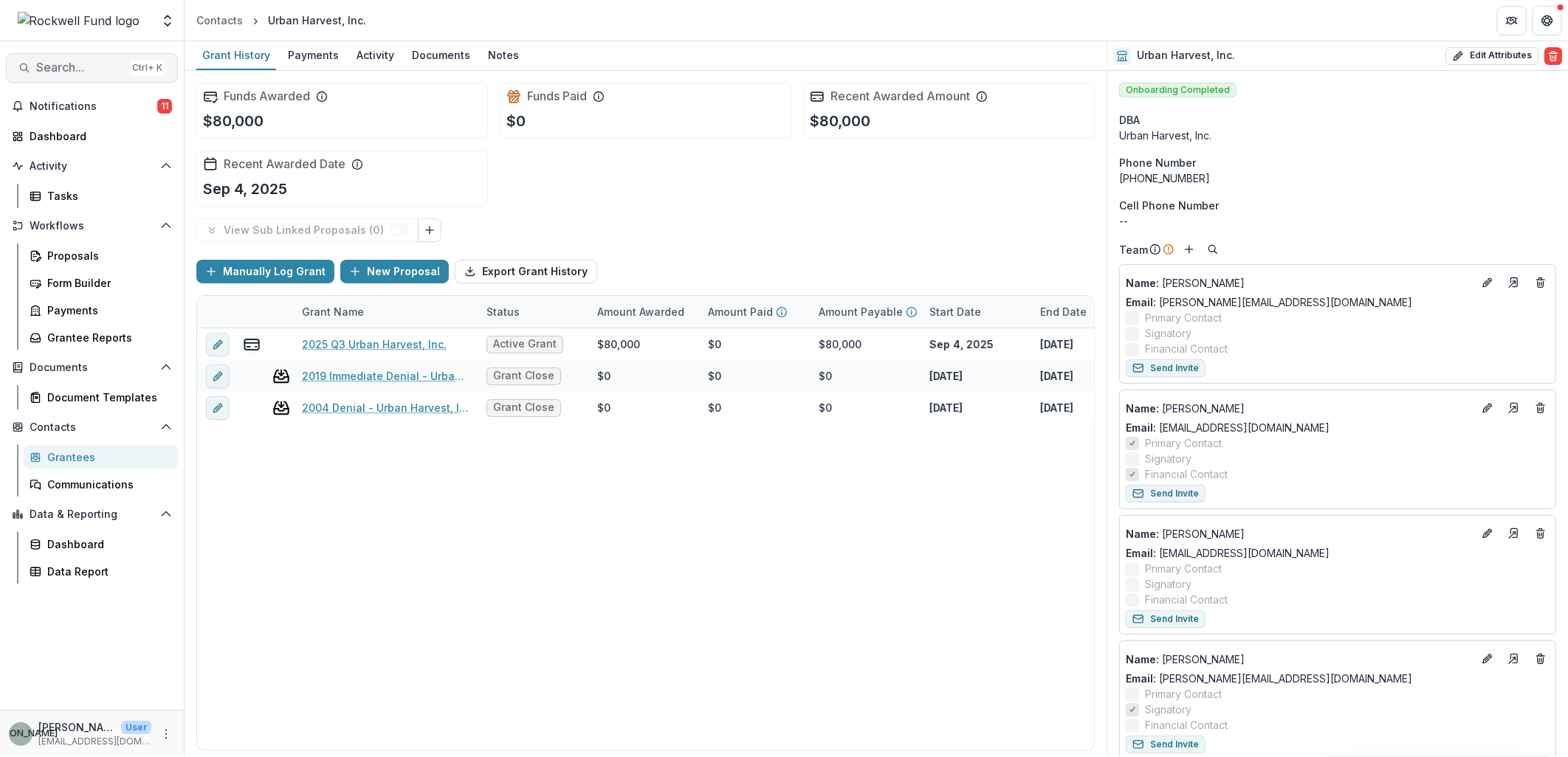
click at [38, 64] on span "Search..." at bounding box center [79, 67] width 87 height 14
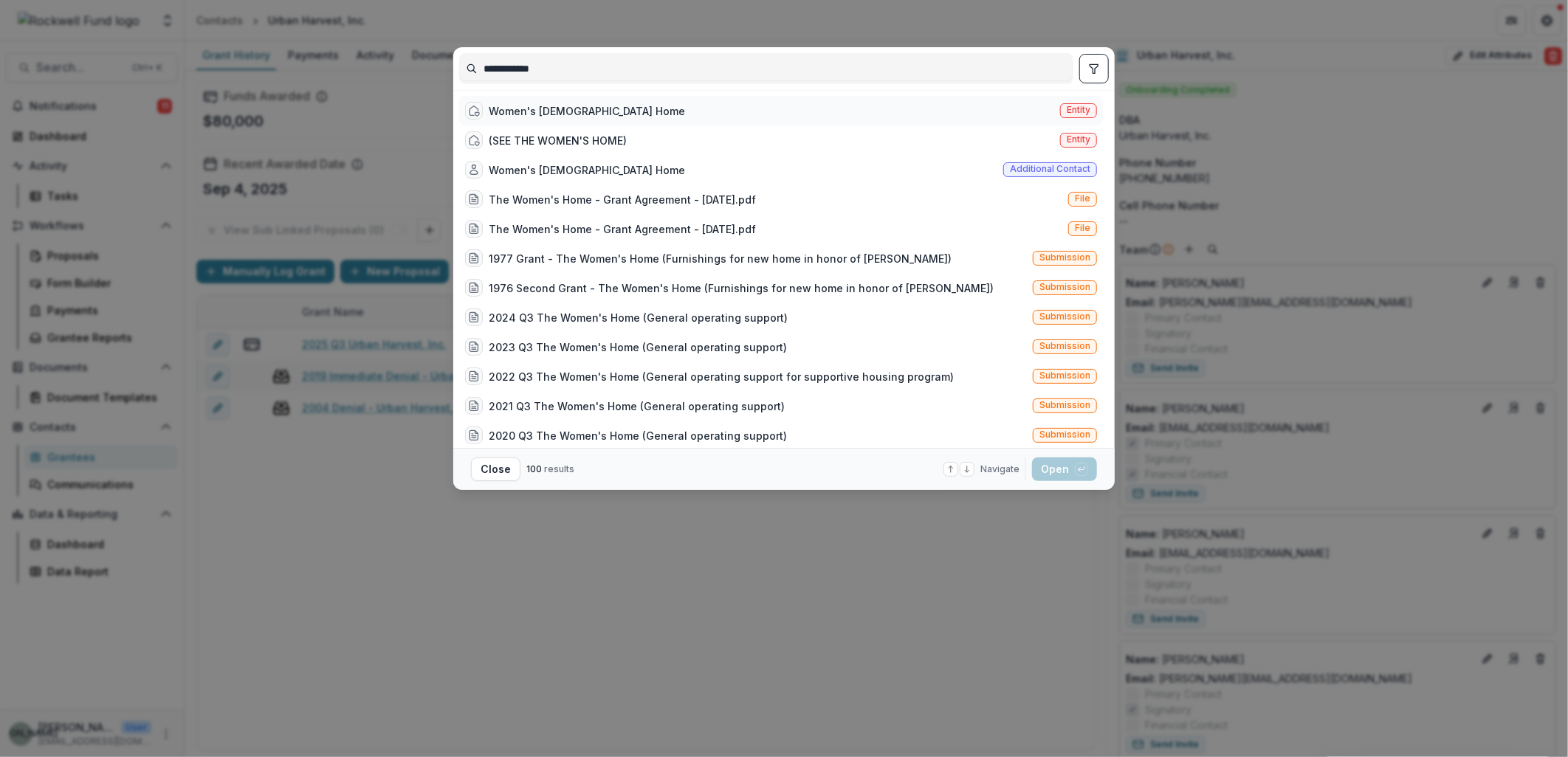
type input "**********"
click at [568, 111] on div "Women's Christian Home" at bounding box center [587, 111] width 197 height 16
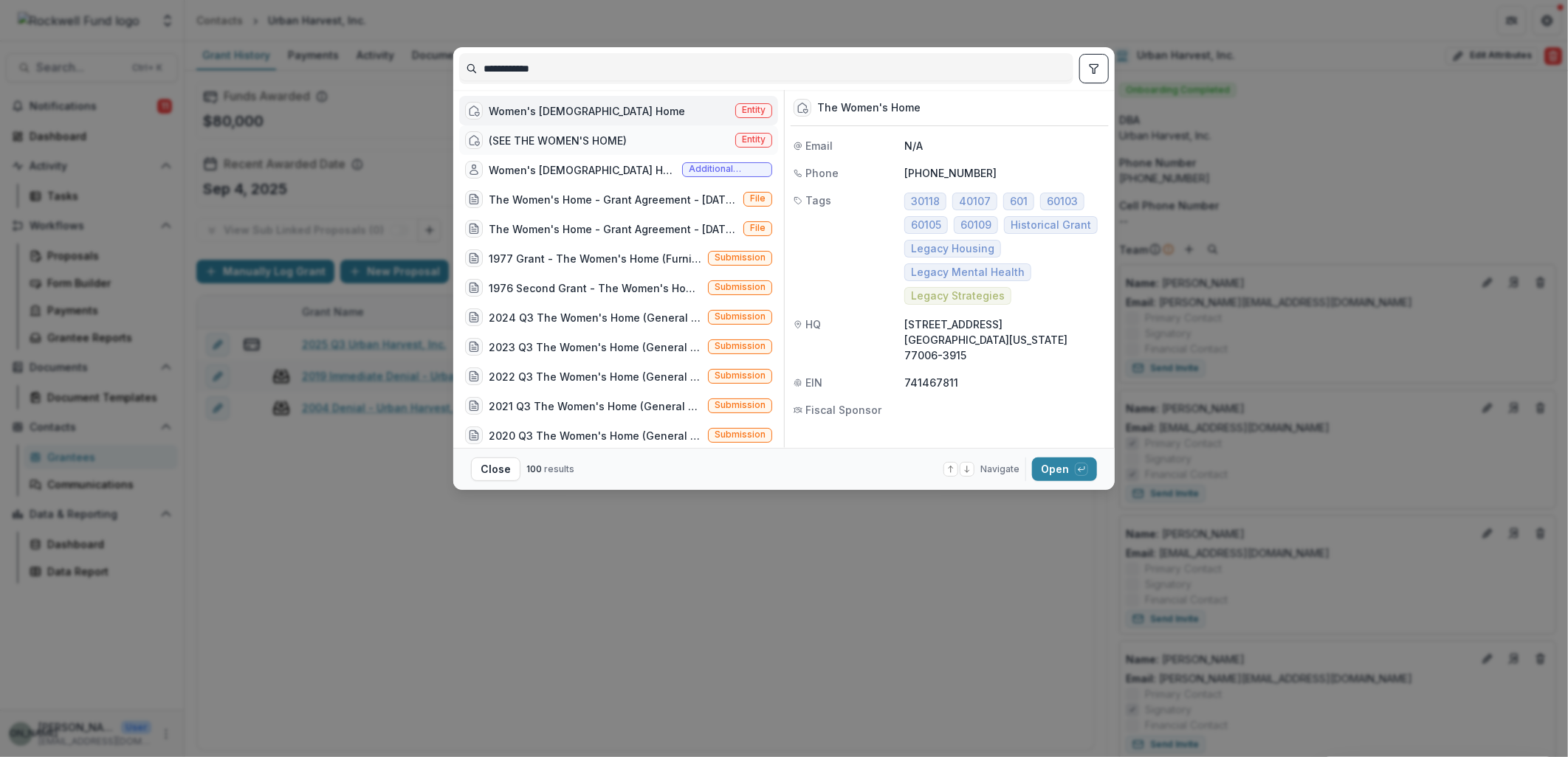
click at [603, 130] on div "(SEE THE WOMEN'S HOME) Entity" at bounding box center [618, 140] width 319 height 29
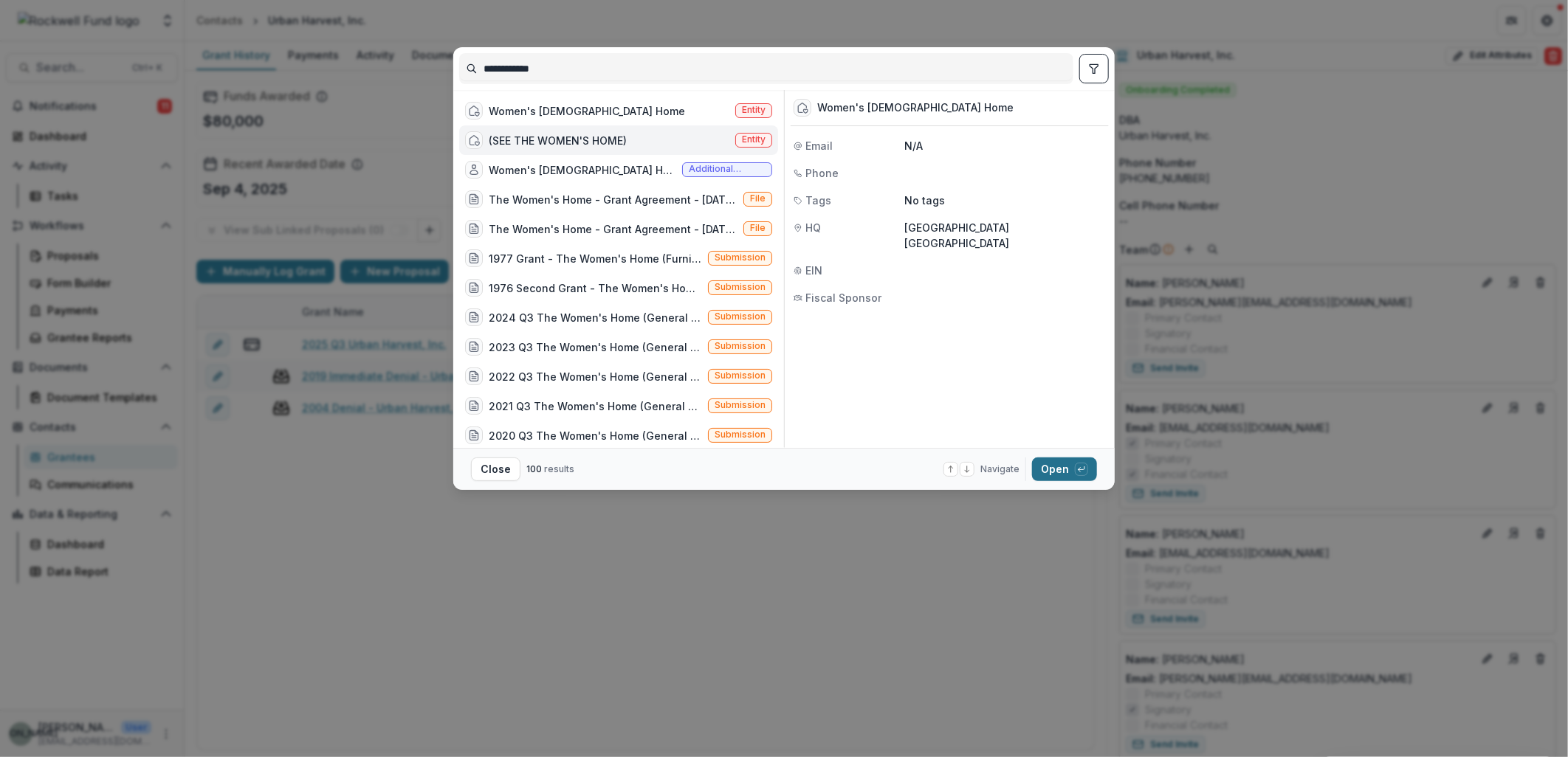
click at [1059, 473] on button "Open with enter key" at bounding box center [1064, 469] width 65 height 24
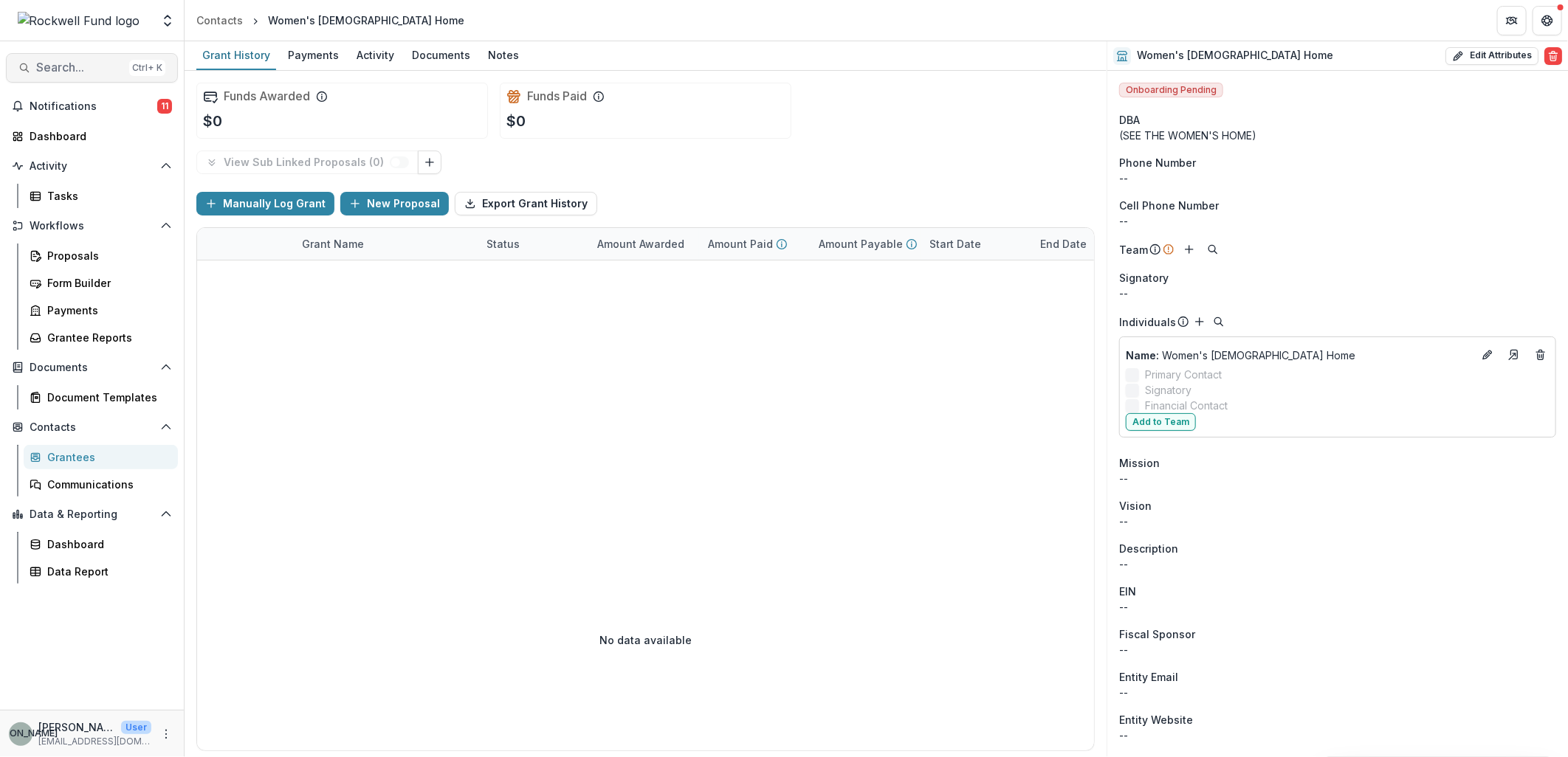
click at [85, 64] on span "Search..." at bounding box center [79, 67] width 87 height 14
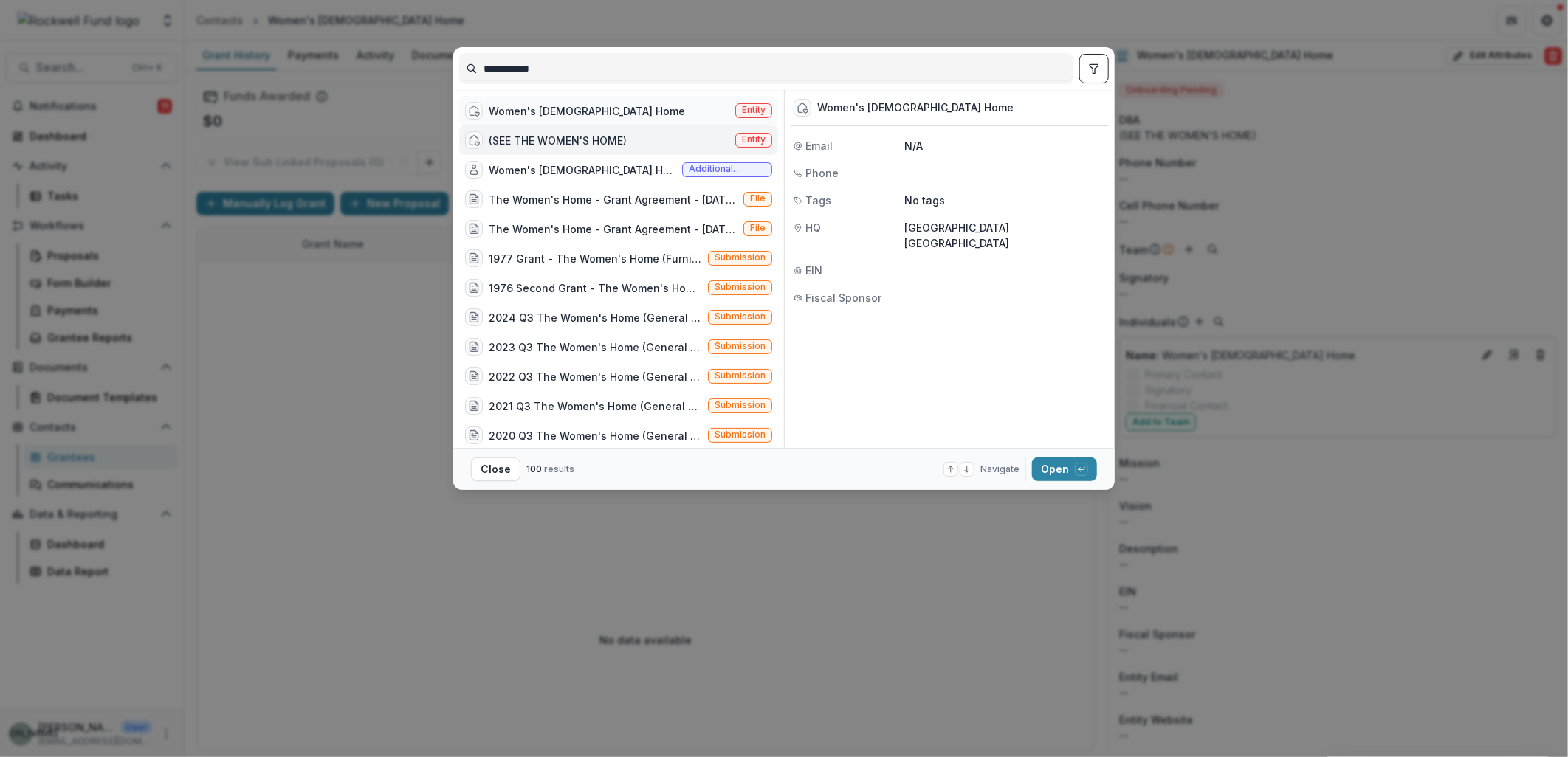
click at [534, 106] on div "Women's Christian Home" at bounding box center [587, 111] width 197 height 16
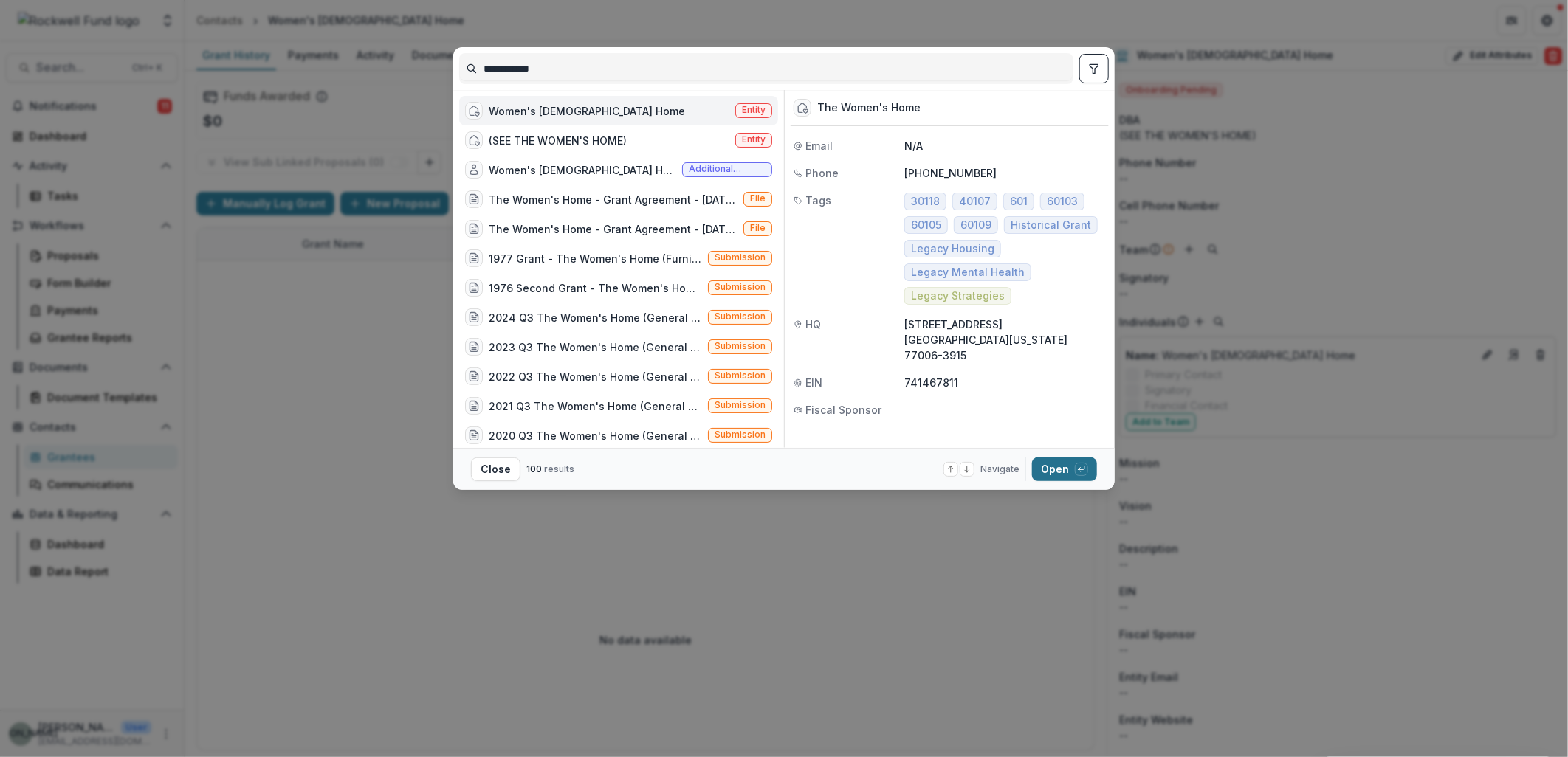
click at [1060, 471] on button "Open with enter key" at bounding box center [1064, 469] width 65 height 24
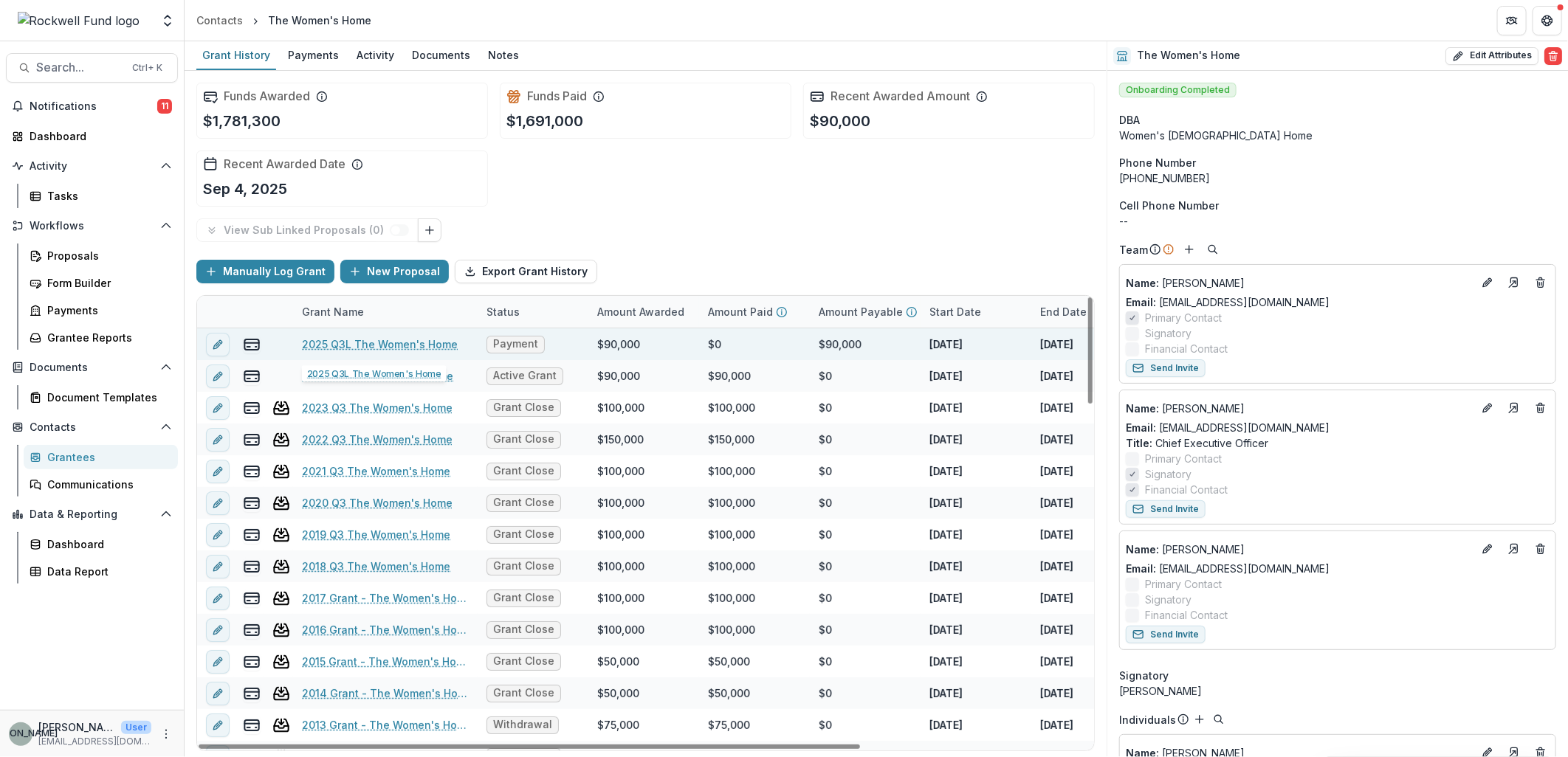
click at [411, 340] on link "2025 Q3L The Women's Home" at bounding box center [380, 344] width 156 height 16
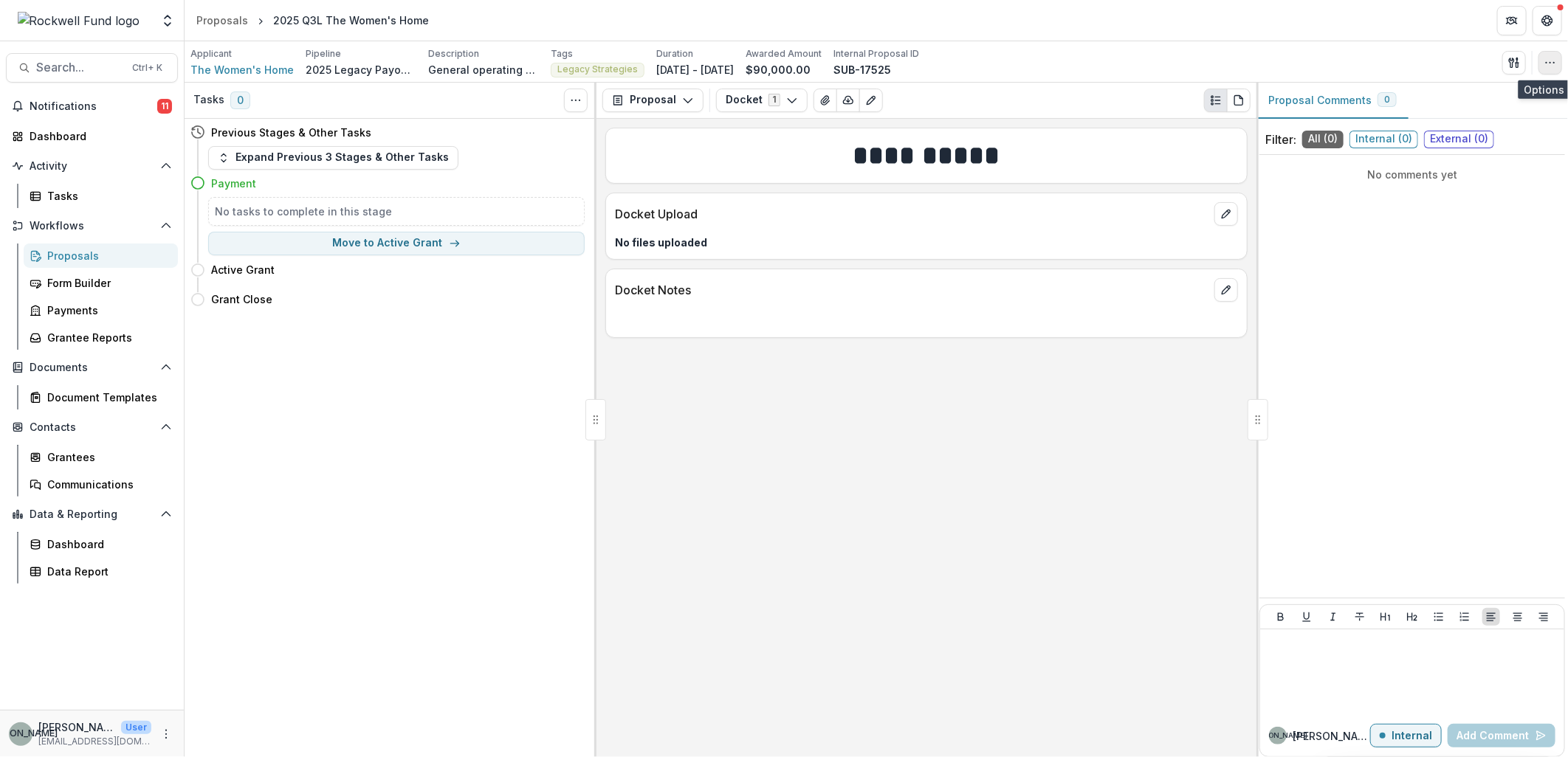
click at [1551, 62] on circle "button" at bounding box center [1551, 62] width 1 height 1
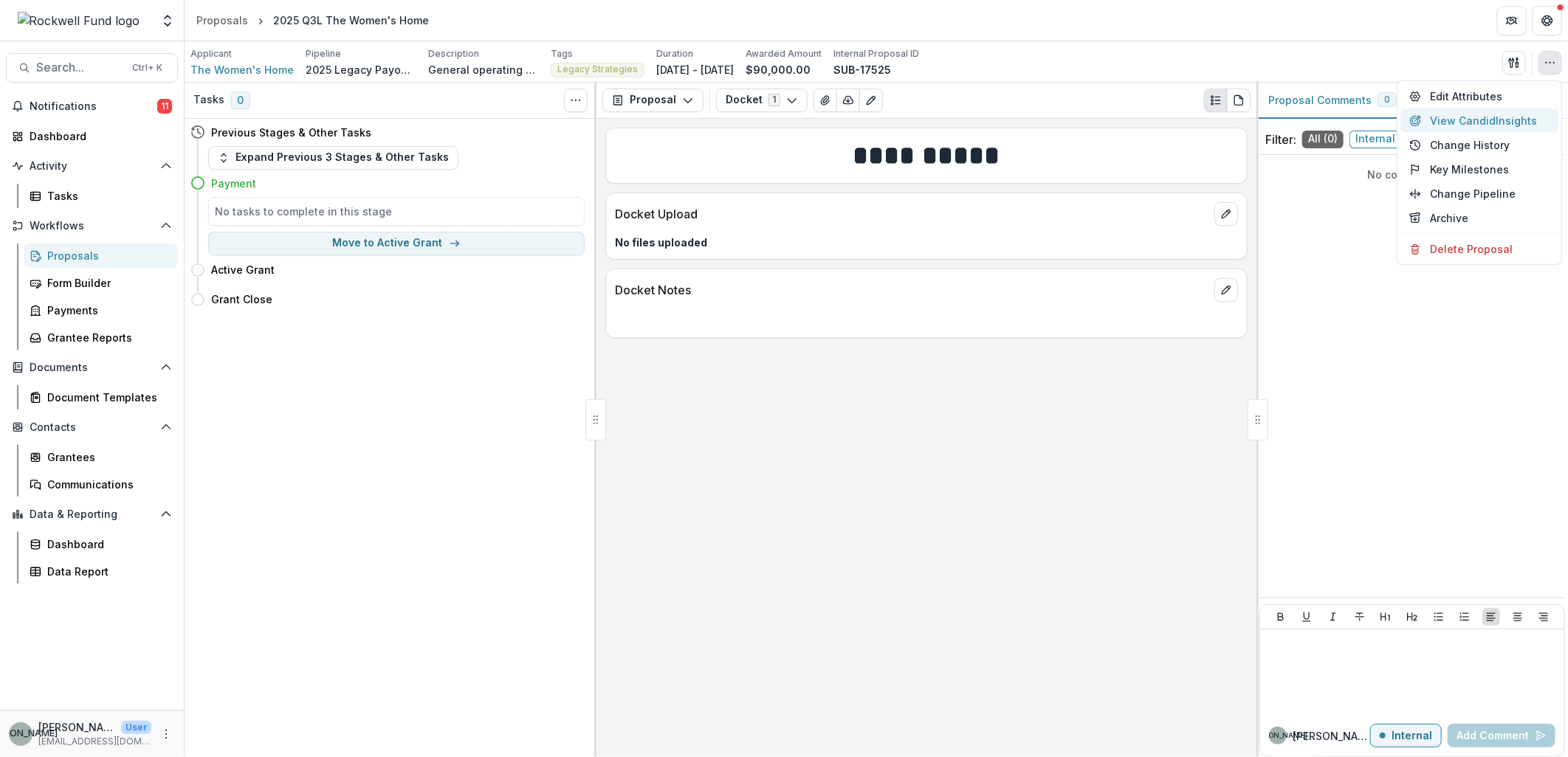
click at [1501, 115] on button "View Candid Insights" at bounding box center [1479, 120] width 158 height 25
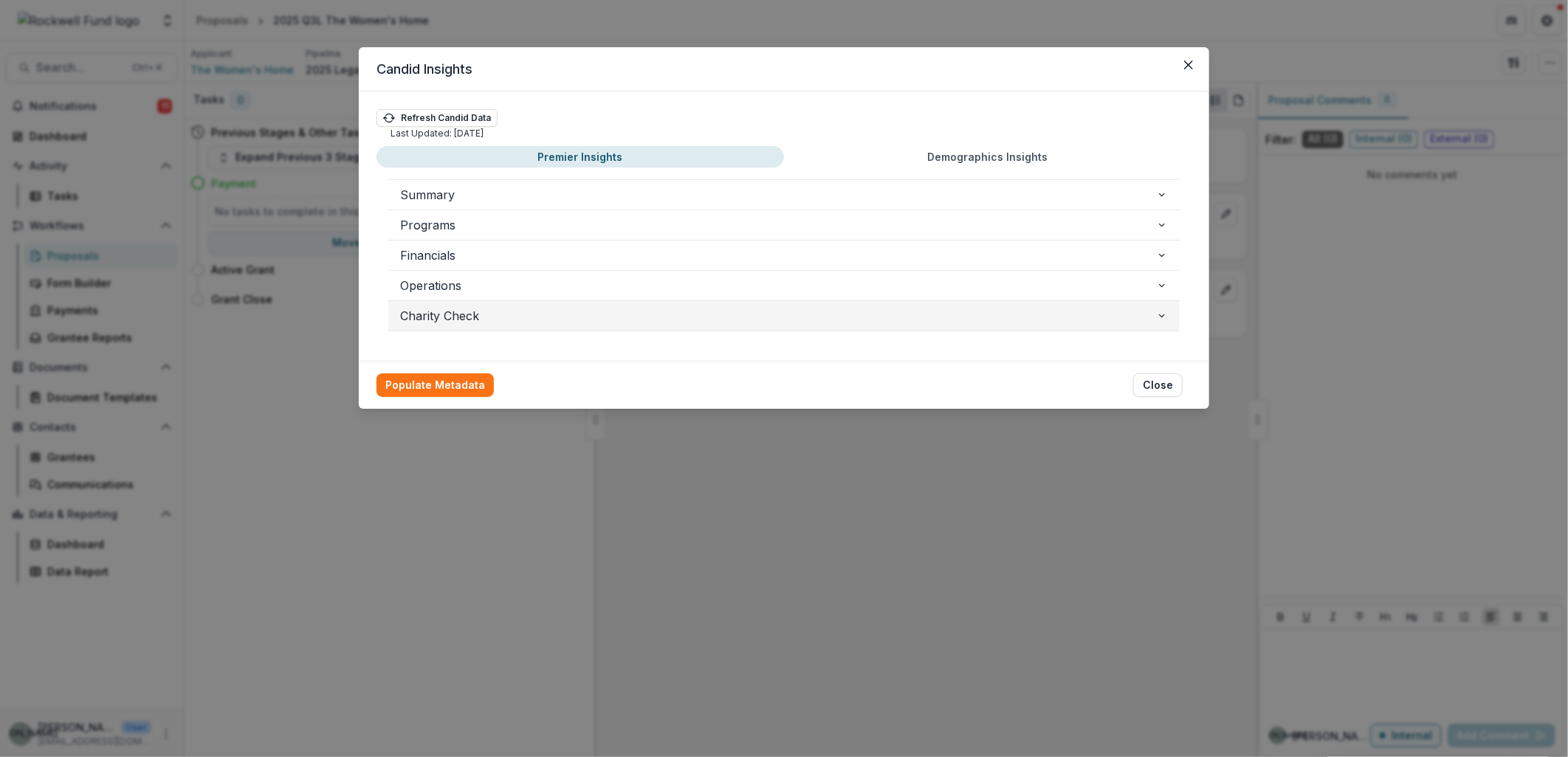
click at [1153, 315] on span "Charity Check" at bounding box center [778, 316] width 756 height 18
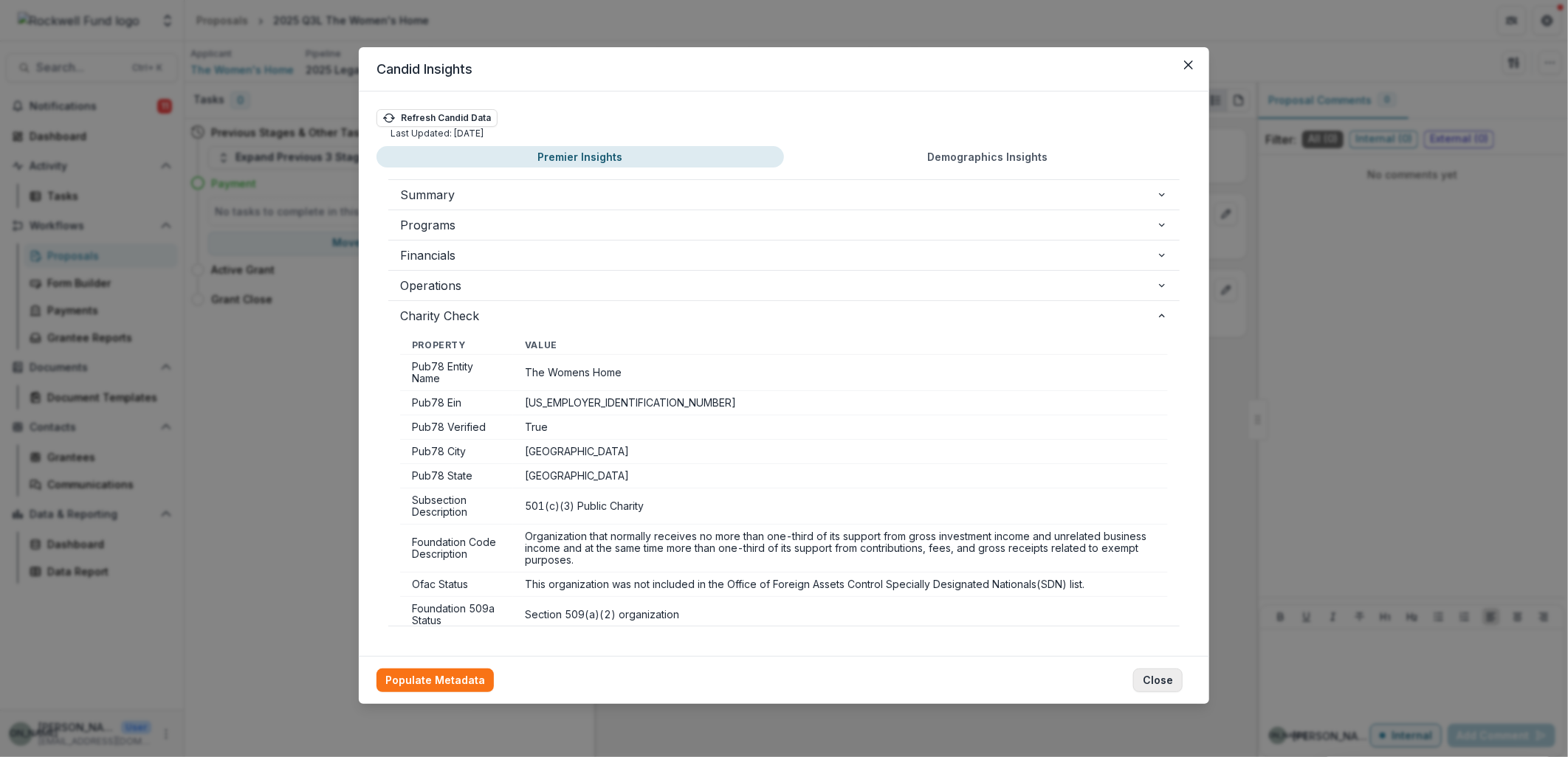
click at [1154, 682] on button "Close" at bounding box center [1158, 681] width 49 height 24
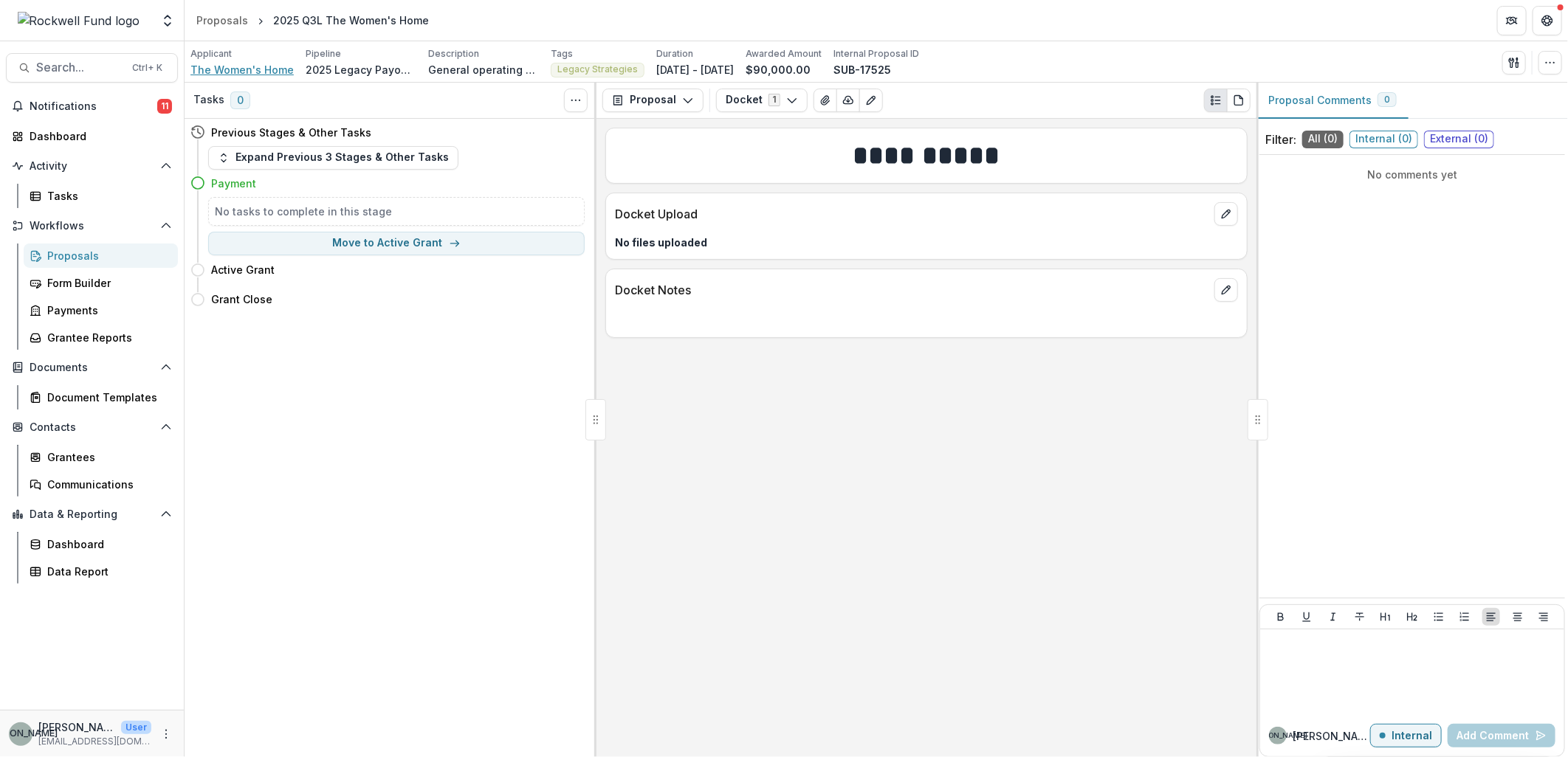
click at [251, 65] on span "The Women's Home" at bounding box center [242, 69] width 103 height 16
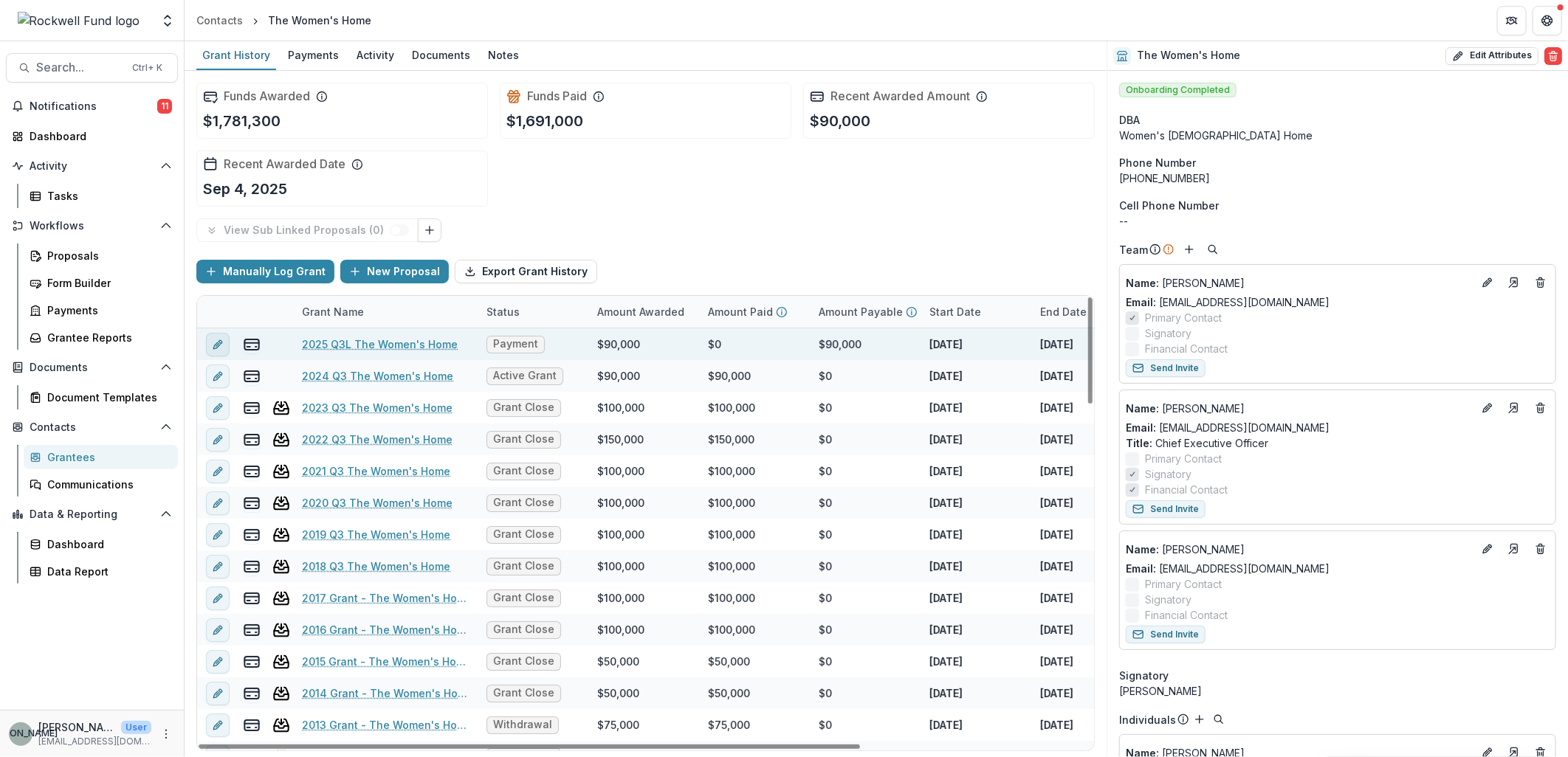
click at [224, 344] on button "edit" at bounding box center [218, 344] width 24 height 24
type input "*******"
click at [216, 344] on line "edit" at bounding box center [218, 344] width 3 height 3
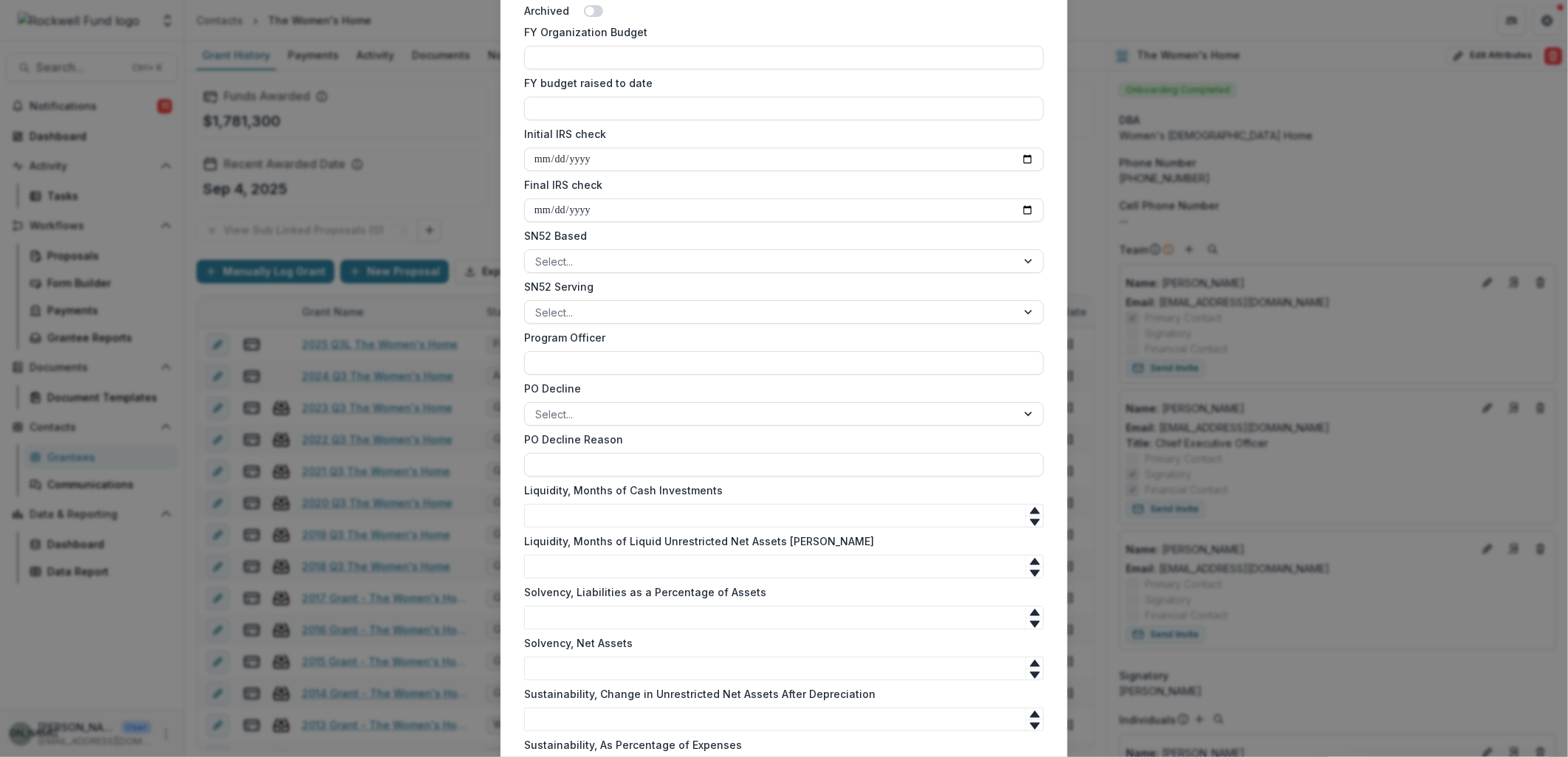
scroll to position [942, 0]
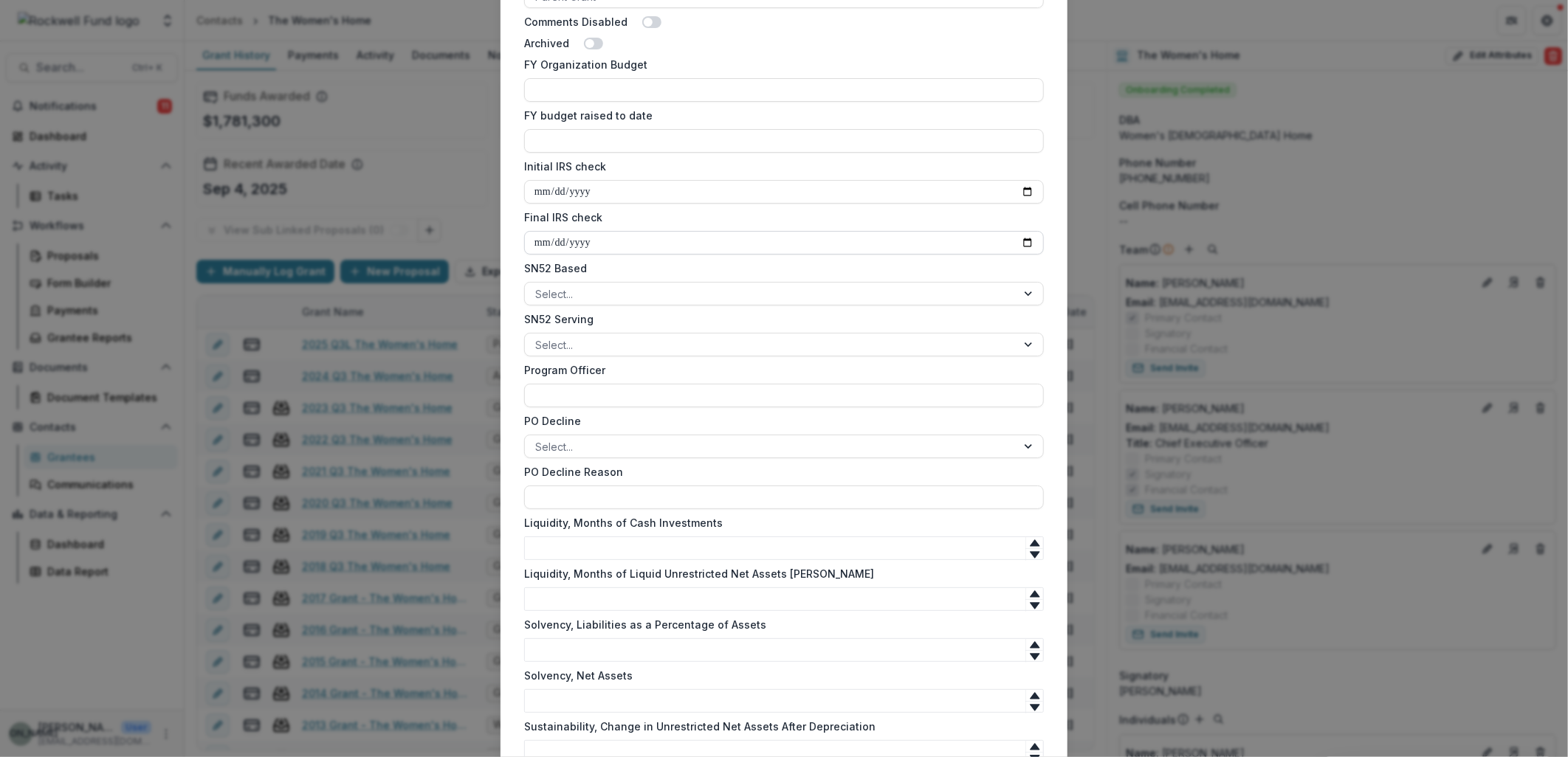
click at [797, 245] on input "Final IRS check" at bounding box center [784, 243] width 520 height 24
click at [817, 246] on input "Final IRS check" at bounding box center [784, 243] width 520 height 24
click at [1032, 241] on input "Final IRS check" at bounding box center [784, 243] width 520 height 24
click at [1022, 240] on input "Final IRS check" at bounding box center [784, 243] width 520 height 24
type input "**********"
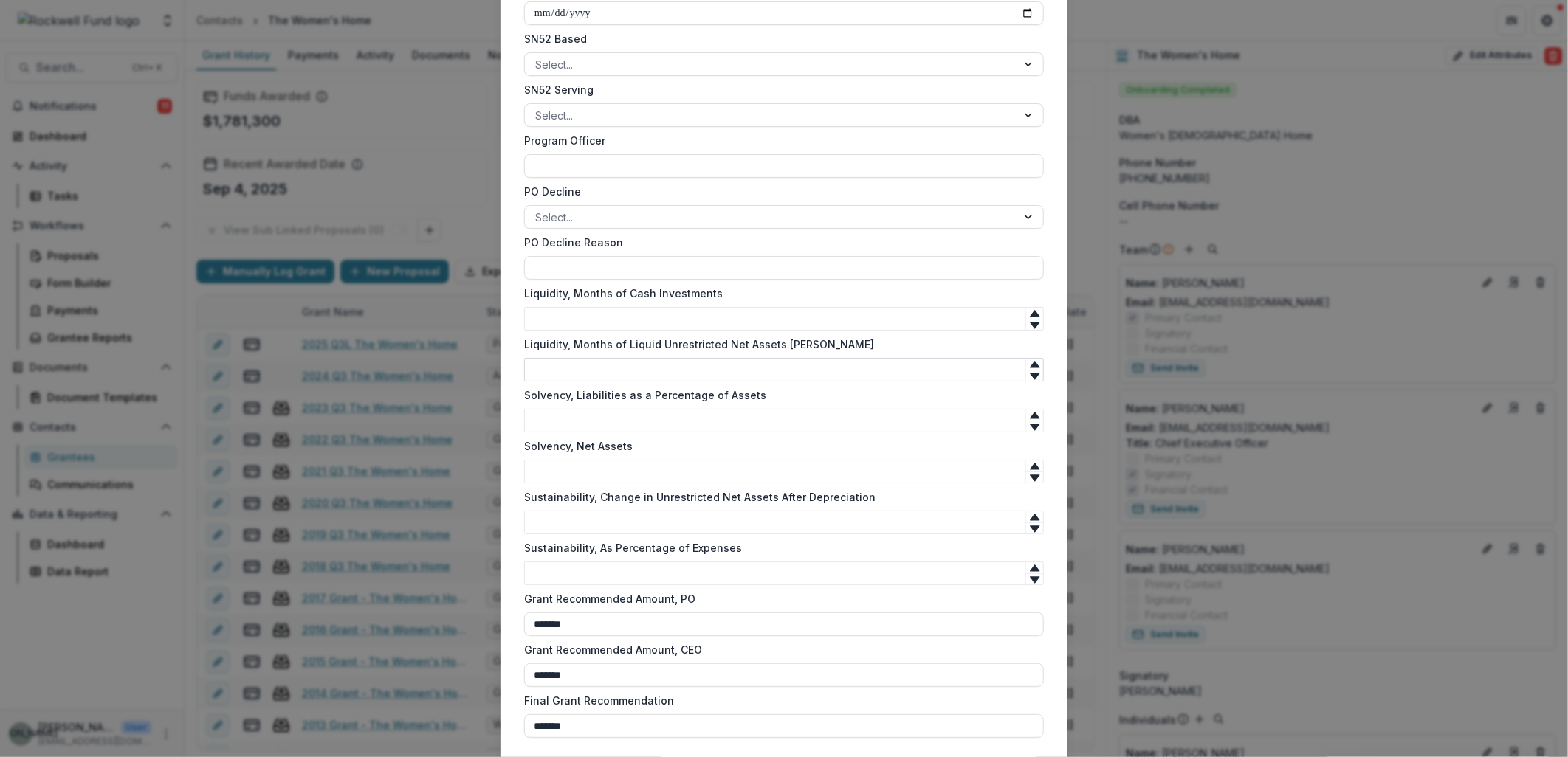
scroll to position [1270, 0]
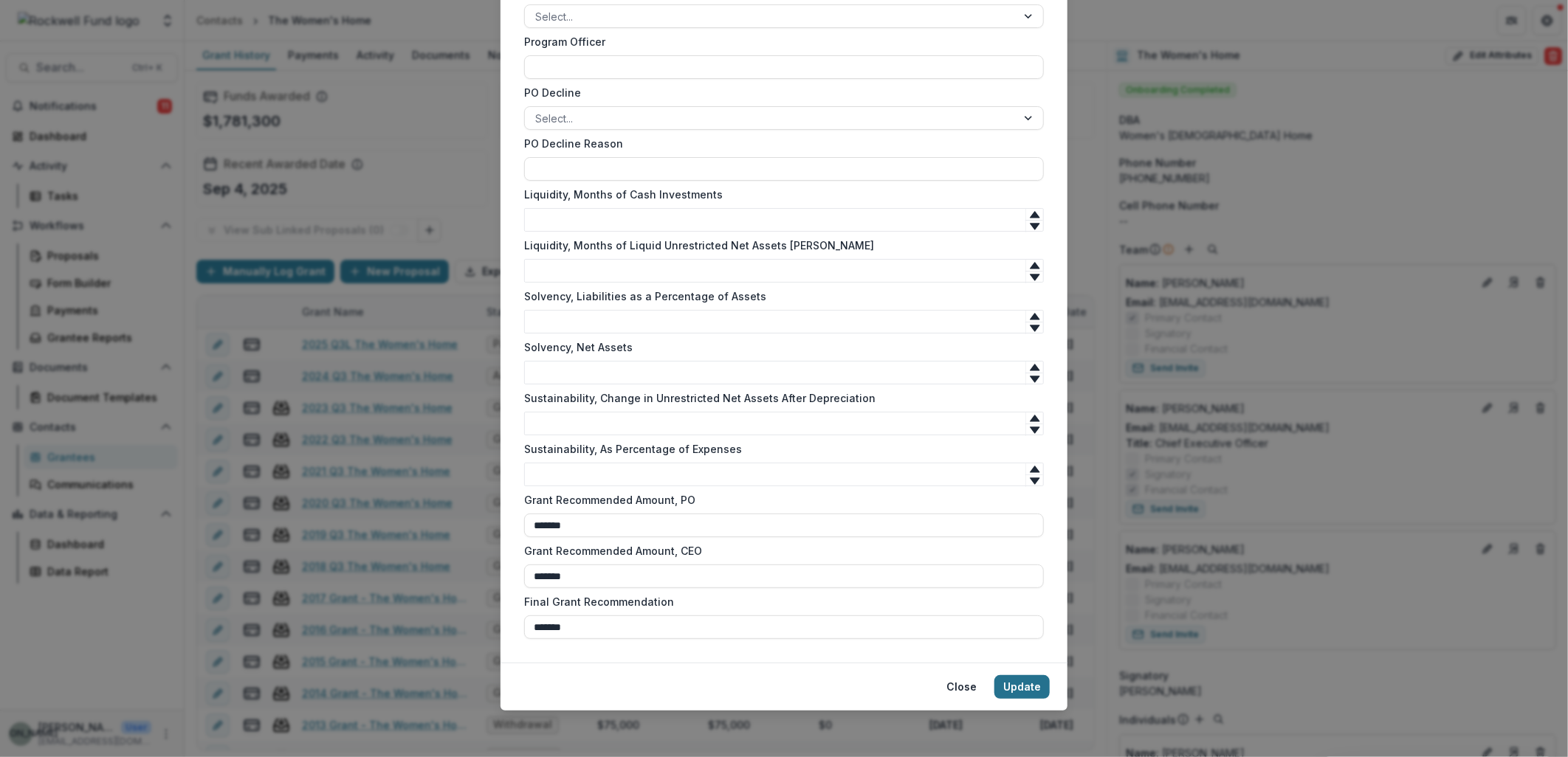
click at [1024, 690] on button "Update" at bounding box center [1022, 687] width 55 height 24
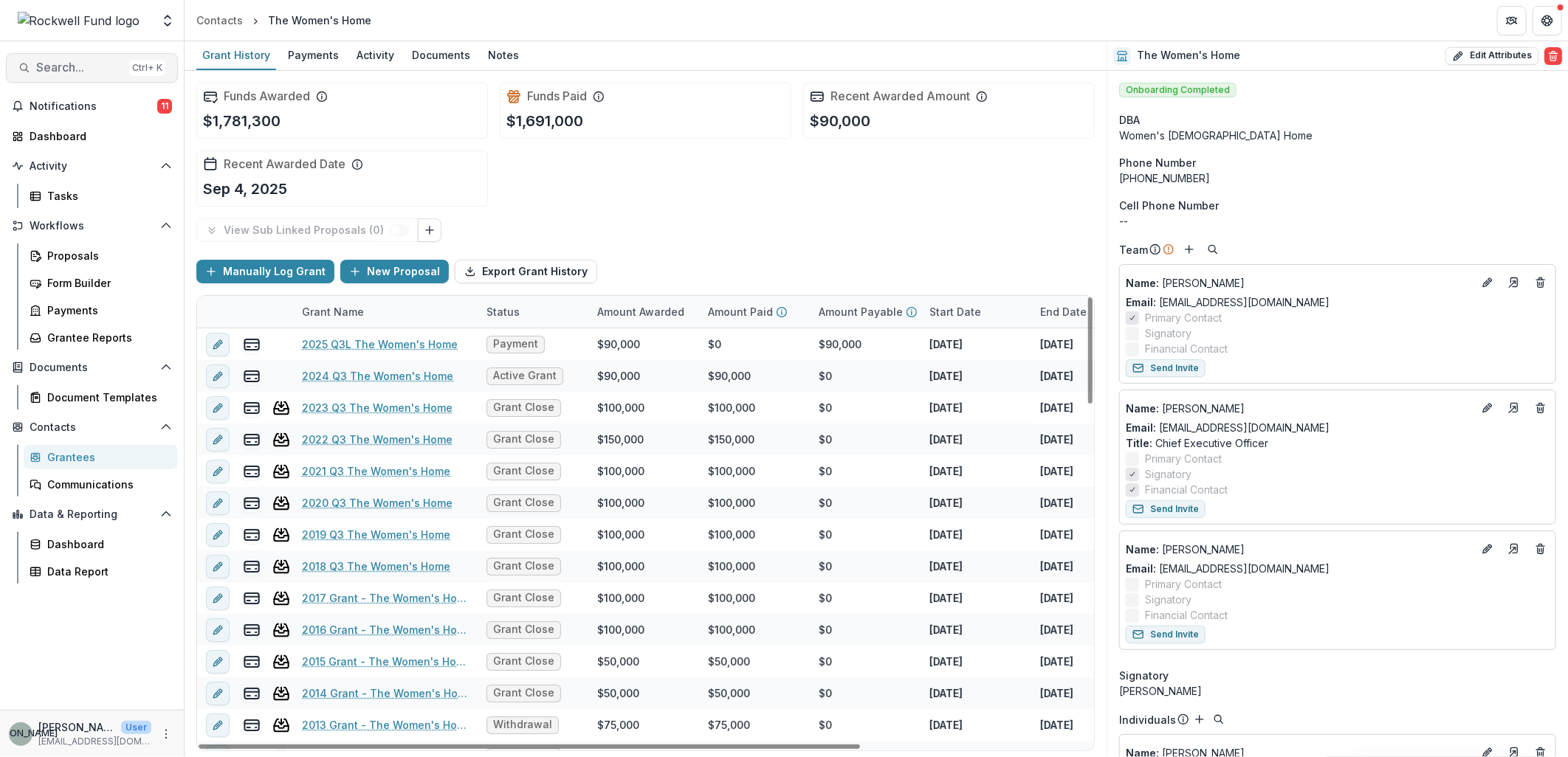
click at [55, 67] on span "Search..." at bounding box center [79, 67] width 87 height 14
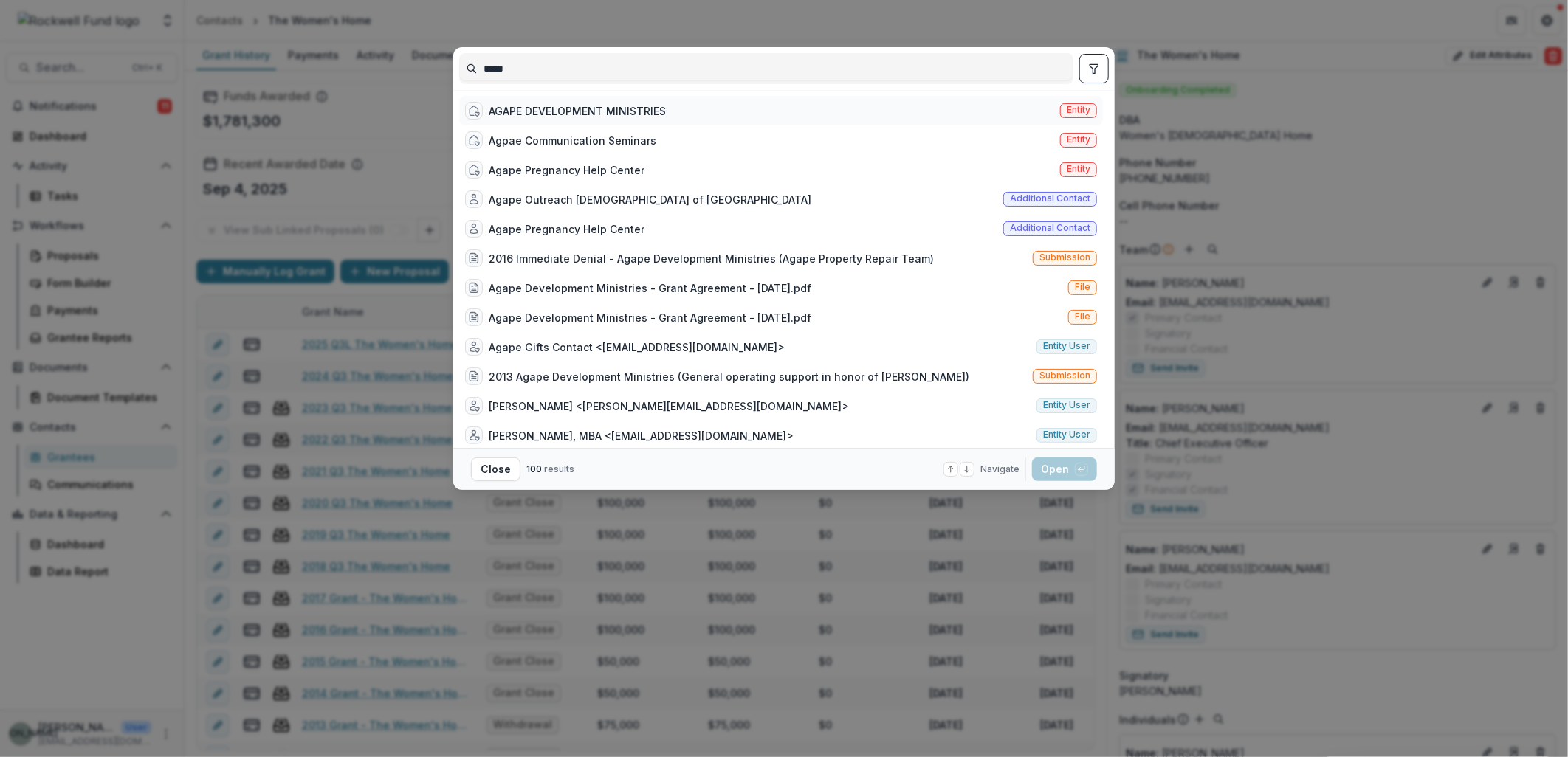
type input "*****"
click at [524, 111] on div "AGAPE DEVELOPMENT MINISTRIES" at bounding box center [577, 111] width 177 height 16
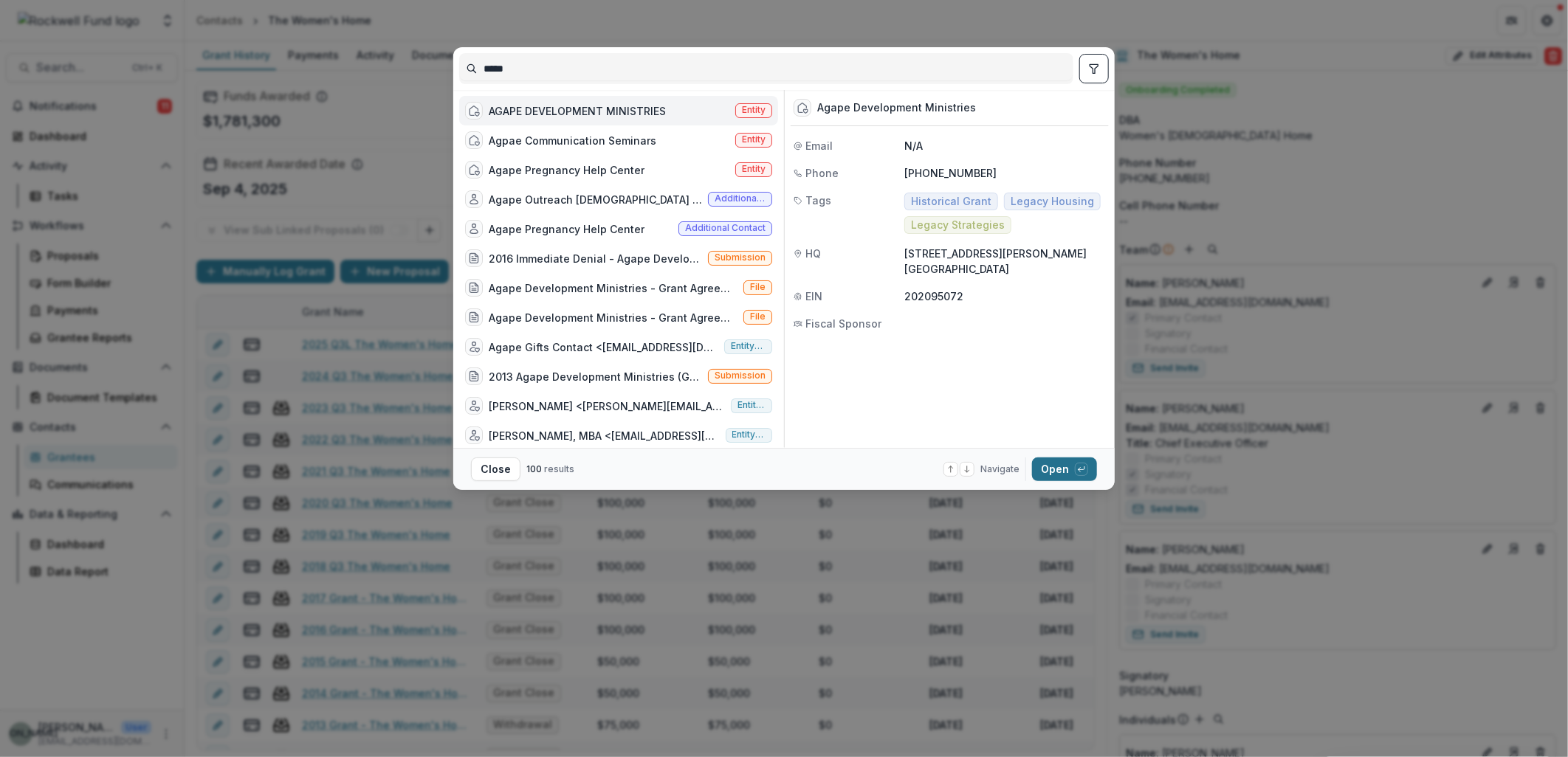
click at [1066, 466] on button "Open with enter key" at bounding box center [1064, 469] width 65 height 24
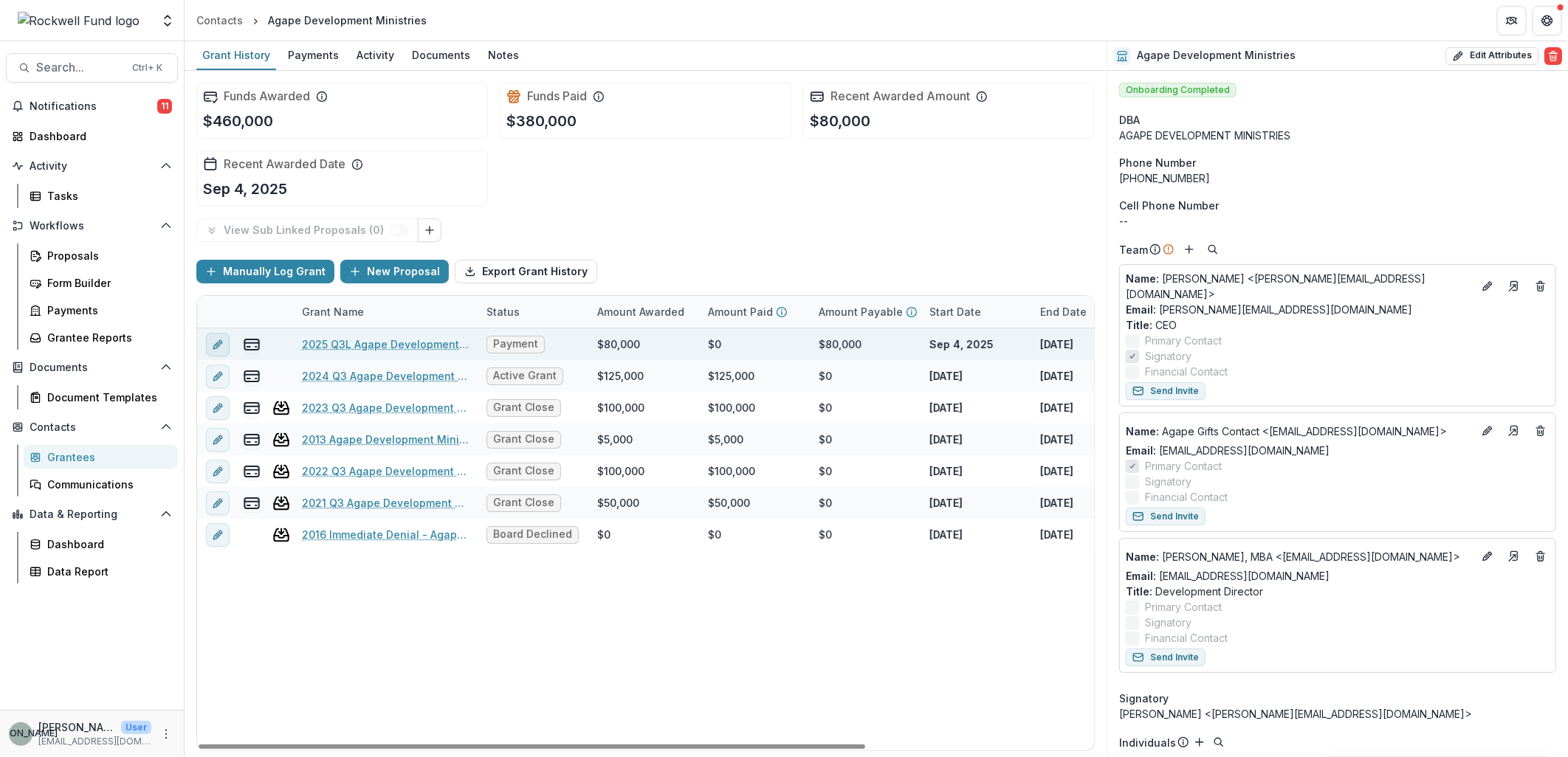
click at [214, 341] on icon "edit" at bounding box center [218, 344] width 12 height 12
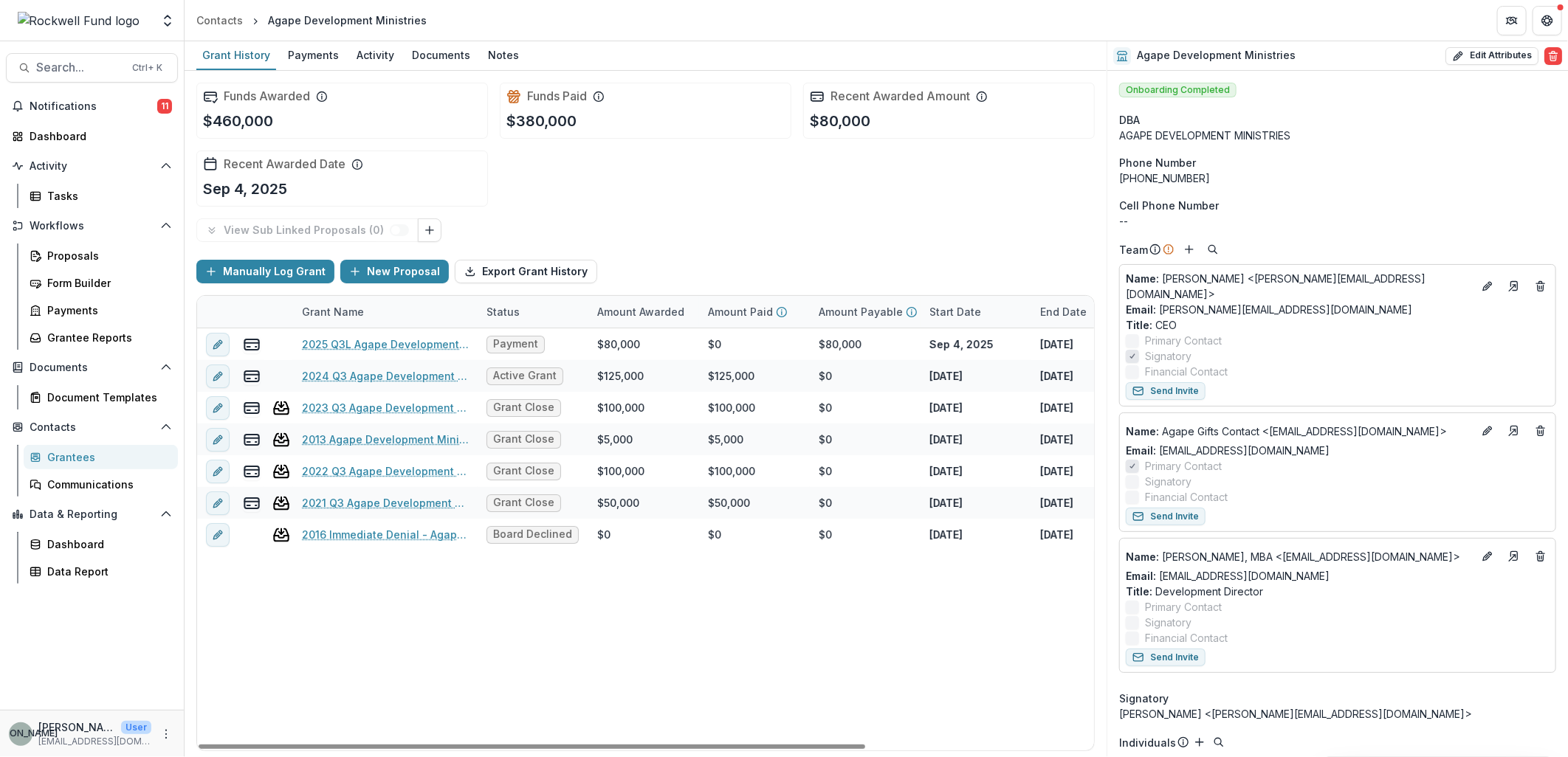
type input "*******"
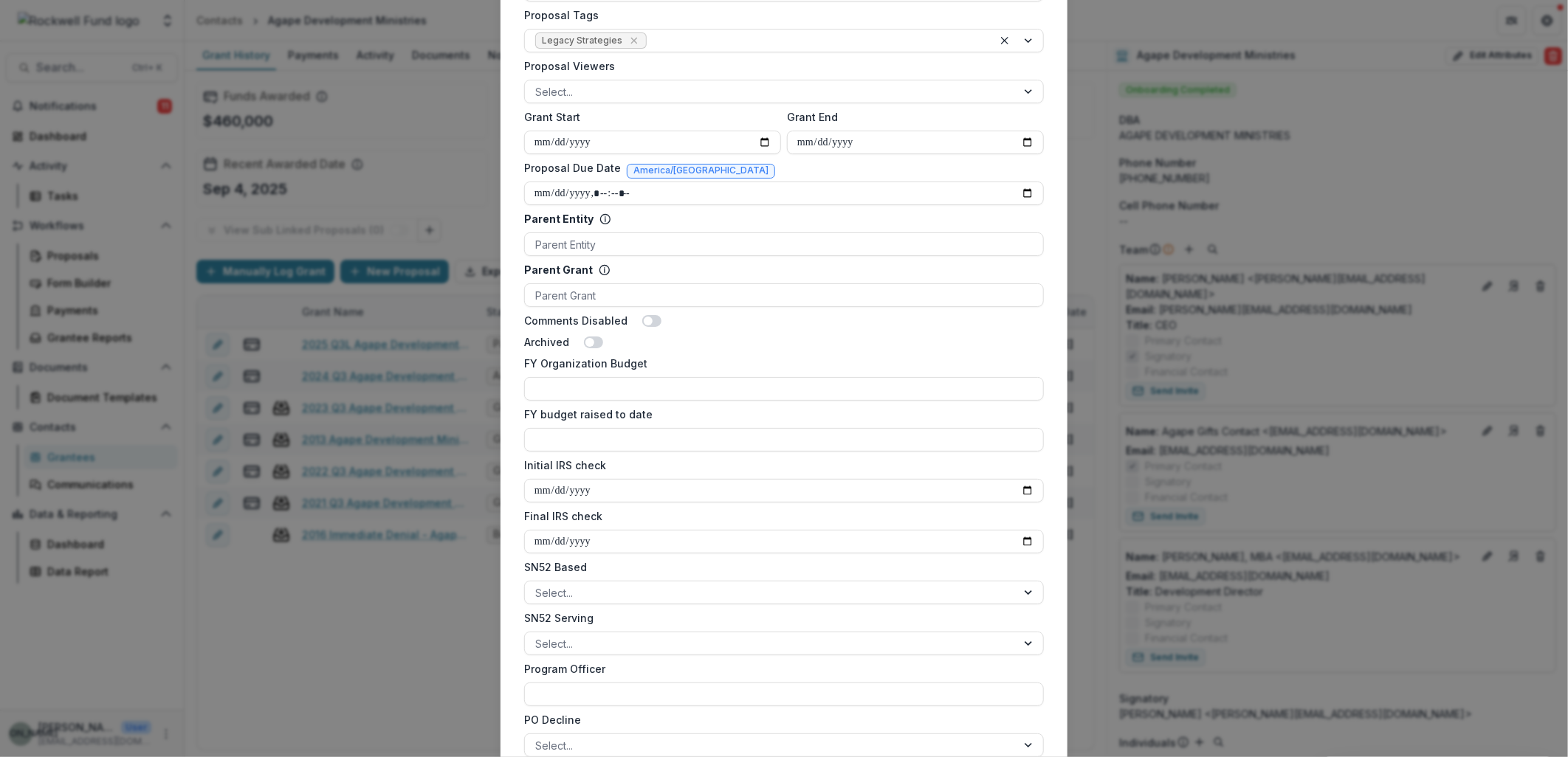
scroll to position [655, 0]
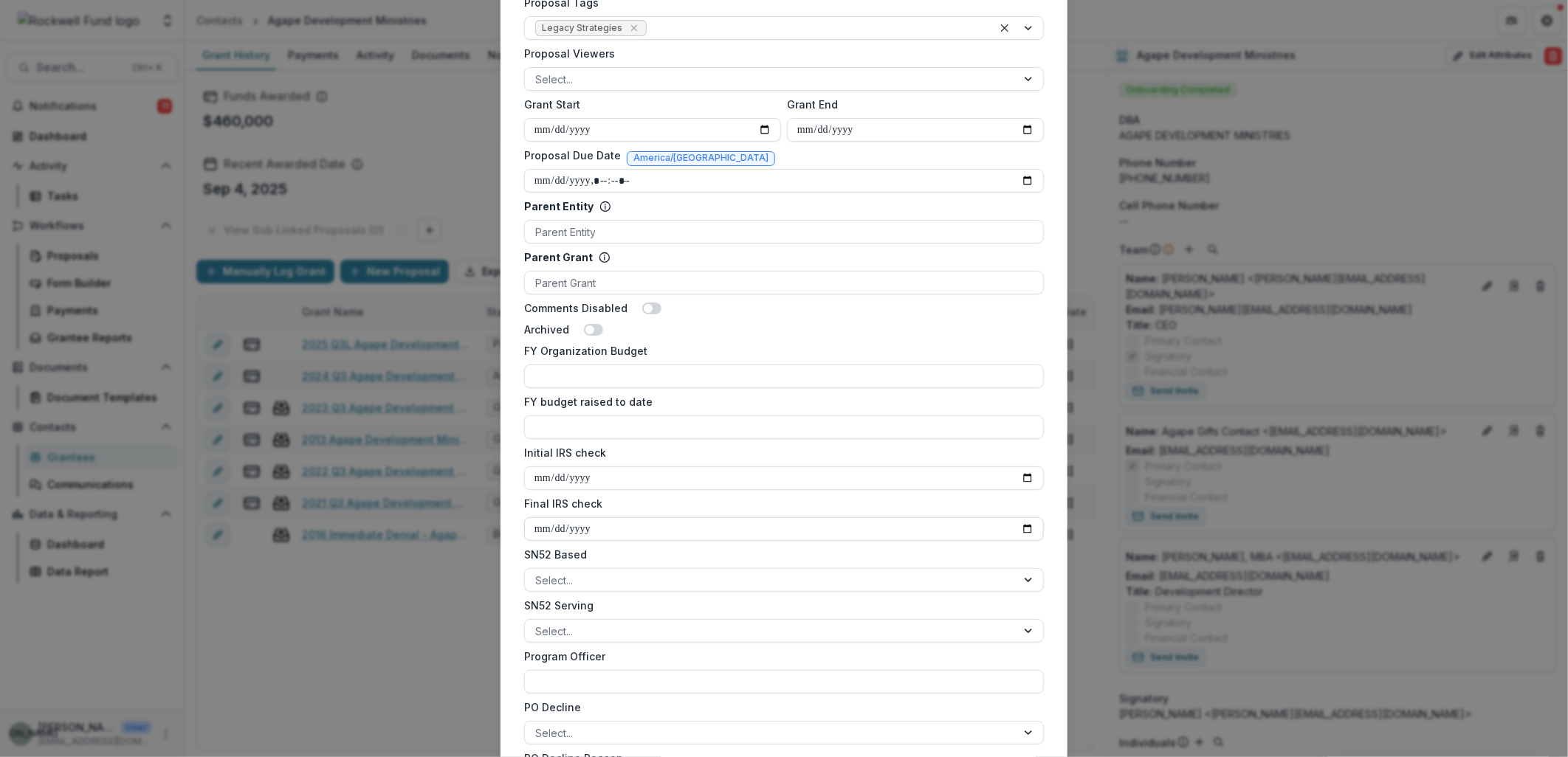
click at [698, 529] on input "Final IRS check" at bounding box center [784, 529] width 520 height 24
click at [1027, 528] on input "Final IRS check" at bounding box center [784, 529] width 520 height 24
type input "**********"
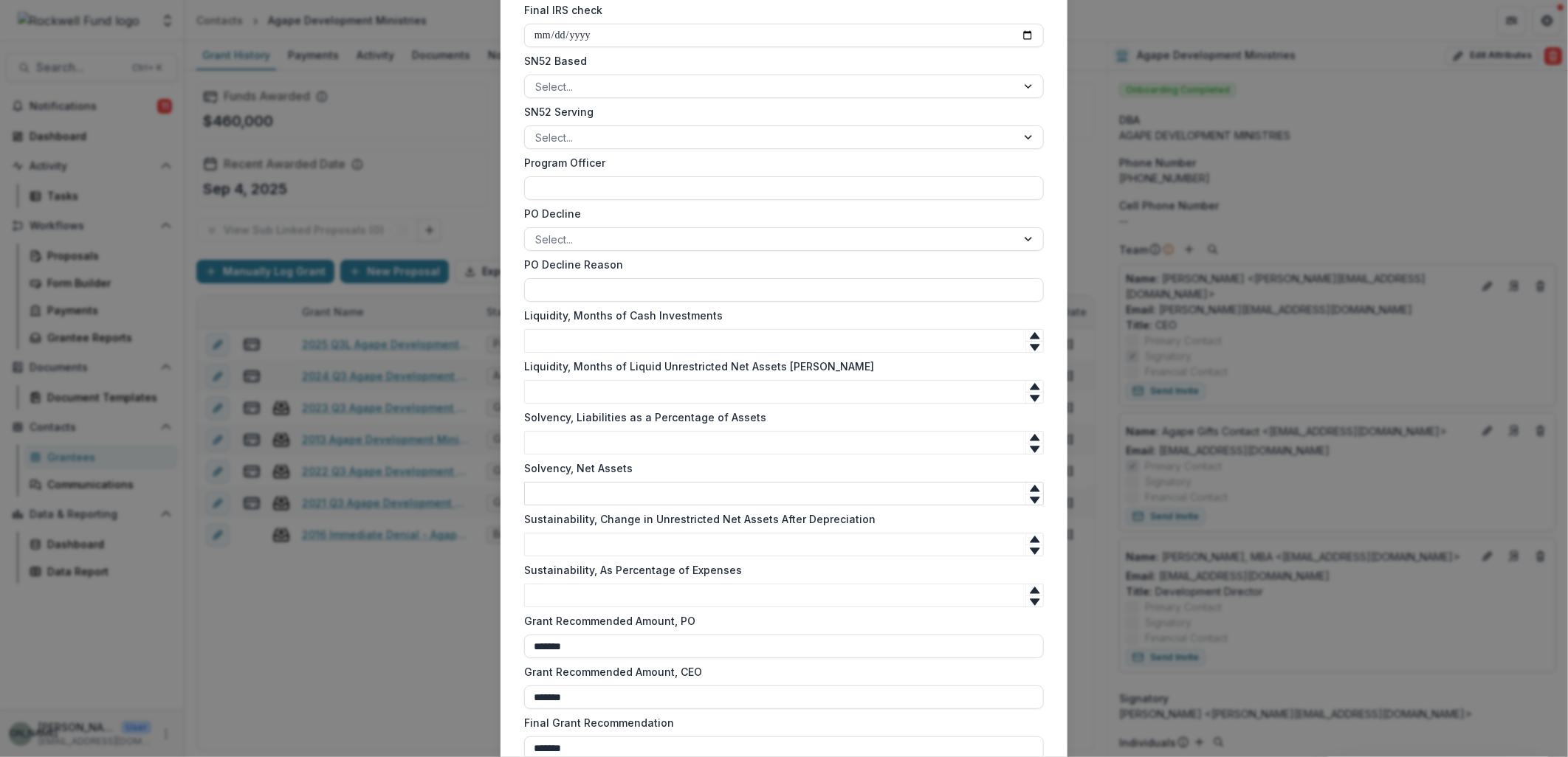
scroll to position [1270, 0]
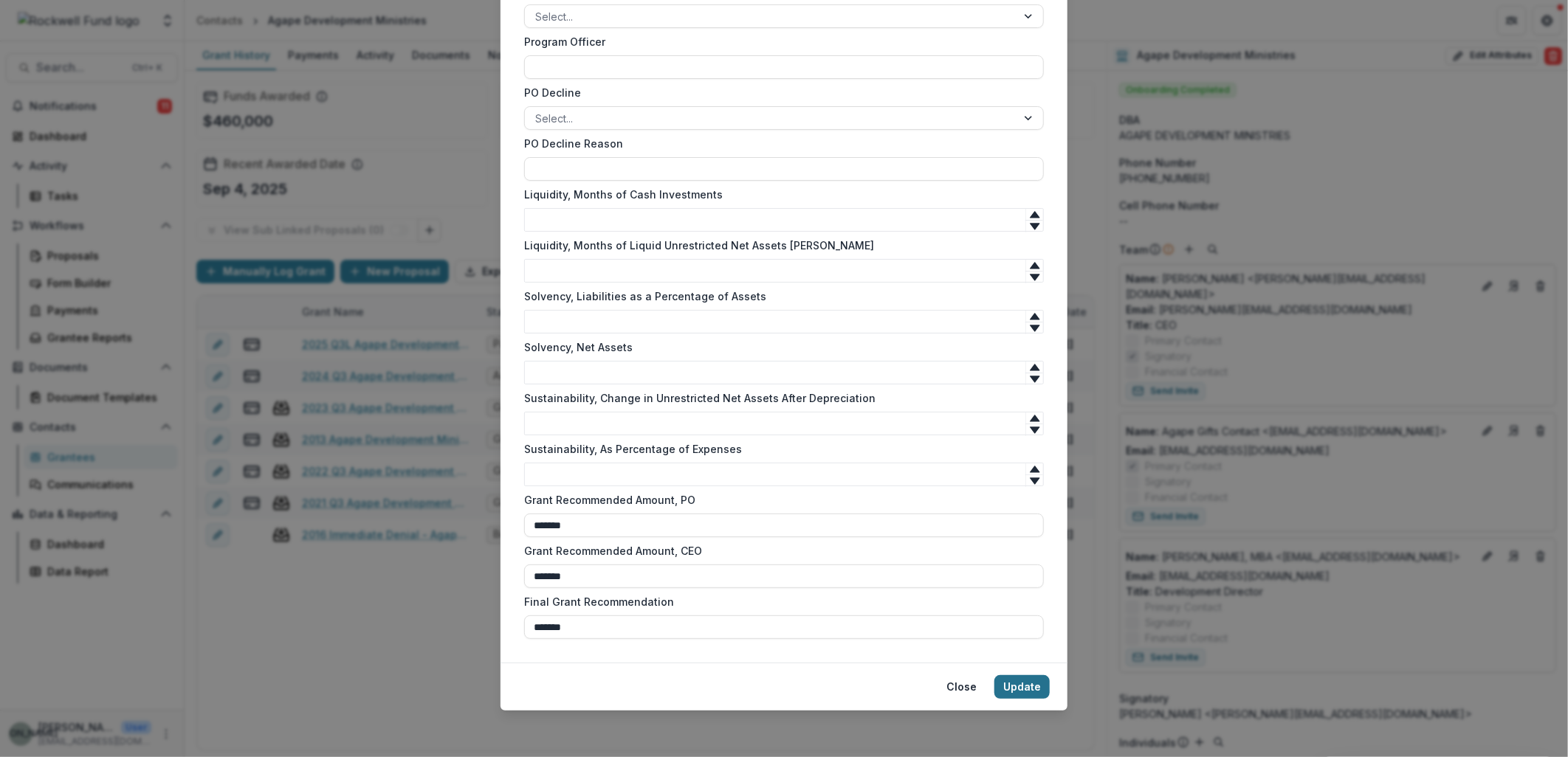
click at [1018, 689] on button "Update" at bounding box center [1022, 687] width 55 height 24
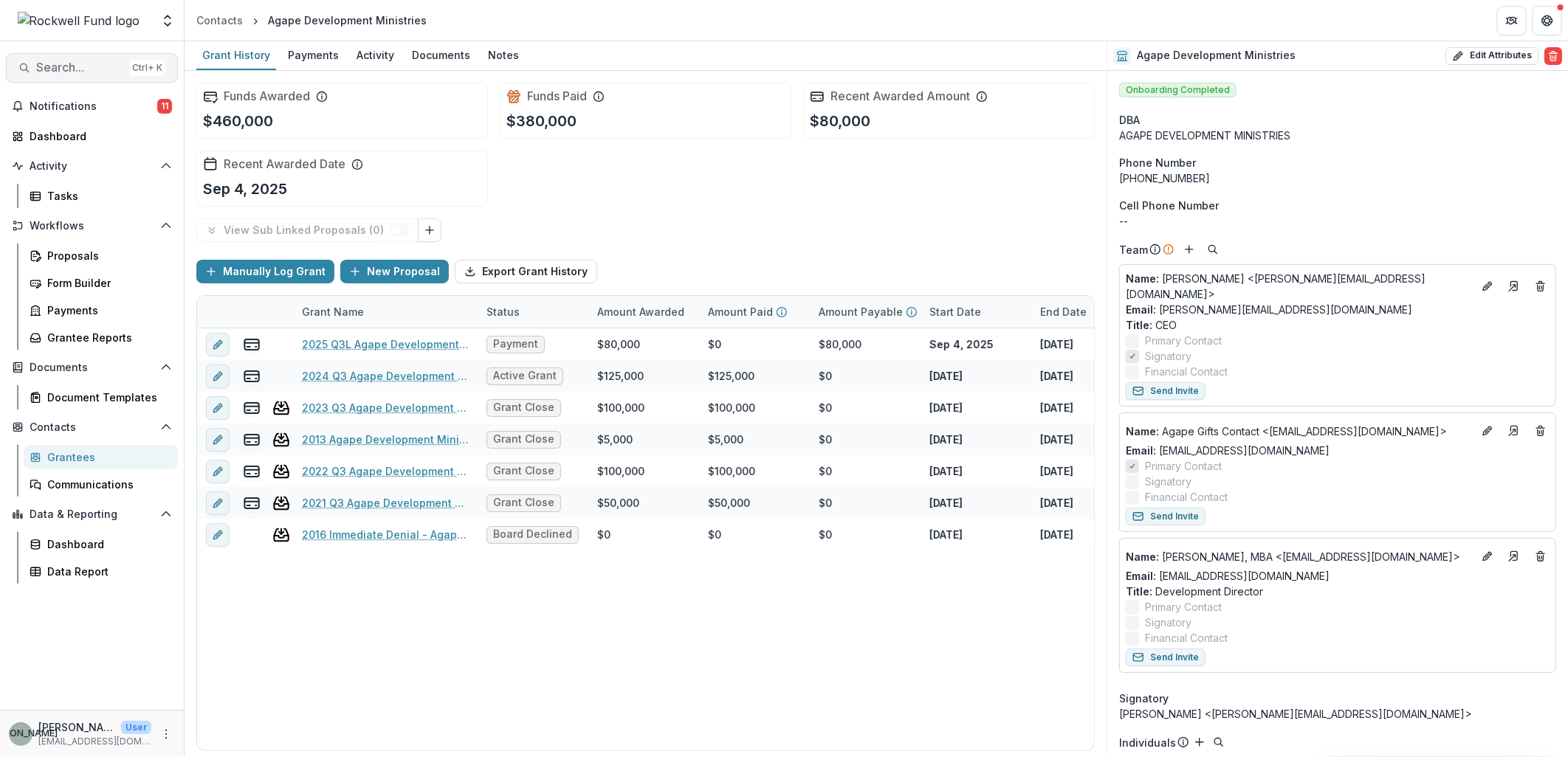
click at [83, 72] on span "Search..." at bounding box center [79, 67] width 87 height 14
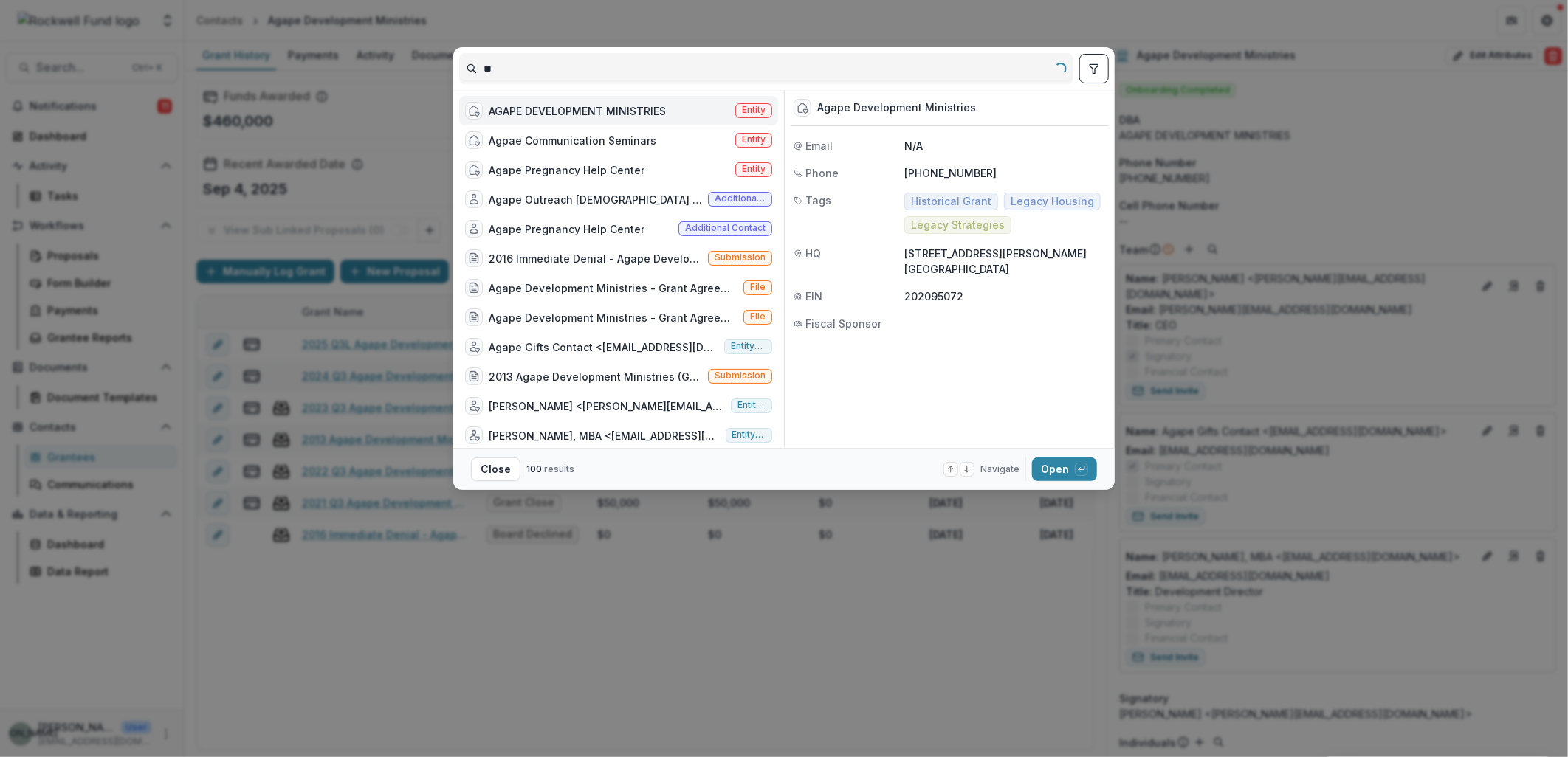
type input "*"
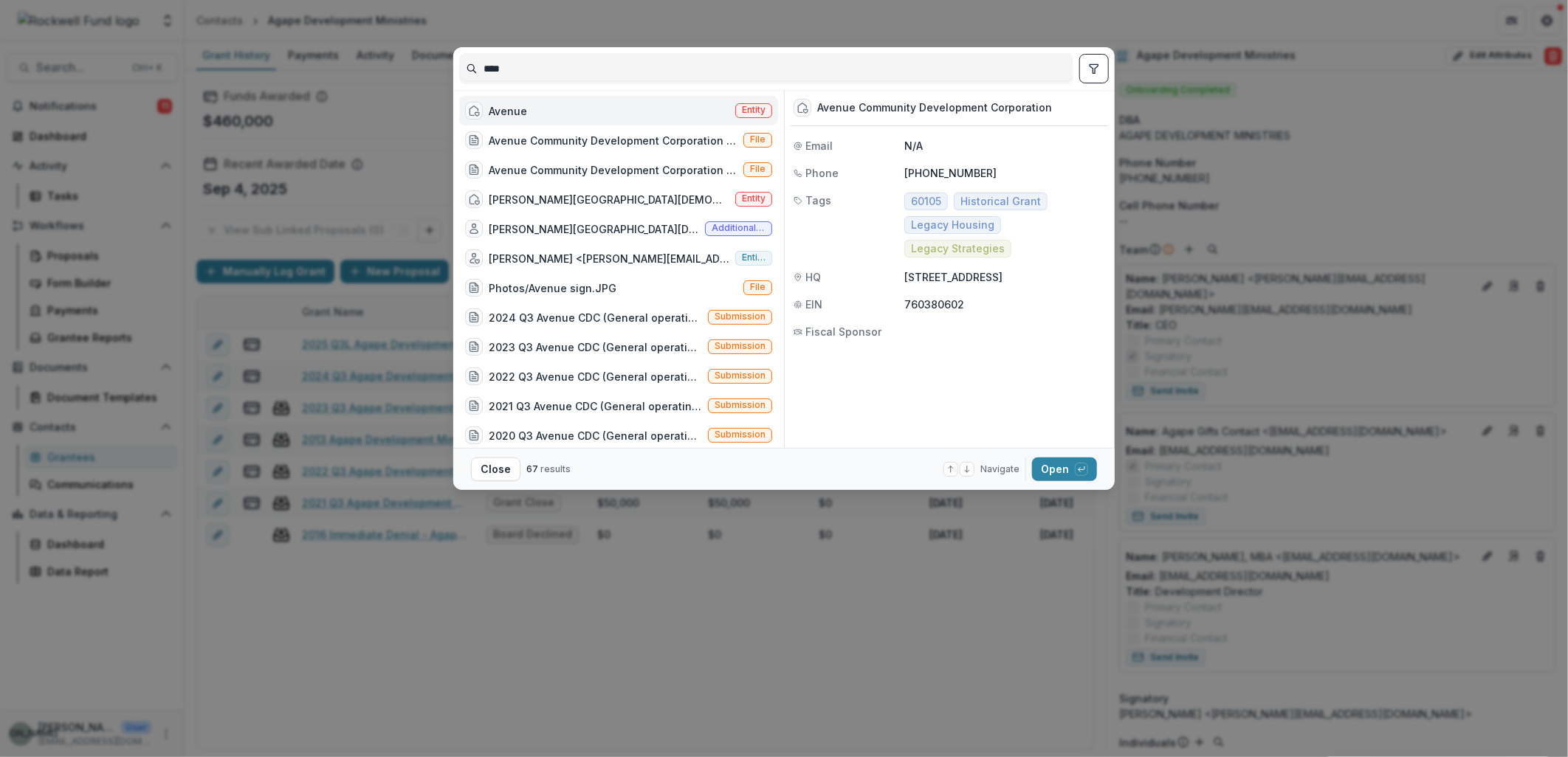
type input "****"
click at [537, 117] on div "Avenue Entity" at bounding box center [618, 110] width 319 height 29
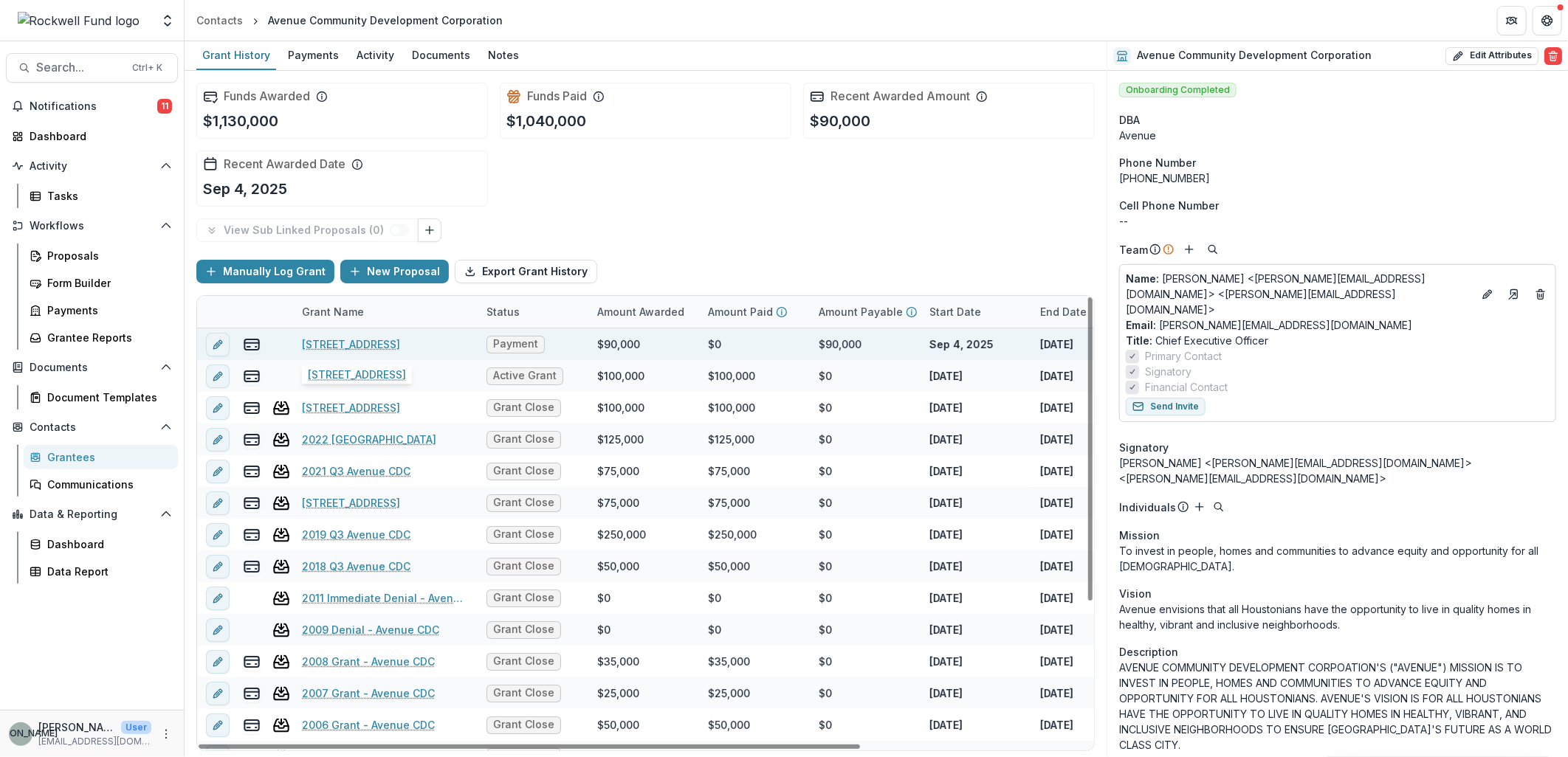
click at [392, 344] on link "2025 Q3L Avenue CDC" at bounding box center [351, 344] width 98 height 16
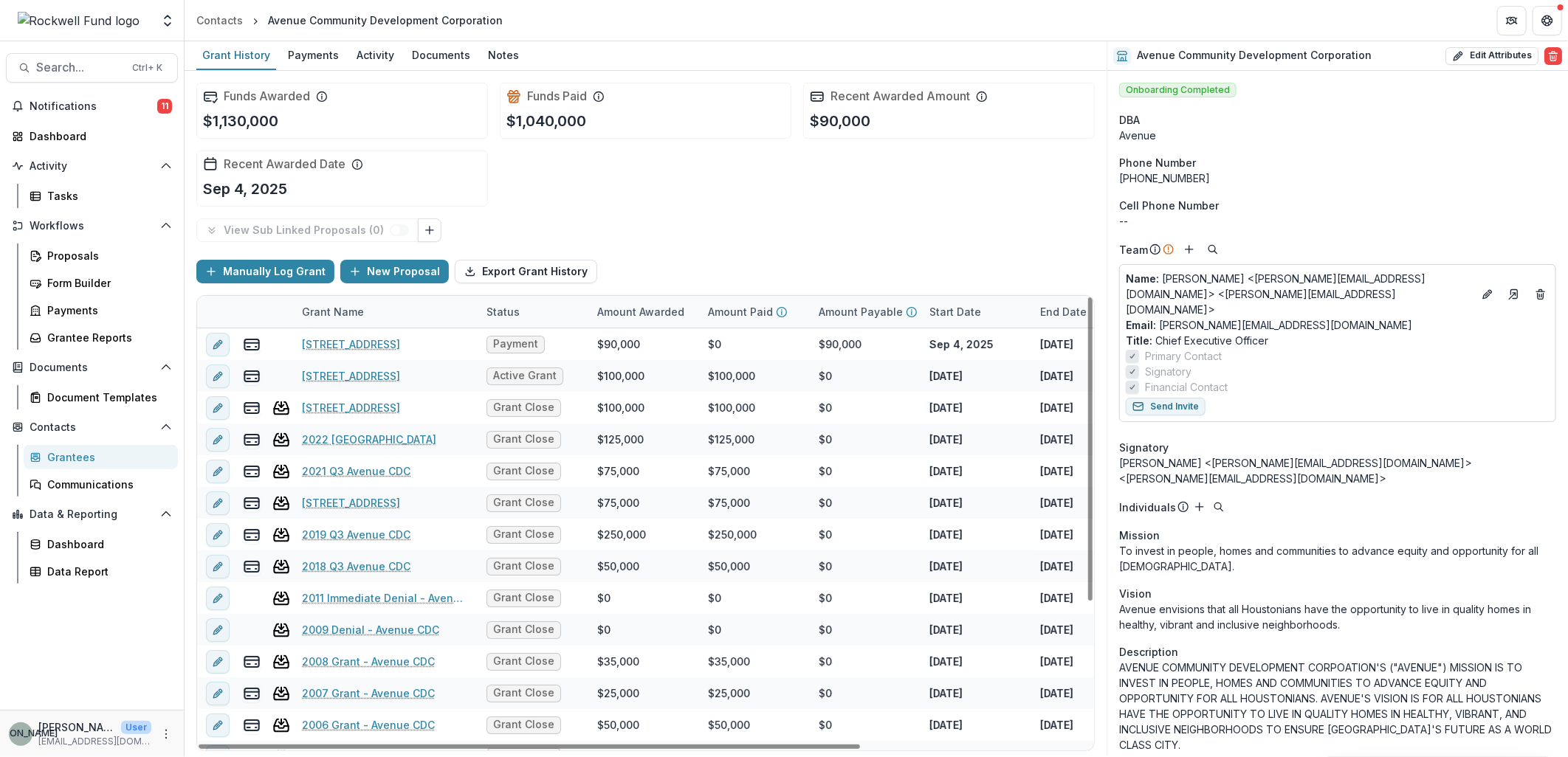
click at [221, 340] on icon "edit" at bounding box center [220, 342] width 4 height 4
type input "*******"
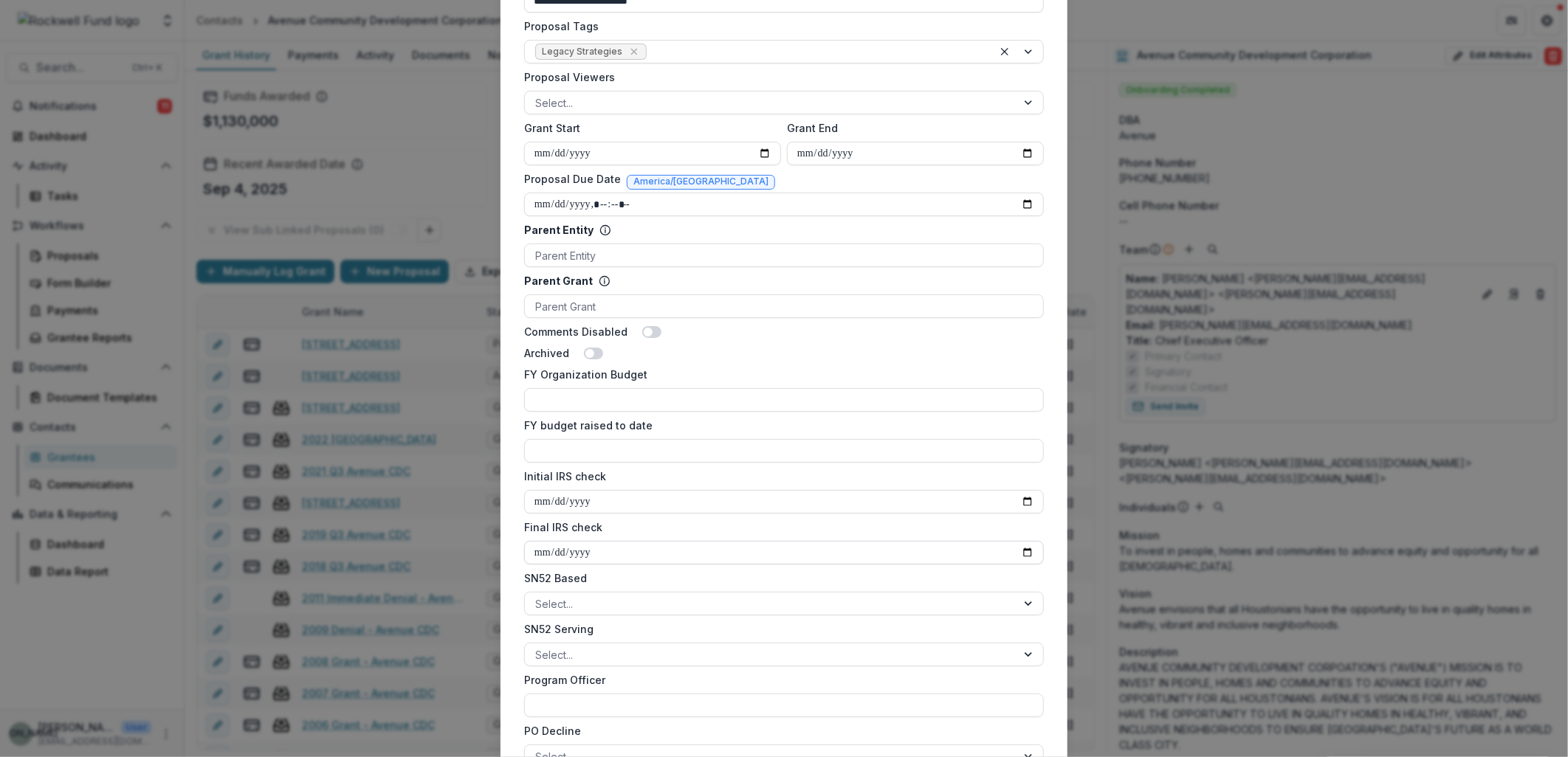
scroll to position [655, 0]
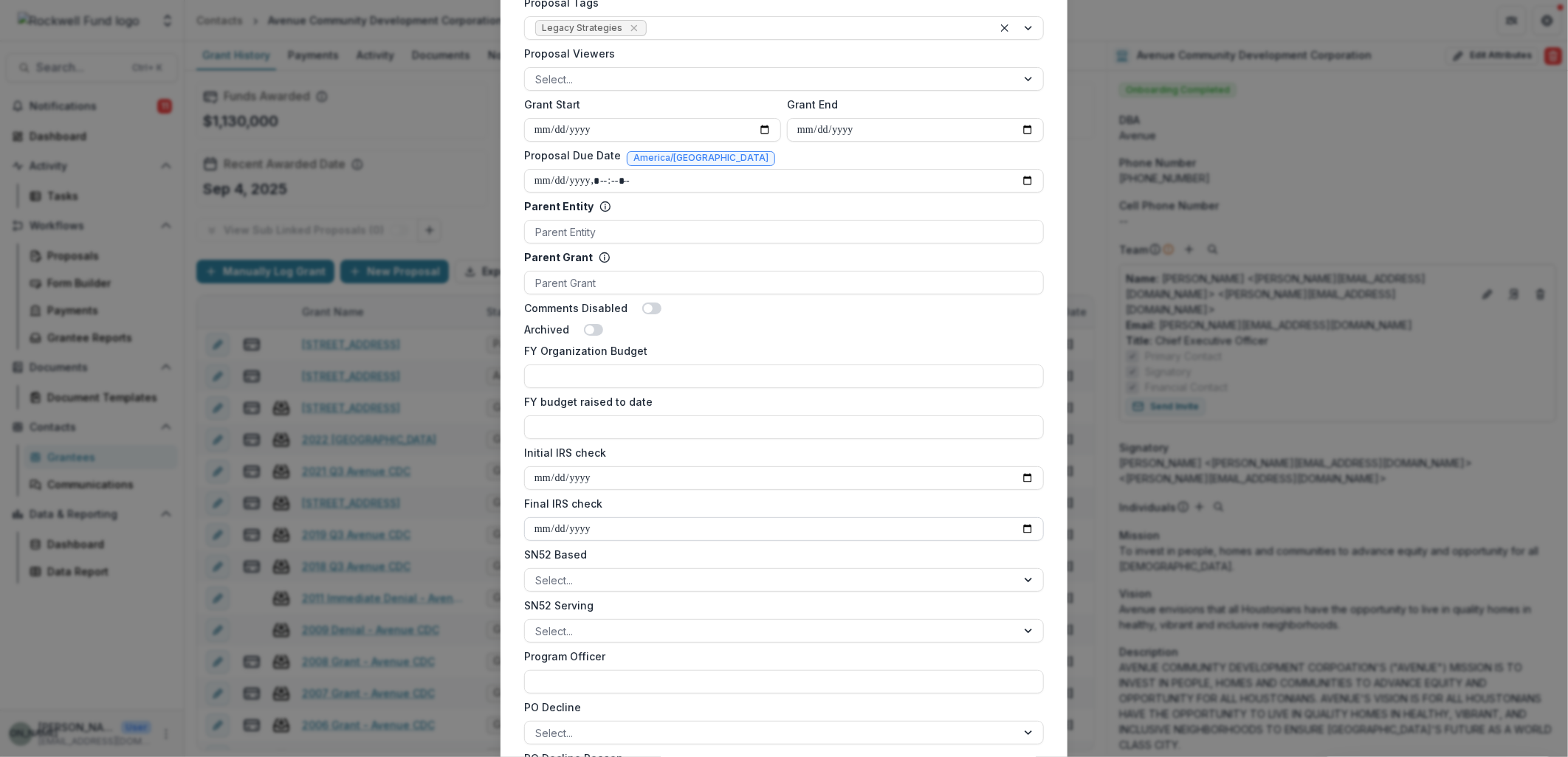
click at [735, 528] on input "Final IRS check" at bounding box center [784, 529] width 520 height 24
click at [1021, 525] on input "Final IRS check" at bounding box center [784, 529] width 520 height 24
type input "**********"
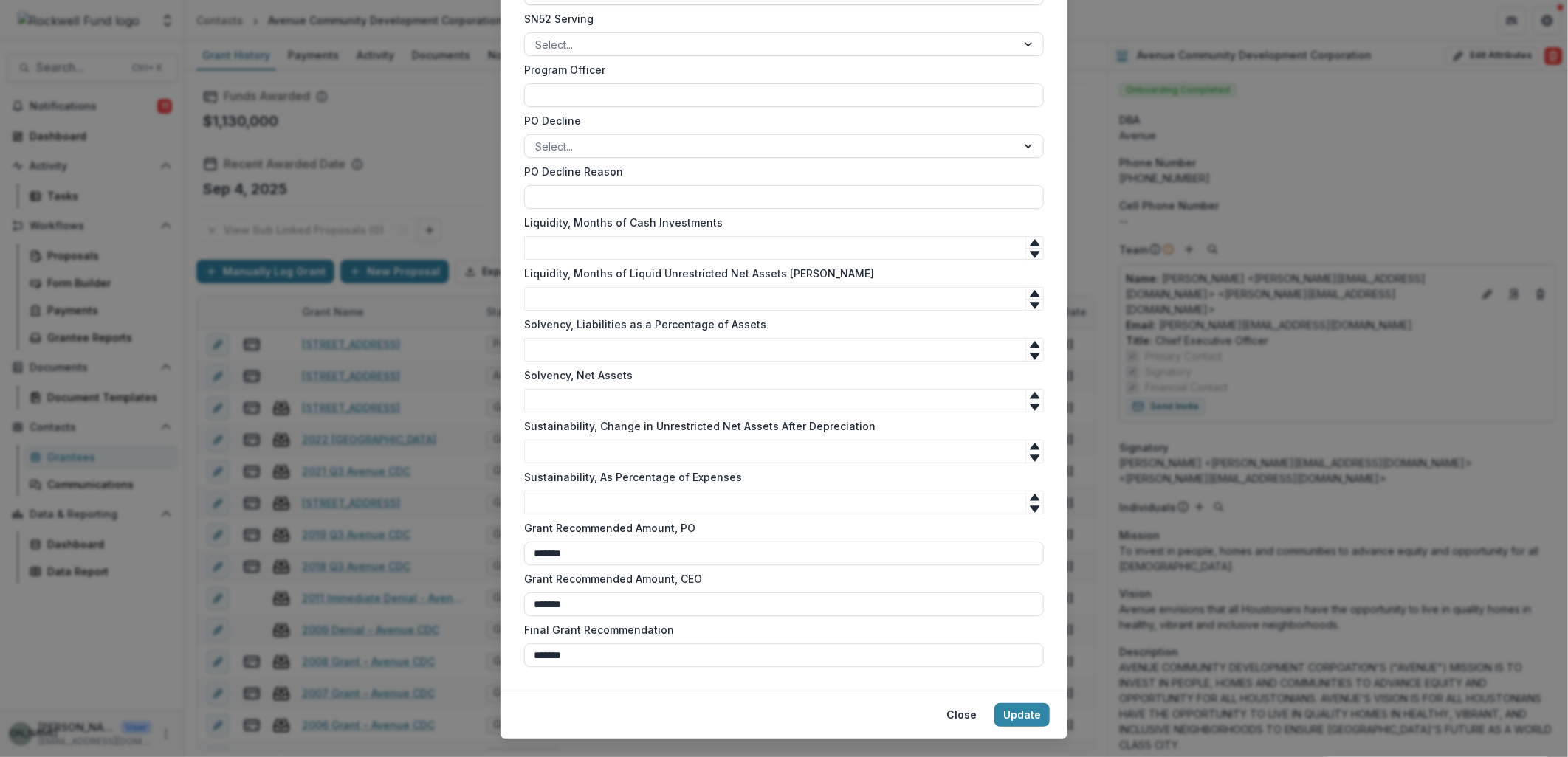
scroll to position [1270, 0]
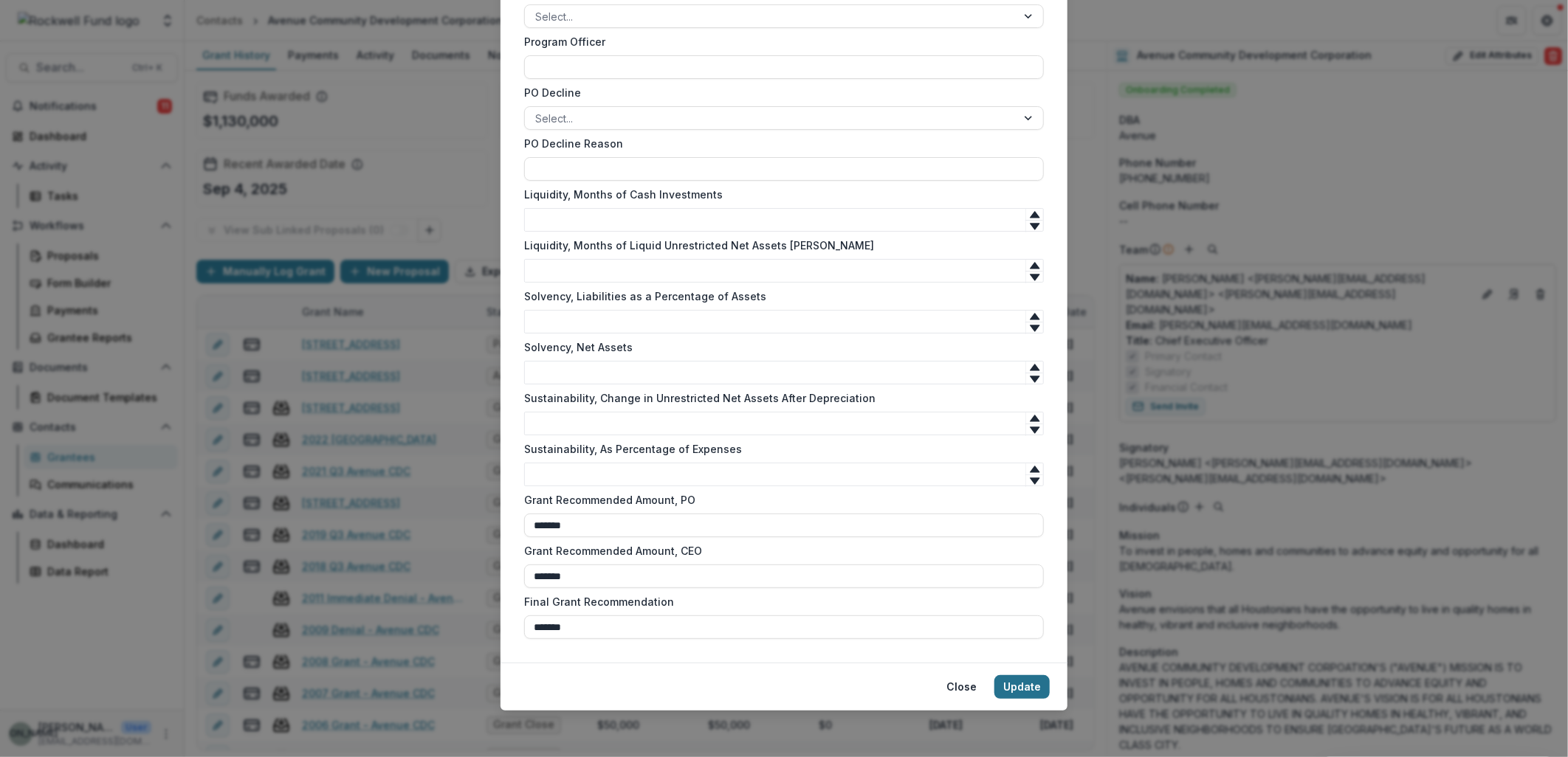
click at [1016, 682] on button "Update" at bounding box center [1022, 687] width 55 height 24
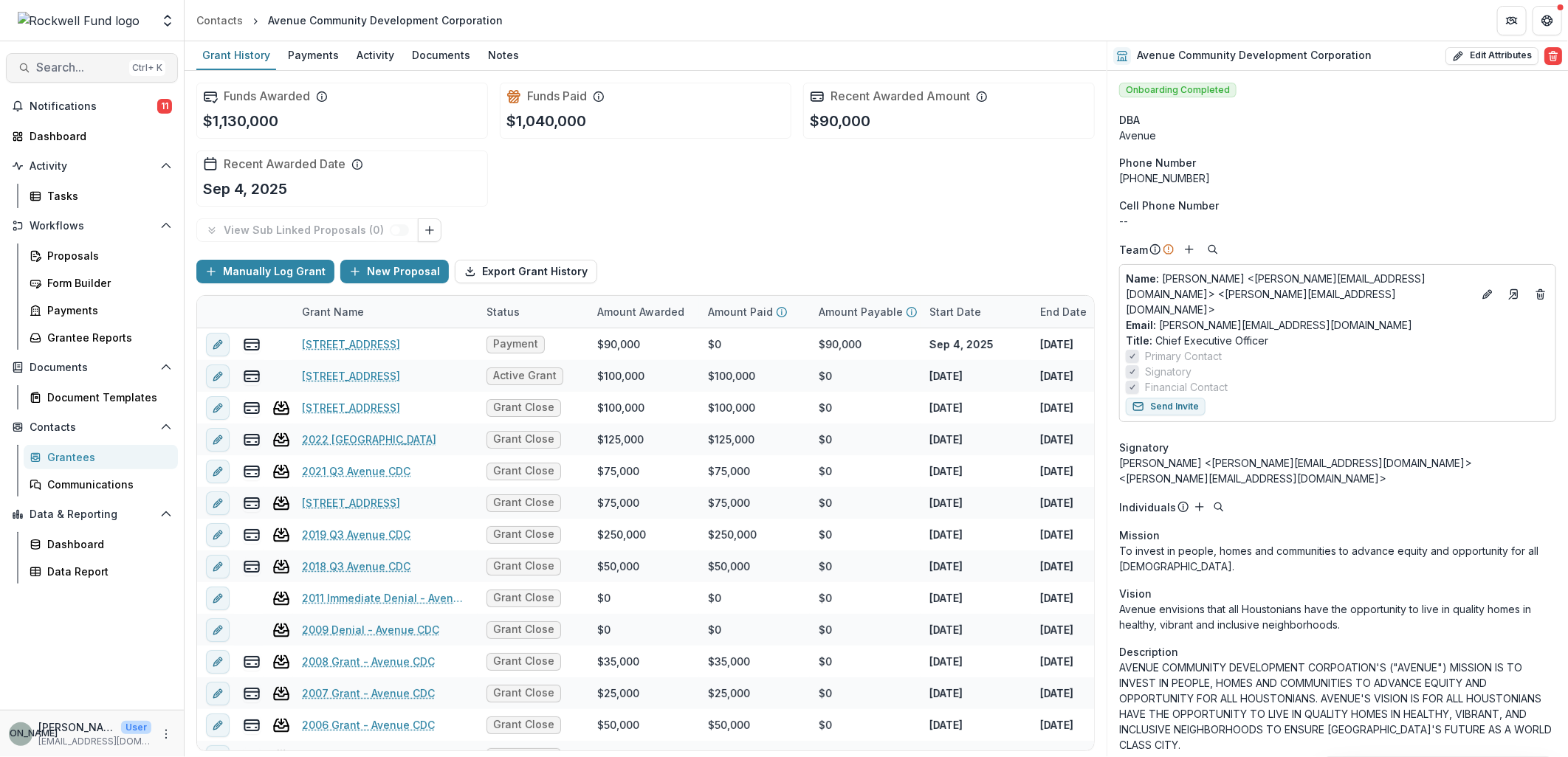
click at [43, 67] on span "Search..." at bounding box center [79, 67] width 87 height 14
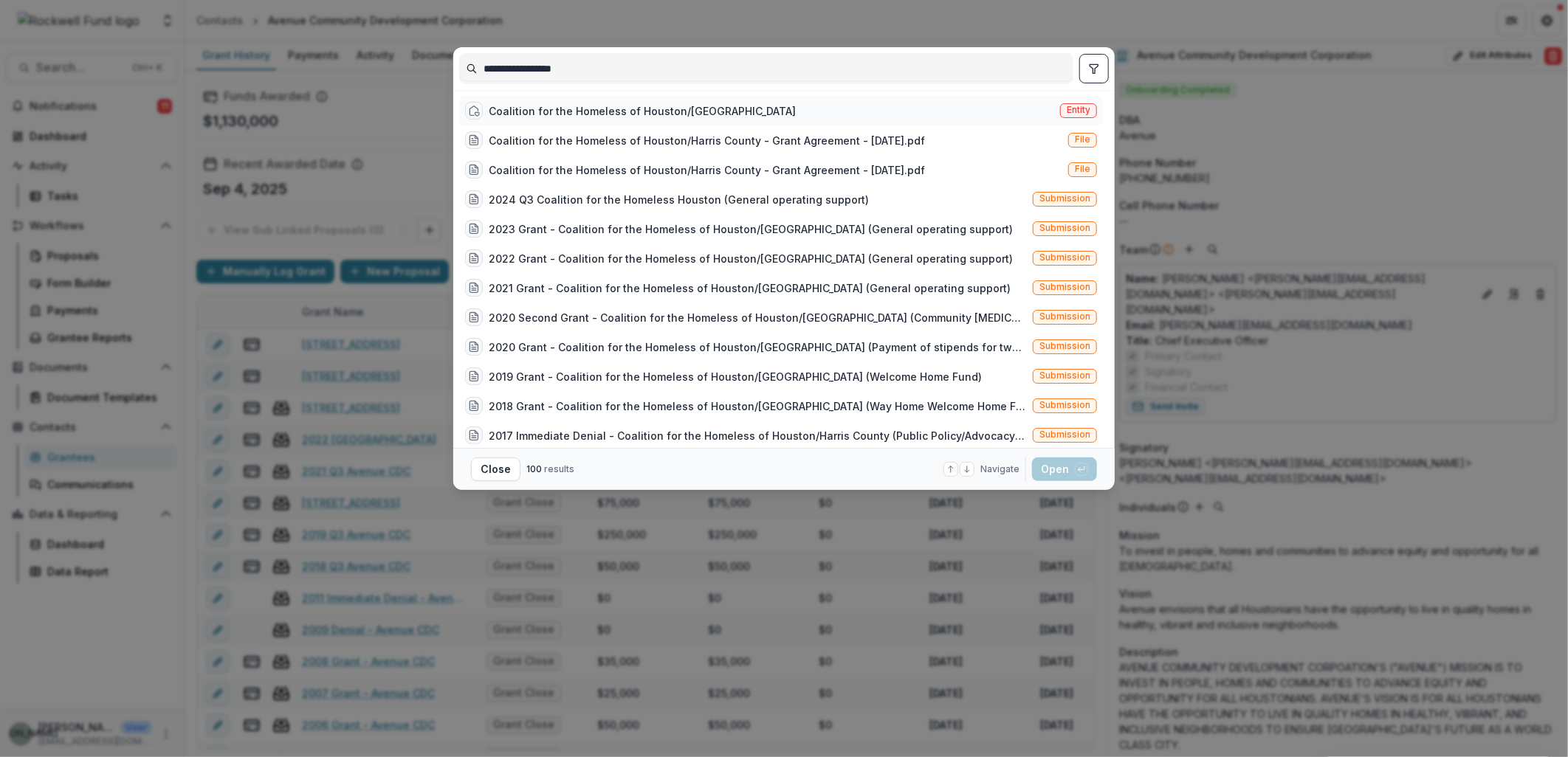
type input "**********"
click at [622, 111] on div "Coalition for the Homeless of Houston/[GEOGRAPHIC_DATA]" at bounding box center [642, 111] width 307 height 16
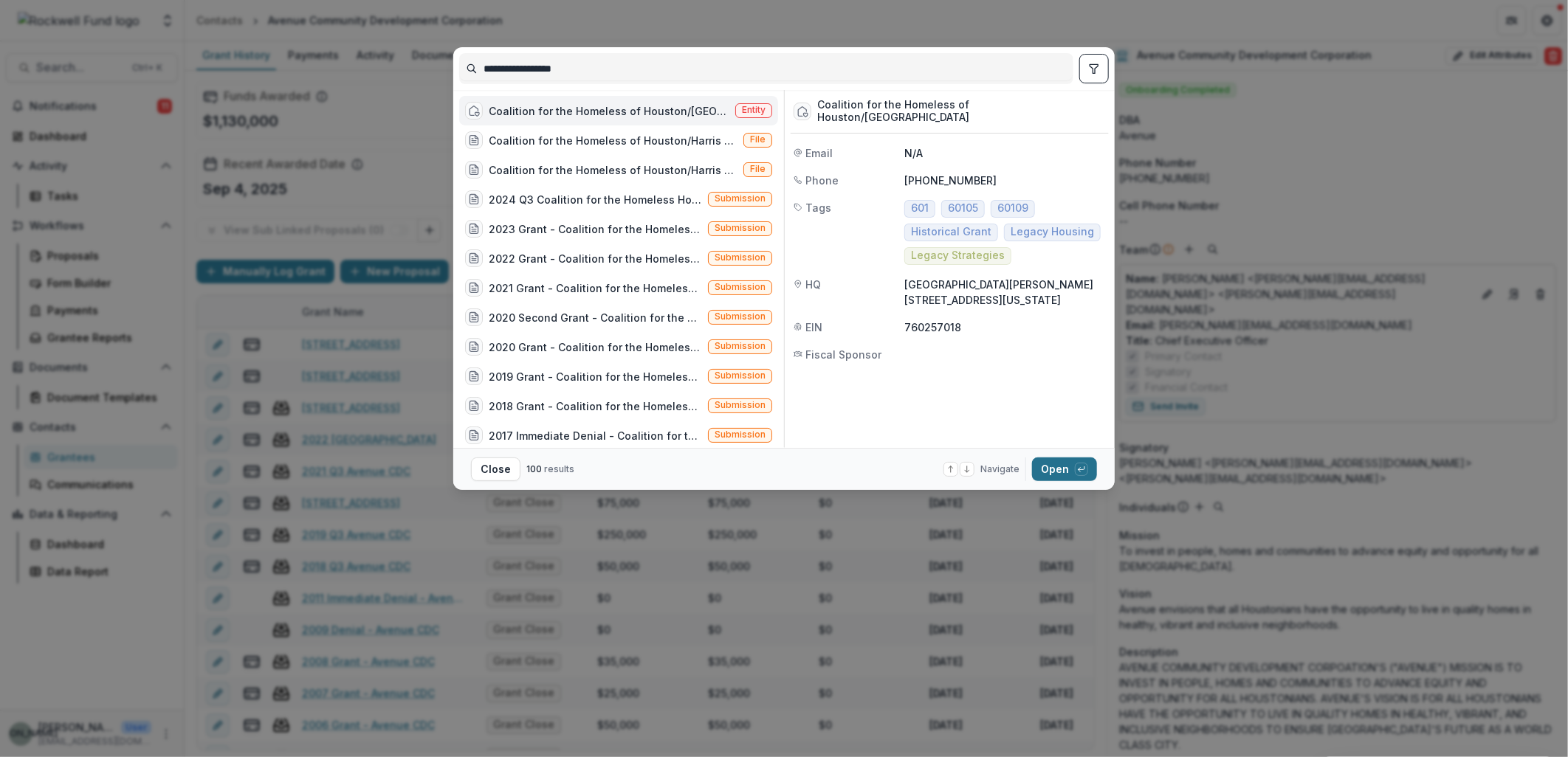
click at [1072, 477] on button "Open with enter key" at bounding box center [1064, 469] width 65 height 24
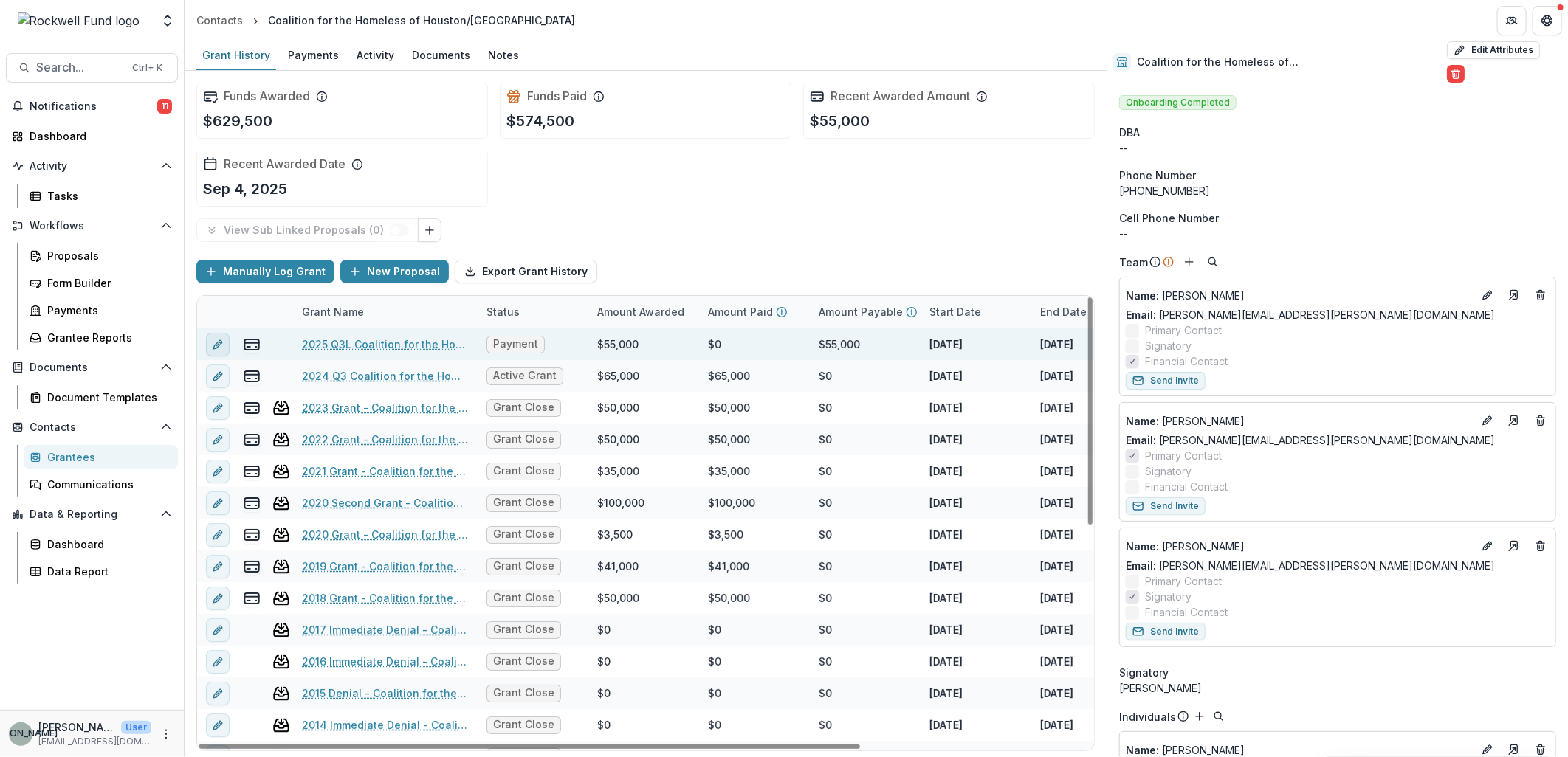
click at [216, 344] on line "edit" at bounding box center [218, 344] width 3 height 3
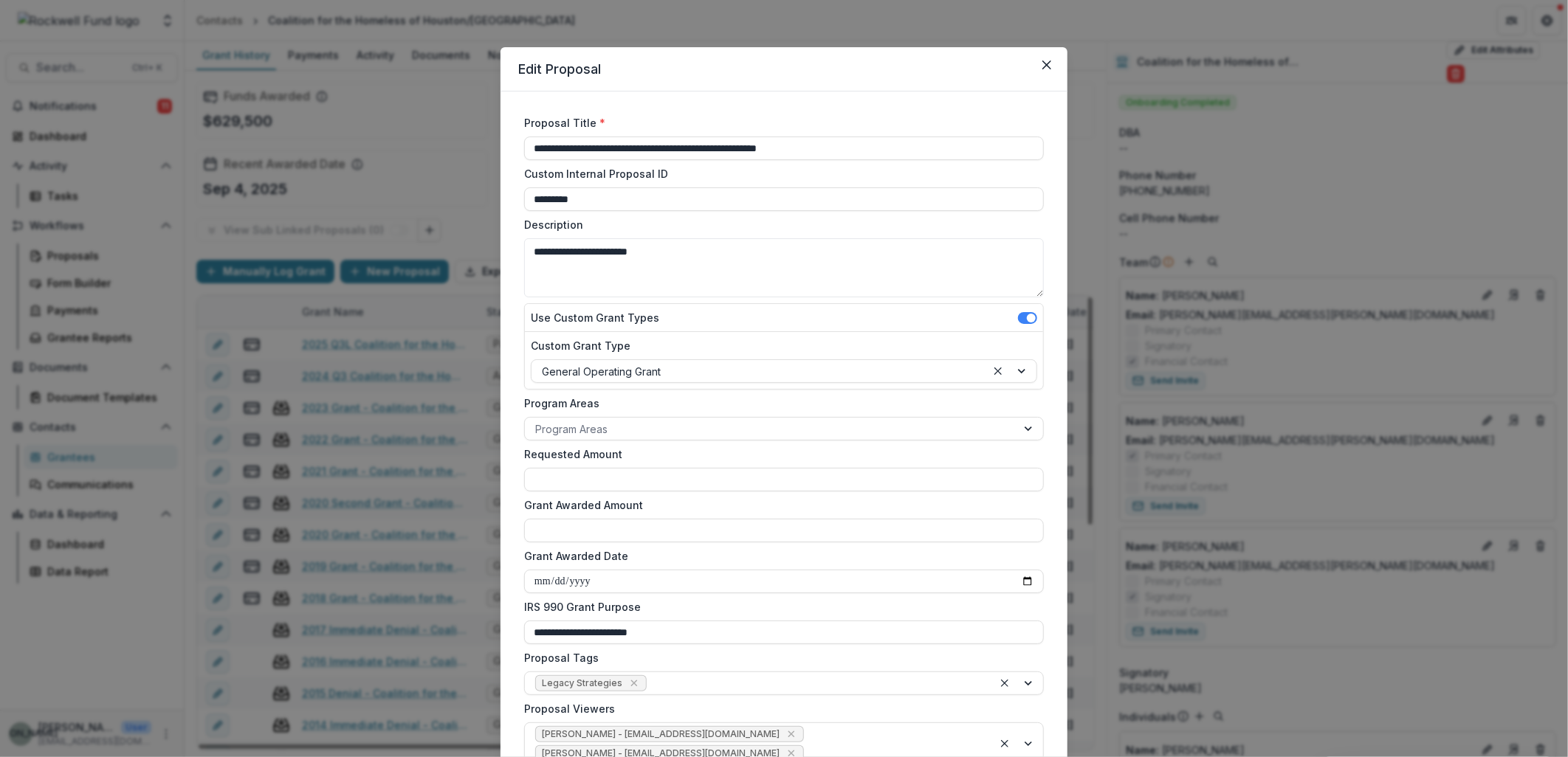
type input "*******"
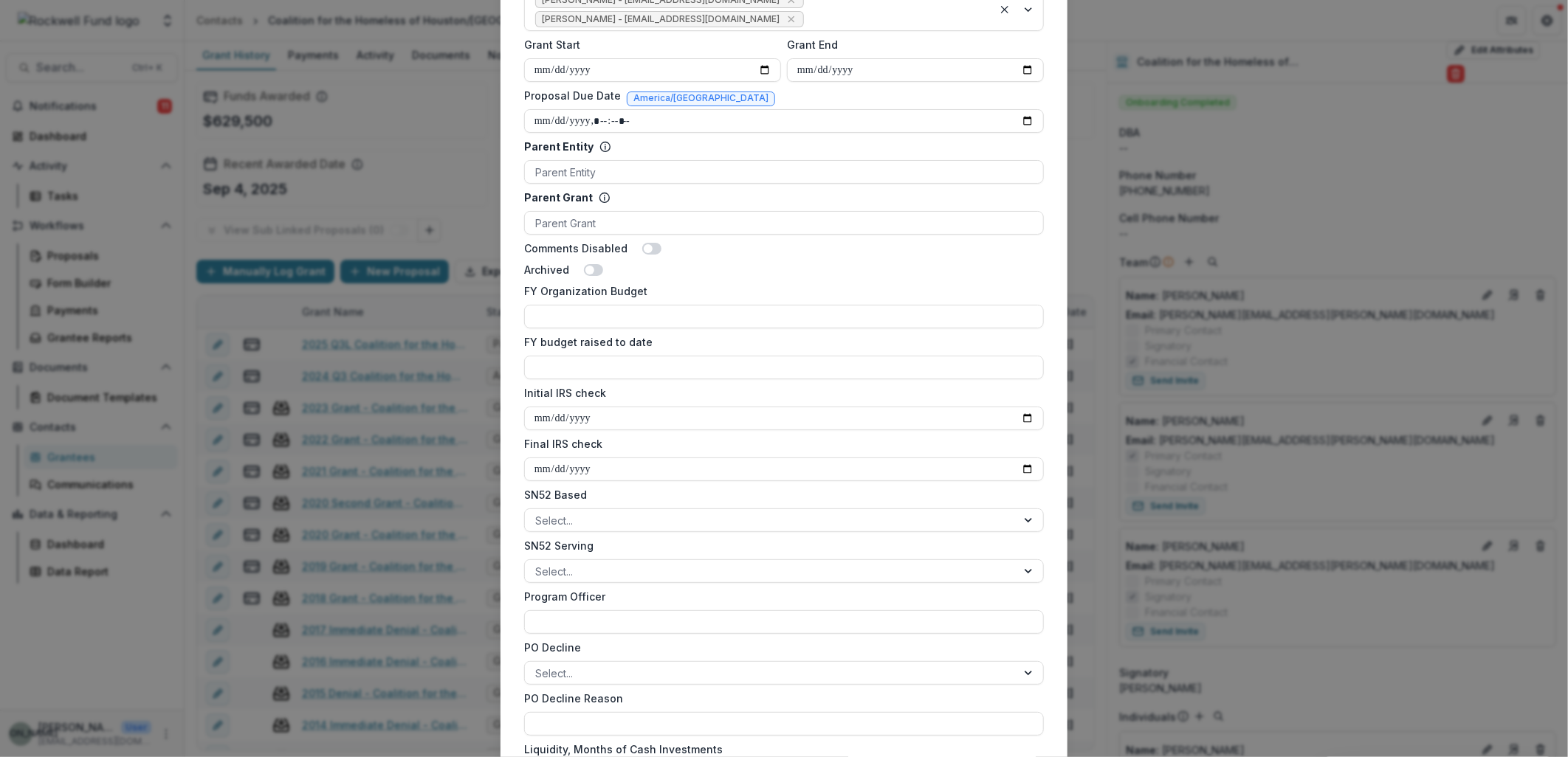
scroll to position [738, 0]
click at [644, 461] on input "Final IRS check" at bounding box center [784, 466] width 520 height 24
click at [1024, 461] on input "Final IRS check" at bounding box center [784, 466] width 520 height 24
type input "**********"
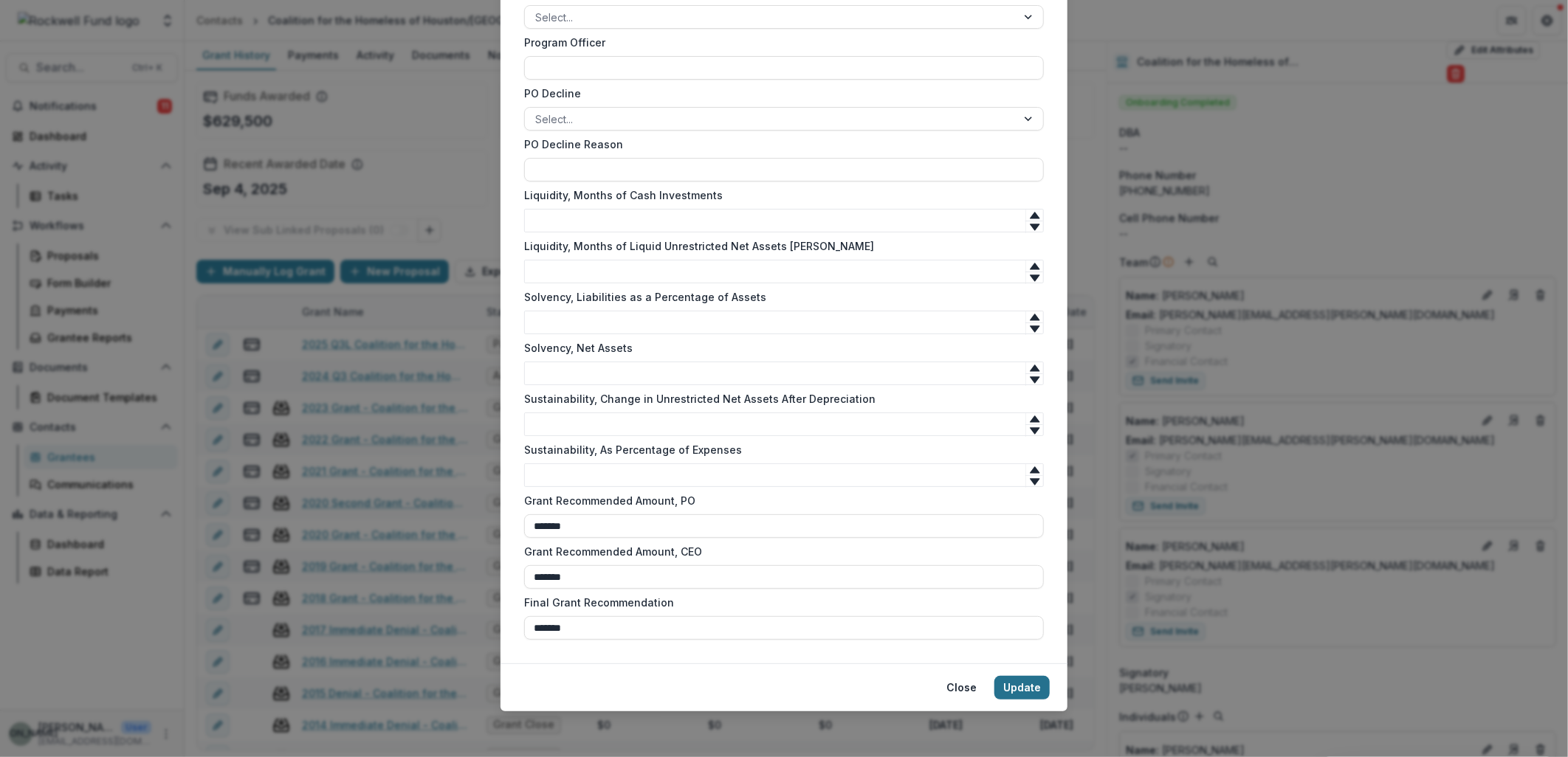
scroll to position [1289, 0]
click at [1022, 683] on button "Update" at bounding box center [1022, 687] width 55 height 24
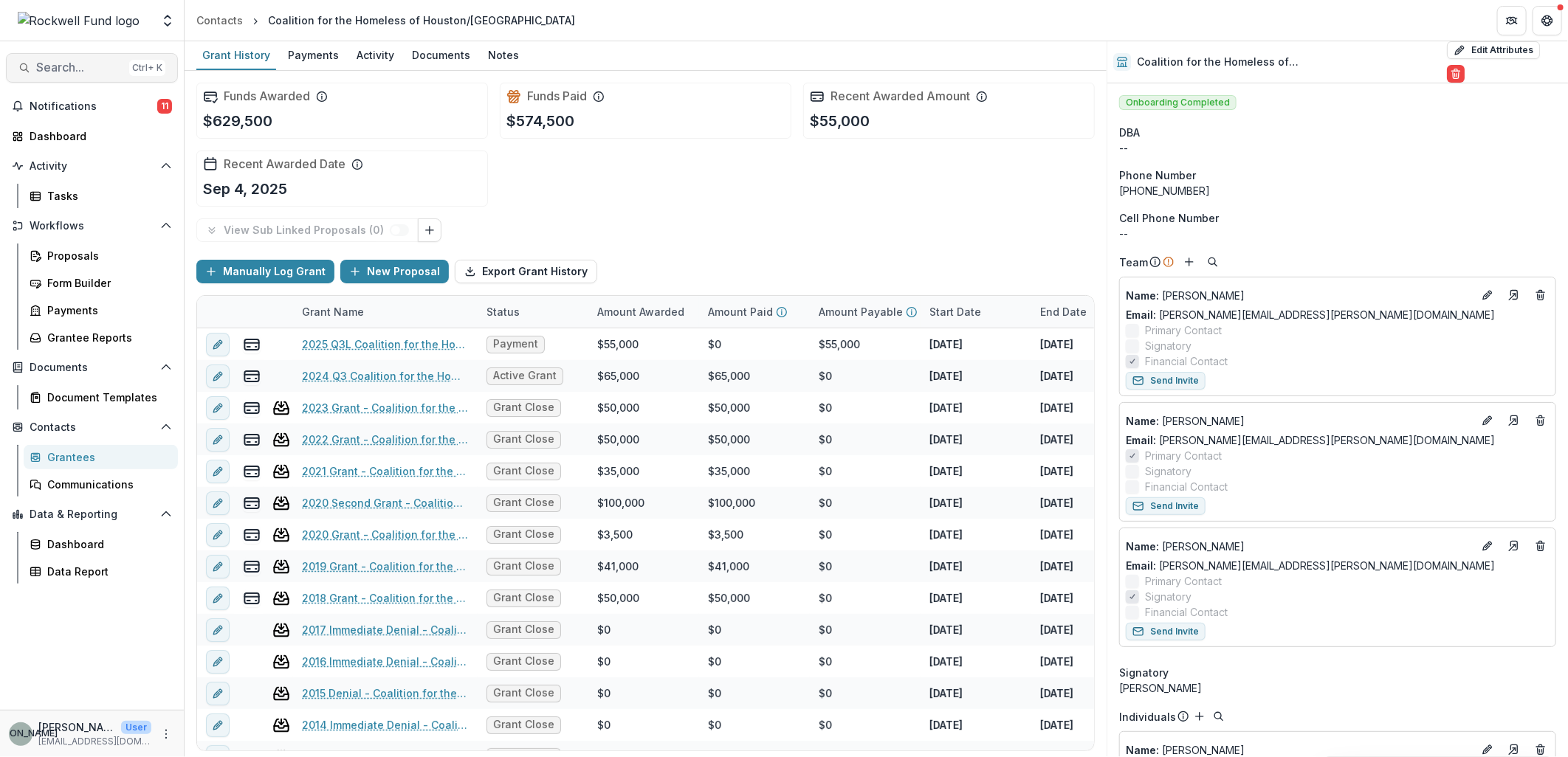
click at [59, 72] on span "Search..." at bounding box center [79, 67] width 87 height 14
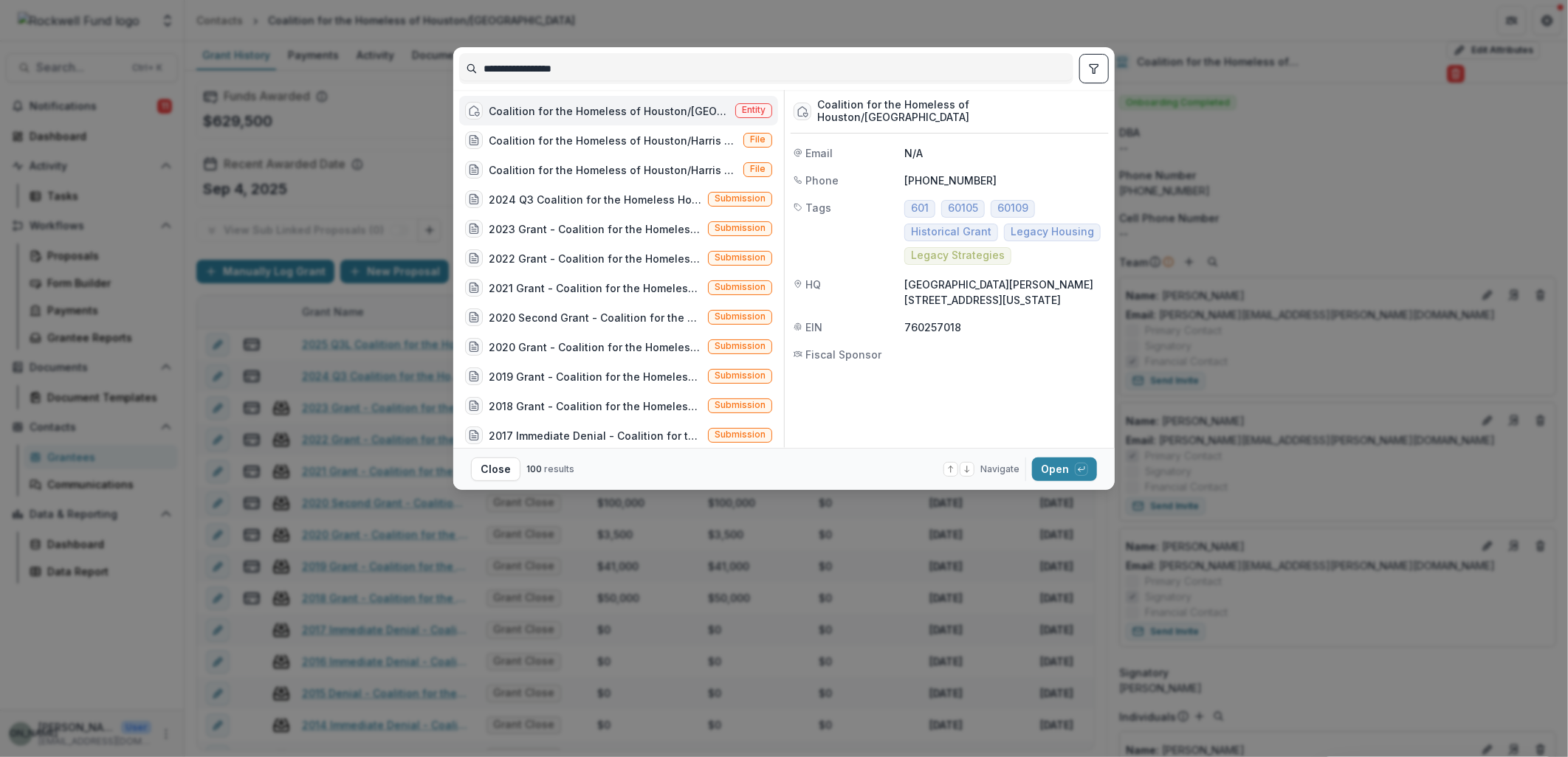
drag, startPoint x: 565, startPoint y: 69, endPoint x: 396, endPoint y: 72, distance: 169.0
click at [396, 72] on div "**********" at bounding box center [784, 378] width 1568 height 757
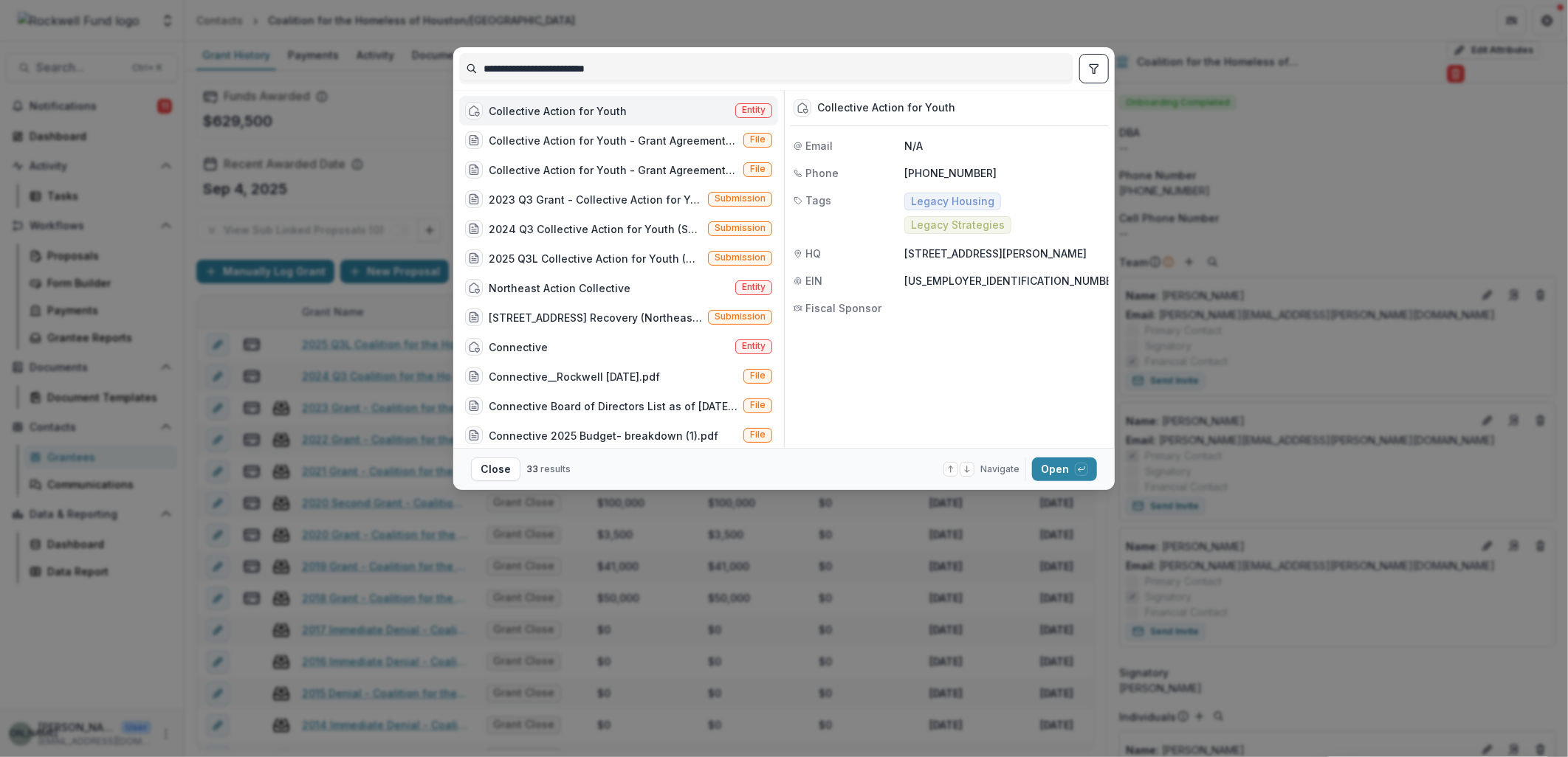
type input "**********"
click at [618, 103] on div "Collective Action for Youth" at bounding box center [558, 111] width 138 height 16
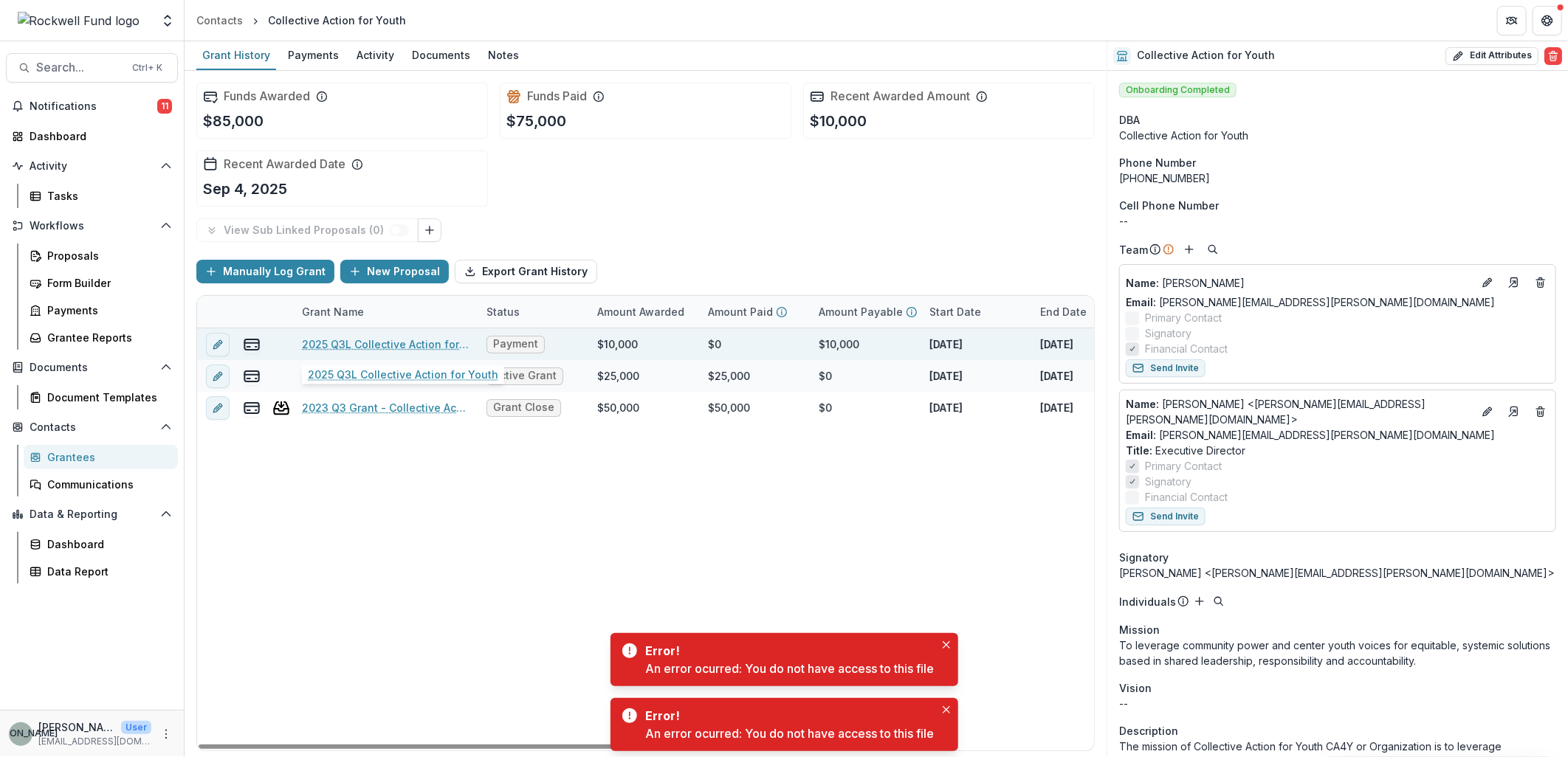
click at [340, 336] on link "2025 Q3L Collective Action for Youth" at bounding box center [385, 344] width 167 height 16
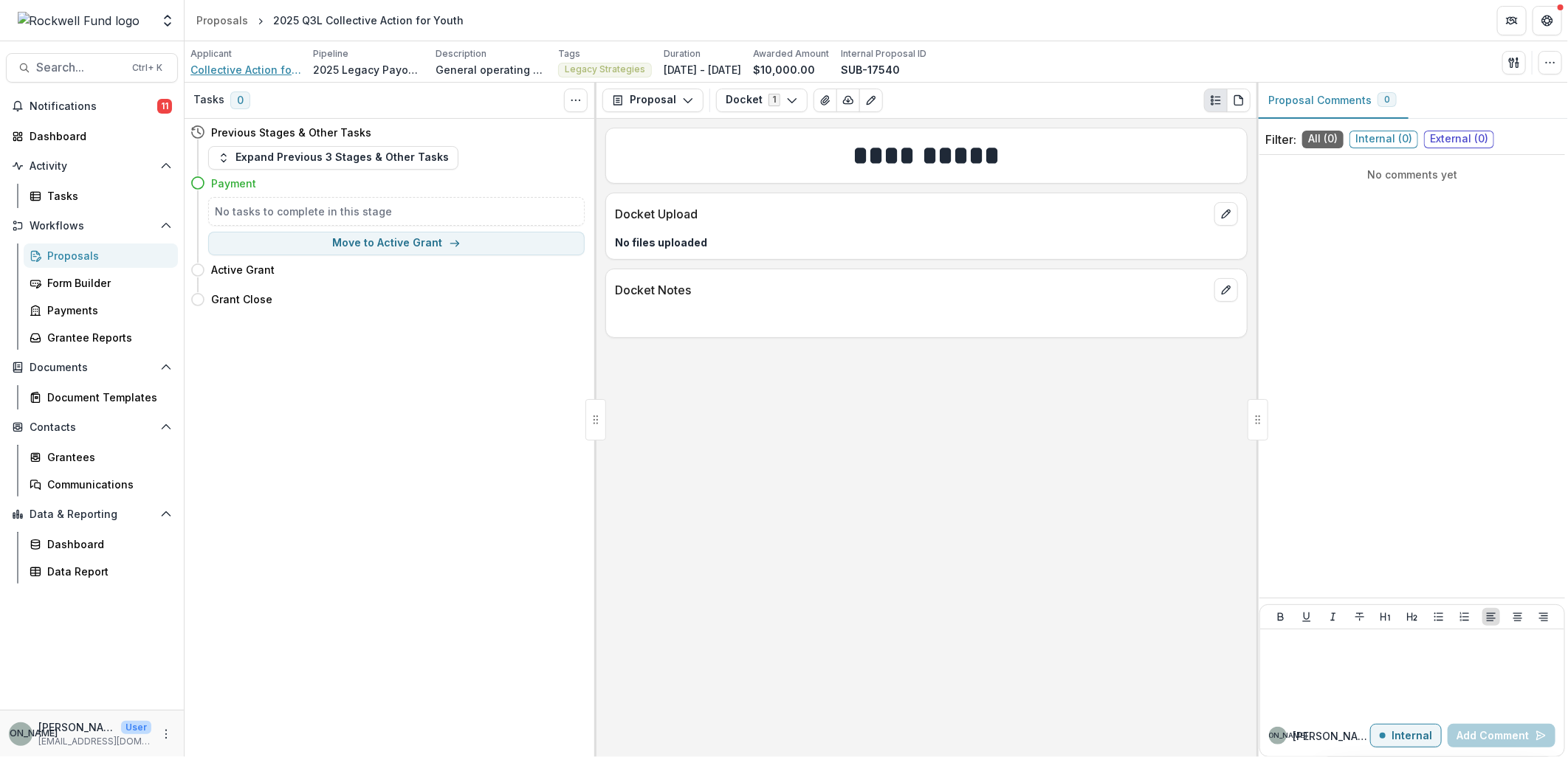
click at [232, 70] on span "Collective Action for Youth" at bounding box center [246, 69] width 111 height 16
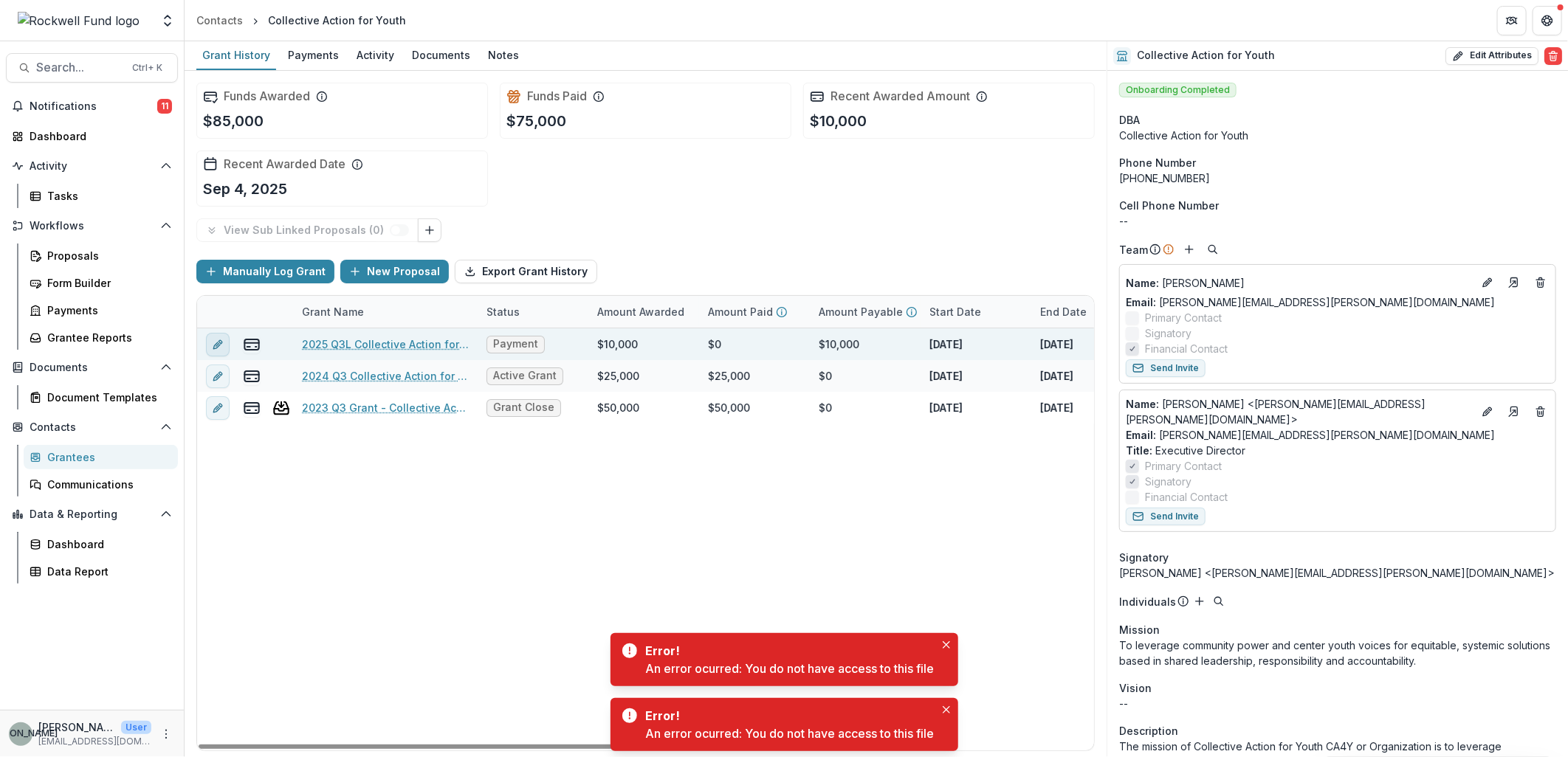
click at [218, 342] on icon "edit" at bounding box center [218, 344] width 12 height 12
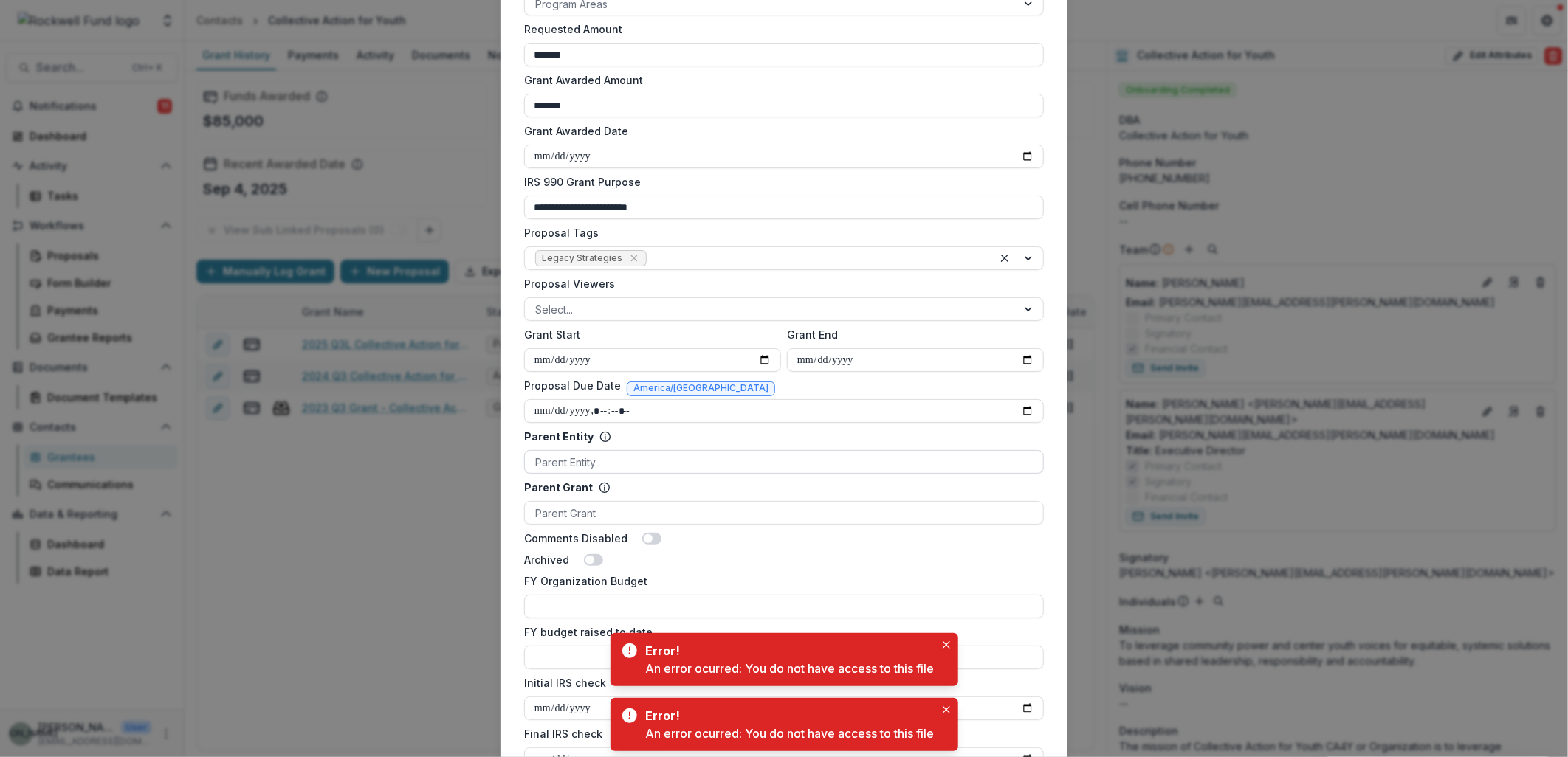
scroll to position [573, 0]
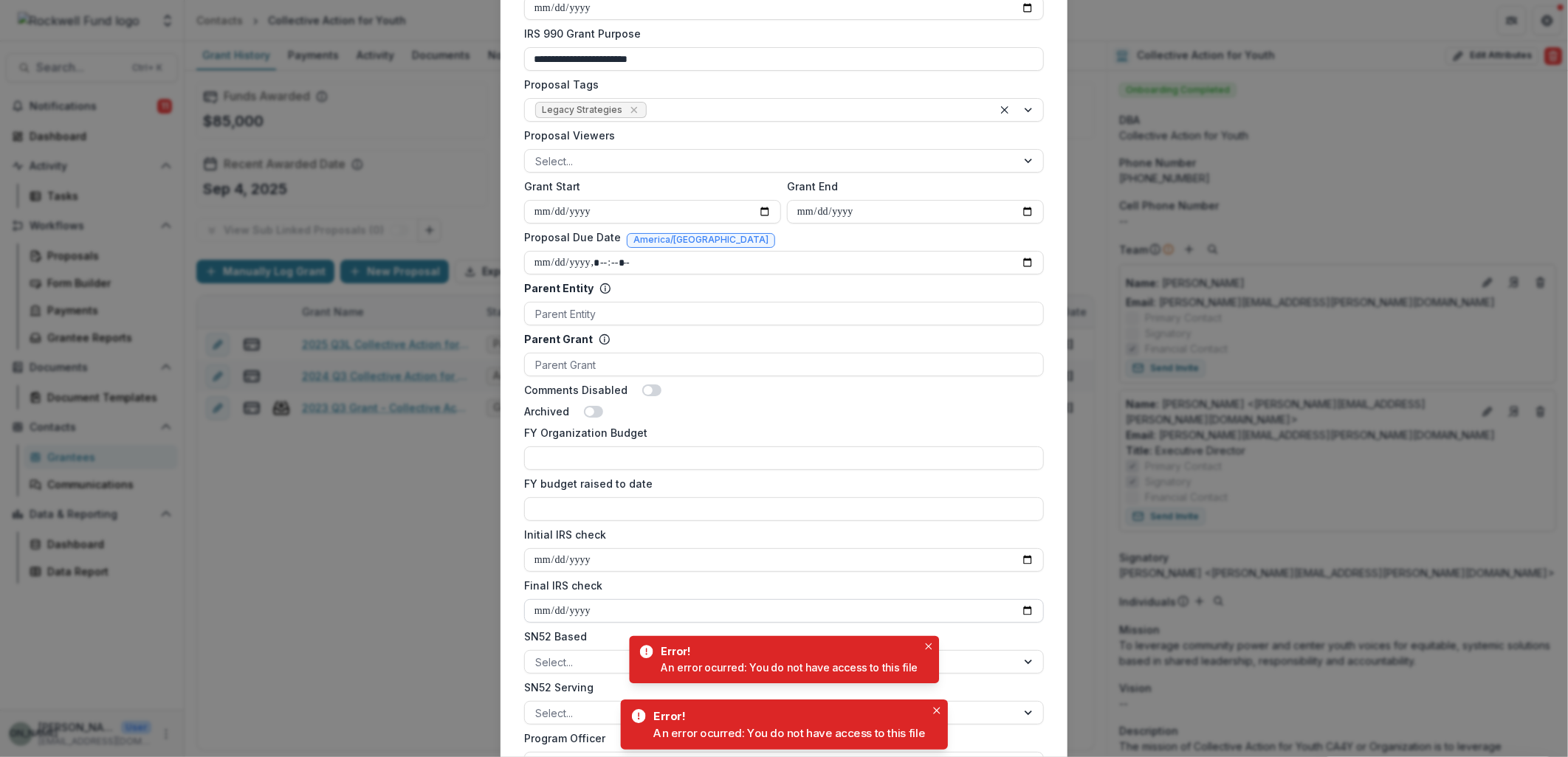
click at [1023, 613] on input "Final IRS check" at bounding box center [784, 611] width 520 height 24
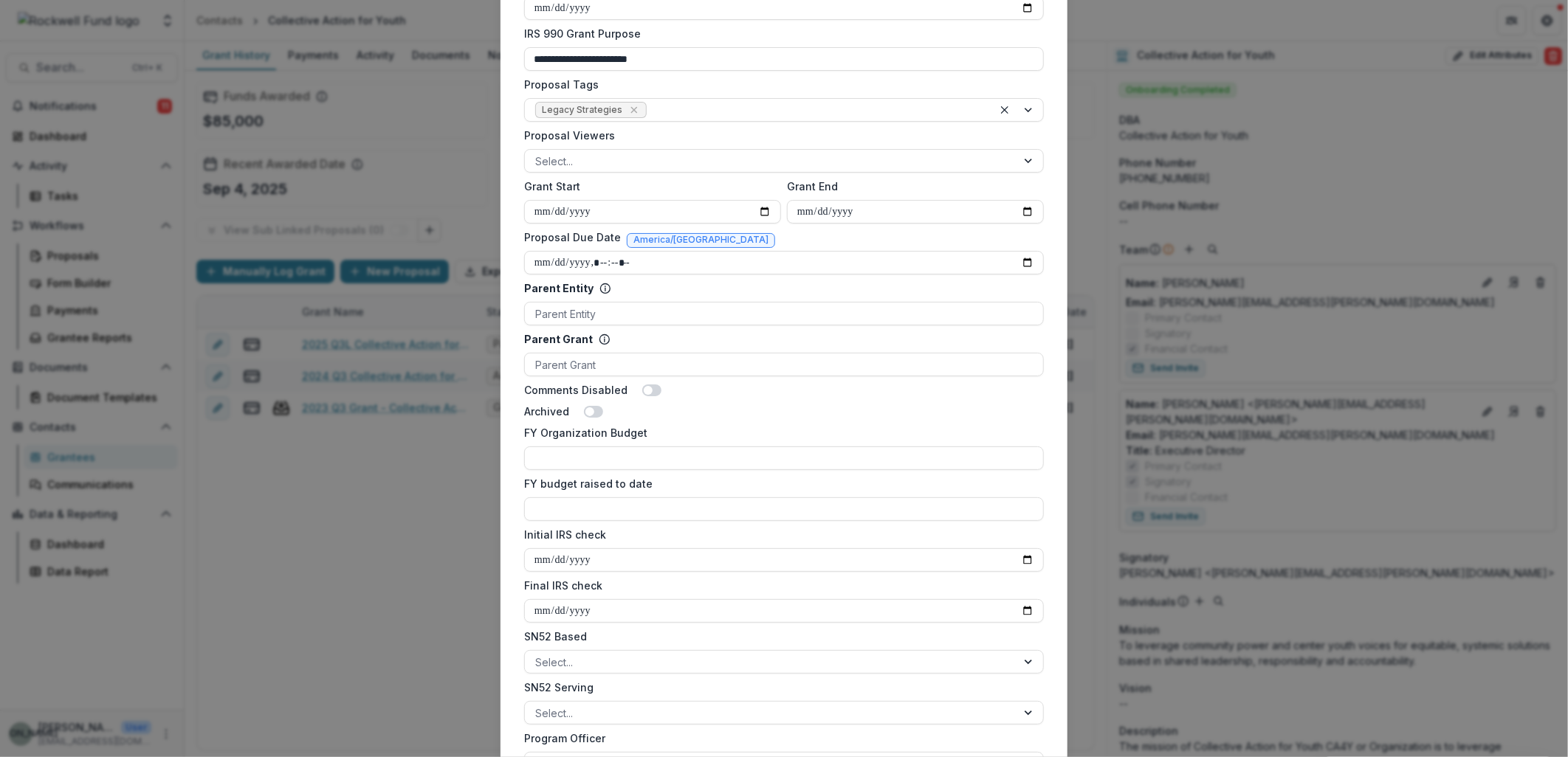
type input "**********"
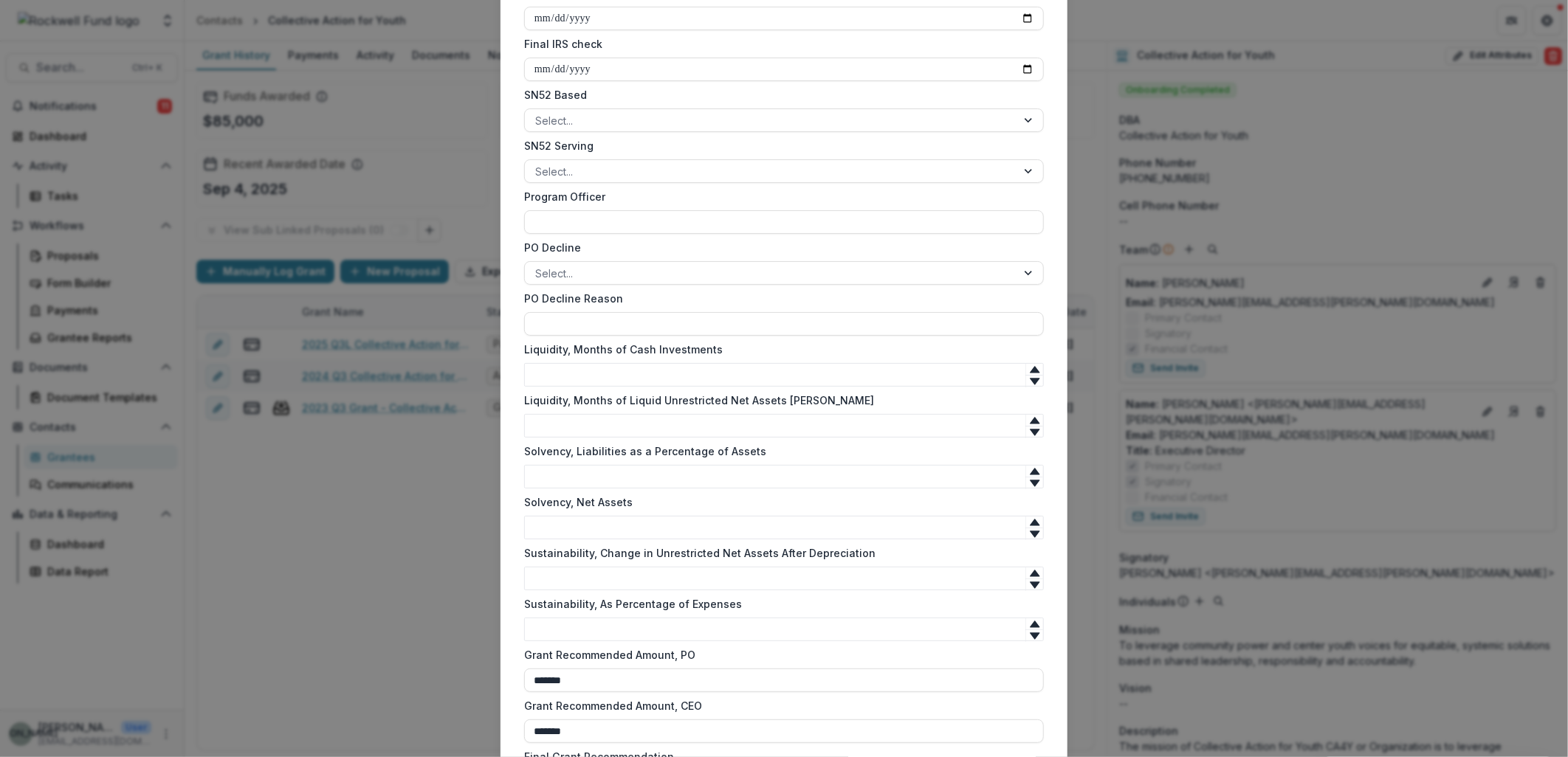
scroll to position [1270, 0]
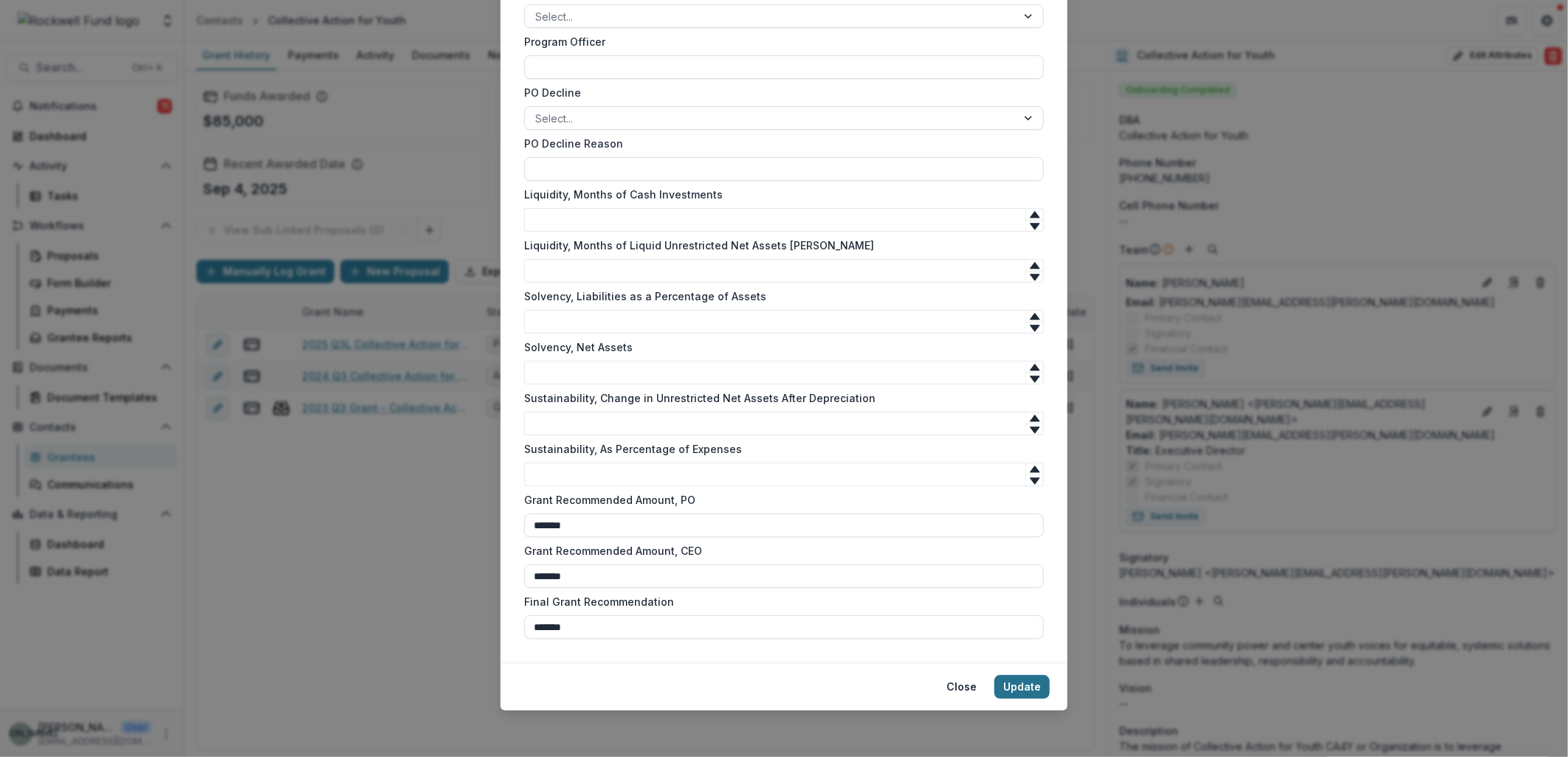
click at [1015, 688] on button "Update" at bounding box center [1022, 687] width 55 height 24
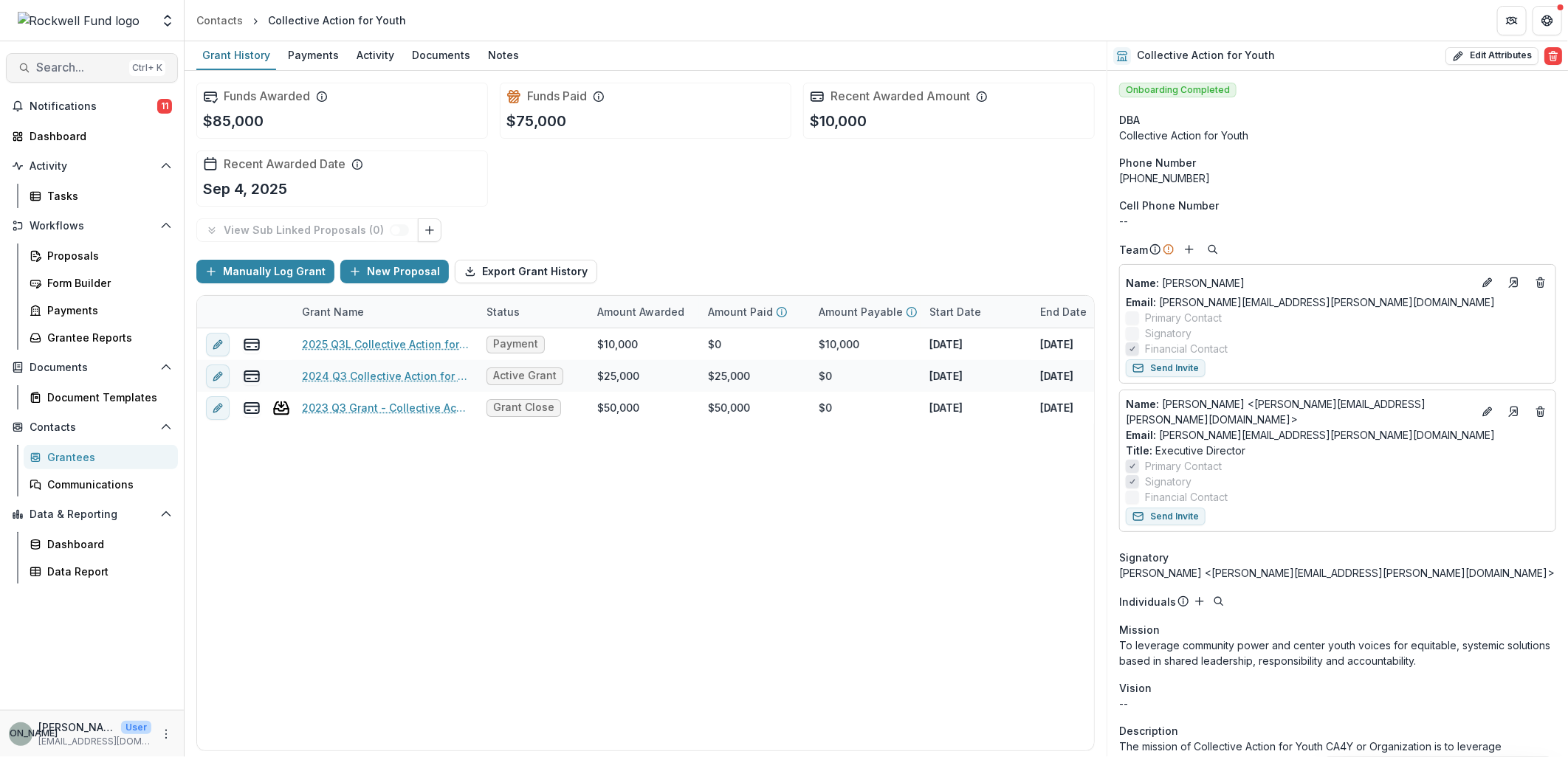
click at [69, 69] on span "Search..." at bounding box center [79, 67] width 87 height 14
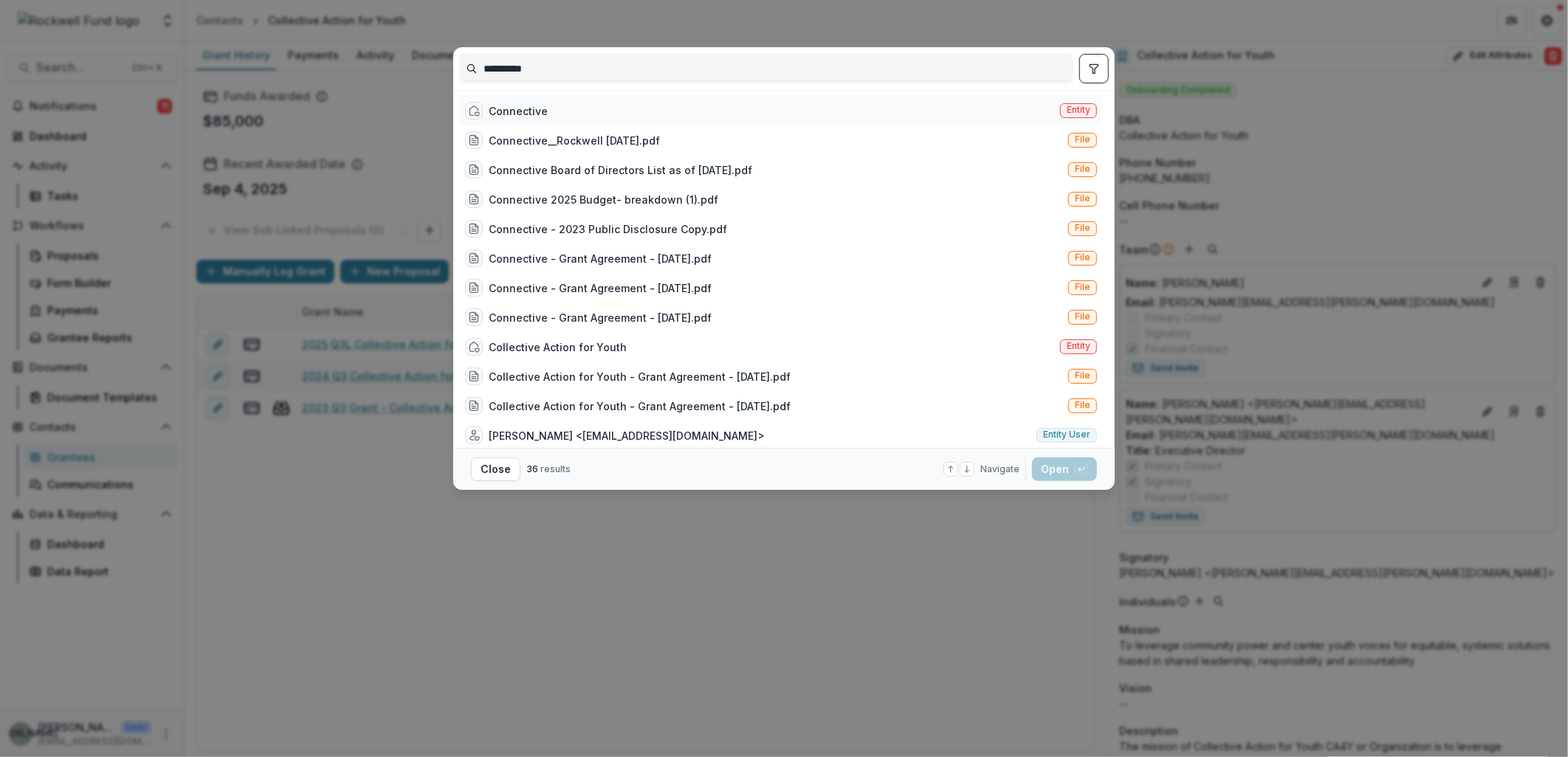
type input "**********"
click at [532, 105] on div "Connective" at bounding box center [518, 111] width 59 height 16
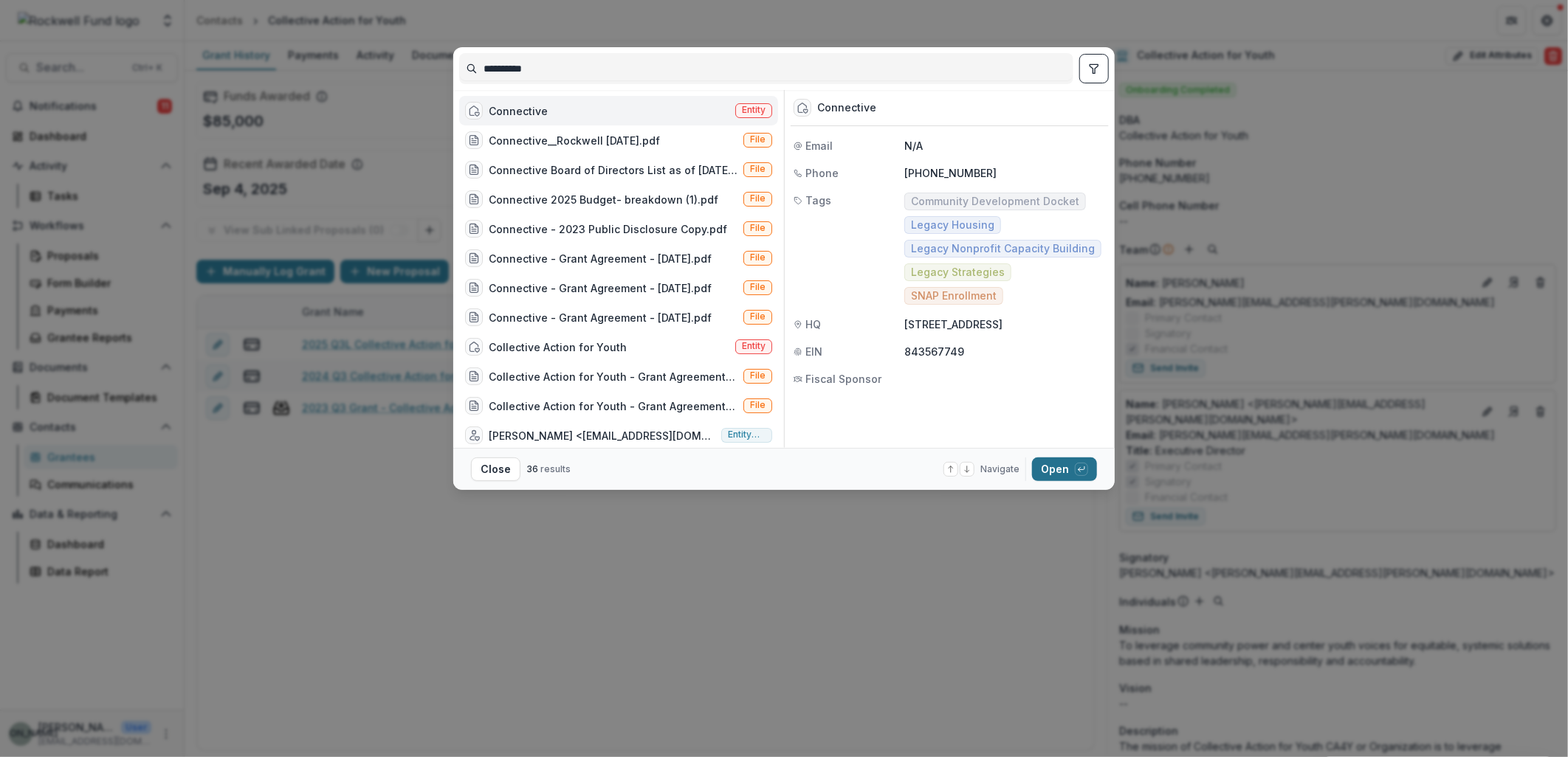
click at [1057, 469] on button "Open with enter key" at bounding box center [1064, 469] width 65 height 24
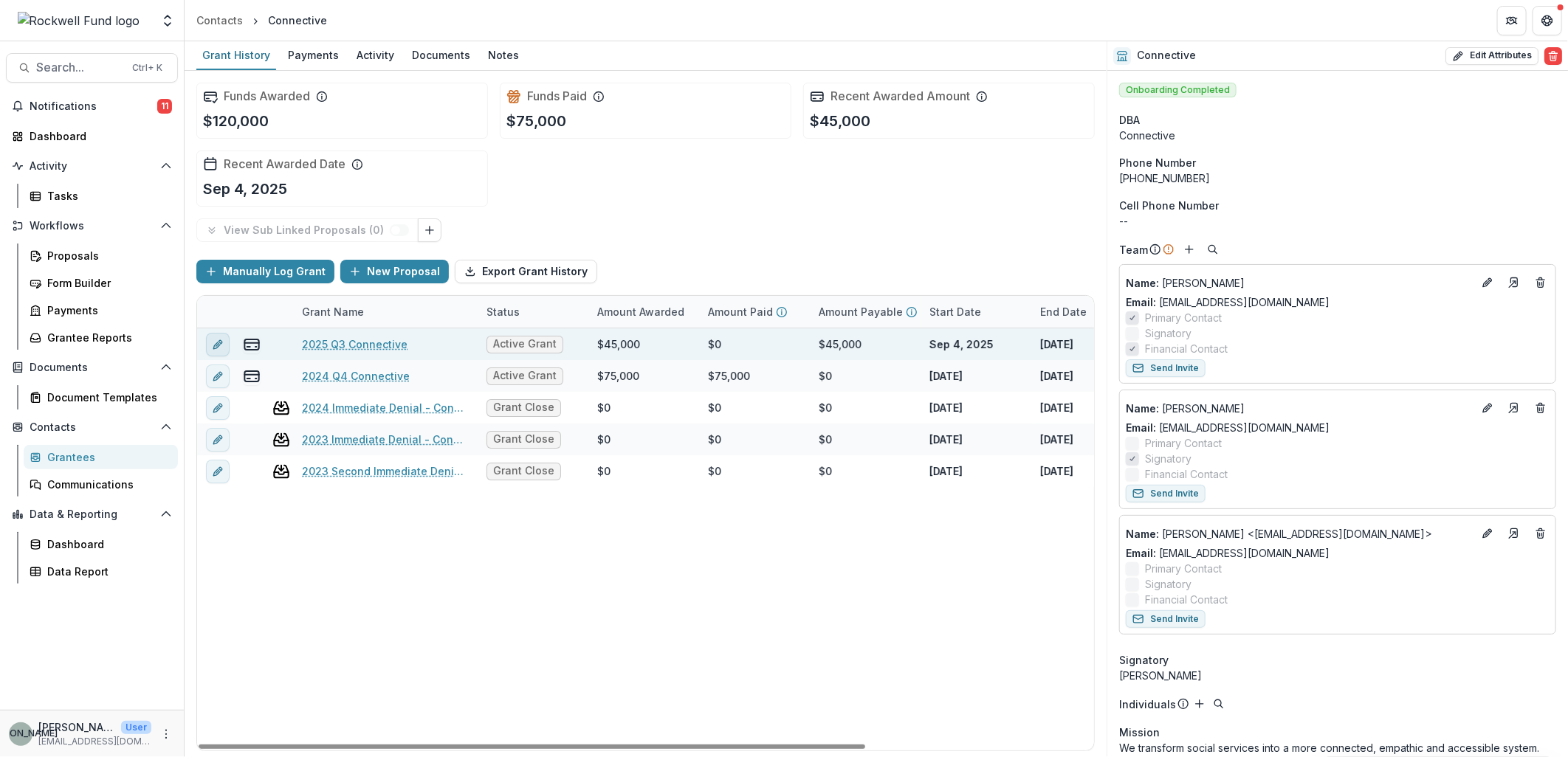
click at [216, 345] on icon "edit" at bounding box center [218, 344] width 12 height 12
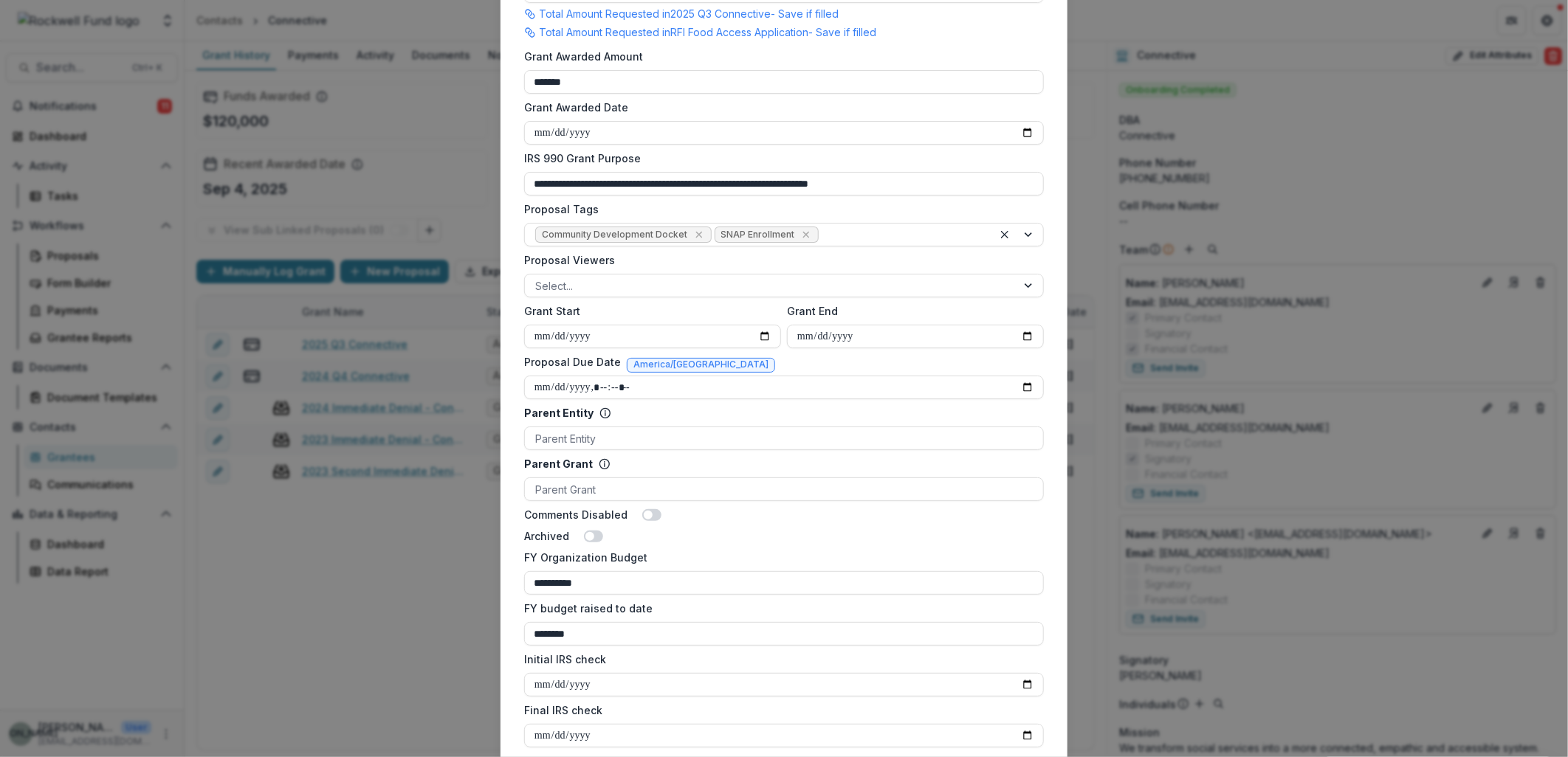
scroll to position [573, 0]
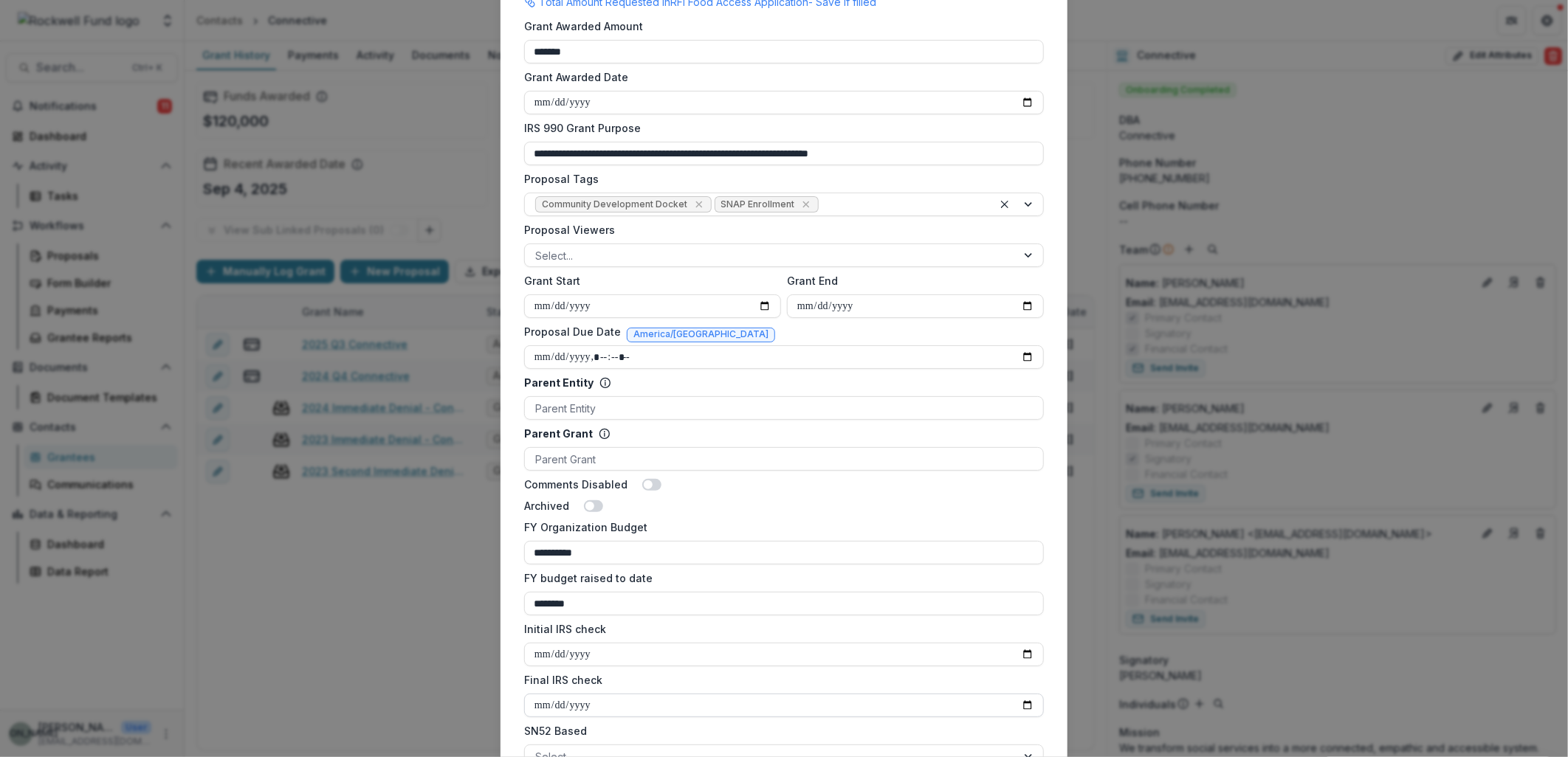
click at [650, 705] on input "Final IRS check" at bounding box center [784, 705] width 520 height 24
click at [1022, 703] on input "Final IRS check" at bounding box center [784, 705] width 520 height 24
type input "**********"
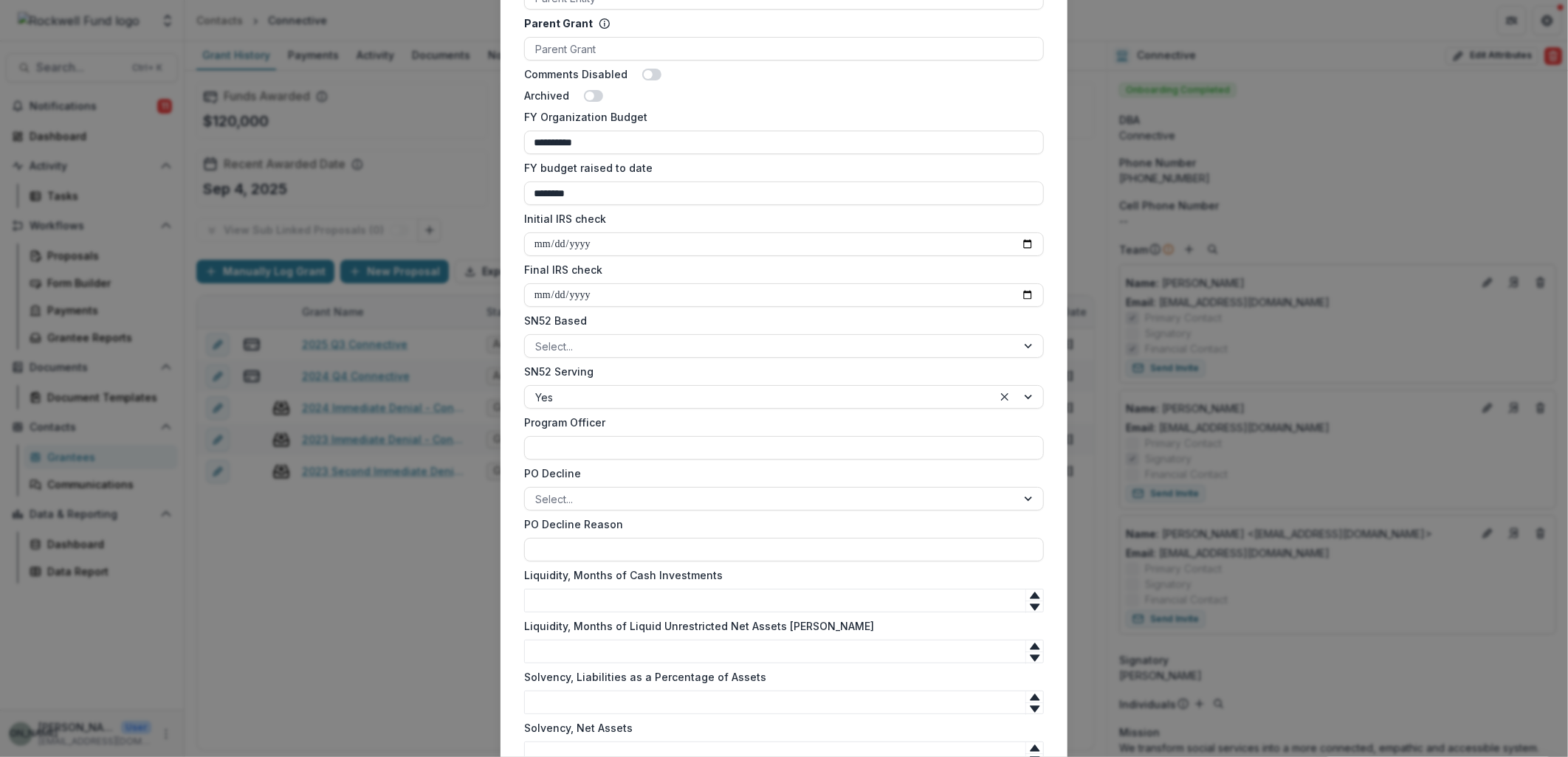
scroll to position [1364, 0]
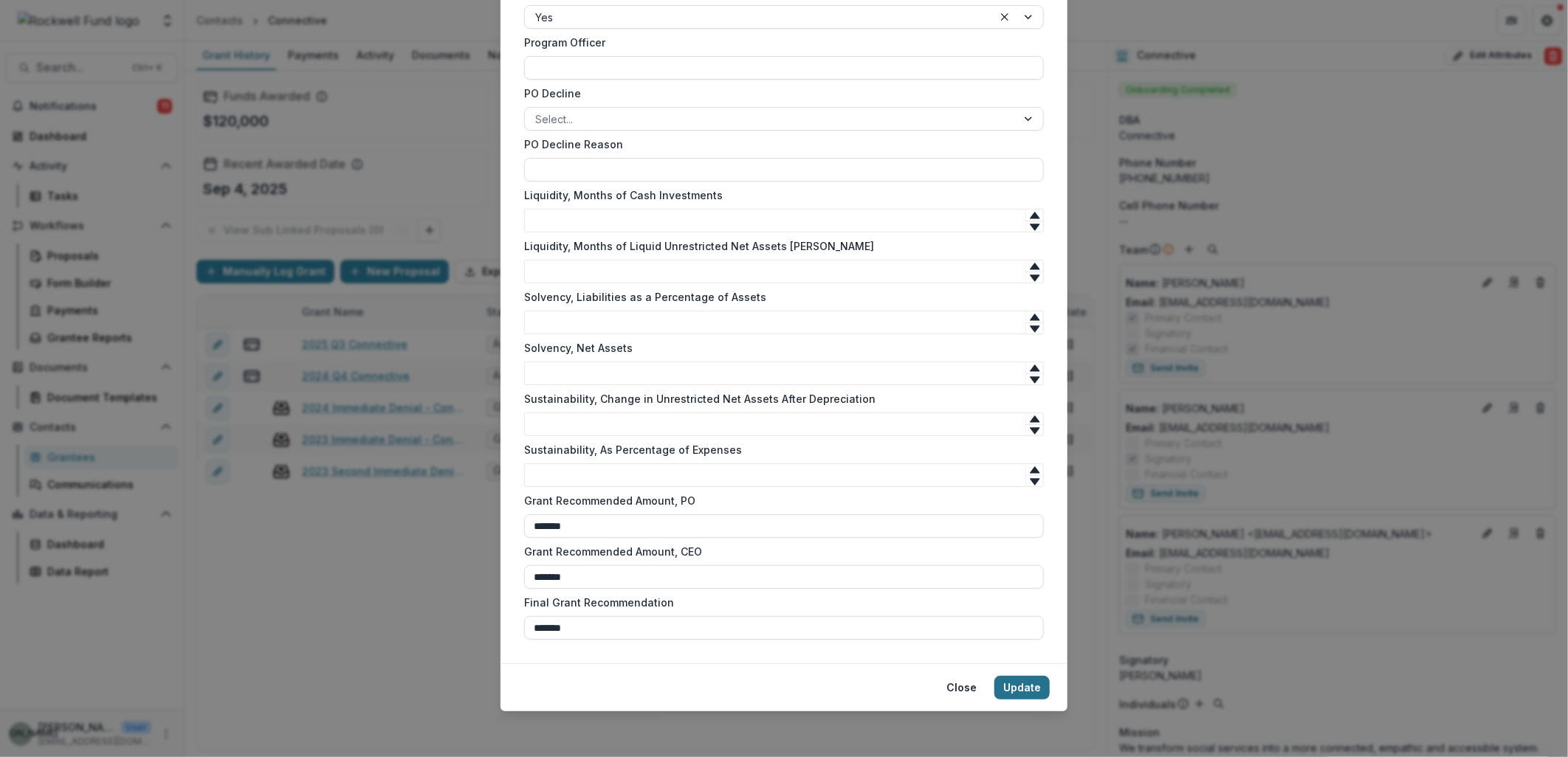
click at [1023, 690] on button "Update" at bounding box center [1022, 688] width 55 height 24
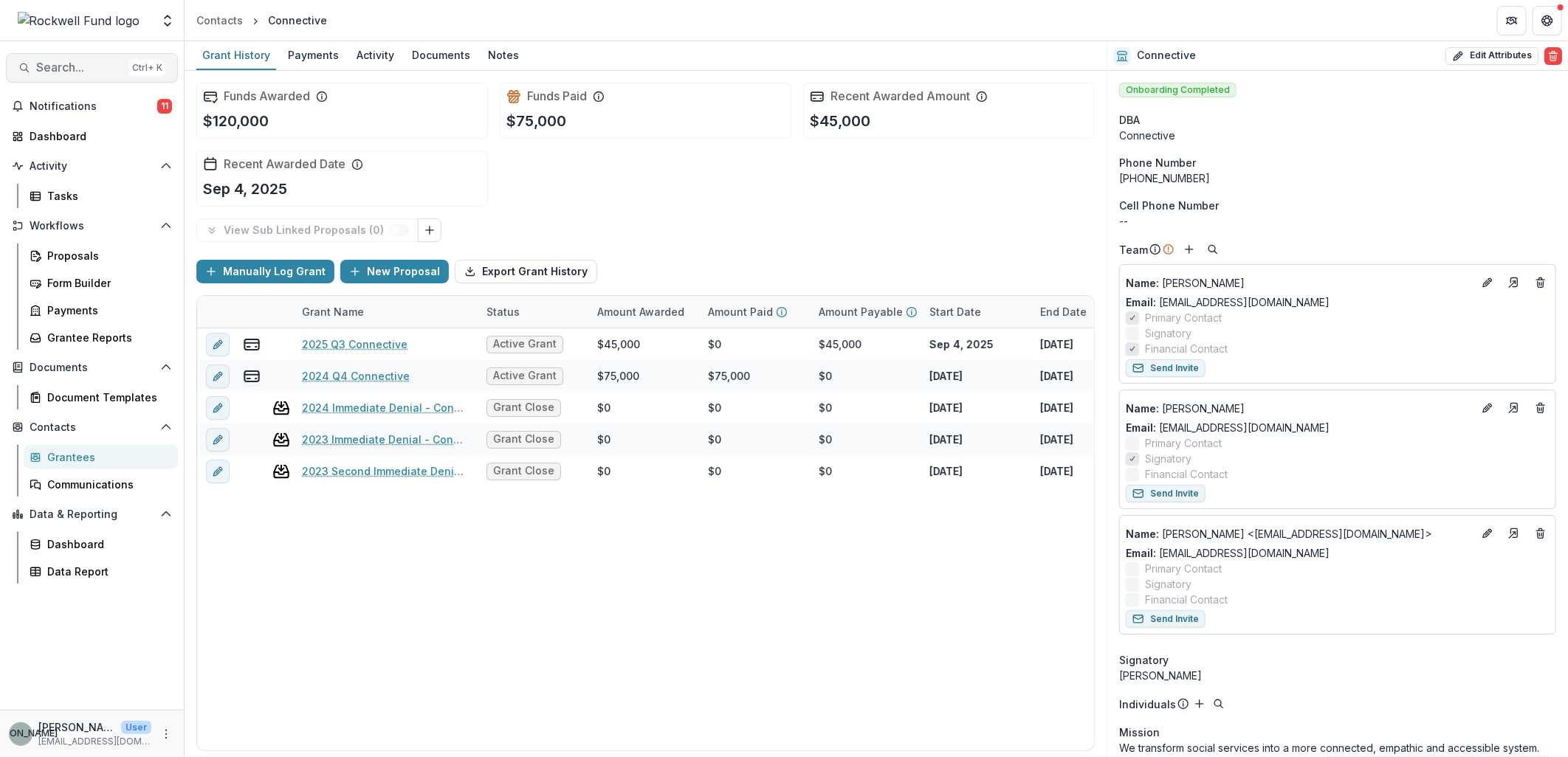
click at [92, 70] on span "Search..." at bounding box center [79, 67] width 87 height 14
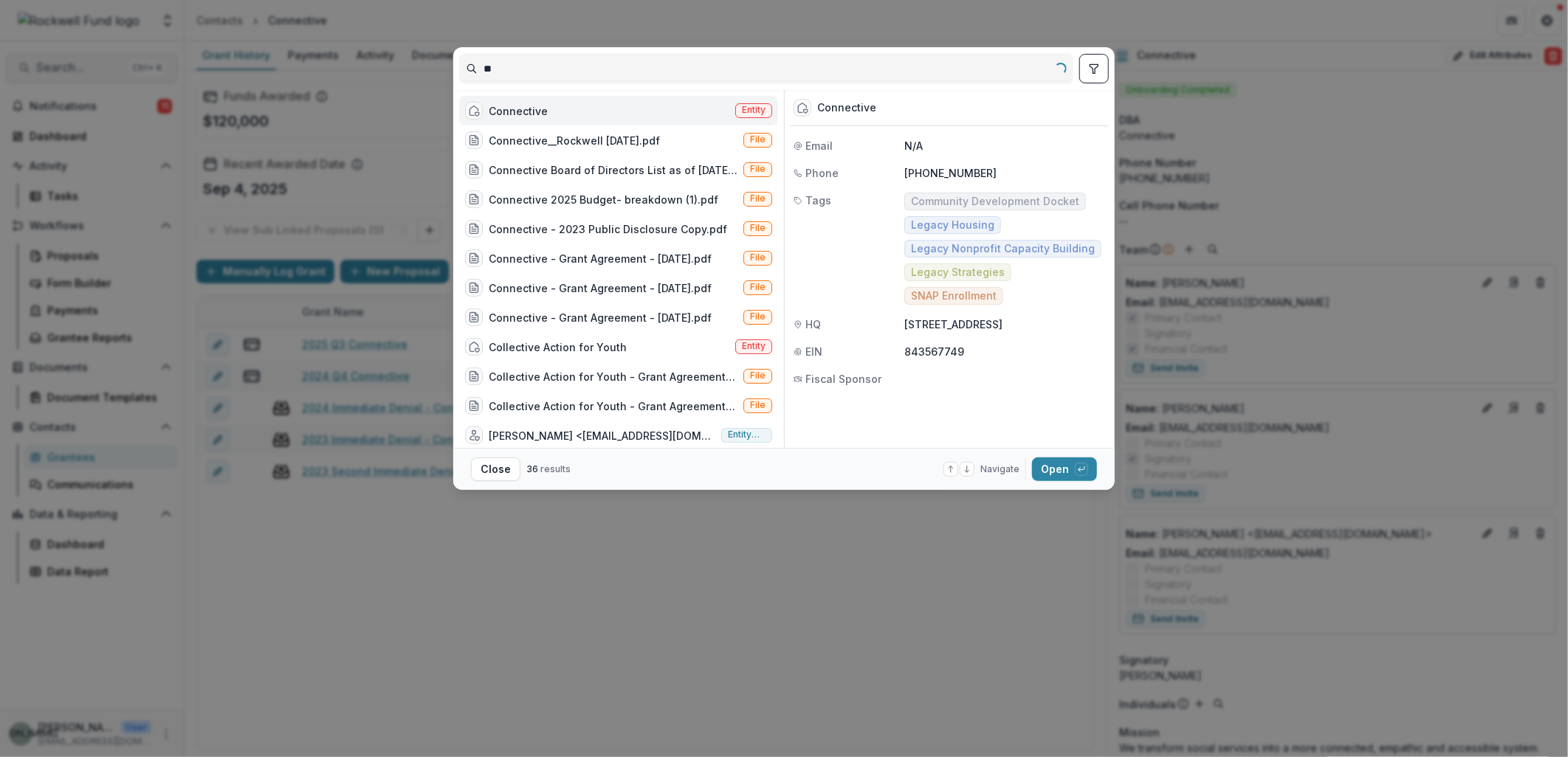
type input "*"
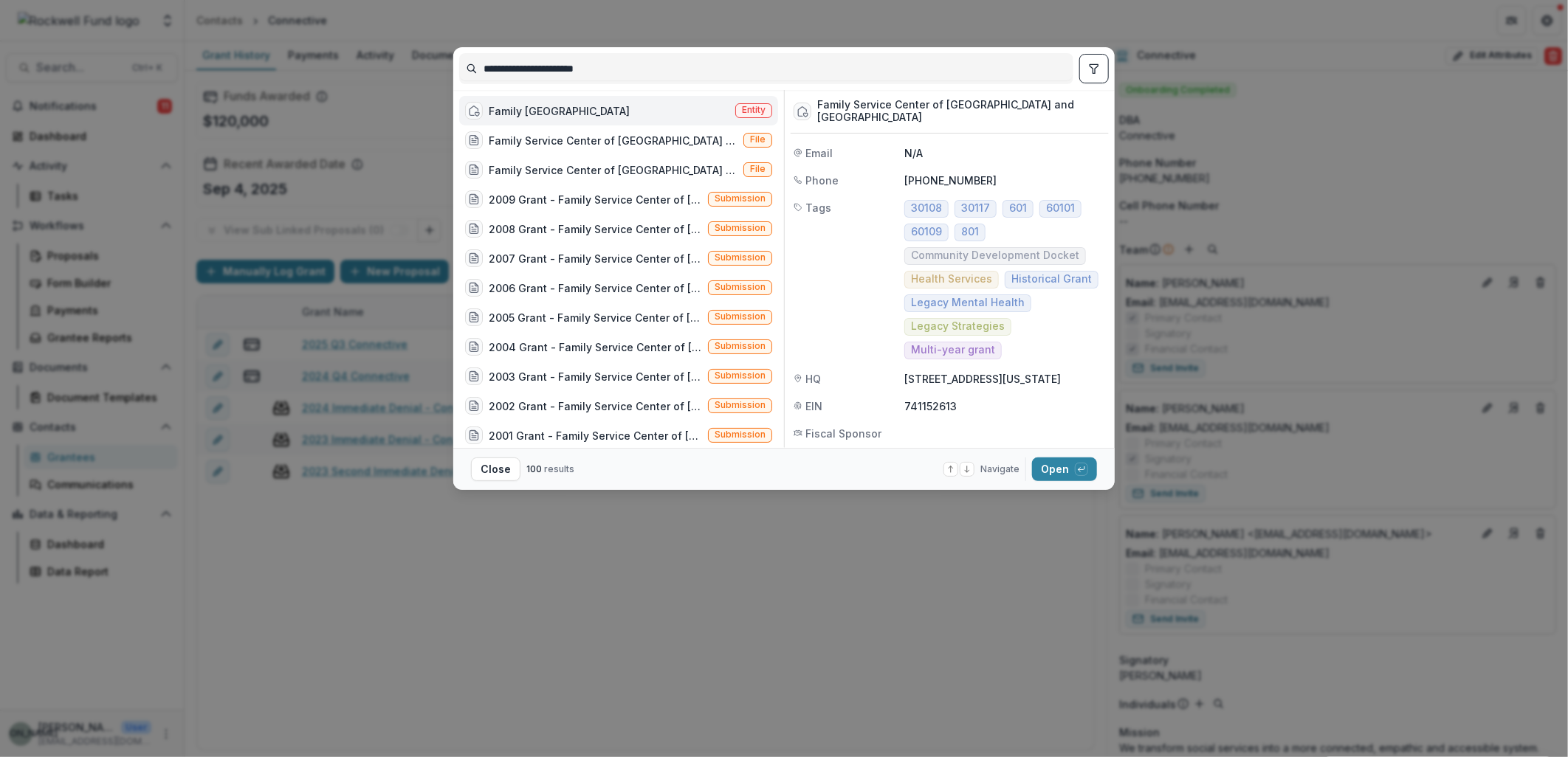
type input "**********"
click at [500, 105] on div "Family Houston" at bounding box center [559, 111] width 141 height 16
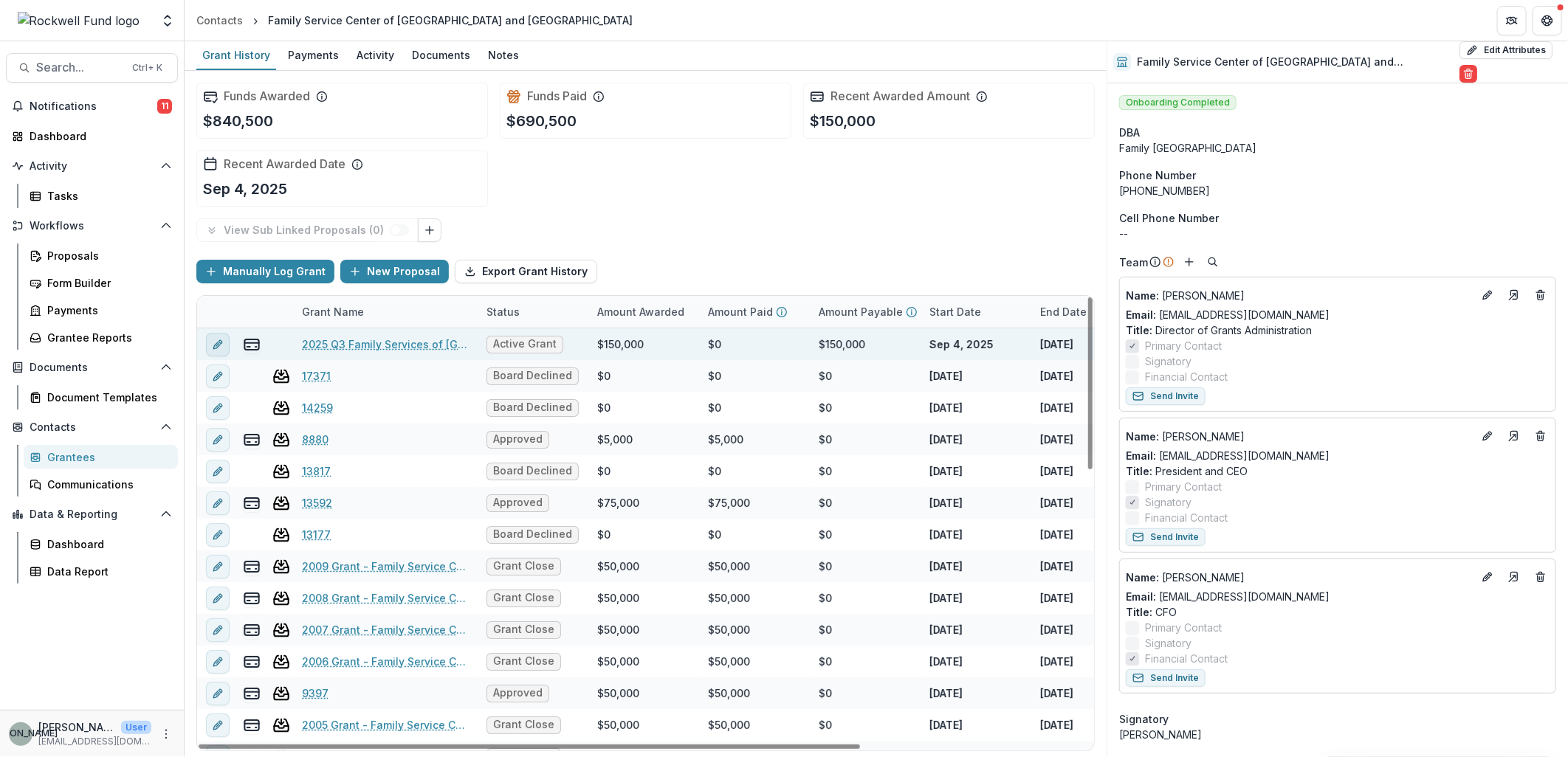
click at [216, 339] on icon "edit" at bounding box center [218, 344] width 12 height 12
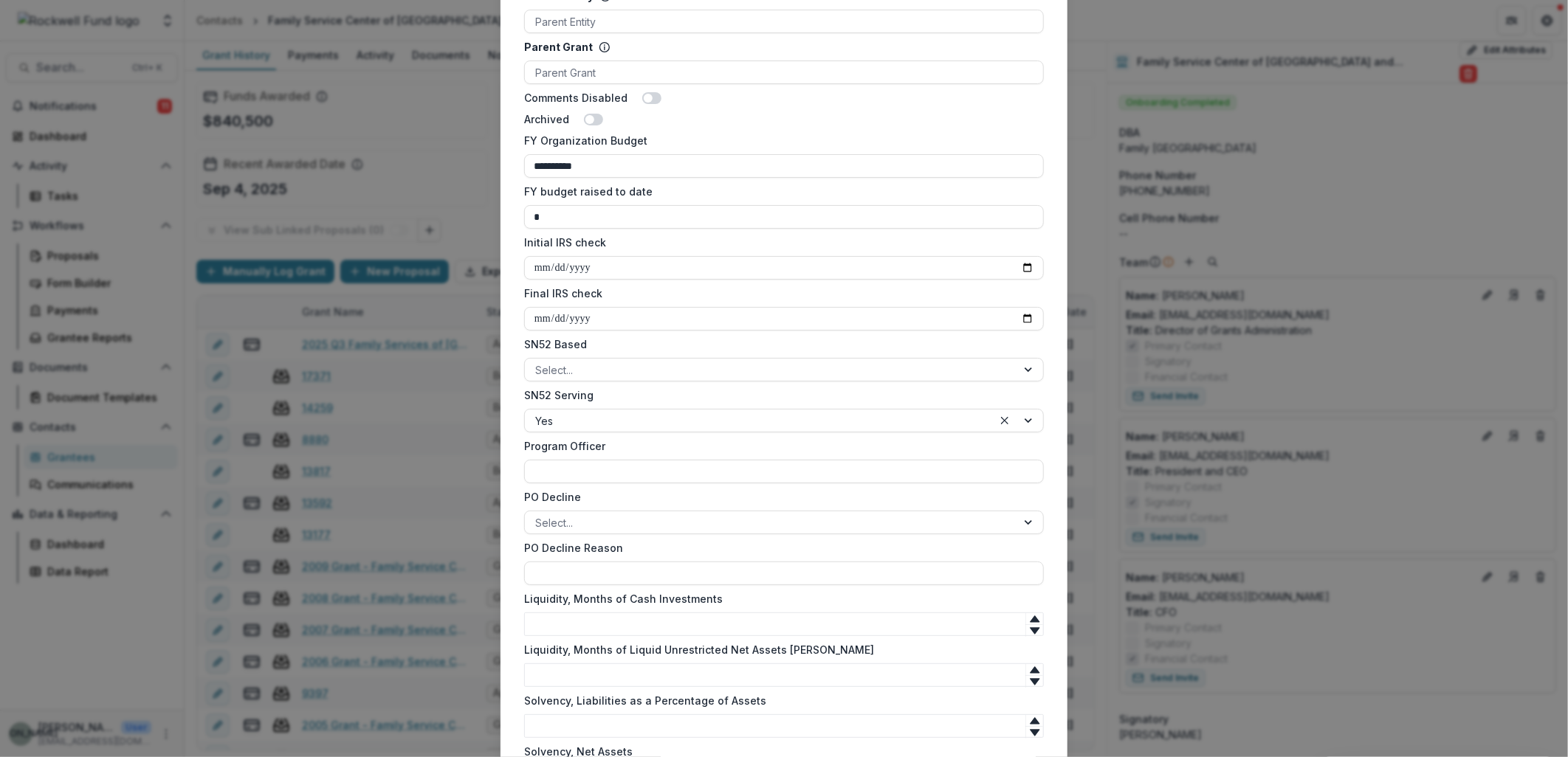
scroll to position [954, 0]
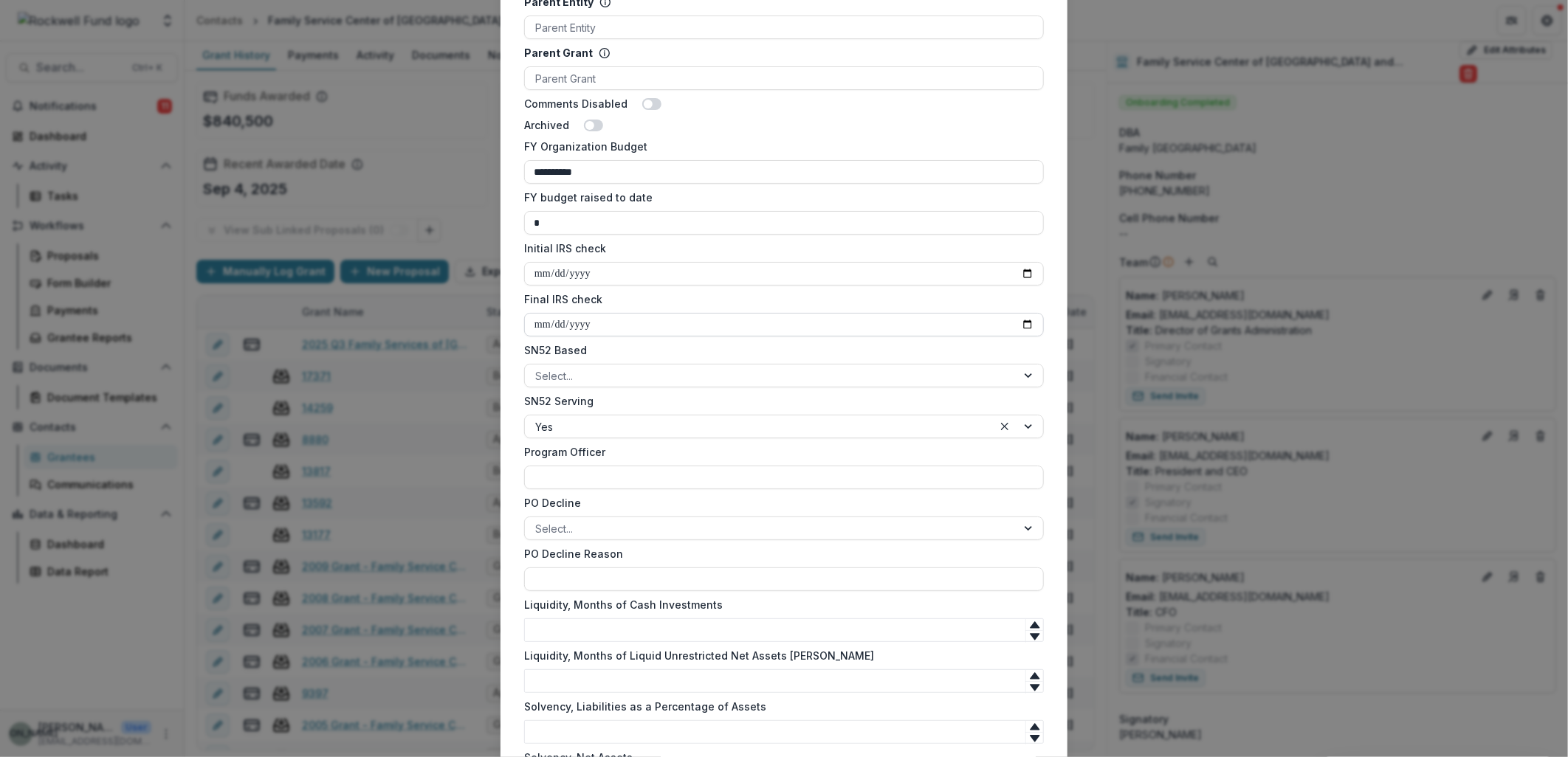
click at [1028, 321] on input "Final IRS check" at bounding box center [784, 325] width 520 height 24
type input "**********"
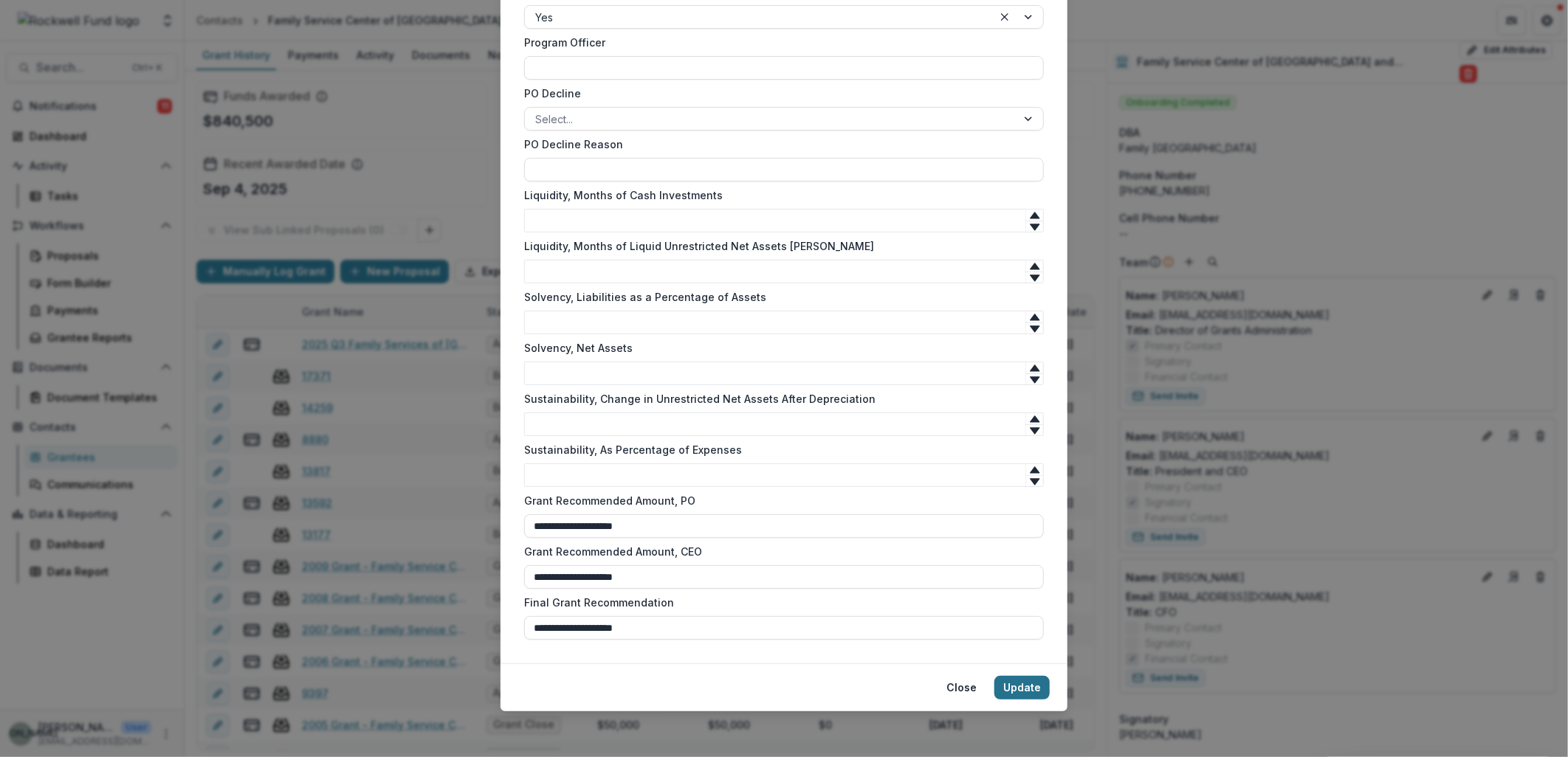
click at [1020, 684] on button "Update" at bounding box center [1022, 688] width 55 height 24
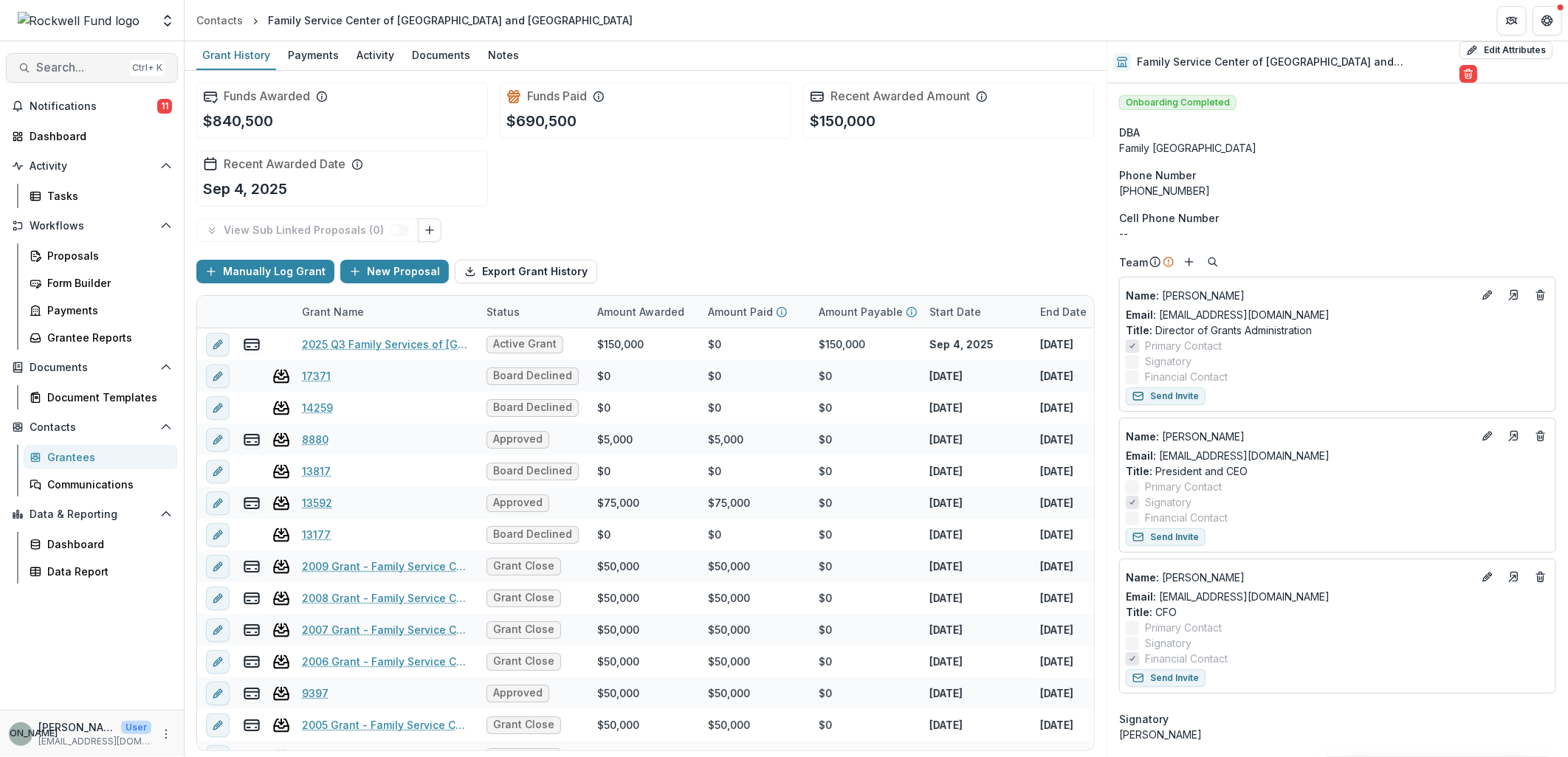
click at [49, 69] on span "Search..." at bounding box center [79, 67] width 87 height 14
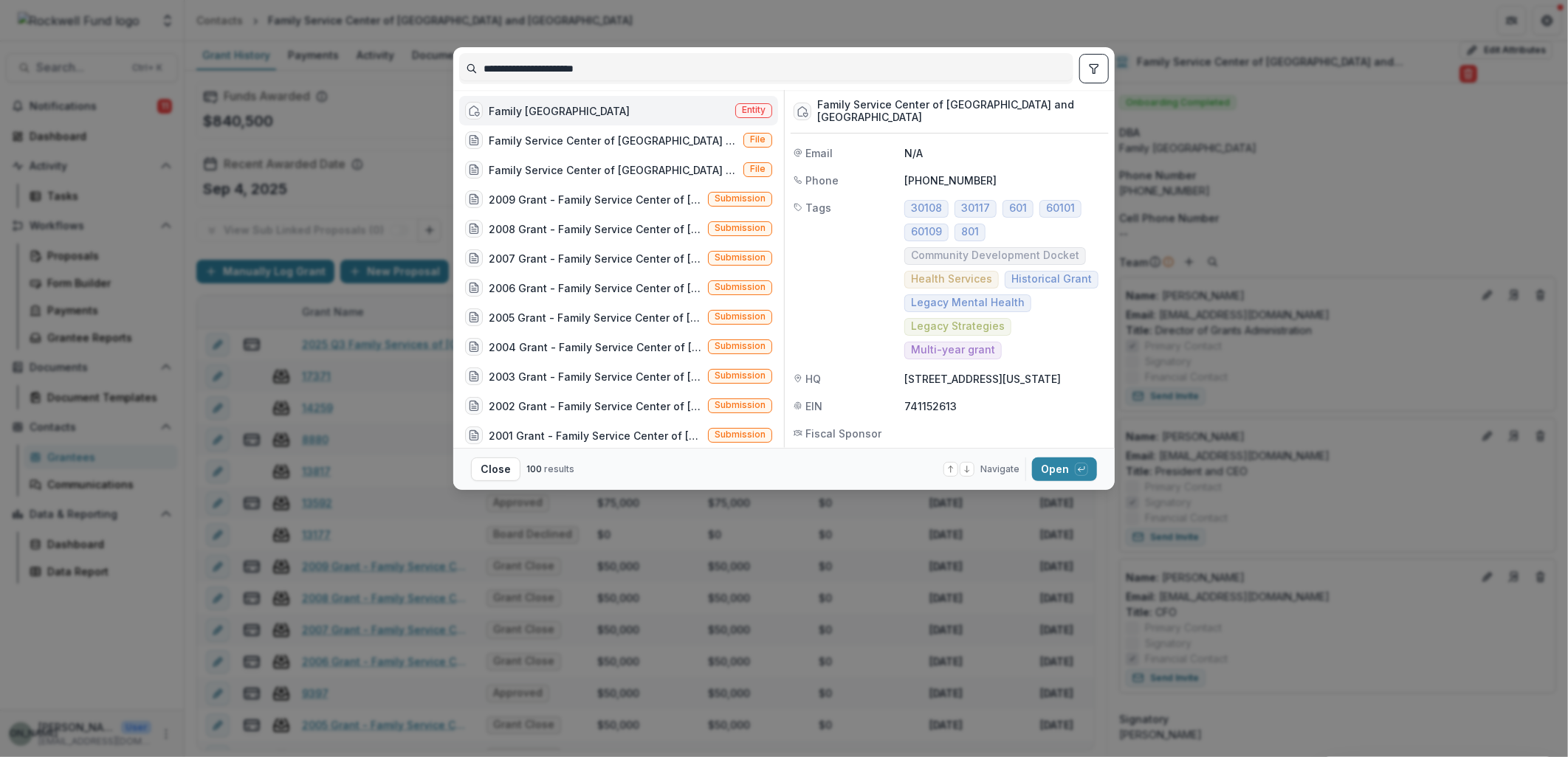
drag, startPoint x: 611, startPoint y: 71, endPoint x: 380, endPoint y: 69, distance: 231.0
click at [380, 69] on div "**********" at bounding box center [784, 378] width 1568 height 757
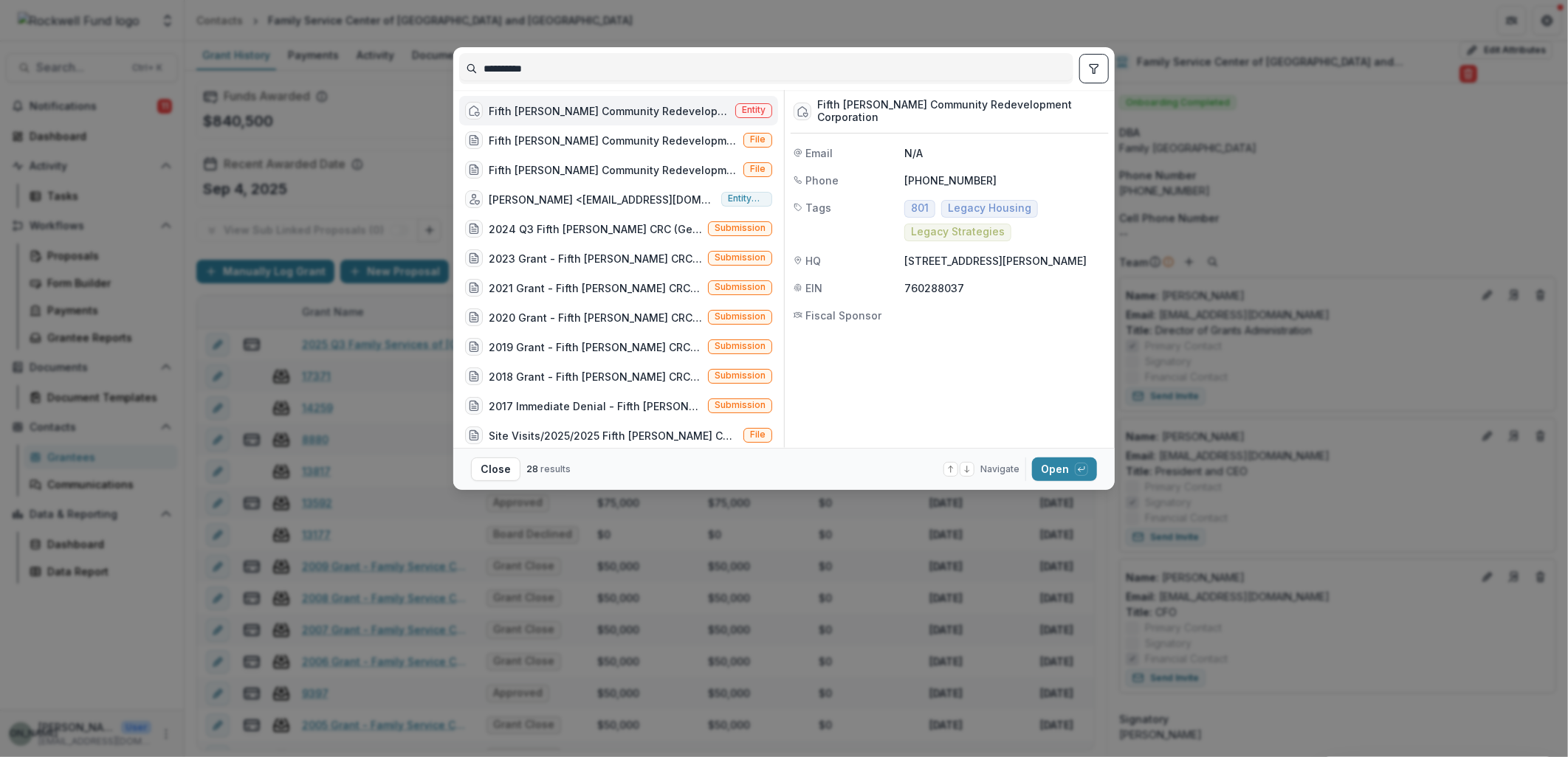
type input "**********"
click at [650, 113] on div "Fifth Ward Community Redevelopment" at bounding box center [609, 111] width 241 height 16
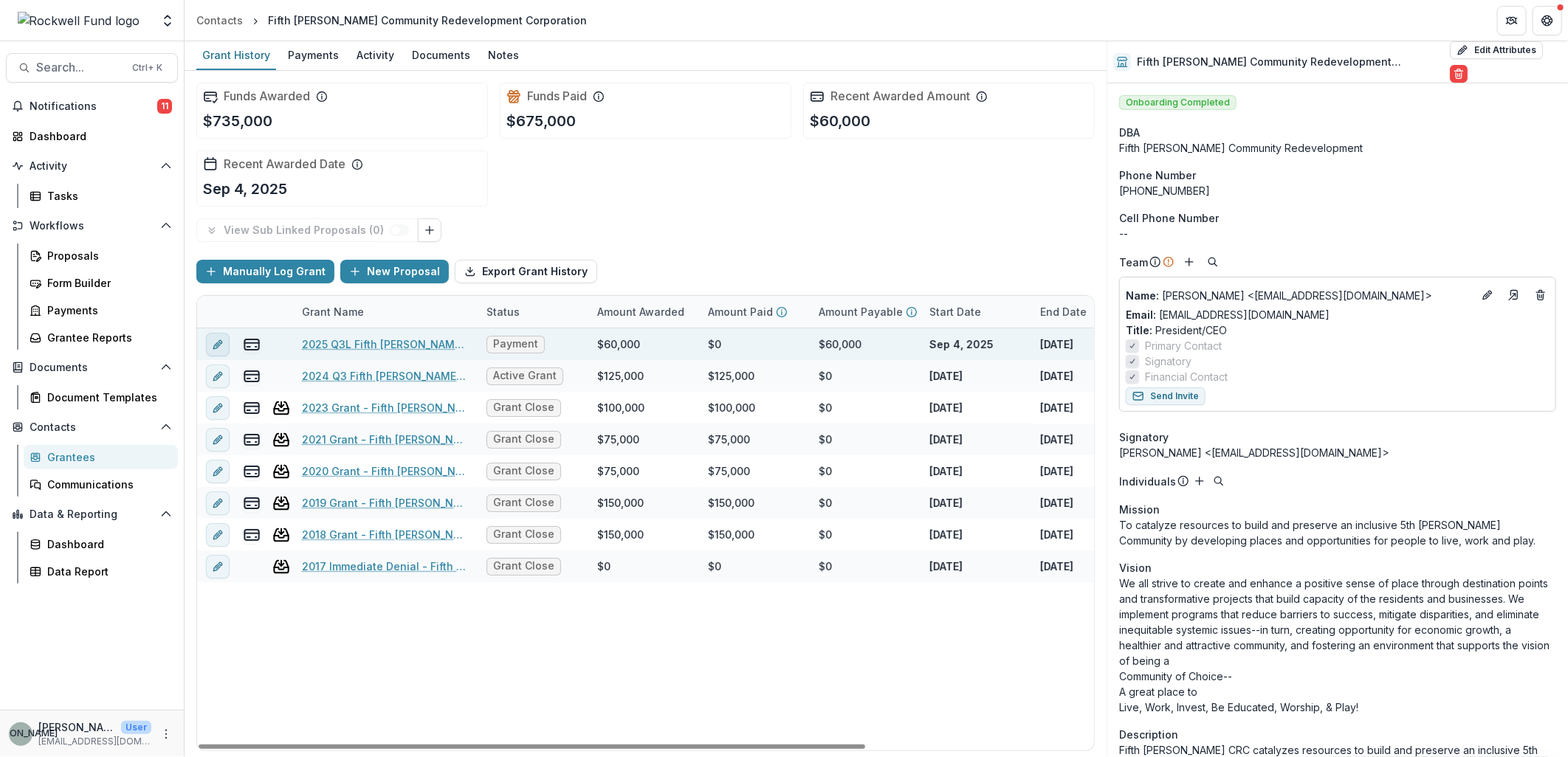
click at [229, 343] on button "edit" at bounding box center [218, 344] width 24 height 24
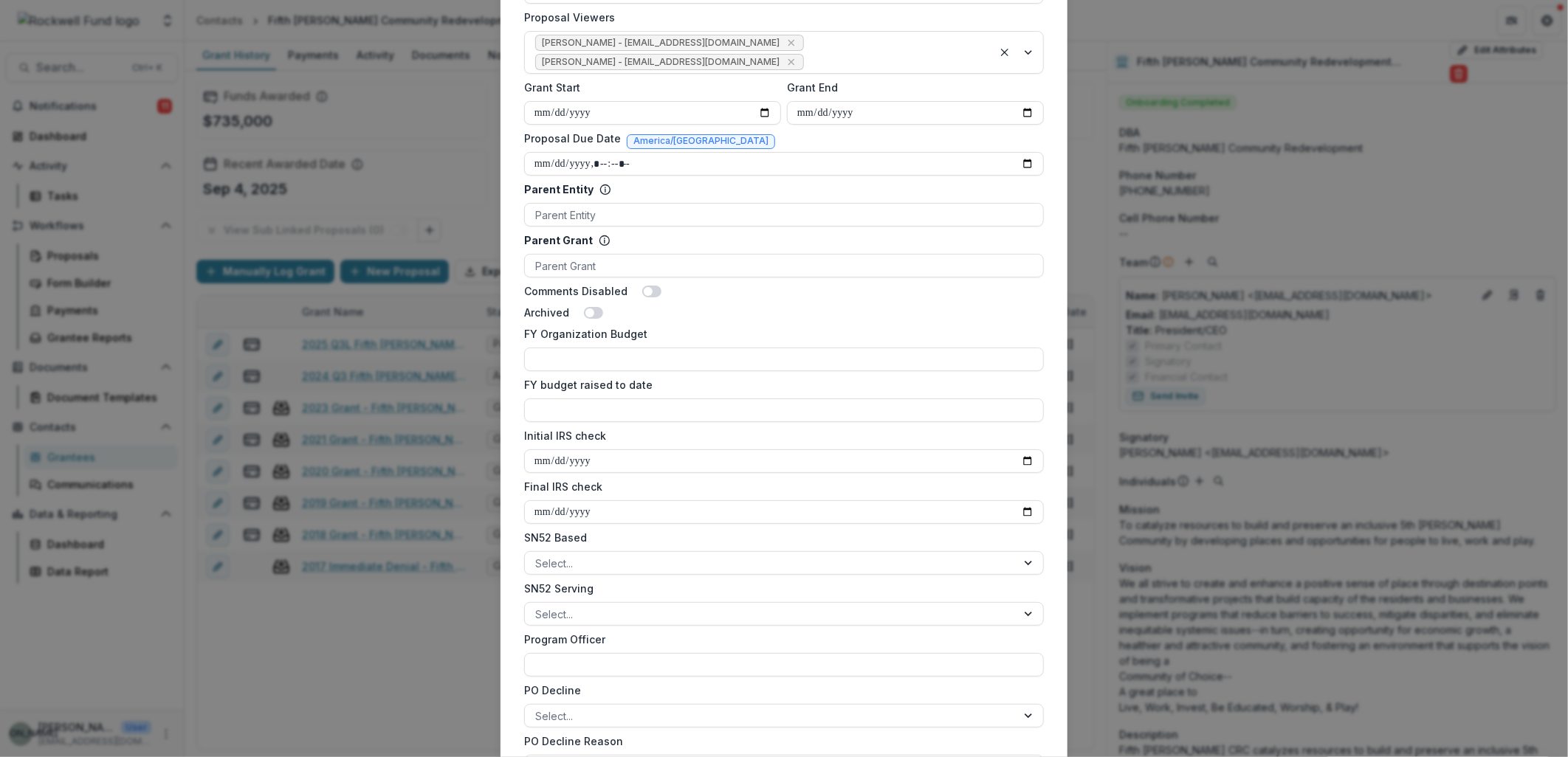
scroll to position [738, 0]
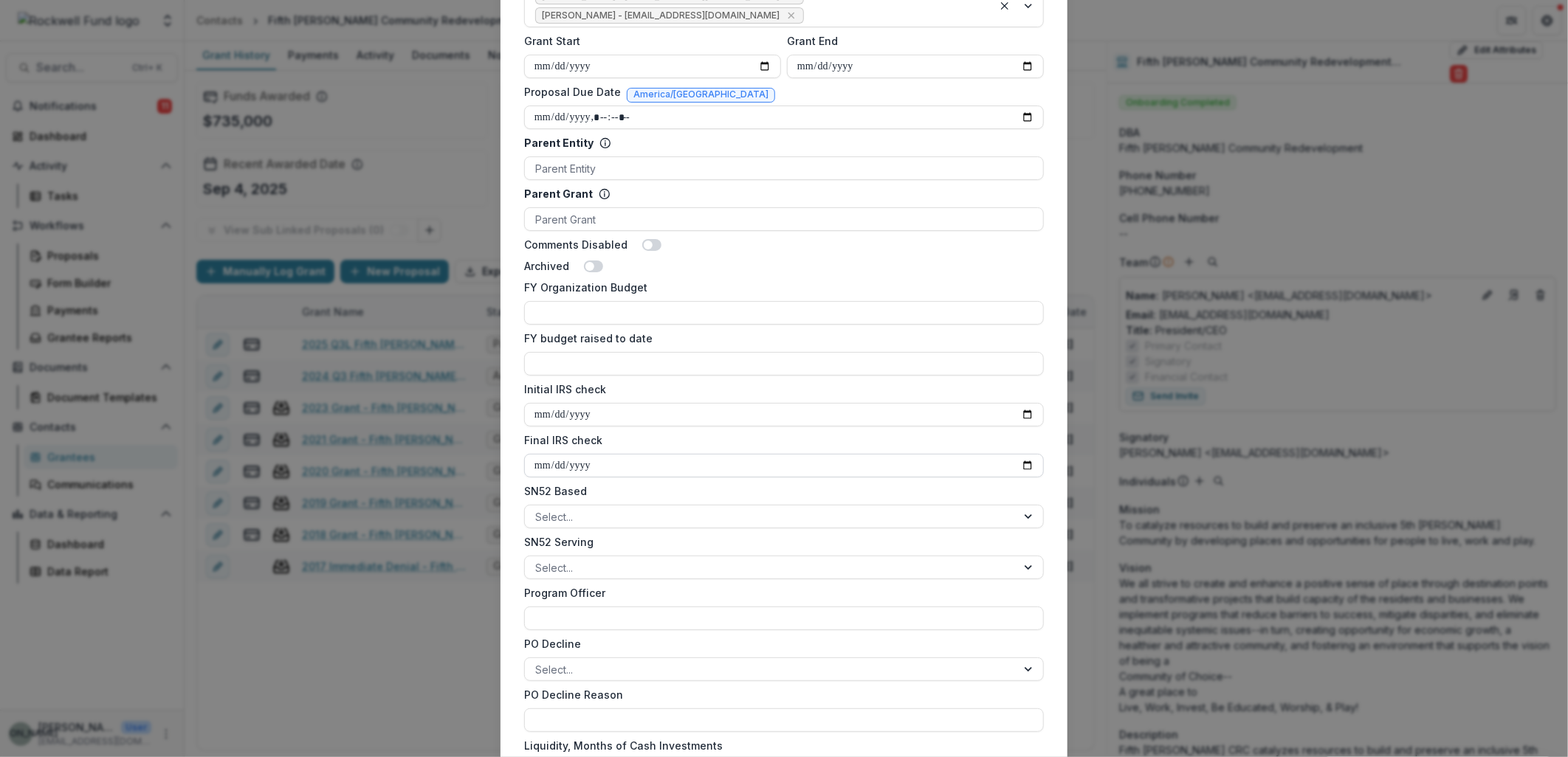
click at [1032, 461] on input "Final IRS check" at bounding box center [784, 466] width 520 height 24
click at [1027, 462] on input "Final IRS check" at bounding box center [784, 466] width 520 height 24
type input "**********"
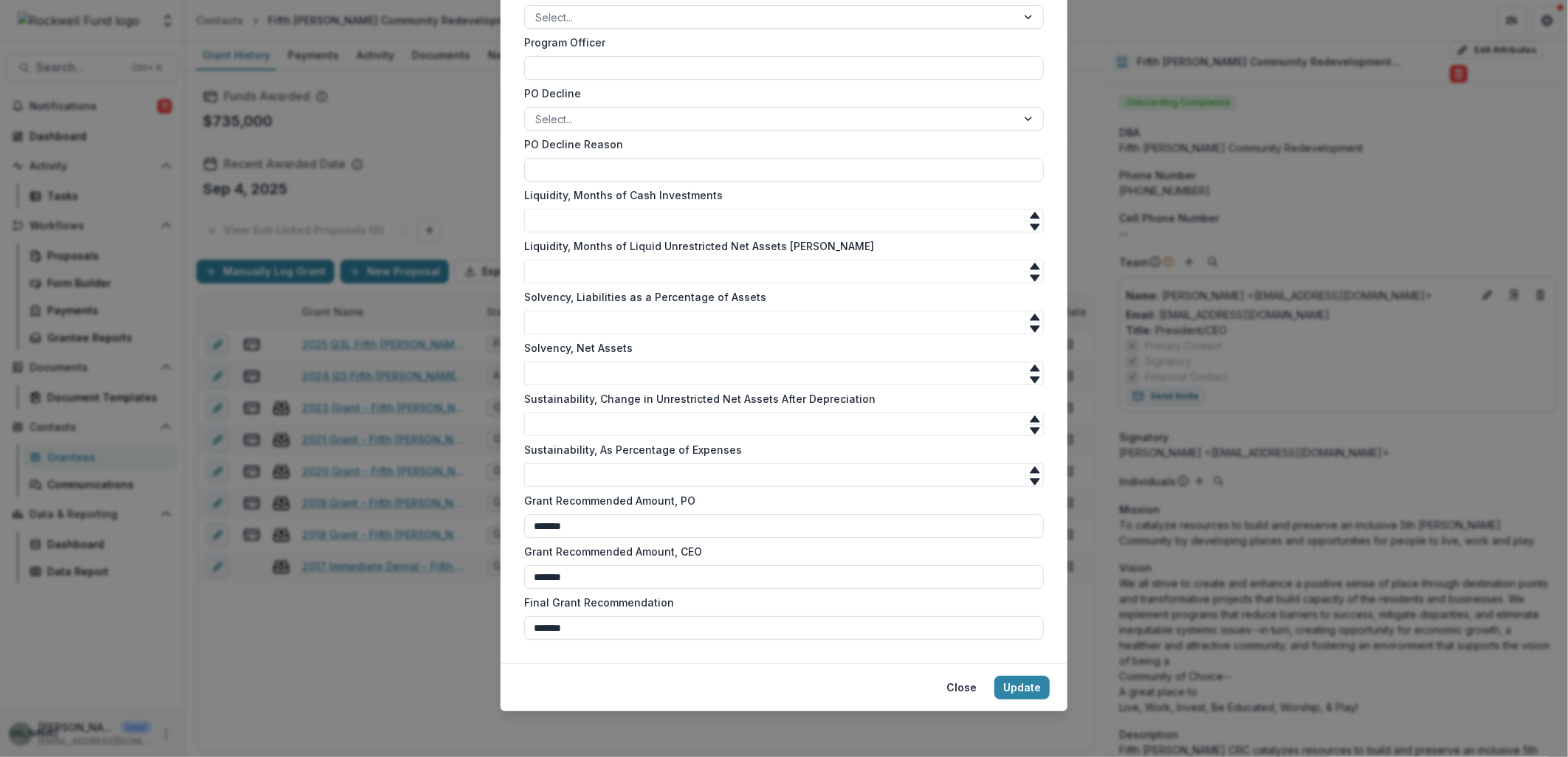
scroll to position [1289, 0]
click at [1026, 675] on button "Update" at bounding box center [1022, 687] width 55 height 24
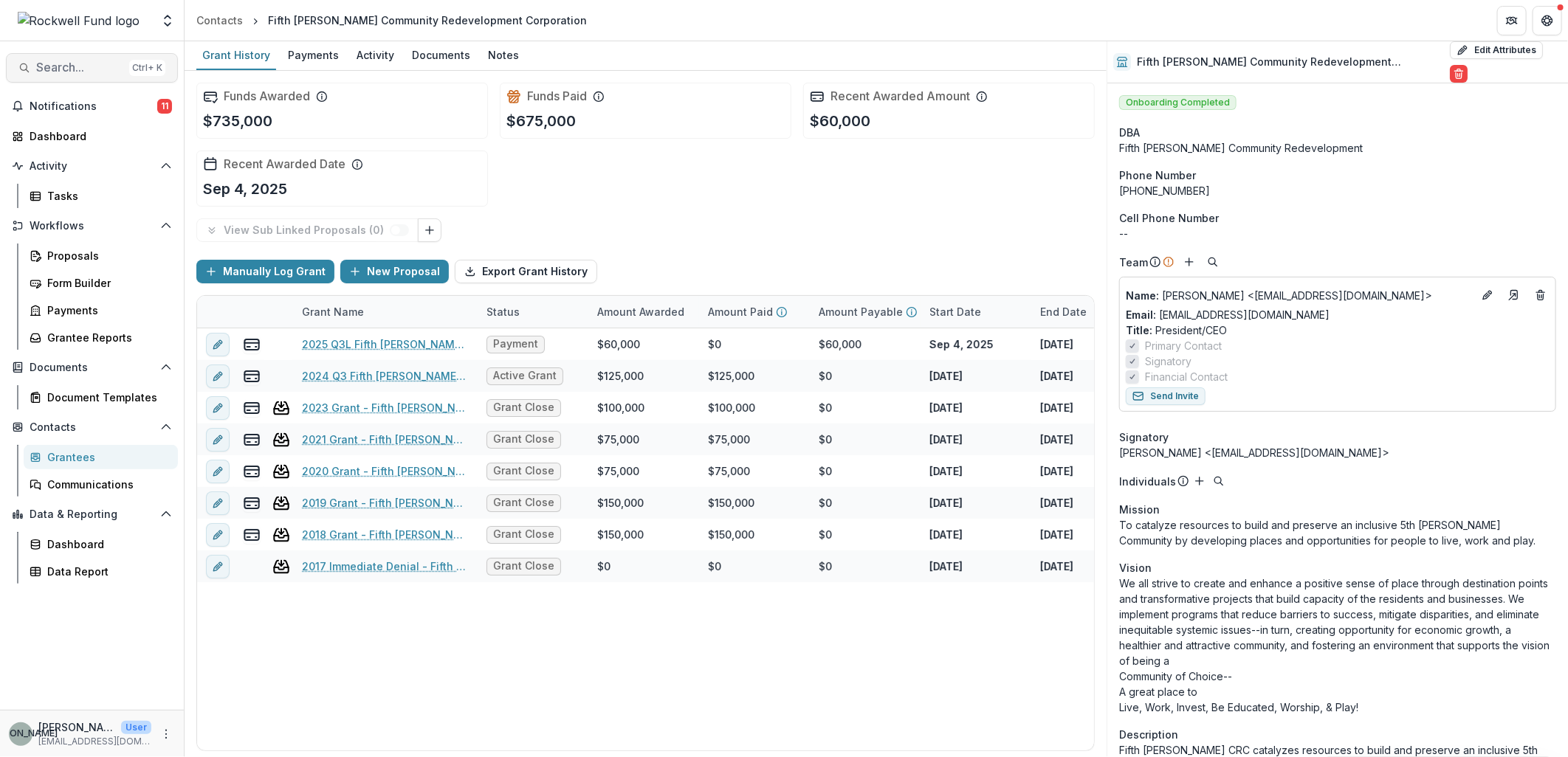
click at [57, 64] on span "Search..." at bounding box center [79, 67] width 87 height 14
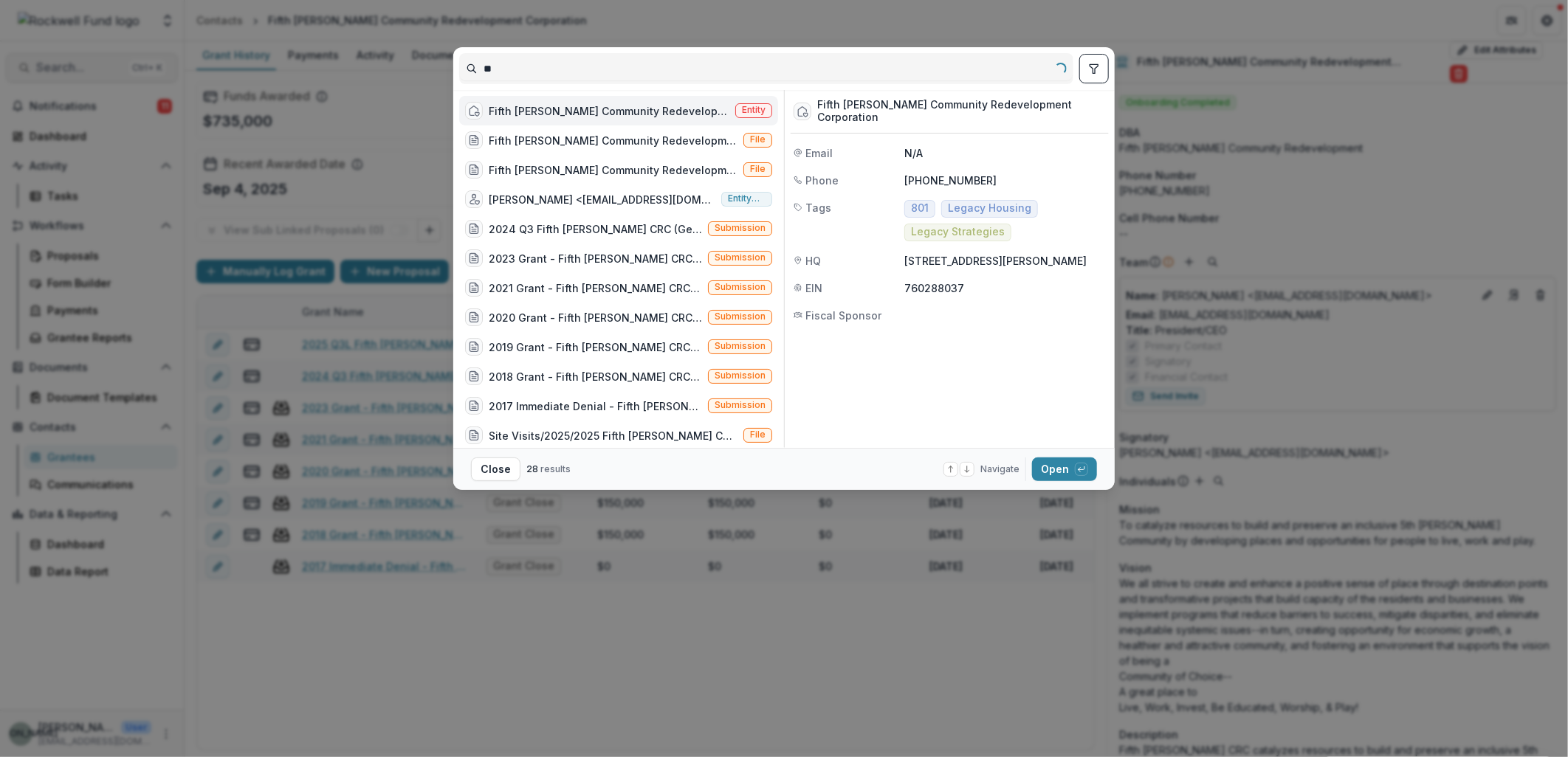
type input "*"
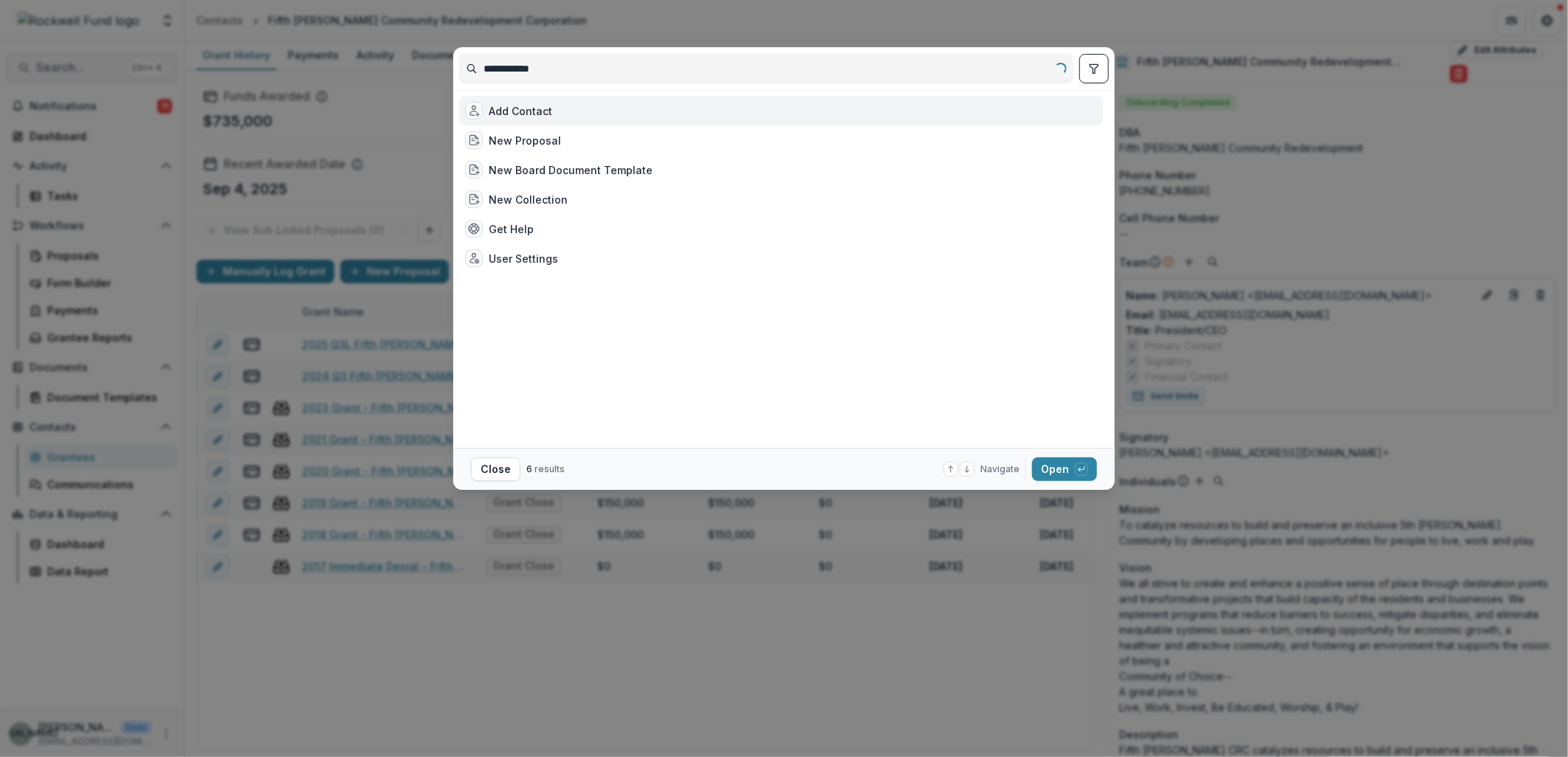
type input "**********"
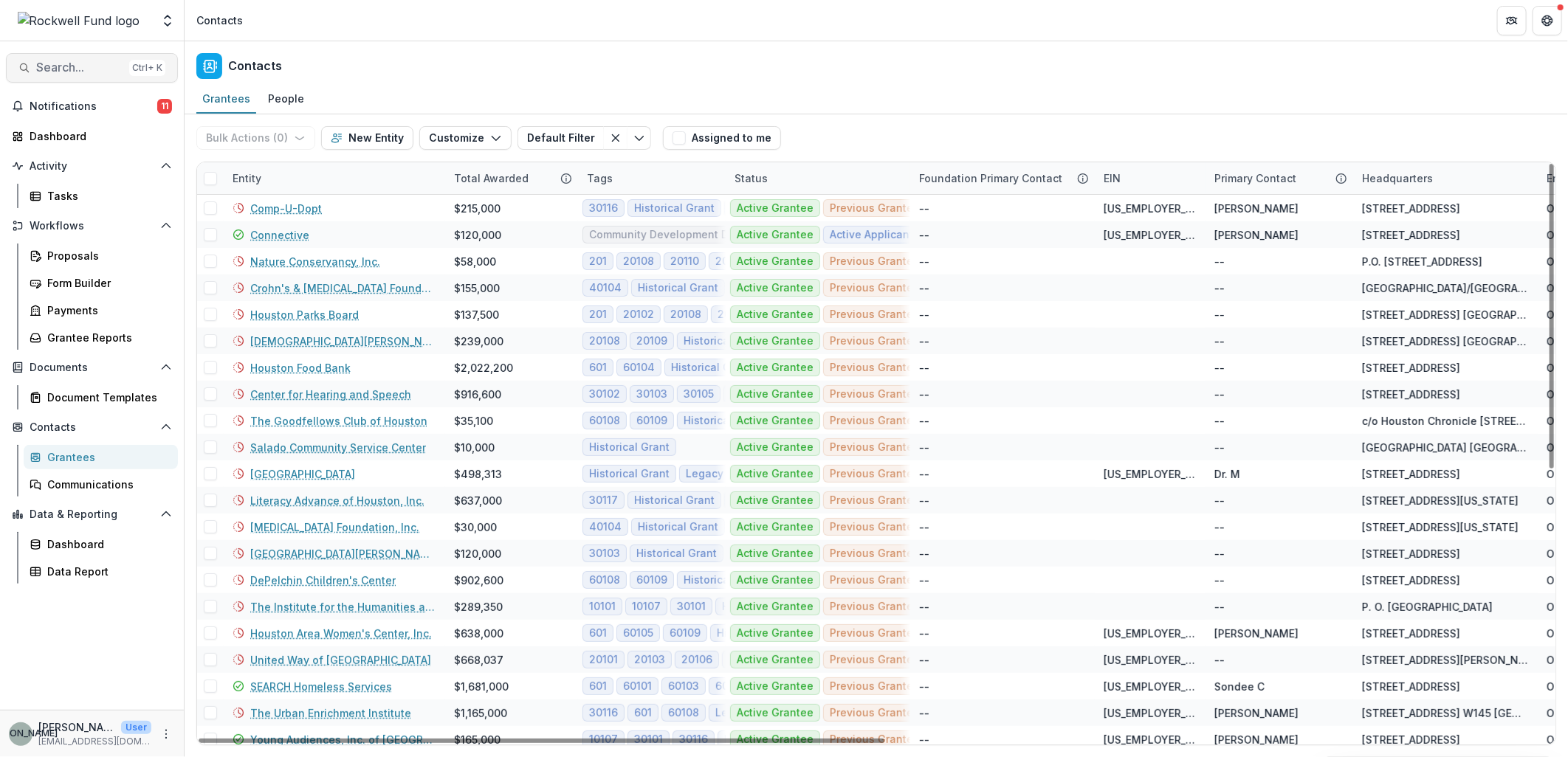
click at [72, 71] on span "Search..." at bounding box center [79, 67] width 87 height 14
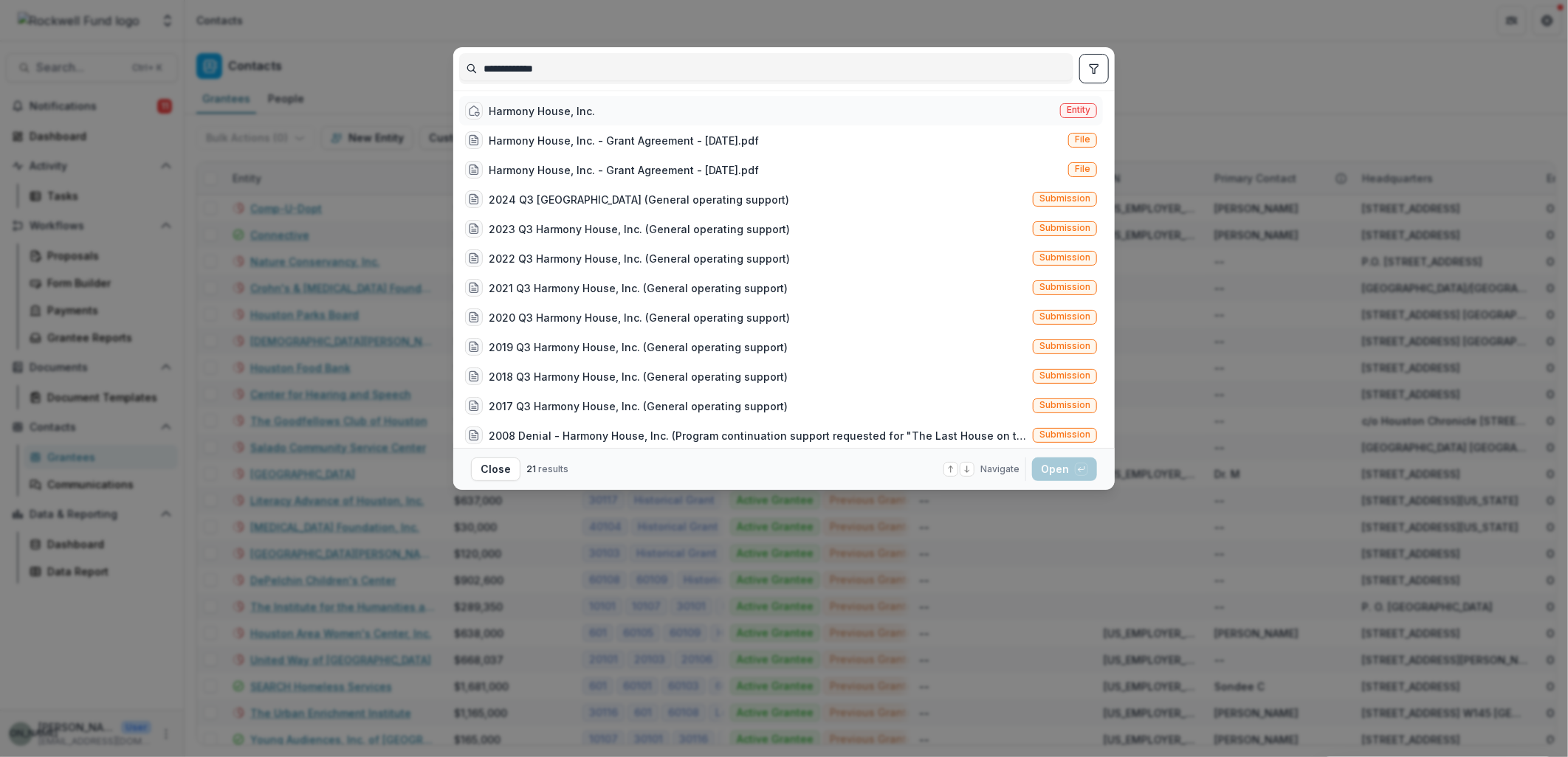
type input "**********"
click at [602, 100] on div "Harmony House, Inc. Entity" at bounding box center [781, 110] width 644 height 29
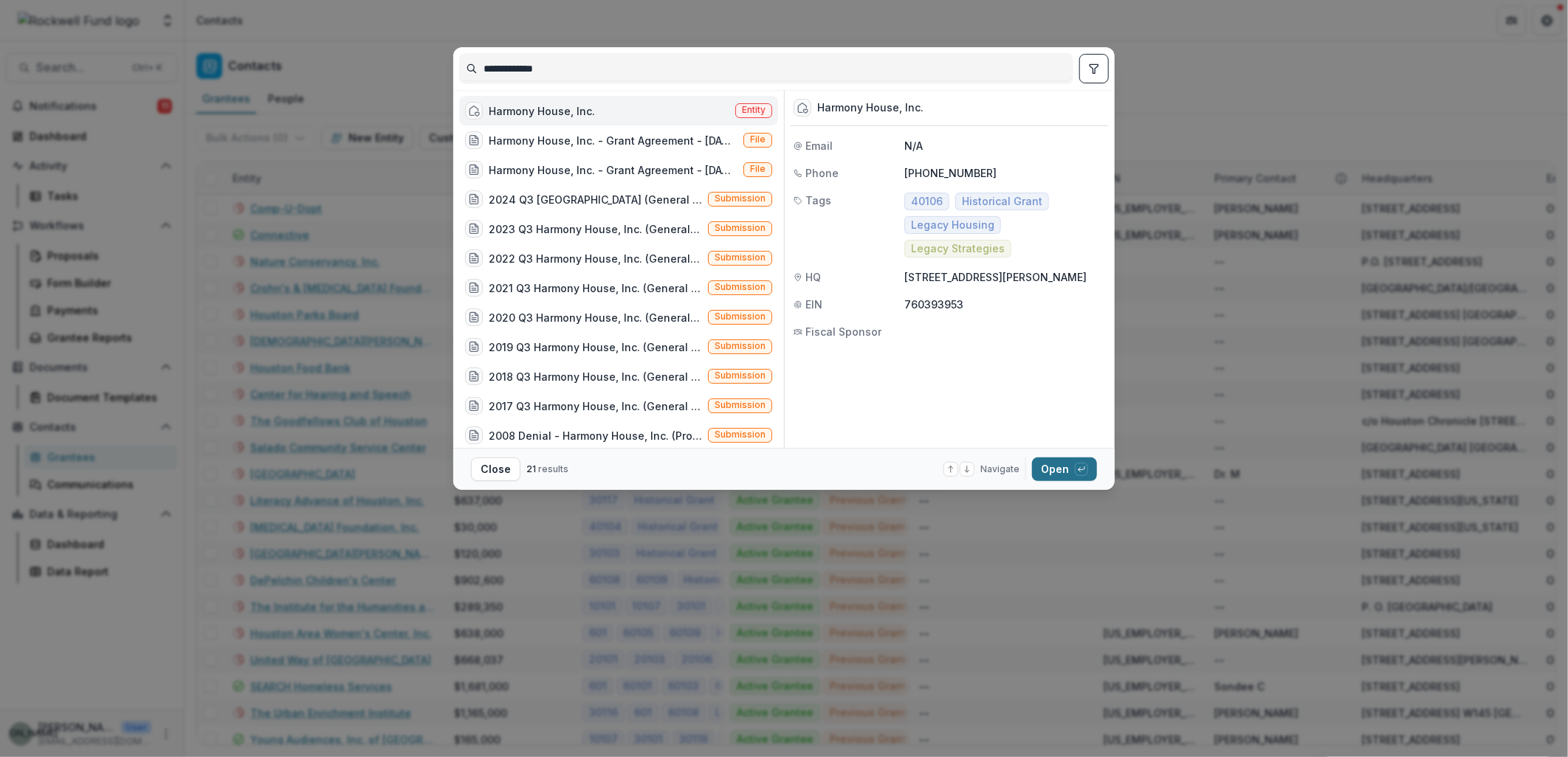
click at [1057, 471] on button "Open with enter key" at bounding box center [1064, 469] width 65 height 24
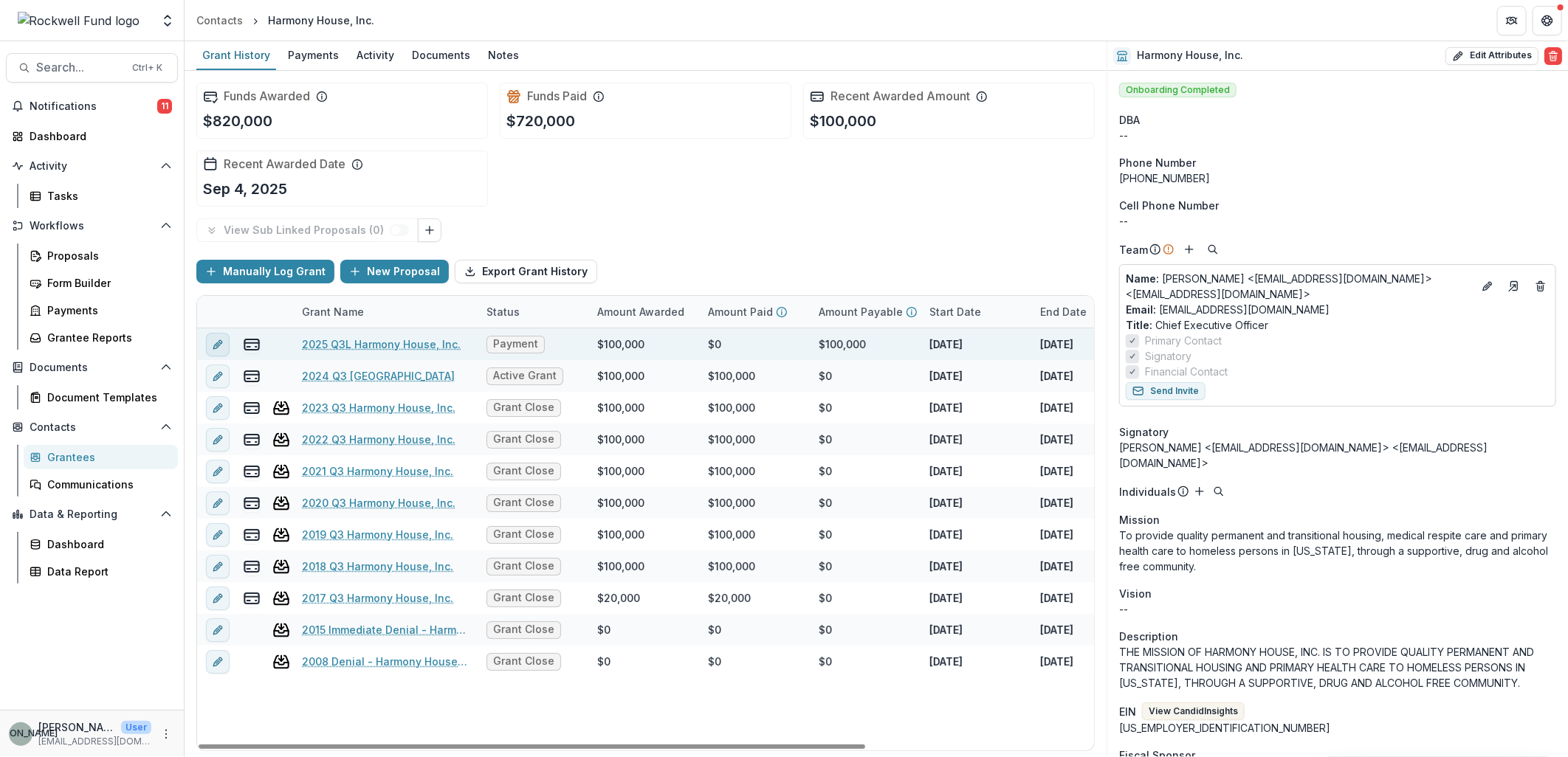
click at [215, 340] on icon "edit" at bounding box center [218, 344] width 12 height 12
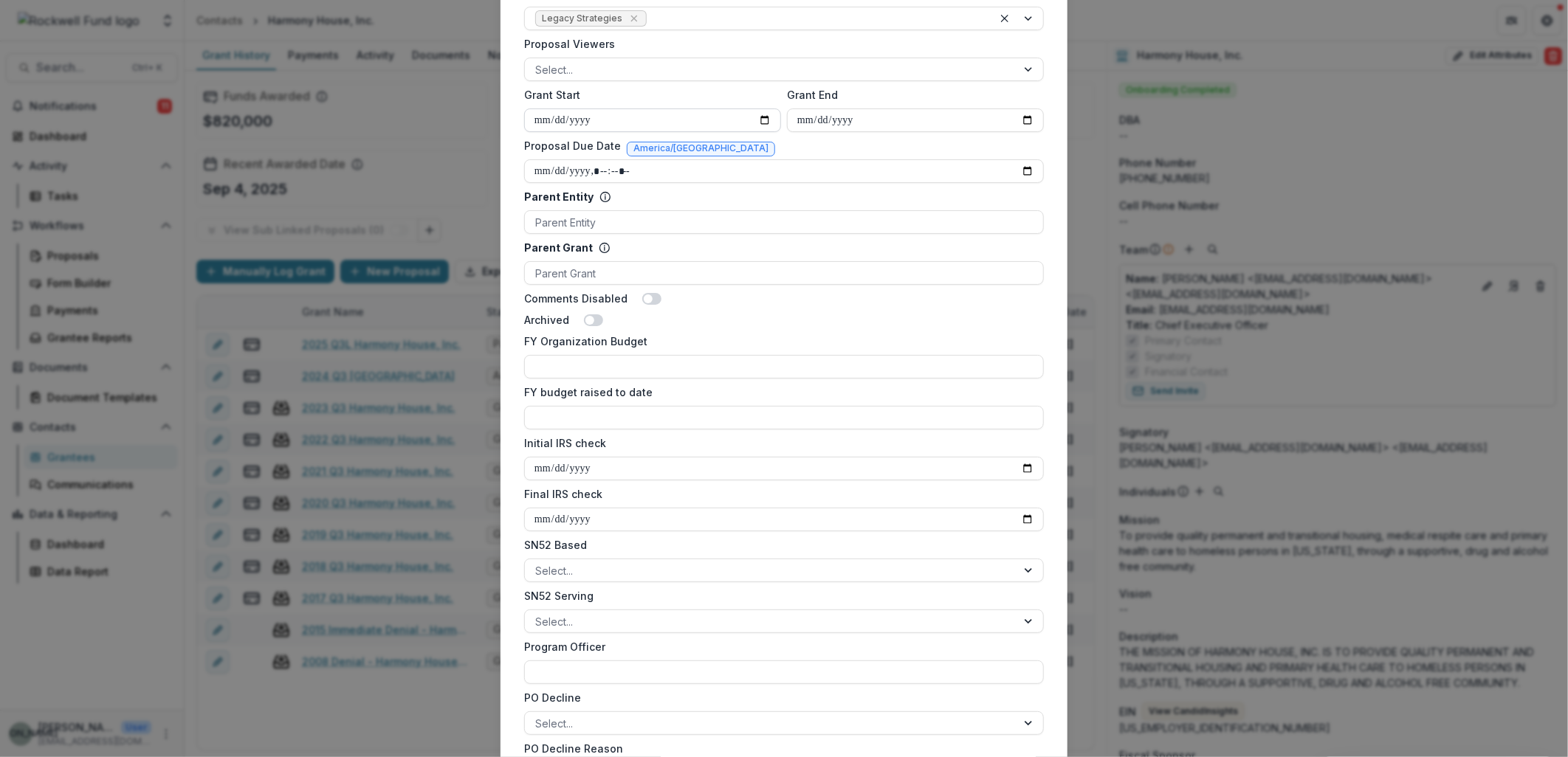
scroll to position [738, 0]
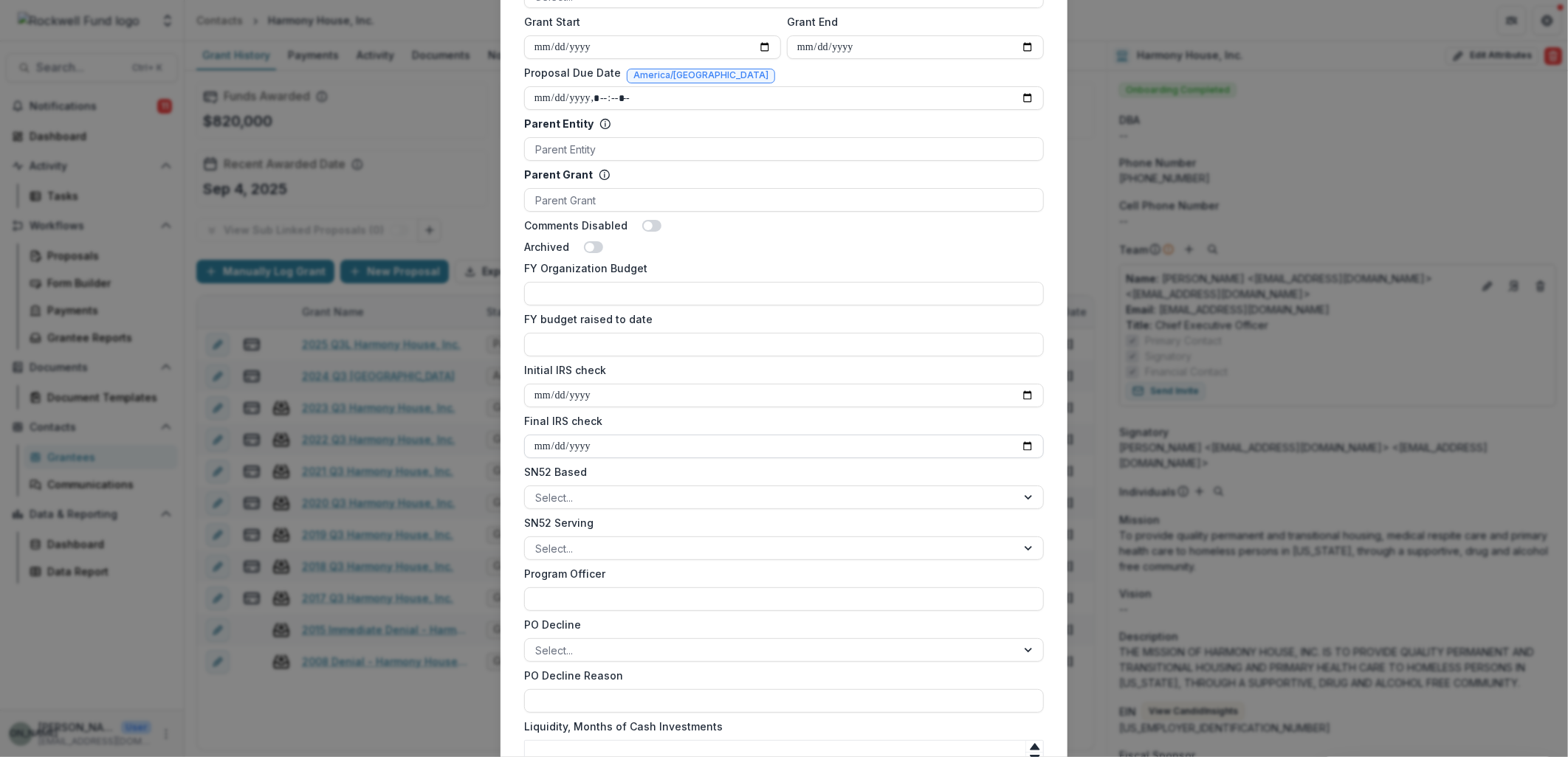
click at [1024, 439] on input "Final IRS check" at bounding box center [784, 447] width 520 height 24
click at [1030, 444] on input "Final IRS check" at bounding box center [784, 447] width 520 height 24
type input "**********"
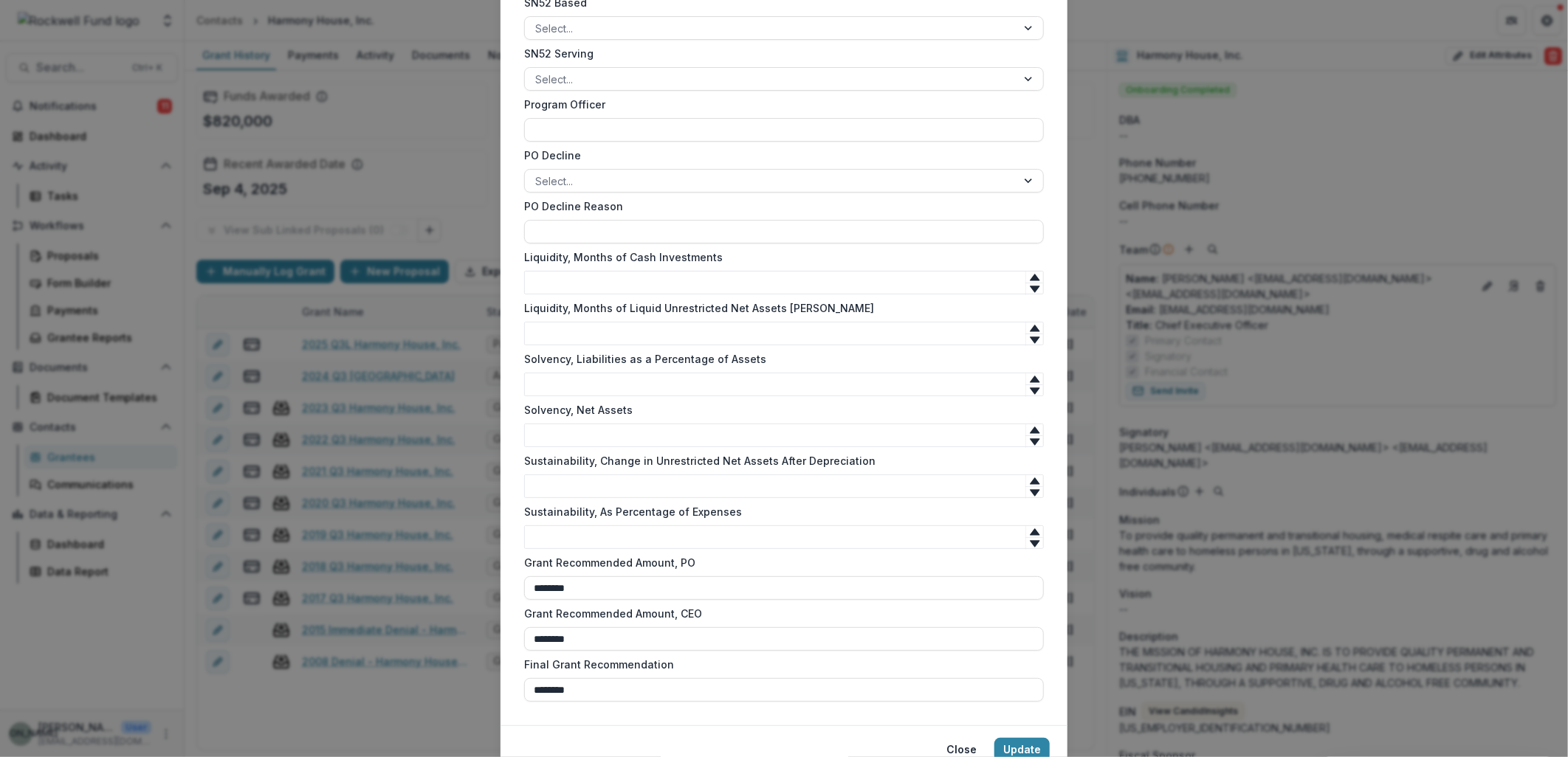
scroll to position [1270, 0]
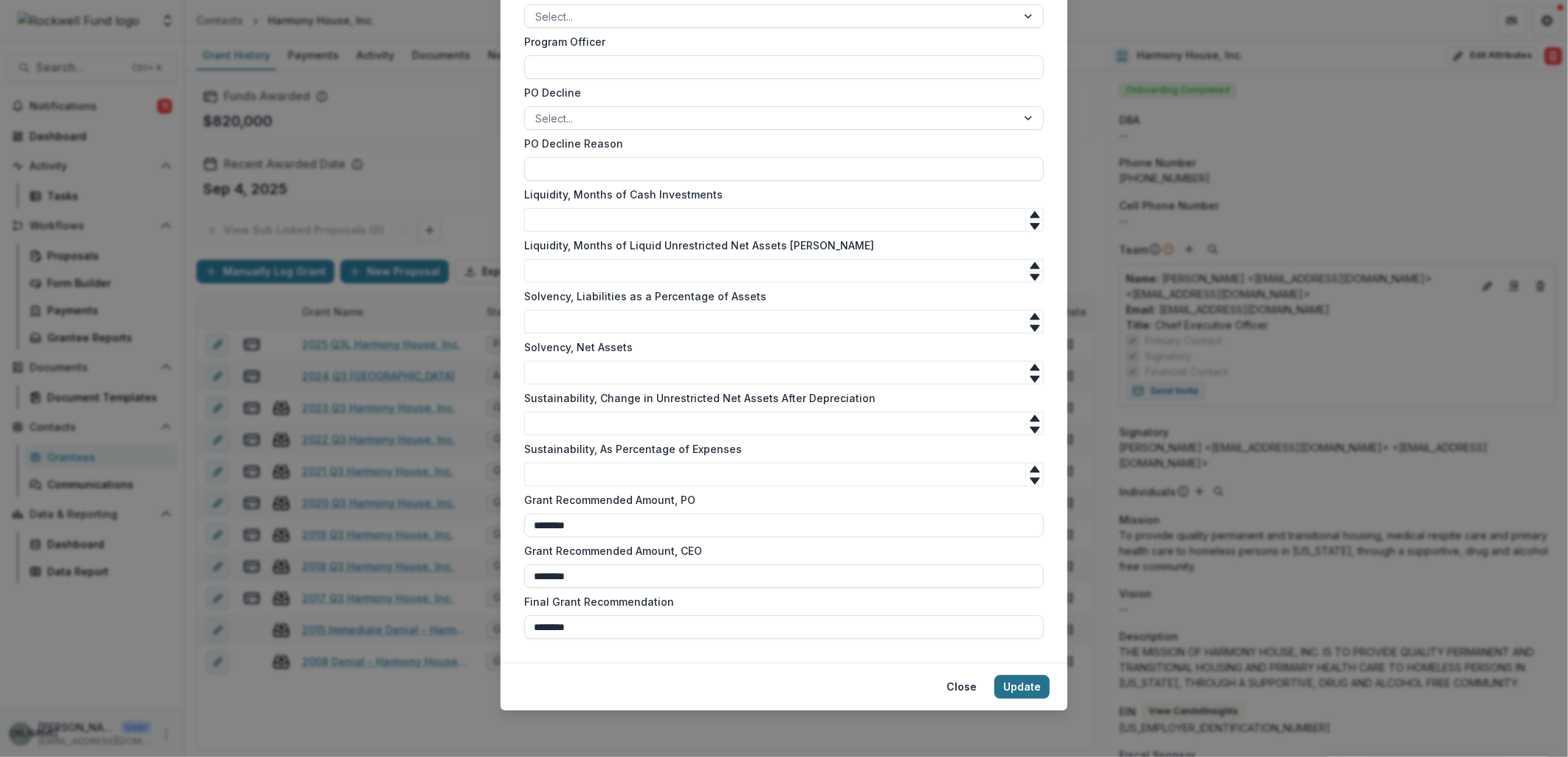
click at [1019, 686] on button "Update" at bounding box center [1022, 687] width 55 height 24
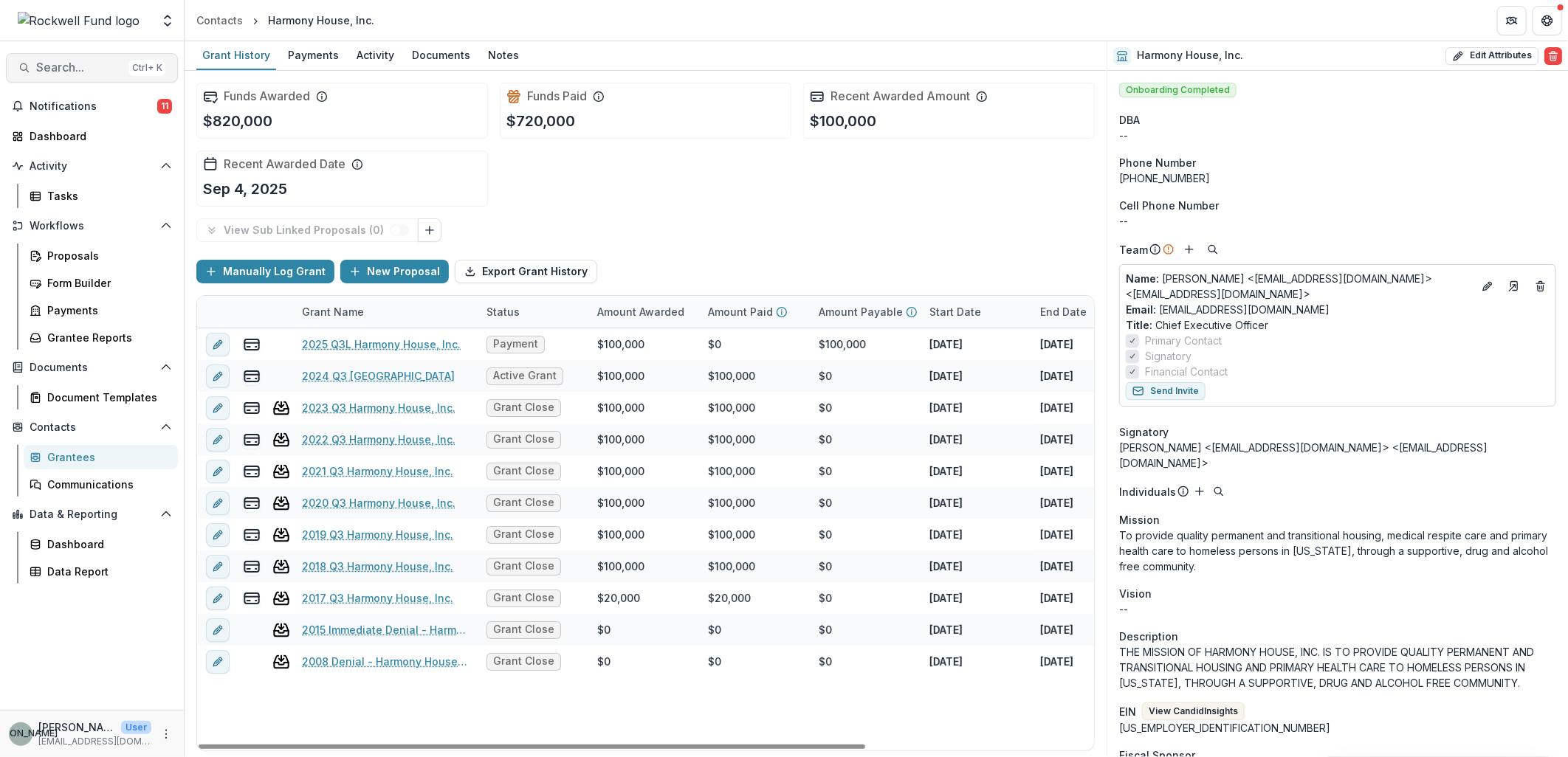
click at [46, 63] on span "Search..." at bounding box center [79, 67] width 87 height 14
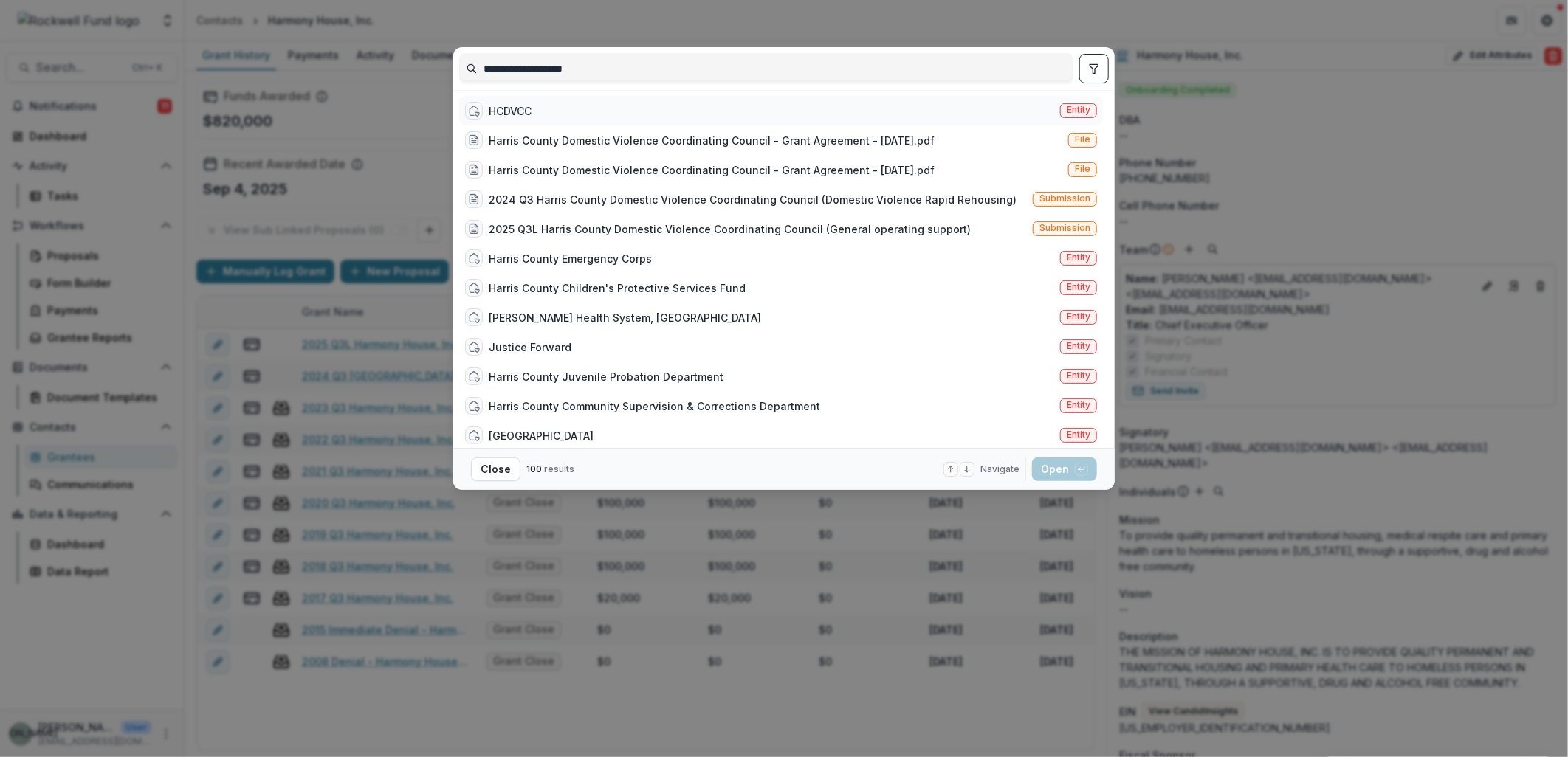
type input "**********"
click at [526, 120] on div "HCDVCC Entity" at bounding box center [781, 110] width 644 height 29
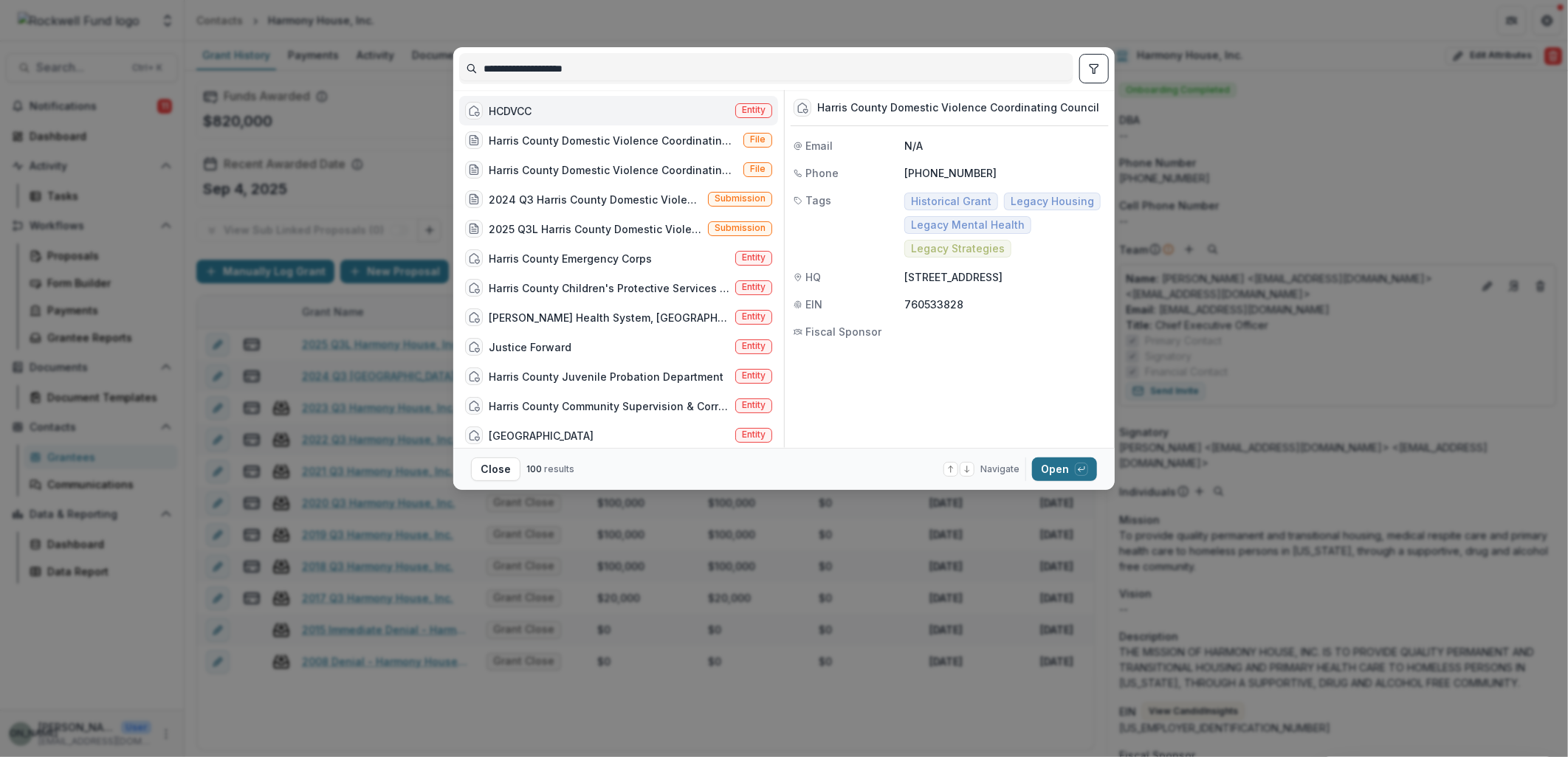
click at [1054, 475] on button "Open with enter key" at bounding box center [1064, 469] width 65 height 24
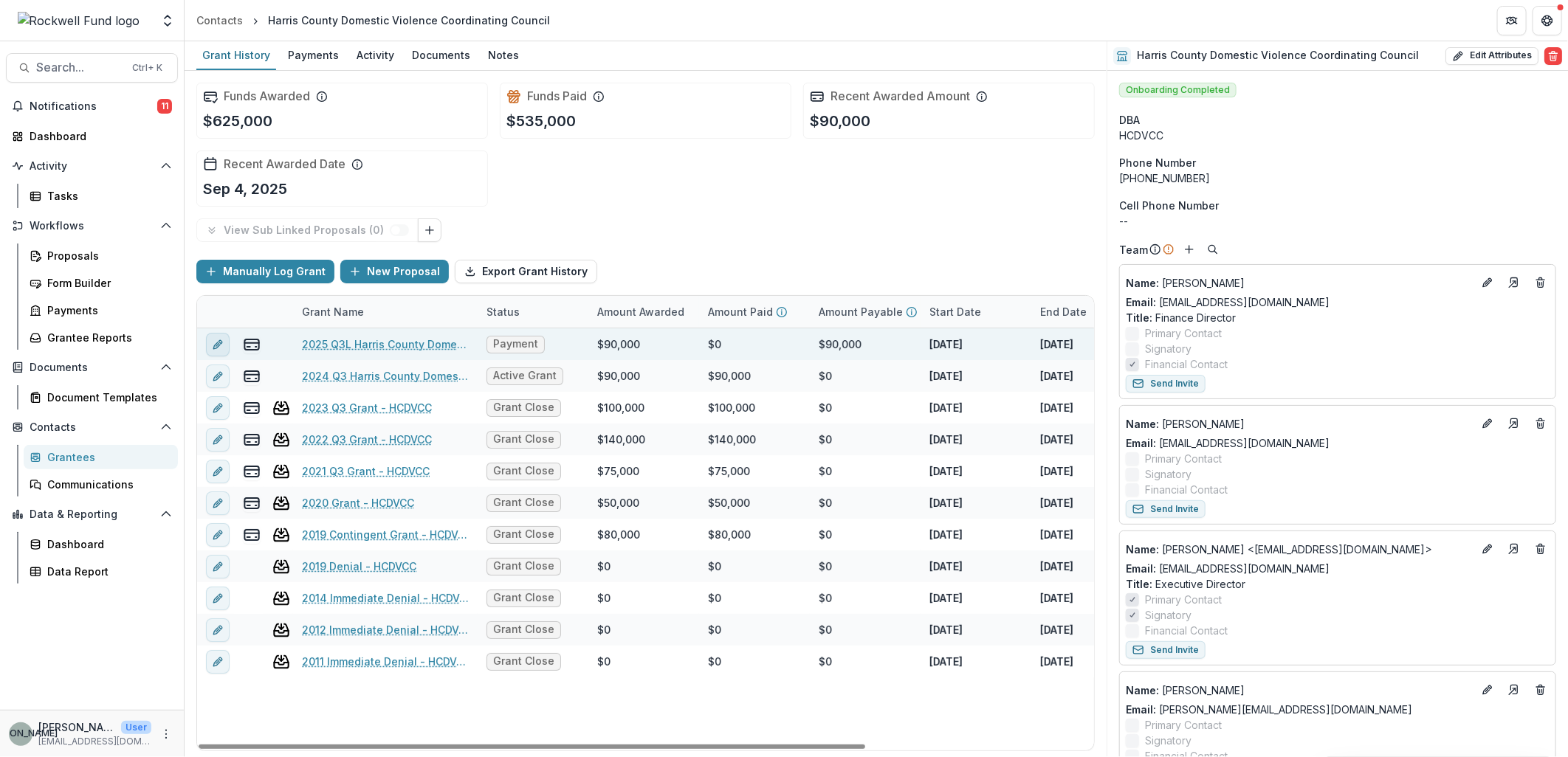
click at [212, 339] on icon "edit" at bounding box center [218, 344] width 12 height 12
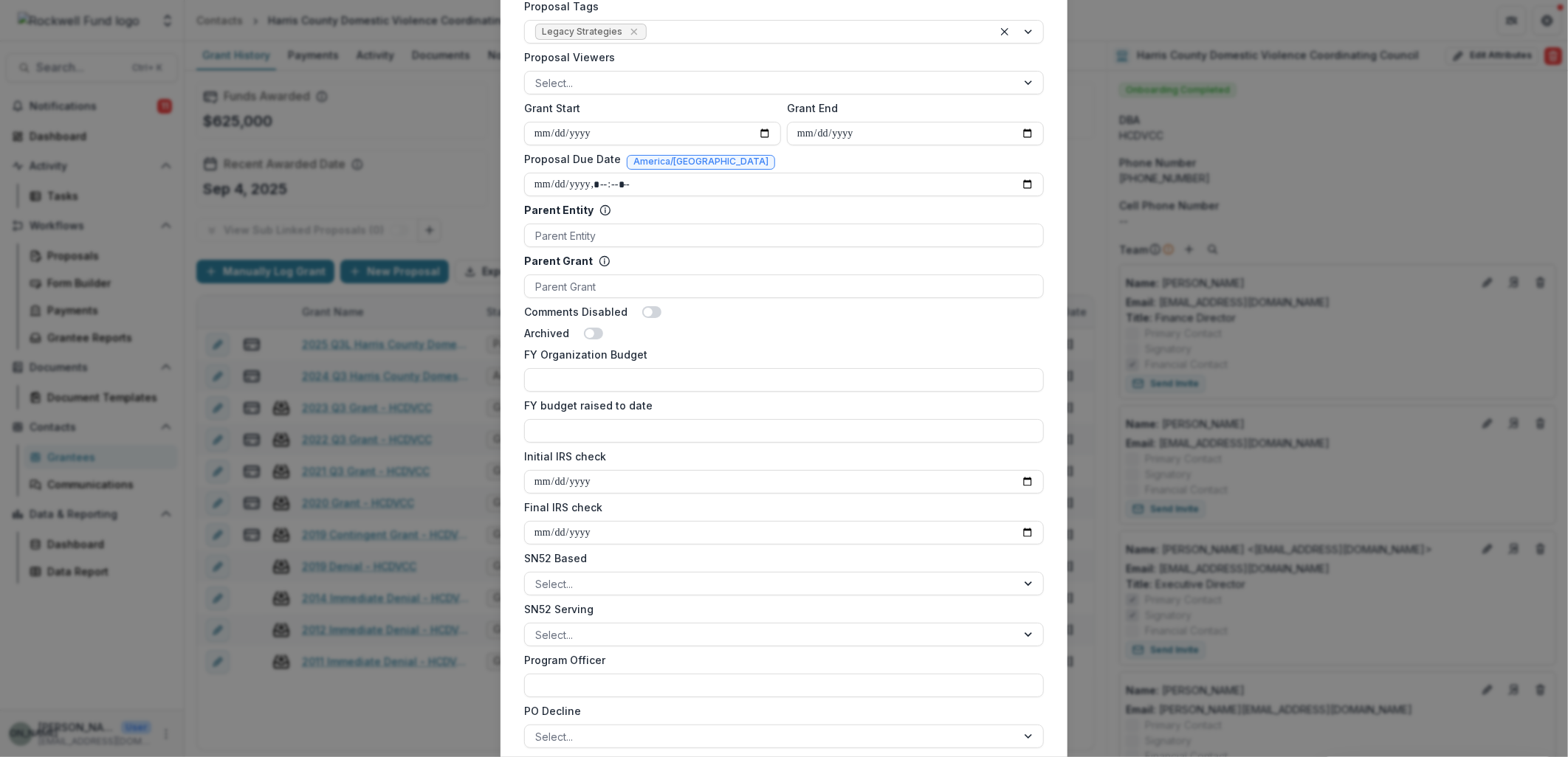
scroll to position [655, 0]
click at [1028, 475] on input "Initial IRS check" at bounding box center [784, 478] width 520 height 24
type input "**********"
click at [1036, 522] on input "Final IRS check" at bounding box center [784, 529] width 520 height 24
click at [1023, 528] on input "Final IRS check" at bounding box center [784, 529] width 520 height 24
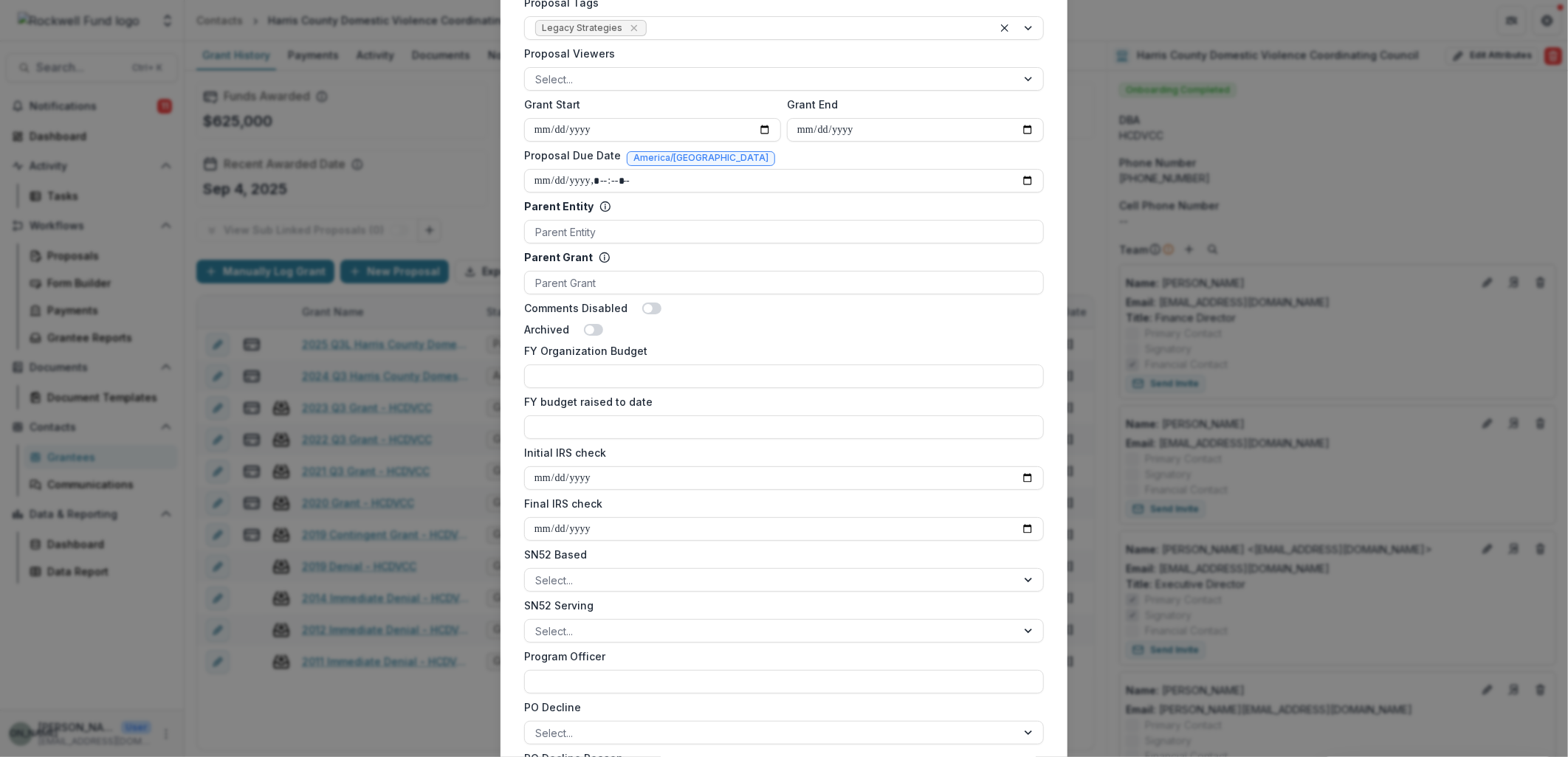
type input "**********"
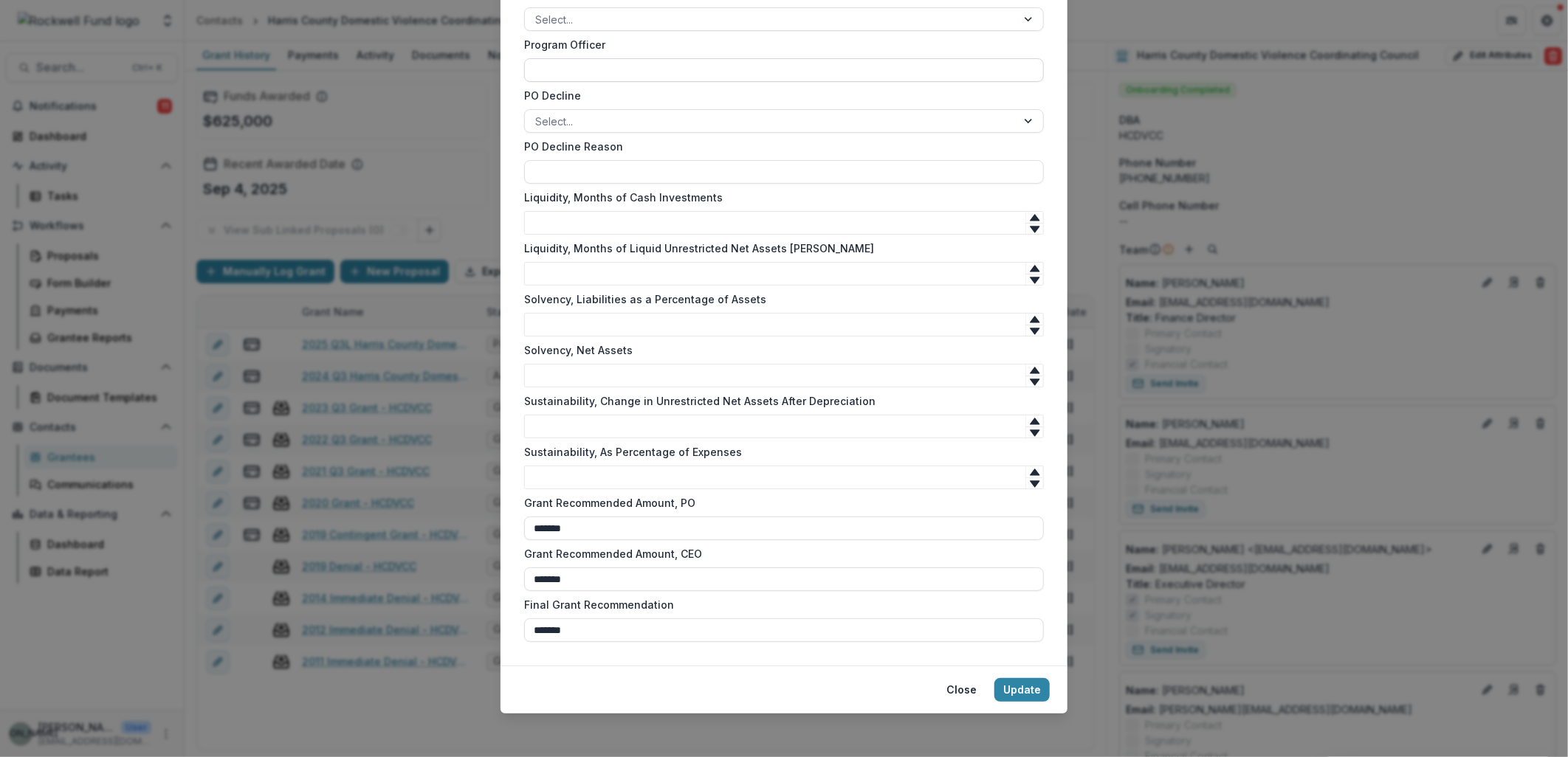
scroll to position [1270, 0]
click at [1023, 685] on button "Update" at bounding box center [1022, 687] width 55 height 24
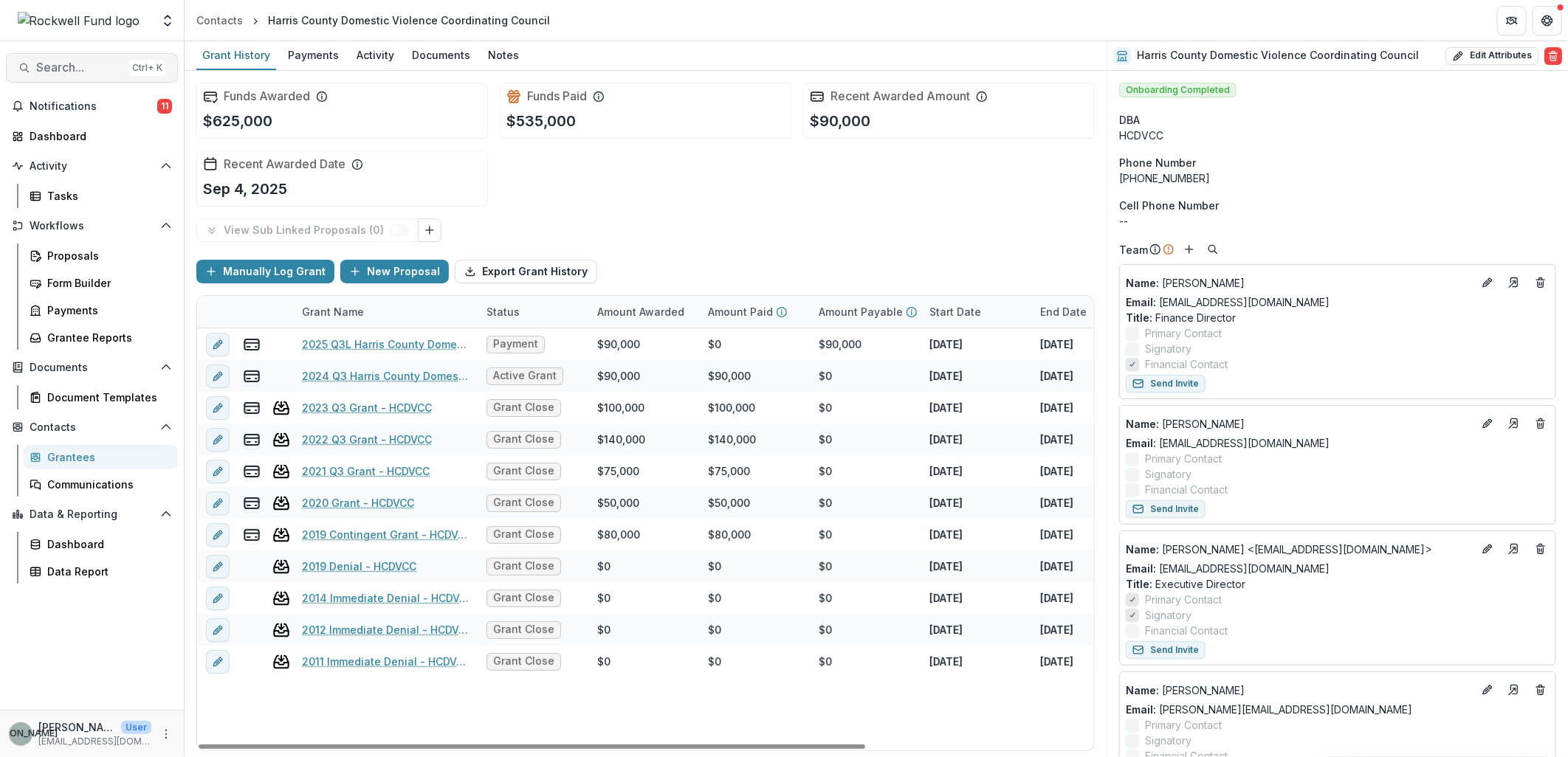
click at [56, 69] on span "Search..." at bounding box center [79, 67] width 87 height 14
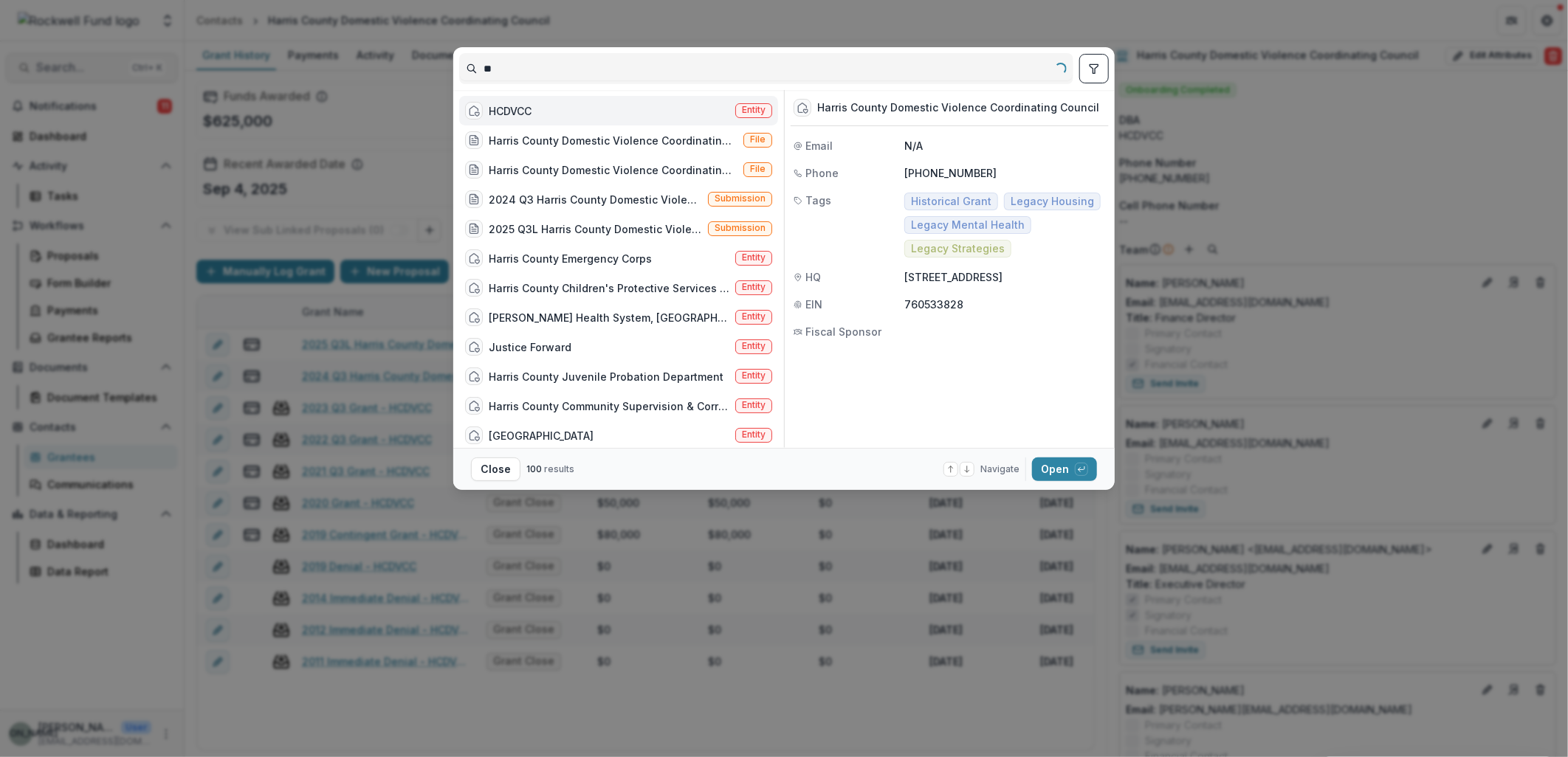
type input "*"
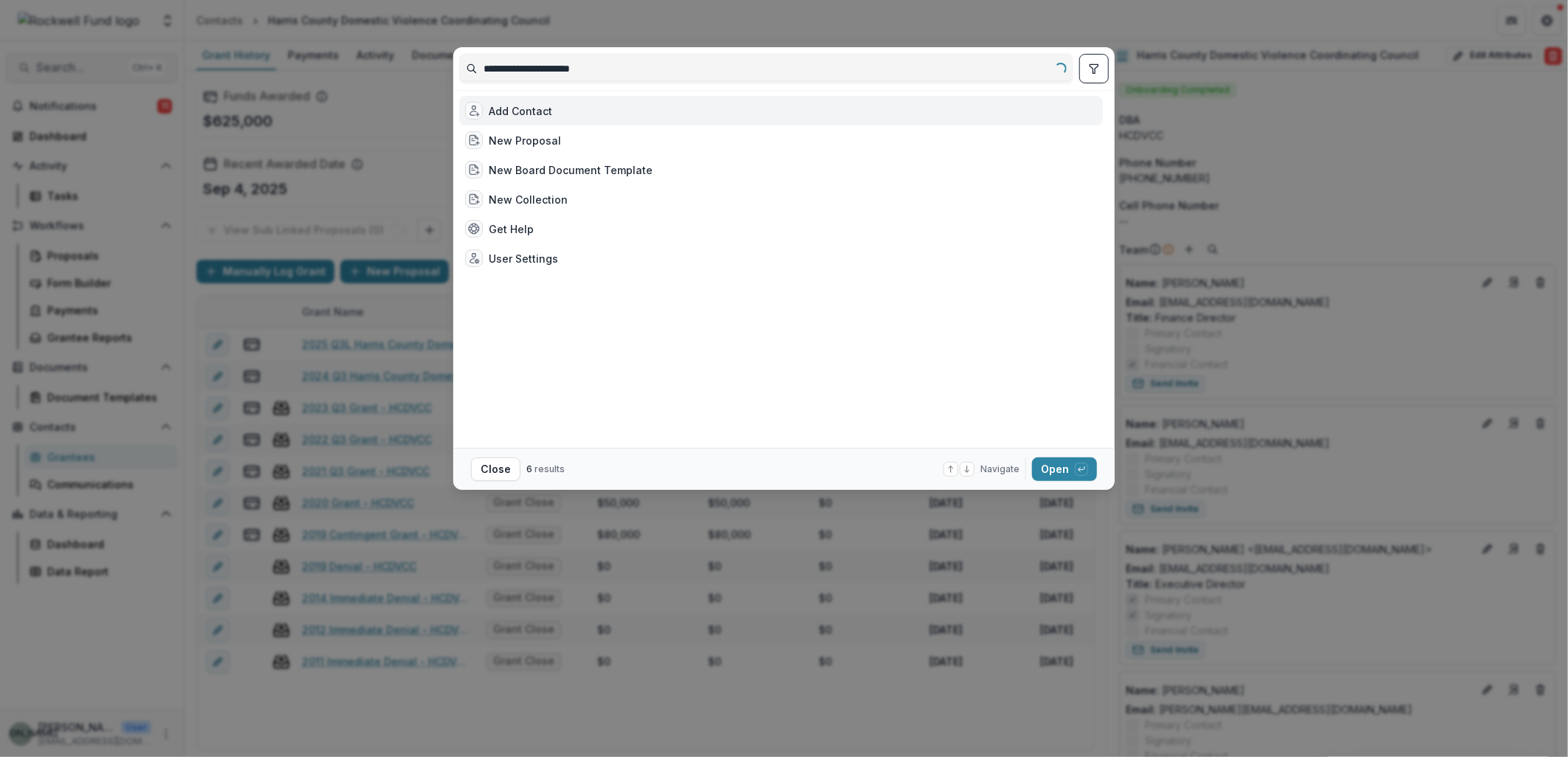
type input "**********"
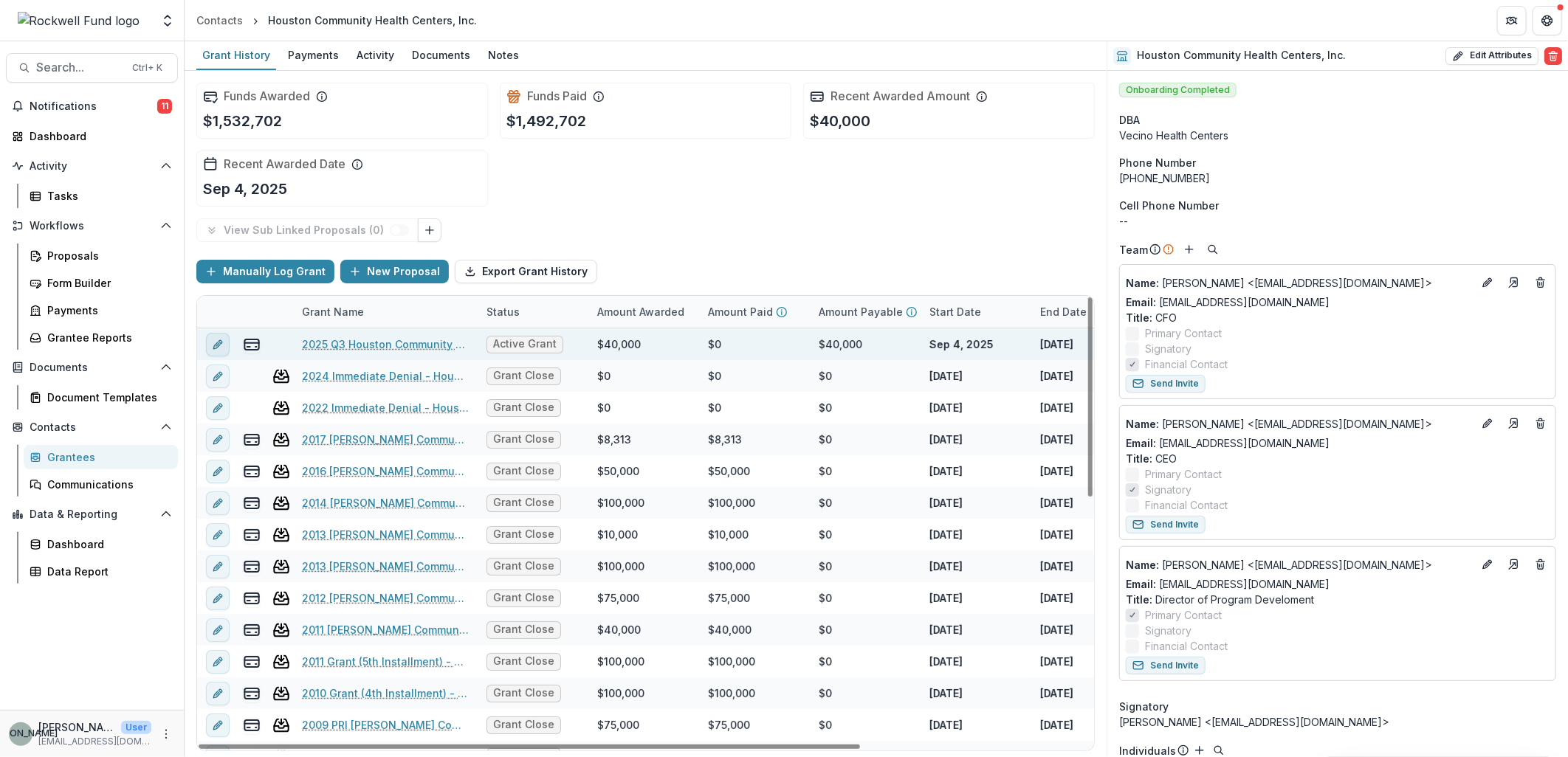
click at [217, 336] on button "edit" at bounding box center [218, 344] width 24 height 24
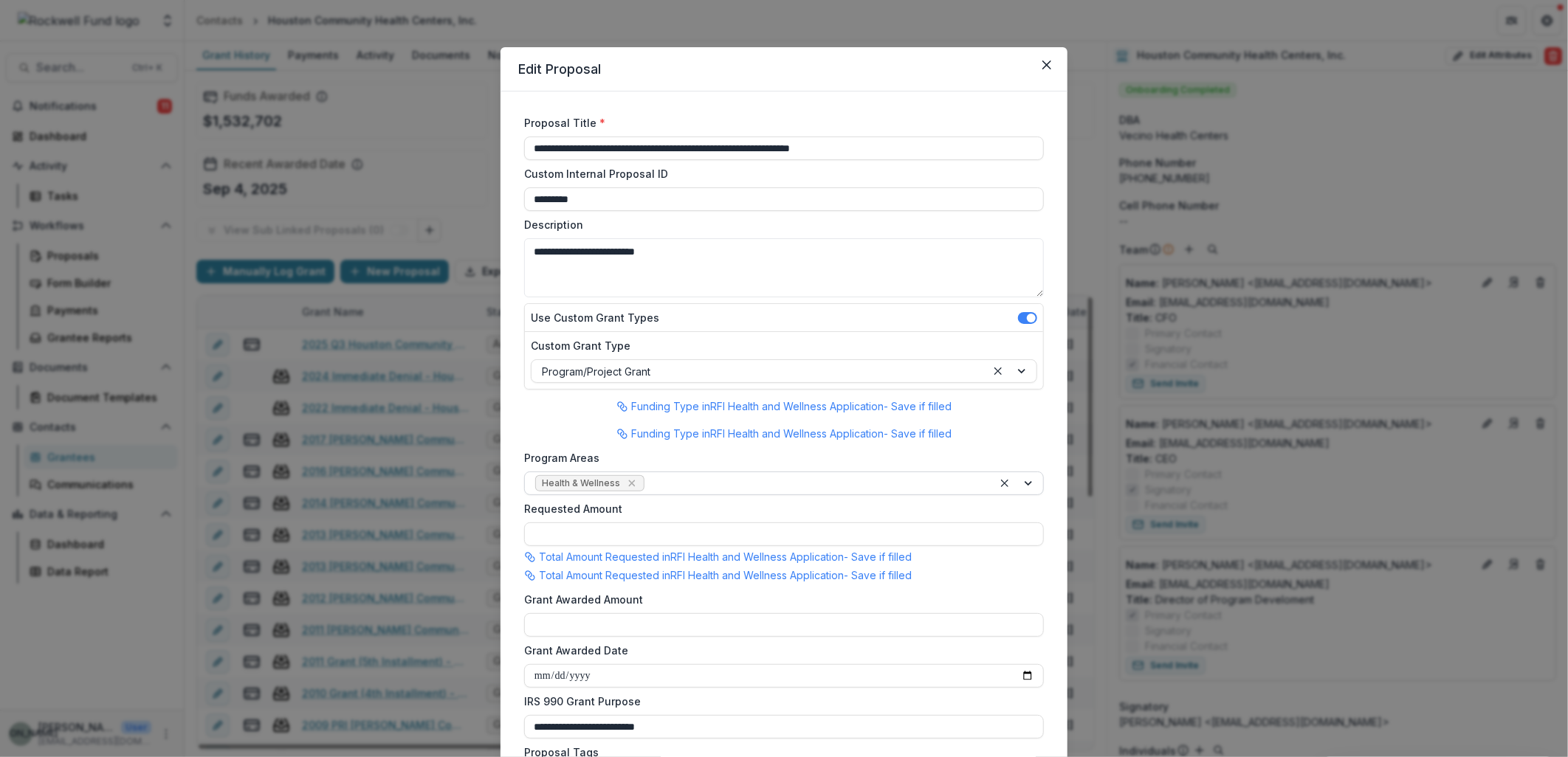
type input "********"
type input "*******"
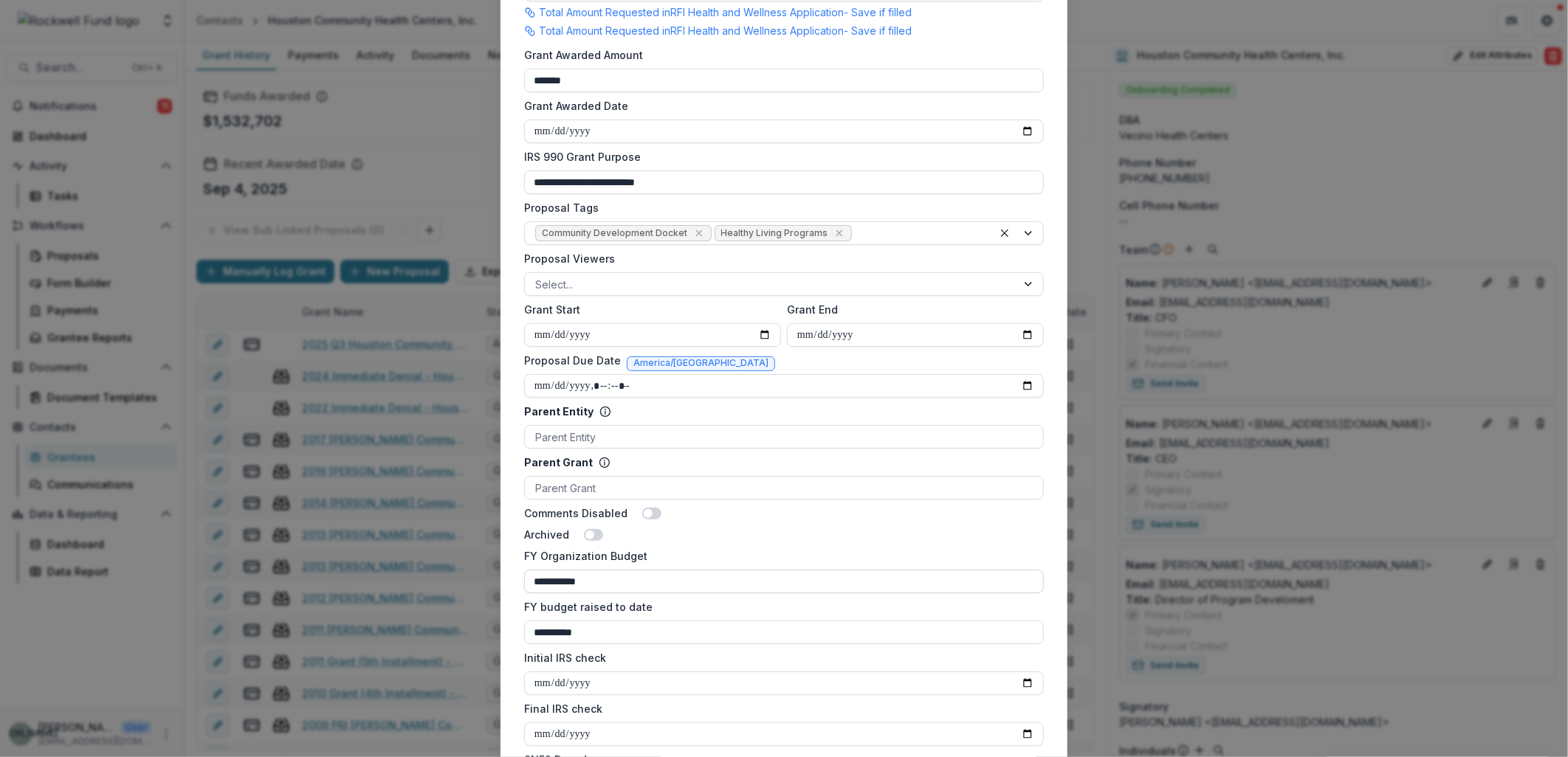
scroll to position [573, 0]
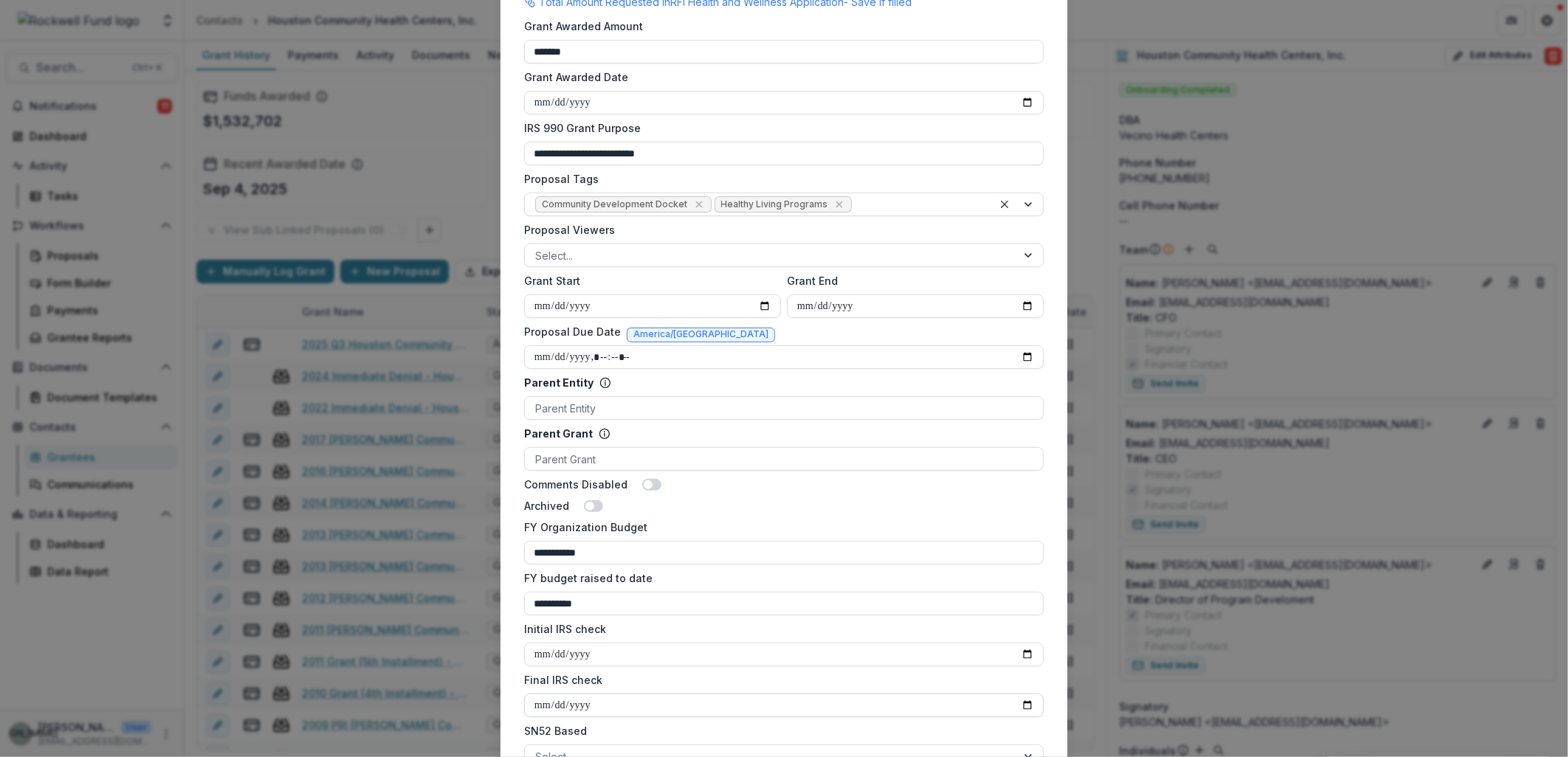
click at [1024, 702] on input "Final IRS check" at bounding box center [784, 705] width 520 height 24
type input "**********"
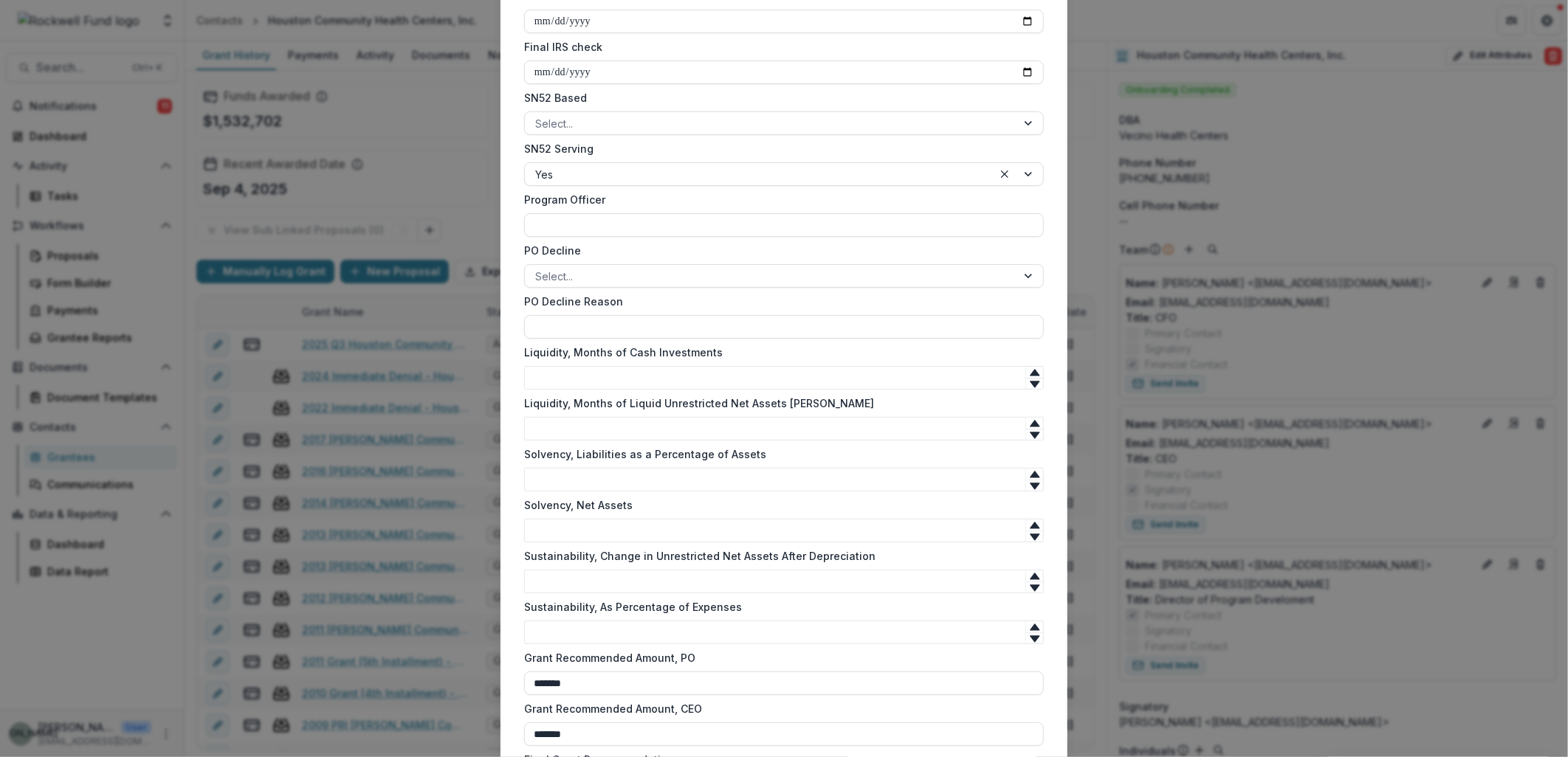
scroll to position [1364, 0]
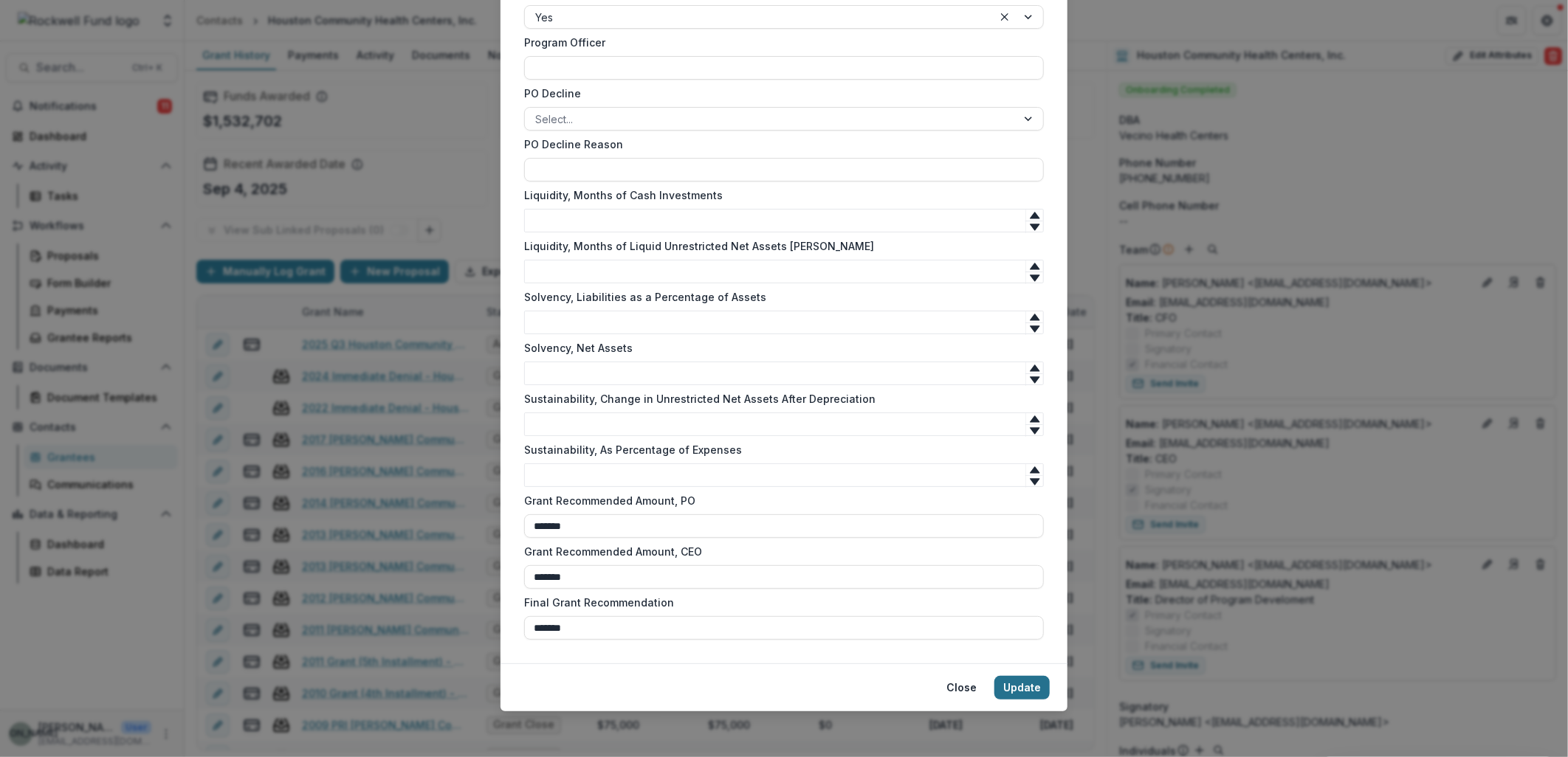
click at [1026, 694] on button "Update" at bounding box center [1022, 688] width 55 height 24
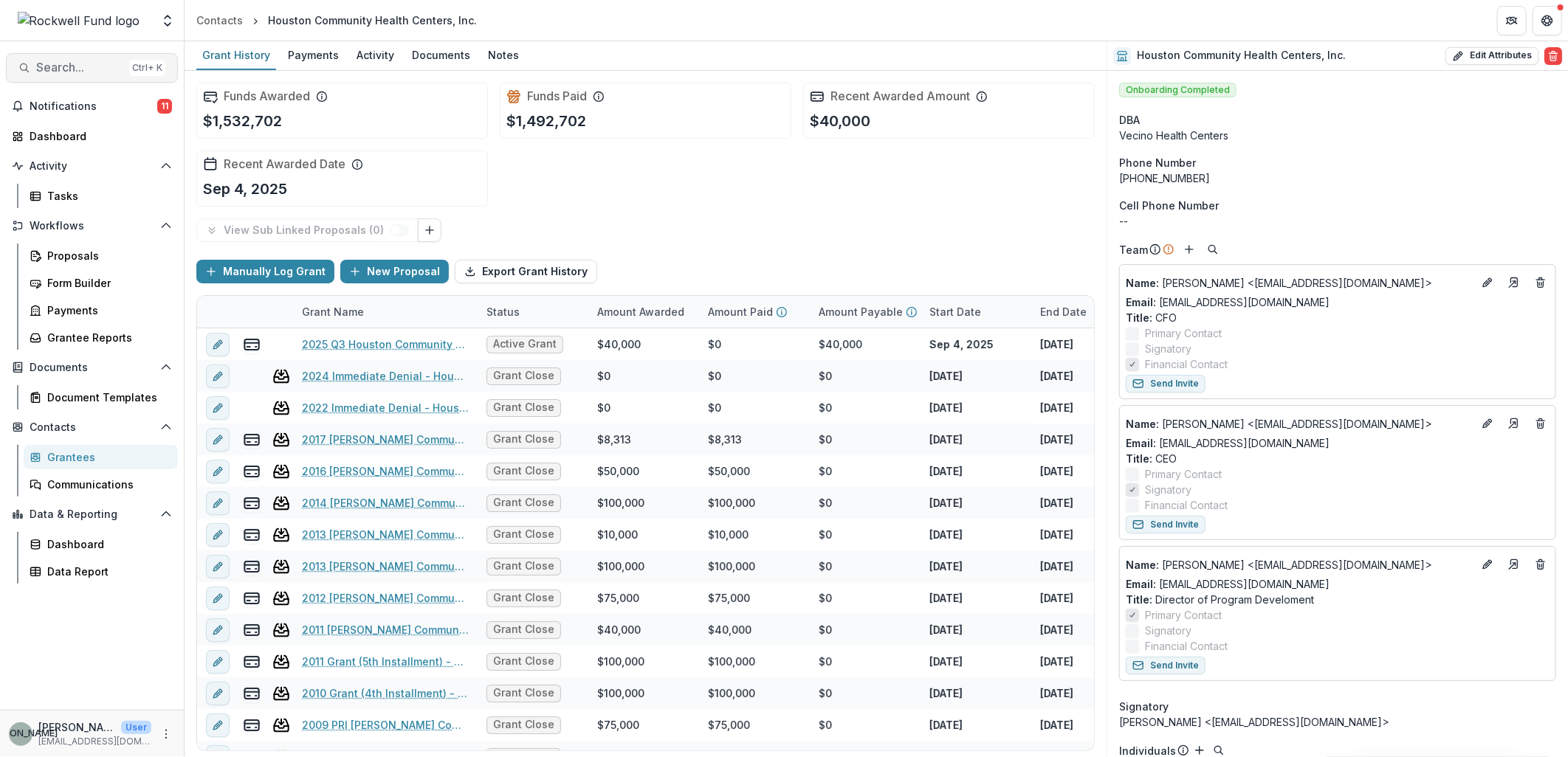
click at [40, 72] on span "Search..." at bounding box center [79, 67] width 87 height 14
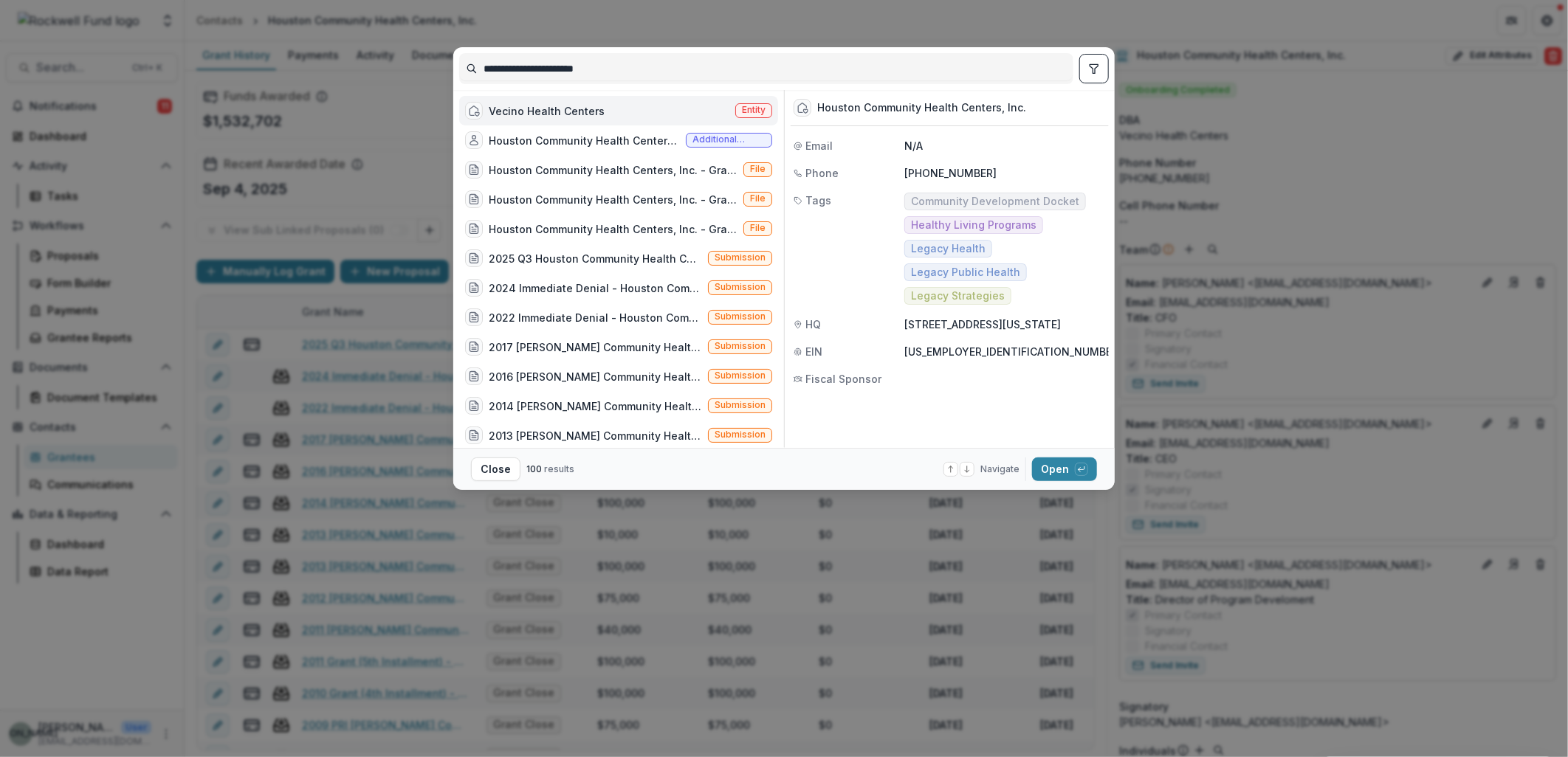
drag, startPoint x: 643, startPoint y: 72, endPoint x: 432, endPoint y: 69, distance: 211.0
click at [432, 69] on div "**********" at bounding box center [784, 378] width 1568 height 757
type input "**********"
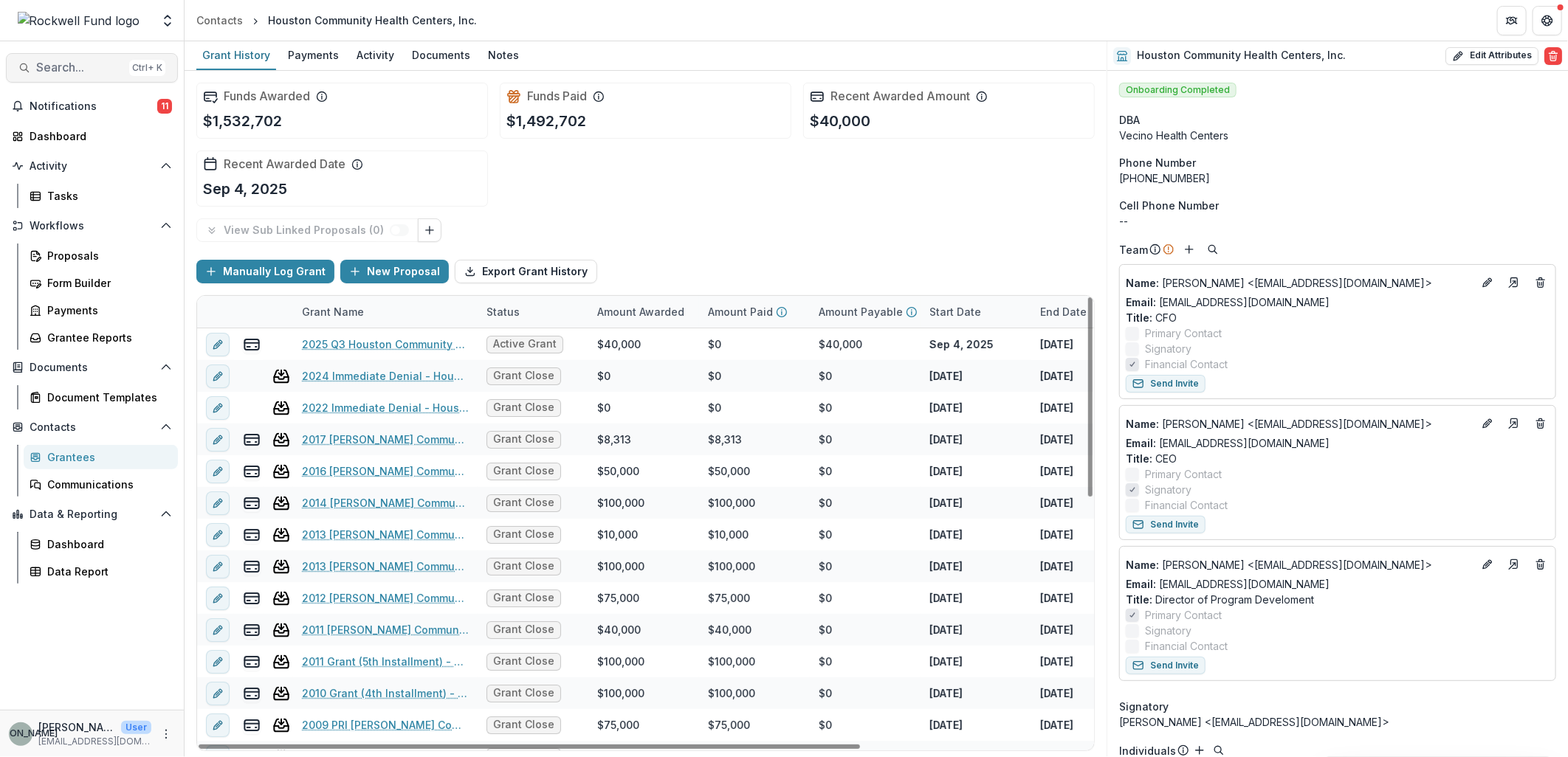
click at [70, 59] on button "Search... Ctrl + K" at bounding box center [92, 67] width 172 height 29
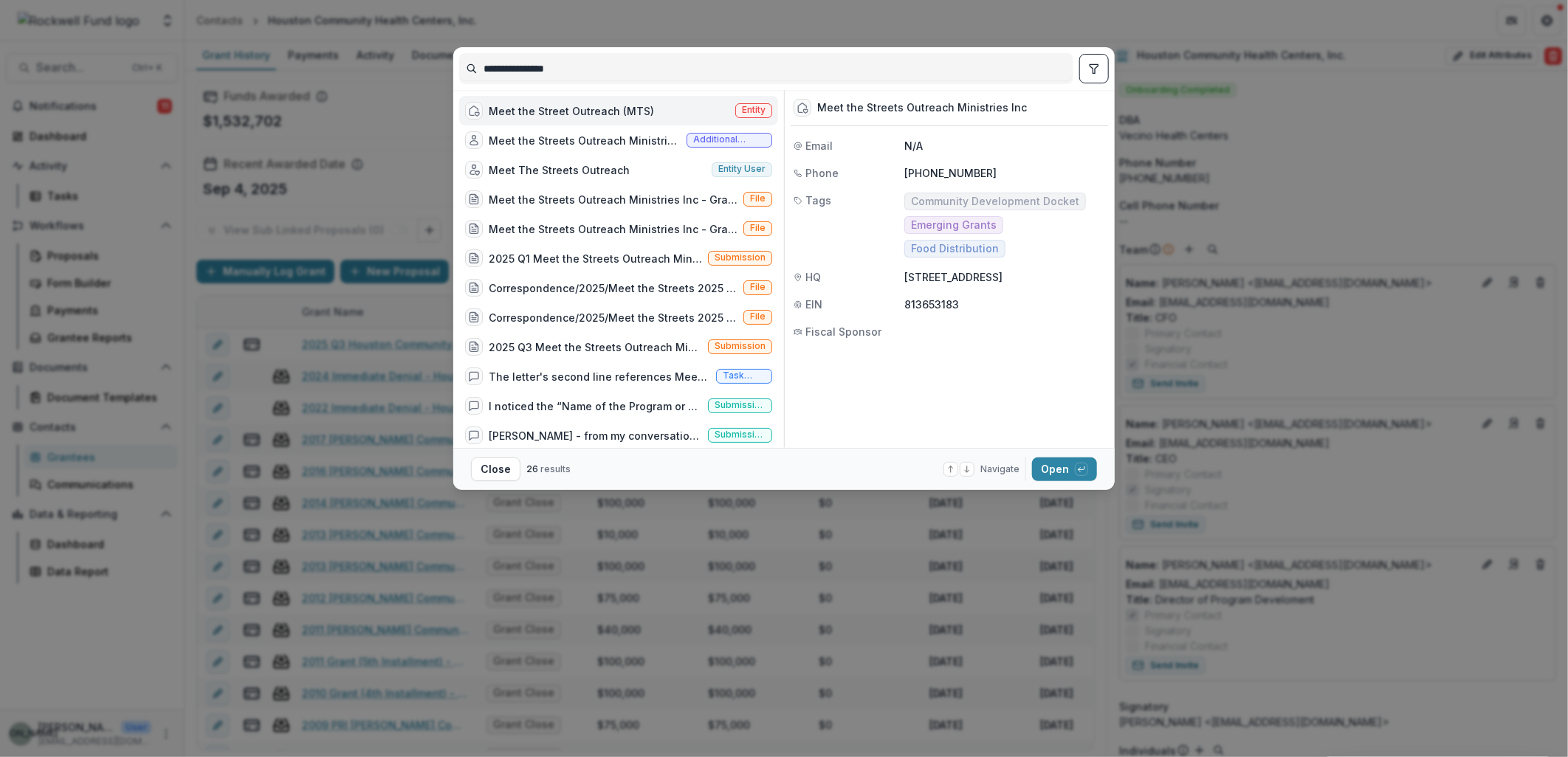
click at [624, 107] on div "Meet the Street Outreach (MTS)" at bounding box center [571, 111] width 165 height 16
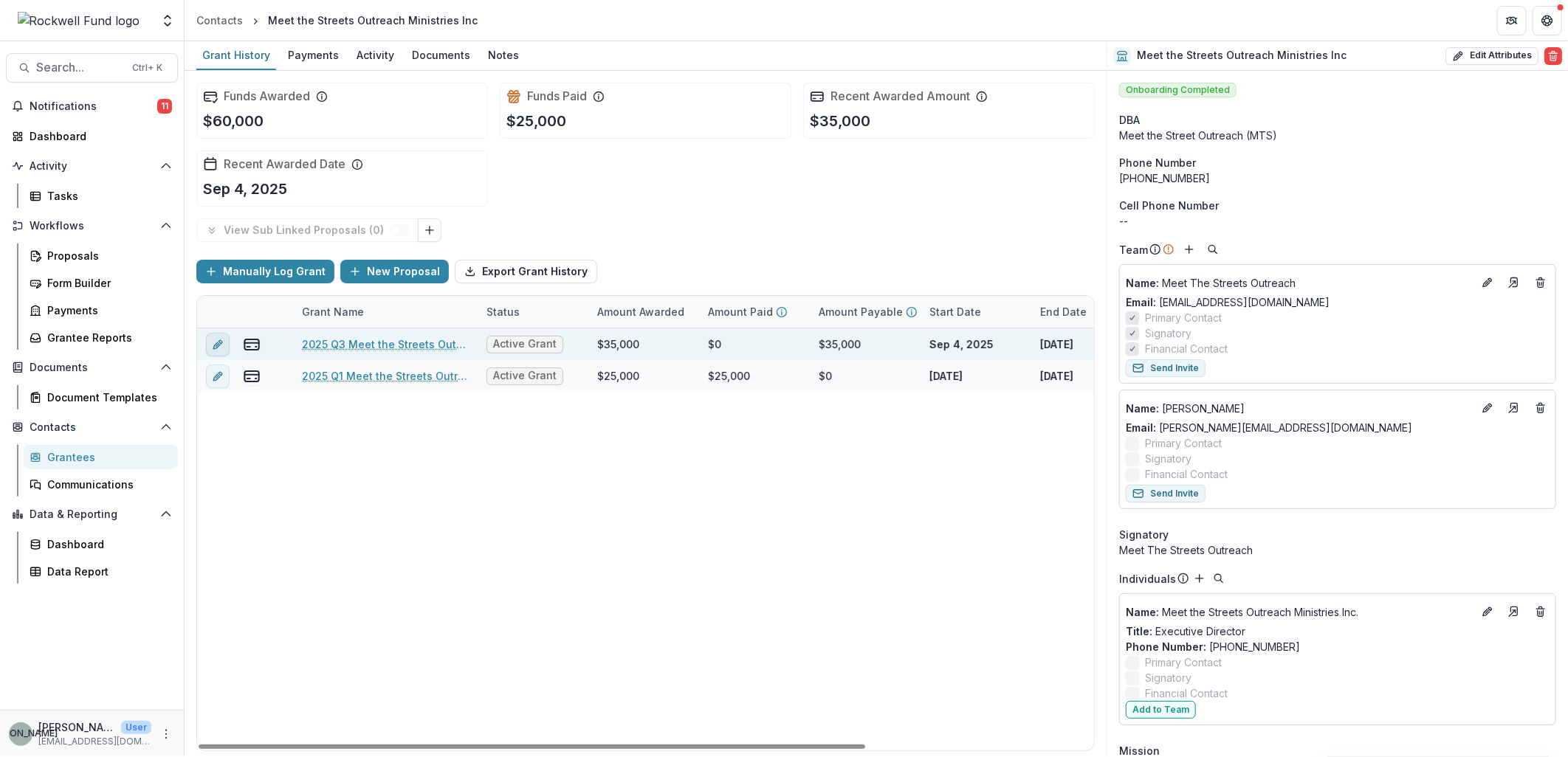
click at [215, 344] on icon "edit" at bounding box center [218, 344] width 12 height 12
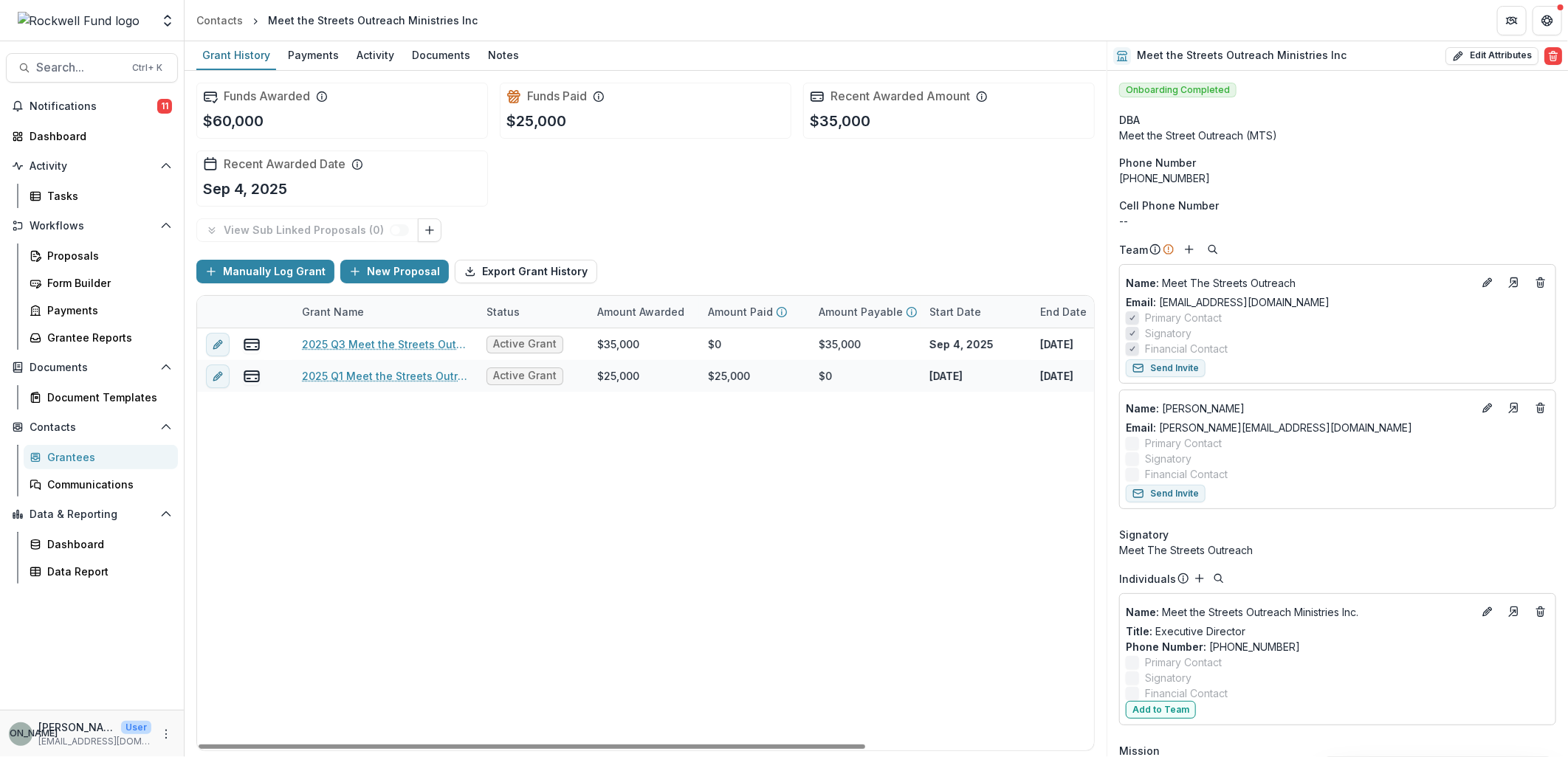
type input "*******"
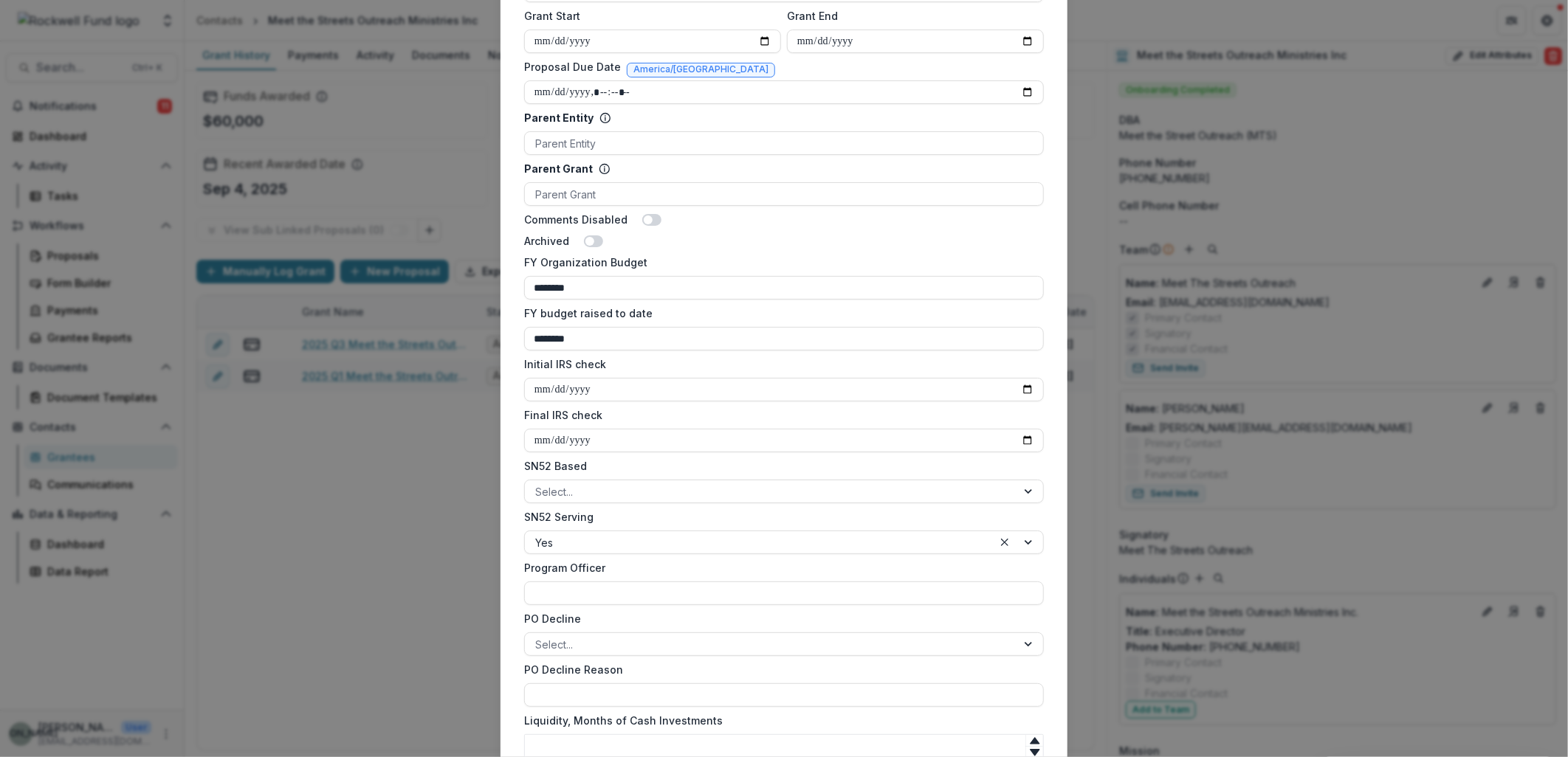
scroll to position [820, 0]
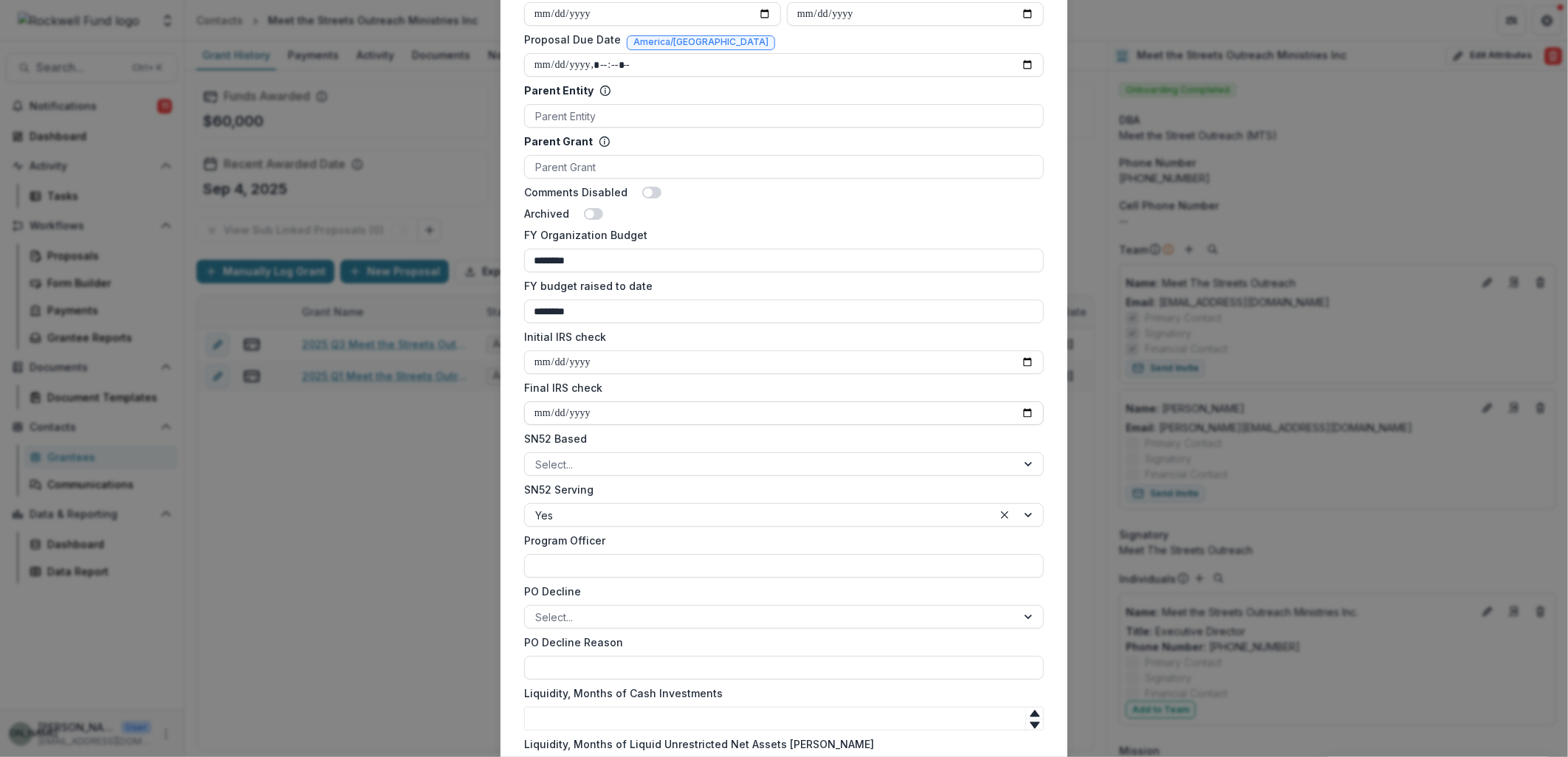
click at [1021, 411] on input "Final IRS check" at bounding box center [784, 413] width 520 height 24
type input "**********"
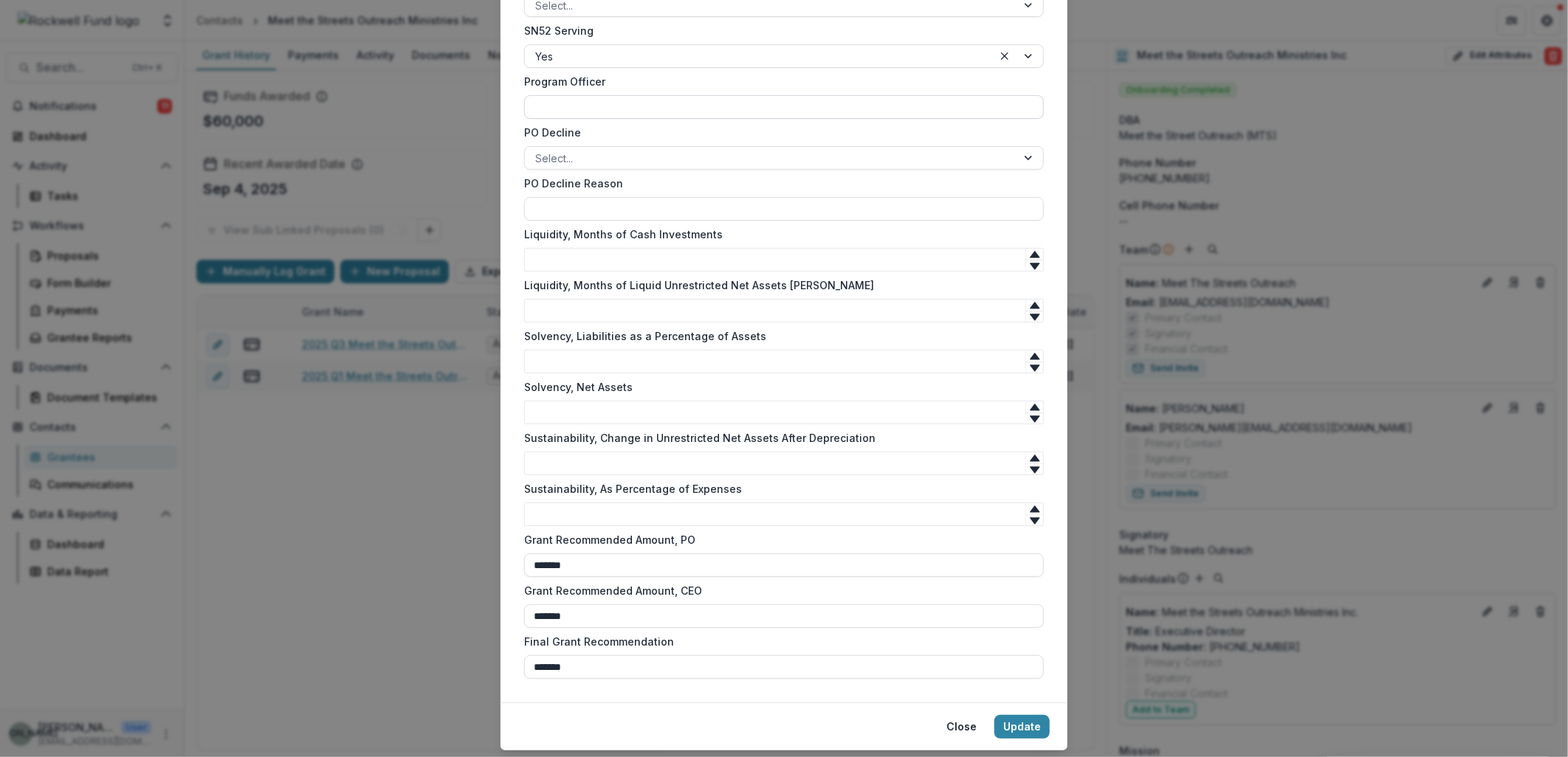
scroll to position [1318, 0]
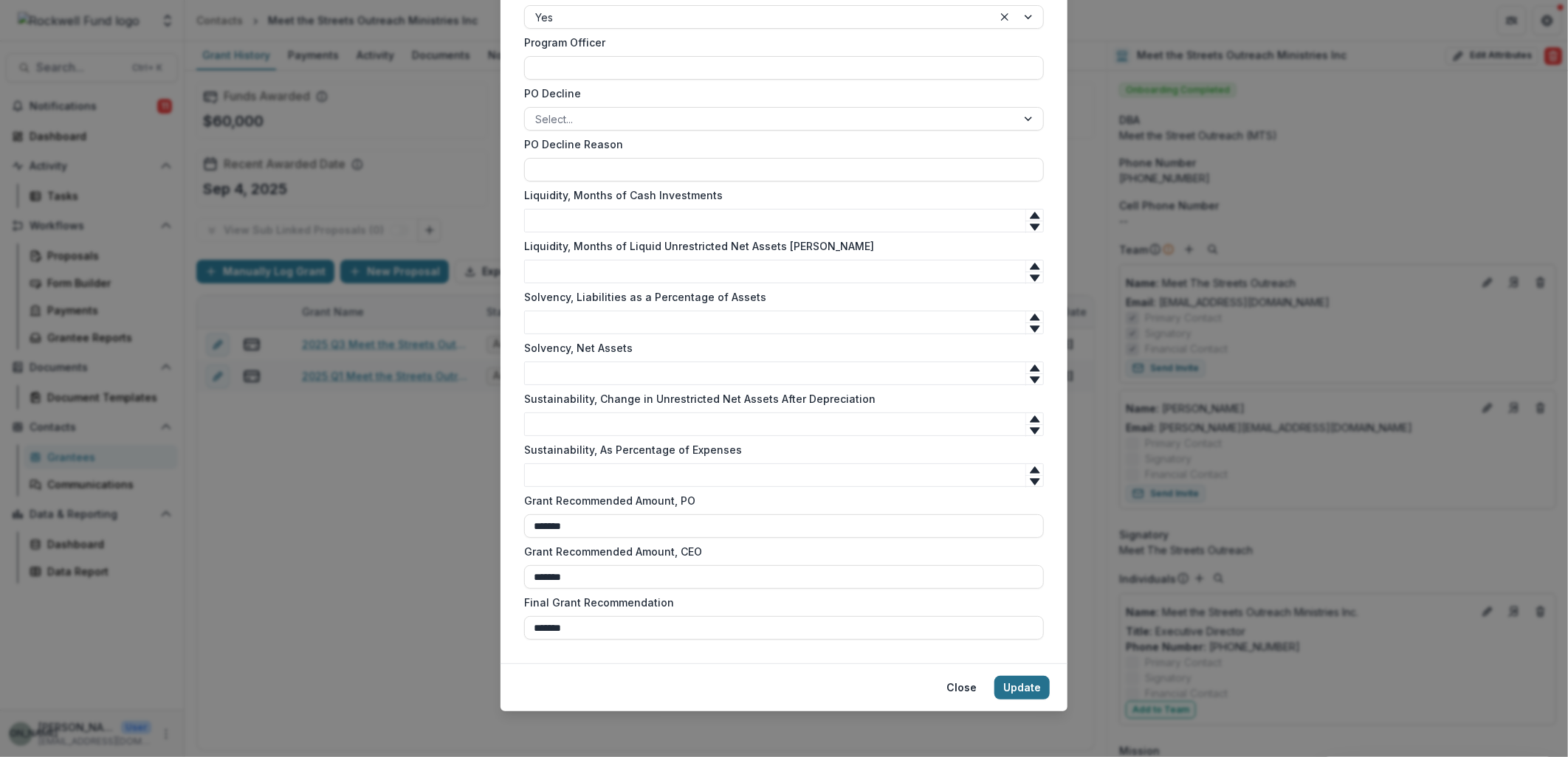
click at [1006, 687] on button "Update" at bounding box center [1022, 688] width 55 height 24
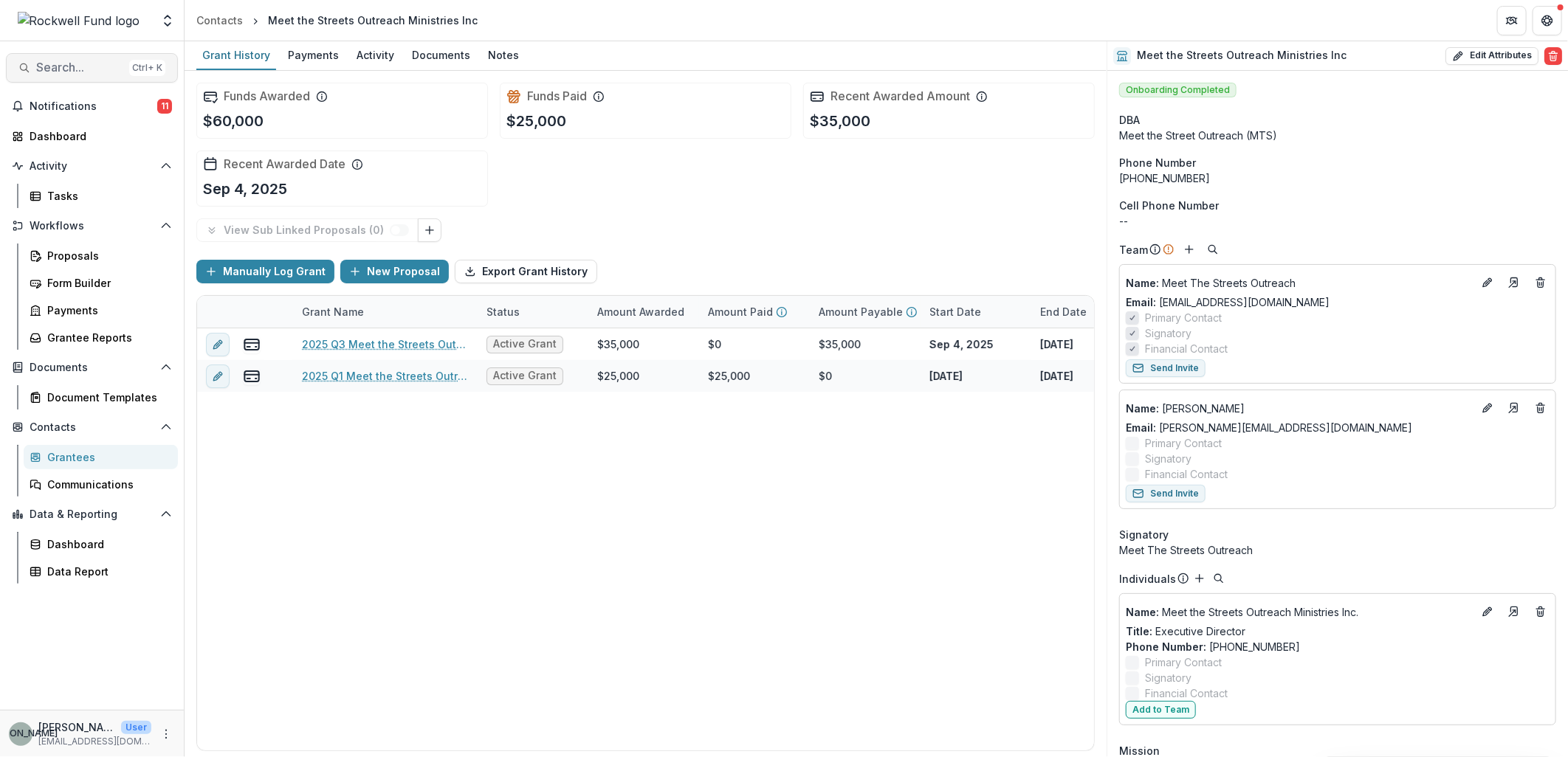
click at [46, 76] on button "Search... Ctrl + K" at bounding box center [92, 67] width 172 height 29
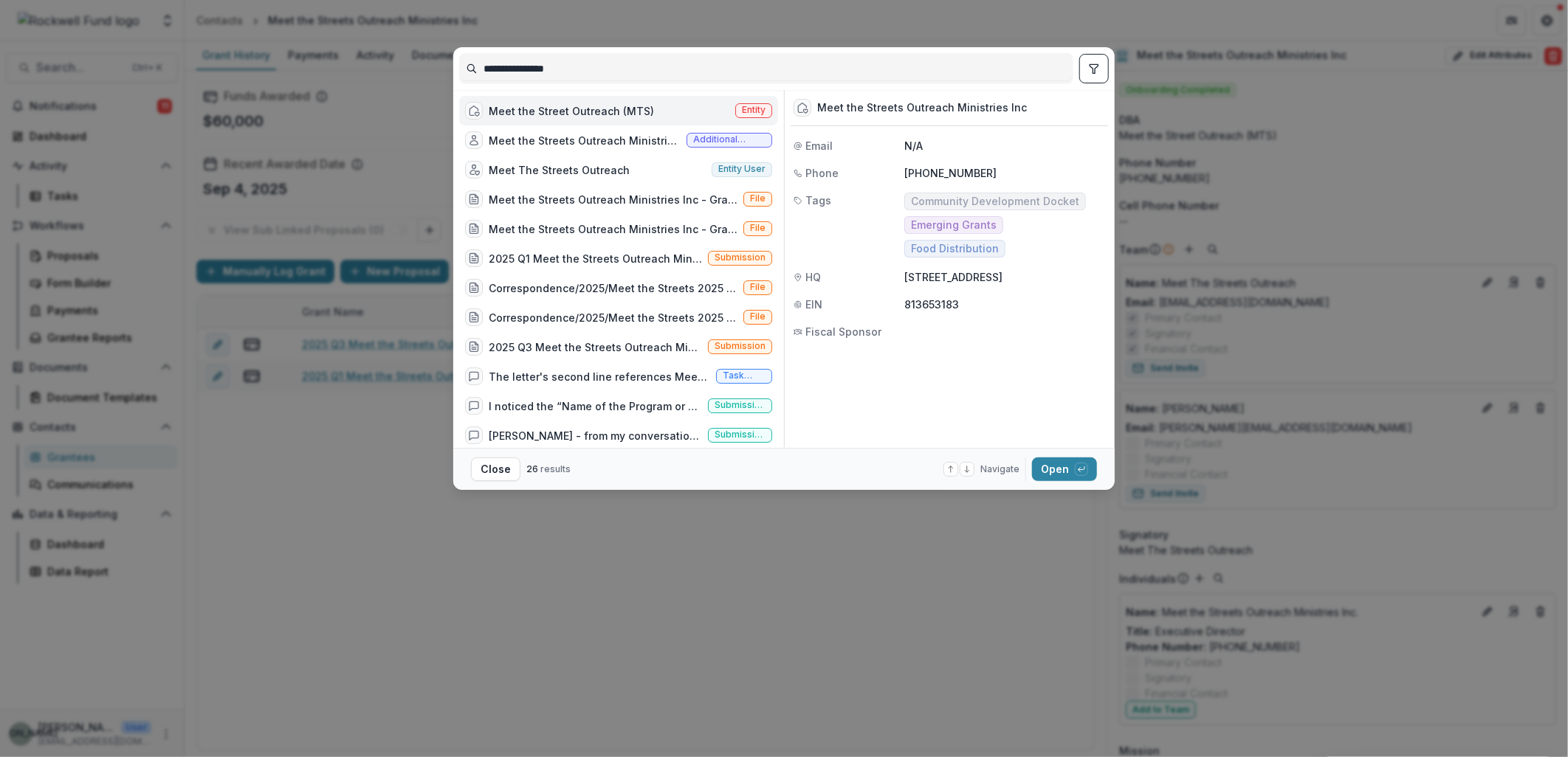
drag, startPoint x: 598, startPoint y: 65, endPoint x: 399, endPoint y: 70, distance: 199.1
click at [399, 70] on div "**********" at bounding box center [784, 378] width 1568 height 757
type input "**********"
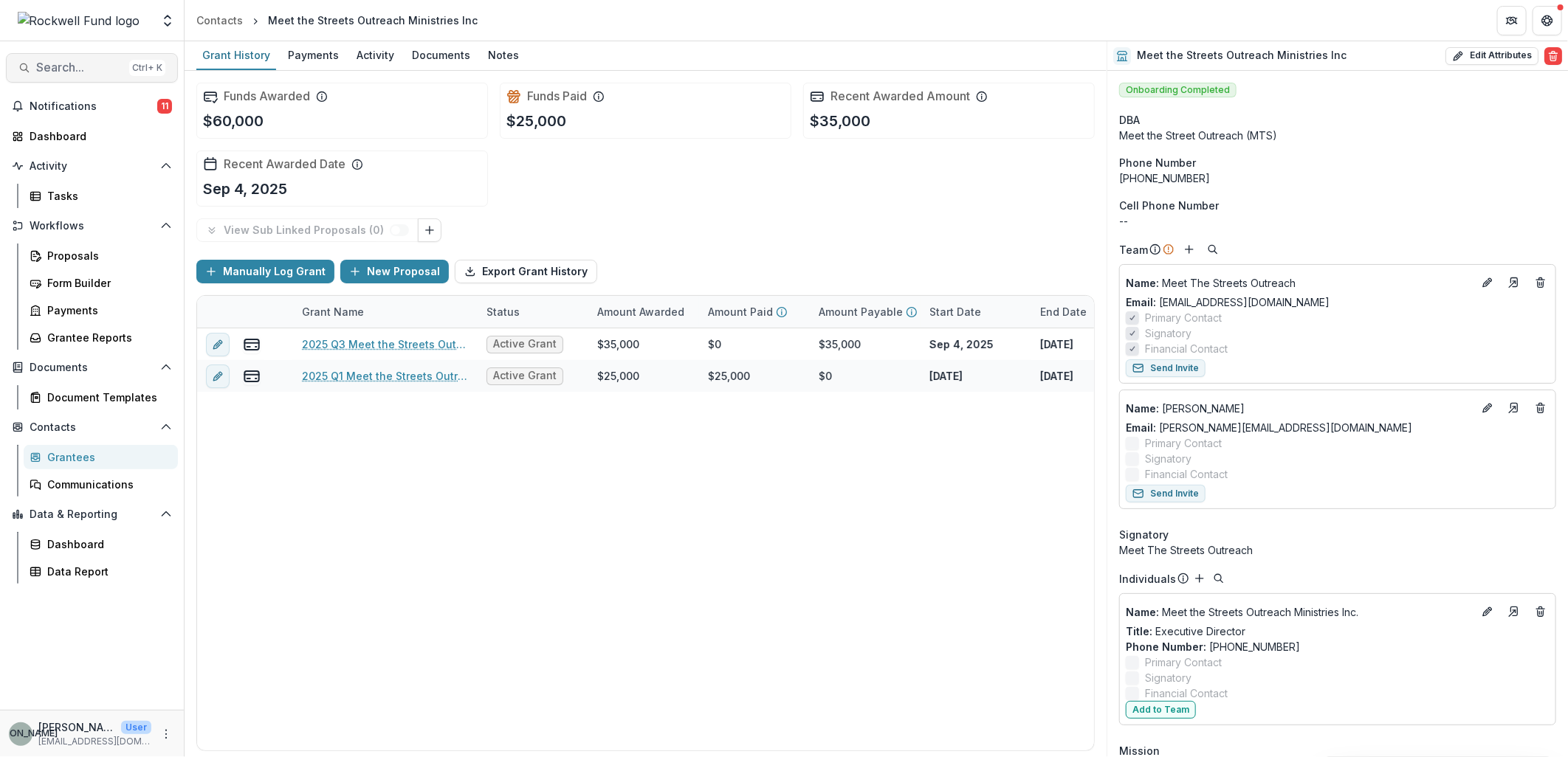
click at [74, 63] on span "Search..." at bounding box center [79, 67] width 87 height 14
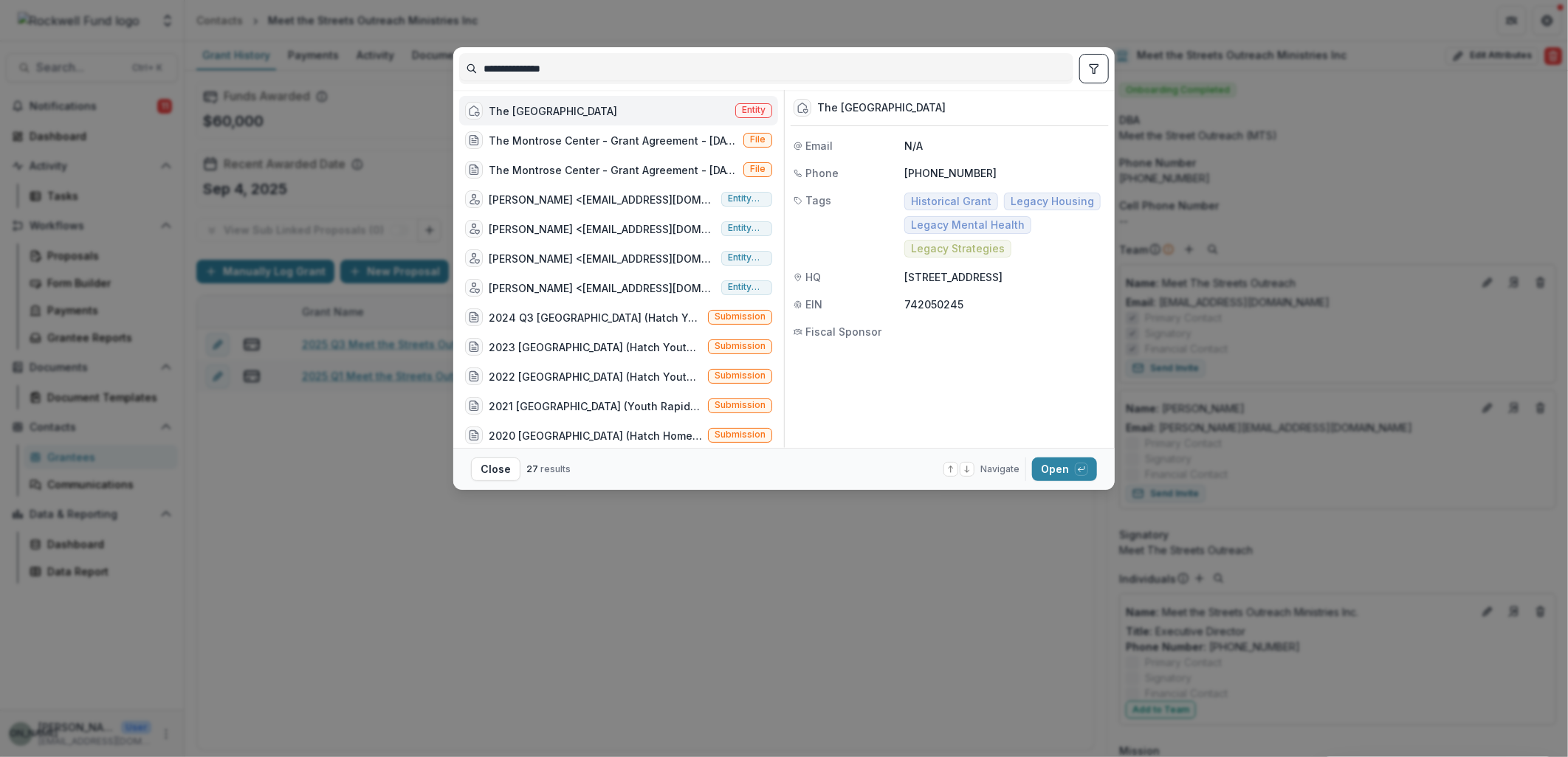
click at [589, 108] on div "The [GEOGRAPHIC_DATA]" at bounding box center [553, 111] width 129 height 16
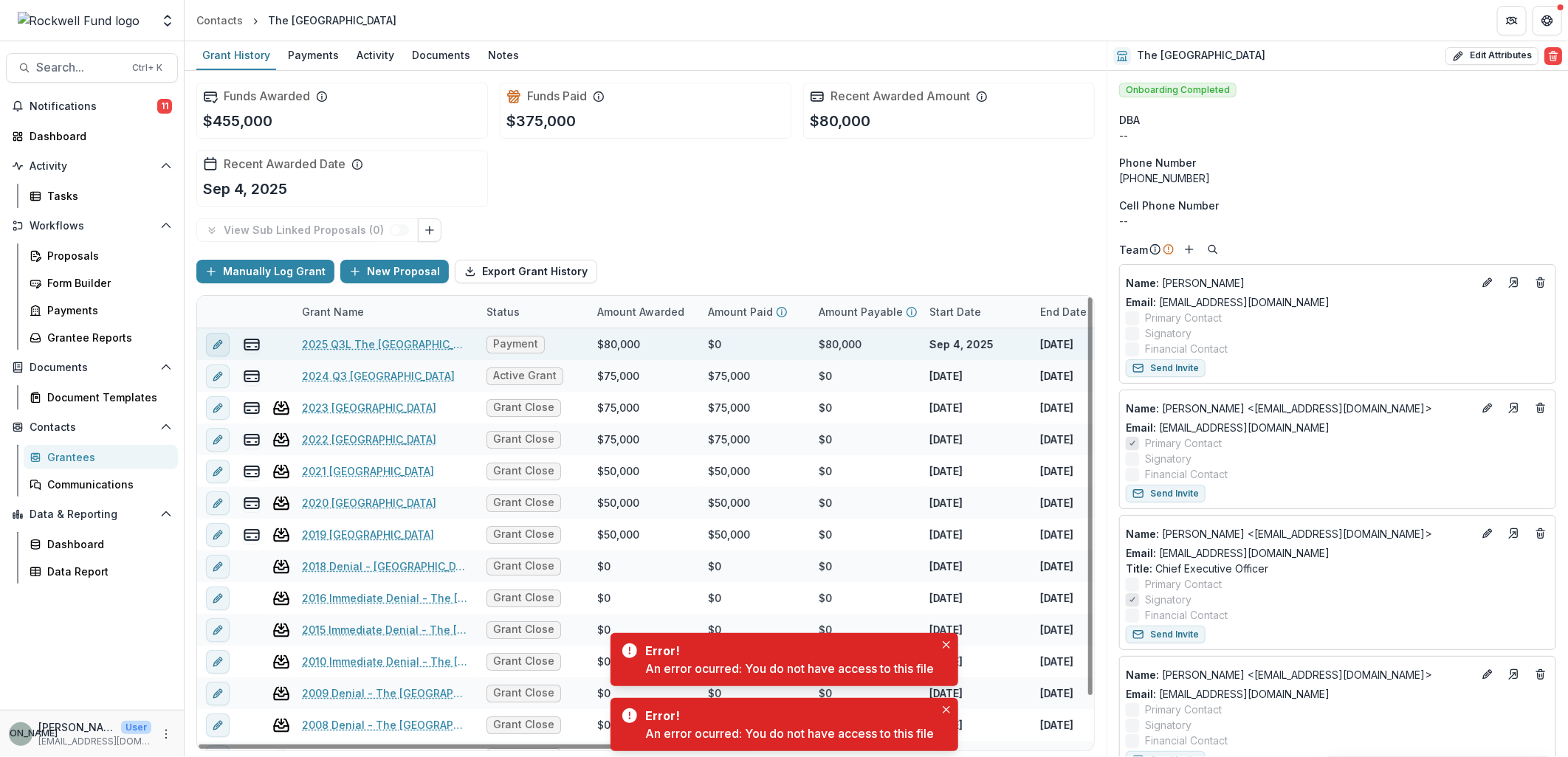
click at [217, 342] on icon "edit" at bounding box center [216, 344] width 7 height 7
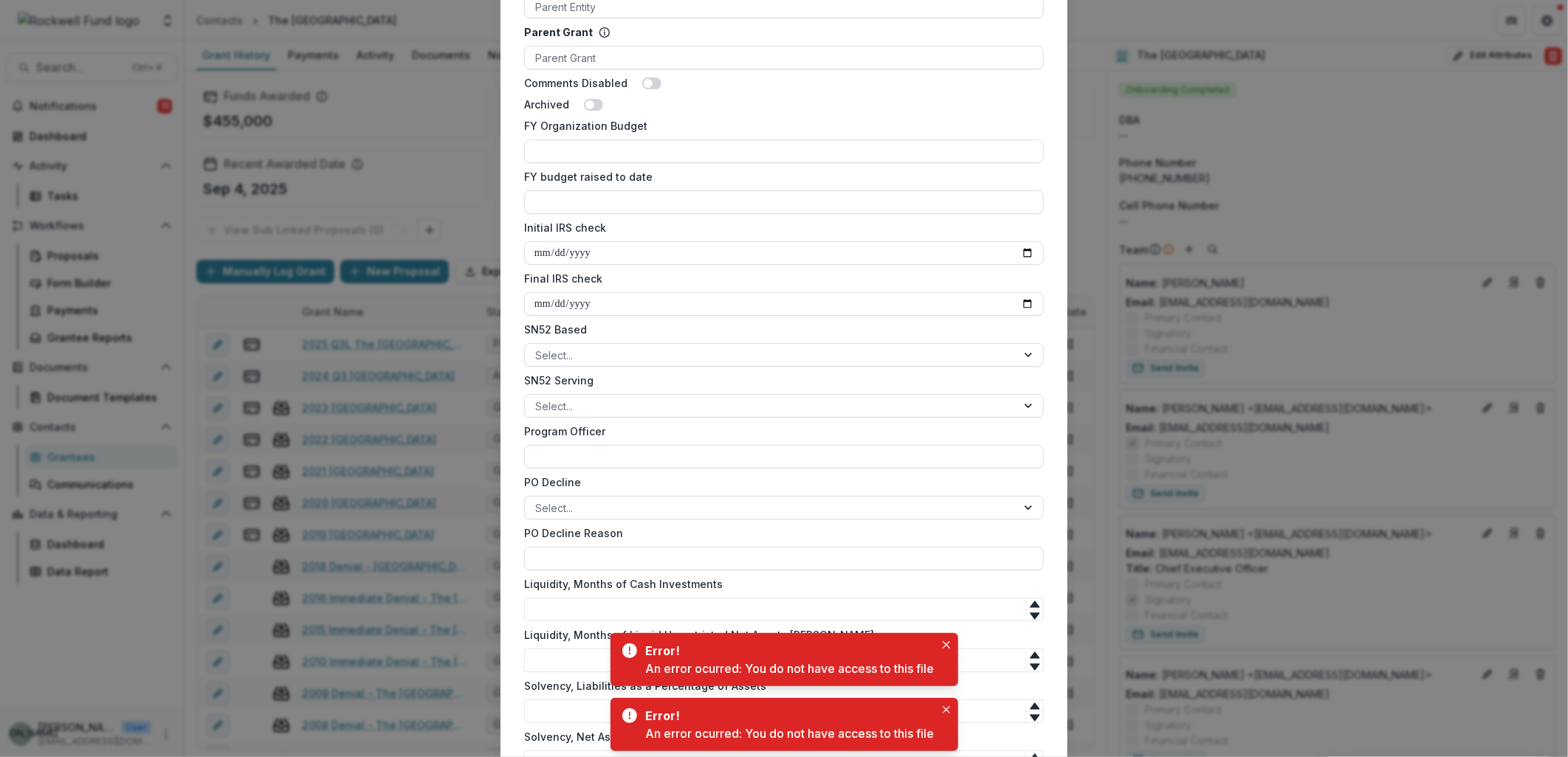
scroll to position [902, 0]
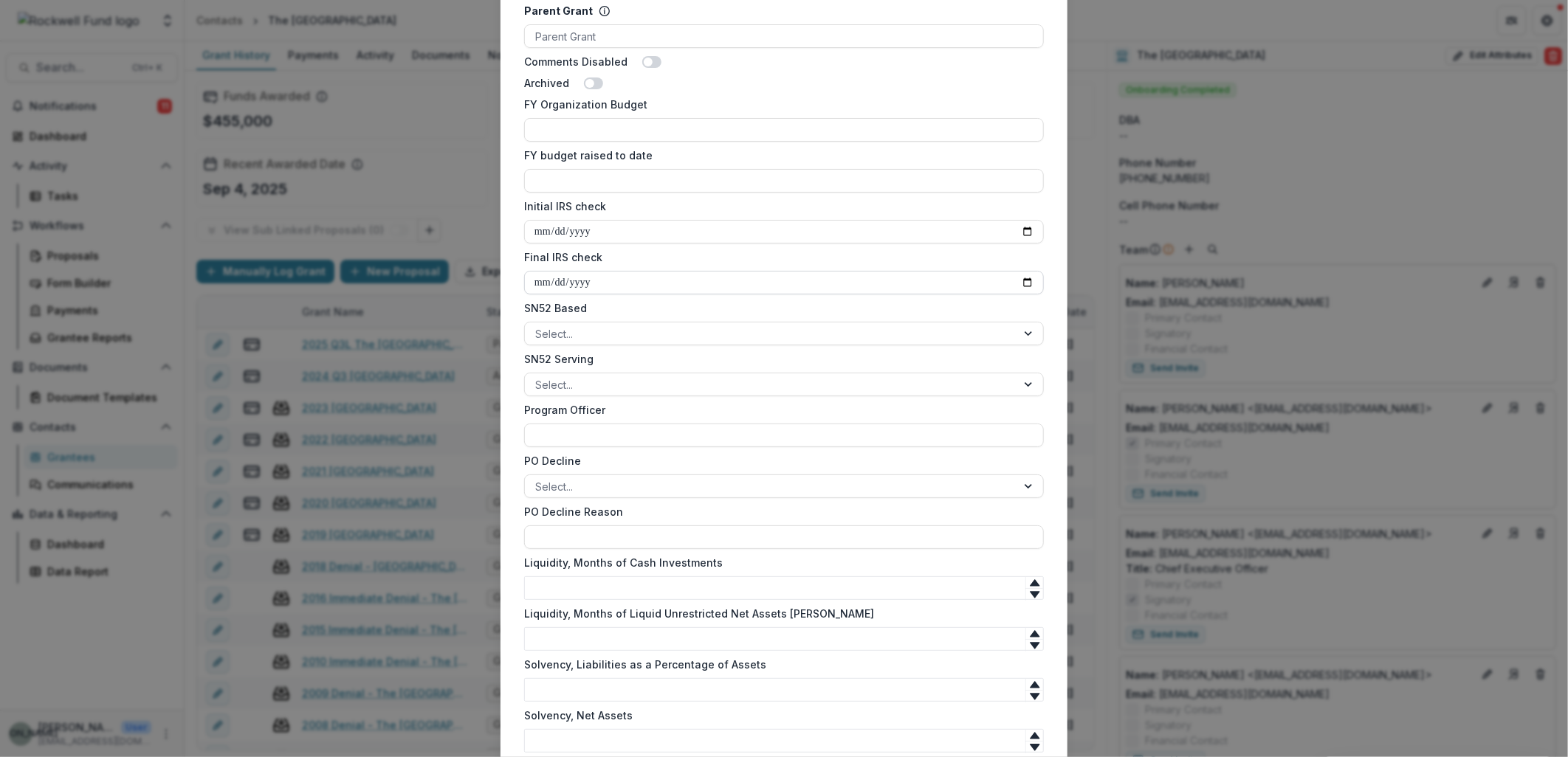
click at [1025, 280] on input "Final IRS check" at bounding box center [784, 282] width 520 height 24
type input "**********"
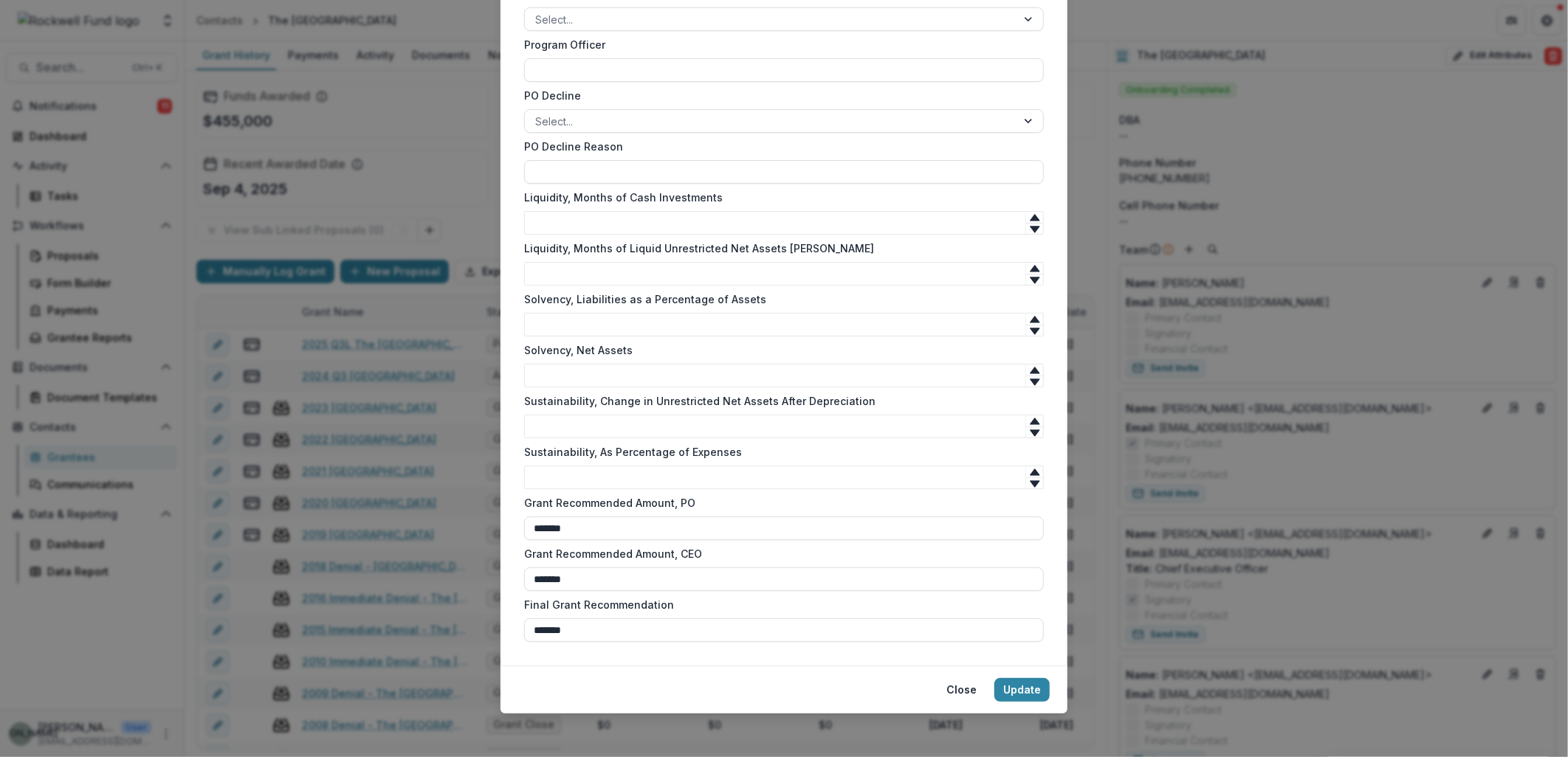
scroll to position [1270, 0]
click at [1015, 689] on button "Update" at bounding box center [1022, 687] width 55 height 24
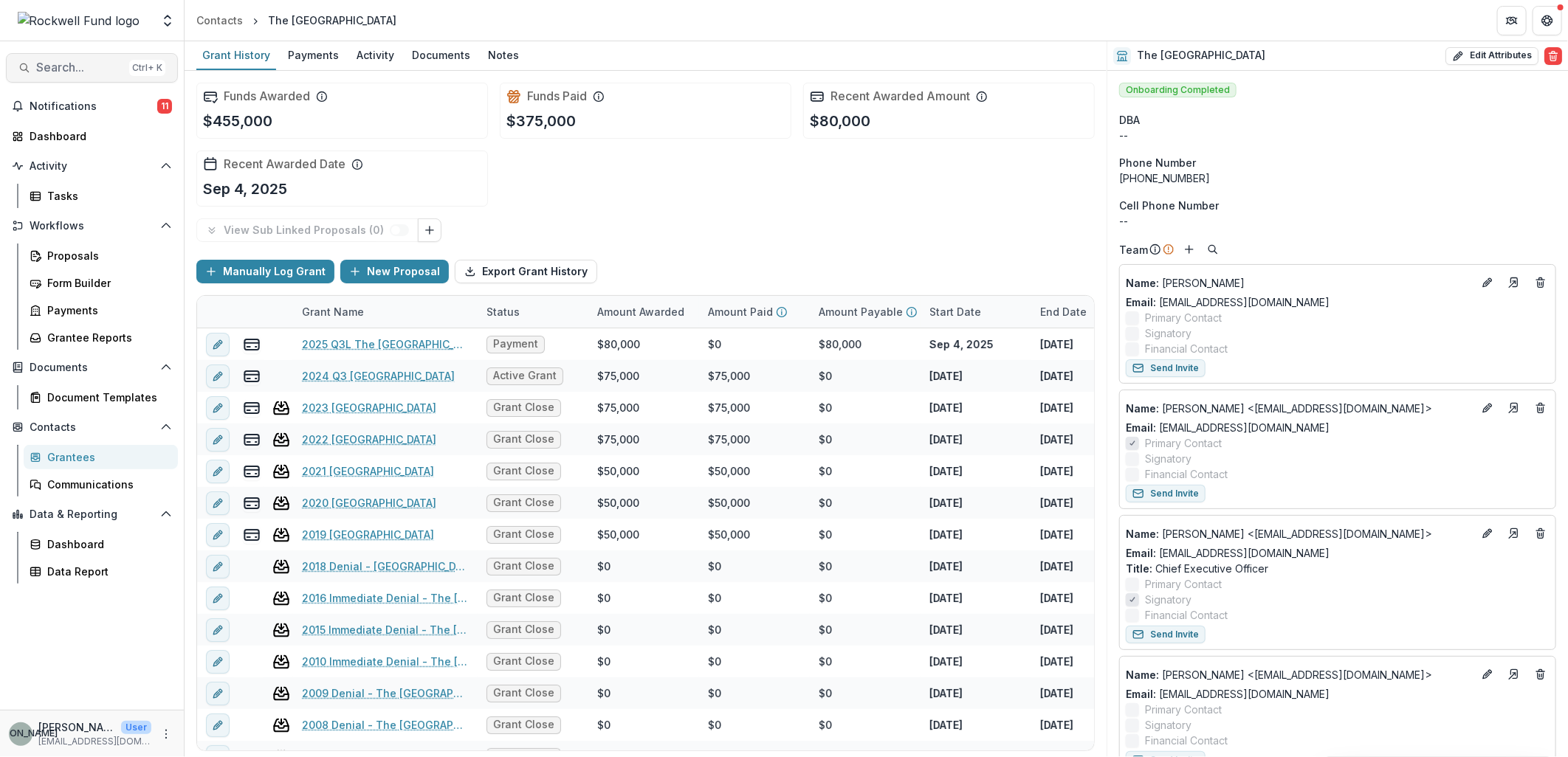
click at [76, 70] on span "Search..." at bounding box center [79, 67] width 87 height 14
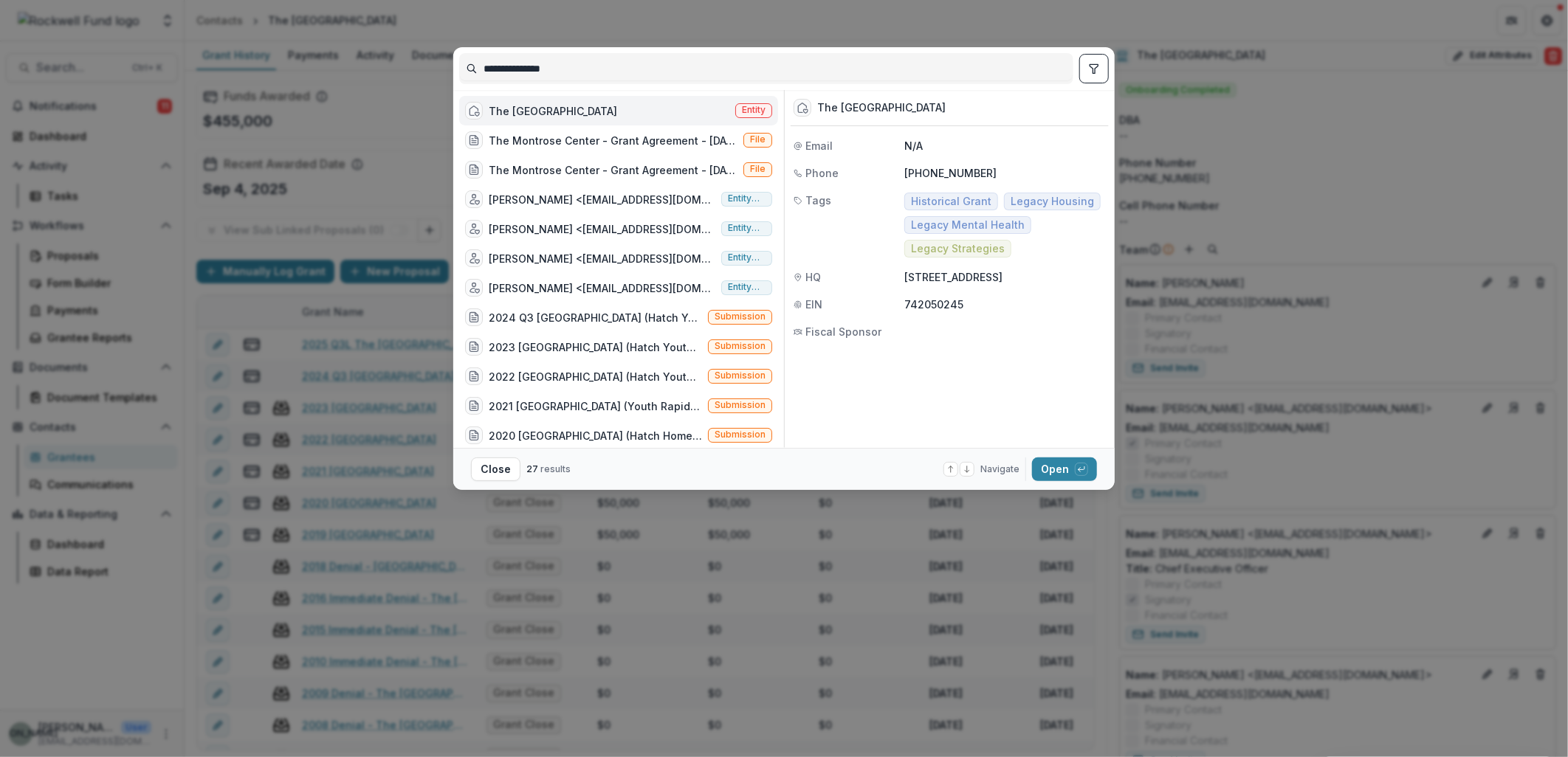
drag, startPoint x: 591, startPoint y: 78, endPoint x: 364, endPoint y: 75, distance: 227.0
click at [364, 75] on div "**********" at bounding box center [784, 378] width 1568 height 757
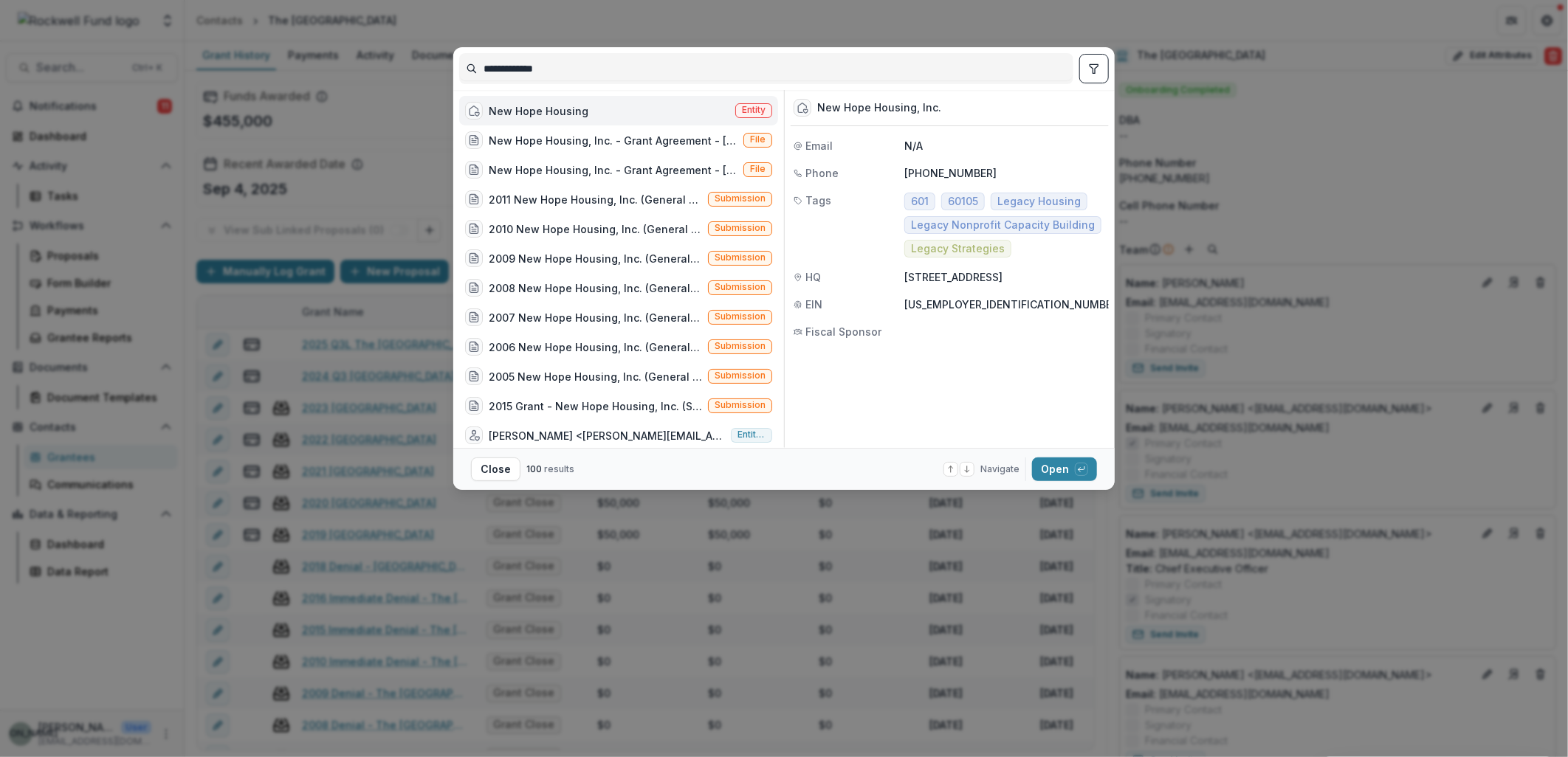
type input "**********"
click at [668, 109] on div "New Hope Housing Entity" at bounding box center [618, 110] width 319 height 29
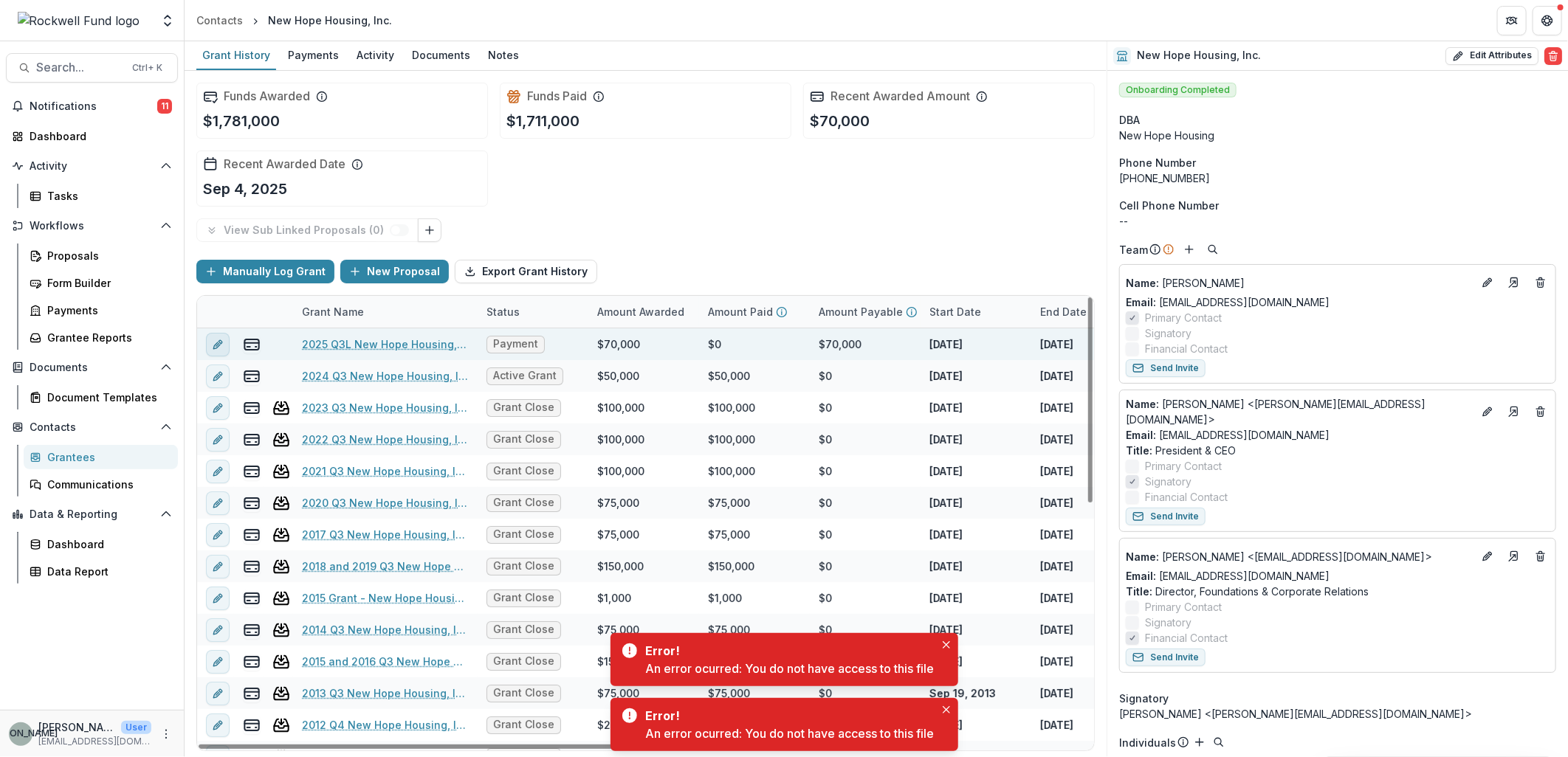
click at [215, 342] on icon "edit" at bounding box center [218, 344] width 12 height 12
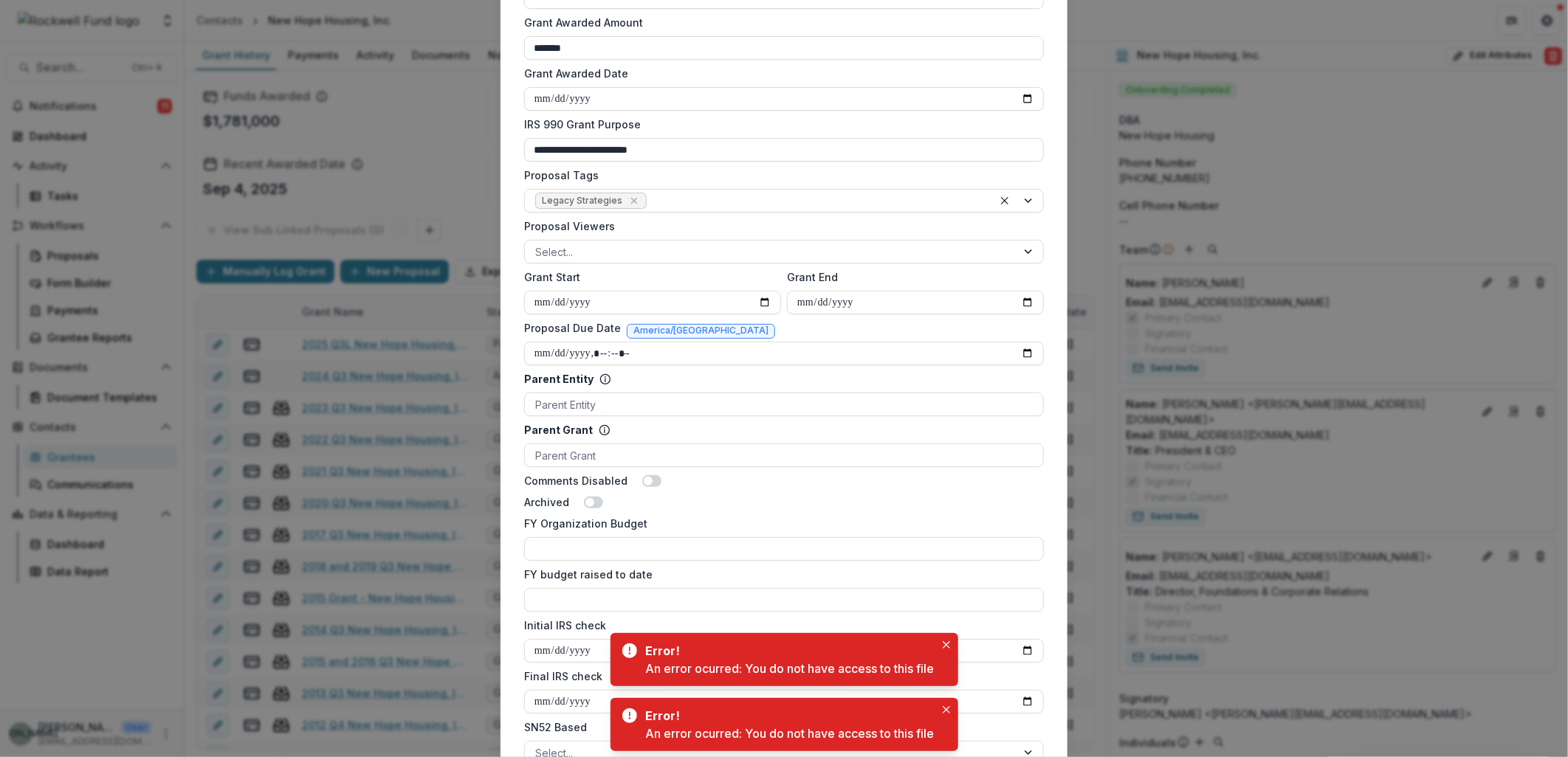
scroll to position [655, 0]
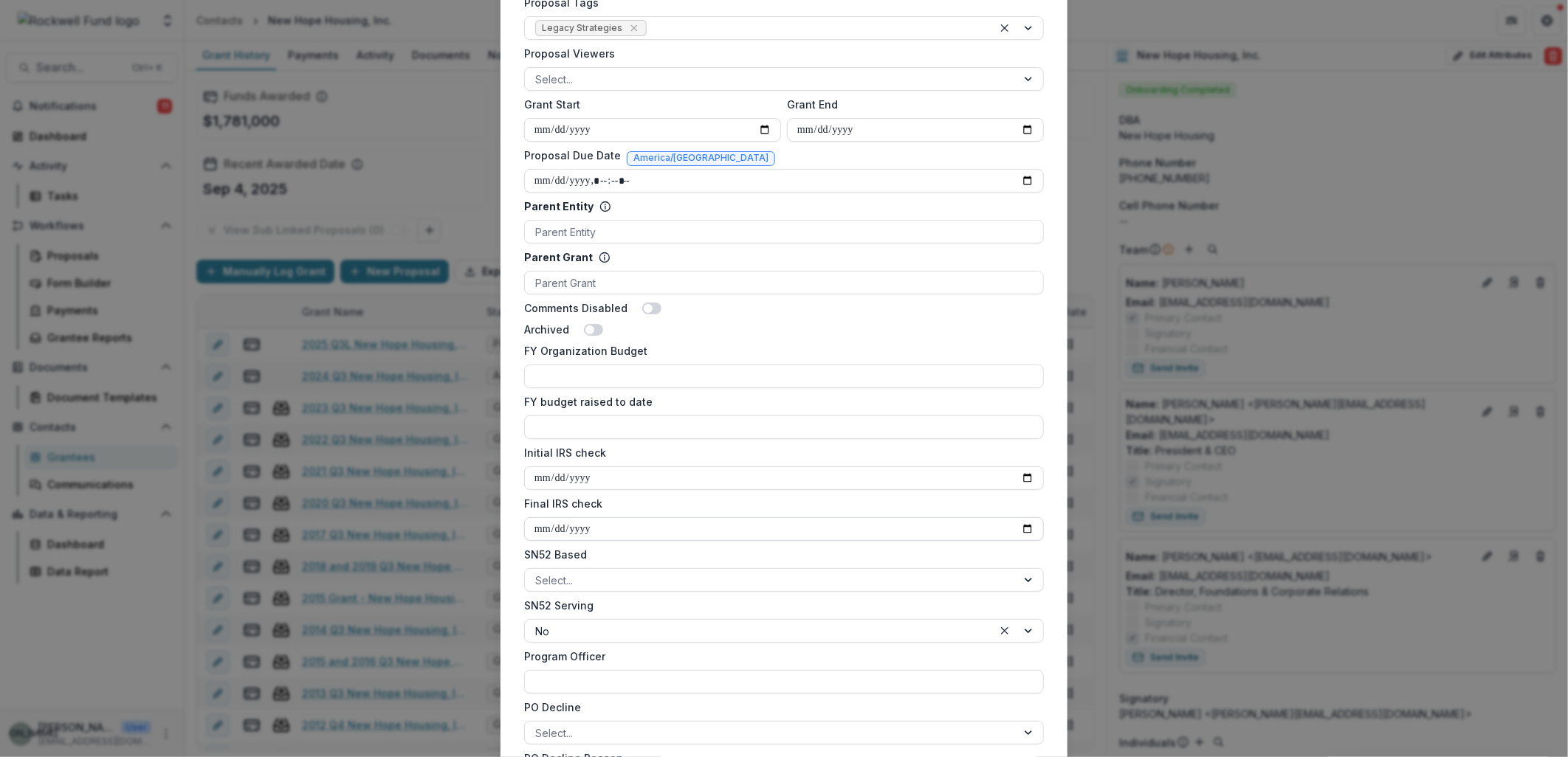
click at [1022, 528] on input "Final IRS check" at bounding box center [784, 529] width 520 height 24
type input "**********"
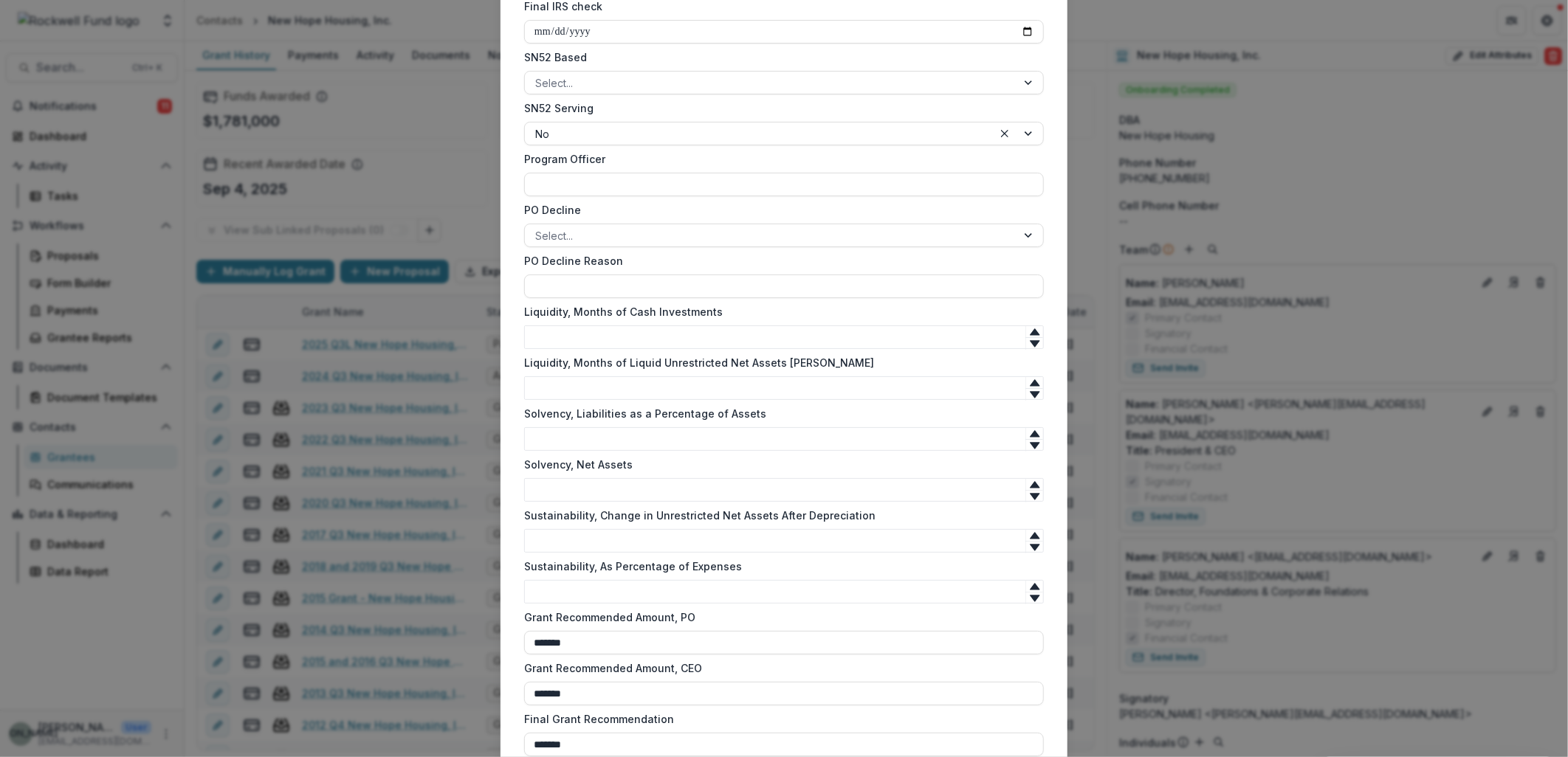
scroll to position [1270, 0]
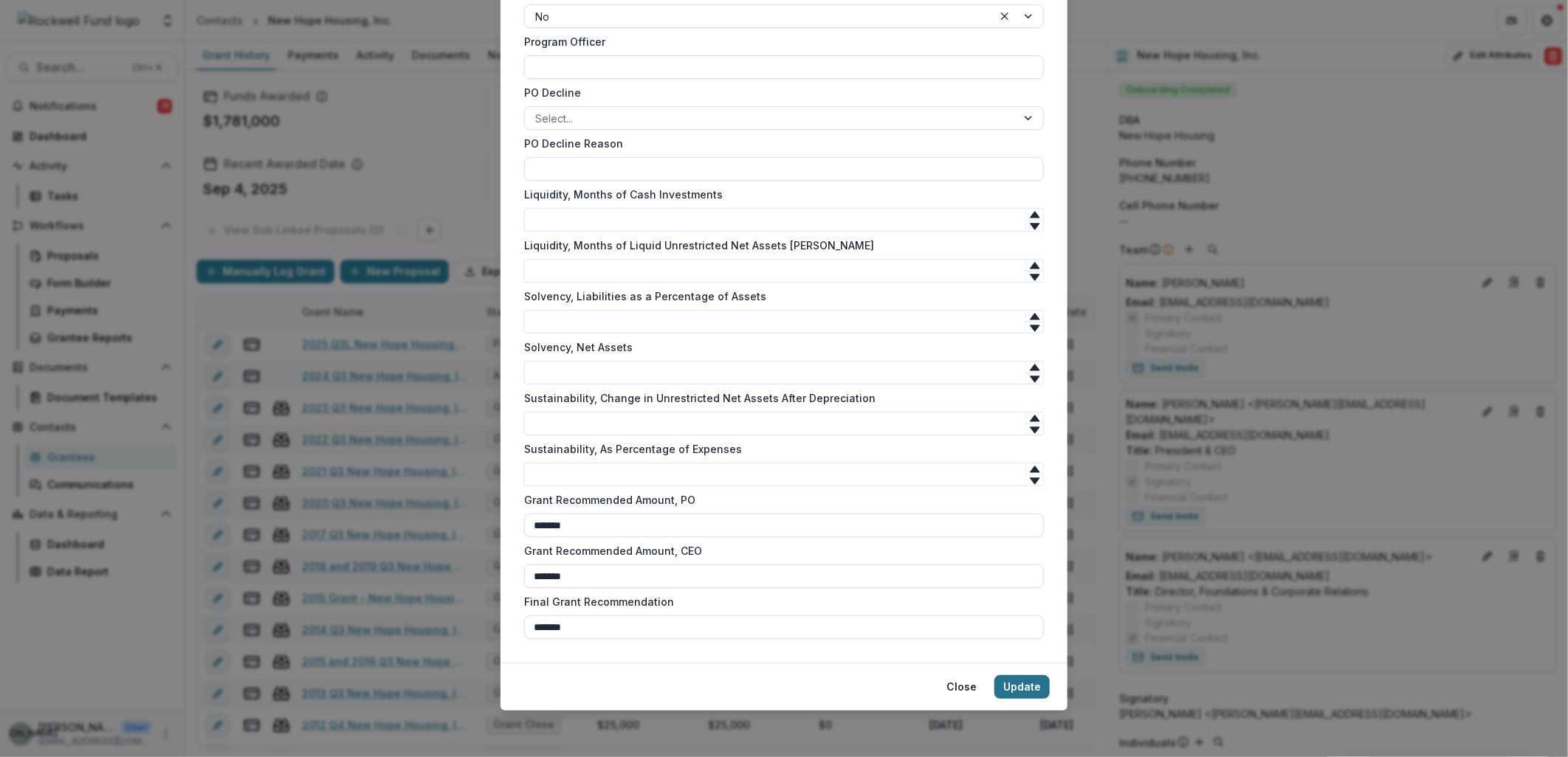
click at [1029, 687] on button "Update" at bounding box center [1022, 687] width 55 height 24
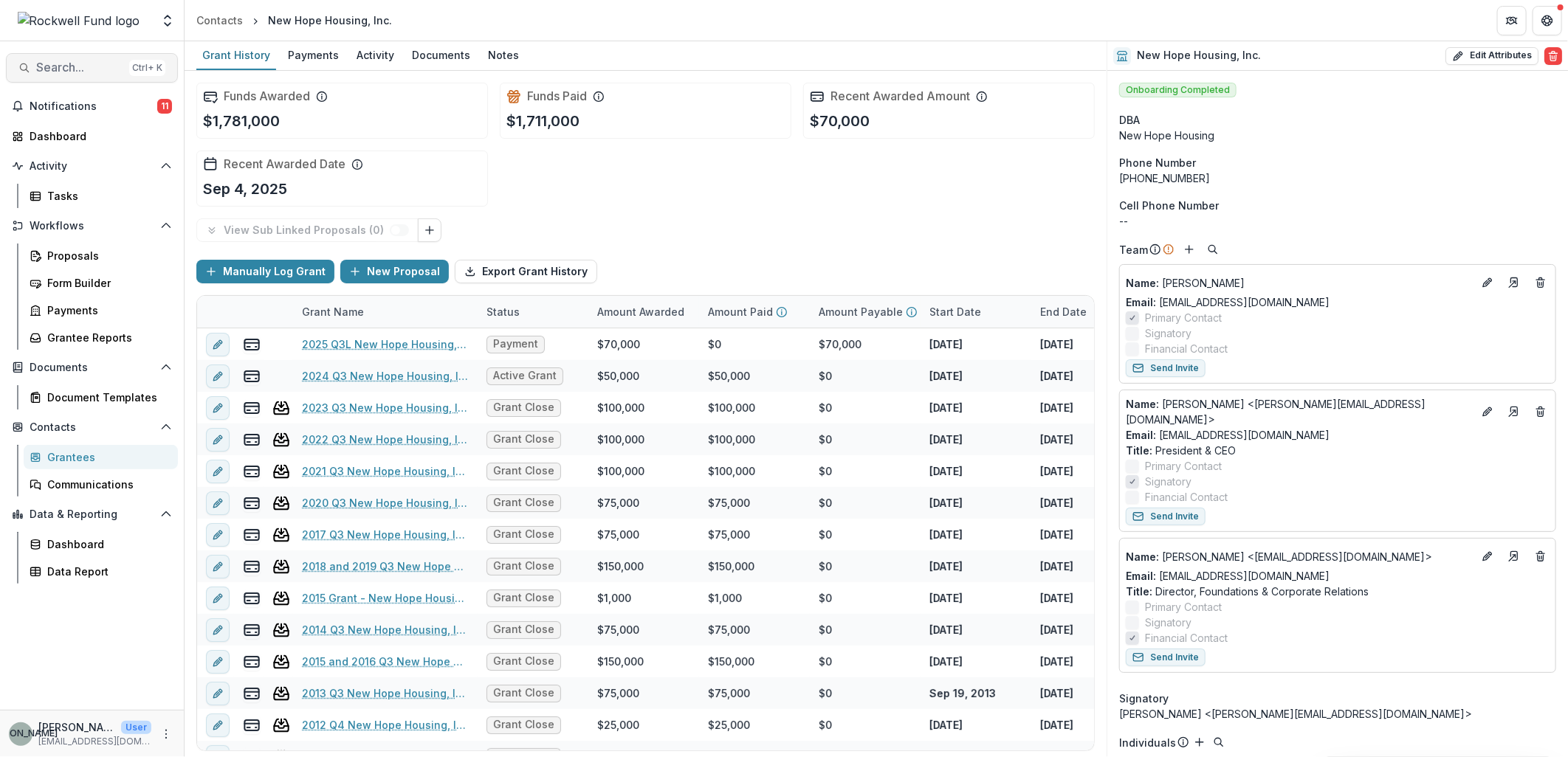
click at [57, 67] on span "Search..." at bounding box center [79, 67] width 87 height 14
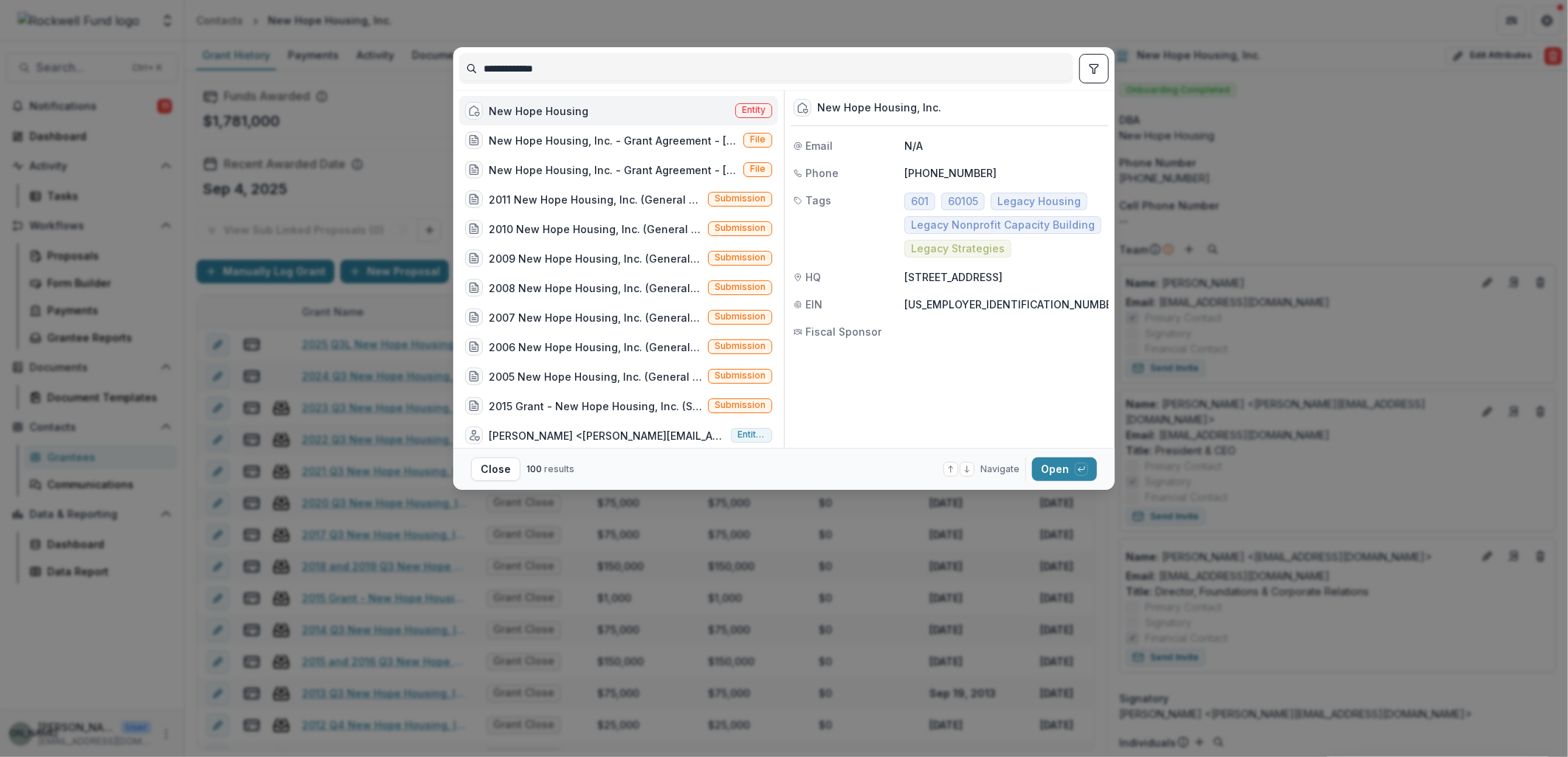
drag, startPoint x: 585, startPoint y: 72, endPoint x: 465, endPoint y: 64, distance: 120.3
click at [465, 64] on input "**********" at bounding box center [766, 69] width 613 height 24
type input "**********"
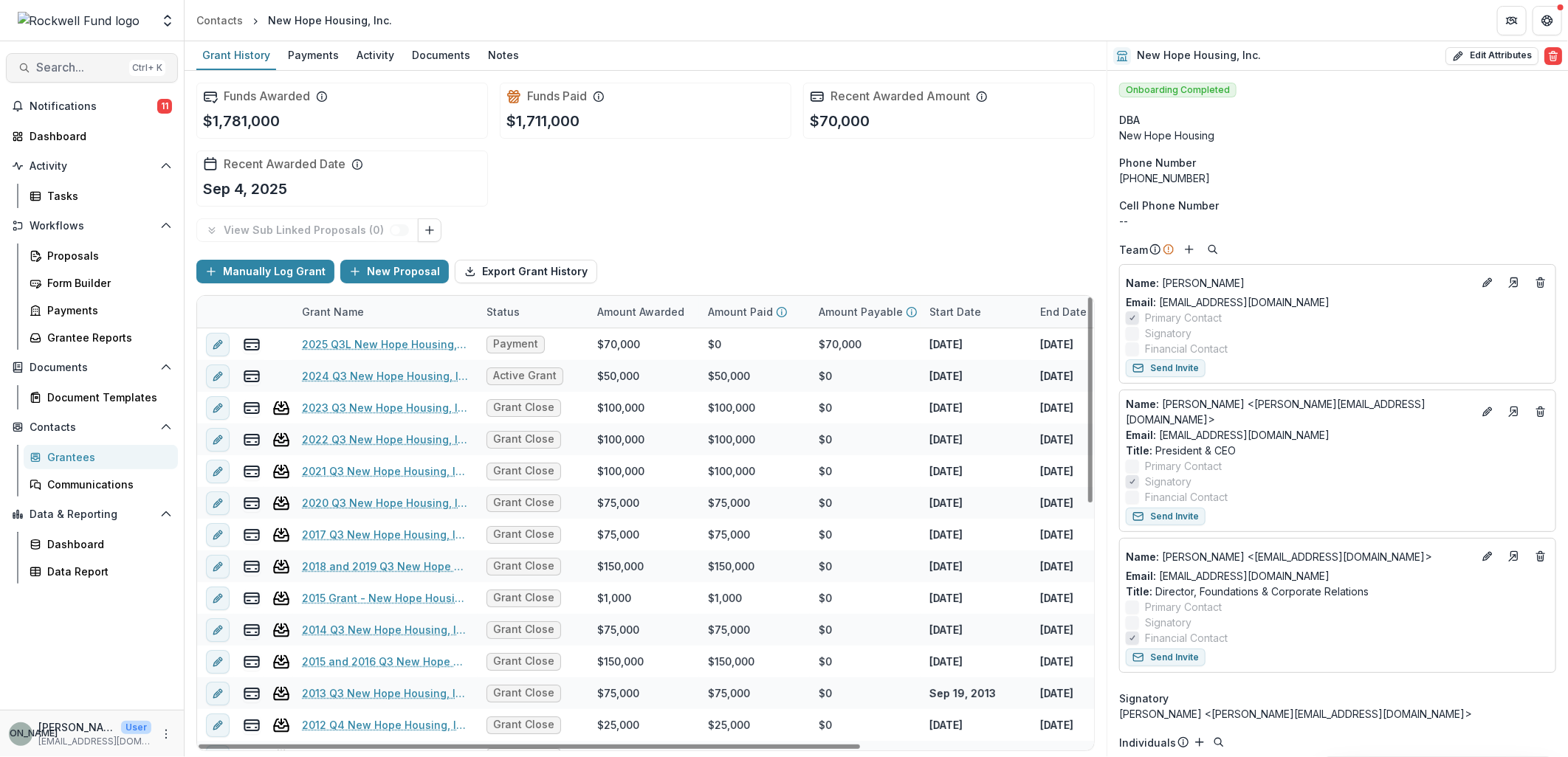
click at [77, 69] on span "Search..." at bounding box center [79, 67] width 87 height 14
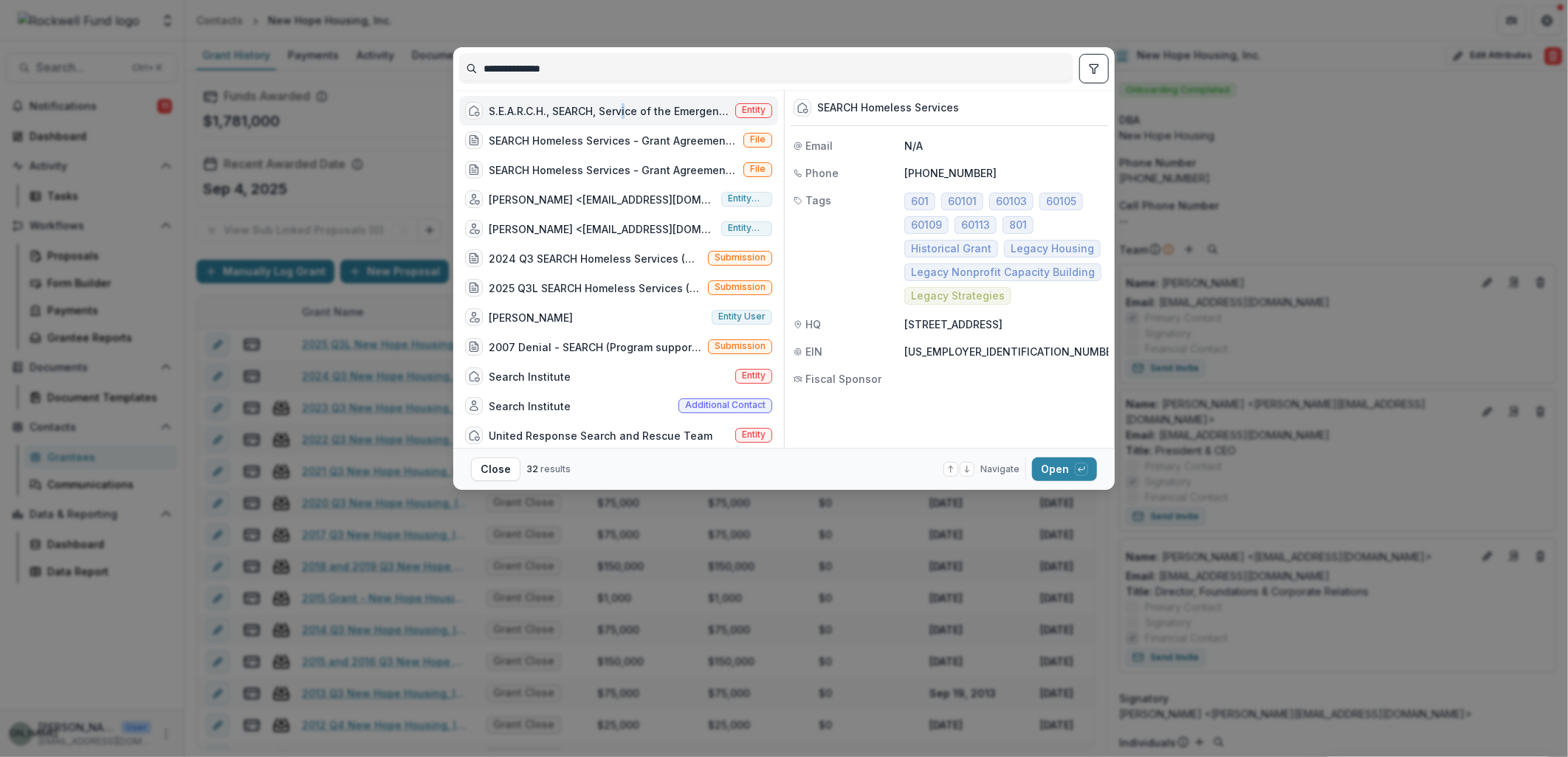
click at [630, 103] on div "S.E.A.R.C.H., SEARCH, Service of the Emergency Aid Resource Center for the Home…" at bounding box center [609, 111] width 241 height 16
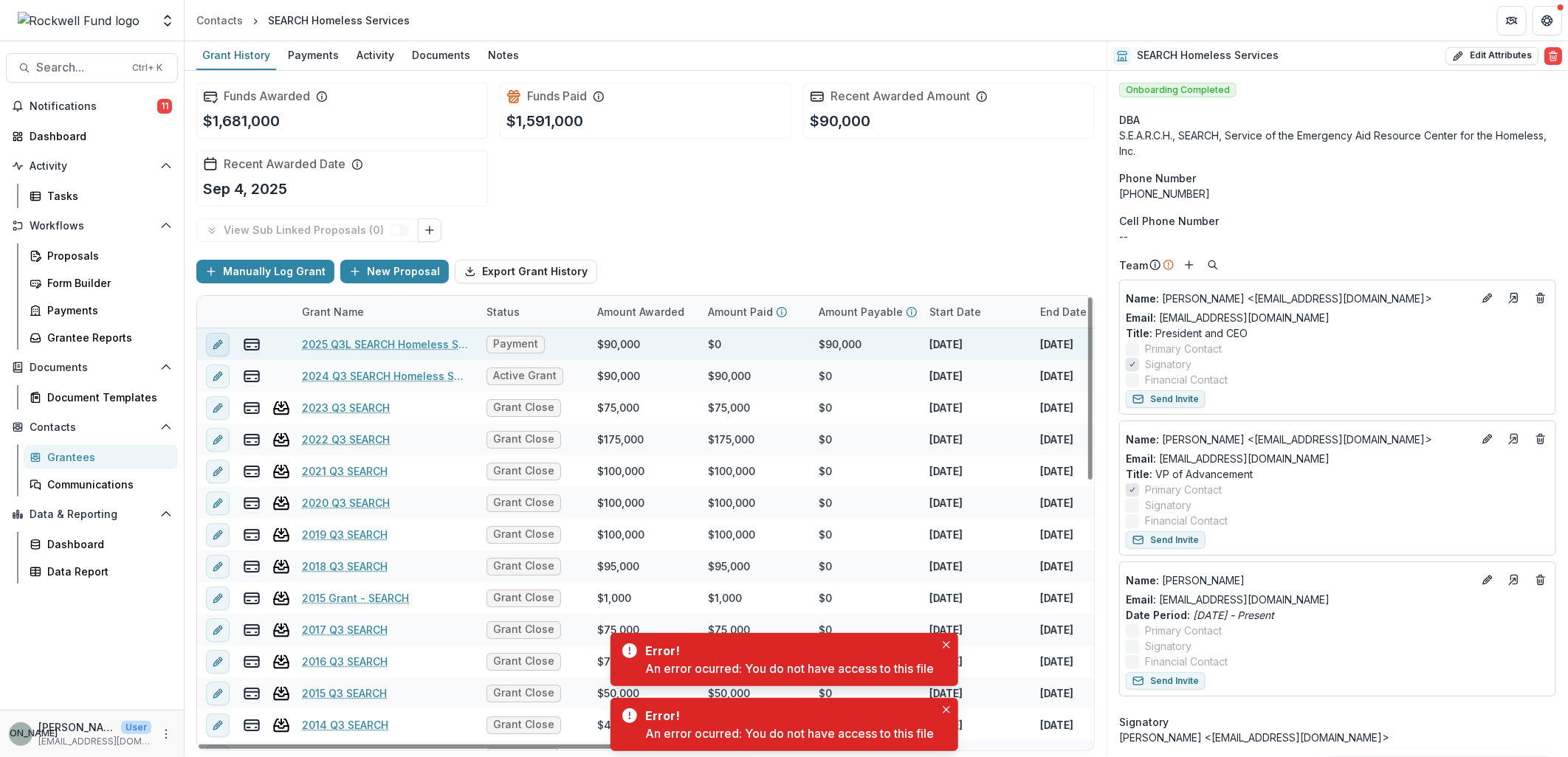
click at [218, 344] on icon "edit" at bounding box center [216, 344] width 7 height 7
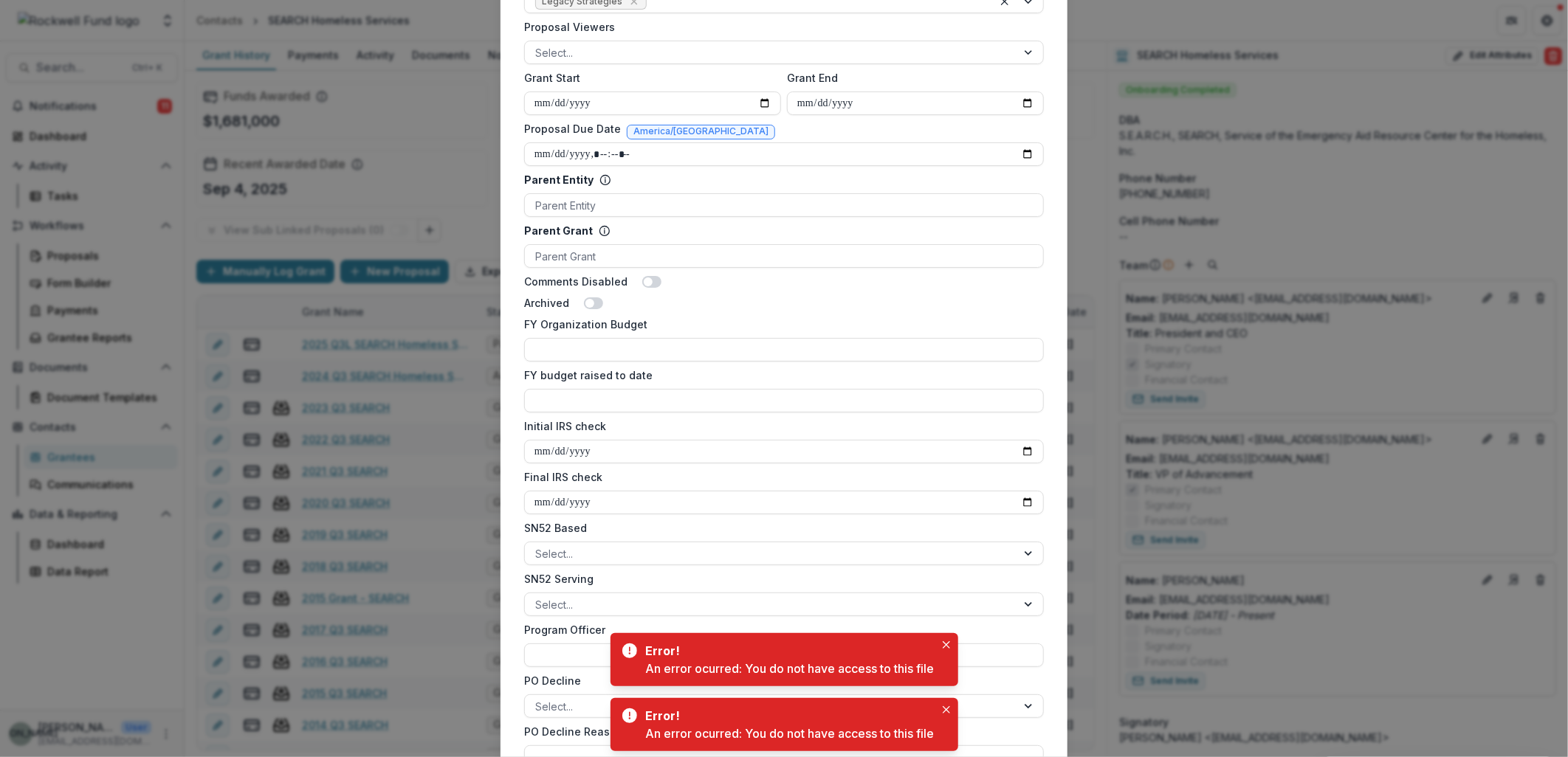
scroll to position [738, 0]
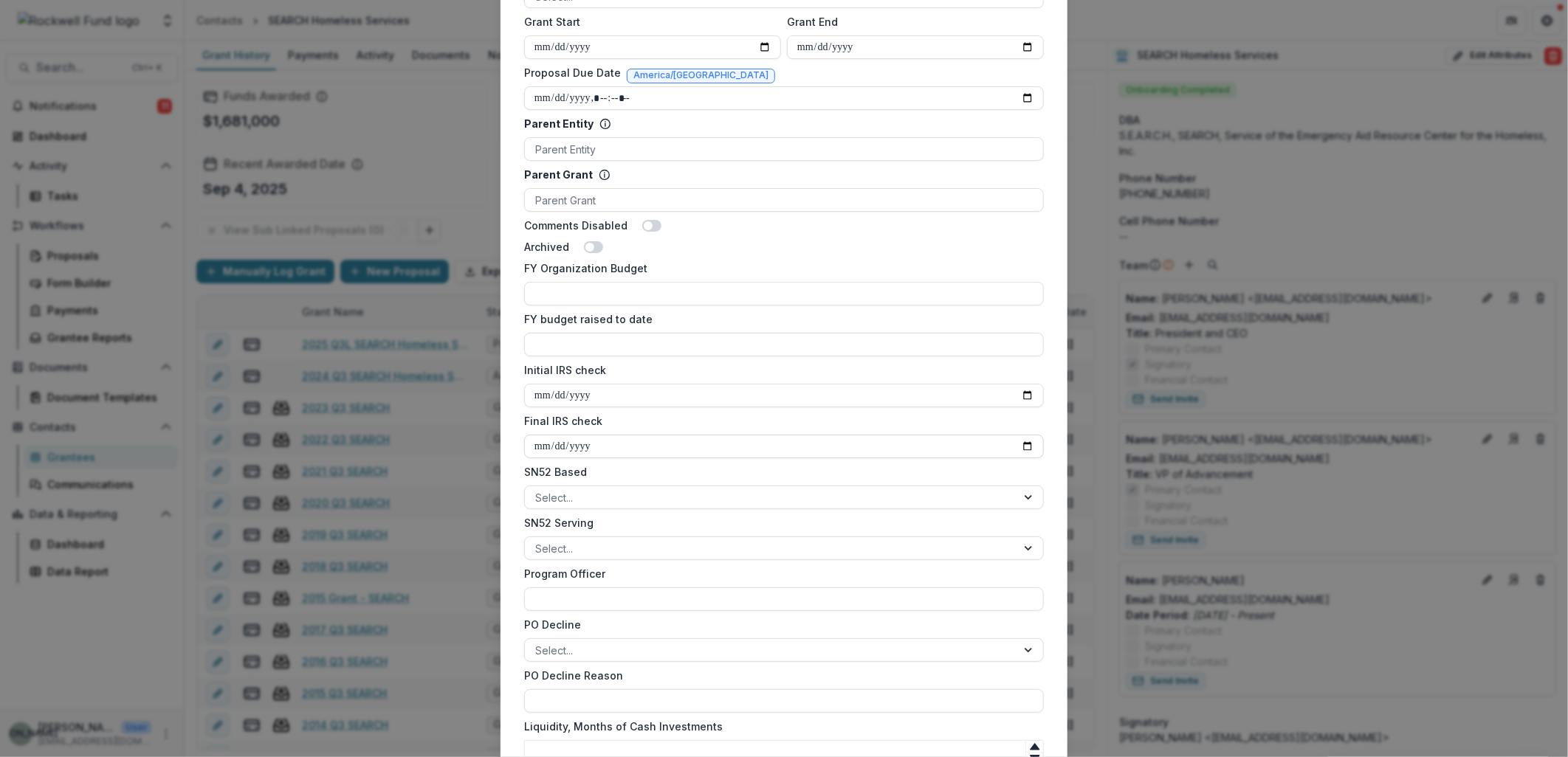
click at [1027, 442] on input "Final IRS check" at bounding box center [784, 447] width 520 height 24
type input "**********"
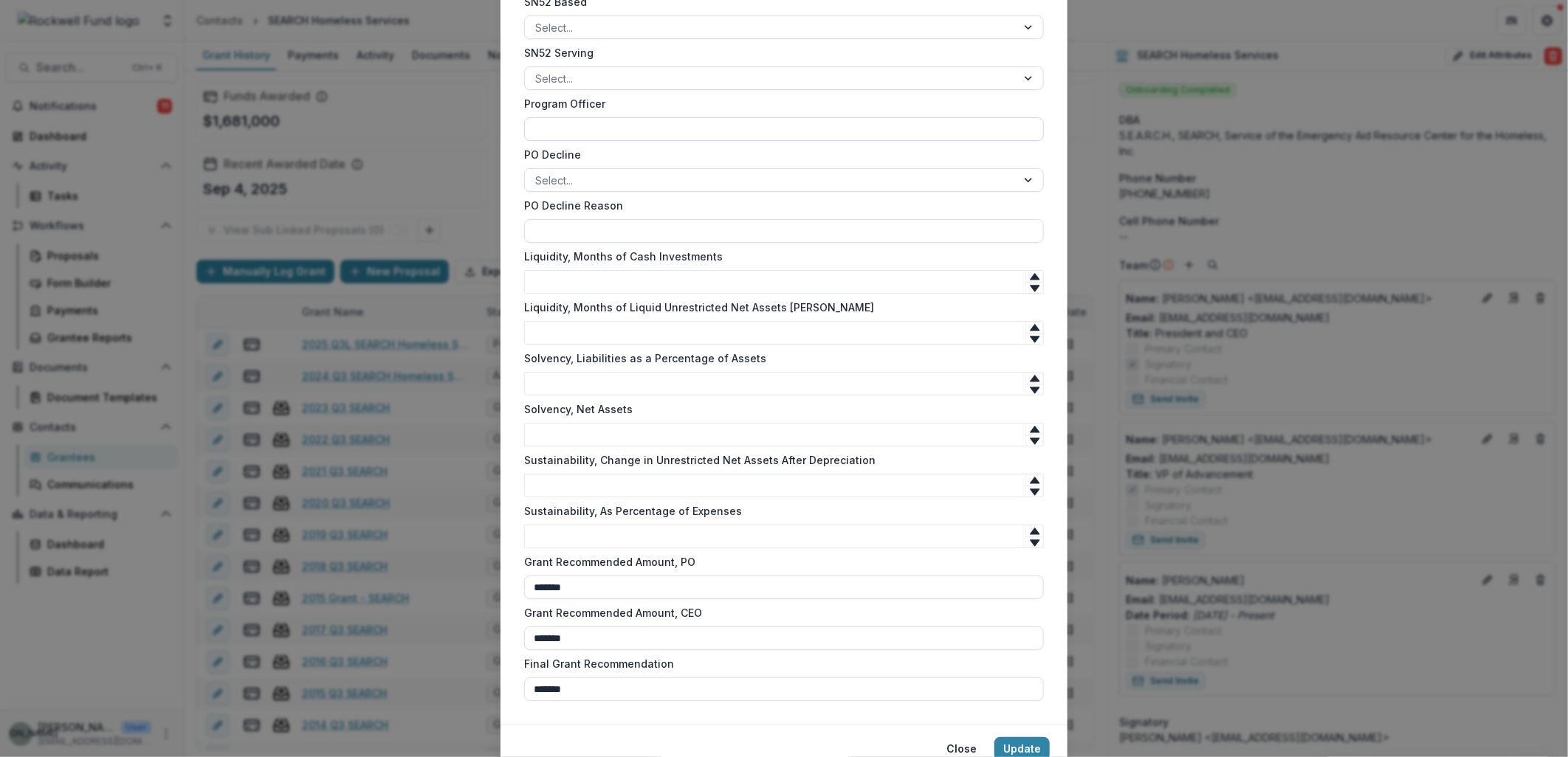
scroll to position [1270, 0]
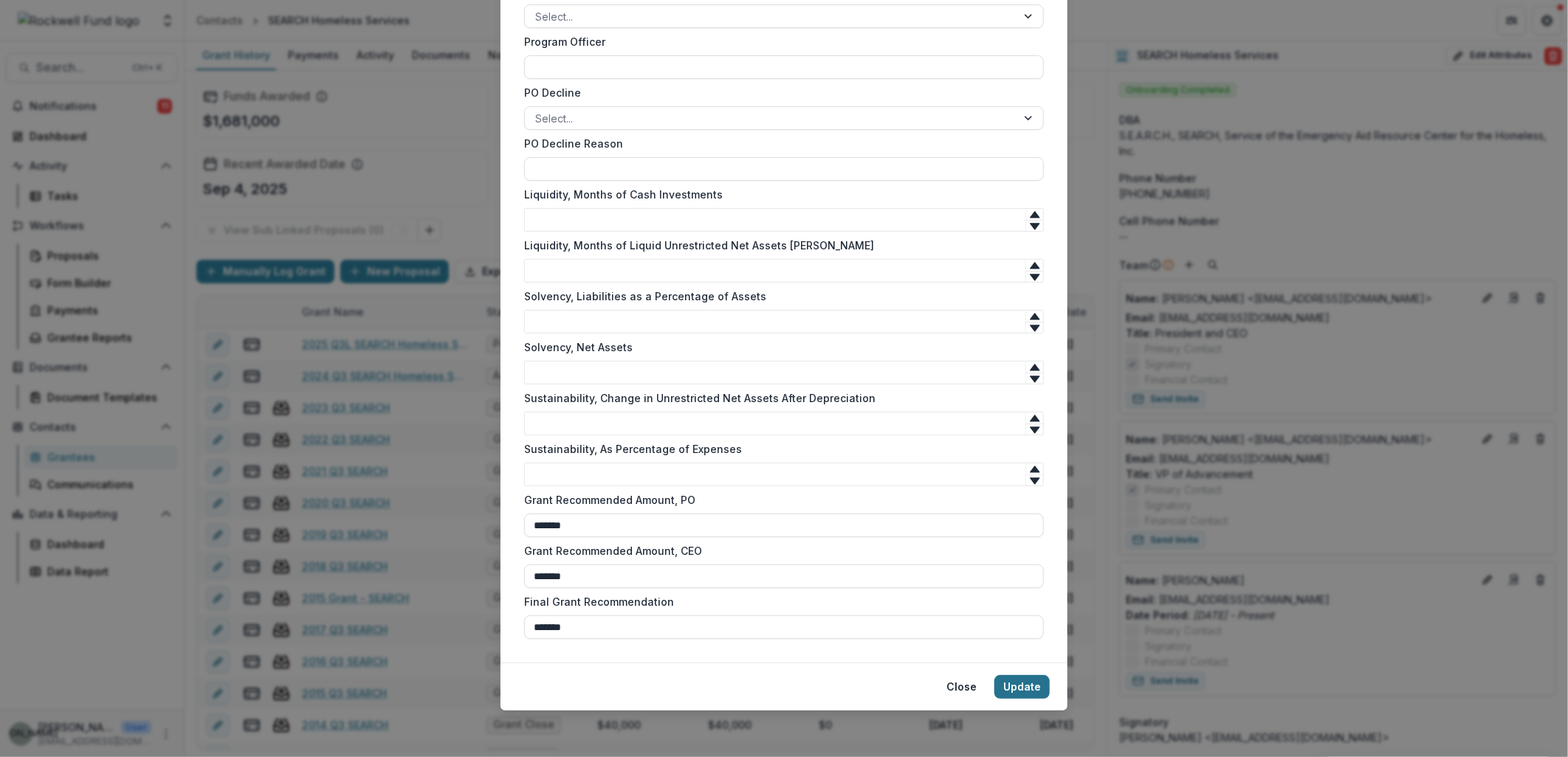
click at [1014, 687] on button "Update" at bounding box center [1022, 687] width 55 height 24
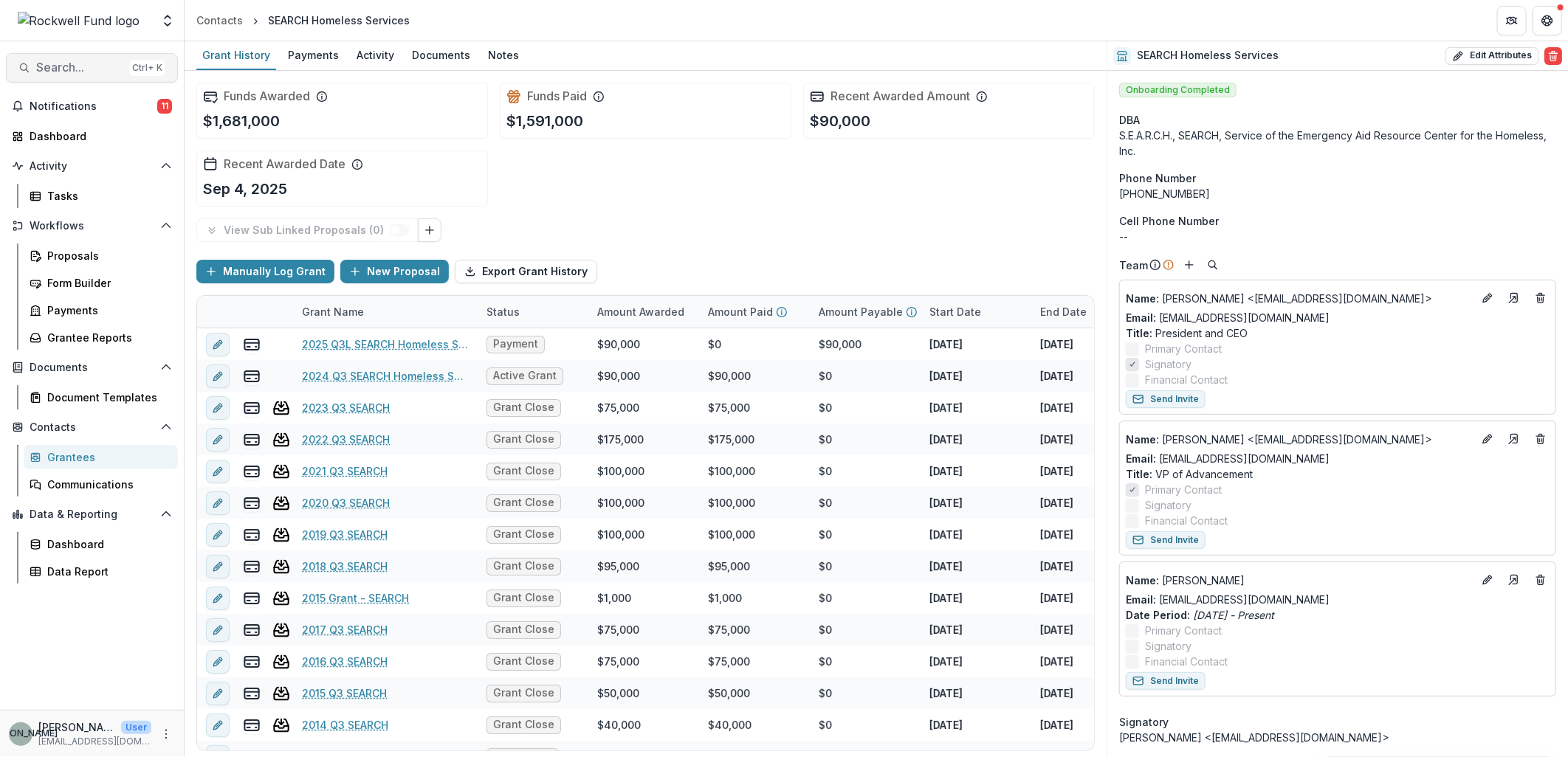
click at [54, 64] on span "Search..." at bounding box center [79, 67] width 87 height 14
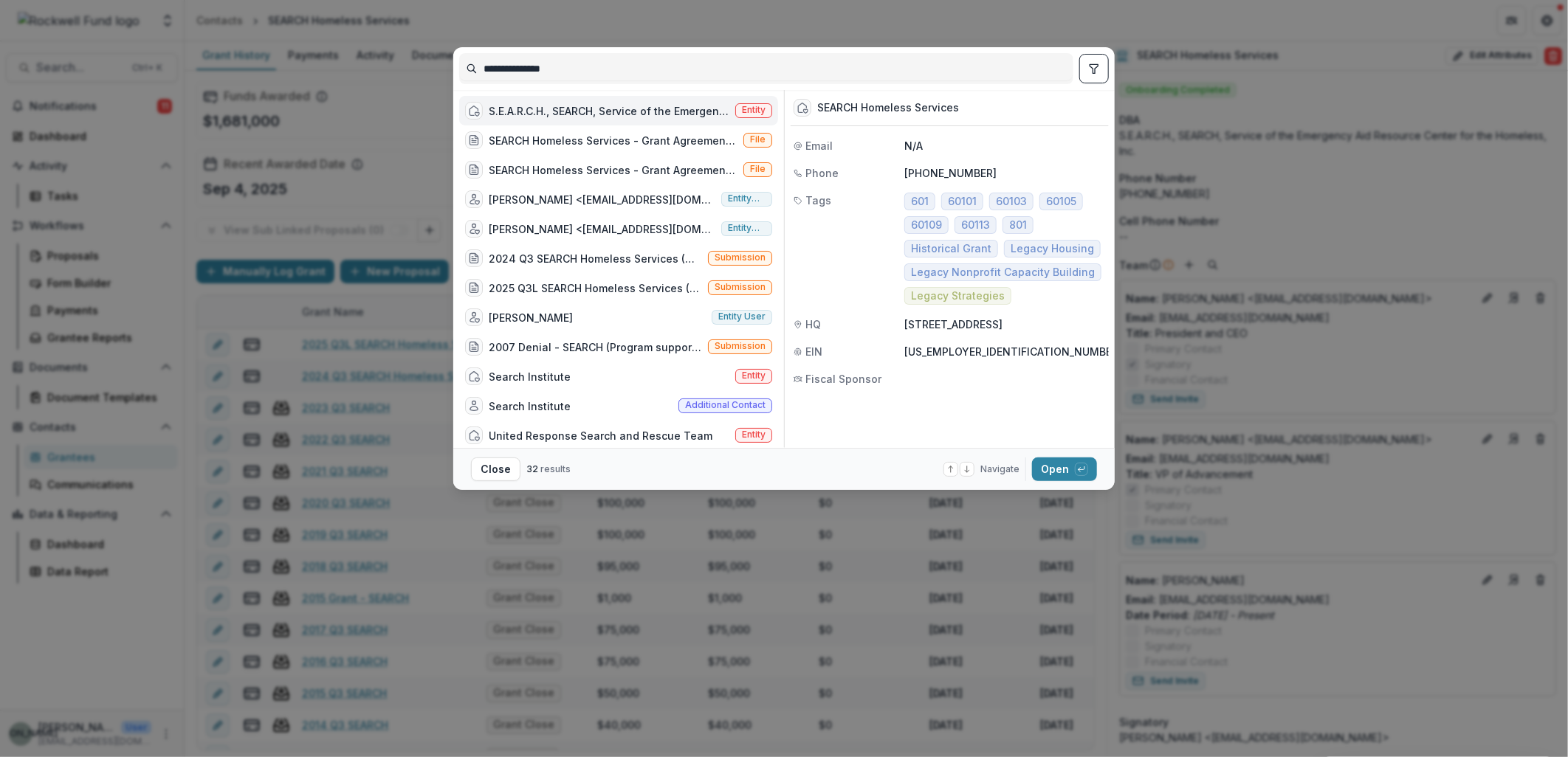
drag, startPoint x: 584, startPoint y: 70, endPoint x: 351, endPoint y: 58, distance: 233.3
click at [351, 58] on div "**********" at bounding box center [784, 378] width 1568 height 757
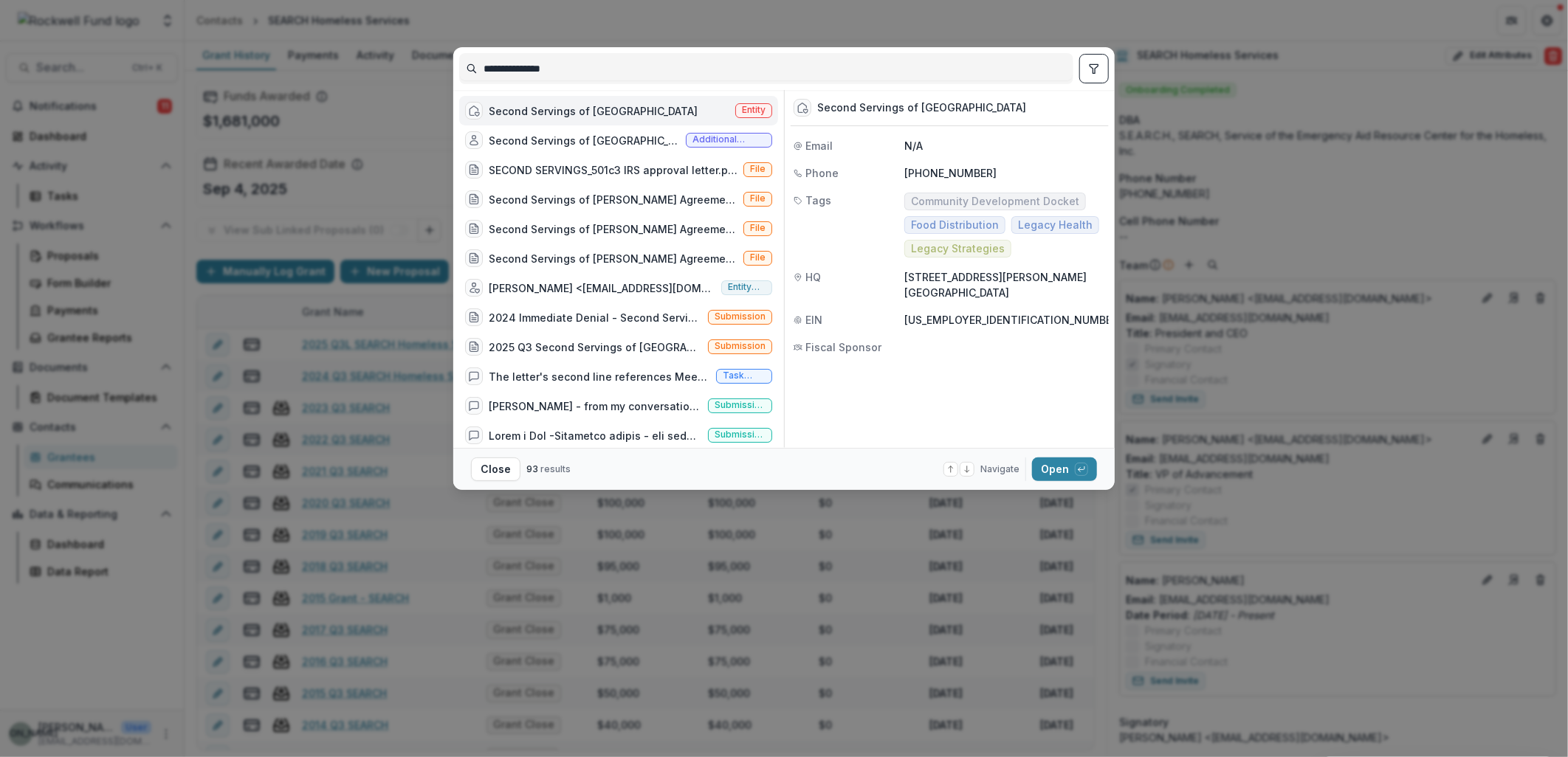
type input "**********"
click at [656, 116] on div "Second Servings of Houston Entity" at bounding box center [618, 110] width 319 height 29
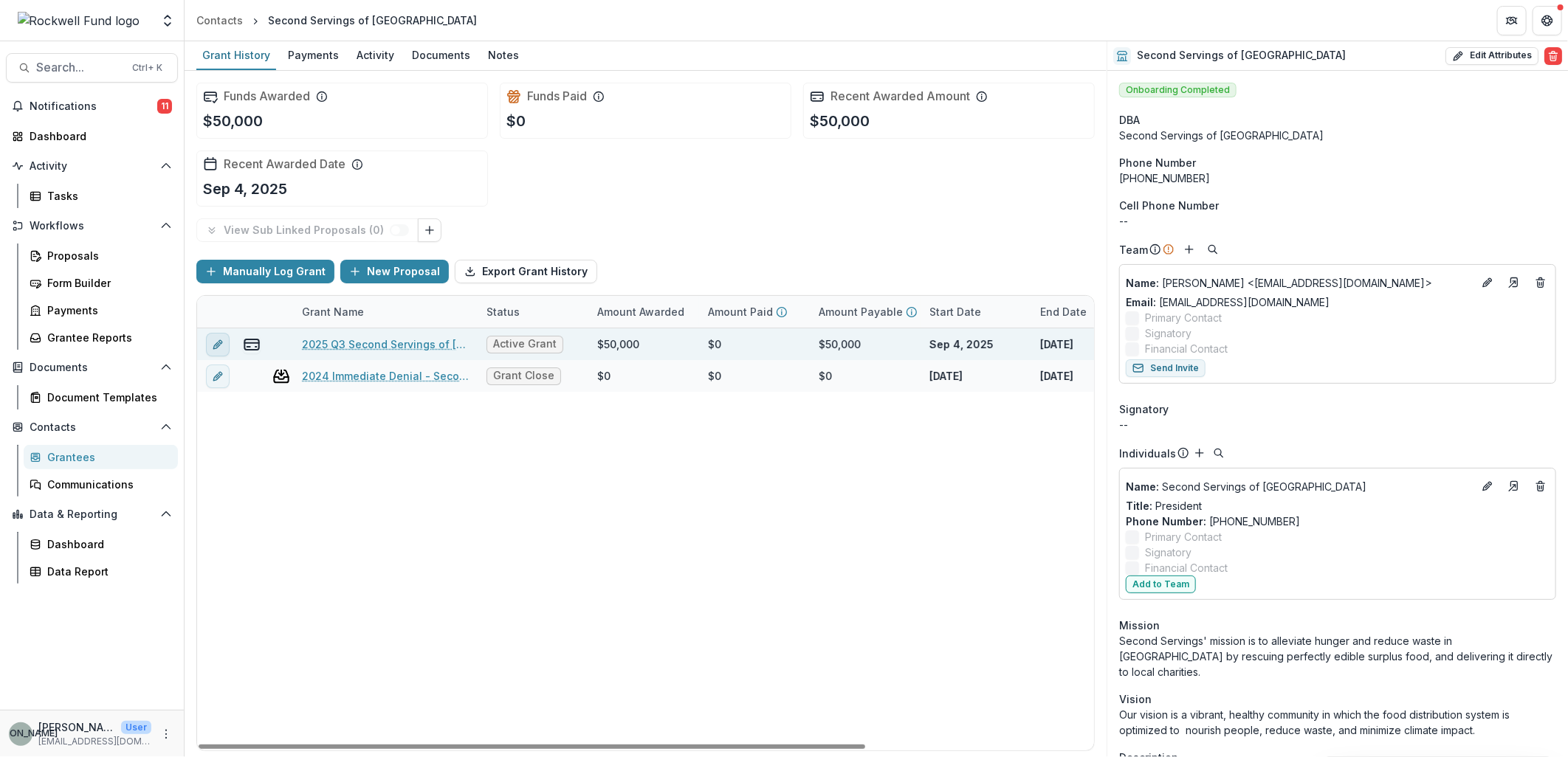
click at [215, 344] on icon "edit" at bounding box center [218, 344] width 12 height 12
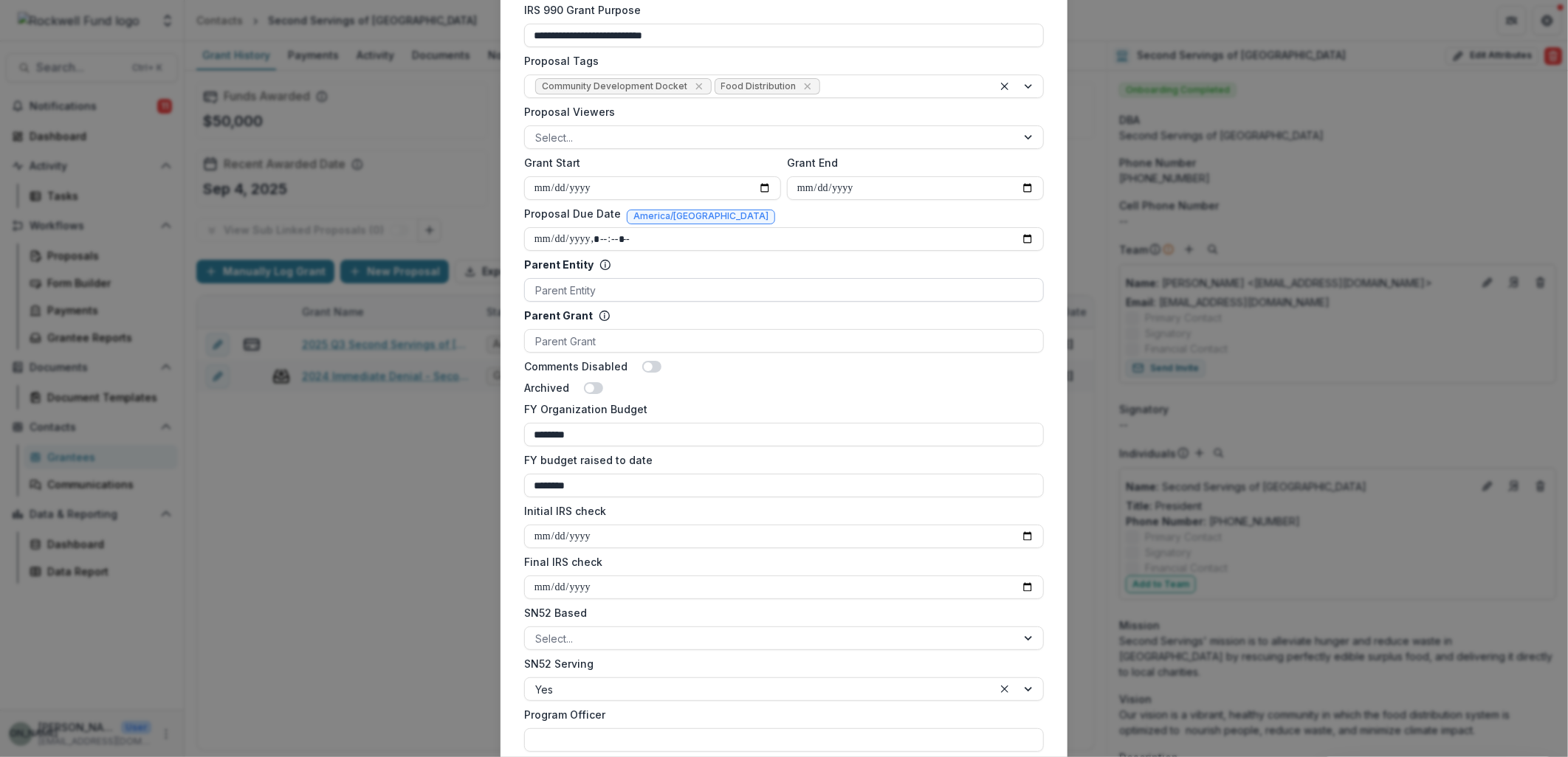
scroll to position [655, 0]
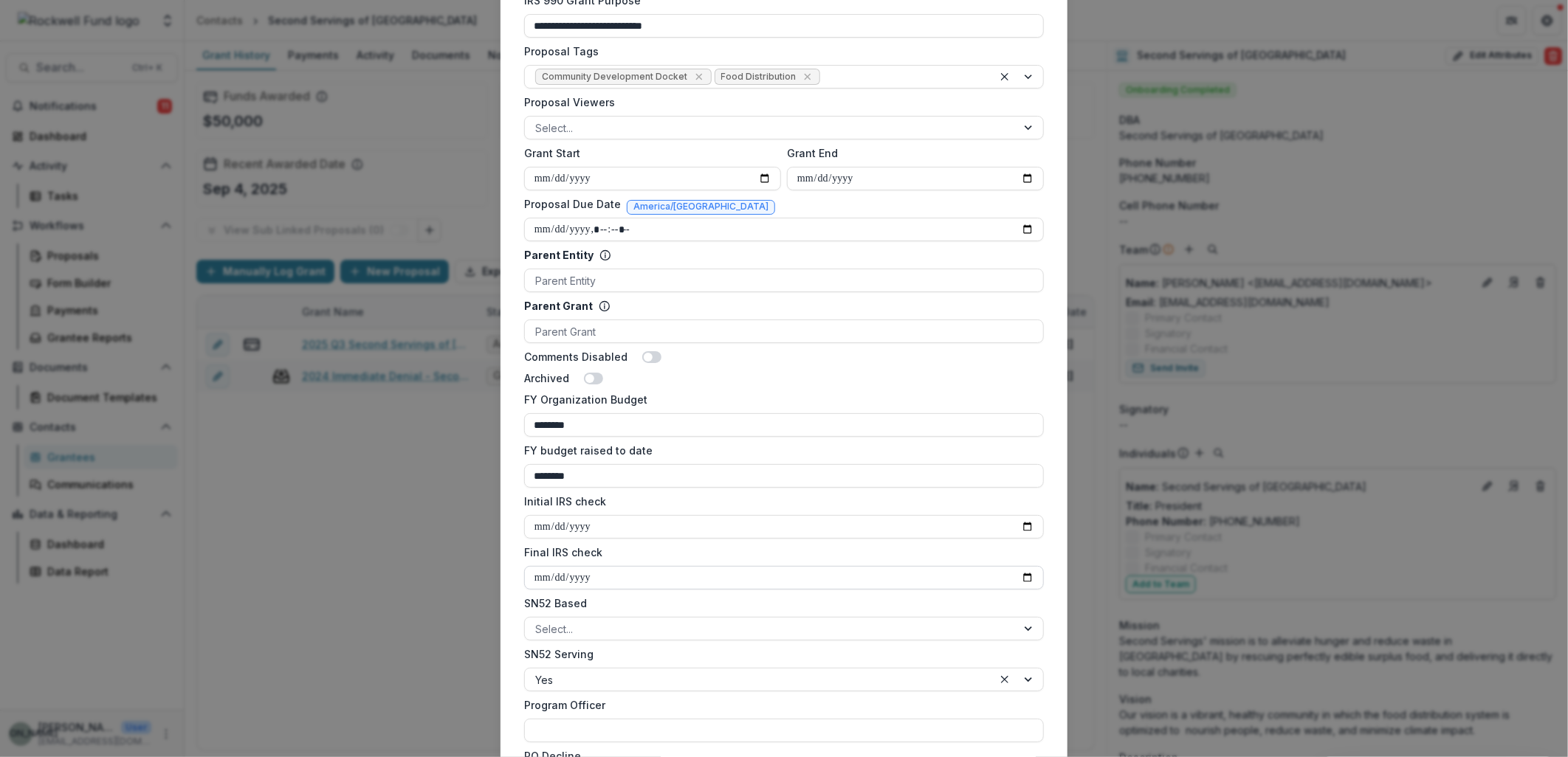
click at [1026, 578] on input "Final IRS check" at bounding box center [784, 578] width 520 height 24
type input "**********"
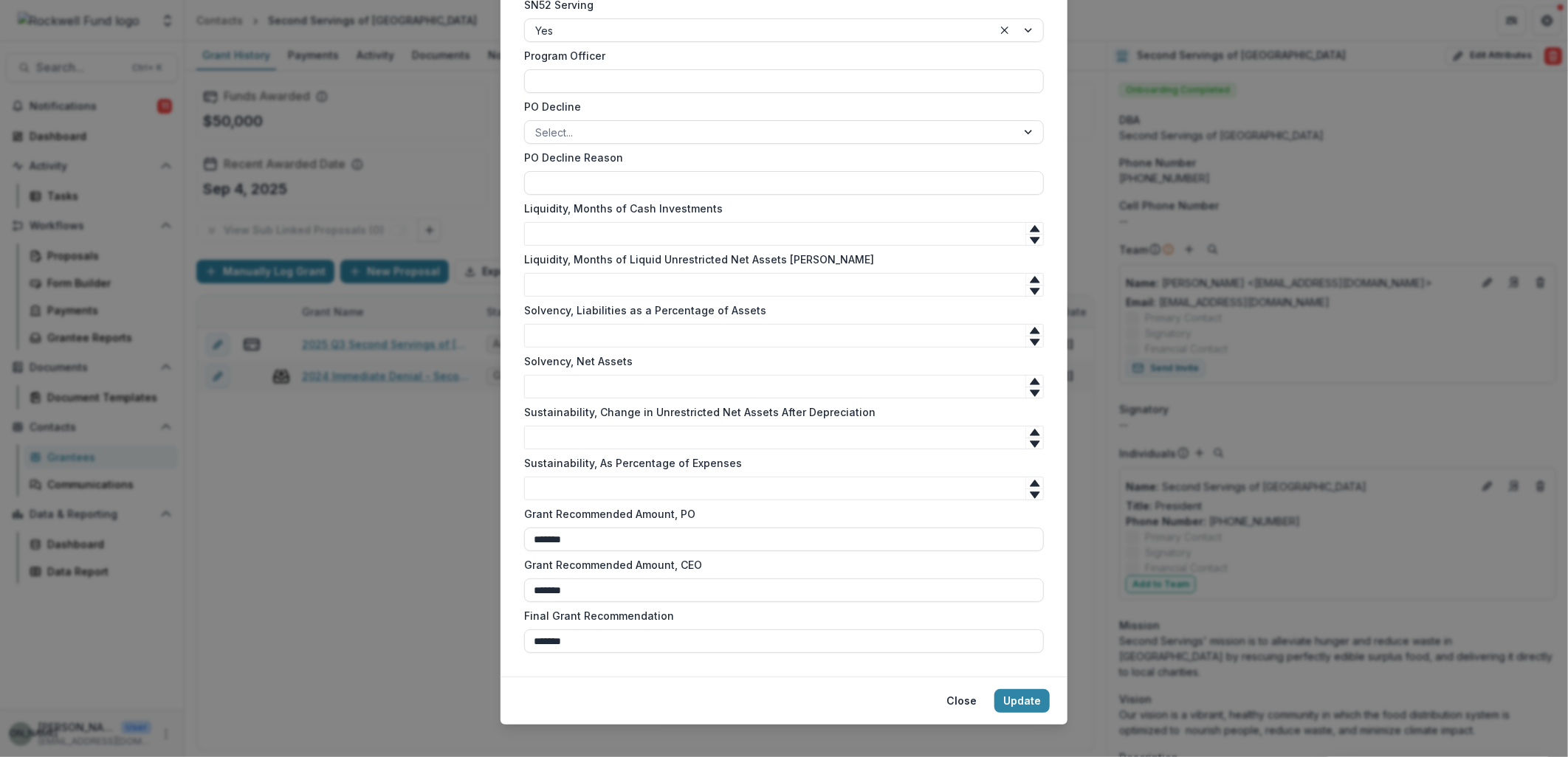
scroll to position [1318, 0]
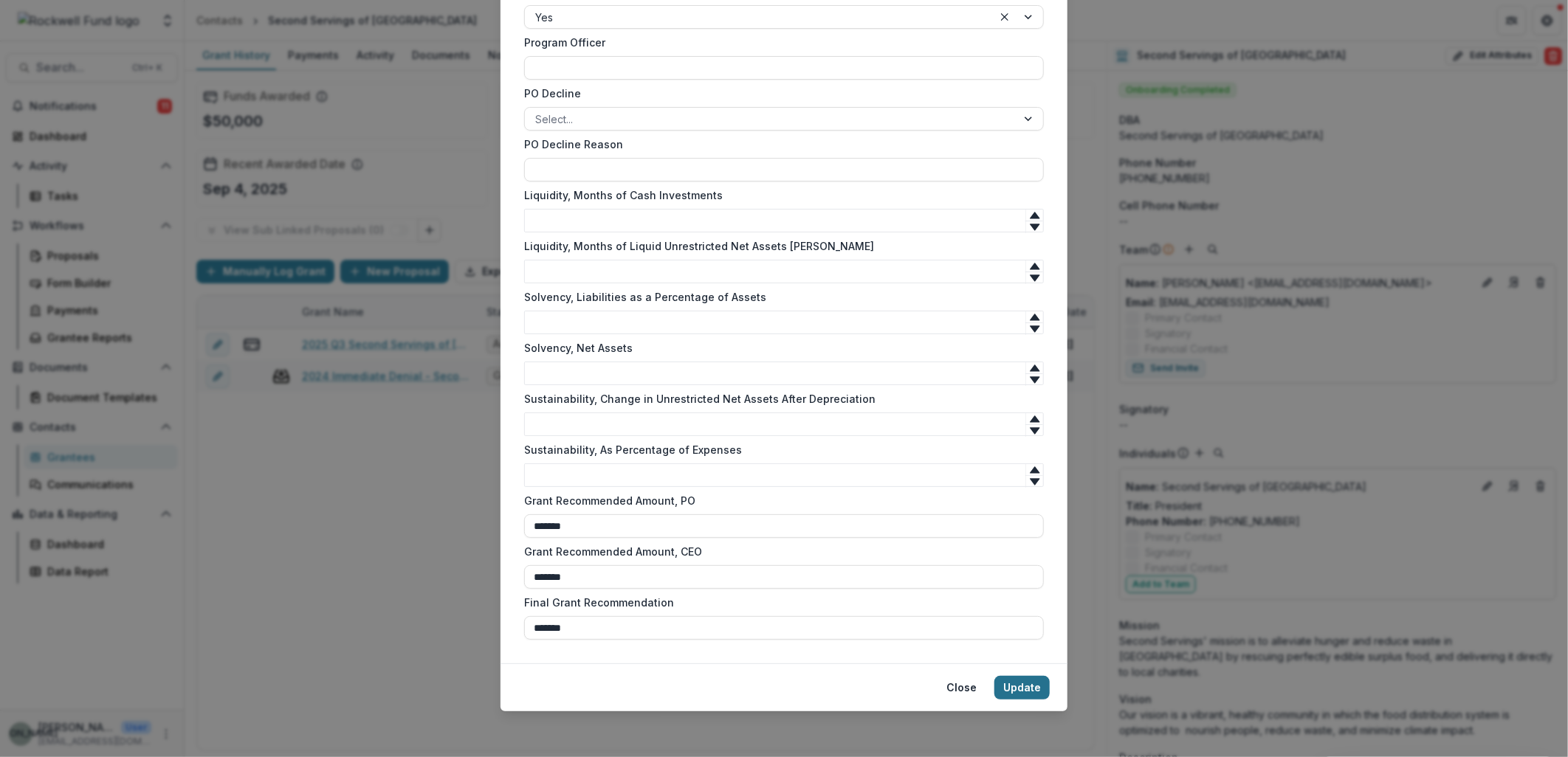
click at [1008, 687] on button "Update" at bounding box center [1022, 688] width 55 height 24
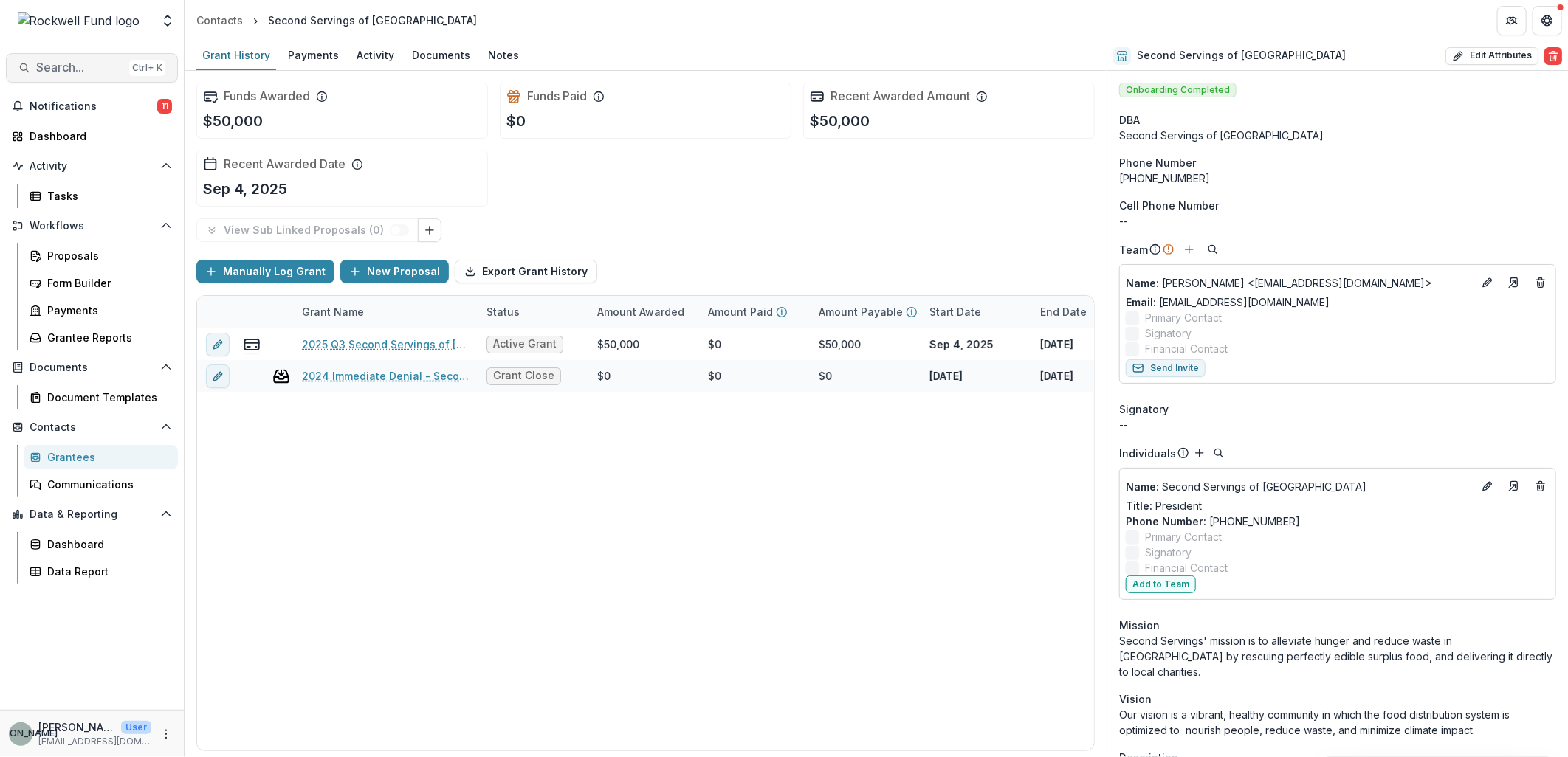
click at [54, 63] on span "Search..." at bounding box center [79, 67] width 87 height 14
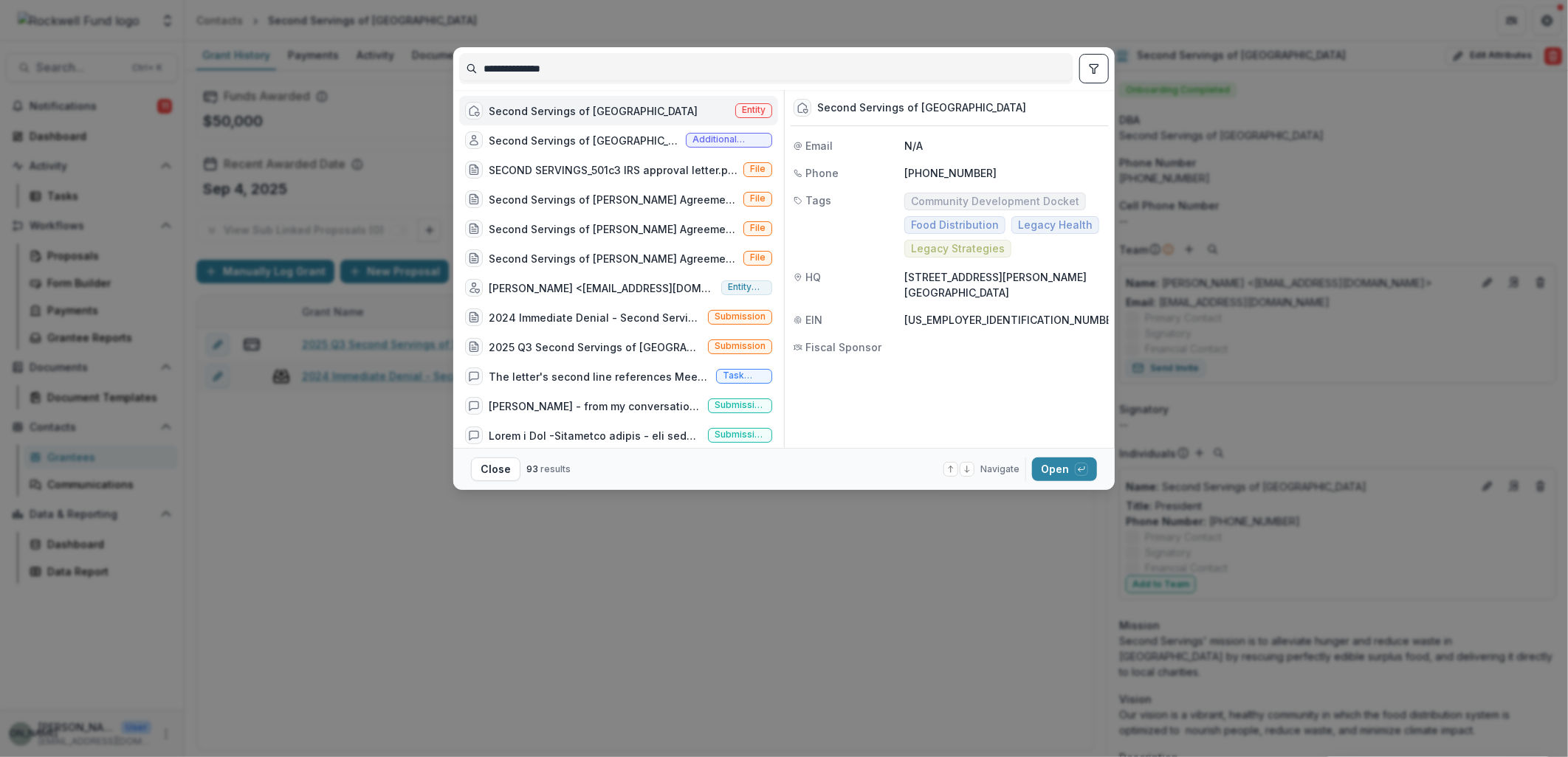
drag, startPoint x: 585, startPoint y: 72, endPoint x: 369, endPoint y: 83, distance: 216.3
click at [369, 83] on div "**********" at bounding box center [784, 378] width 1568 height 757
type input "**********"
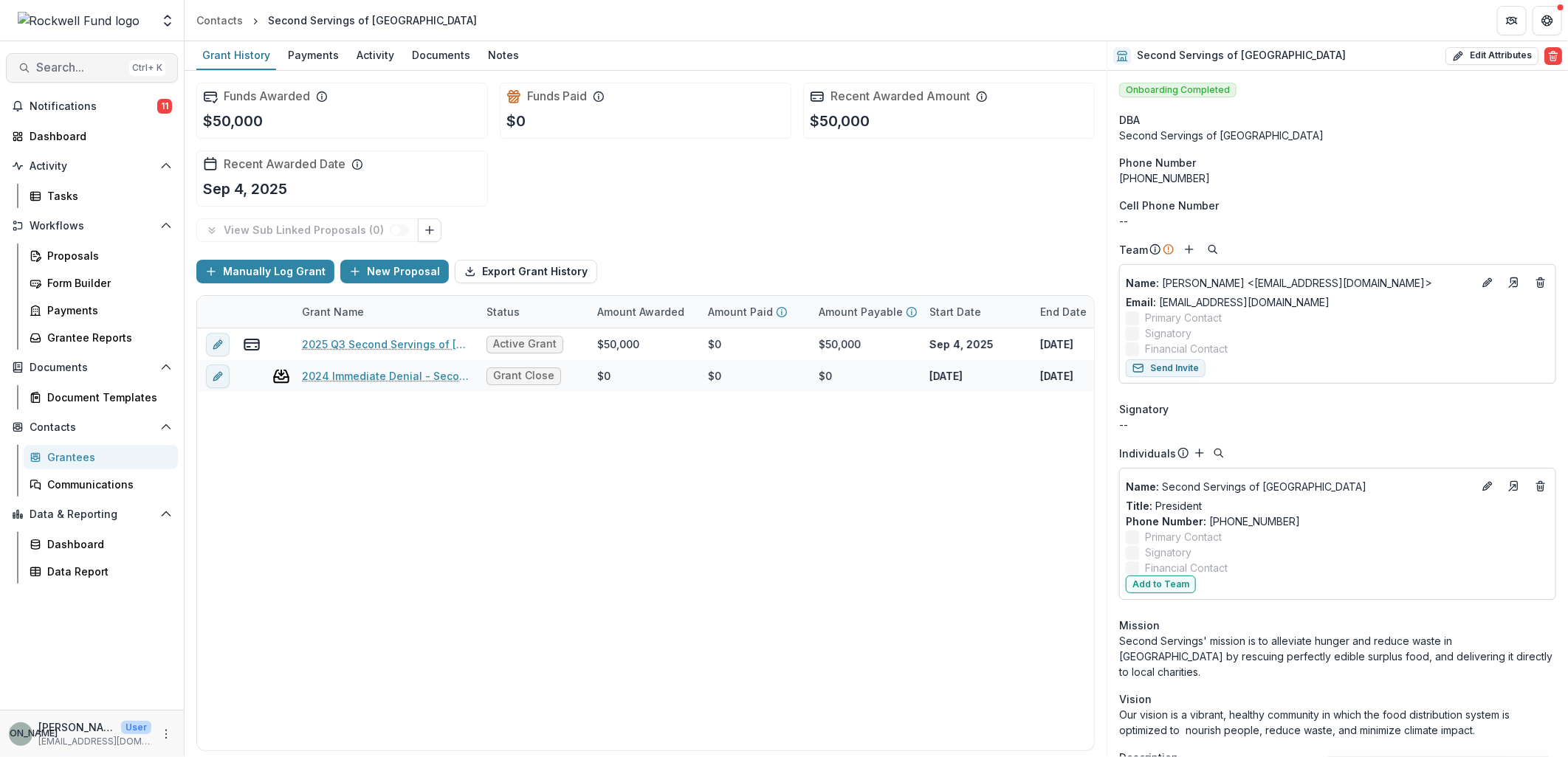
click at [76, 69] on span "Search..." at bounding box center [79, 67] width 87 height 14
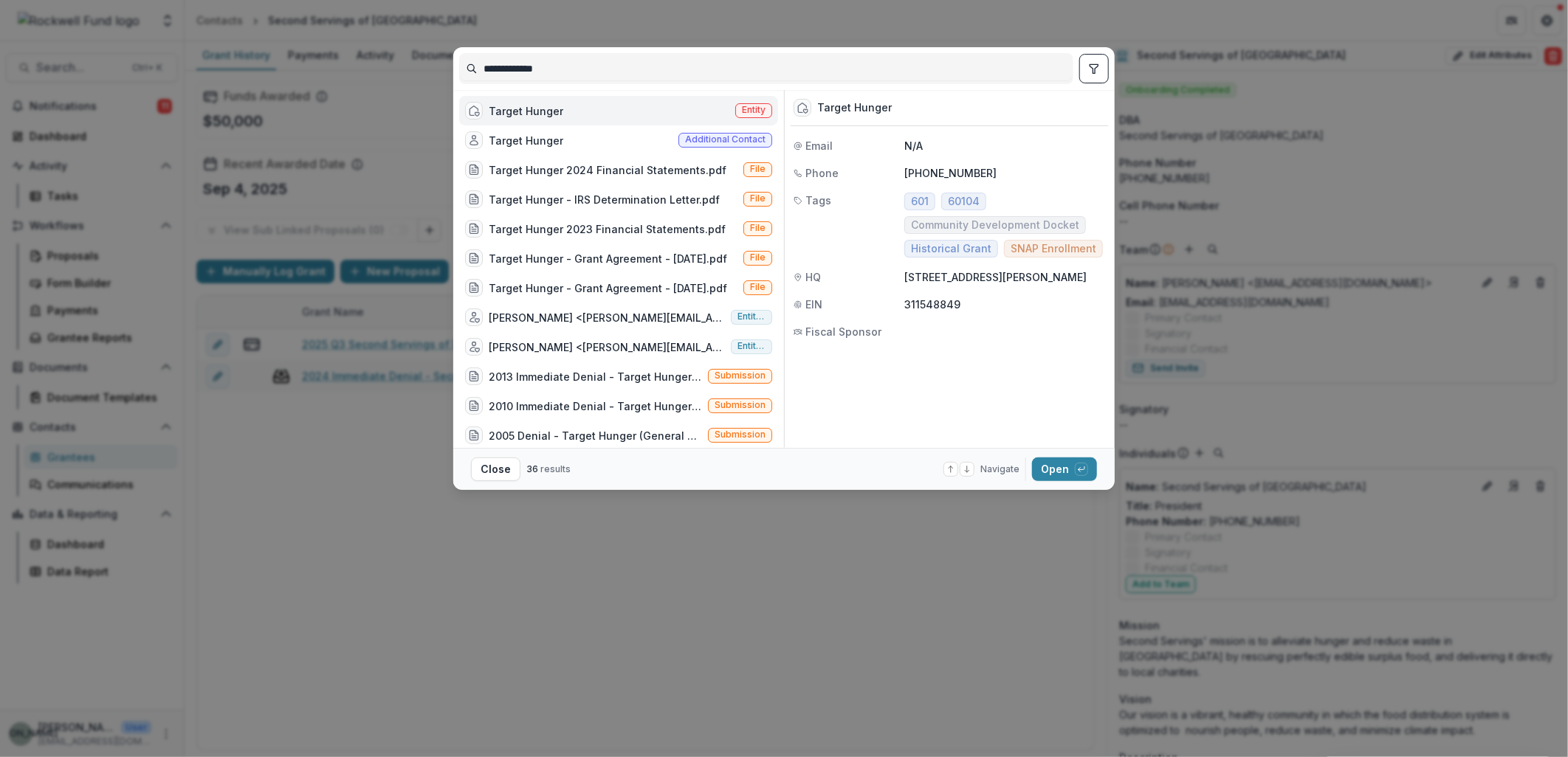
click at [582, 109] on div "Target Hunger Entity" at bounding box center [618, 110] width 319 height 29
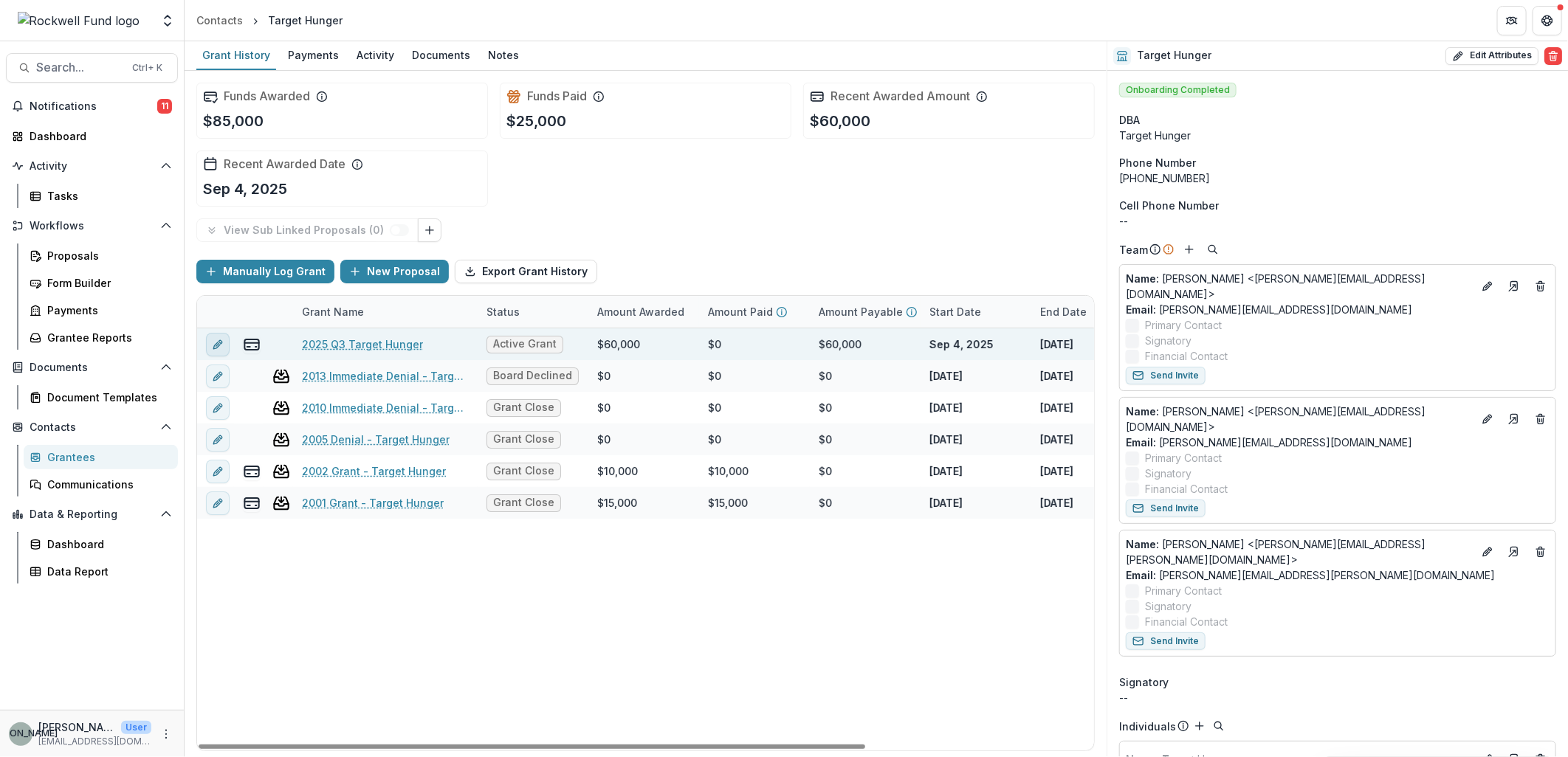
click at [216, 345] on icon "edit" at bounding box center [218, 344] width 12 height 12
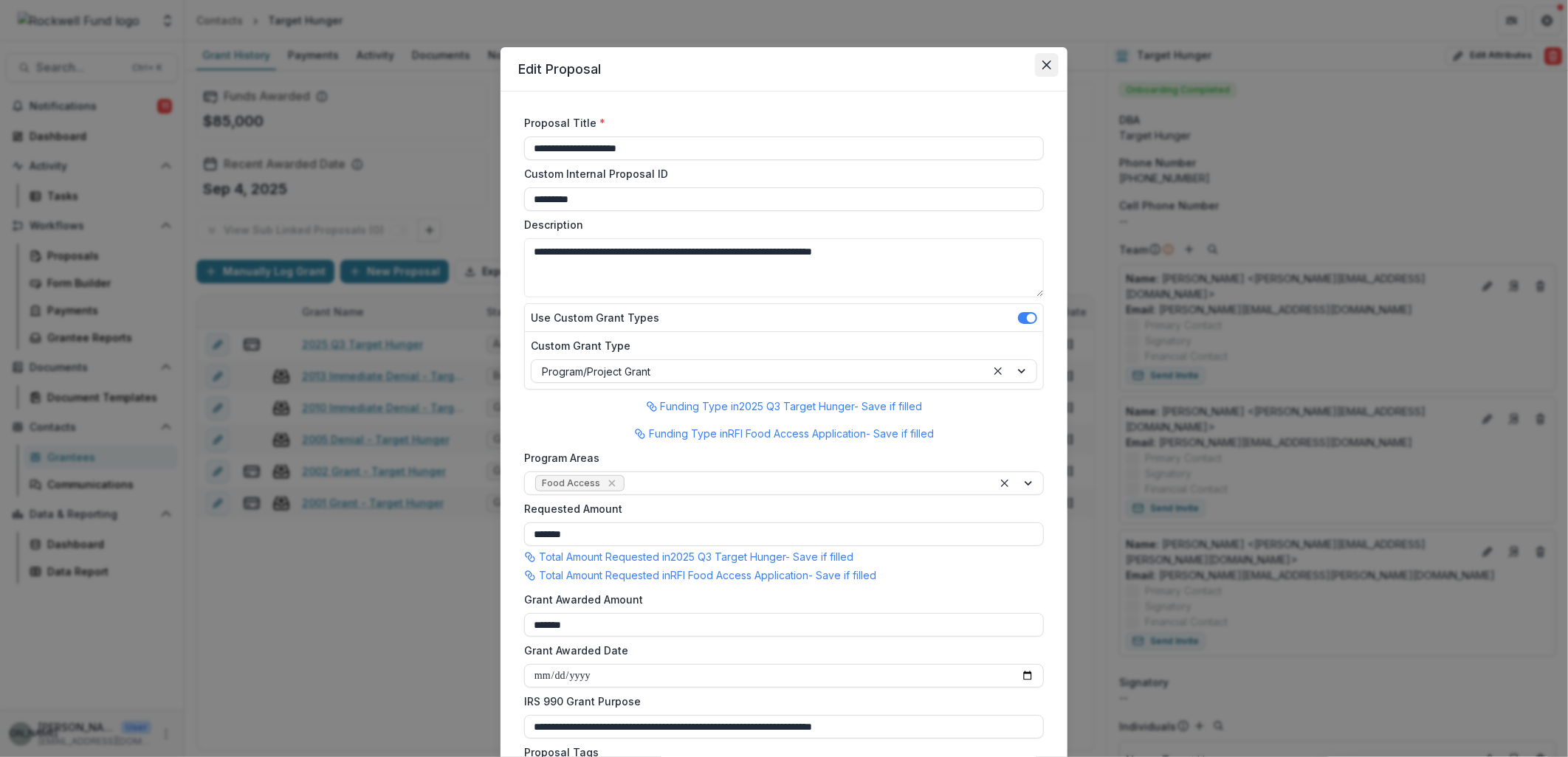
click at [1048, 65] on icon "Close" at bounding box center [1047, 65] width 9 height 9
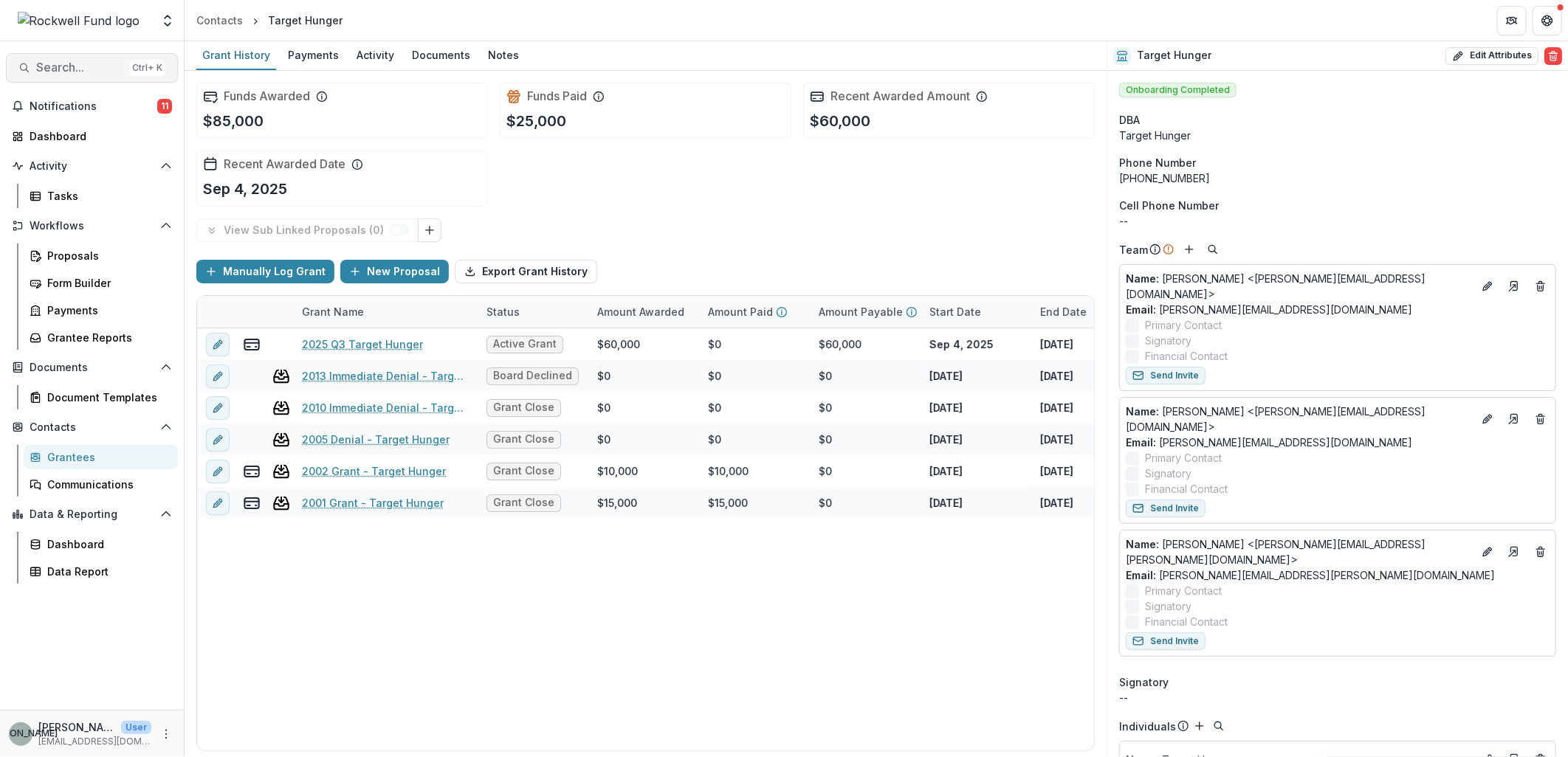
click at [52, 57] on button "Search... Ctrl + K" at bounding box center [92, 67] width 172 height 29
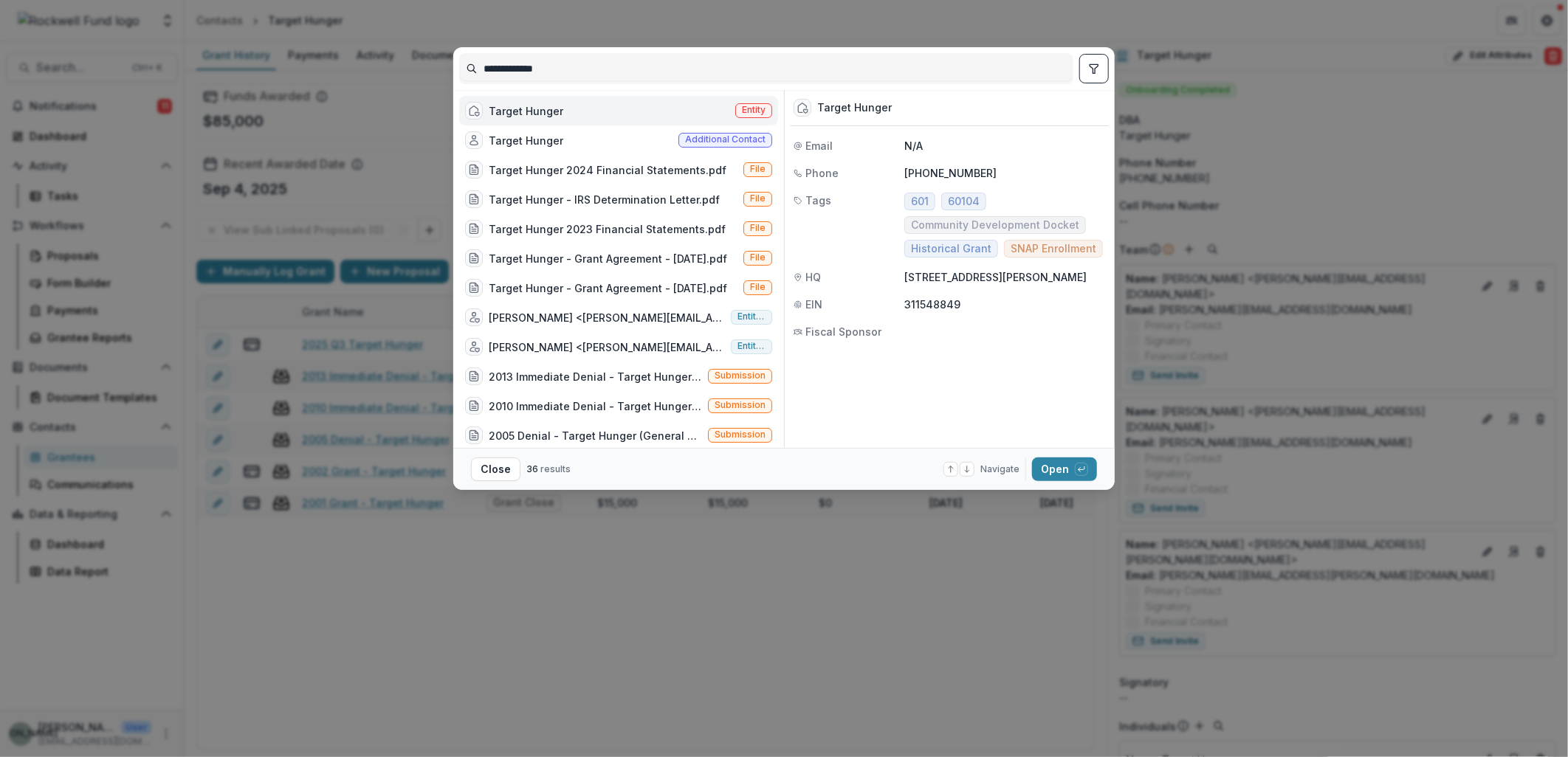
drag, startPoint x: 559, startPoint y: 69, endPoint x: 389, endPoint y: 72, distance: 170.0
click at [389, 72] on div "**********" at bounding box center [784, 378] width 1568 height 757
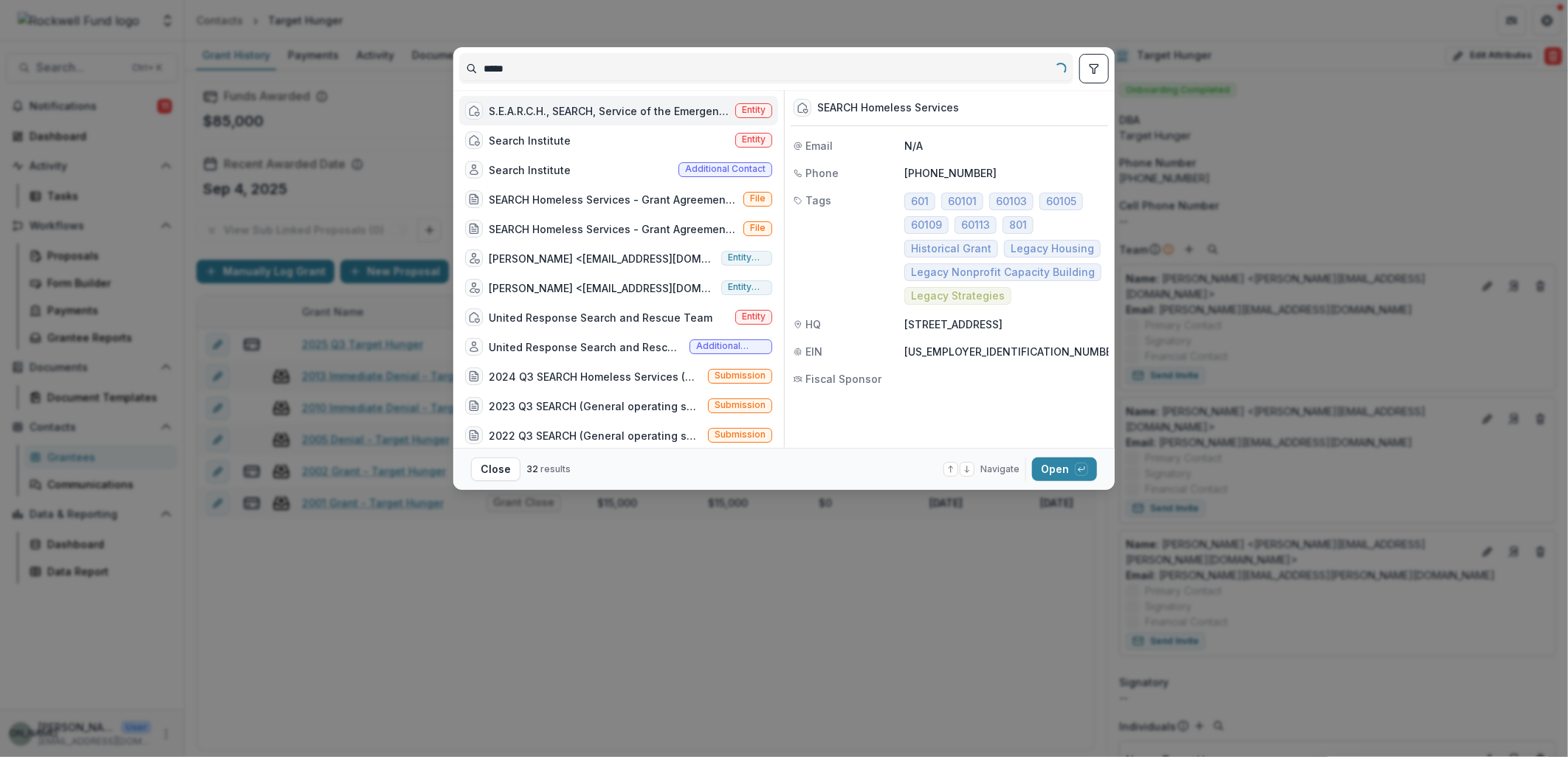
type input "******"
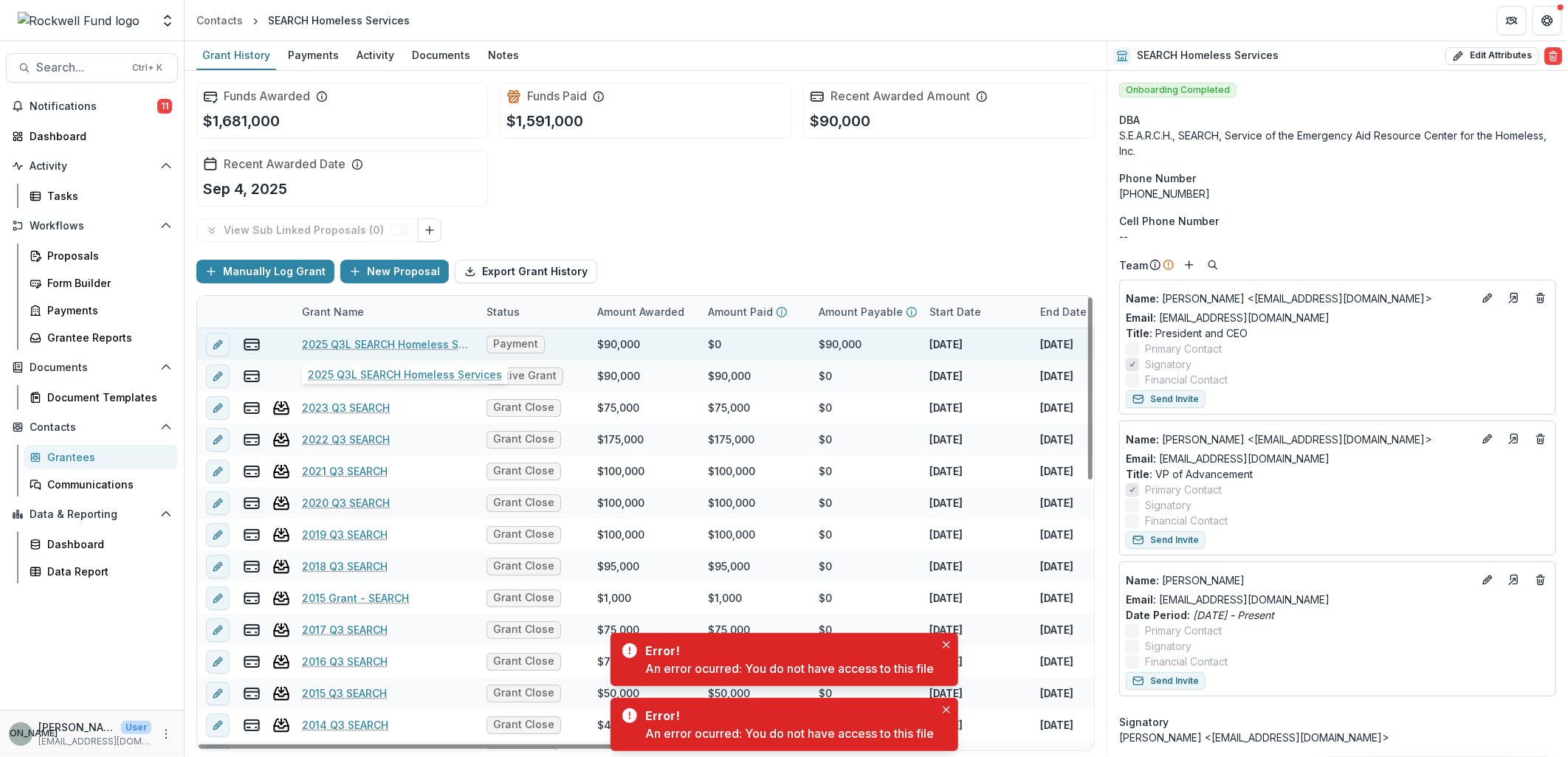
click at [351, 343] on link "2025 Q3L SEARCH Homeless Services" at bounding box center [385, 344] width 167 height 16
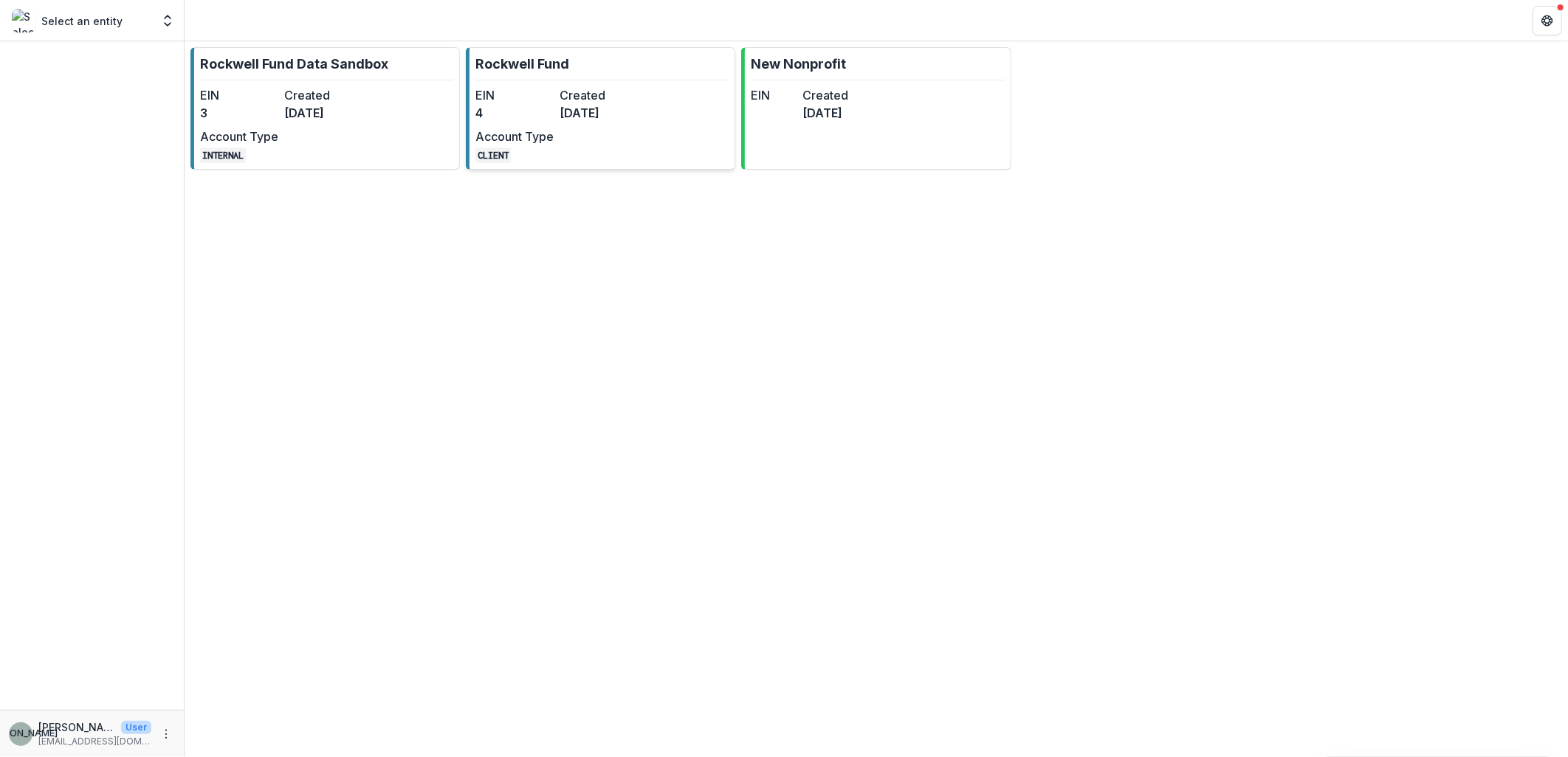
click at [570, 126] on div "EIN 4 Created [DATE] Account Type CLIENT" at bounding box center [556, 125] width 162 height 77
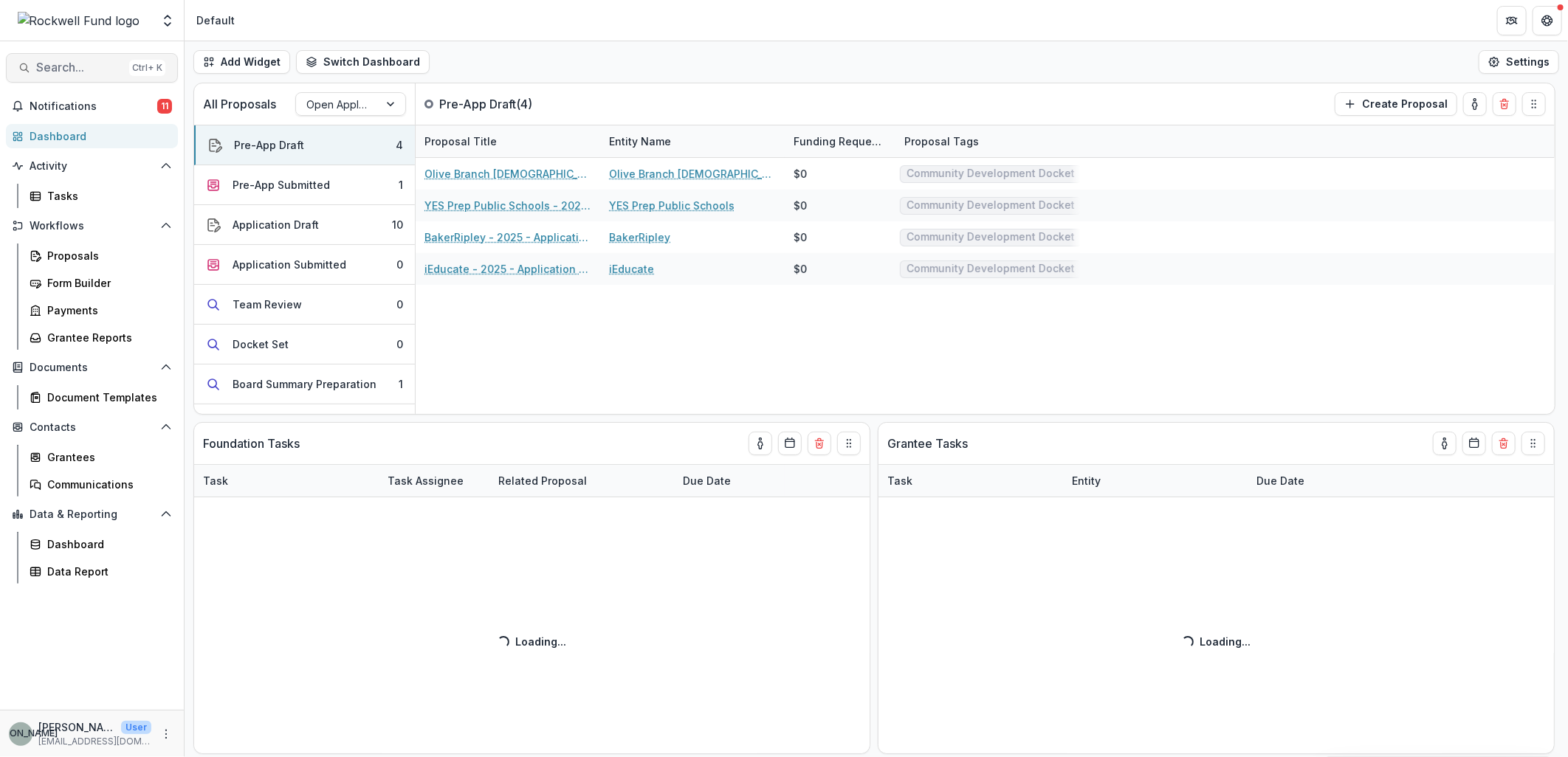
click at [49, 81] on button "Search... Ctrl + K" at bounding box center [92, 67] width 172 height 29
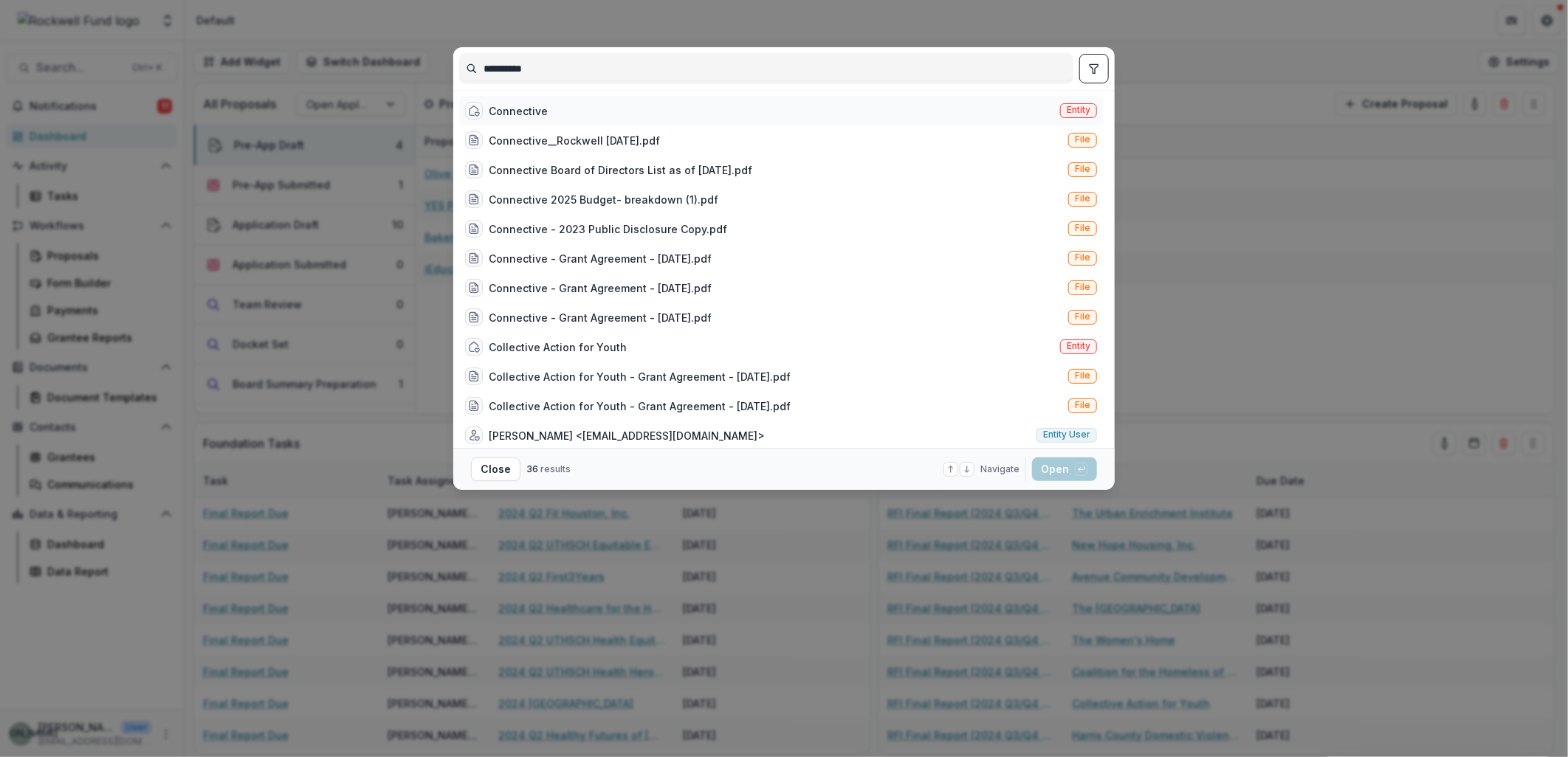
type input "**********"
click at [530, 111] on div "Connective" at bounding box center [518, 111] width 59 height 16
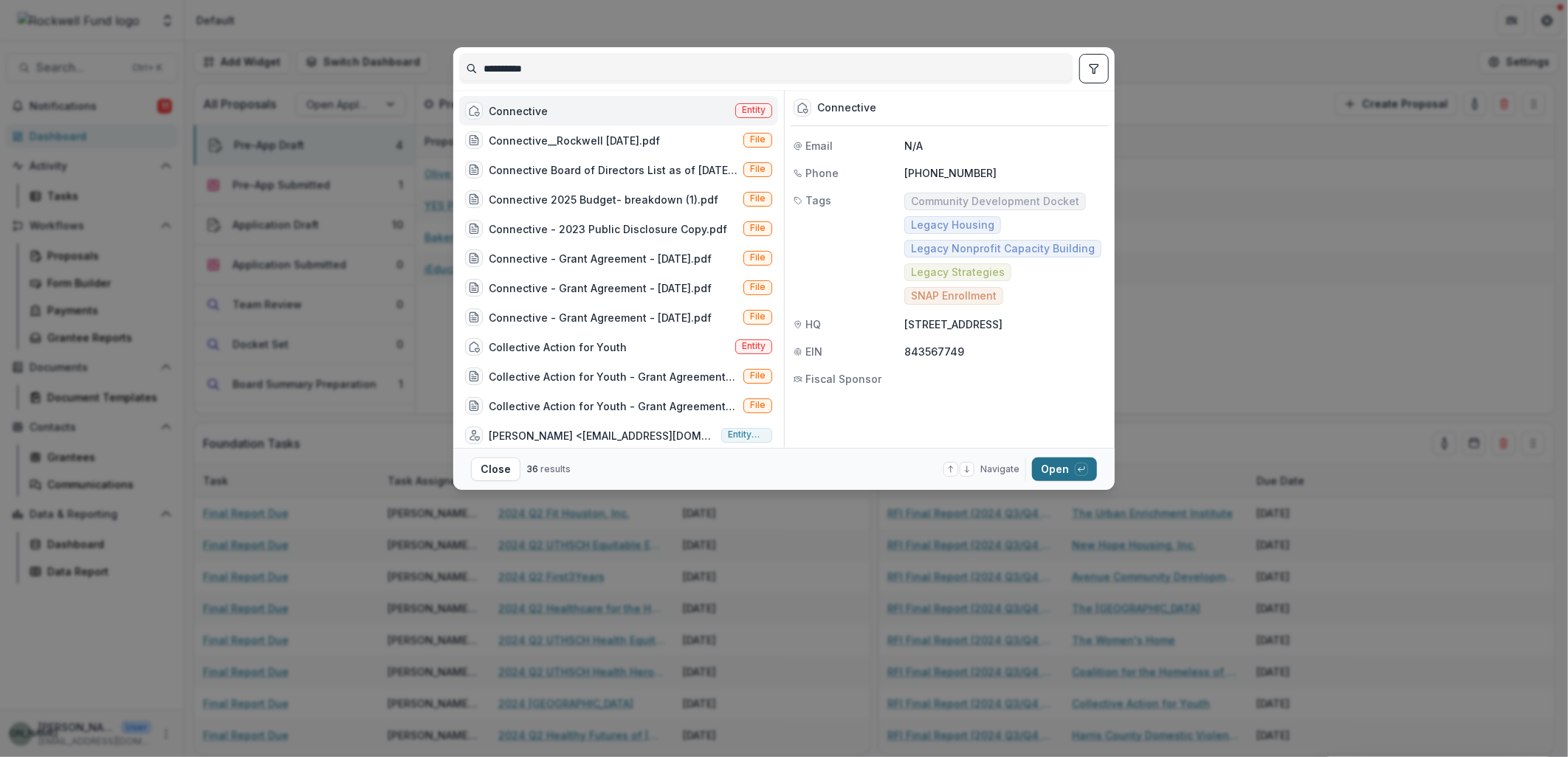
click at [1057, 466] on button "Open with enter key" at bounding box center [1064, 469] width 65 height 24
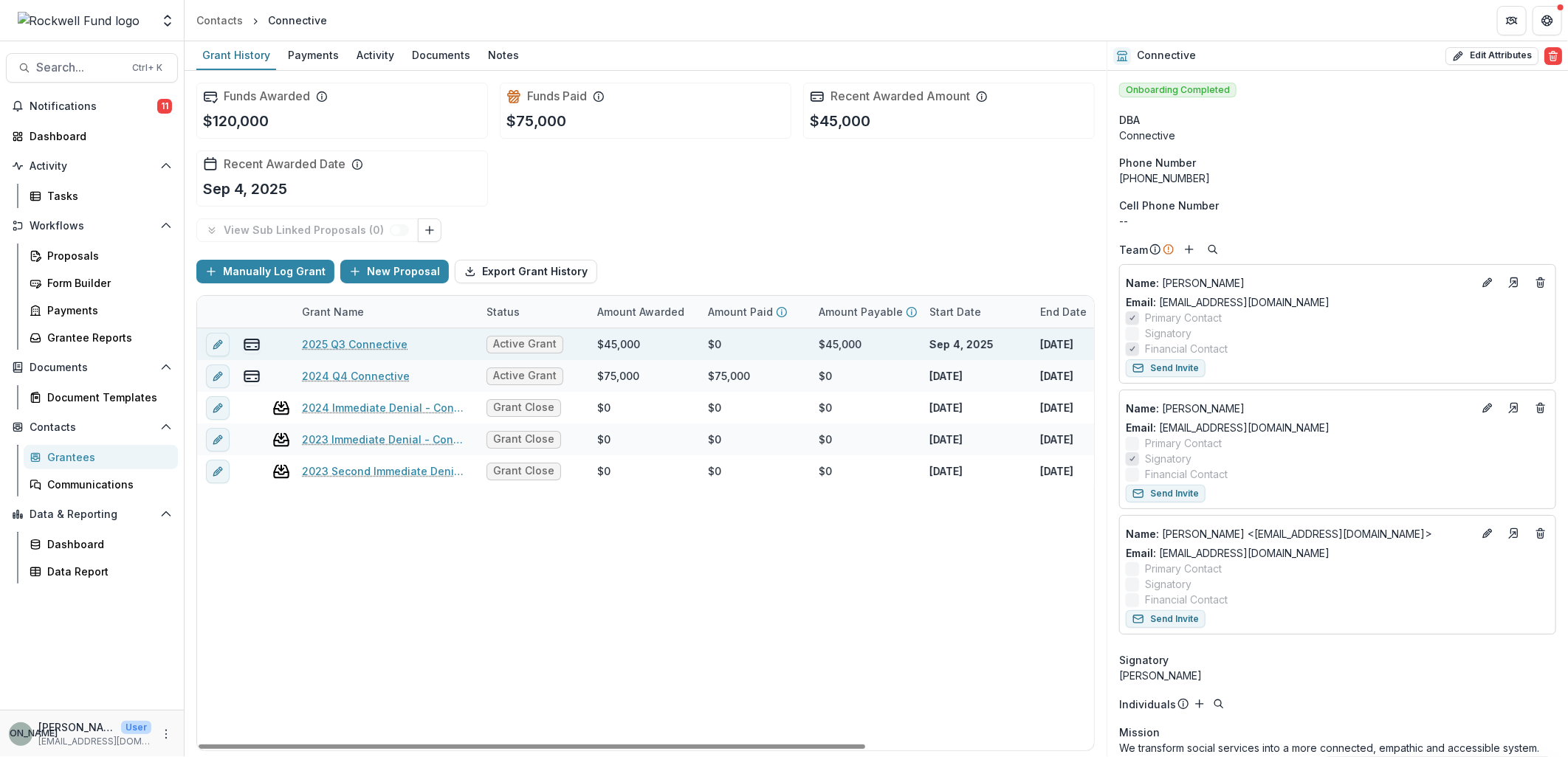
click at [338, 347] on link "2025 Q3 Connective" at bounding box center [354, 344] width 105 height 16
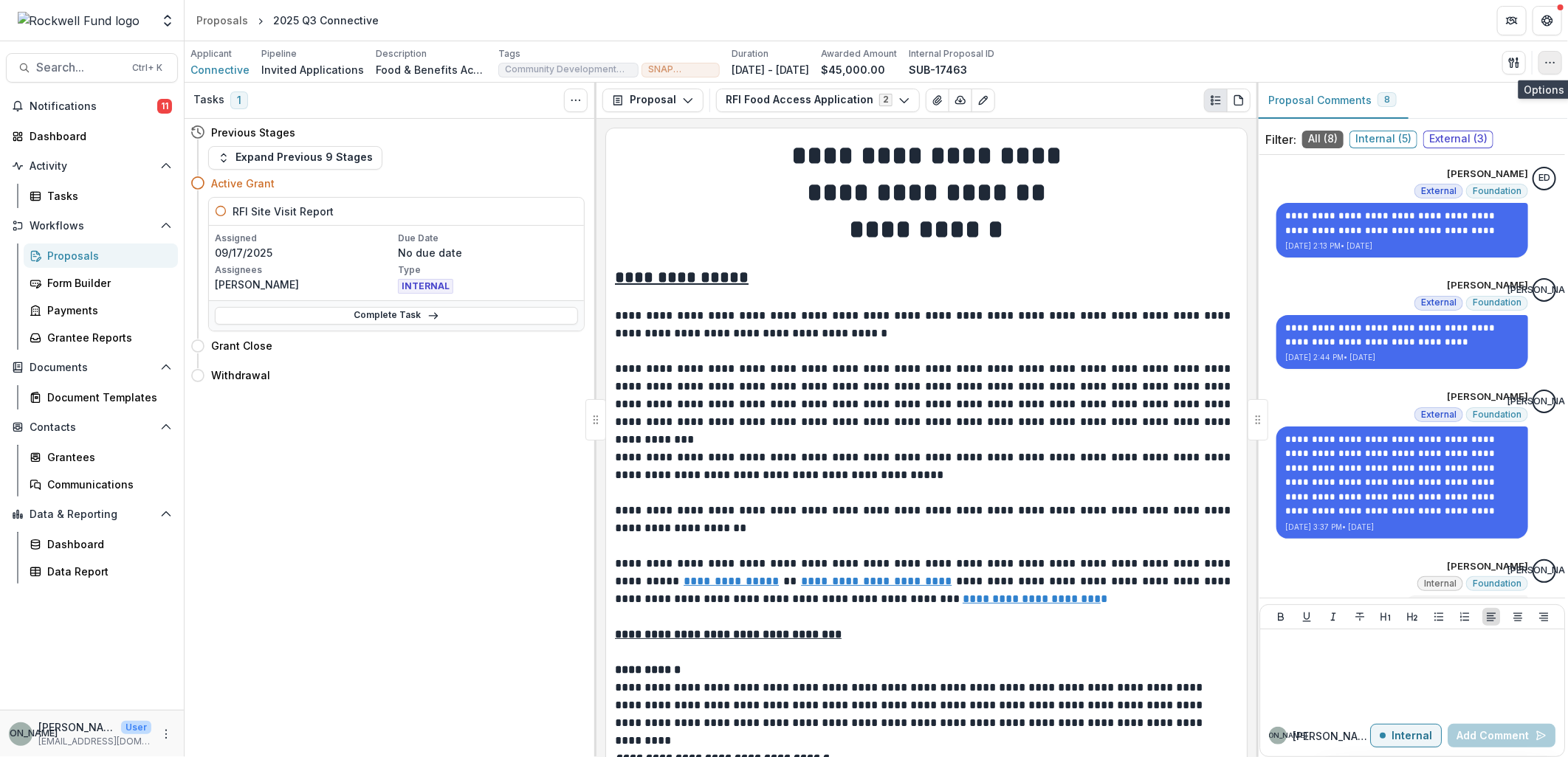
click at [1552, 68] on icon "button" at bounding box center [1551, 63] width 12 height 12
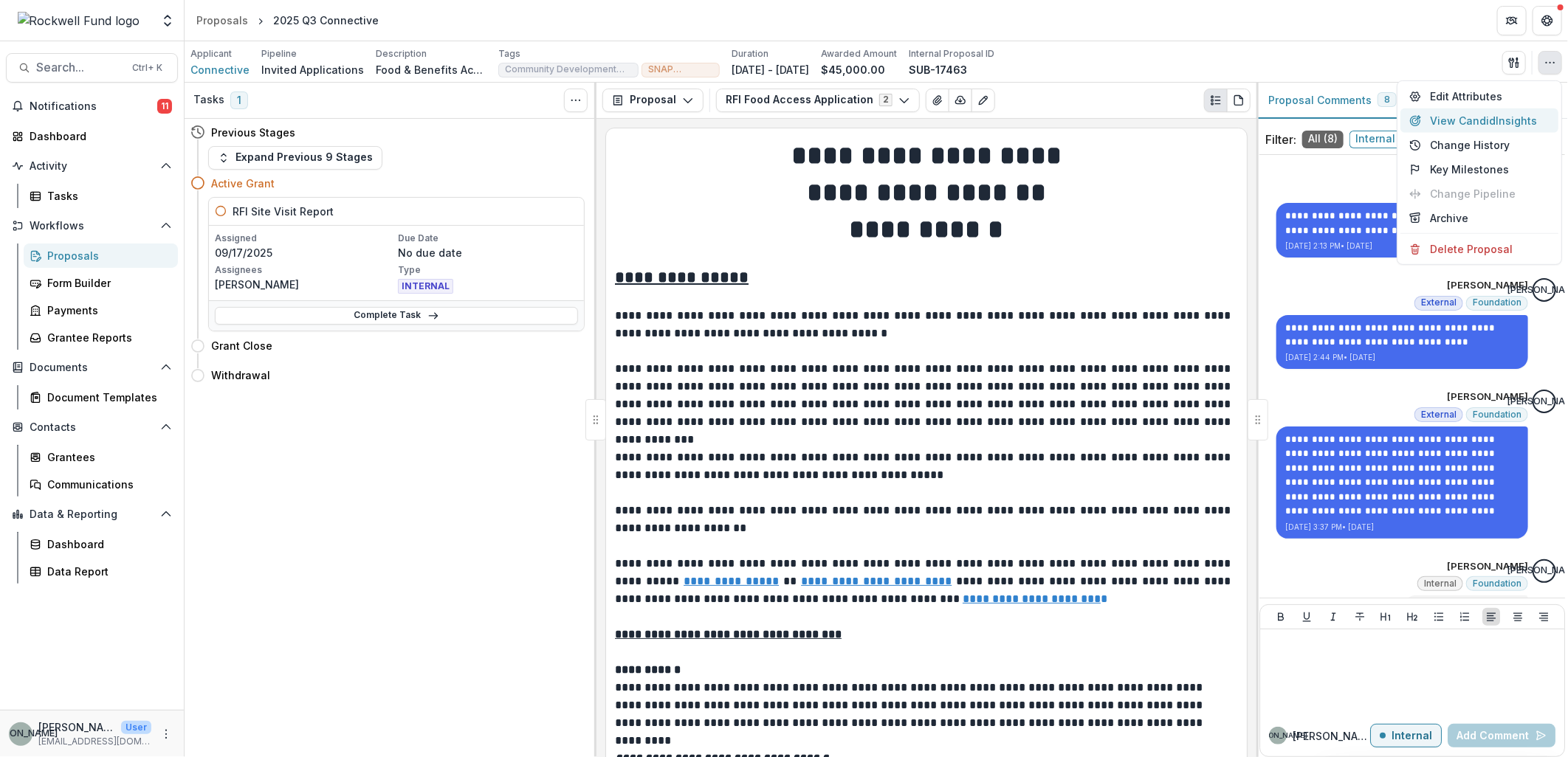
click at [1490, 117] on button "View Candid Insights" at bounding box center [1479, 120] width 158 height 25
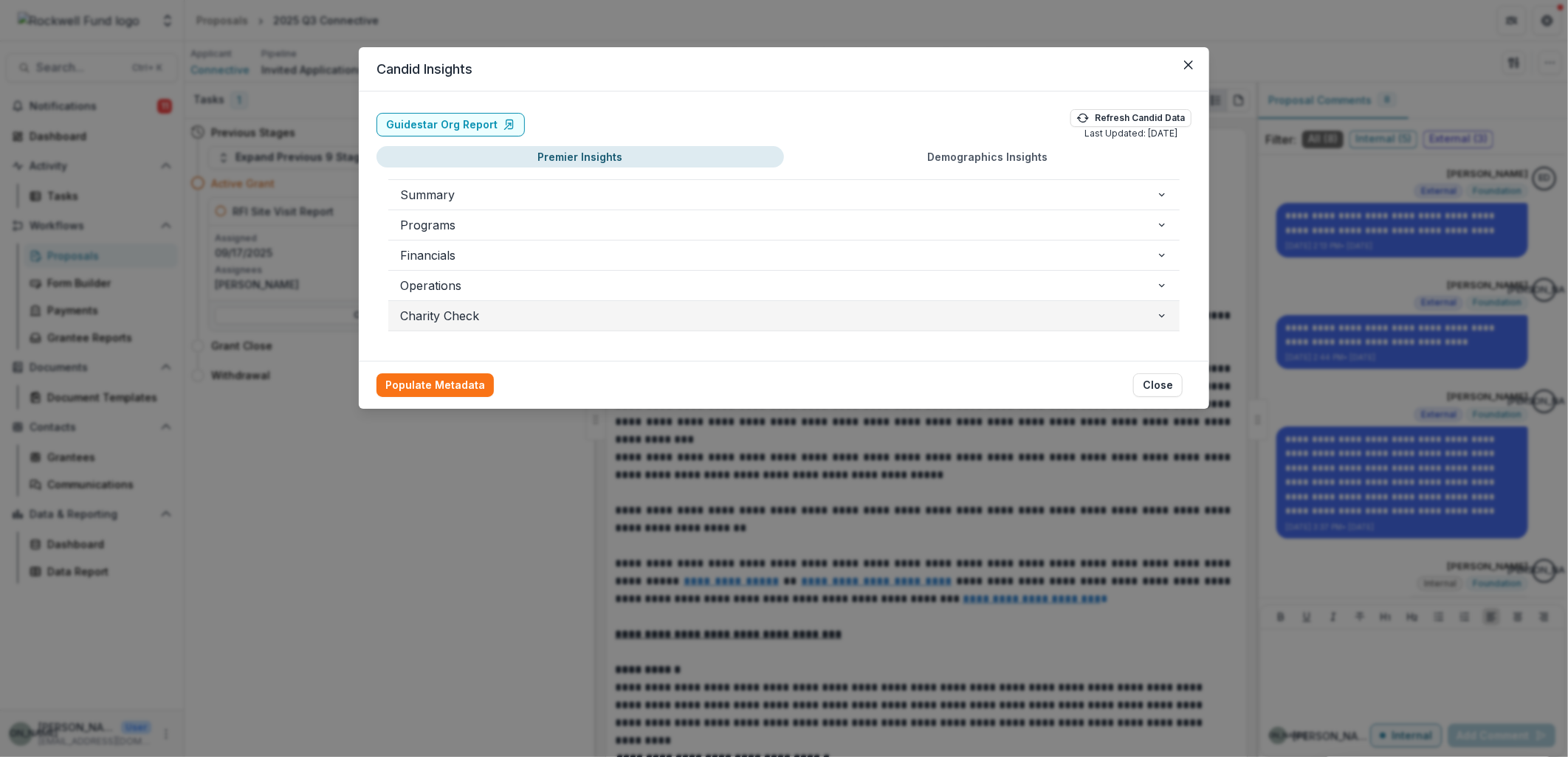
click at [1156, 313] on icon "button" at bounding box center [1162, 316] width 12 height 12
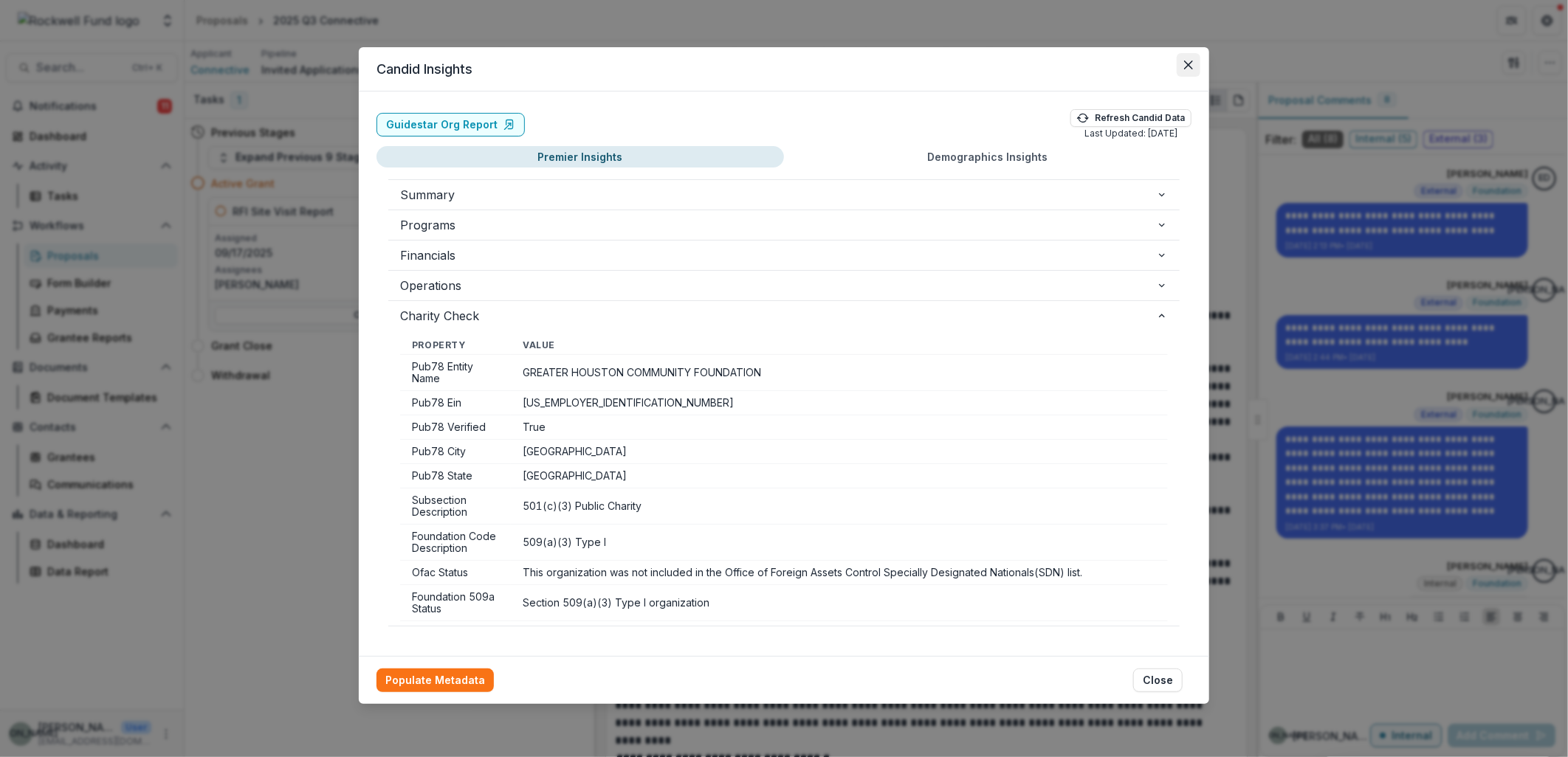
click at [1196, 53] on button "Close" at bounding box center [1189, 65] width 24 height 24
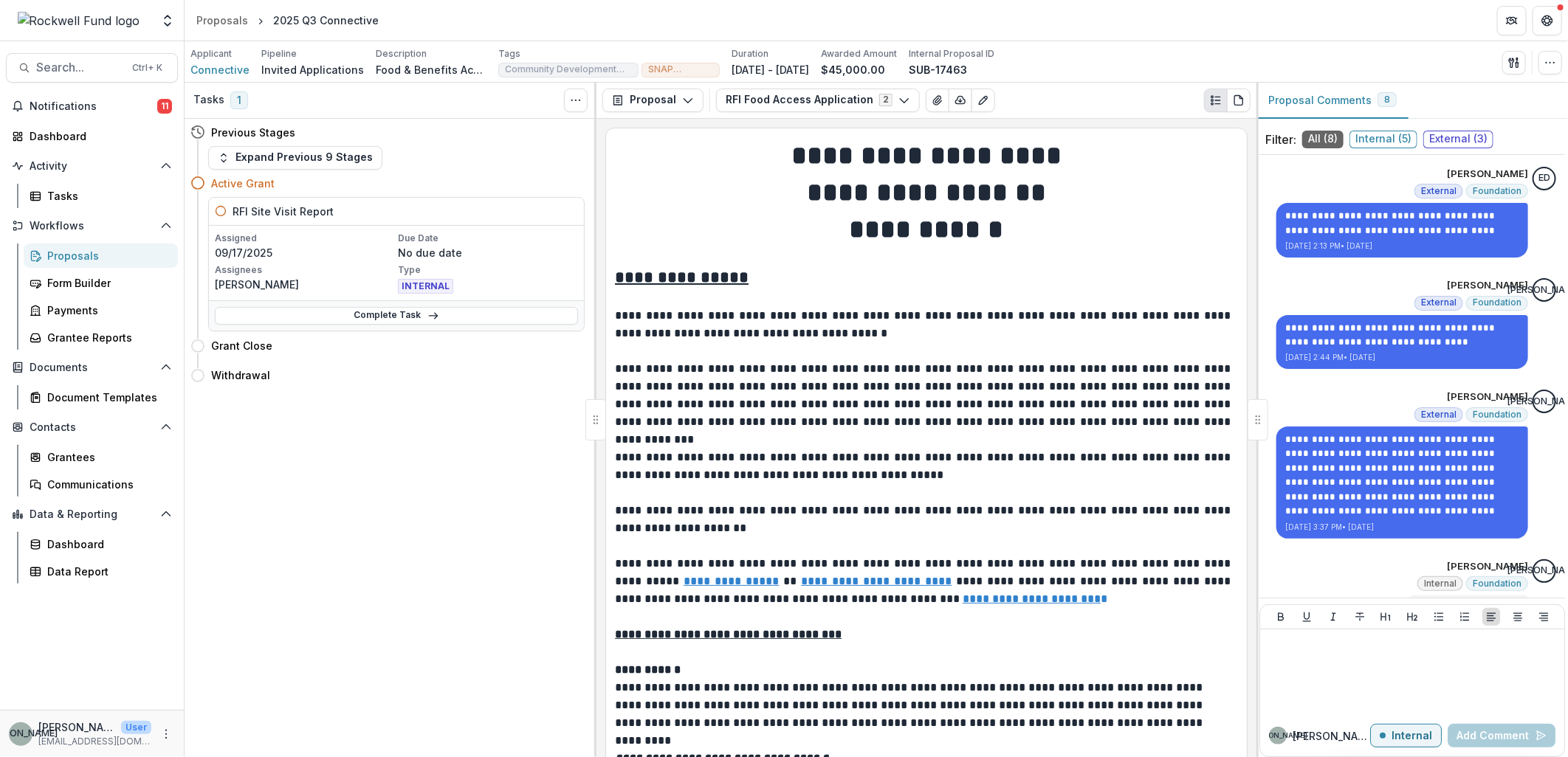
click at [1555, 44] on div "Applicant Connective Pipeline Invited Applications Description Food & Benefits …" at bounding box center [876, 61] width 1383 height 41
drag, startPoint x: 1555, startPoint y: 69, endPoint x: 1556, endPoint y: 56, distance: 13.0
click at [1559, 64] on button "button" at bounding box center [1551, 63] width 24 height 24
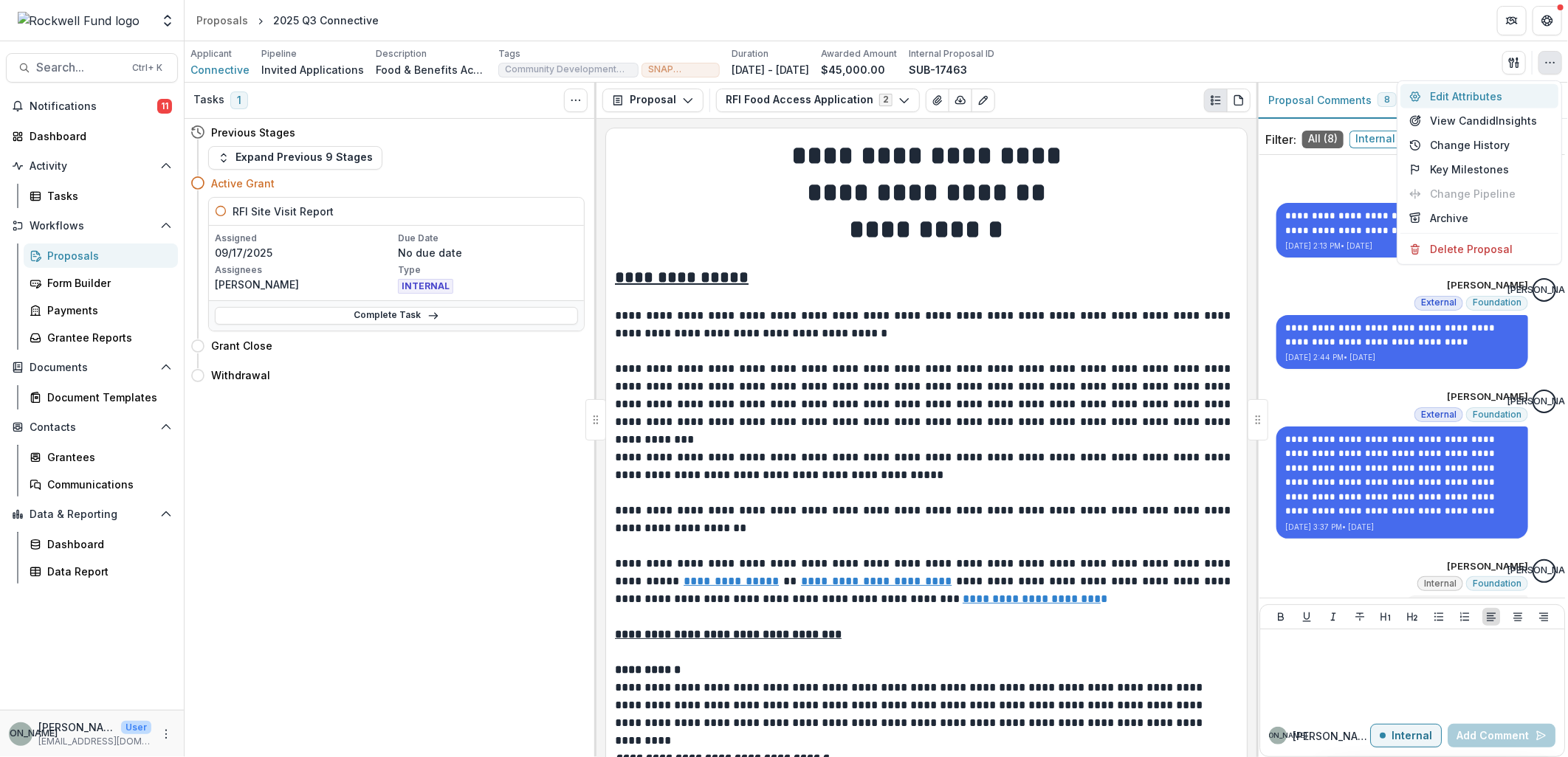
click at [1480, 103] on button "Edit Attributes" at bounding box center [1479, 96] width 158 height 25
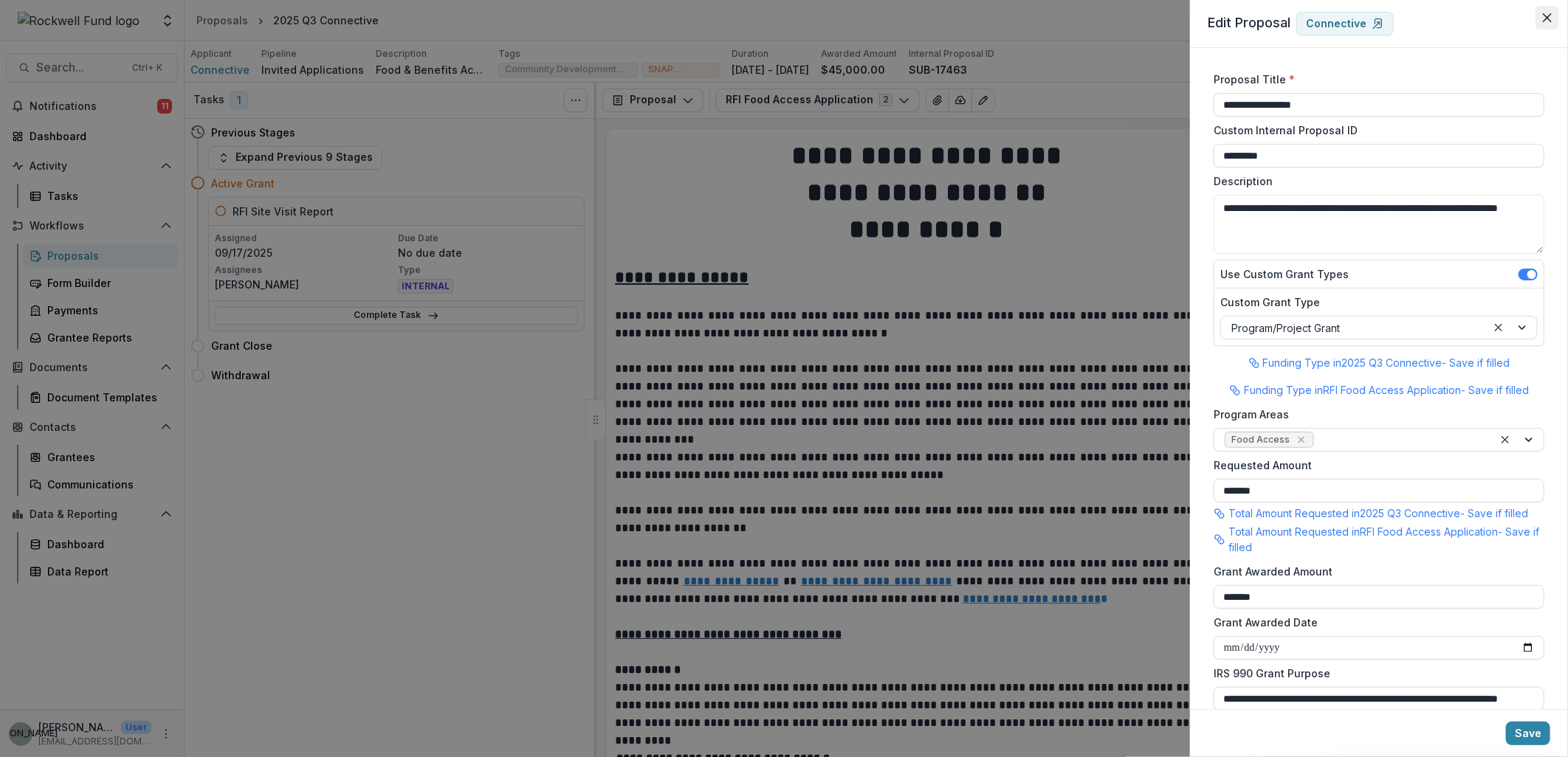
click at [1551, 13] on icon "Close" at bounding box center [1548, 18] width 9 height 9
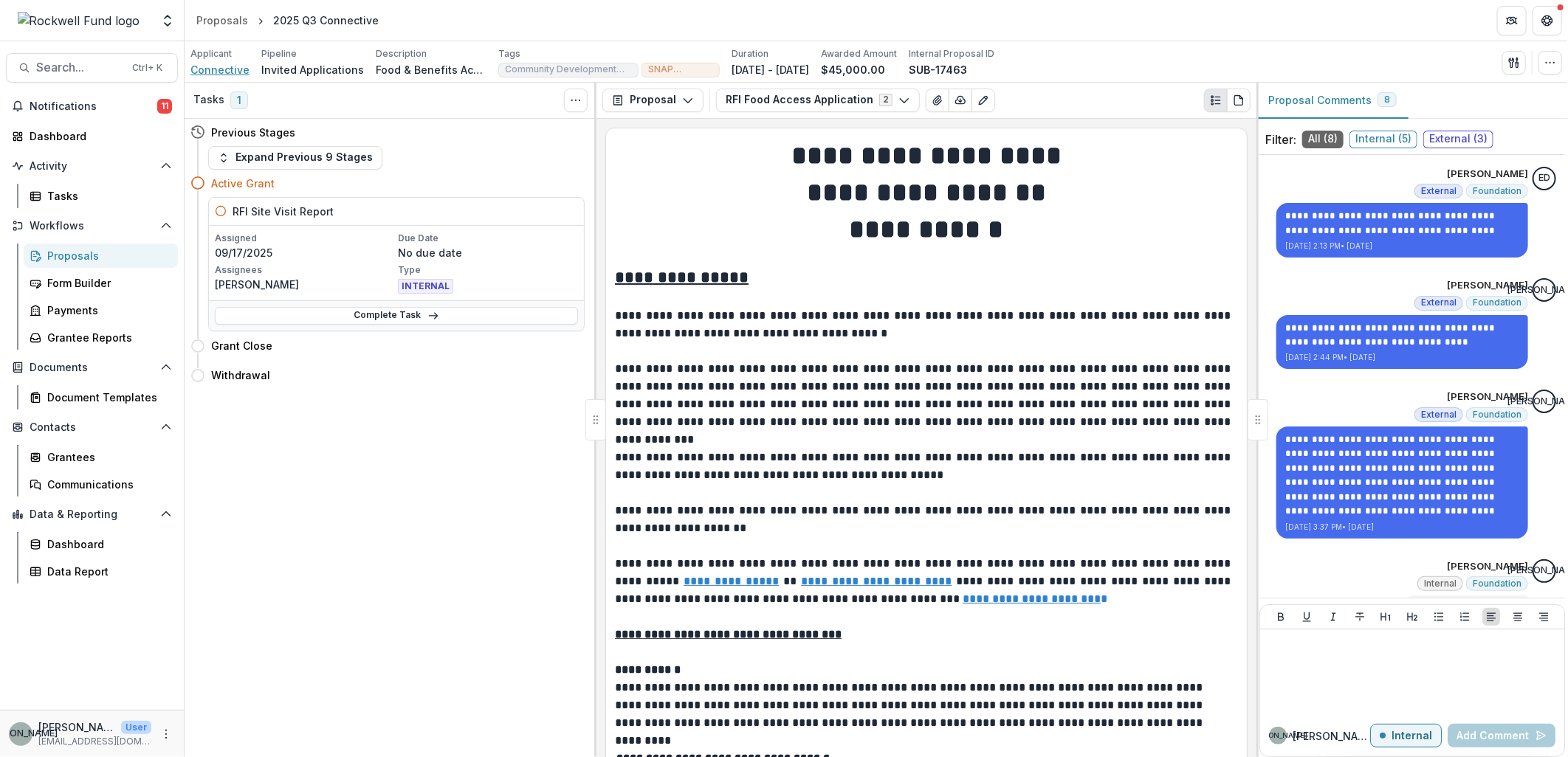
click at [229, 71] on span "Connective" at bounding box center [220, 69] width 59 height 16
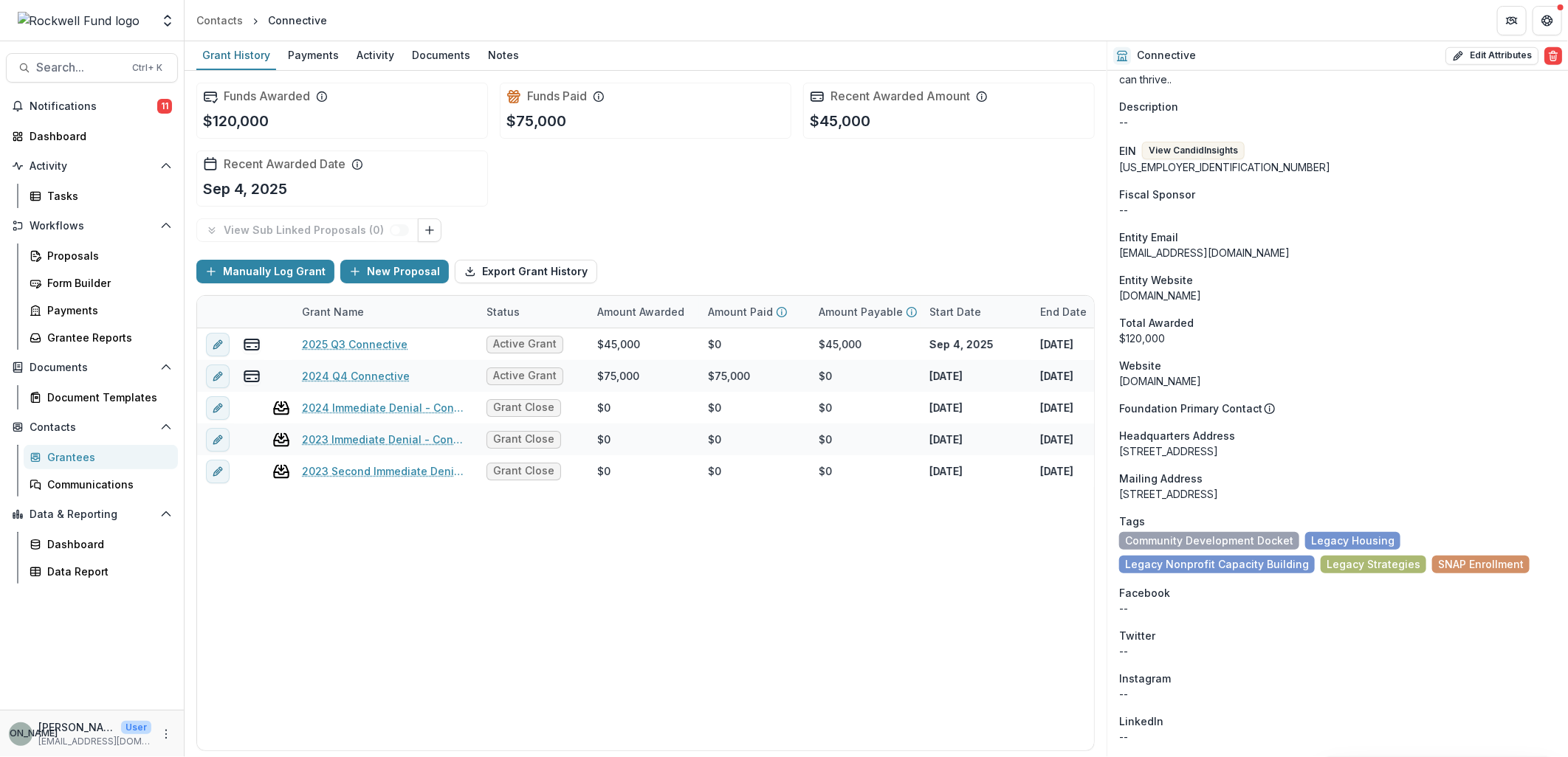
scroll to position [820, 0]
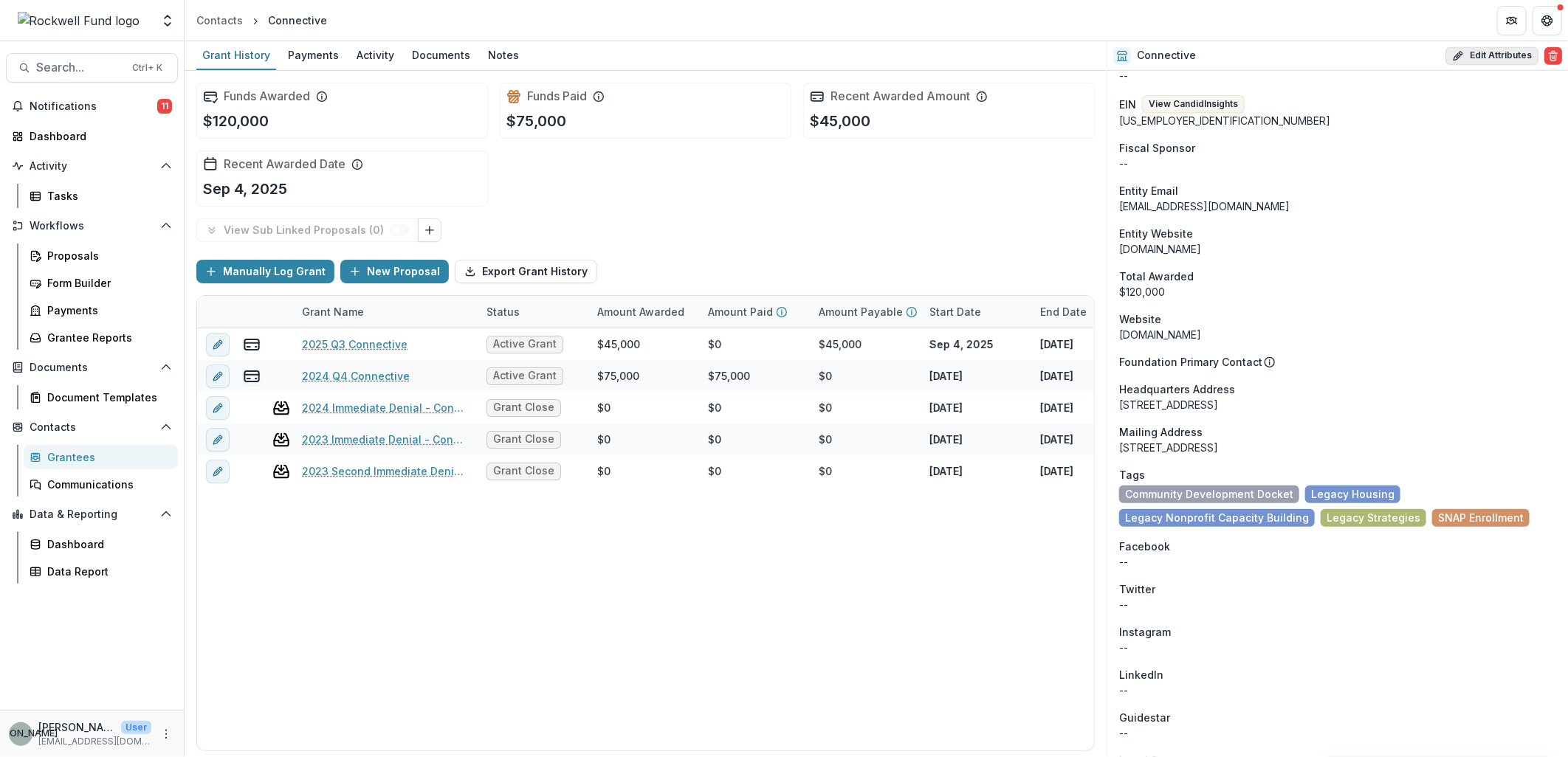
click at [1486, 54] on button "Edit Attributes" at bounding box center [1492, 56] width 93 height 18
select select "*****"
select select
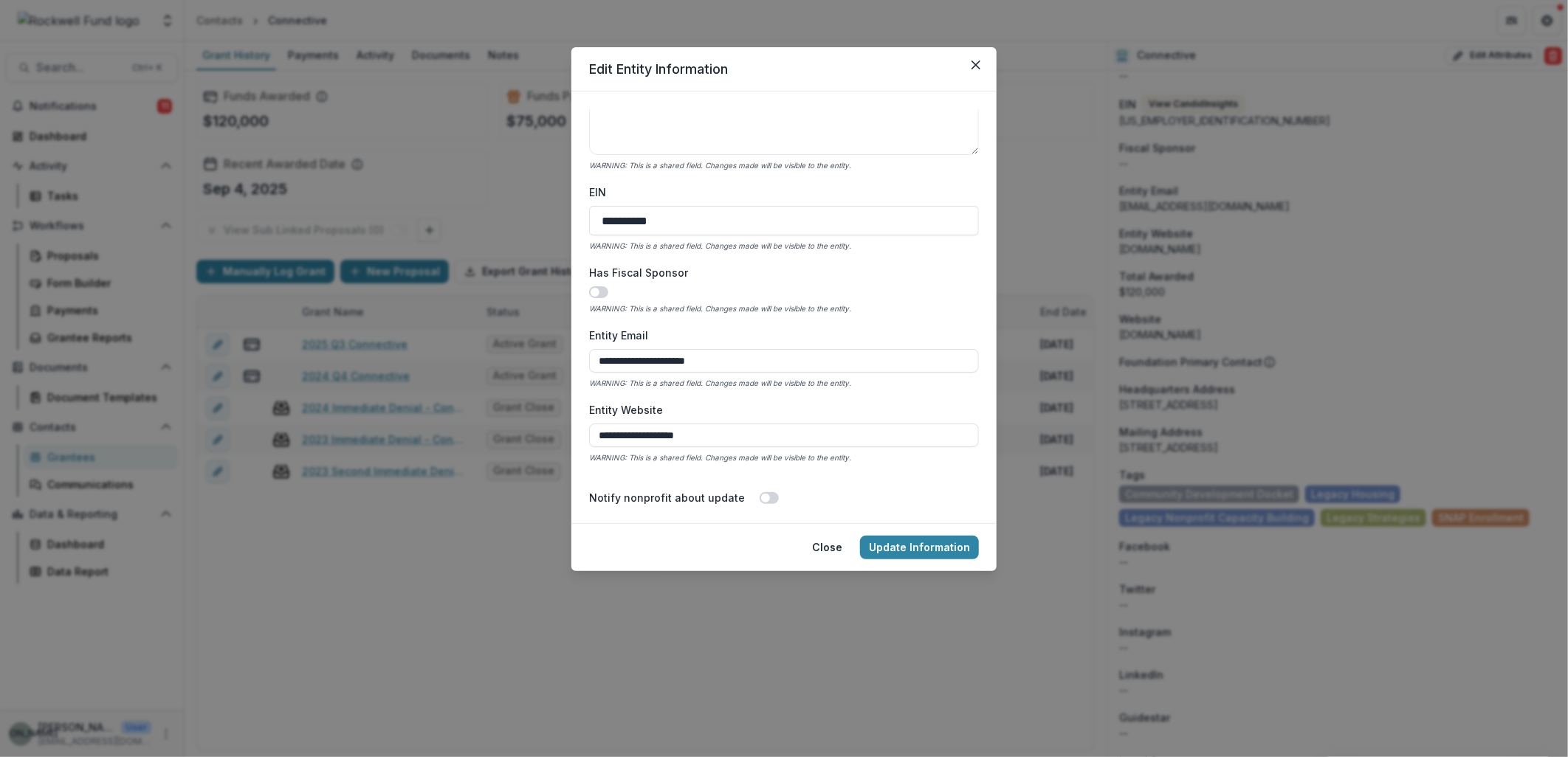
scroll to position [492, 0]
click at [980, 67] on button "Close" at bounding box center [977, 65] width 24 height 24
